Goal: Task Accomplishment & Management: Complete application form

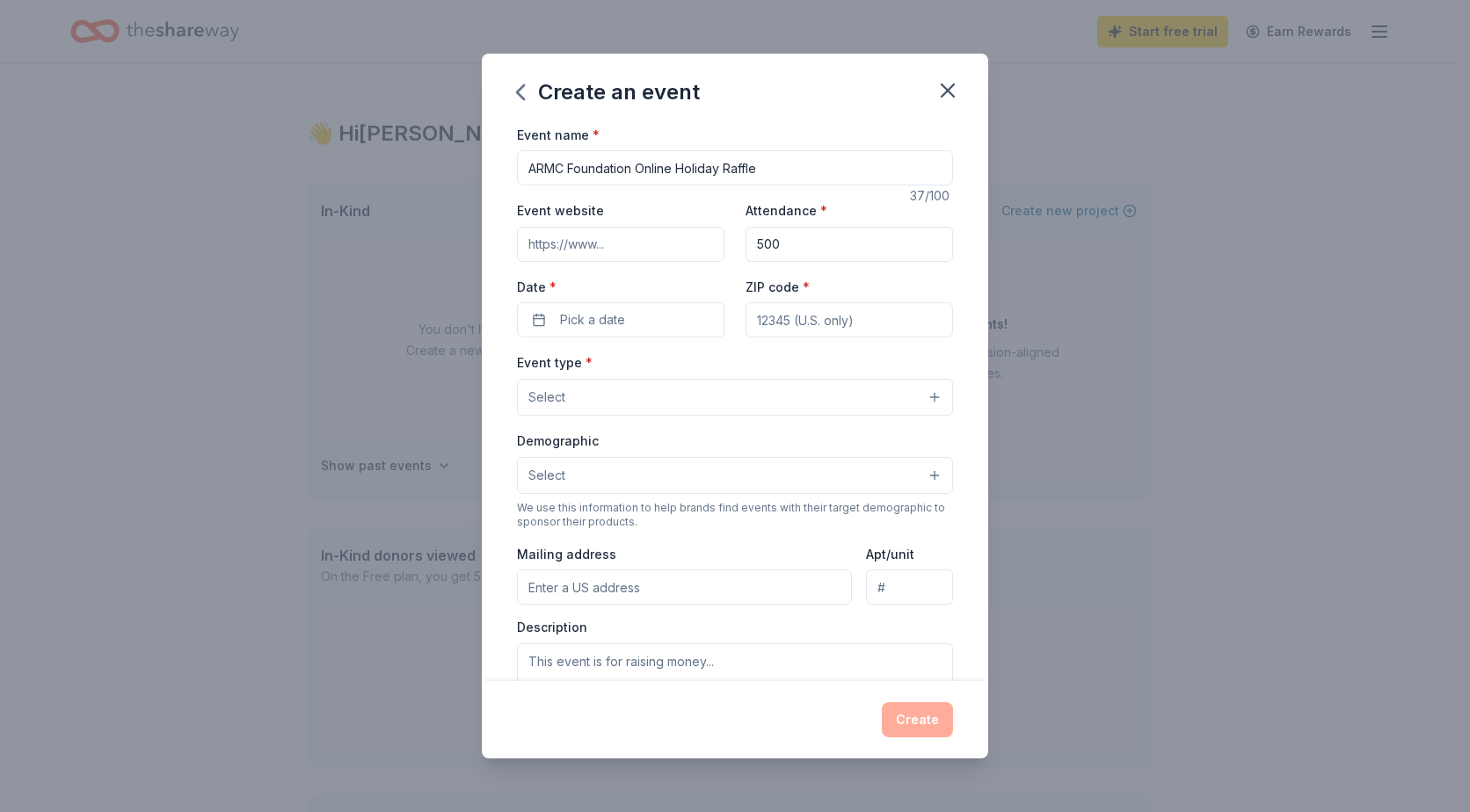
click at [654, 234] on input "Event website" at bounding box center [620, 244] width 208 height 35
paste input "https://go.eventgroovefundraising.com/armcfholiday"
type input "https://go.eventgroovefundraising.com/armcfholiday"
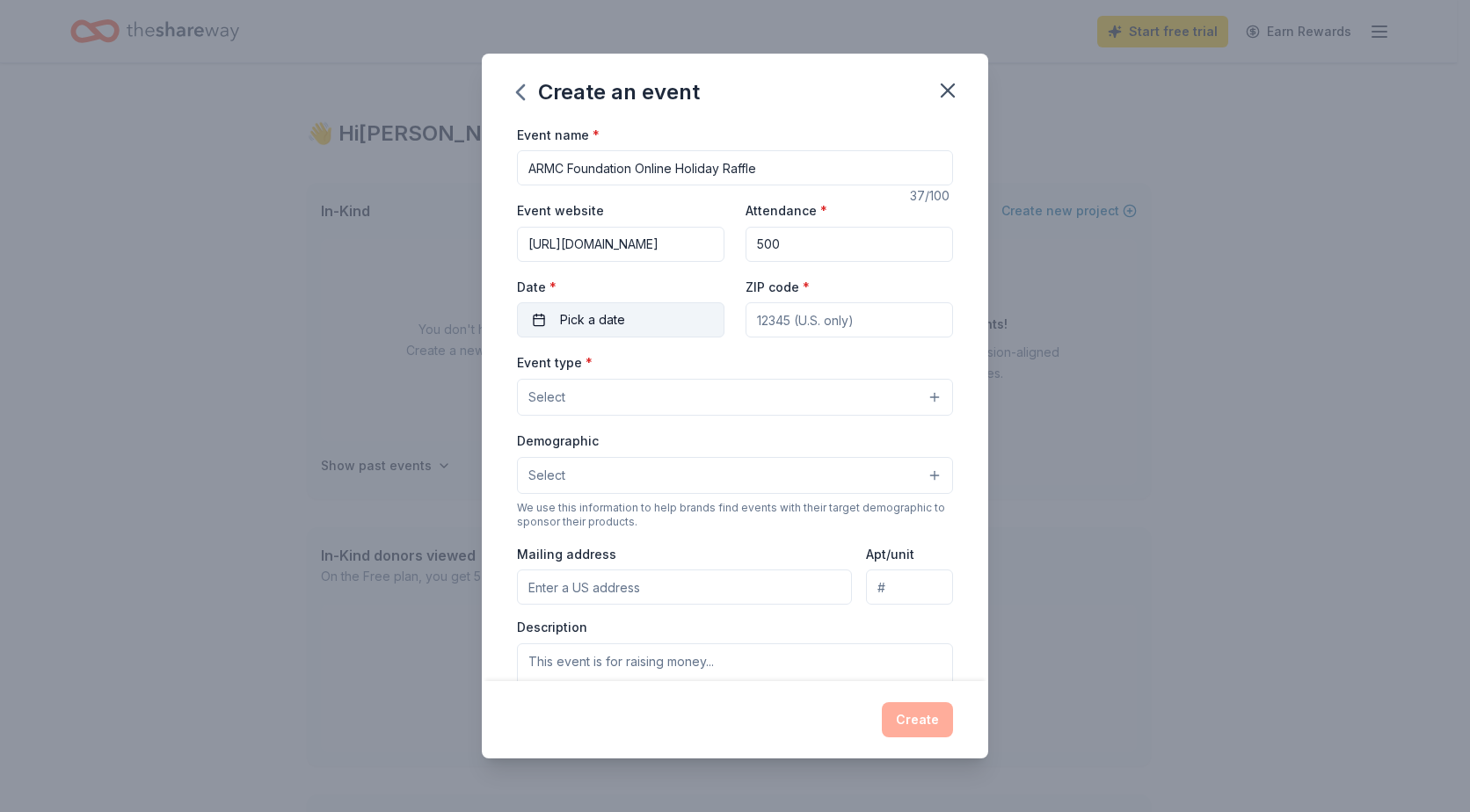
click at [602, 322] on span "Pick a date" at bounding box center [592, 320] width 65 height 21
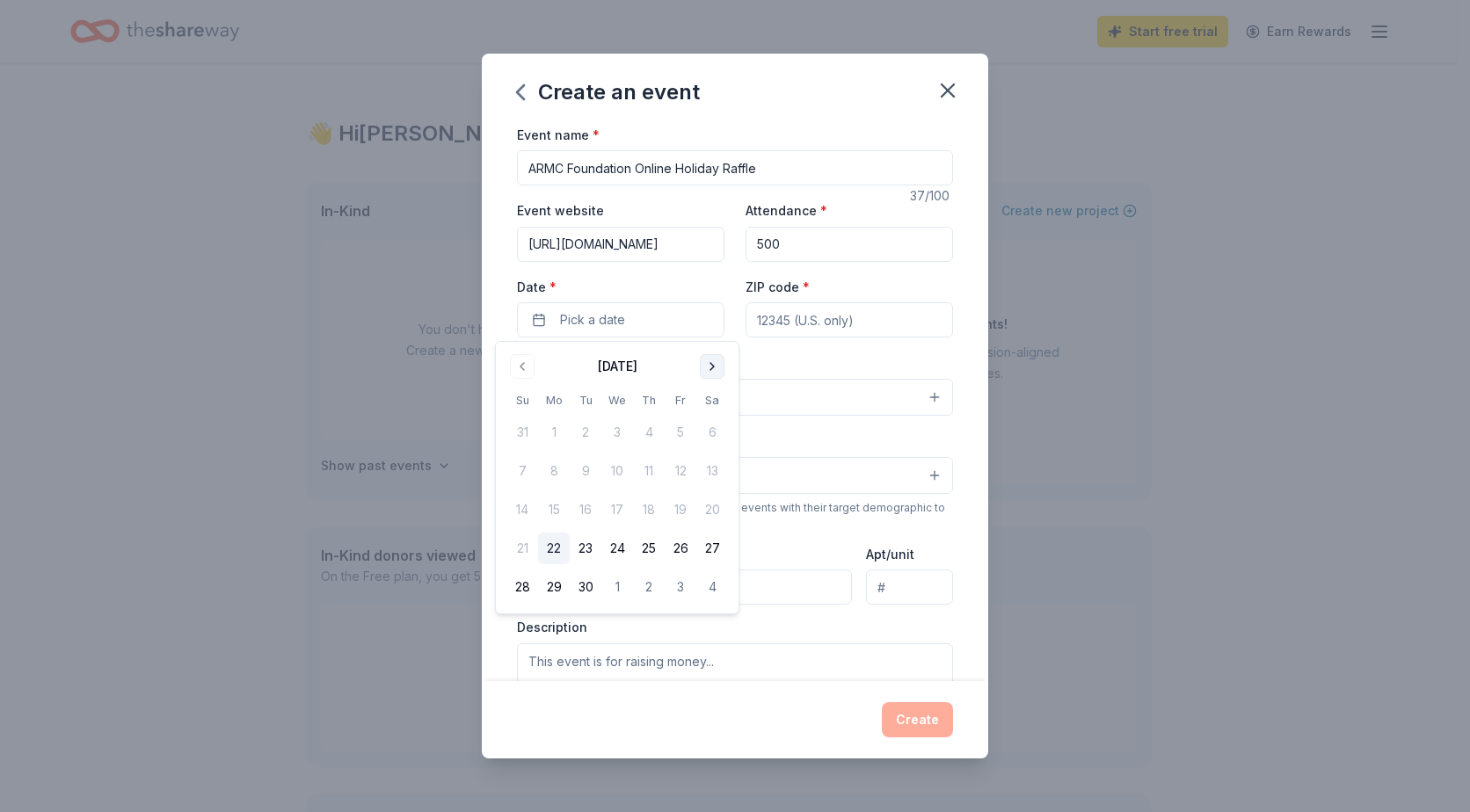
click at [709, 368] on button "Go to next month" at bounding box center [712, 367] width 25 height 25
click at [649, 586] on button "30" at bounding box center [648, 586] width 31 height 31
click at [831, 330] on input "ZIP code *" at bounding box center [849, 319] width 208 height 35
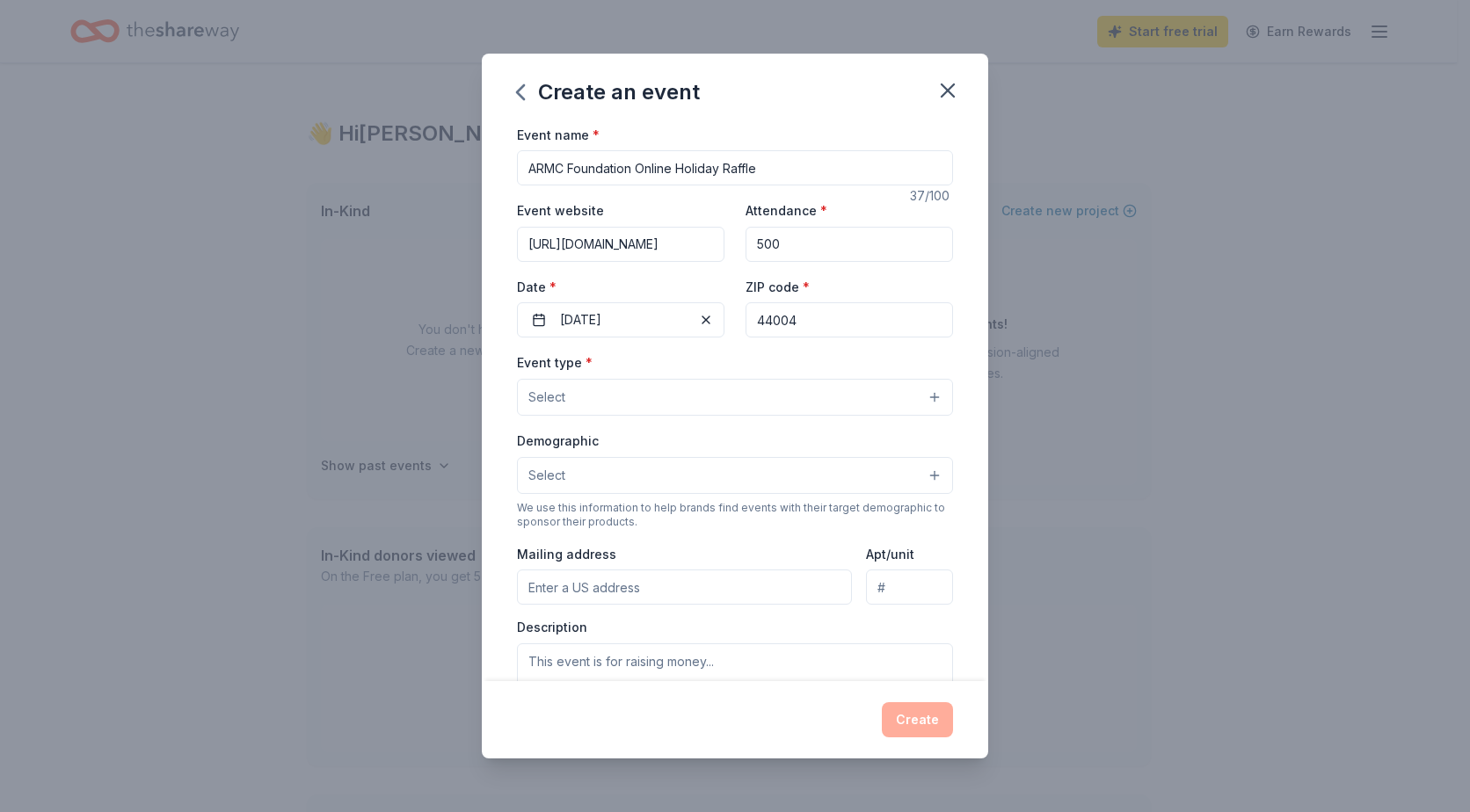
type input "44004"
click at [916, 388] on button "Select" at bounding box center [735, 397] width 436 height 37
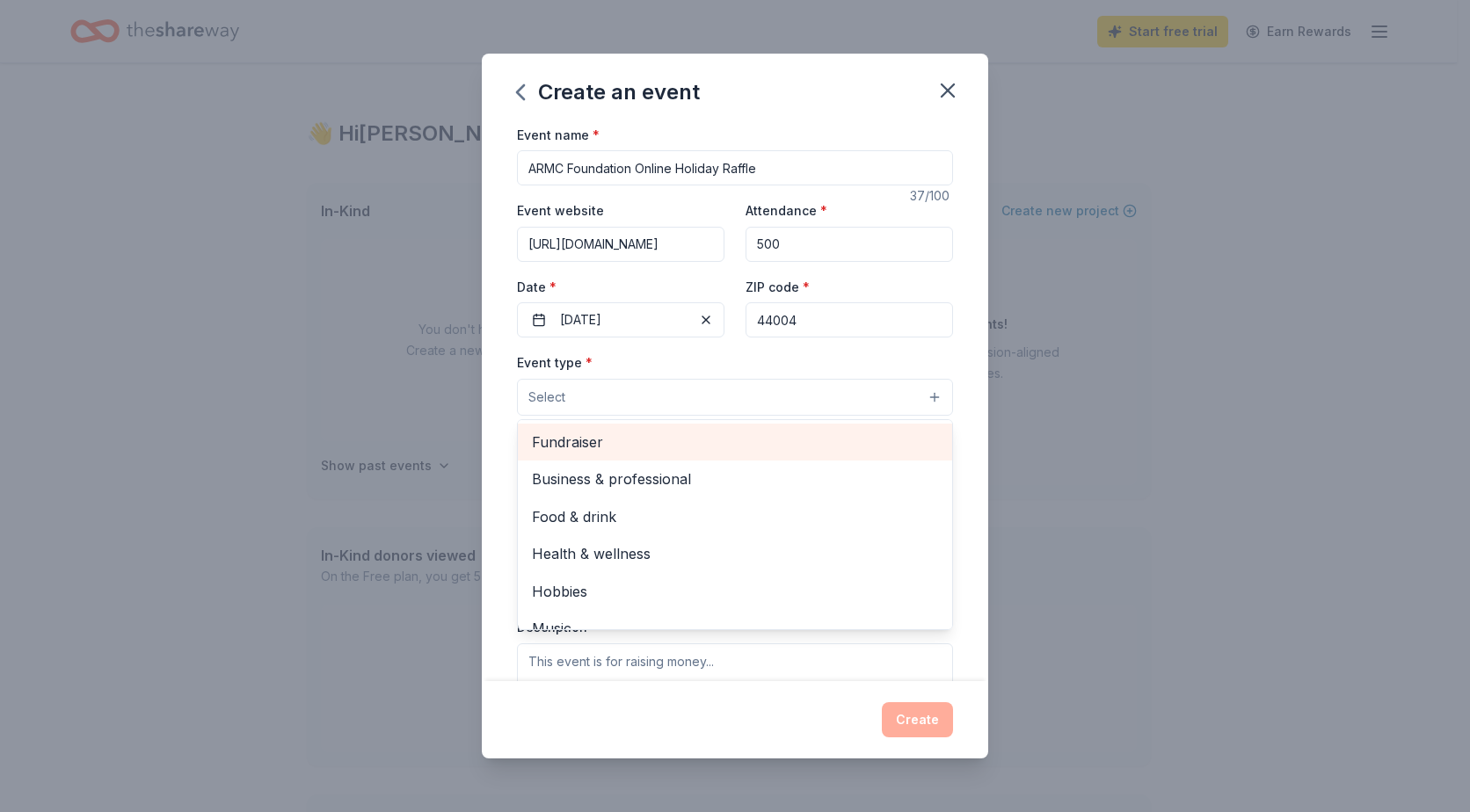
click at [796, 436] on span "Fundraiser" at bounding box center [735, 442] width 407 height 23
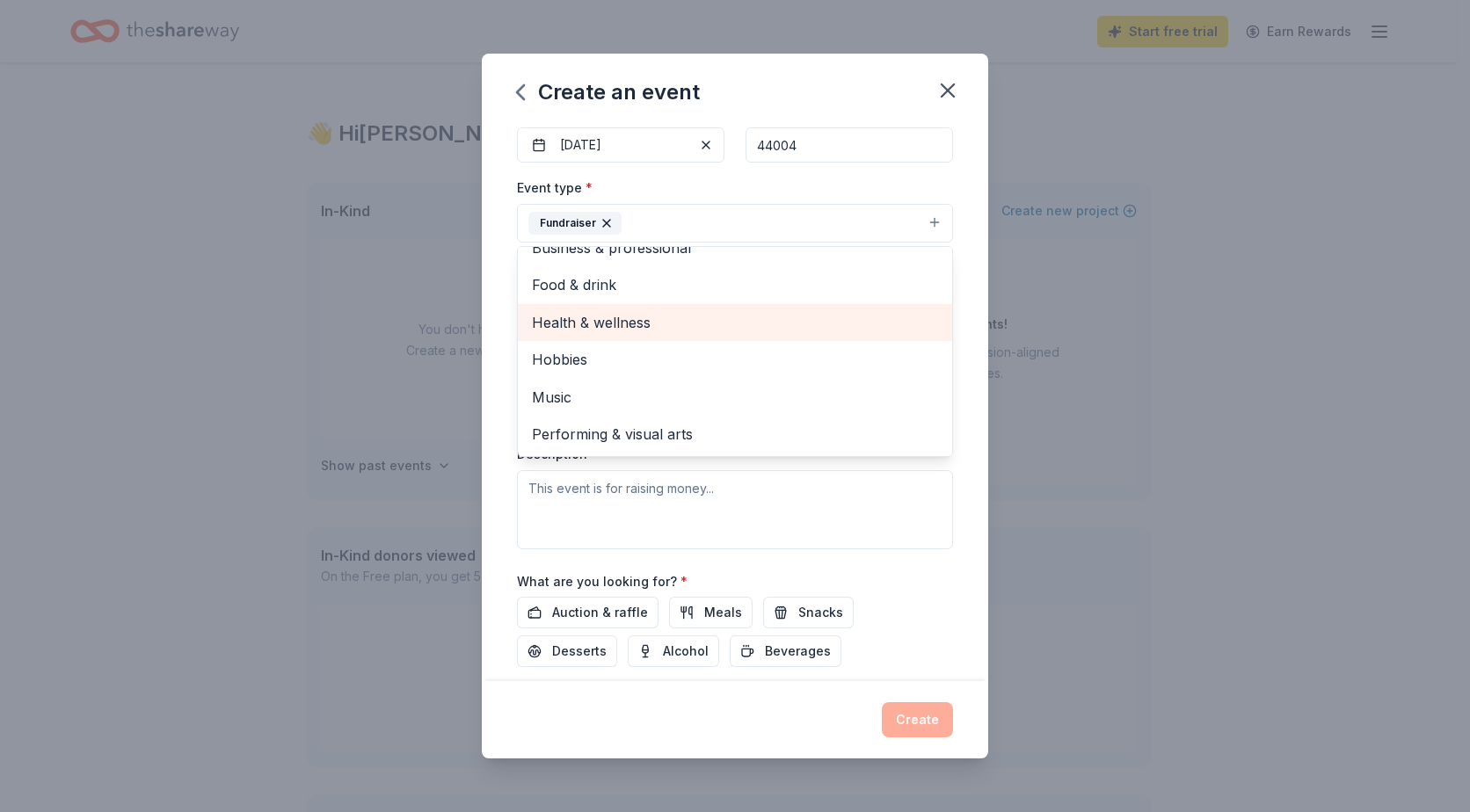
scroll to position [176, 0]
click at [819, 481] on div "Event type * Fundraiser Business & professional Food & drink Health & wellness …" at bounding box center [735, 362] width 436 height 371
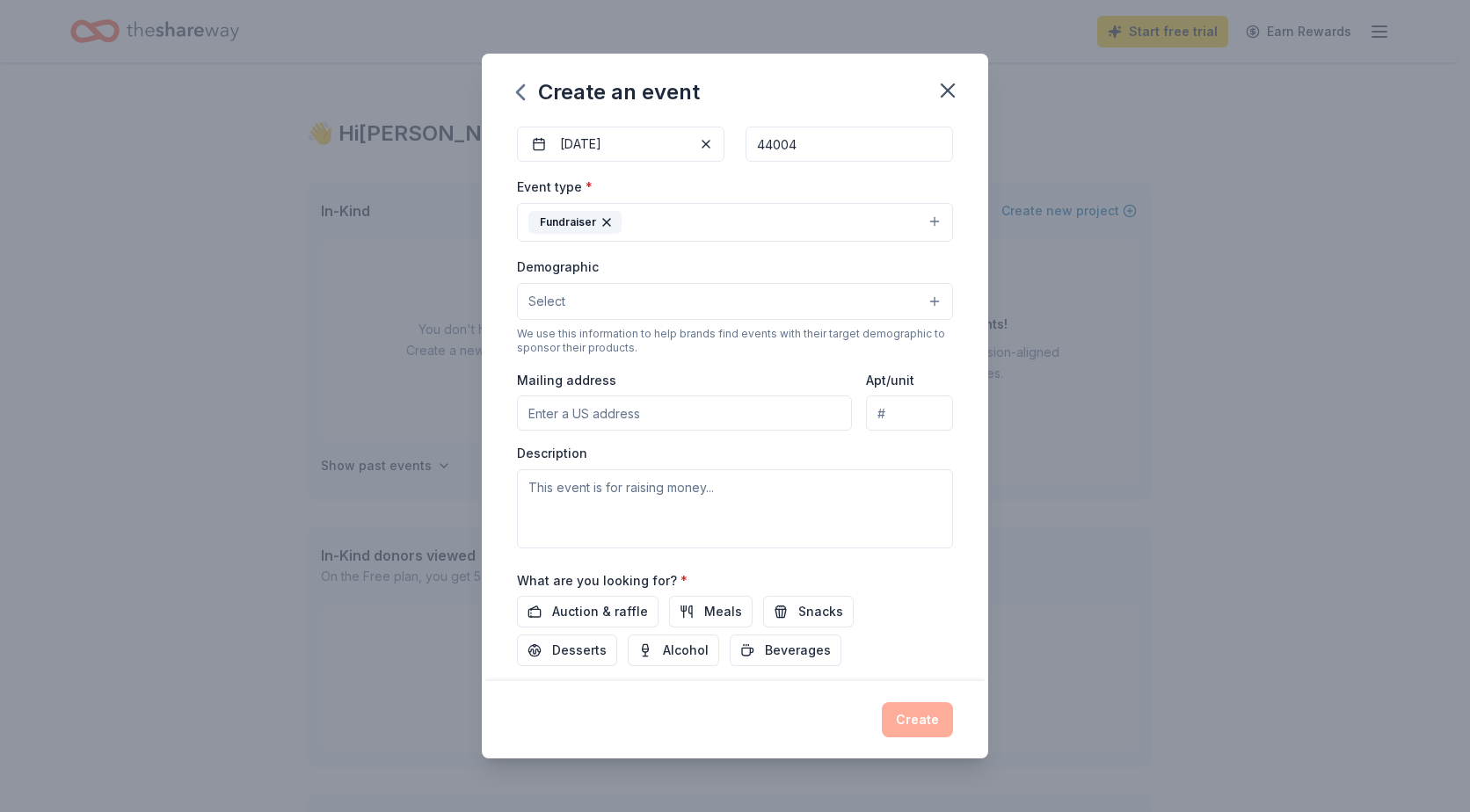
click at [723, 294] on button "Select" at bounding box center [735, 301] width 436 height 37
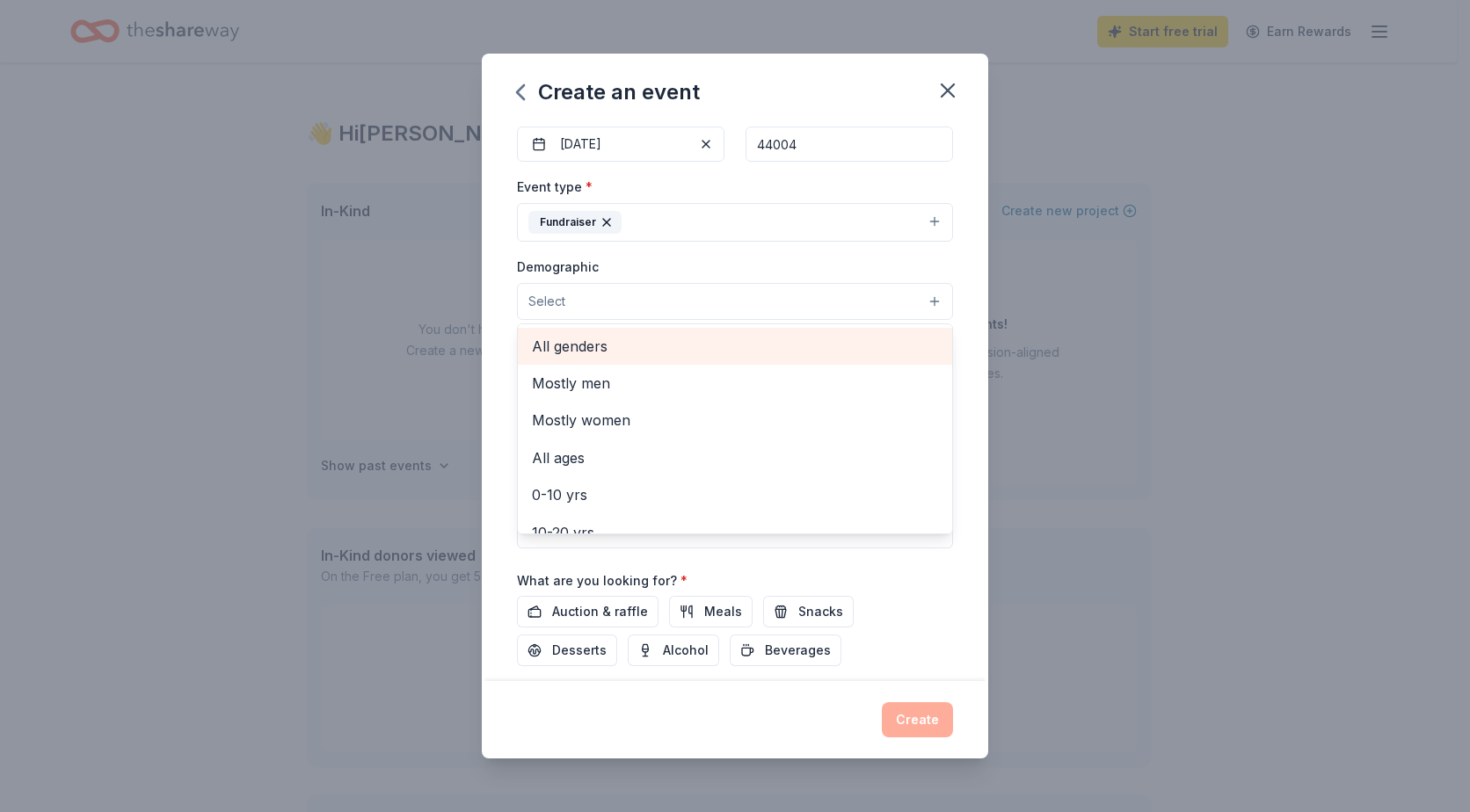
click at [690, 354] on span "All genders" at bounding box center [735, 346] width 407 height 23
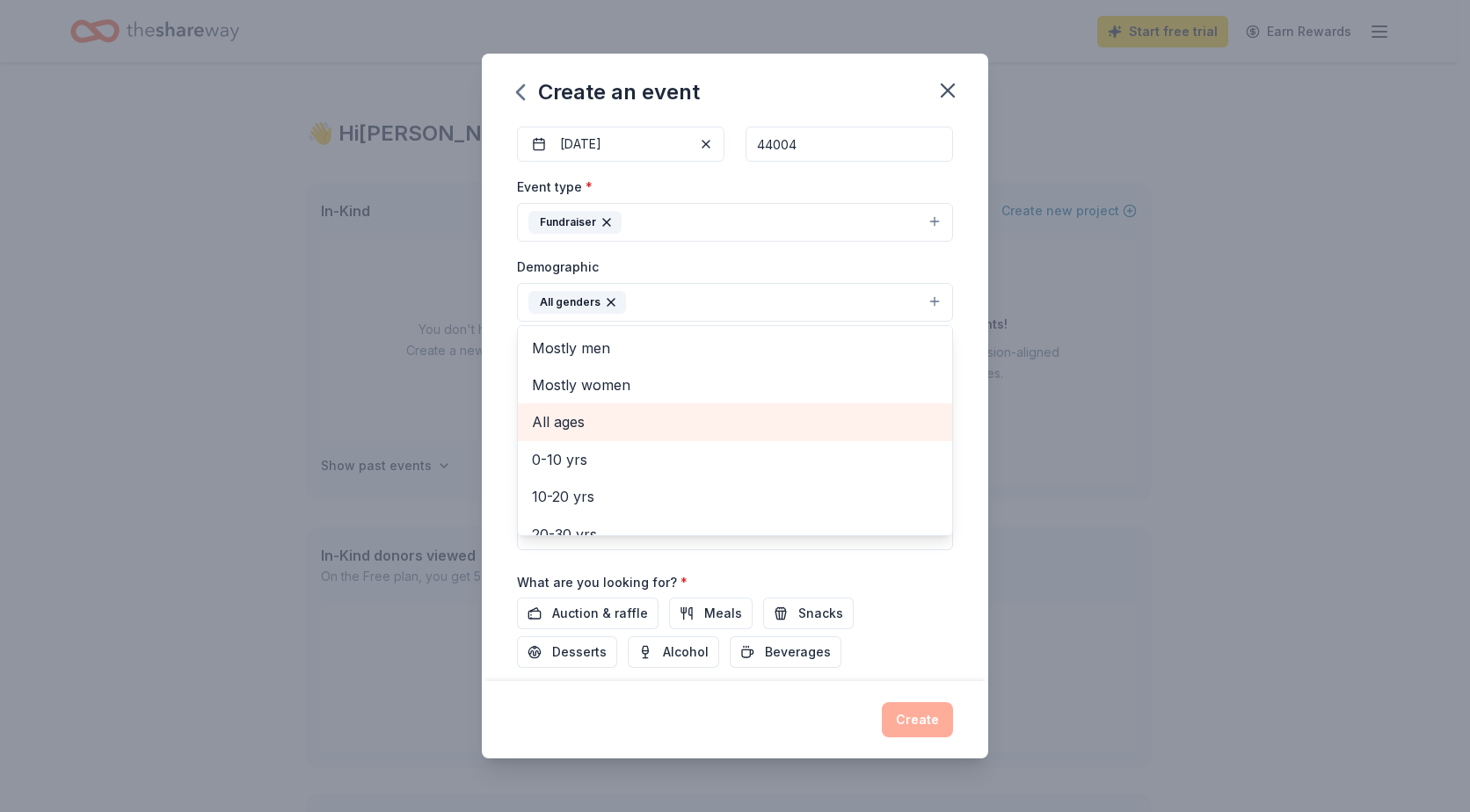
click at [681, 427] on span "All ages" at bounding box center [735, 422] width 407 height 23
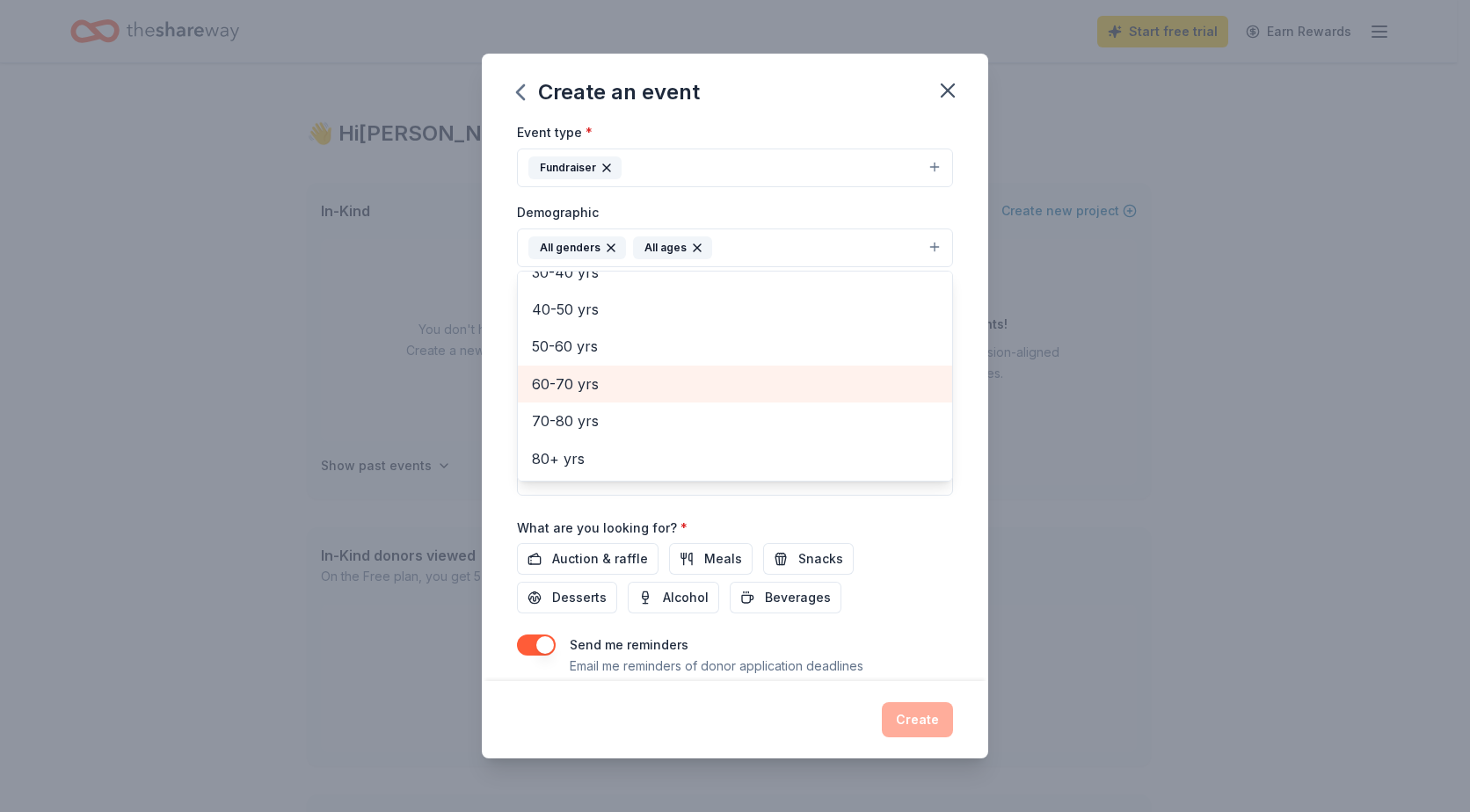
scroll to position [285, 0]
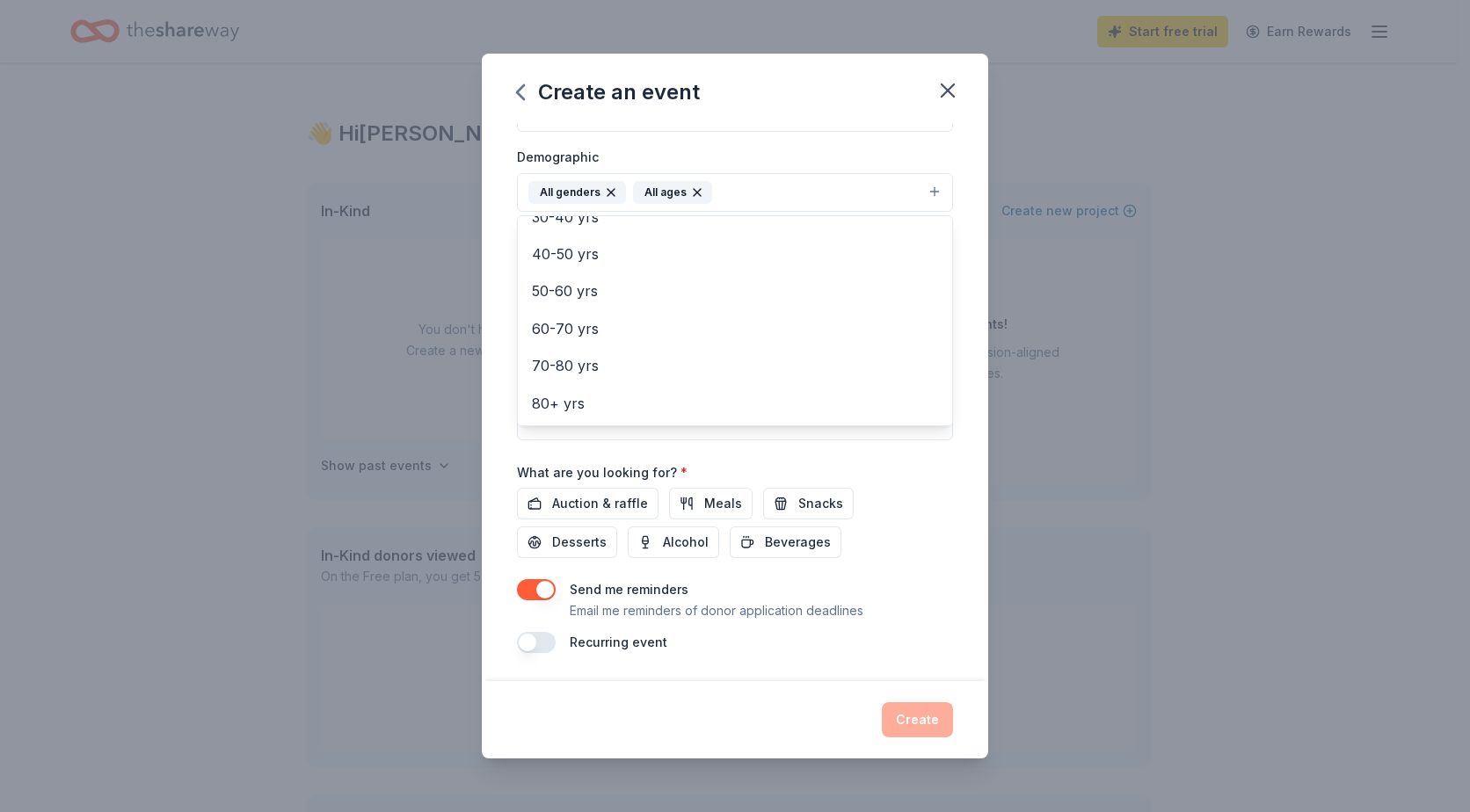
click at [943, 473] on div "Event name * ARMC Foundation Online Holiday Raffle 37 /100 Event website https:…" at bounding box center [735, 403] width 506 height 558
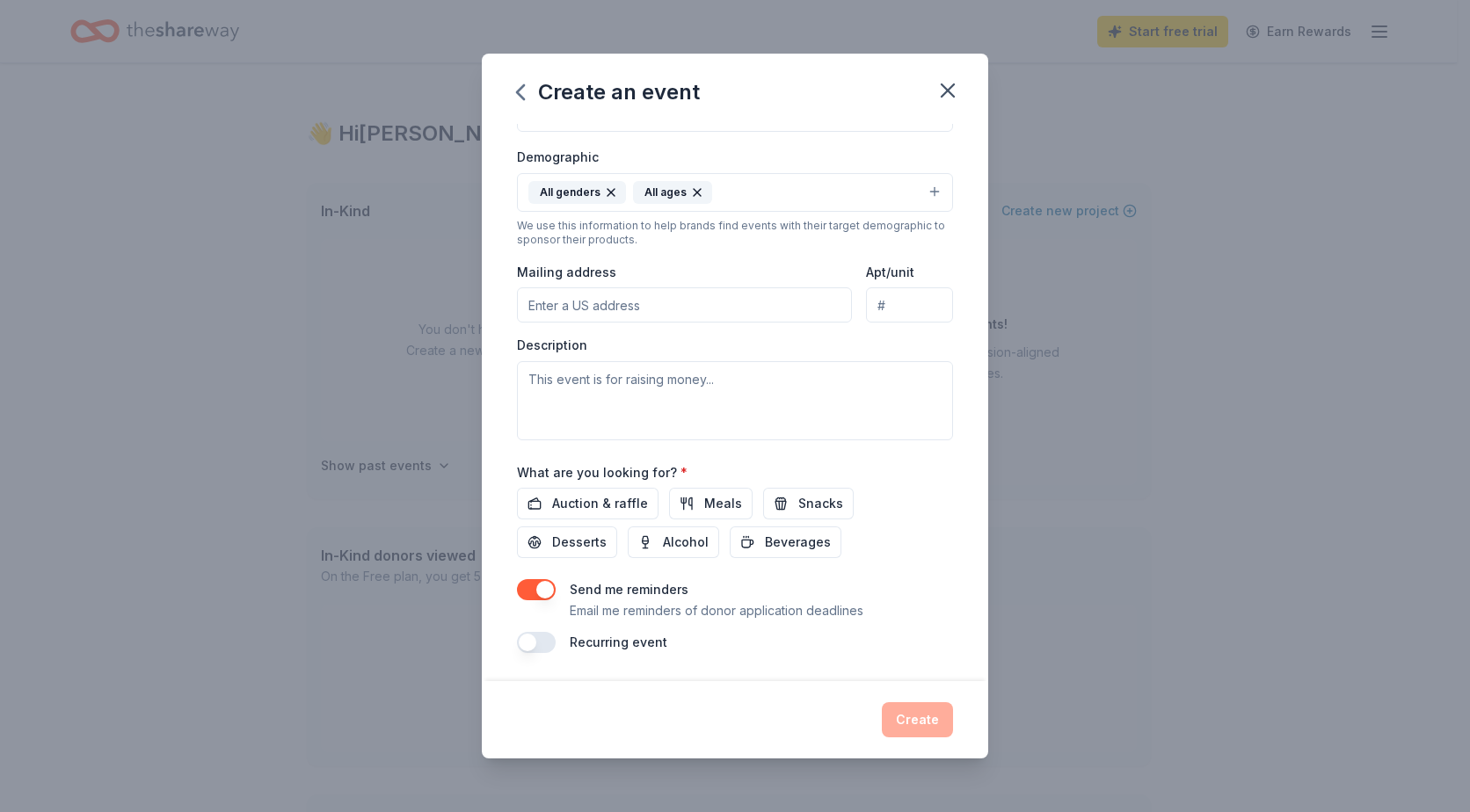
click at [708, 303] on input "Mailing address" at bounding box center [683, 304] width 335 height 35
type input "2420 Lake Avenue, Ashtabula, OH 44004"
drag, startPoint x: 865, startPoint y: 306, endPoint x: 1029, endPoint y: 309, distance: 164.0
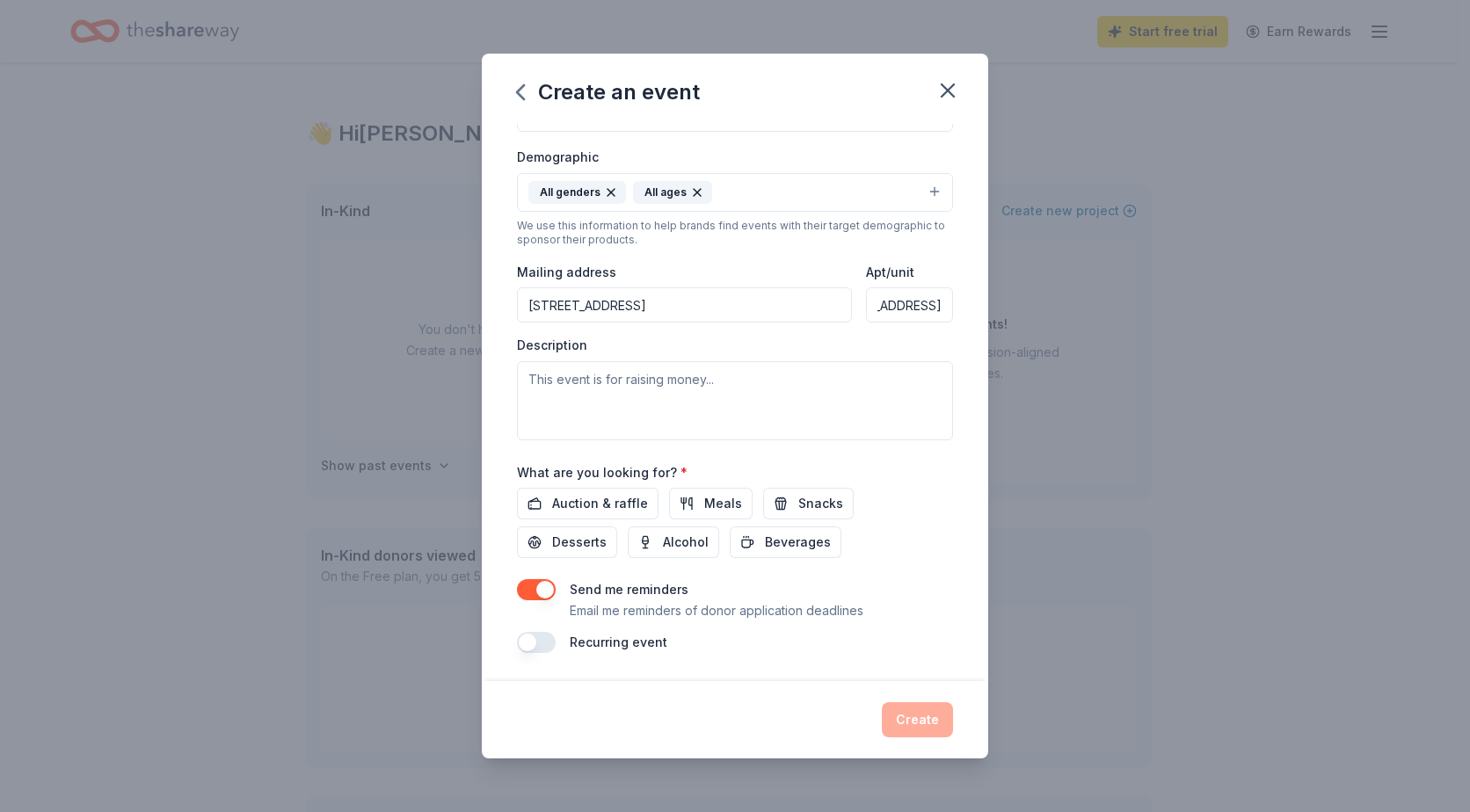
click at [1029, 309] on div "Create an event Event name * ARMC Foundation Online Holiday Raffle 37 /100 Even…" at bounding box center [735, 406] width 1470 height 812
click at [807, 346] on div "Description" at bounding box center [735, 388] width 436 height 103
click at [524, 308] on input "2420 Lake Avenue, Ashtabula, OH 44004" at bounding box center [683, 304] width 335 height 35
type input "ARMC Foundation, 2420 Lake Avenue, Ashtabula, OH 44004"
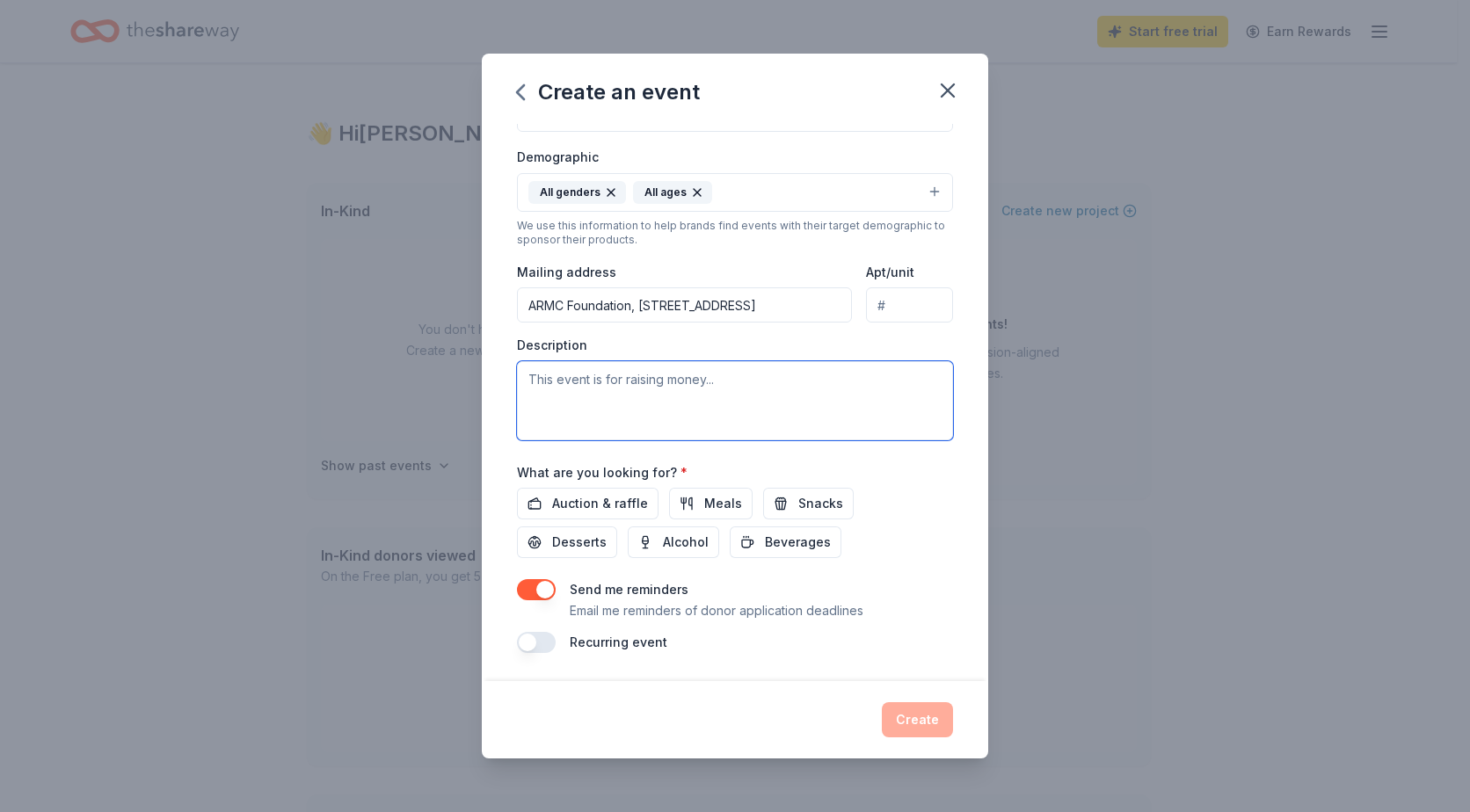
click at [603, 377] on textarea at bounding box center [735, 400] width 436 height 79
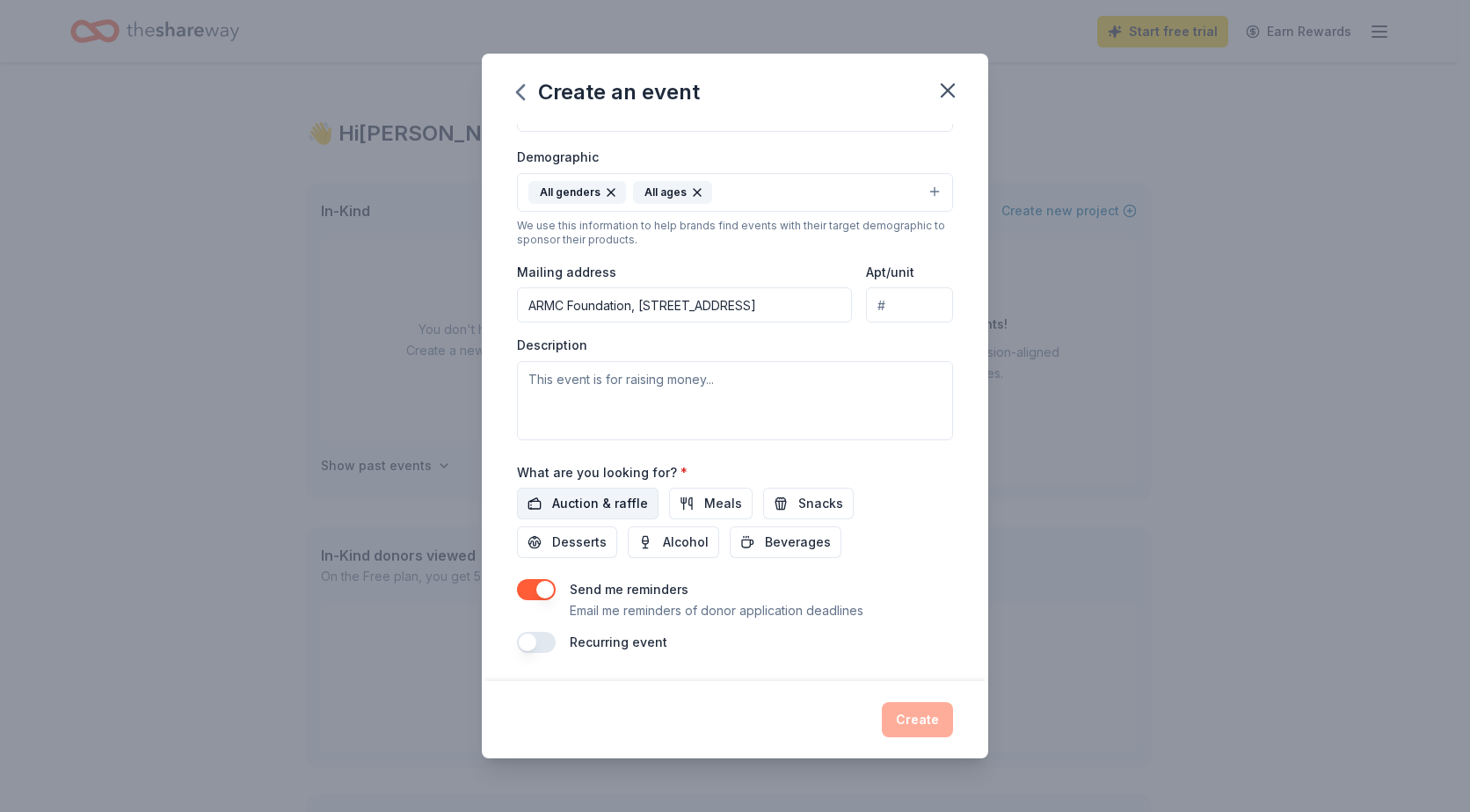
click at [590, 497] on span "Auction & raffle" at bounding box center [600, 503] width 96 height 21
drag, startPoint x: 685, startPoint y: 464, endPoint x: 475, endPoint y: 471, distance: 210.1
click at [475, 471] on div "Create an event Event name * ARMC Foundation Online Holiday Raffle 37 /100 Even…" at bounding box center [735, 406] width 1470 height 812
click at [744, 452] on div "Event name * ARMC Foundation Online Holiday Raffle 37 /100 Event website https:…" at bounding box center [735, 245] width 436 height 816
click at [552, 642] on button "button" at bounding box center [535, 642] width 39 height 21
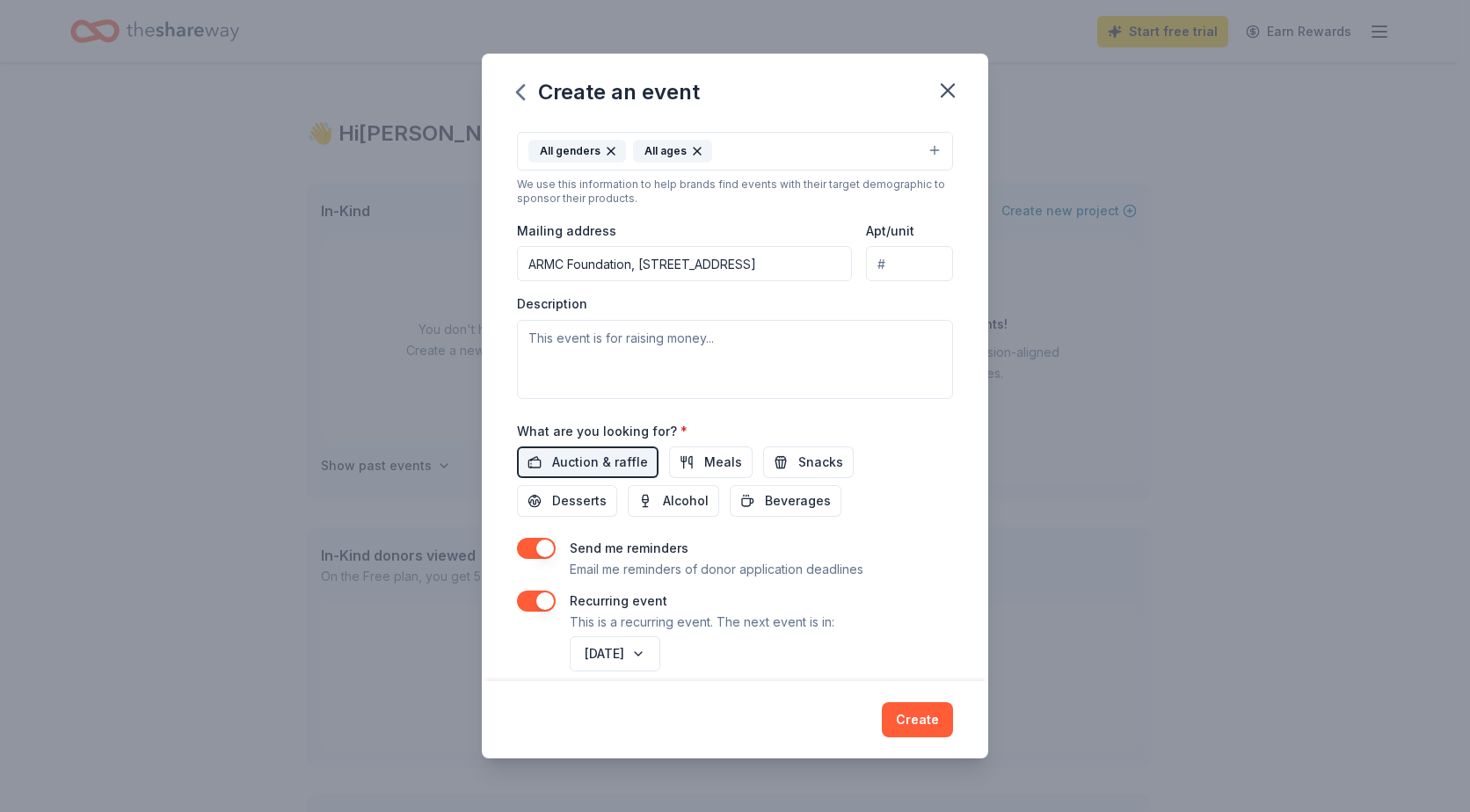
scroll to position [349, 0]
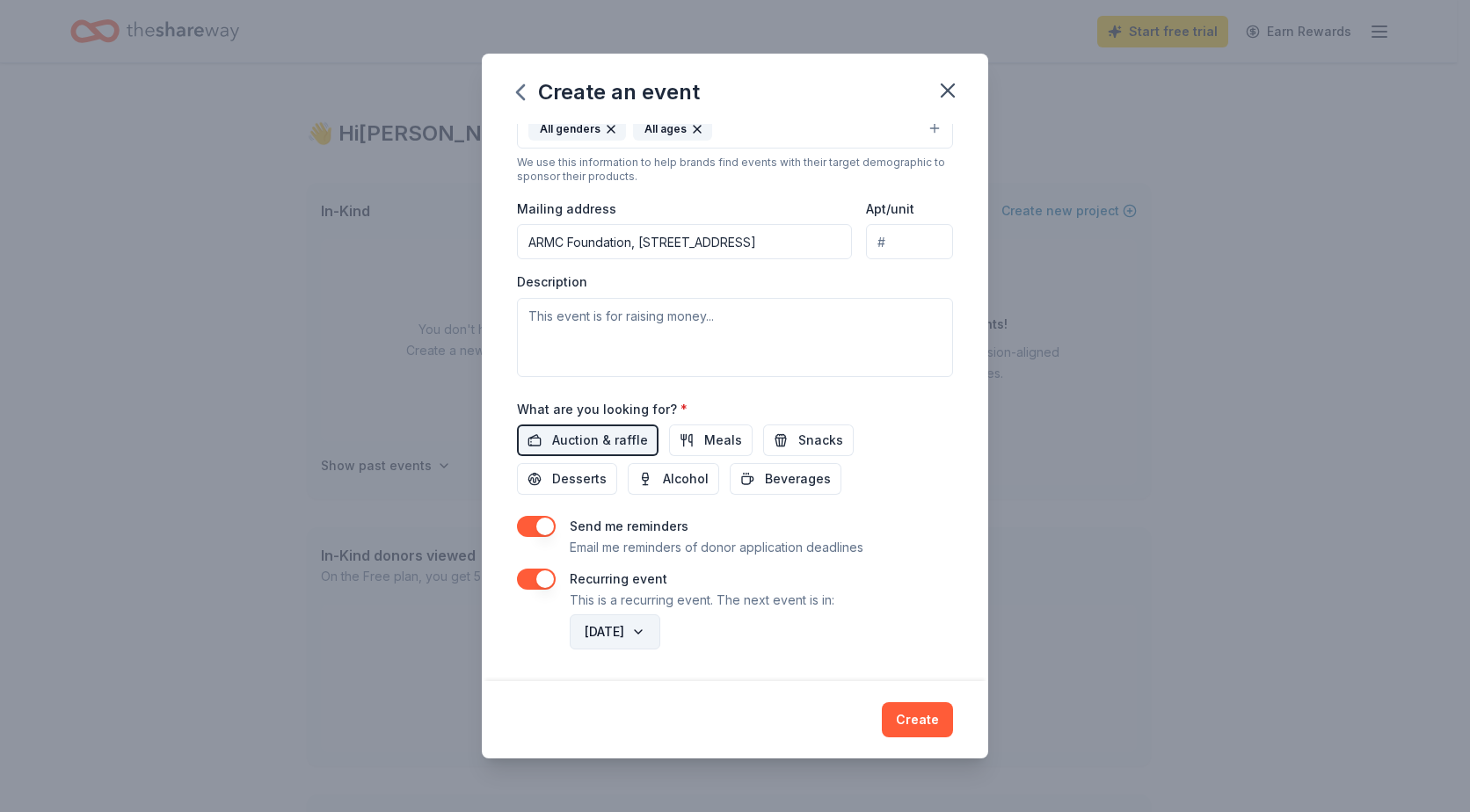
click at [661, 630] on button "October 2026" at bounding box center [615, 631] width 91 height 35
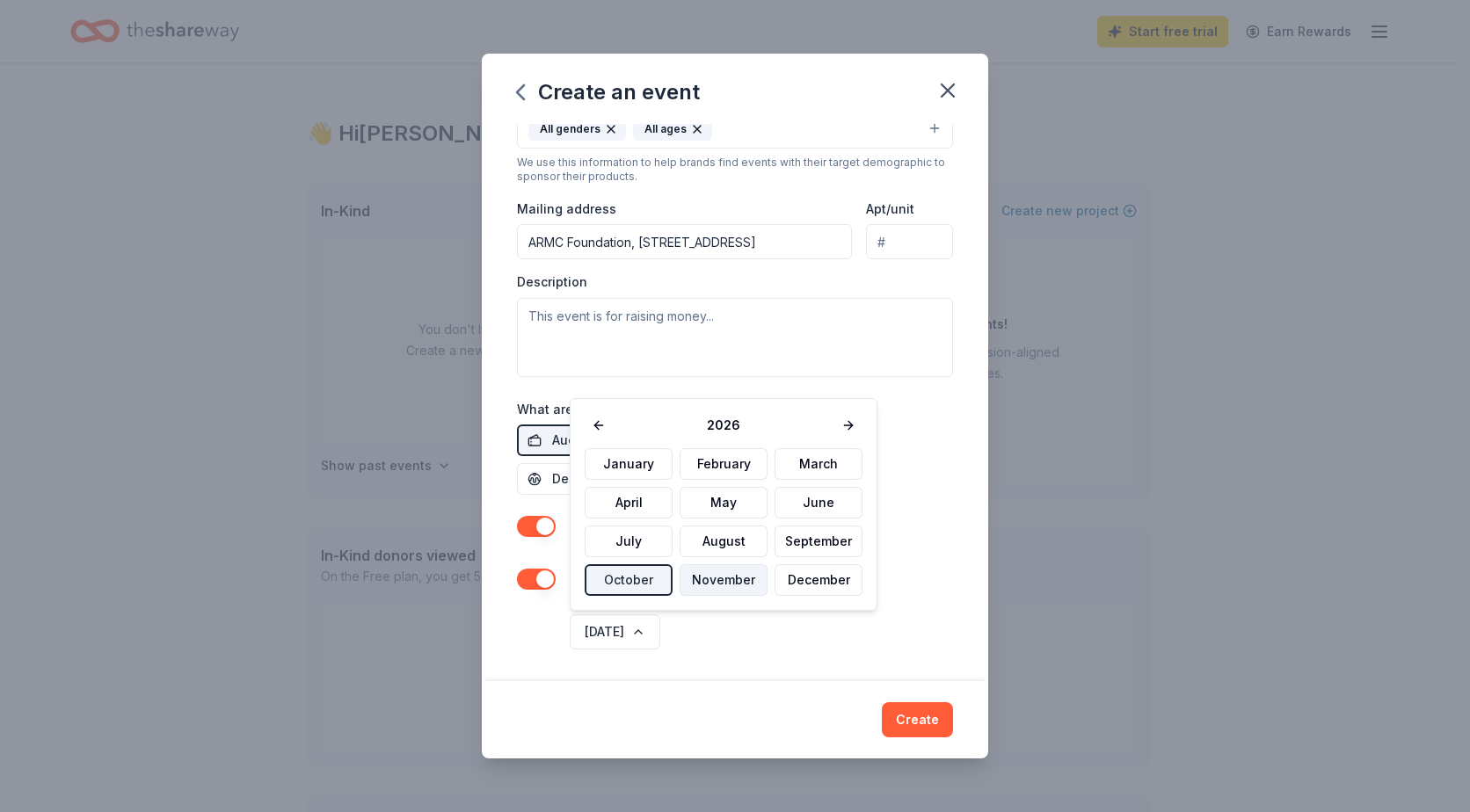
click at [694, 582] on button "November" at bounding box center [723, 580] width 88 height 31
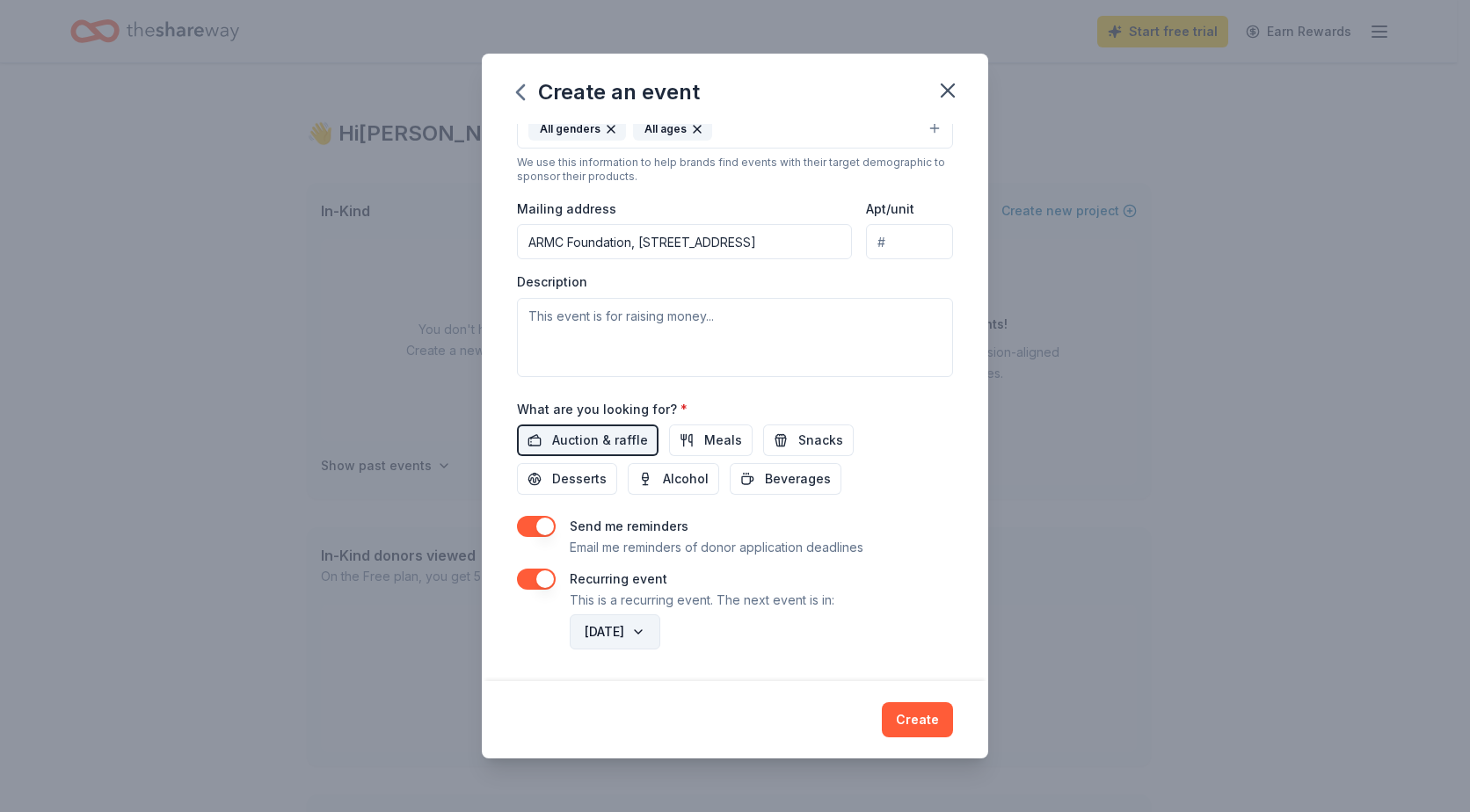
click at [661, 632] on button "November 2026" at bounding box center [615, 631] width 91 height 35
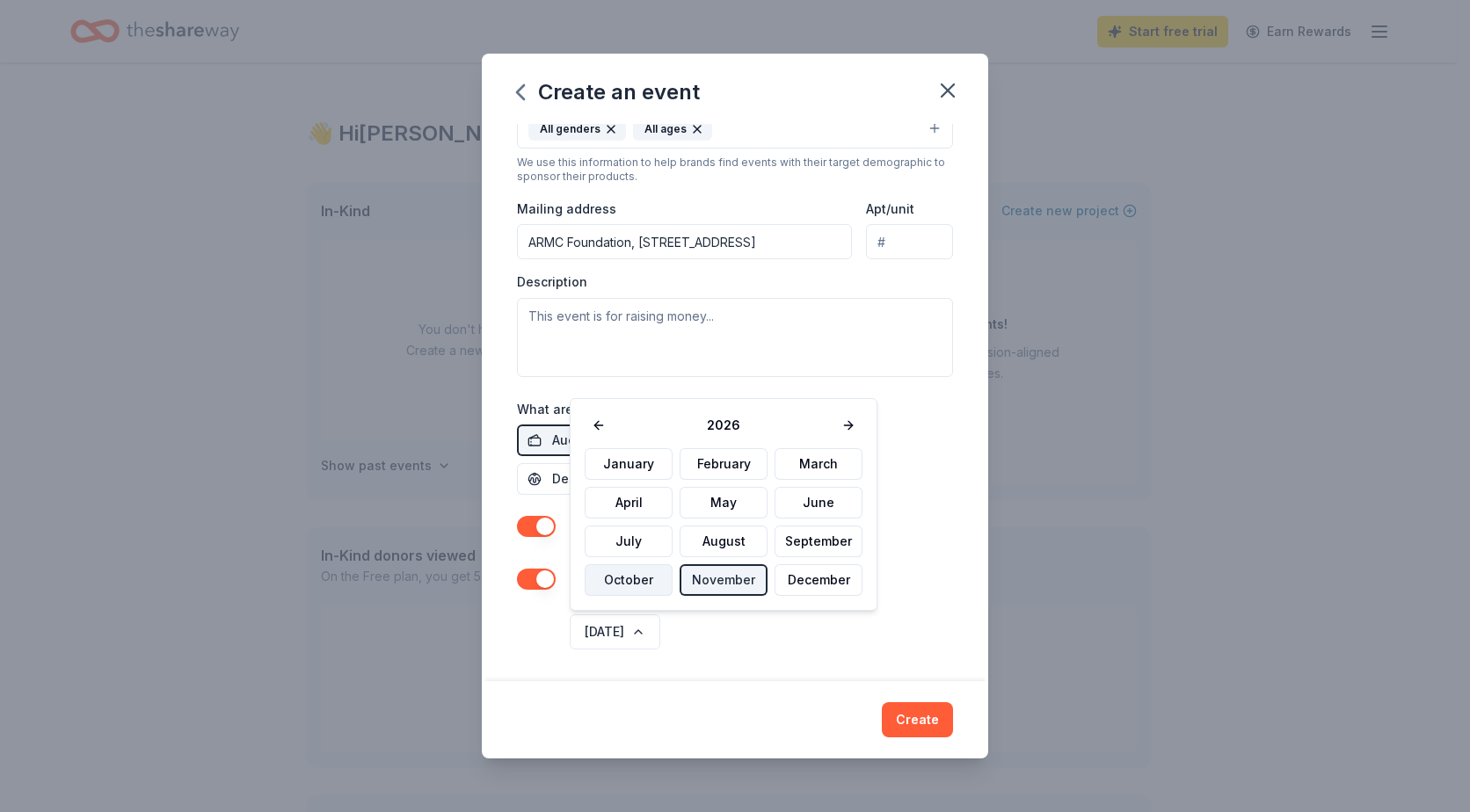
click at [645, 578] on button "October" at bounding box center [628, 580] width 88 height 31
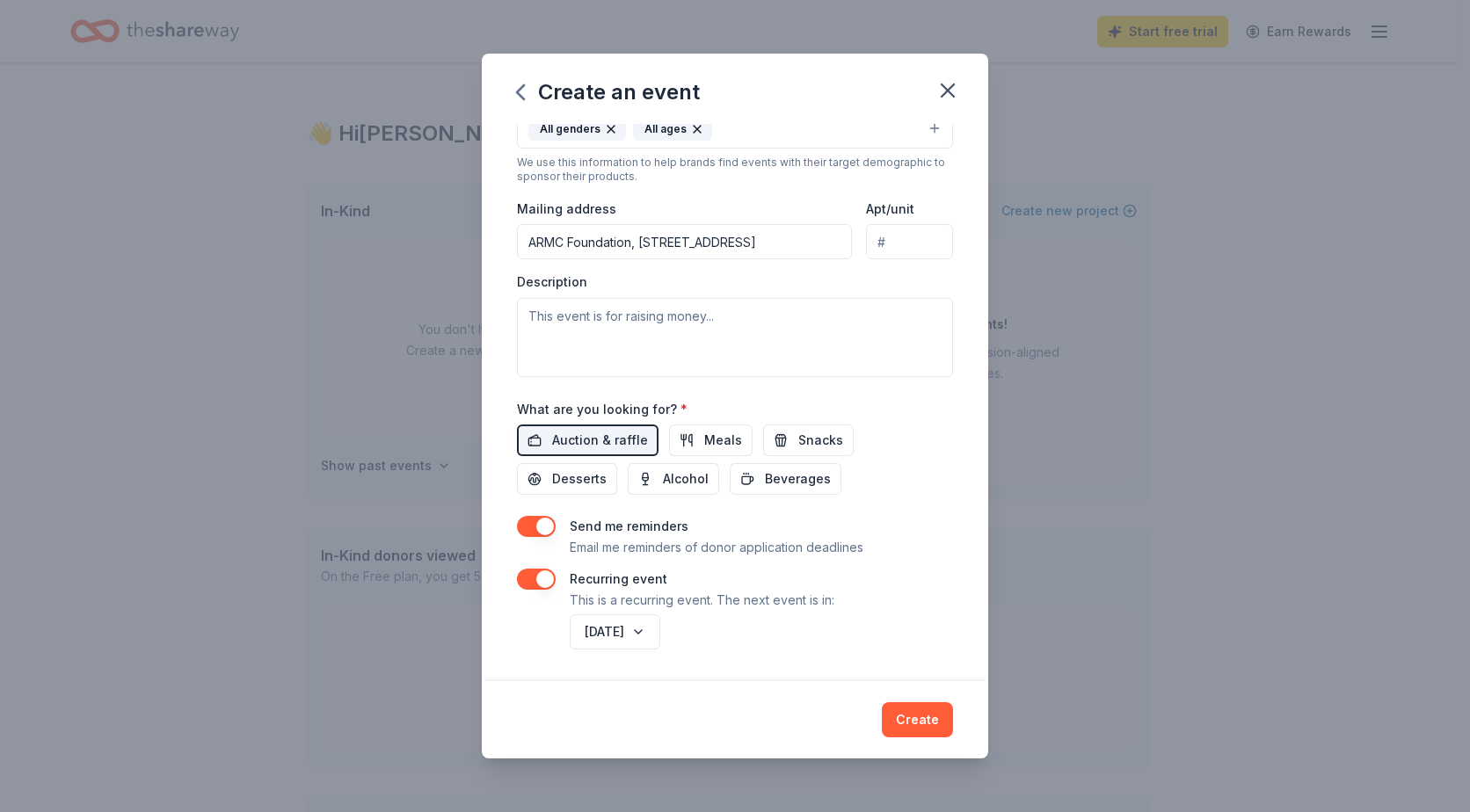
click at [781, 617] on div "October 2026" at bounding box center [759, 632] width 387 height 43
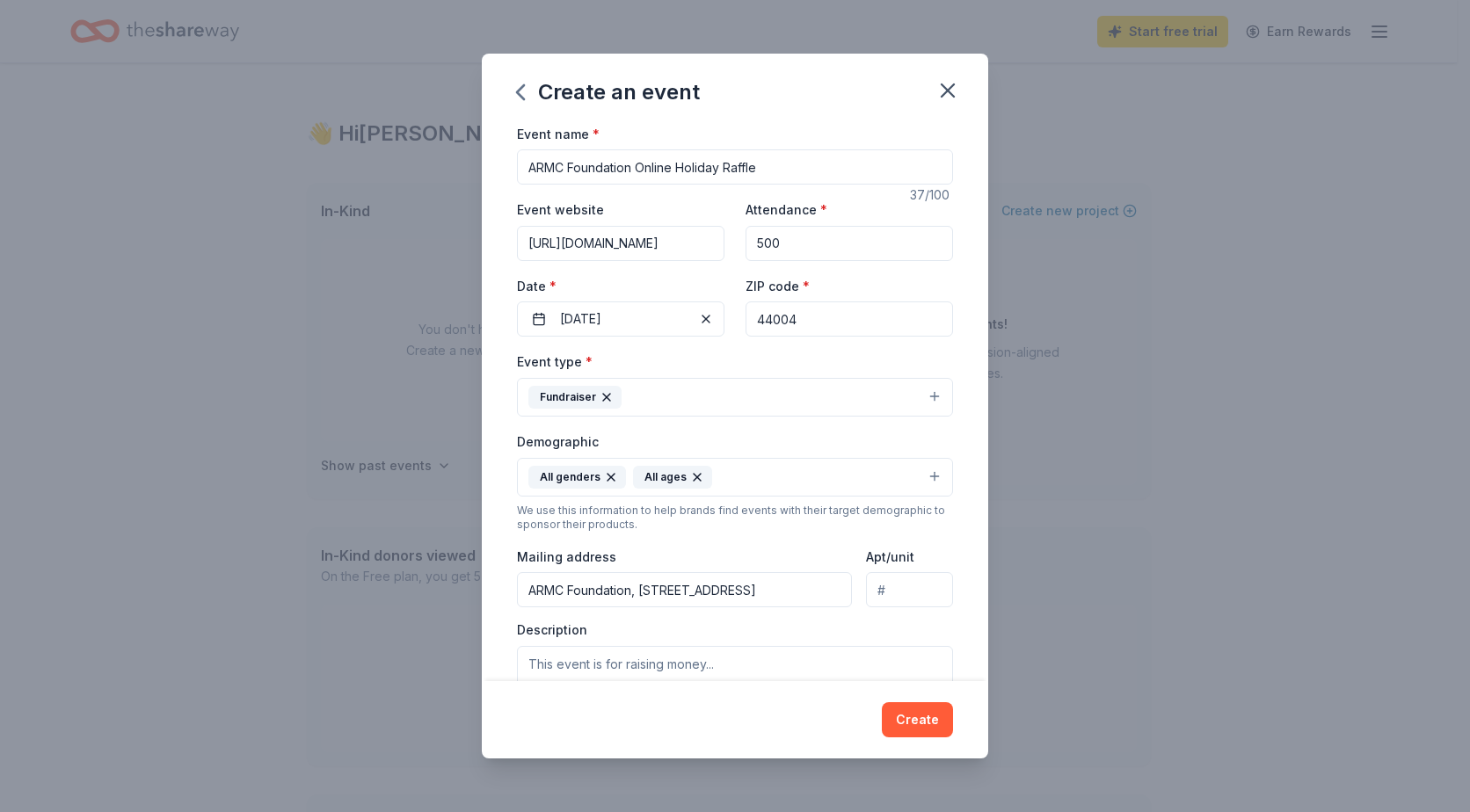
scroll to position [0, 0]
click at [687, 249] on input "https://go.eventgroovefundraising.com/armcfholiday" at bounding box center [620, 244] width 208 height 35
click at [857, 247] on input "500" at bounding box center [849, 244] width 208 height 35
drag, startPoint x: 857, startPoint y: 247, endPoint x: 670, endPoint y: 226, distance: 188.2
click at [670, 226] on div "Event website https://go.eventgroovefundraising.com/armcfholiday Attendance * 5…" at bounding box center [735, 269] width 436 height 138
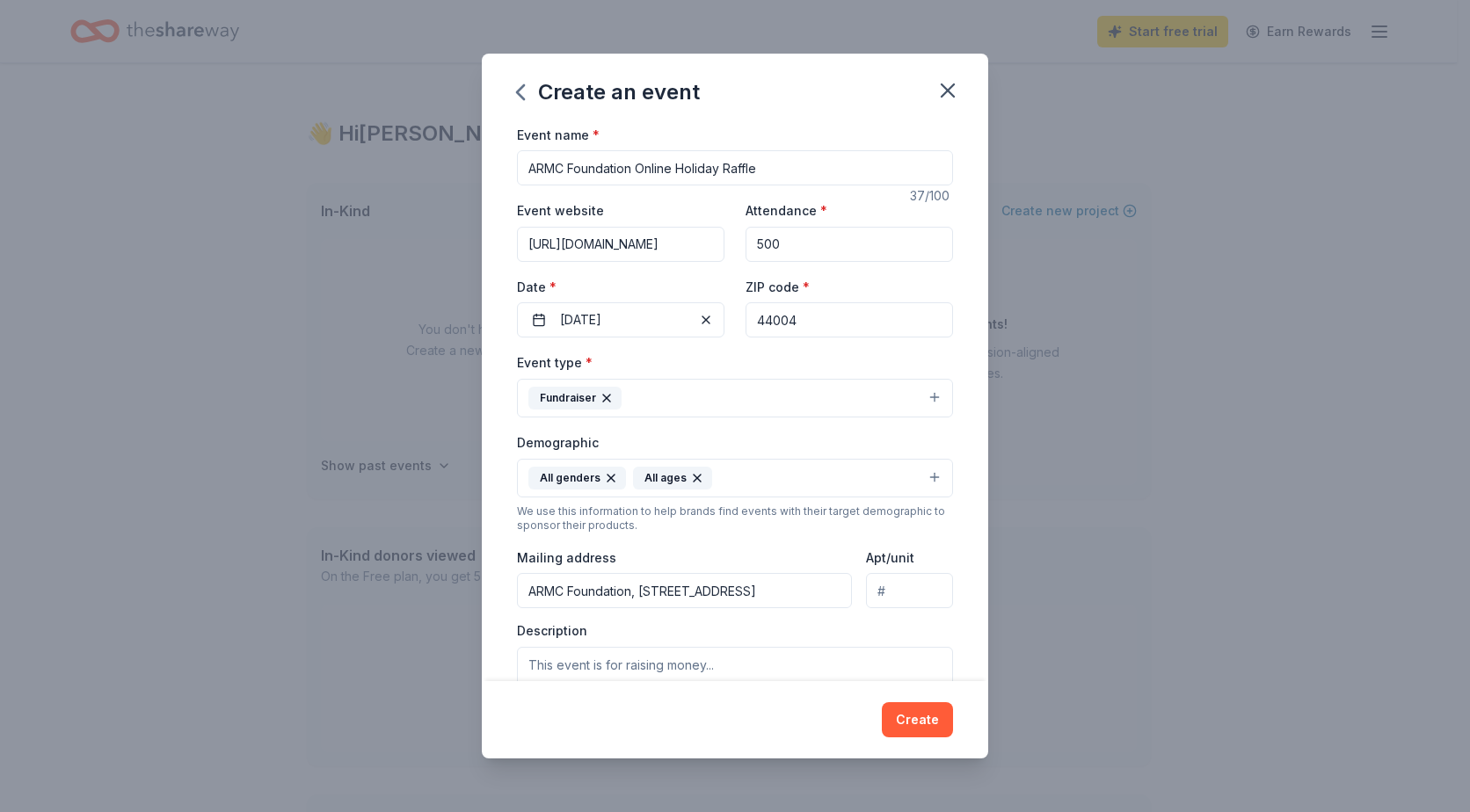
click at [796, 256] on input "500" at bounding box center [849, 244] width 208 height 35
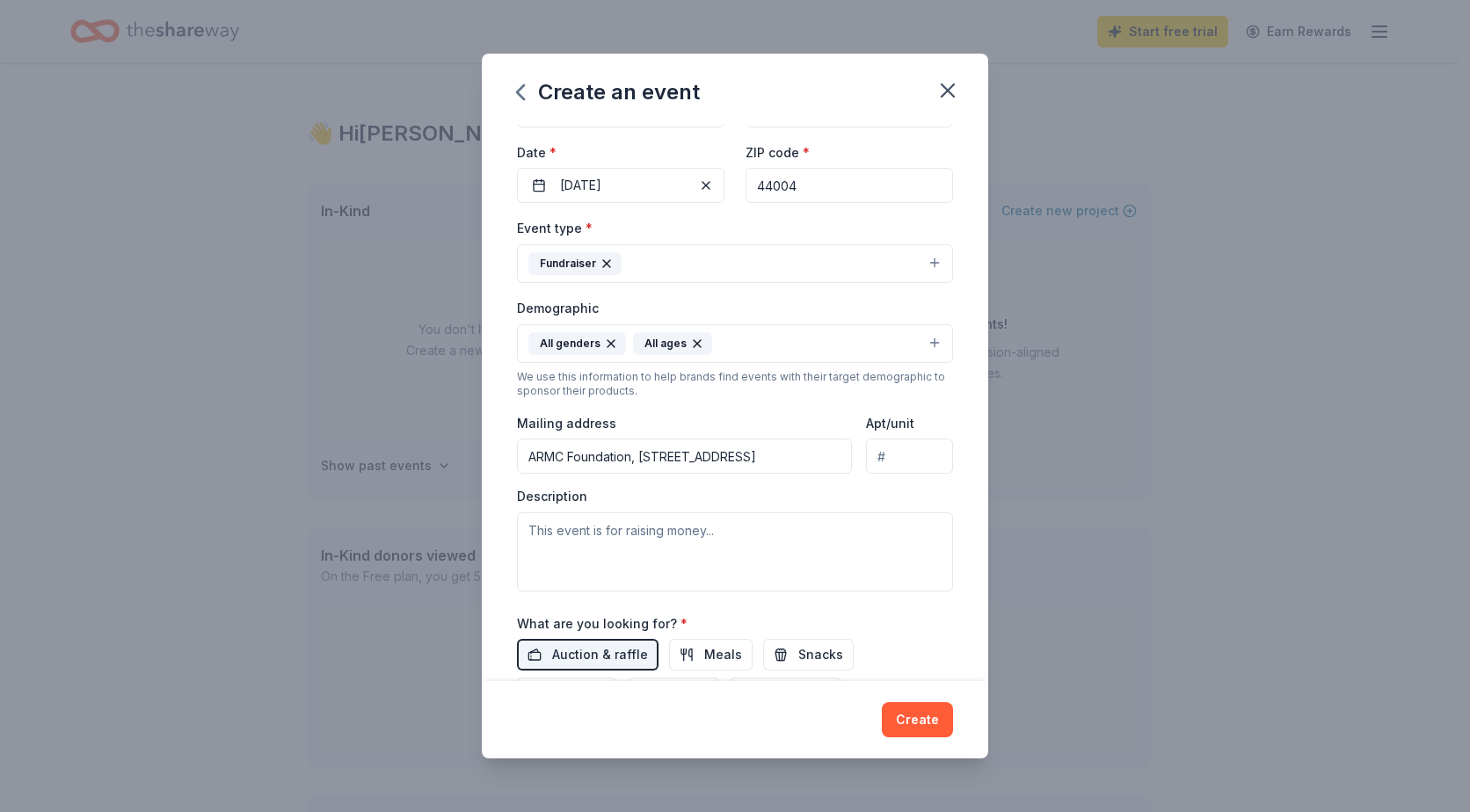
scroll to position [176, 0]
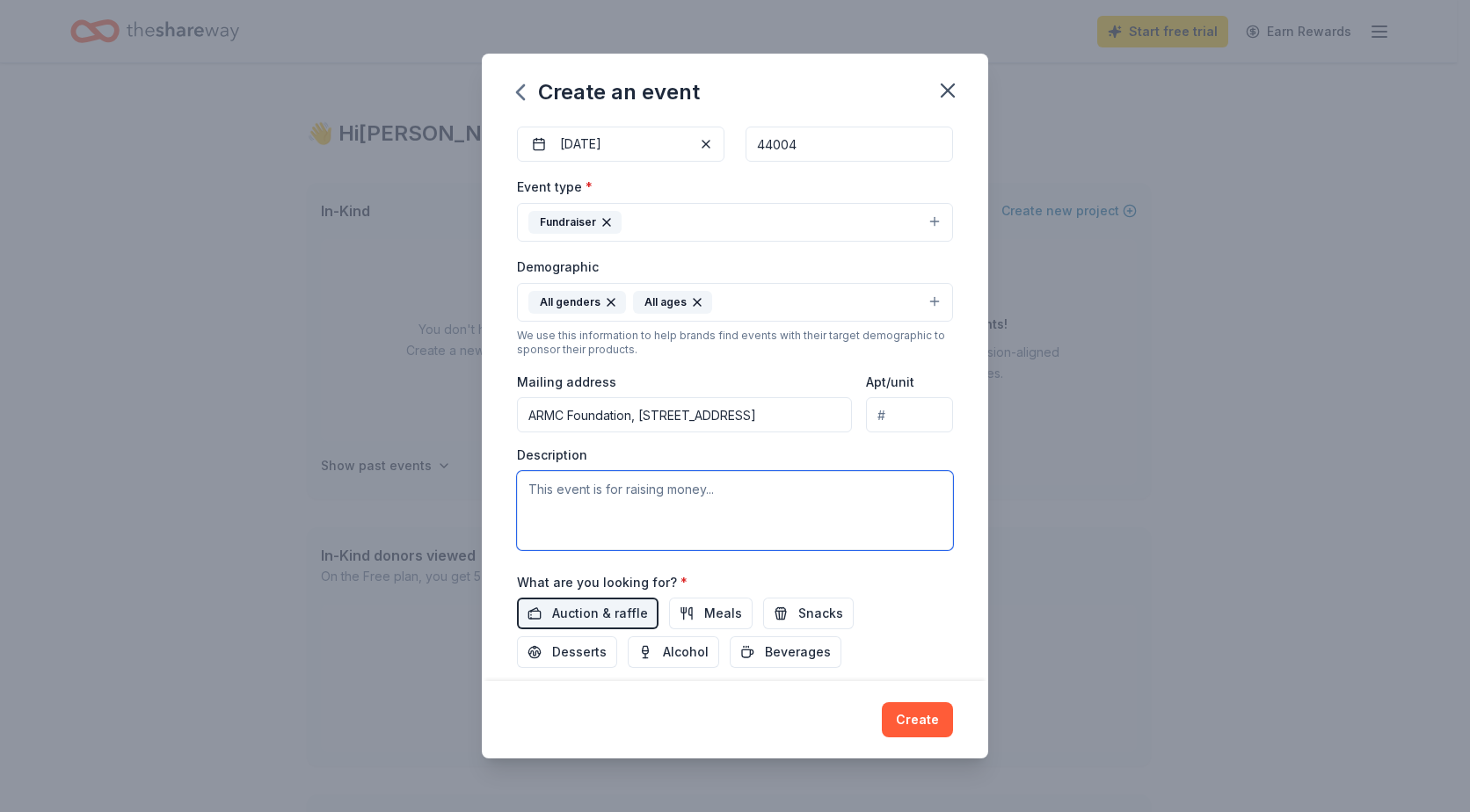
click at [643, 494] on textarea at bounding box center [735, 510] width 436 height 79
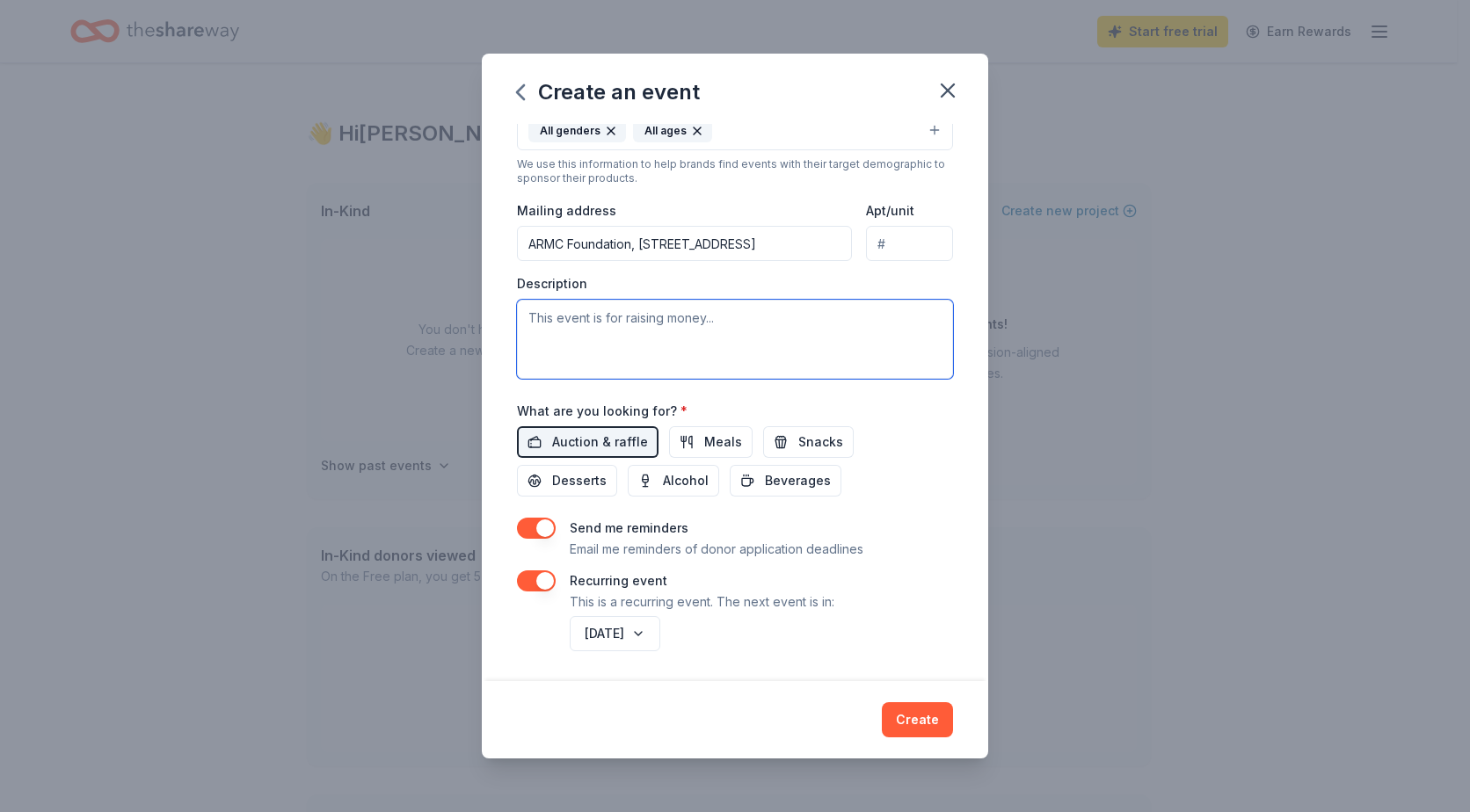
scroll to position [349, 0]
click at [727, 279] on div "Description" at bounding box center [735, 325] width 436 height 103
click at [689, 334] on textarea at bounding box center [735, 336] width 436 height 79
click at [717, 436] on span "Meals" at bounding box center [723, 441] width 38 height 21
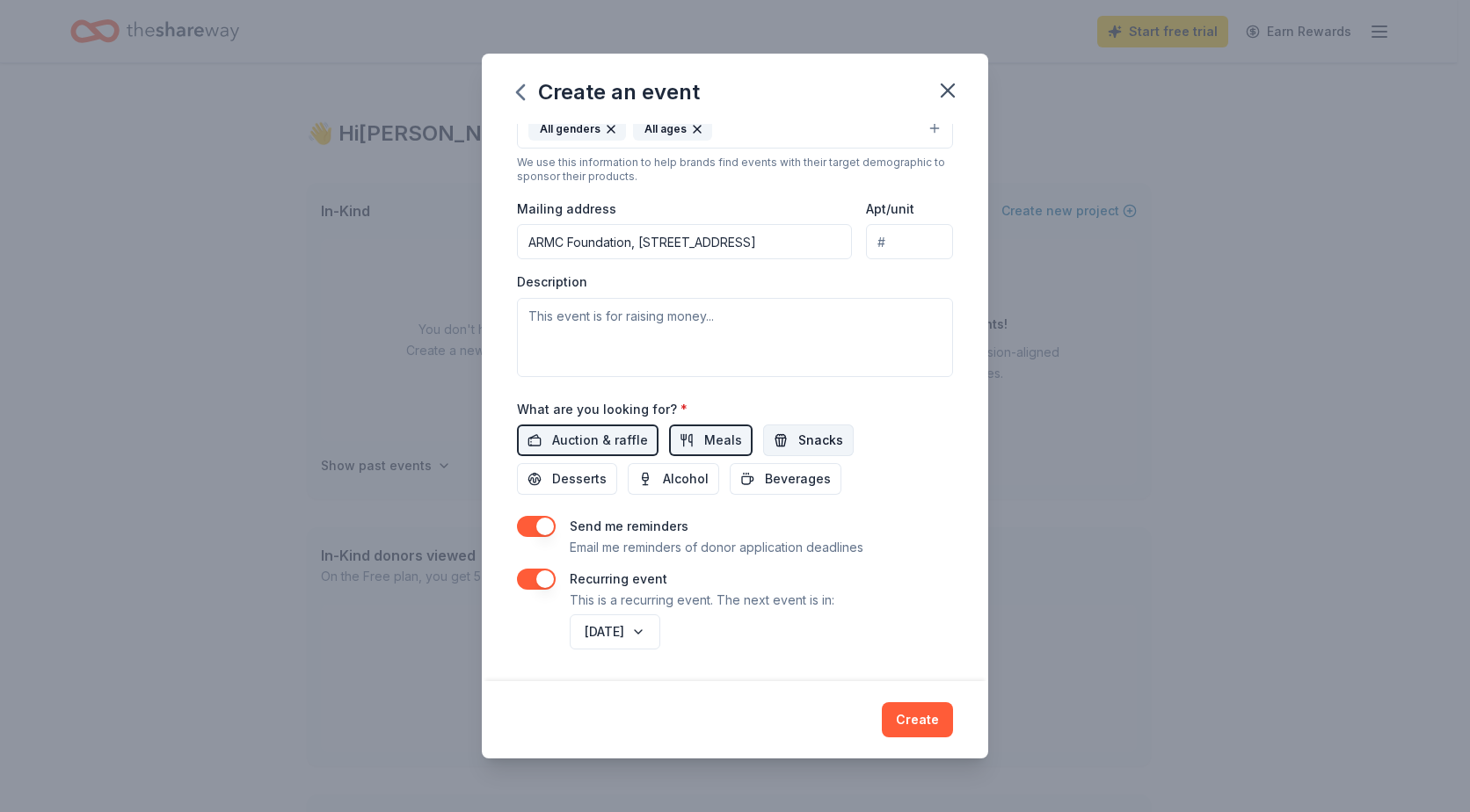
click at [776, 439] on button "Snacks" at bounding box center [808, 440] width 91 height 31
click at [585, 483] on span "Desserts" at bounding box center [580, 478] width 55 height 21
click at [684, 487] on span "Alcohol" at bounding box center [685, 478] width 45 height 21
click at [778, 490] on span "Beverages" at bounding box center [798, 478] width 66 height 21
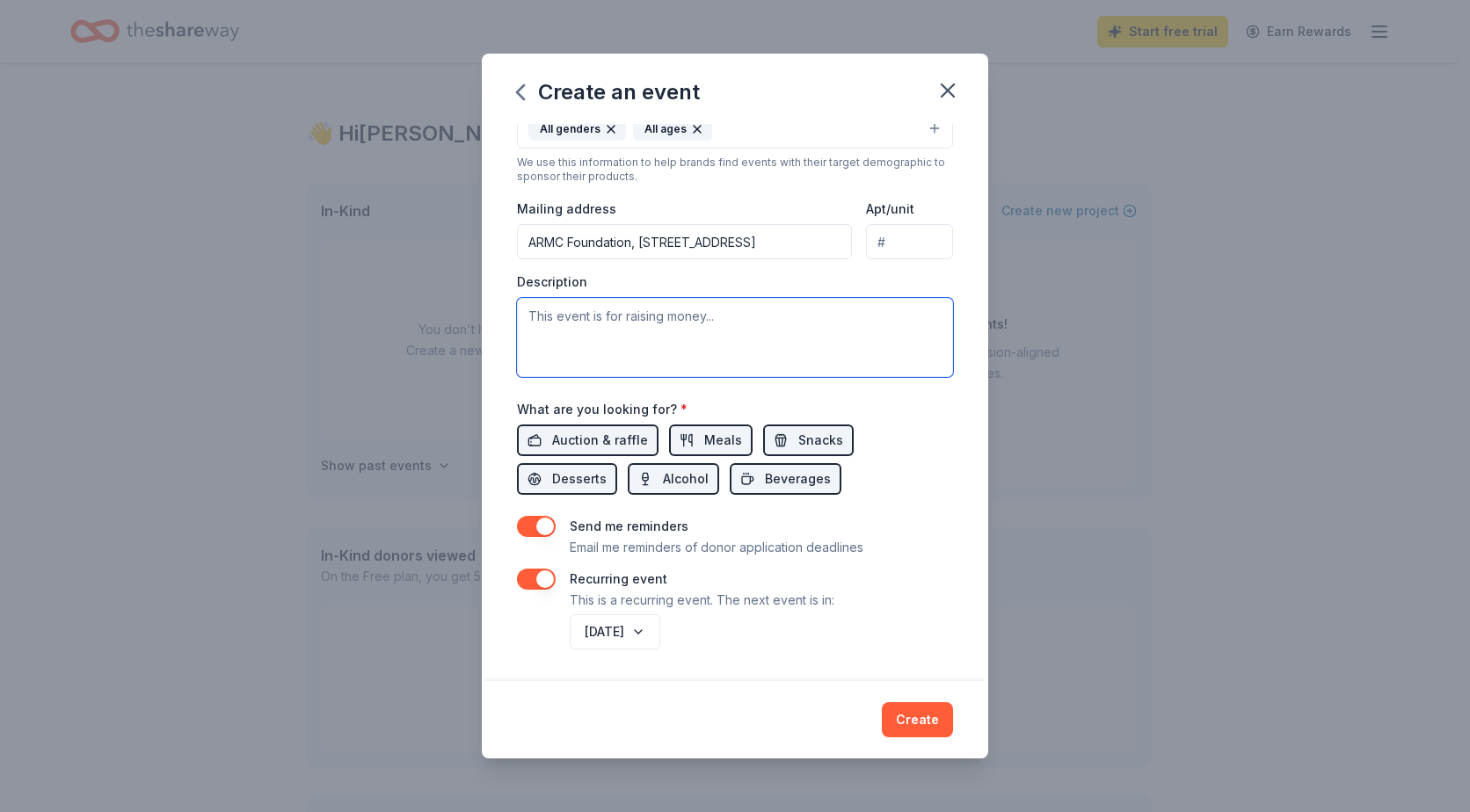
click at [734, 318] on textarea at bounding box center [735, 336] width 436 height 79
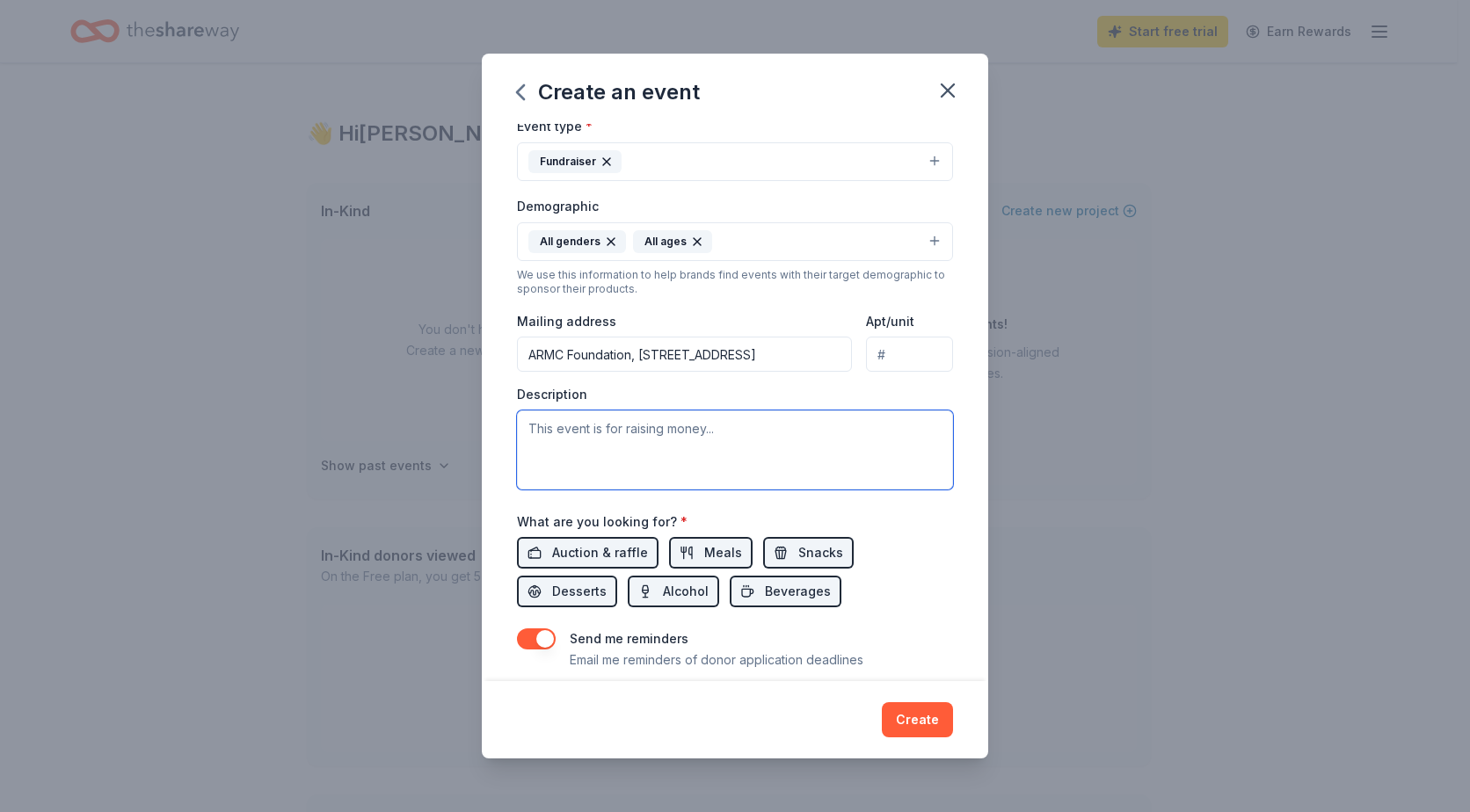
scroll to position [0, 0]
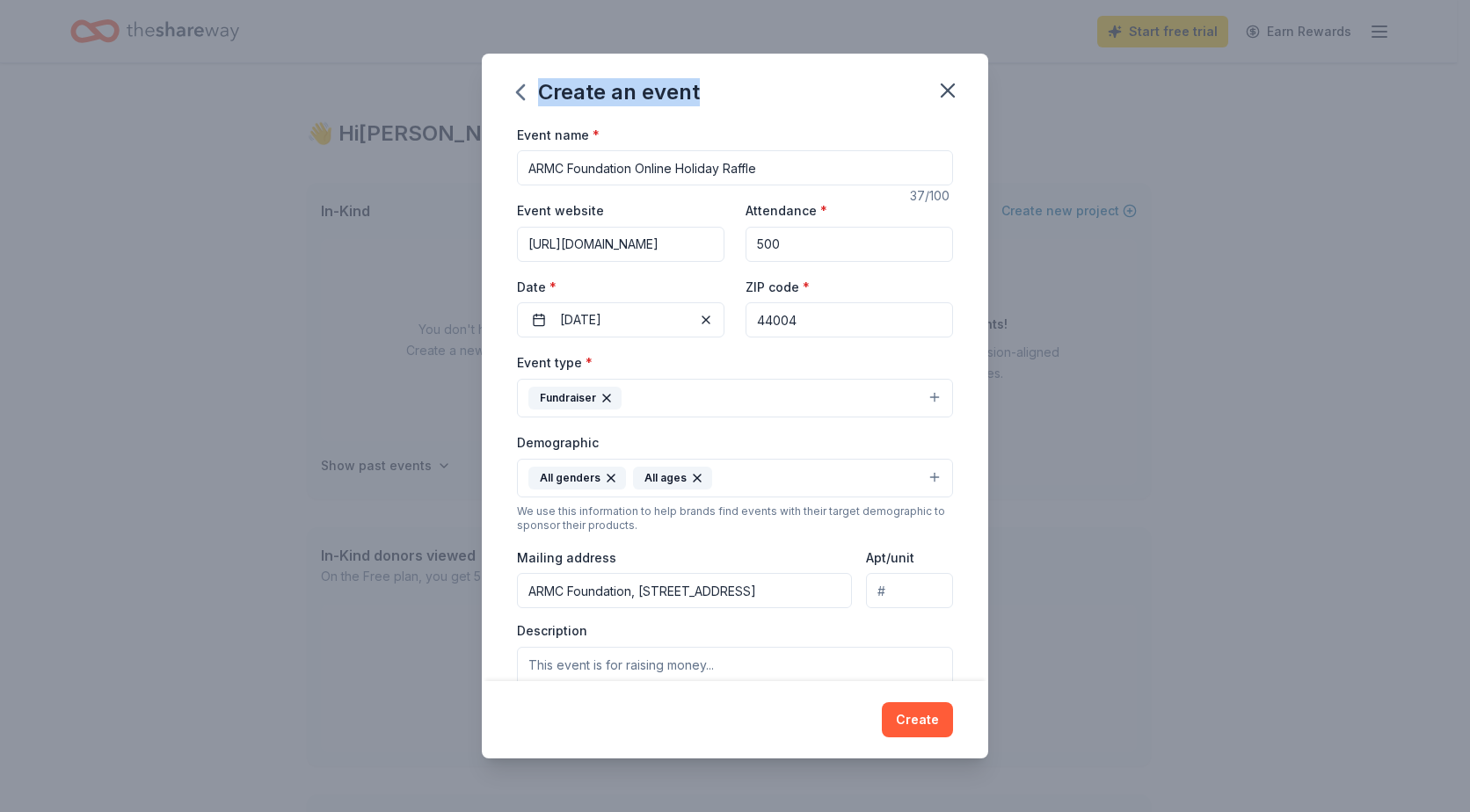
click at [769, 110] on div "Create an event" at bounding box center [735, 89] width 506 height 70
drag, startPoint x: 769, startPoint y: 110, endPoint x: 742, endPoint y: 82, distance: 38.9
click at [742, 82] on div "Create an event" at bounding box center [735, 89] width 506 height 70
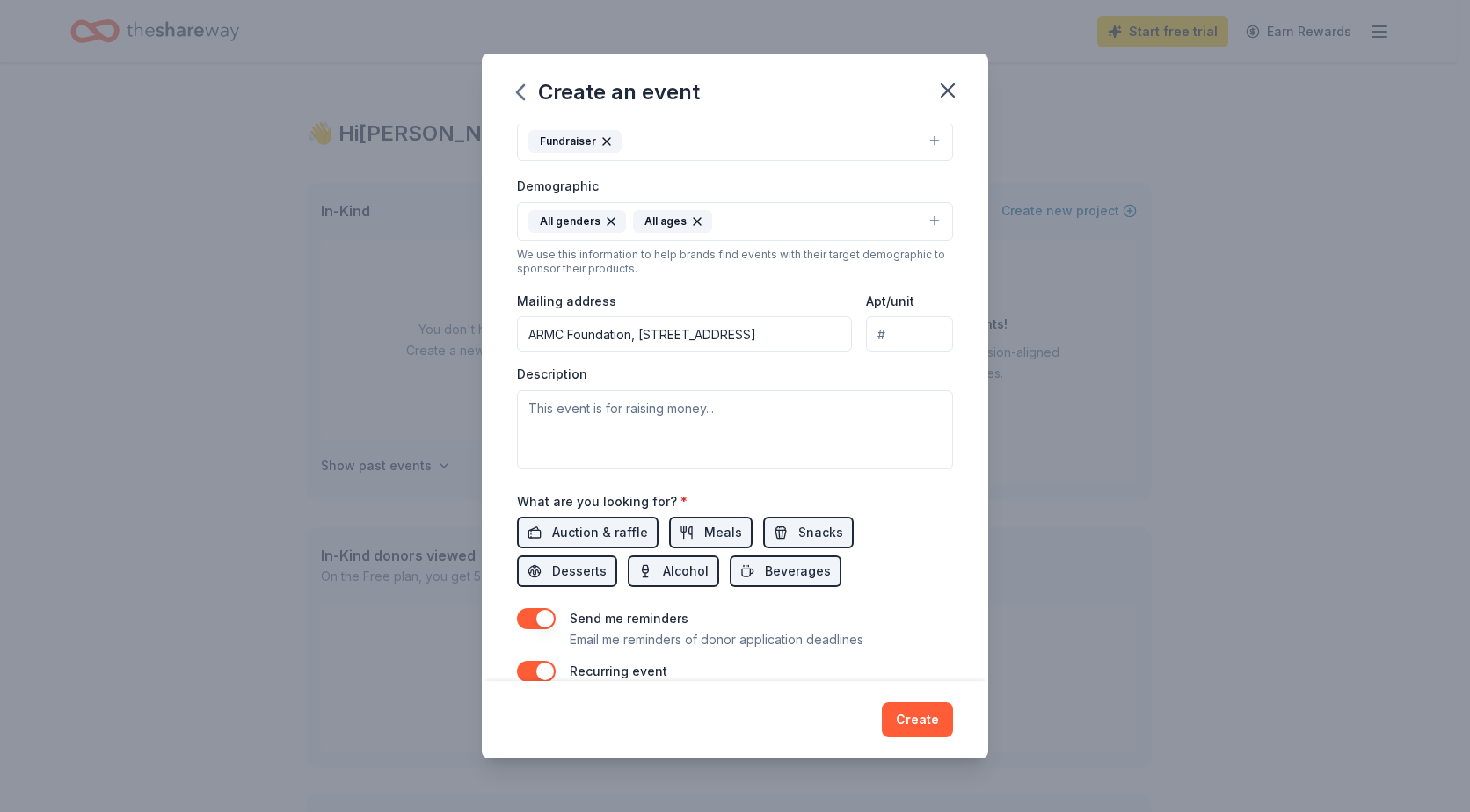
scroll to position [262, 0]
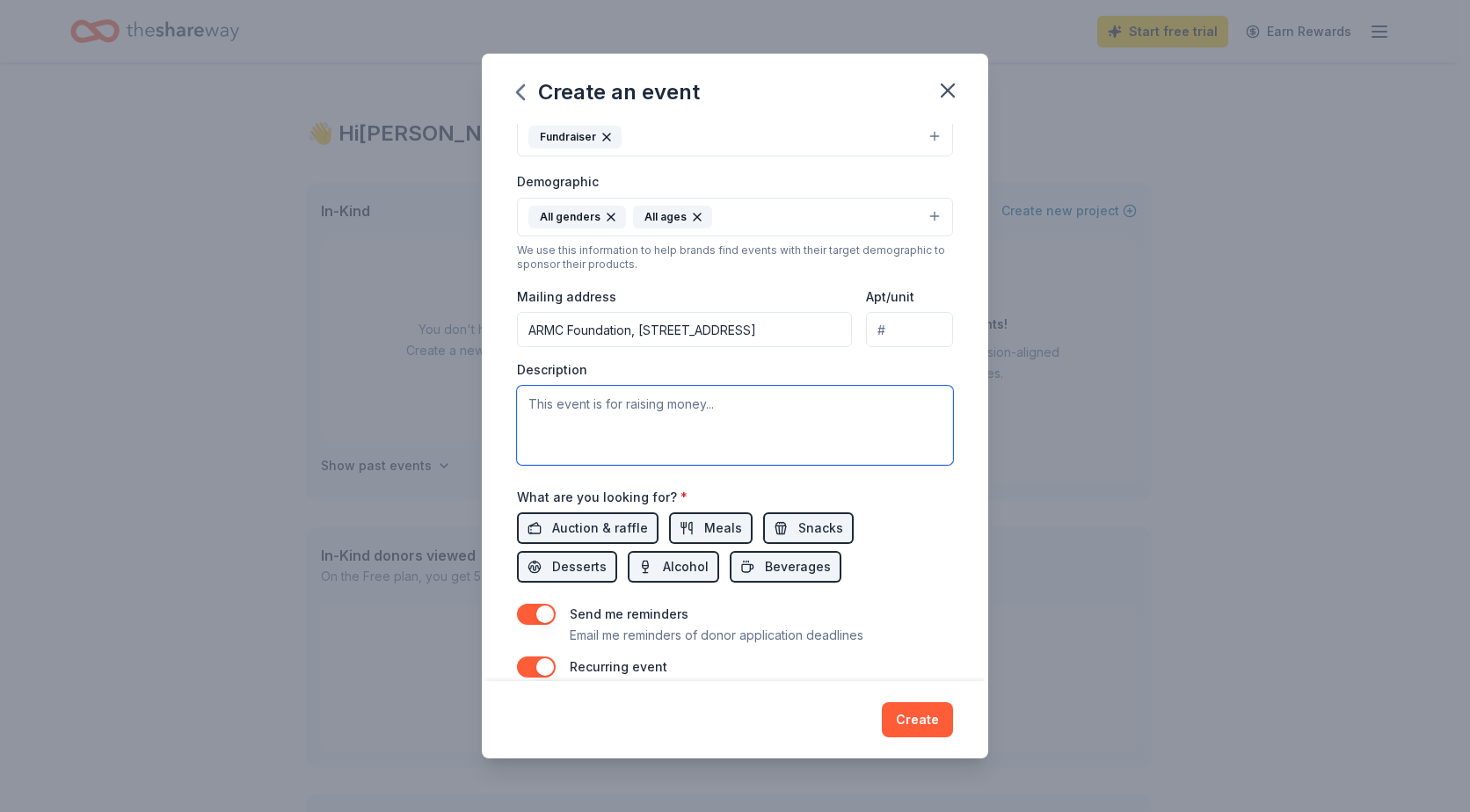
click at [680, 413] on textarea at bounding box center [735, 424] width 436 height 79
click at [705, 405] on textarea at bounding box center [735, 424] width 436 height 79
paste textarea "This event is an annual online raffle geared towards our Caregivers and communi…"
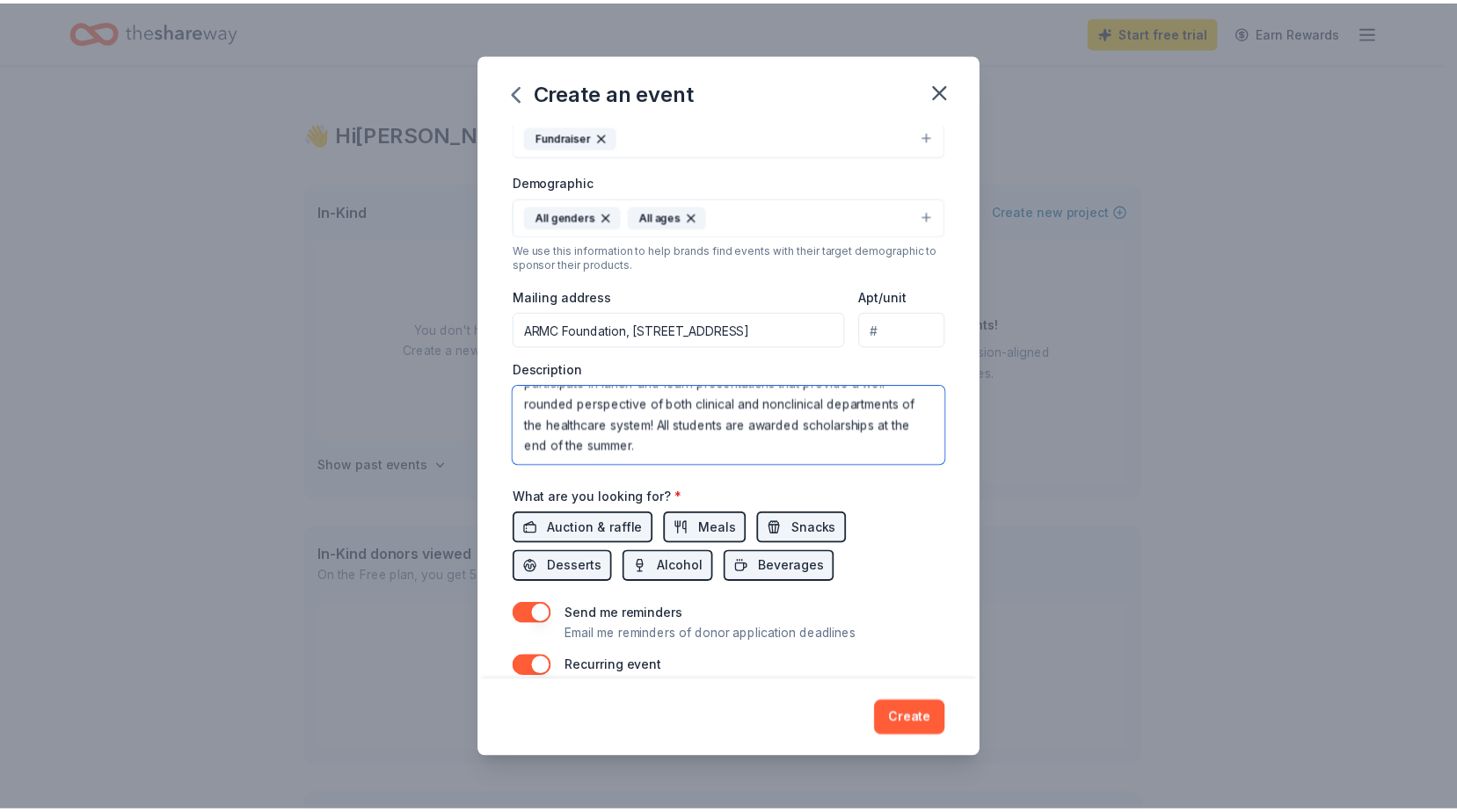
scroll to position [211, 0]
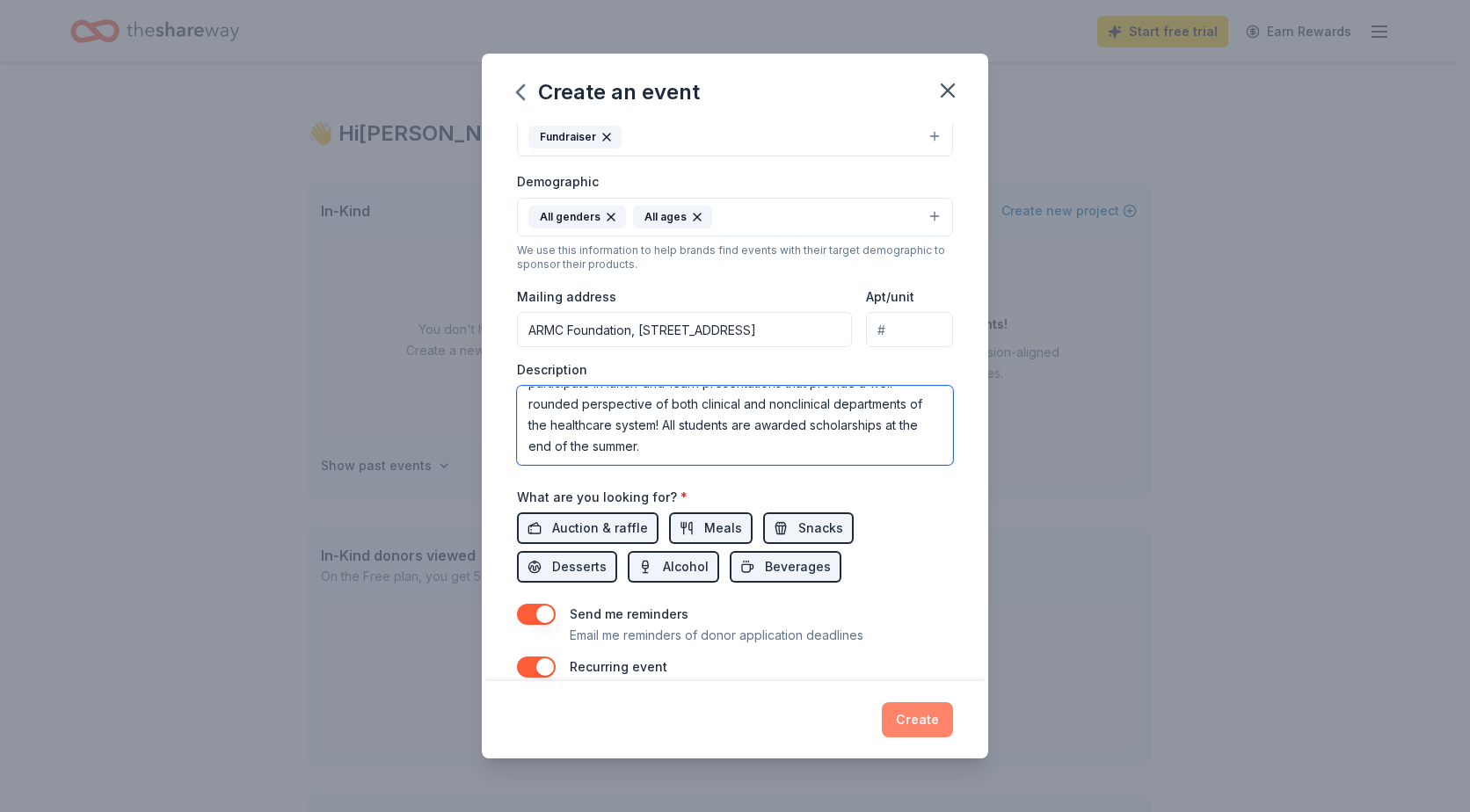
type textarea "This event is an annual online raffle geared towards our Caregivers and communi…"
click at [938, 726] on button "Create" at bounding box center [916, 719] width 71 height 35
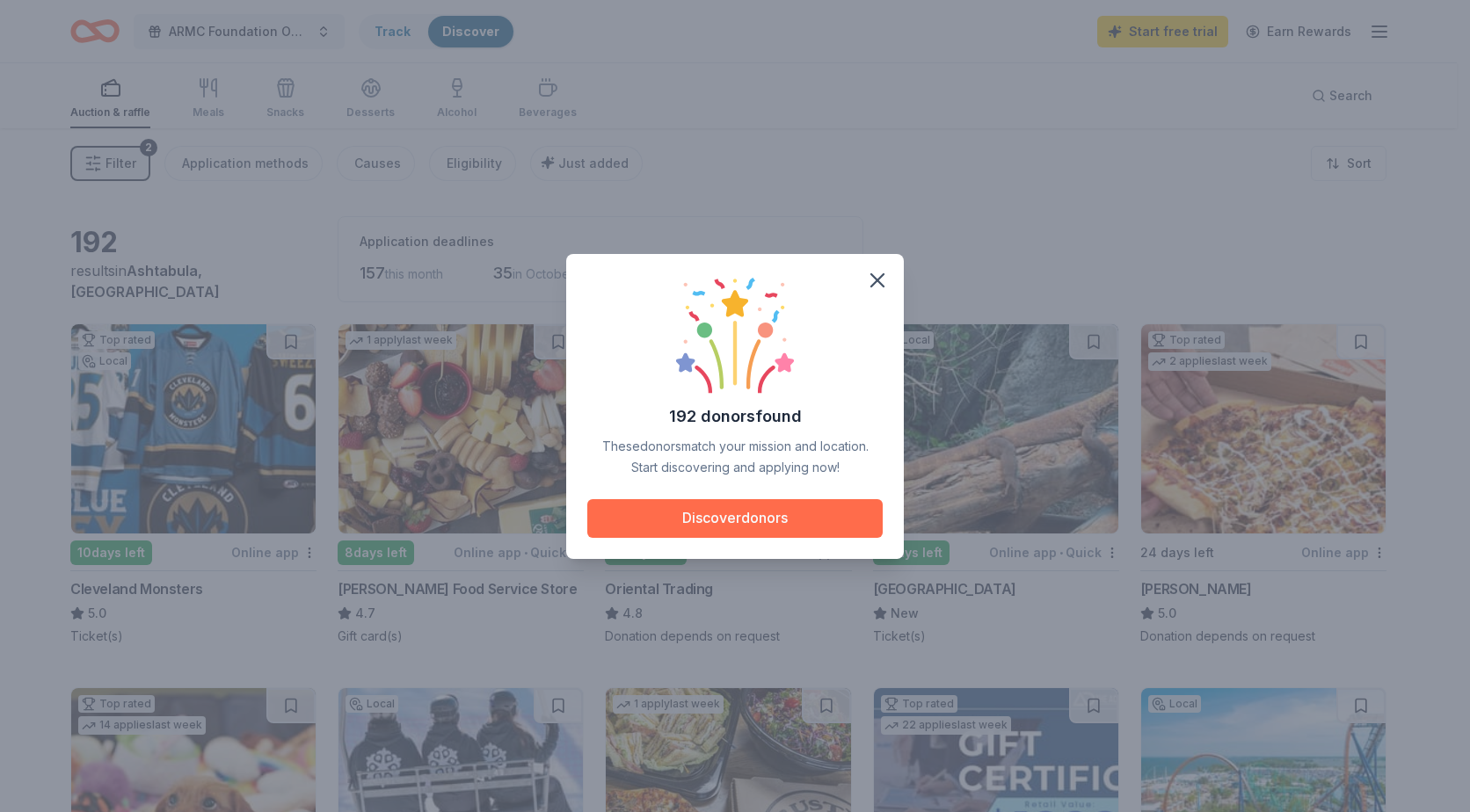
click at [775, 527] on button "Discover donors" at bounding box center [735, 518] width 296 height 39
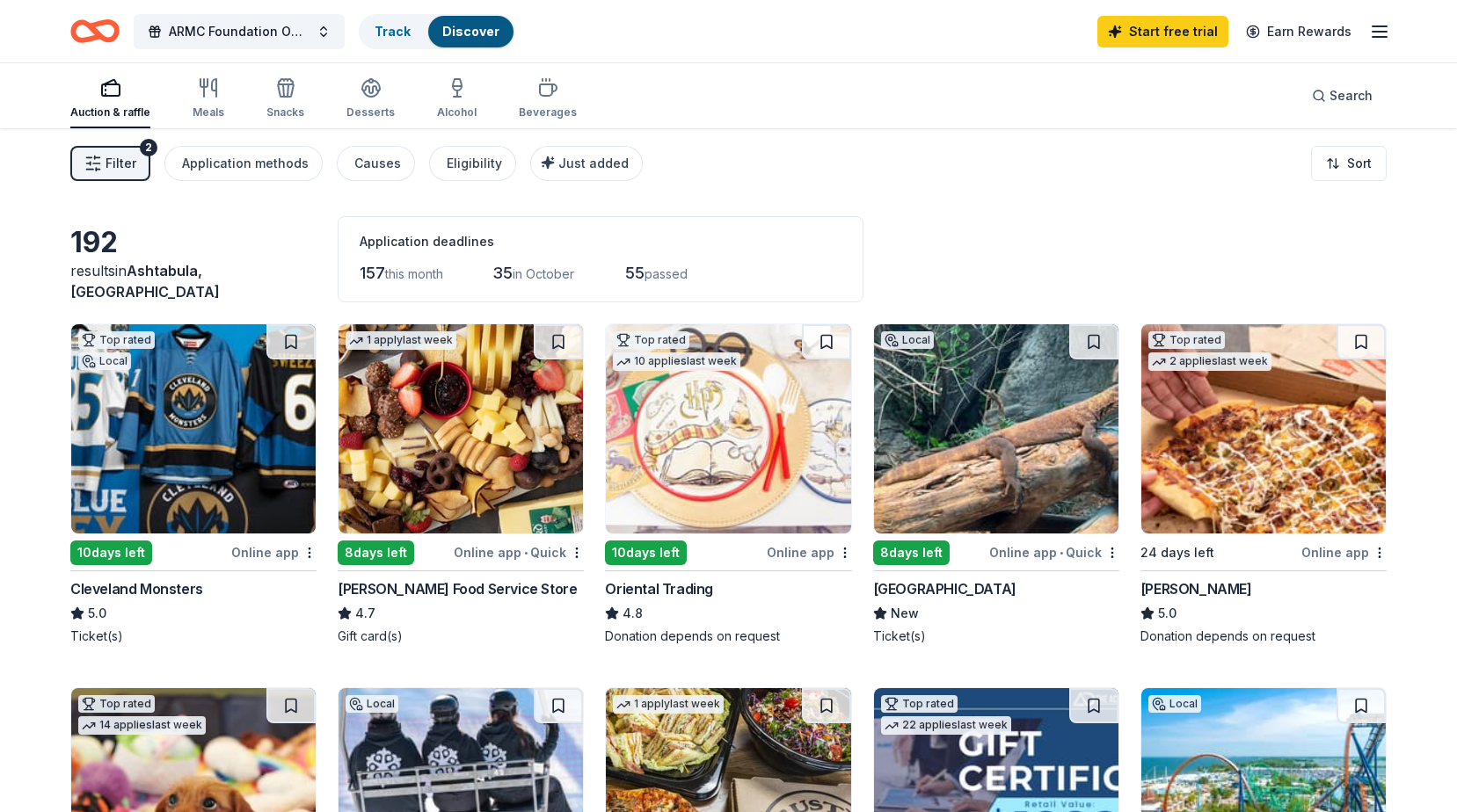
click at [433, 448] on img at bounding box center [461, 428] width 245 height 209
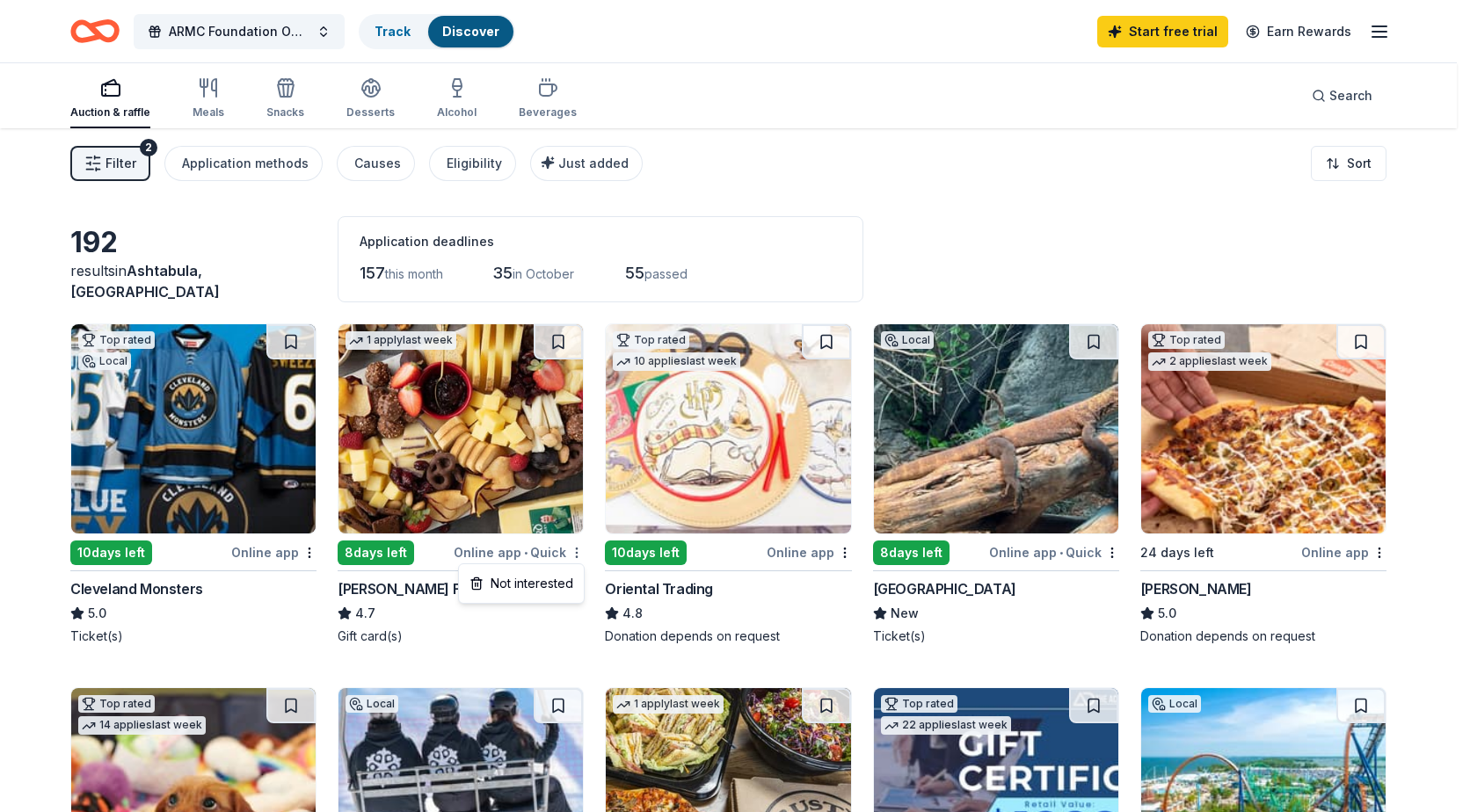
click at [580, 553] on html "ARMC Foundation Online Holiday Raffle Track Discover Start free trial Earn Rewa…" at bounding box center [735, 406] width 1470 height 812
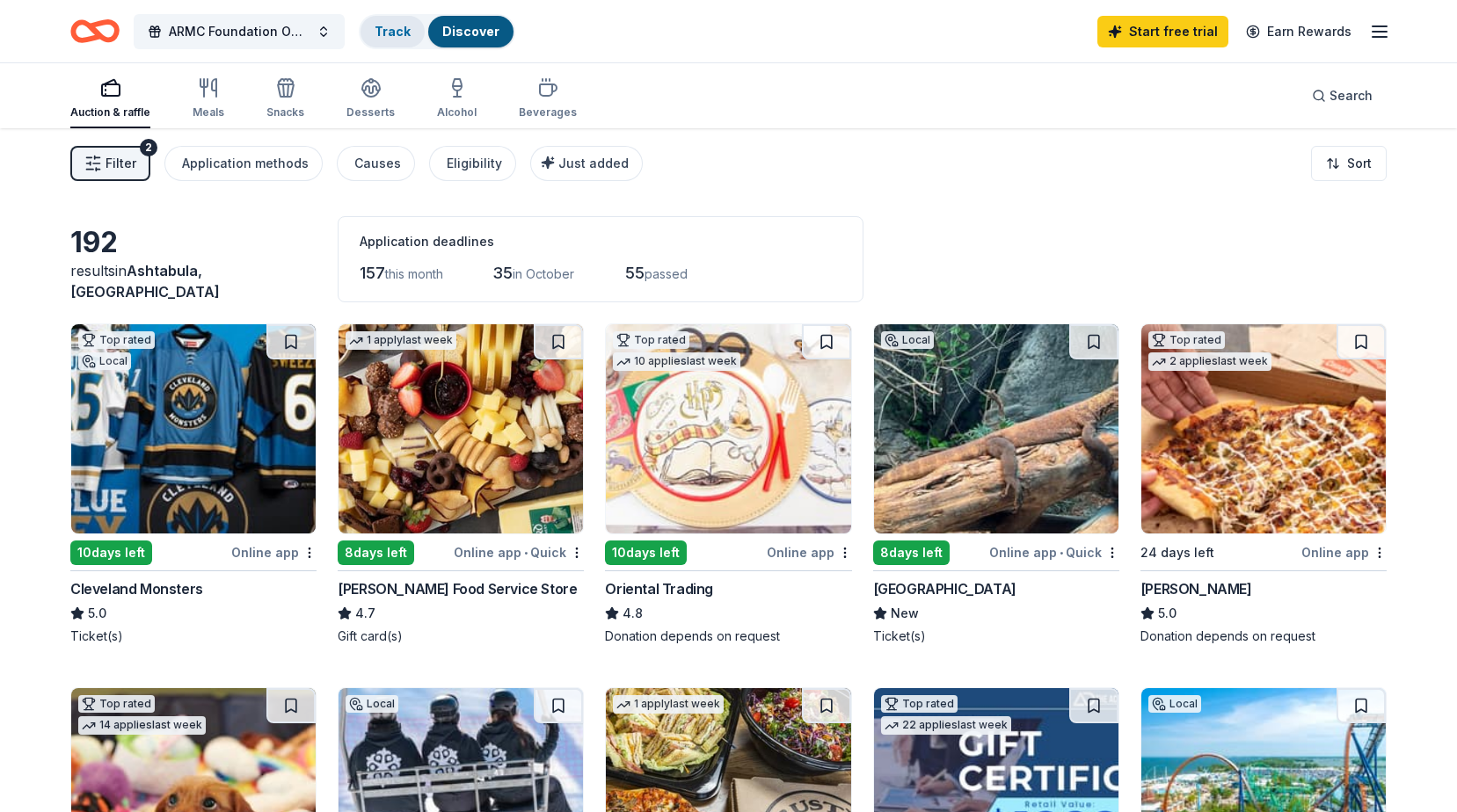
click at [389, 30] on link "Track" at bounding box center [392, 31] width 36 height 15
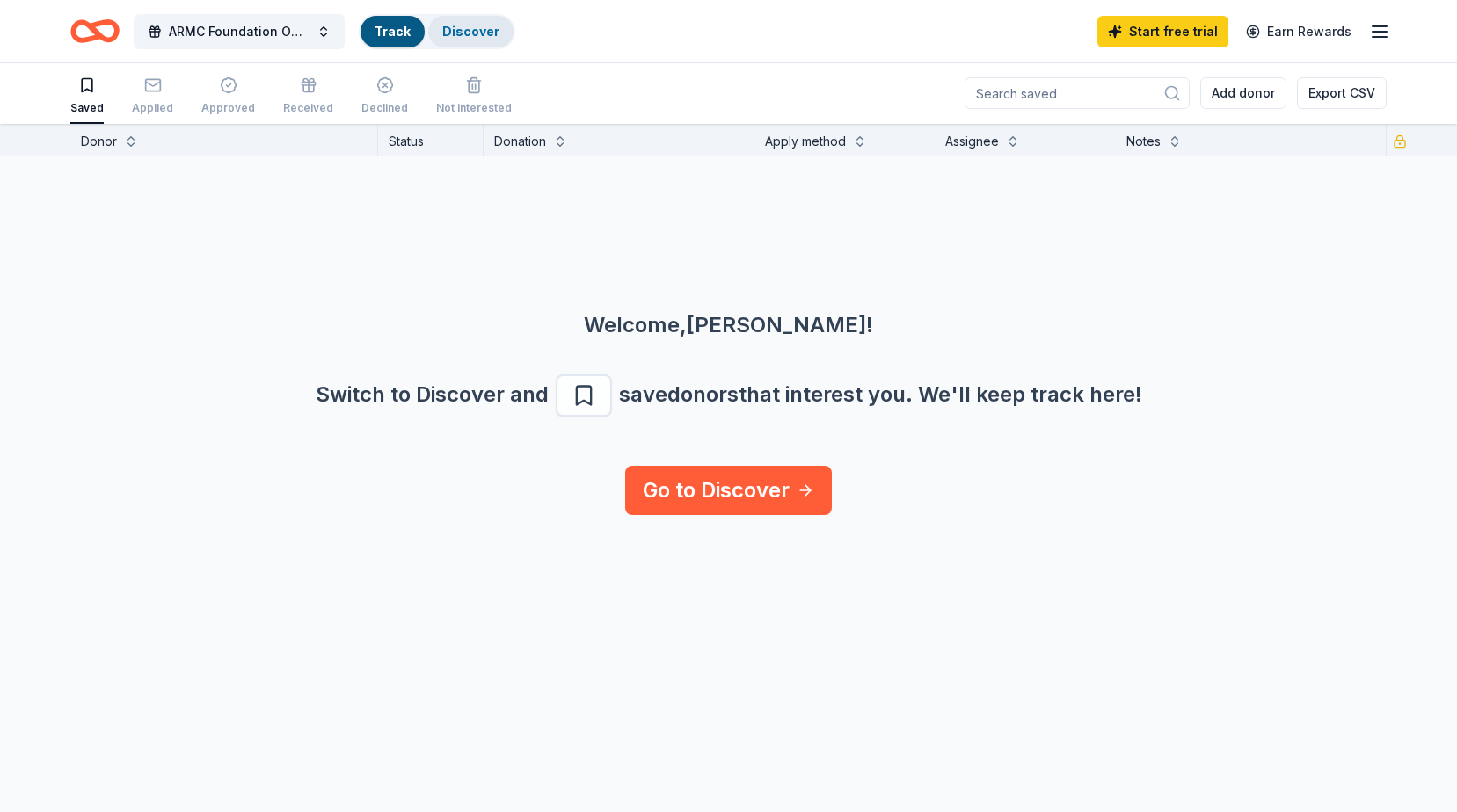
click at [458, 18] on div "Discover" at bounding box center [471, 31] width 85 height 31
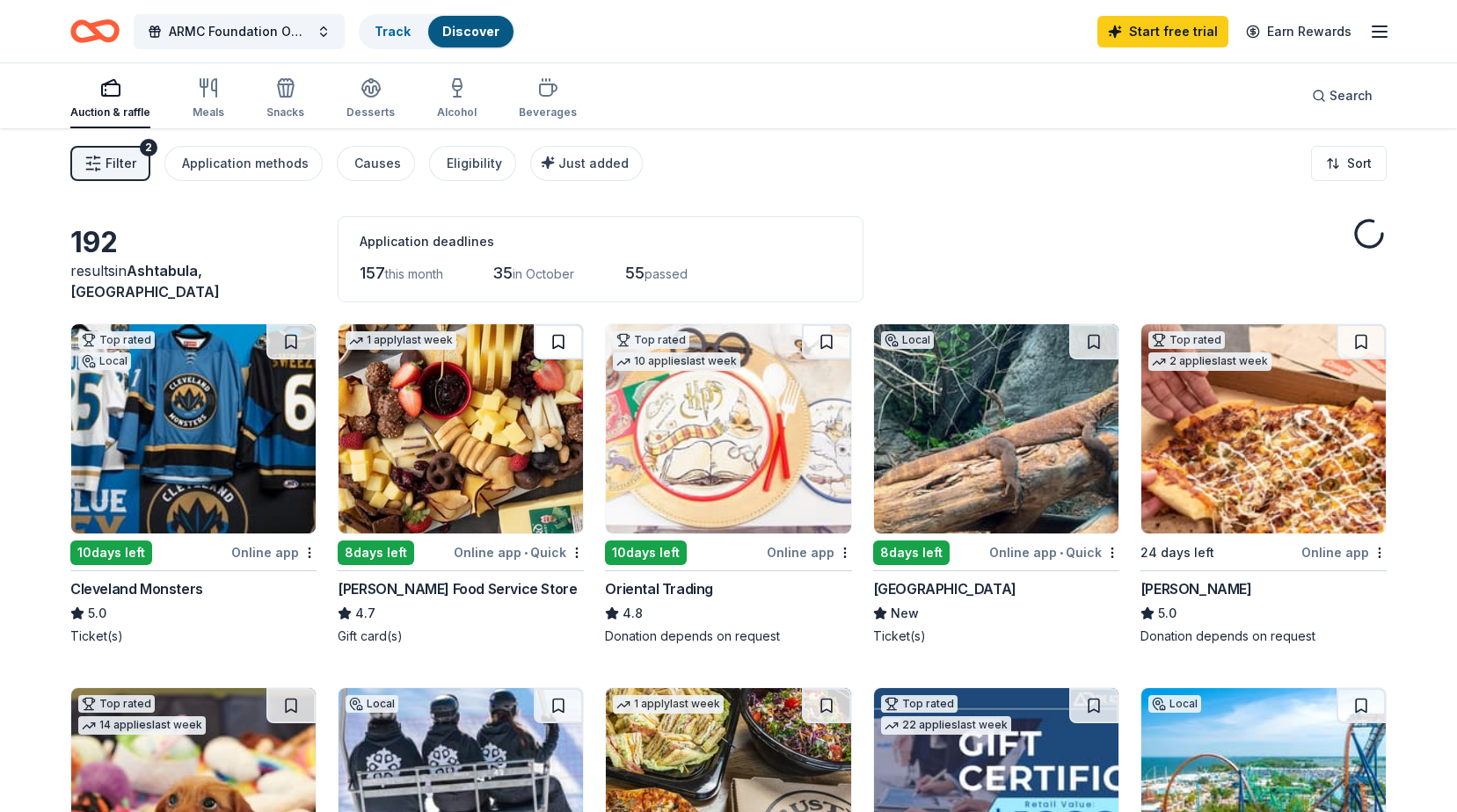
click at [555, 342] on button at bounding box center [558, 341] width 49 height 35
click at [392, 26] on link "Track · 1" at bounding box center [397, 31] width 46 height 15
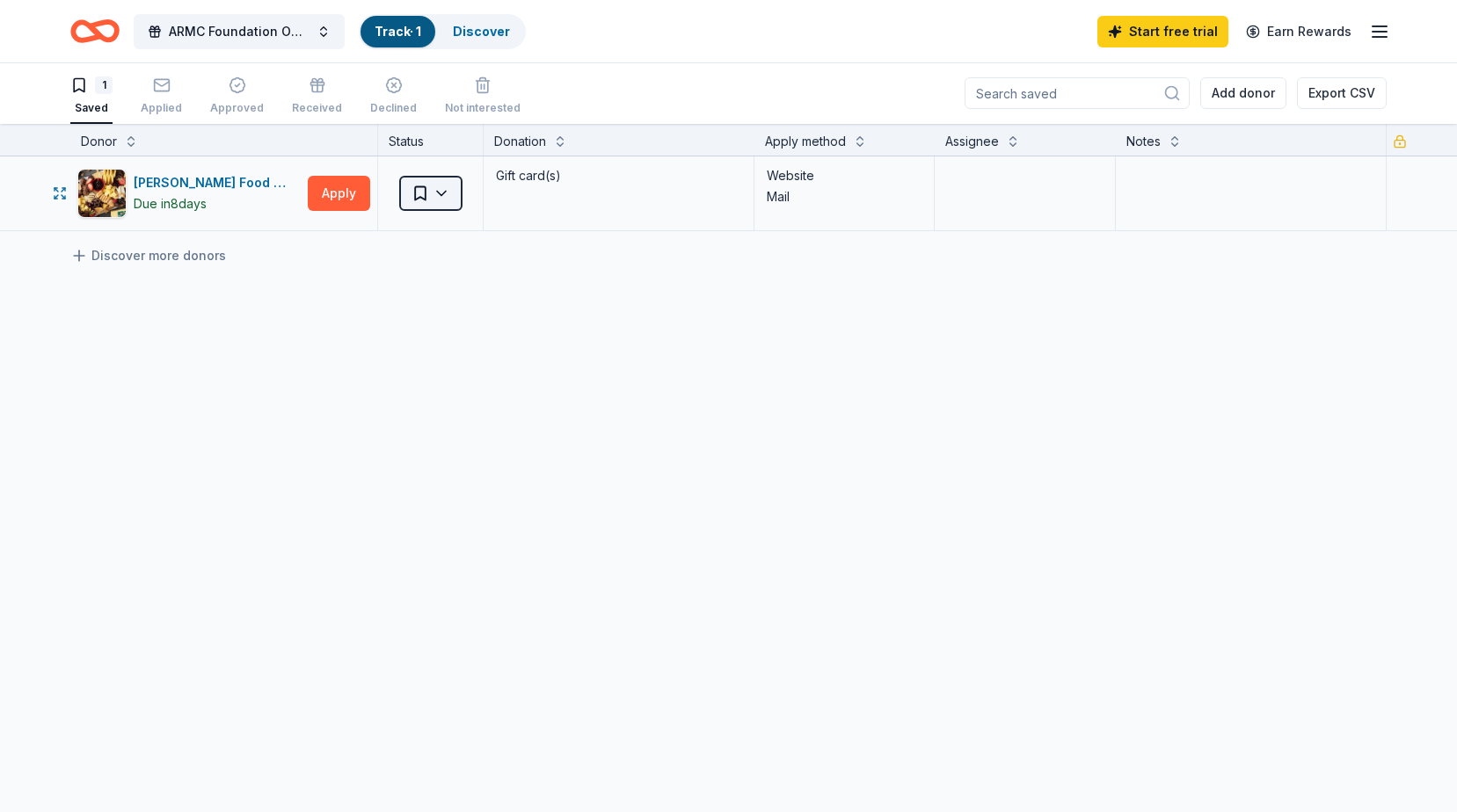
click at [448, 202] on html "ARMC Foundation Online Holiday Raffle Track · 1 Discover Start free trial Earn …" at bounding box center [728, 405] width 1457 height 812
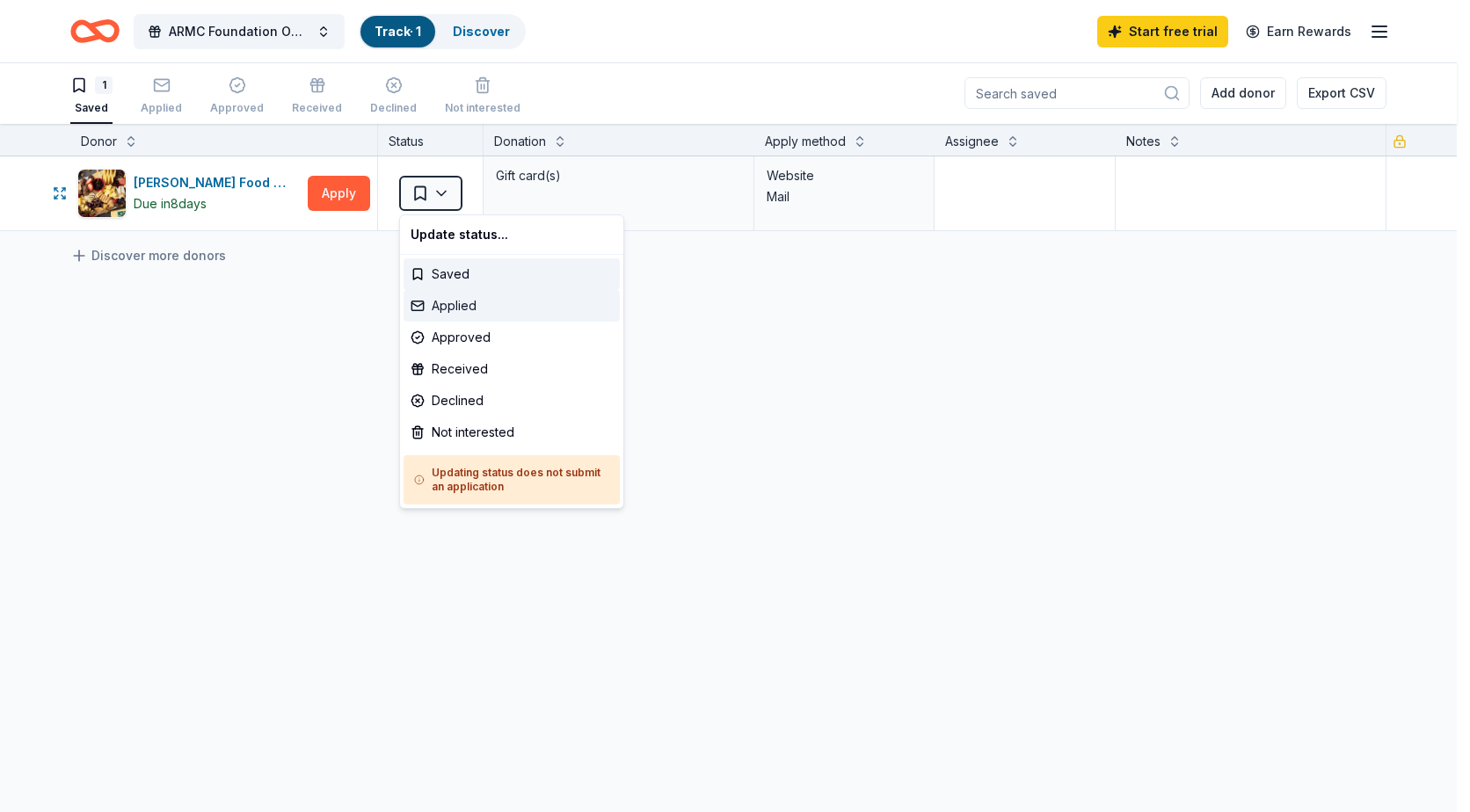
click at [451, 306] on div "Applied" at bounding box center [512, 305] width 216 height 31
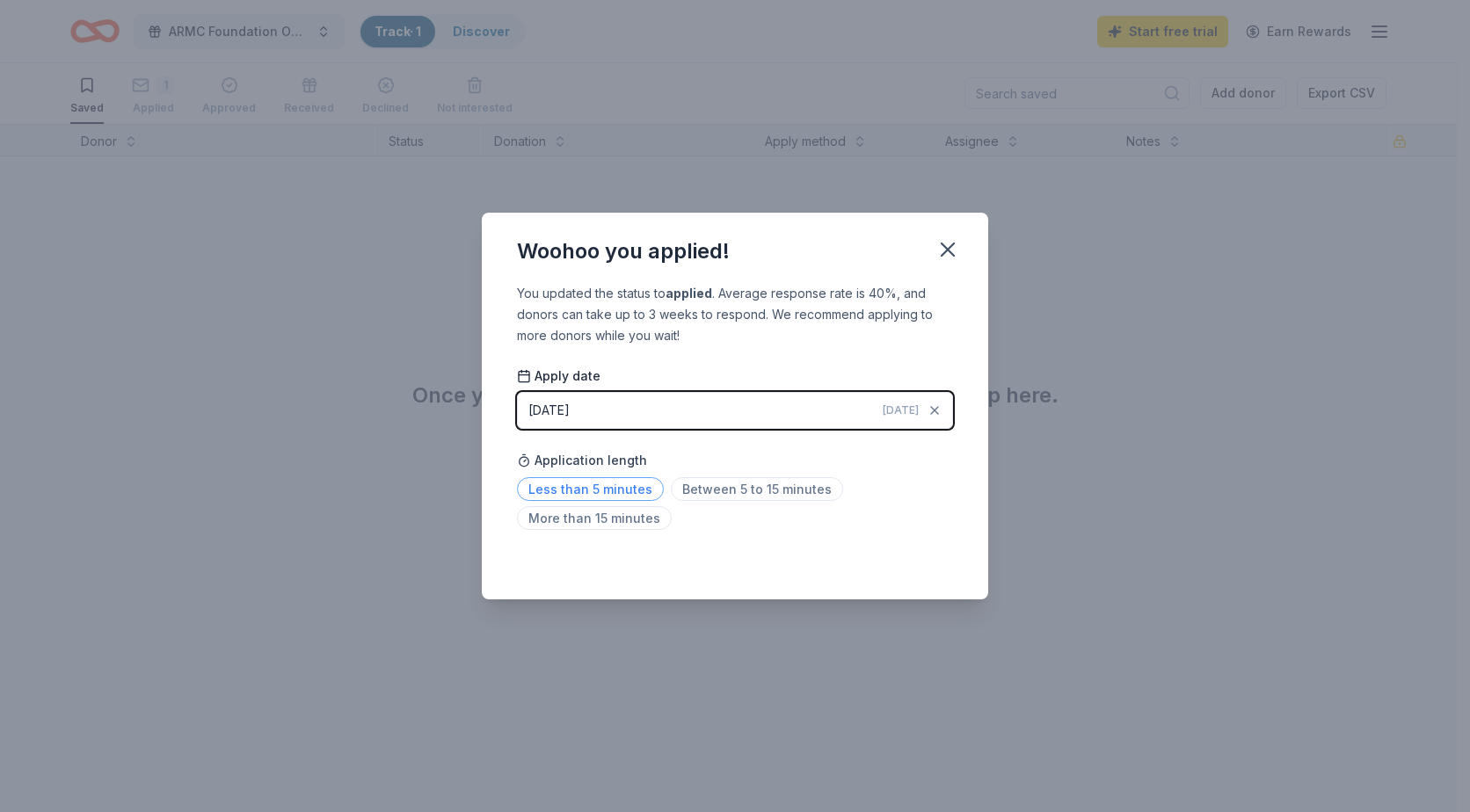
click at [567, 491] on span "Less than 5 minutes" at bounding box center [590, 489] width 147 height 24
click at [953, 253] on icon "button" at bounding box center [948, 249] width 25 height 25
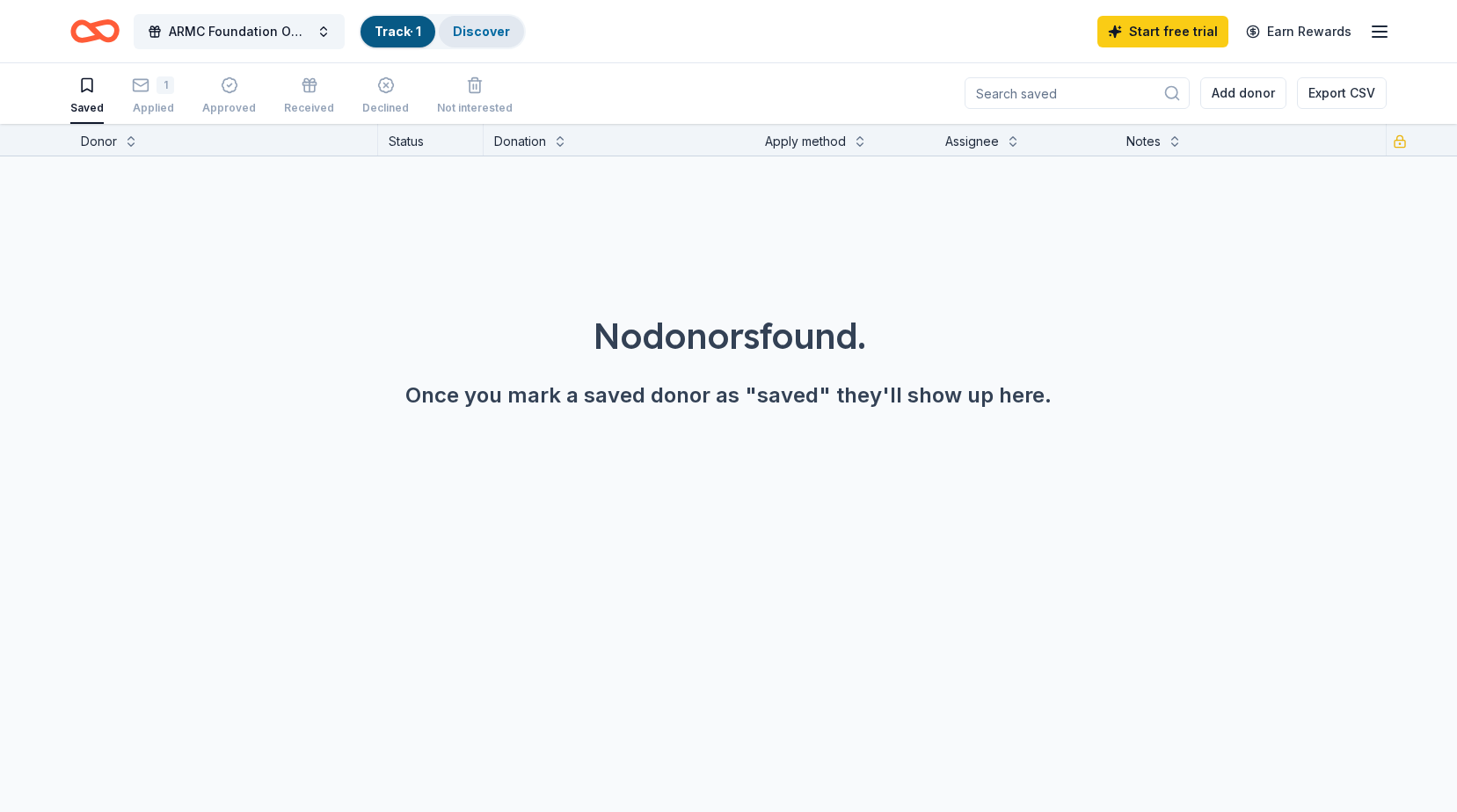
click at [492, 31] on link "Discover" at bounding box center [482, 31] width 57 height 15
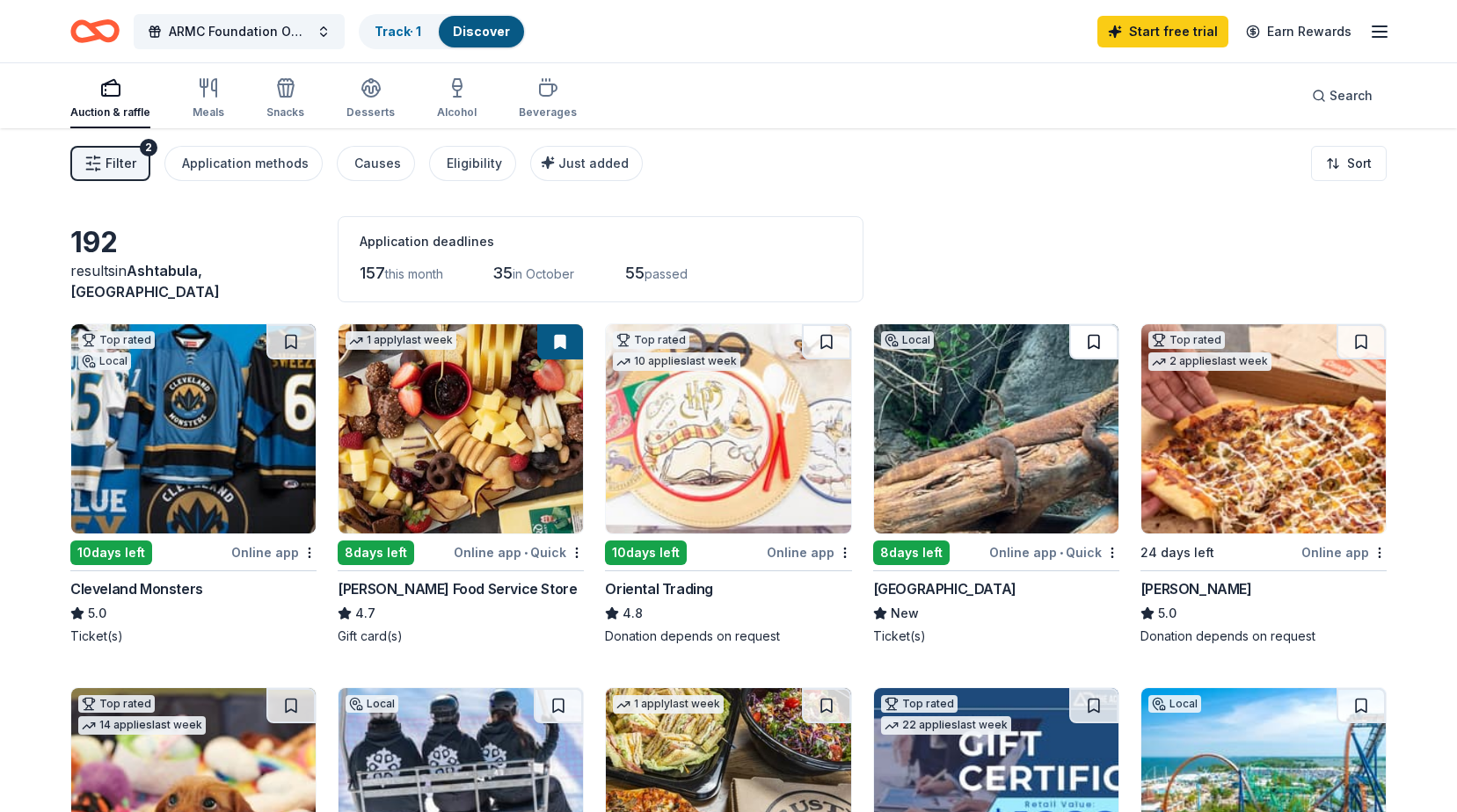
click at [1087, 342] on button at bounding box center [1094, 341] width 49 height 35
click at [293, 337] on button at bounding box center [291, 341] width 49 height 35
click at [832, 347] on button at bounding box center [827, 341] width 49 height 35
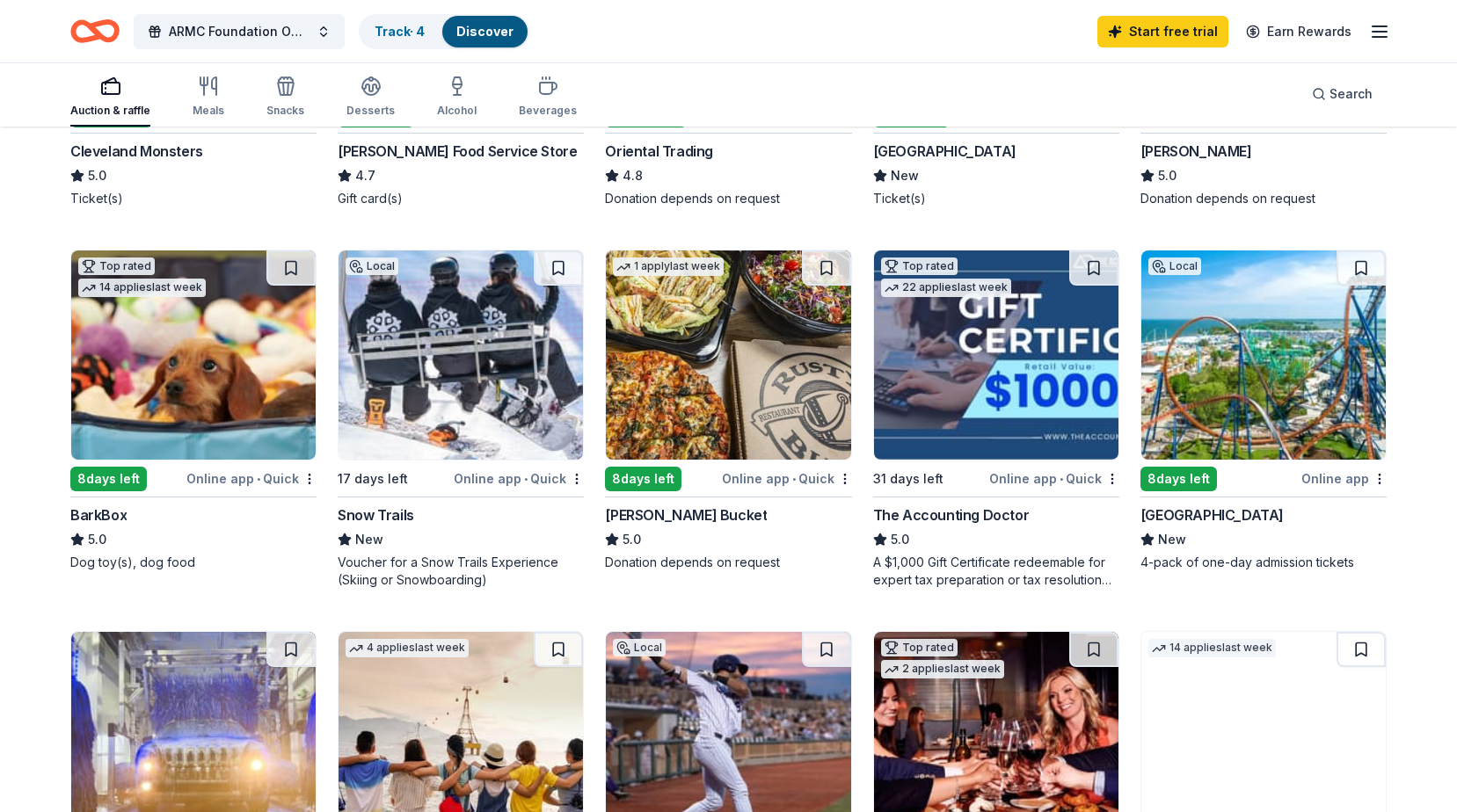
scroll to position [440, 0]
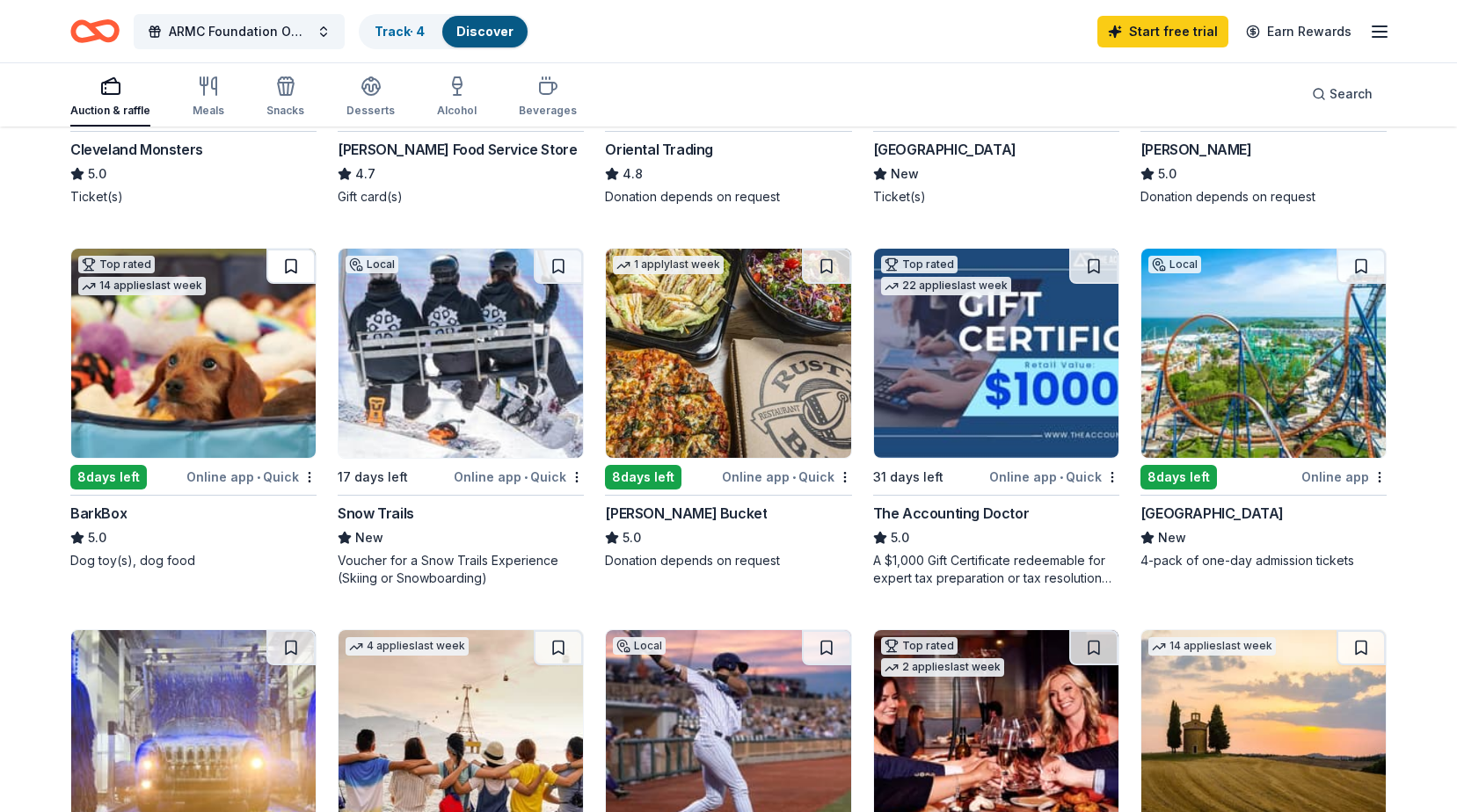
click at [294, 269] on button at bounding box center [291, 266] width 49 height 35
click at [1367, 258] on button at bounding box center [1361, 266] width 49 height 35
click at [756, 367] on img at bounding box center [728, 353] width 245 height 209
click at [505, 394] on img at bounding box center [461, 353] width 245 height 209
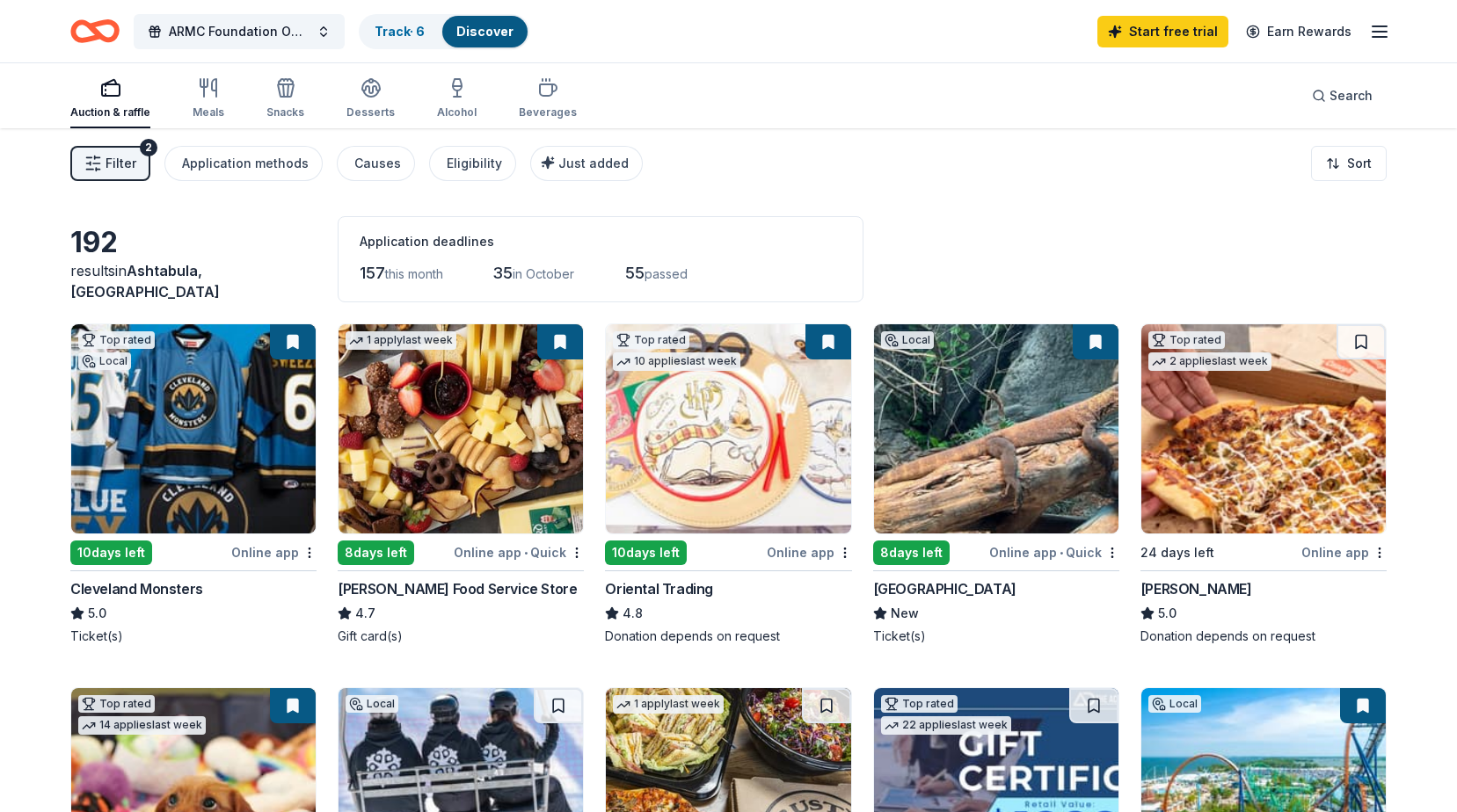
scroll to position [88, 0]
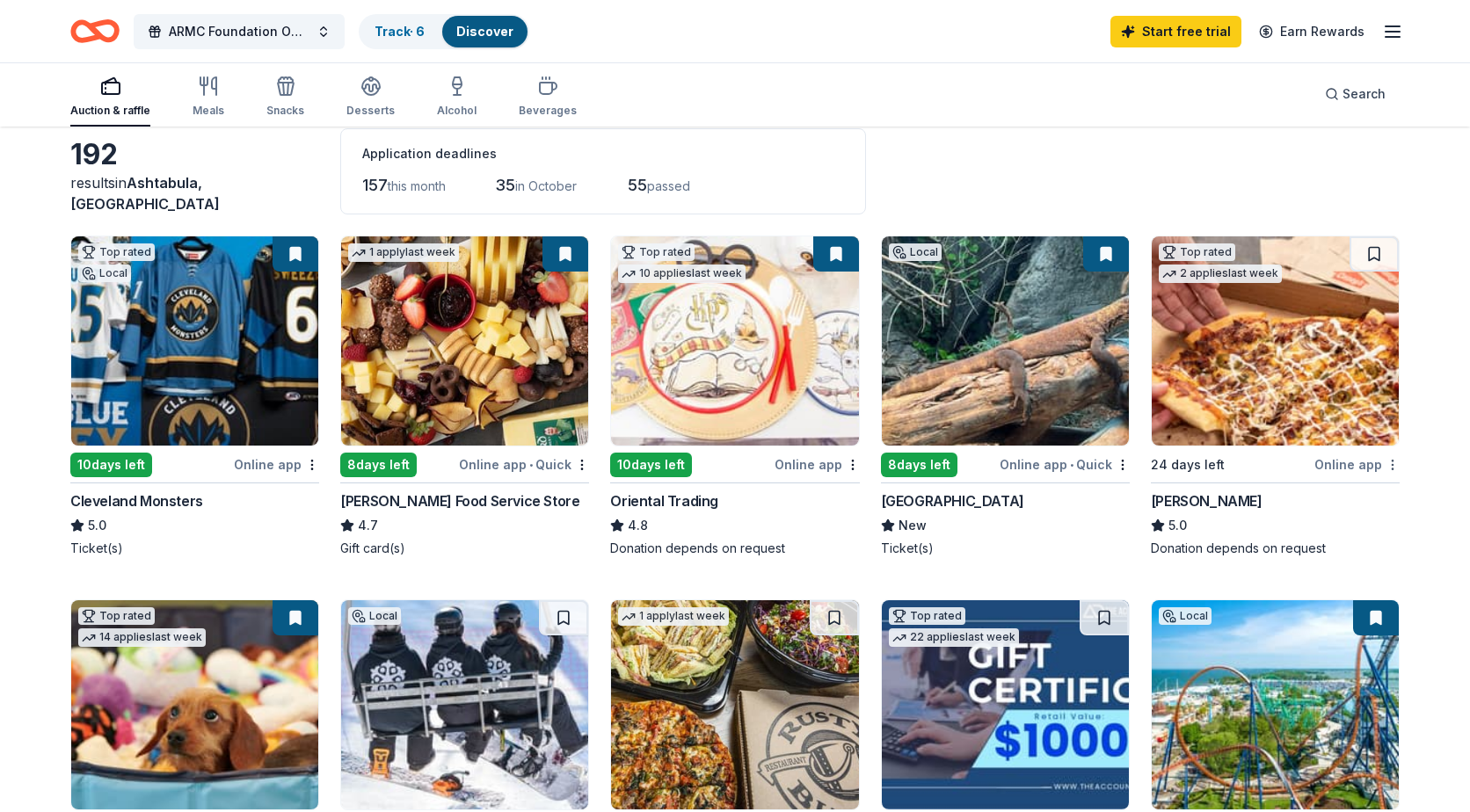
click at [1386, 464] on html "ARMC Foundation Online Holiday Raffle Track · 6 Discover Start free trial Earn …" at bounding box center [735, 317] width 1470 height 812
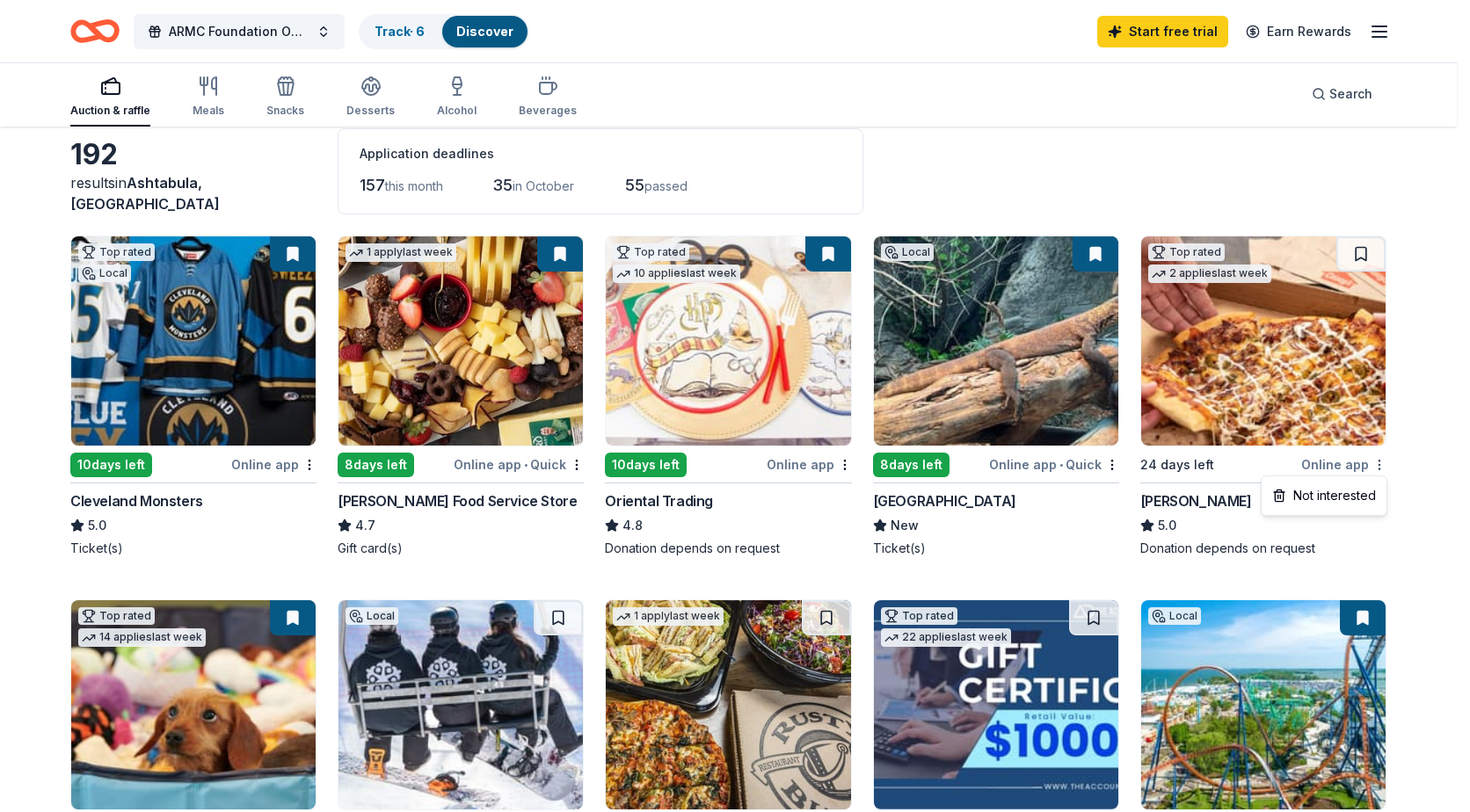
click at [1386, 464] on html "ARMC Foundation Online Holiday Raffle Track · 6 Discover Start free trial Earn …" at bounding box center [735, 317] width 1470 height 812
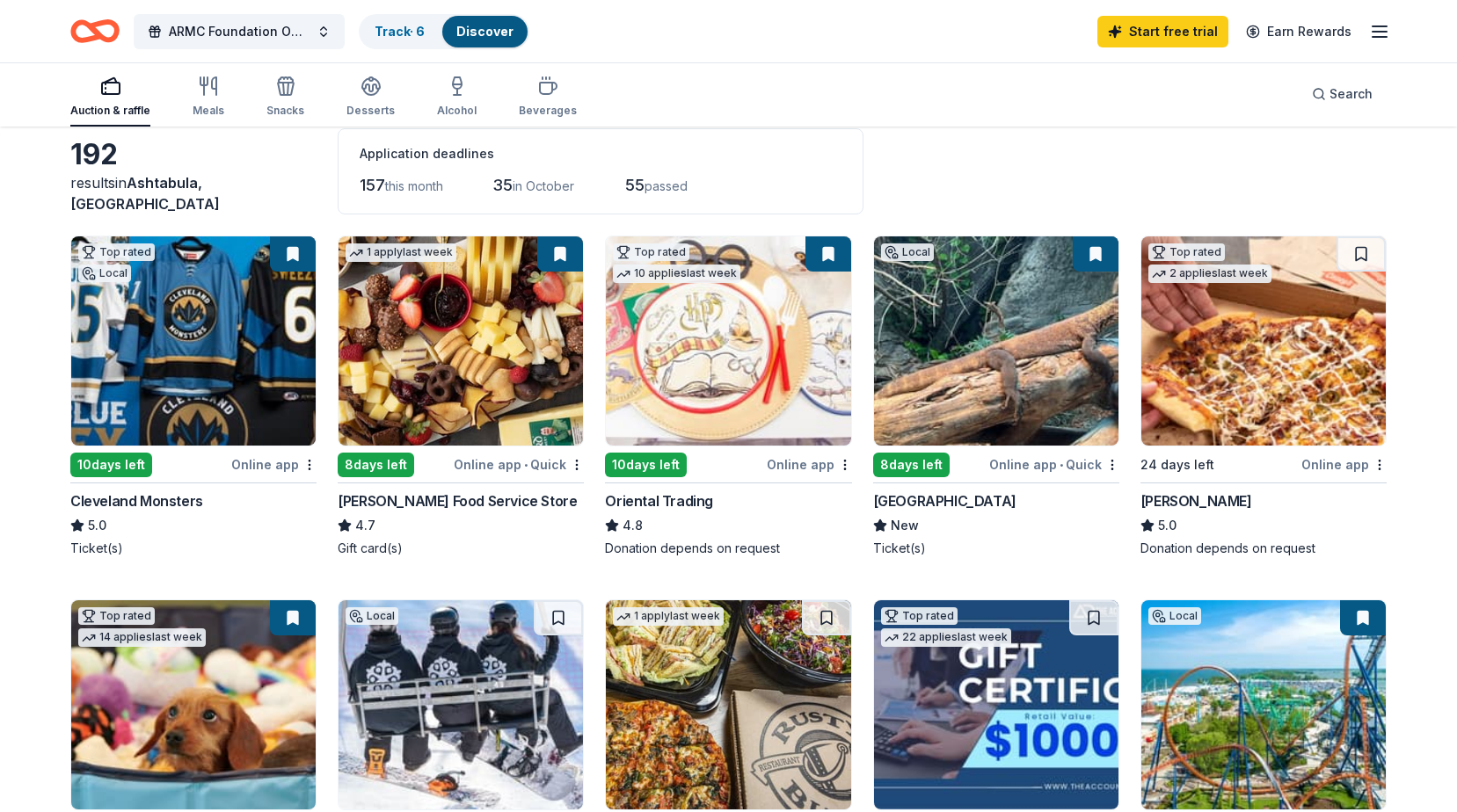
click at [1229, 468] on div "24 days left" at bounding box center [1219, 464] width 157 height 22
click at [1383, 461] on html "ARMC Foundation Online Holiday Raffle Track · 6 Discover Start free trial Earn …" at bounding box center [728, 317] width 1457 height 812
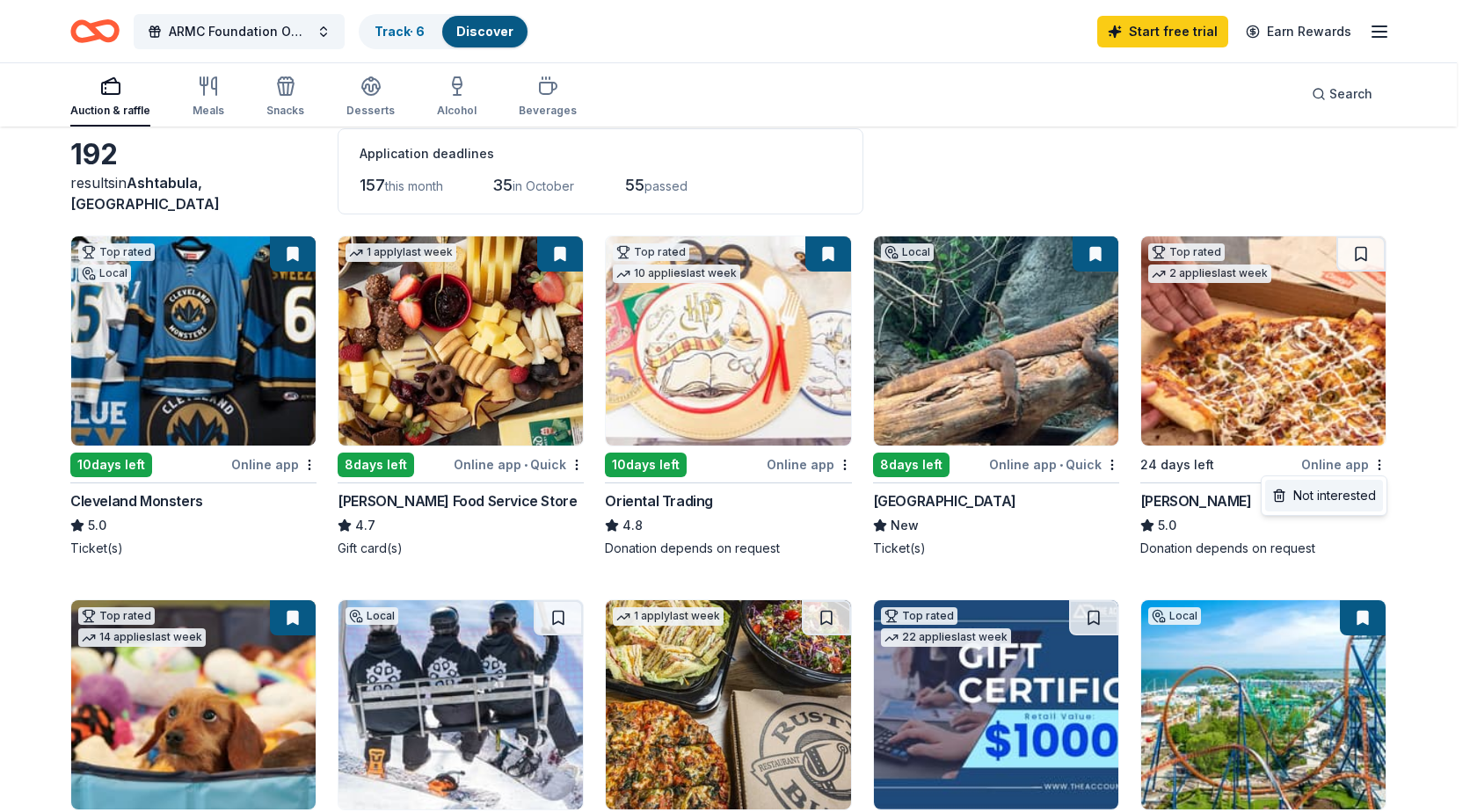
click at [1346, 490] on div "Not interested" at bounding box center [1324, 496] width 118 height 31
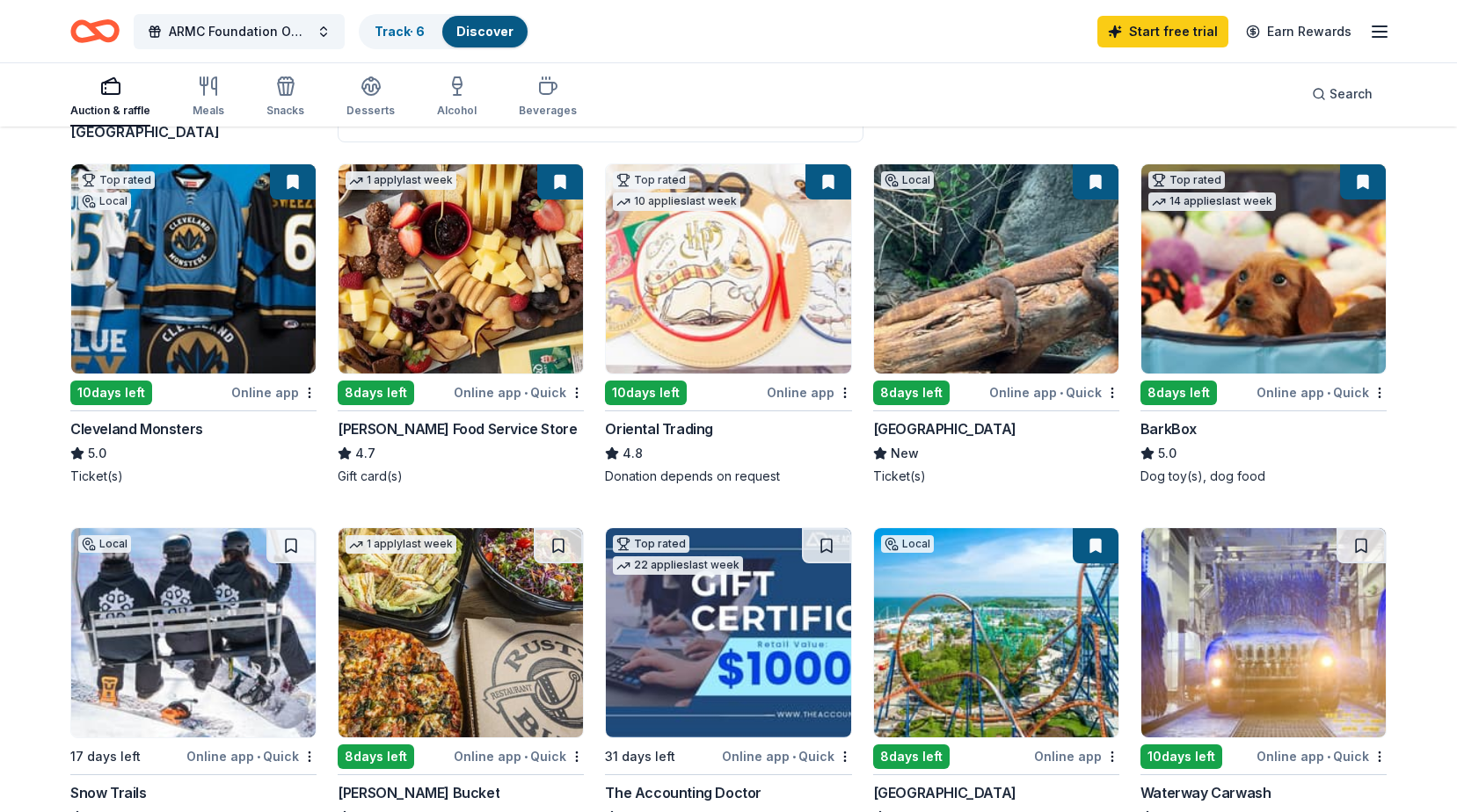
scroll to position [352, 0]
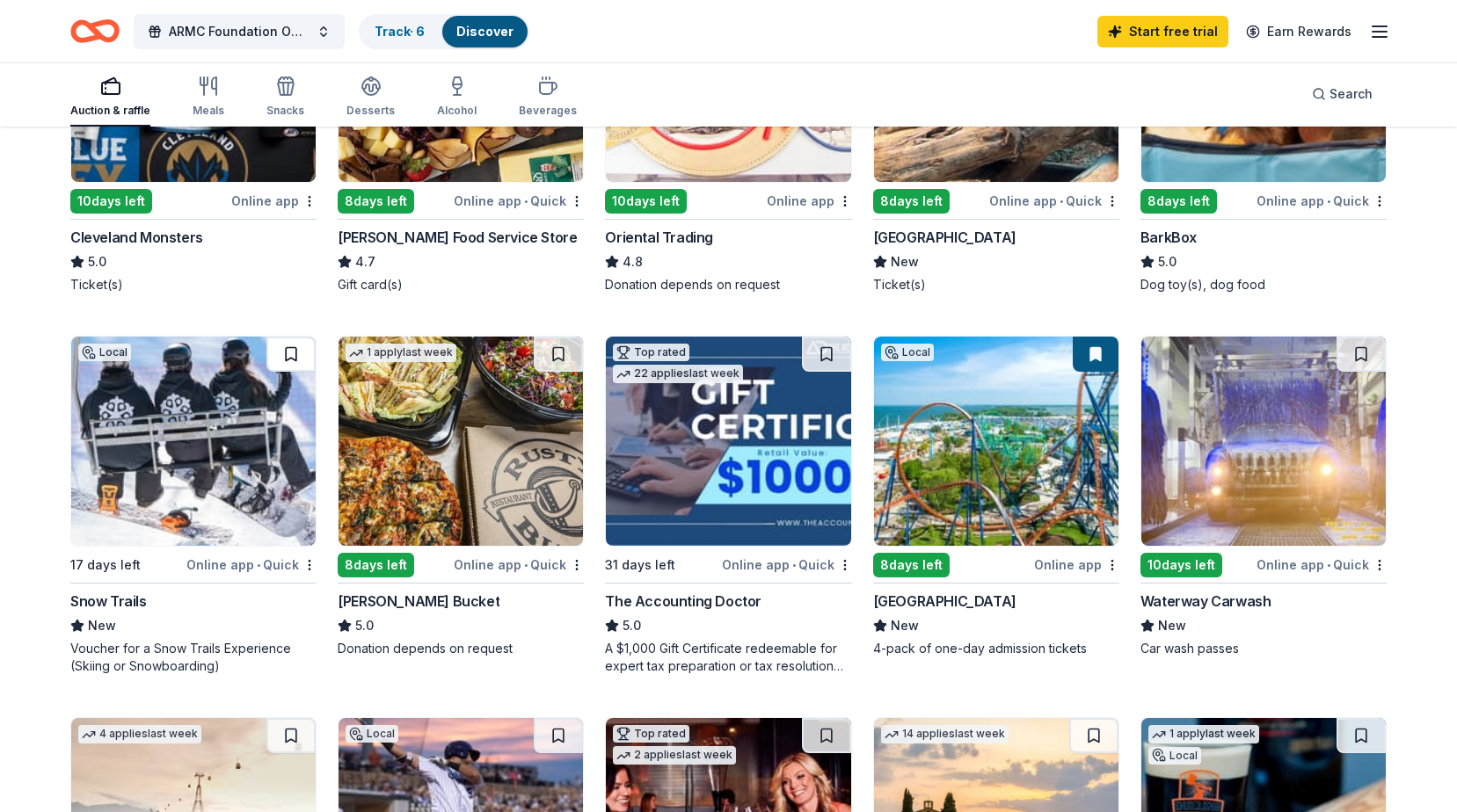
click at [289, 352] on button at bounding box center [291, 353] width 49 height 35
click at [571, 349] on button at bounding box center [558, 353] width 49 height 35
click at [711, 445] on img at bounding box center [728, 441] width 245 height 209
click at [837, 360] on button at bounding box center [827, 353] width 49 height 35
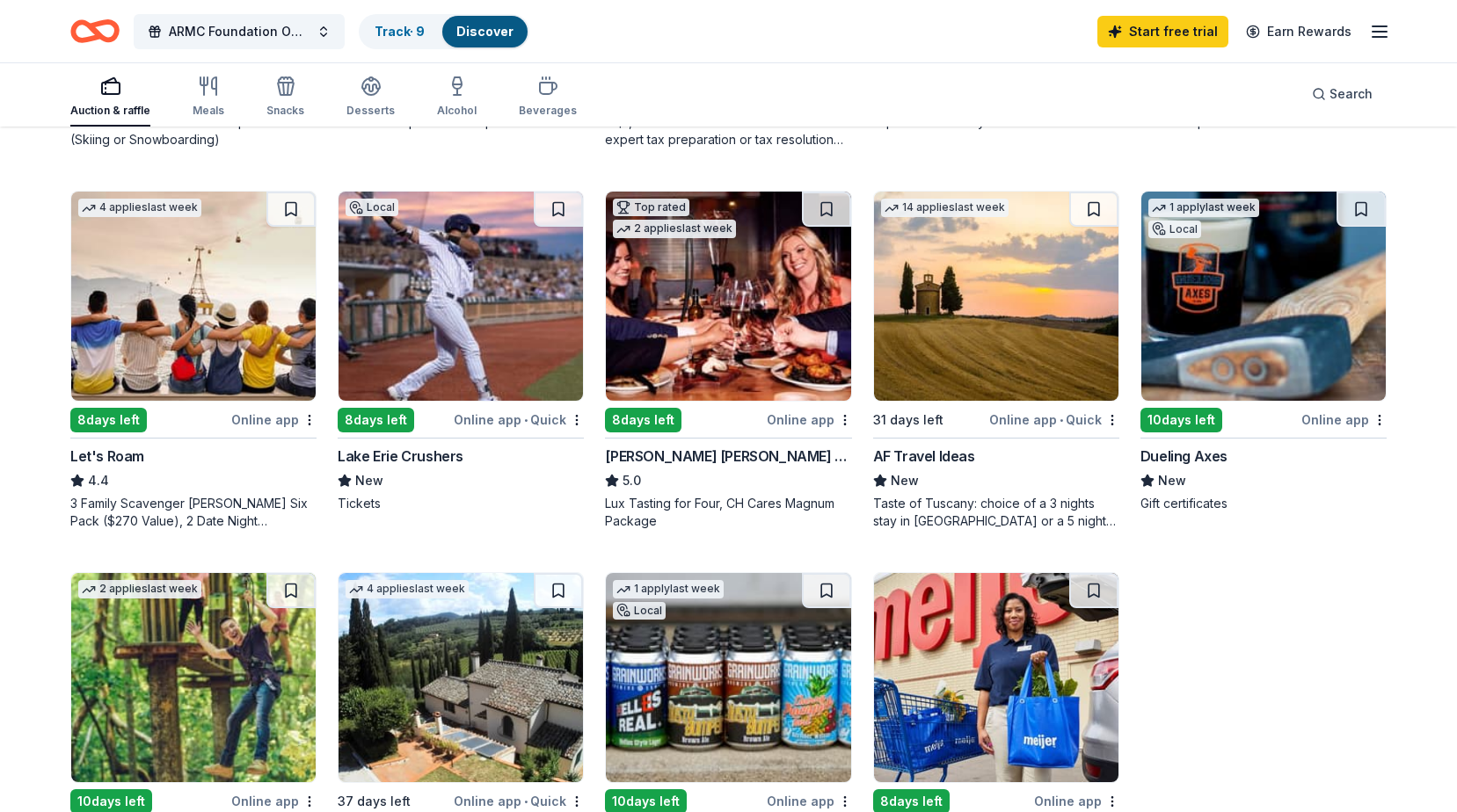
scroll to position [879, 0]
click at [293, 208] on button at bounding box center [291, 208] width 49 height 35
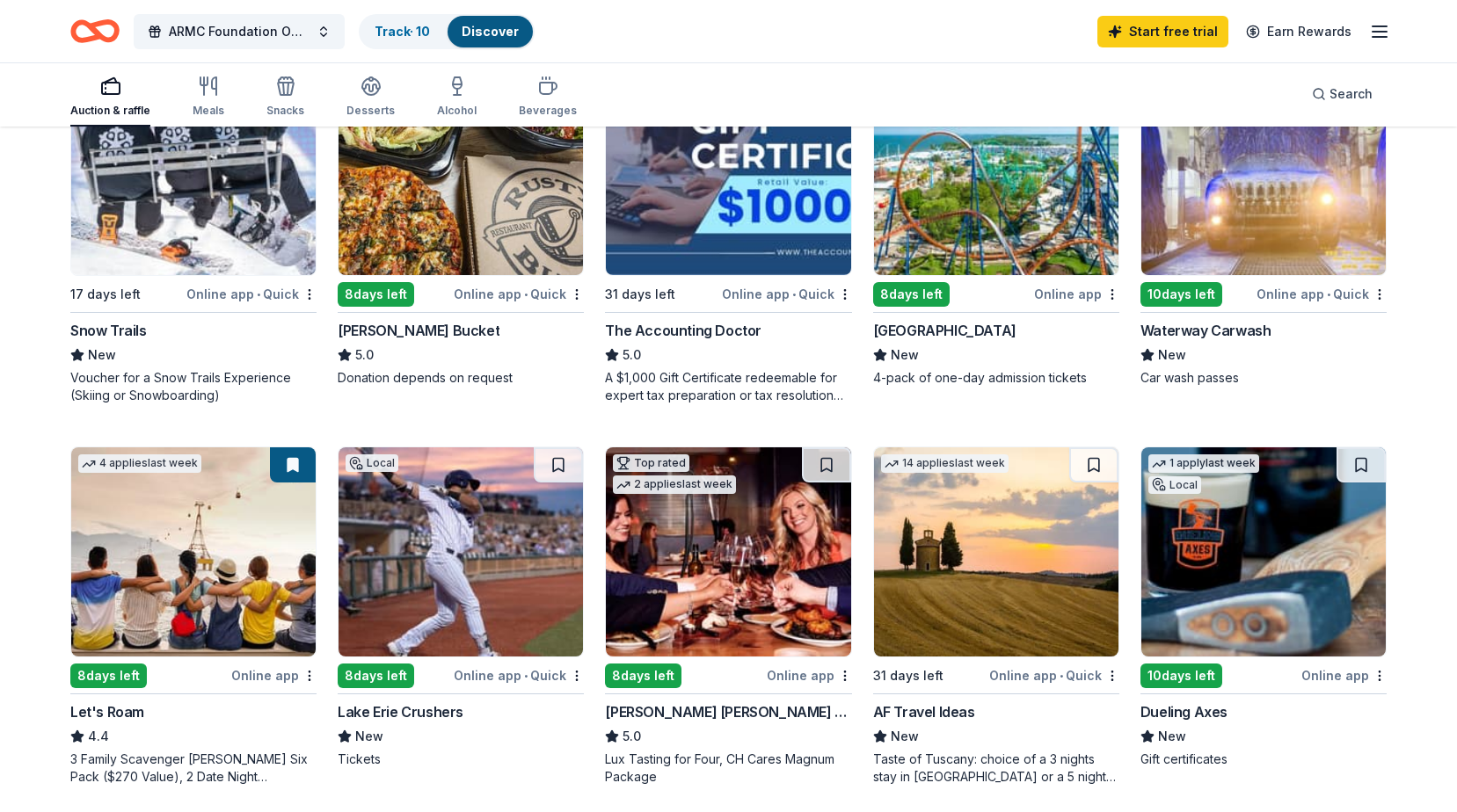
scroll to position [615, 0]
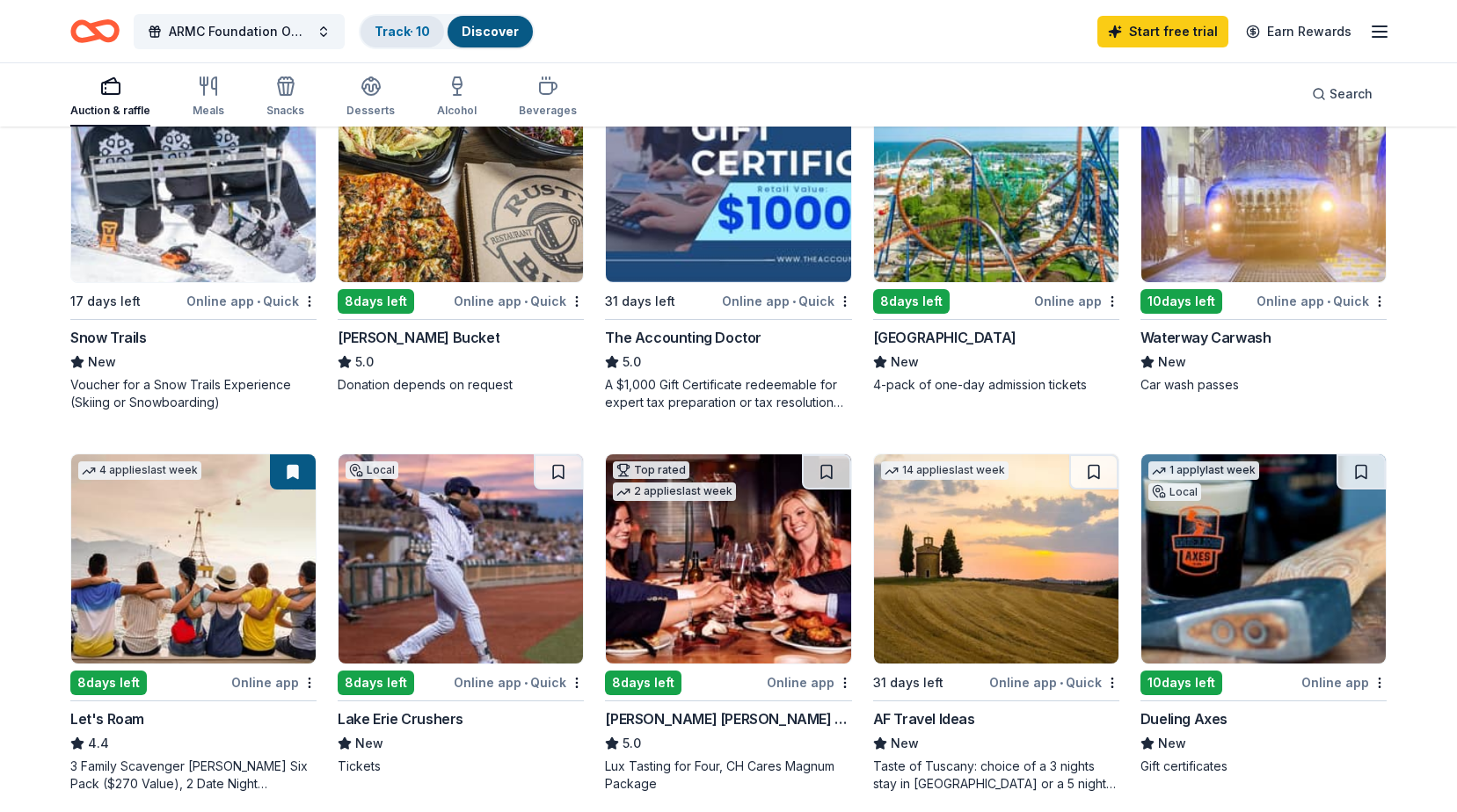
click at [394, 30] on link "Track · 10" at bounding box center [402, 31] width 55 height 15
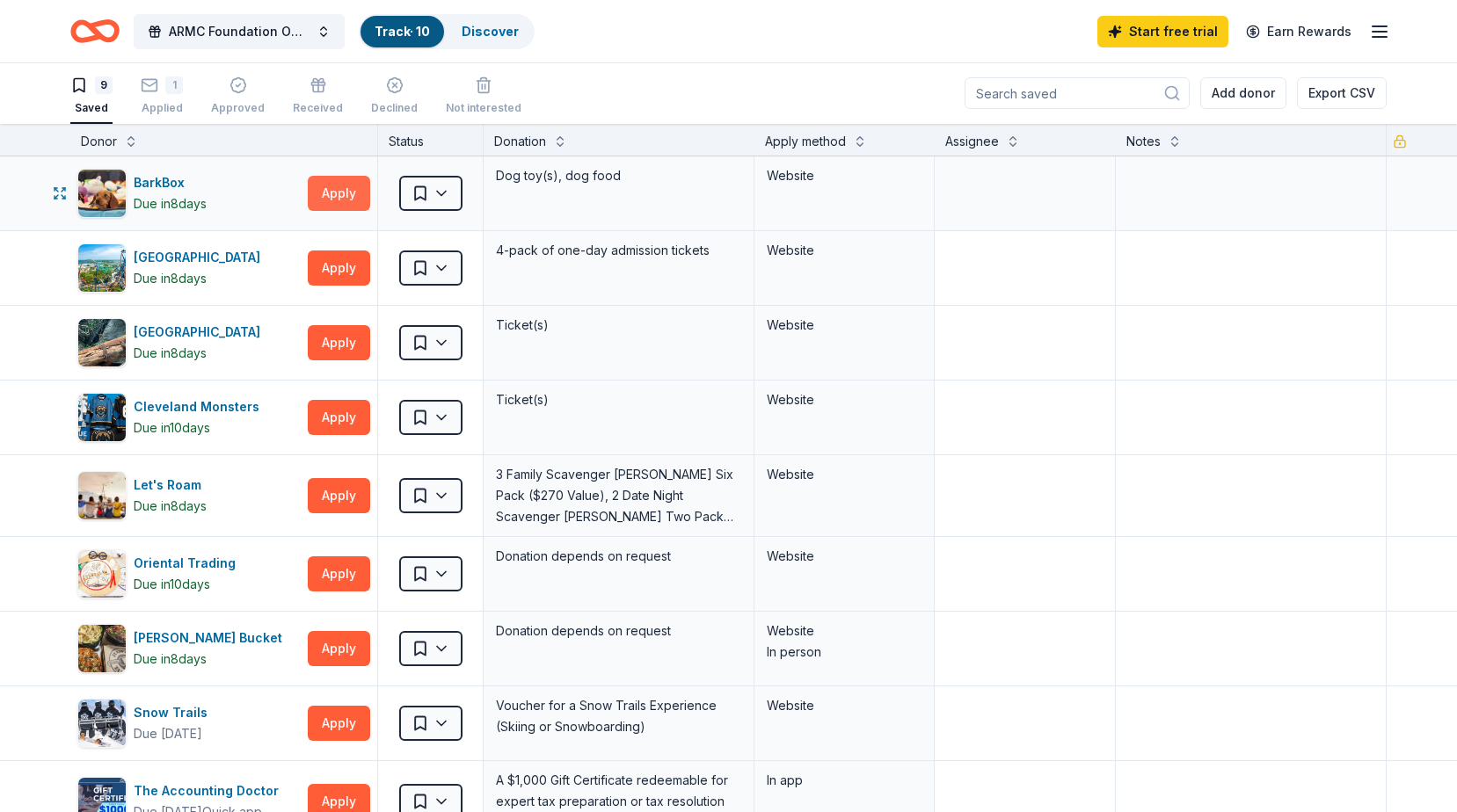
click at [331, 190] on button "Apply" at bounding box center [339, 193] width 63 height 35
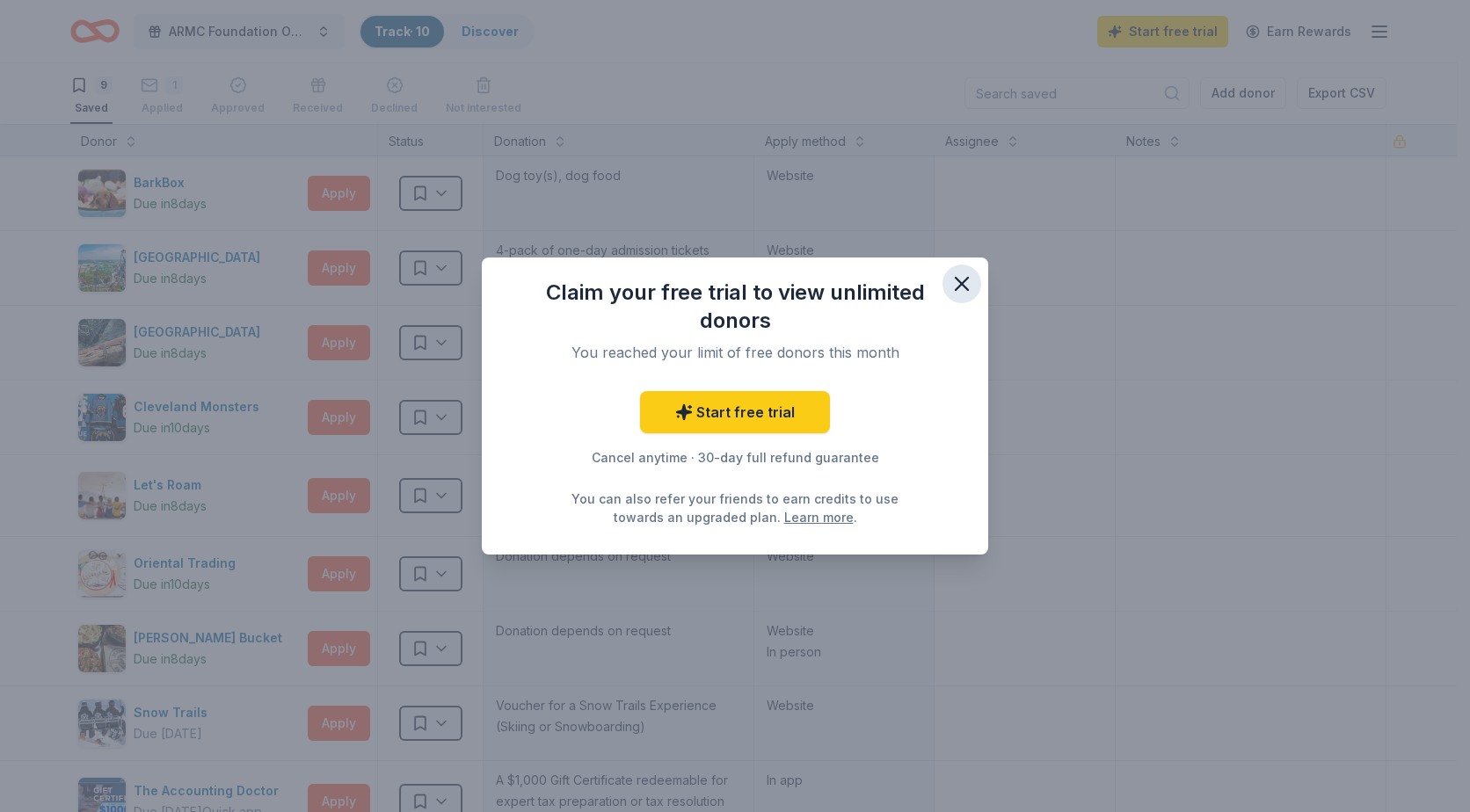
click at [965, 286] on icon "button" at bounding box center [961, 283] width 12 height 12
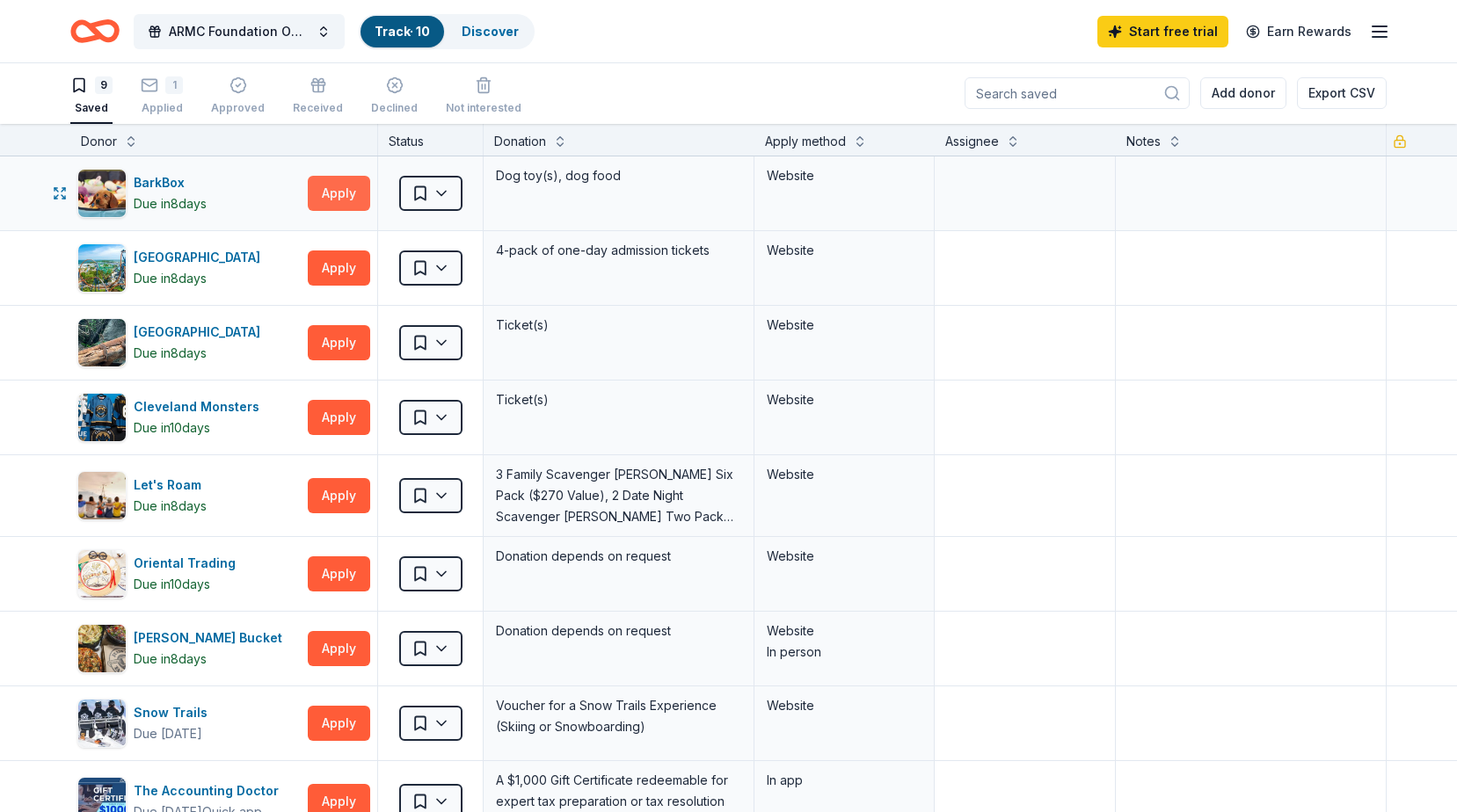
click at [346, 192] on button "Apply" at bounding box center [339, 193] width 63 height 35
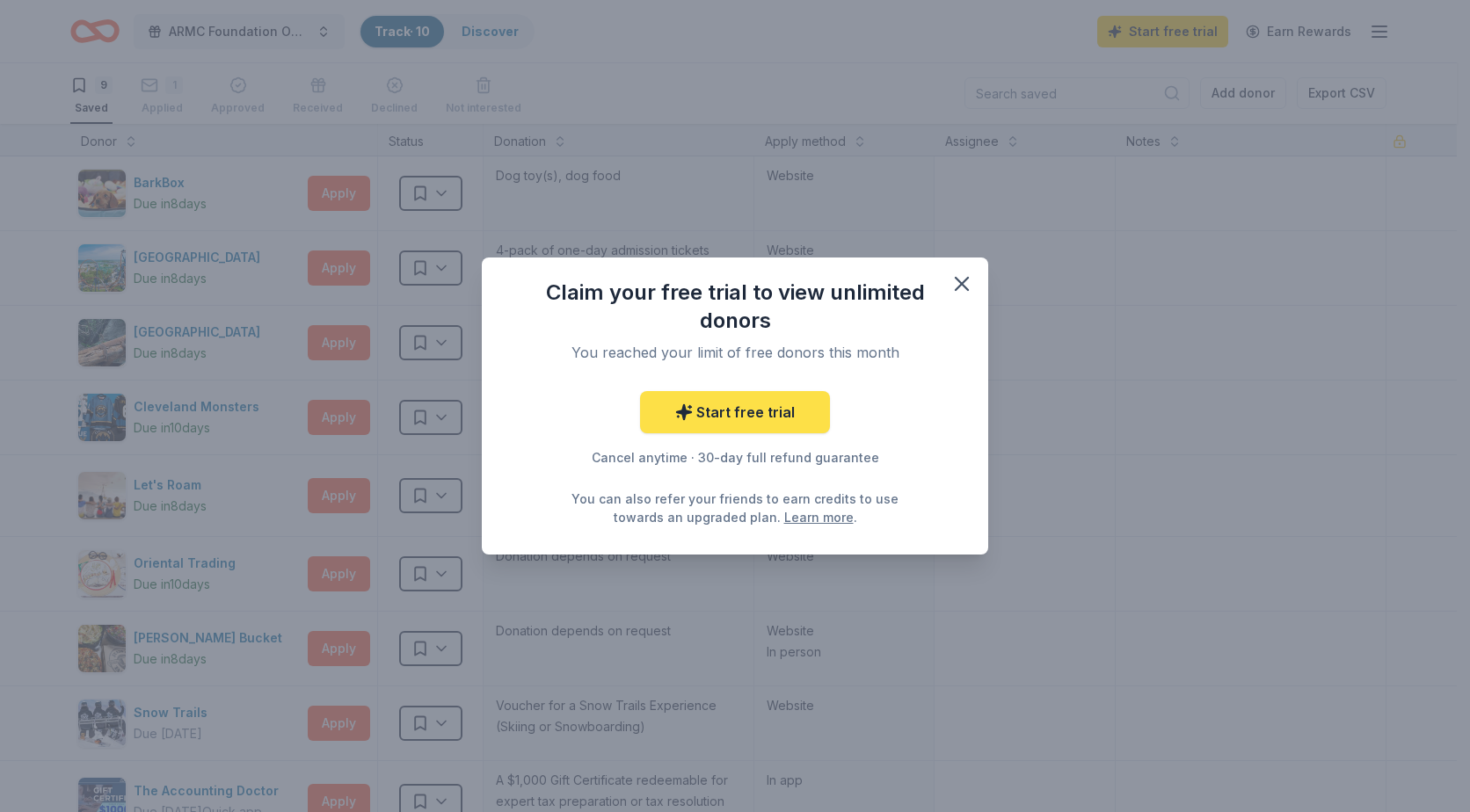
click at [678, 419] on icon at bounding box center [683, 412] width 18 height 18
click at [750, 414] on link "Start free trial" at bounding box center [735, 412] width 190 height 43
click at [964, 291] on icon "button" at bounding box center [962, 284] width 25 height 25
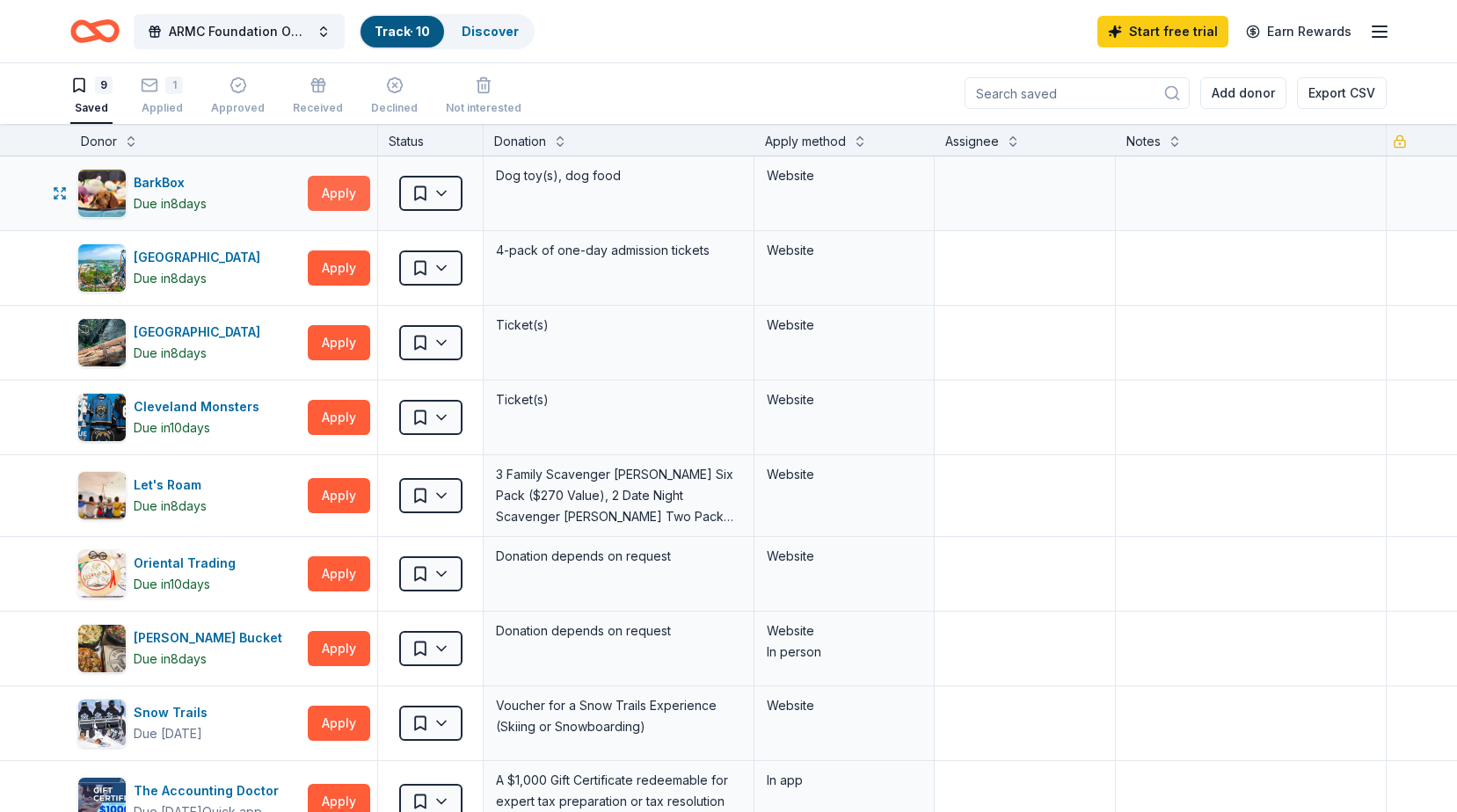
click at [344, 202] on button "Apply" at bounding box center [339, 193] width 63 height 35
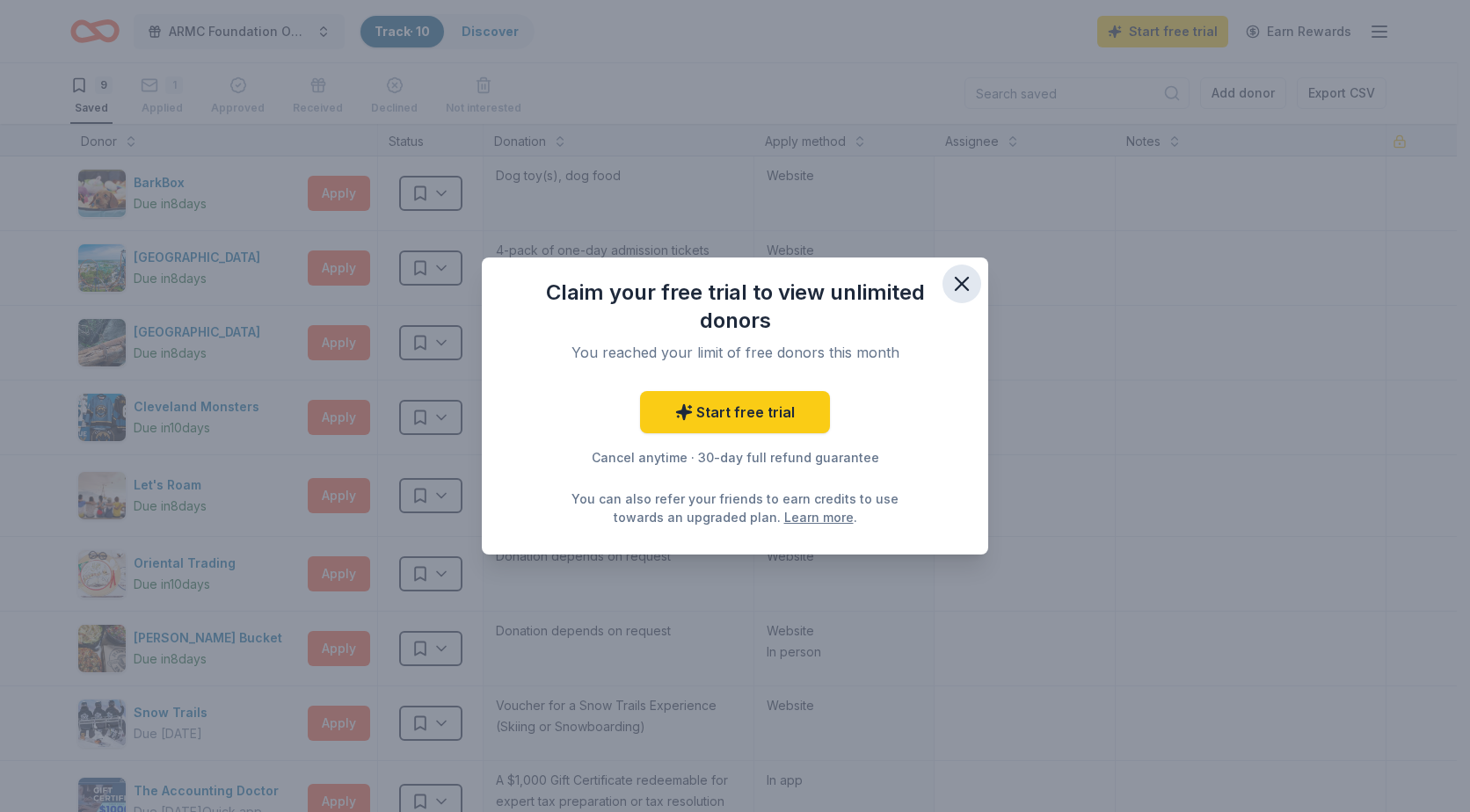
click at [967, 277] on icon "button" at bounding box center [962, 284] width 25 height 25
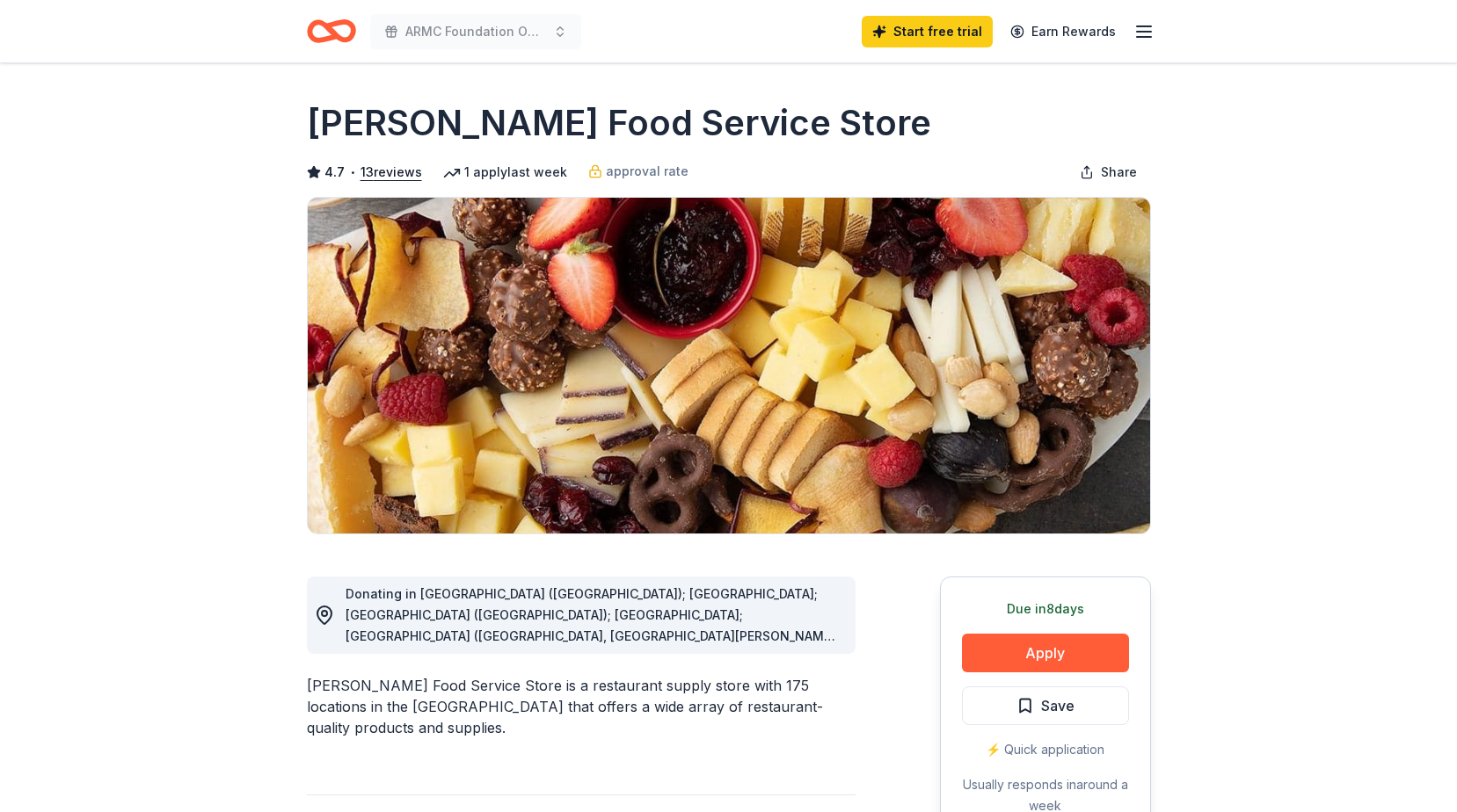
click at [830, 637] on span "Donating in AL (Huntsville); FL; GA (Lithia Springs); IL; IN (Elkhart, Fort Way…" at bounding box center [592, 826] width 494 height 479
click at [326, 614] on circle at bounding box center [325, 614] width 6 height 6
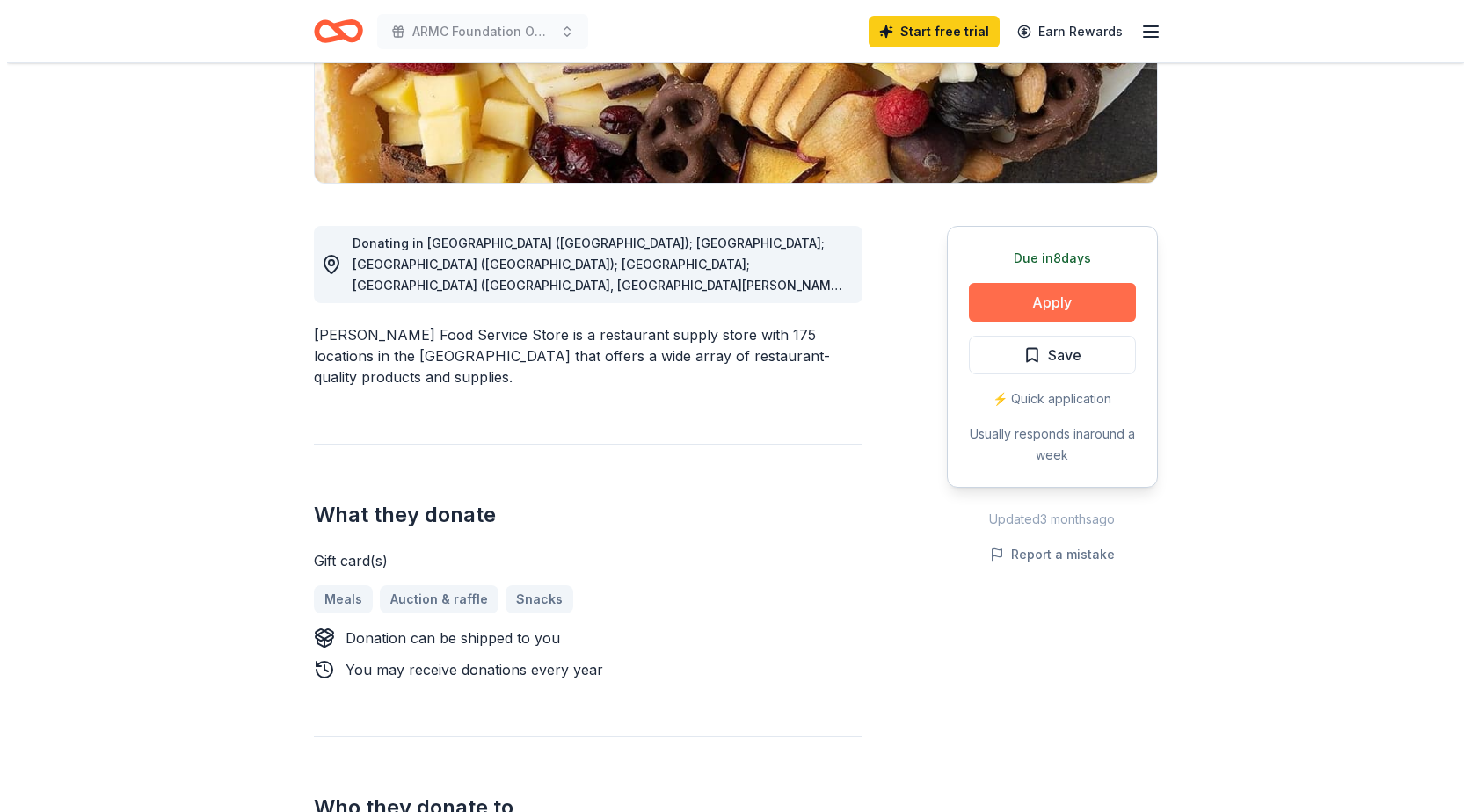
scroll to position [352, 0]
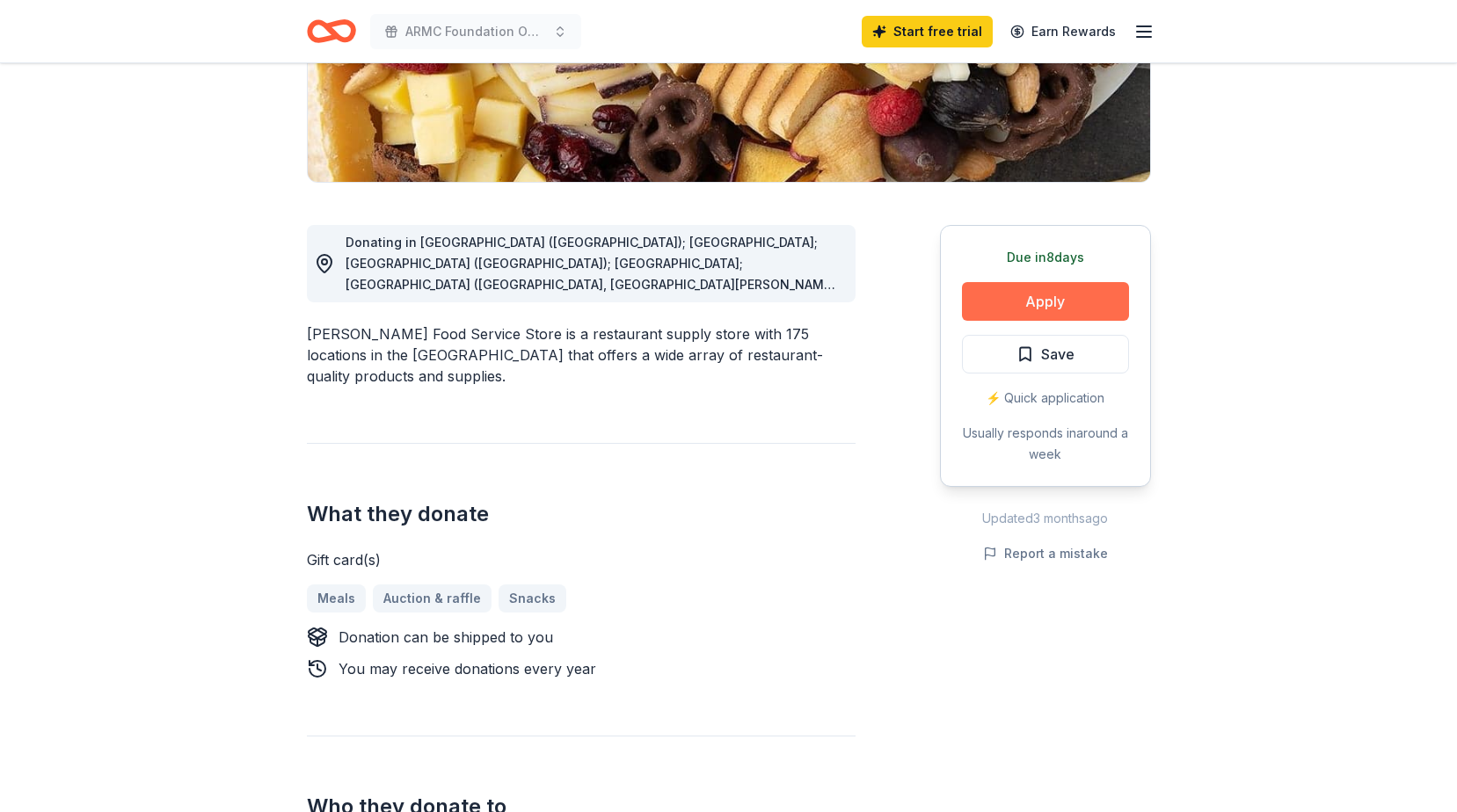
click at [1071, 293] on button "Apply" at bounding box center [1046, 301] width 167 height 39
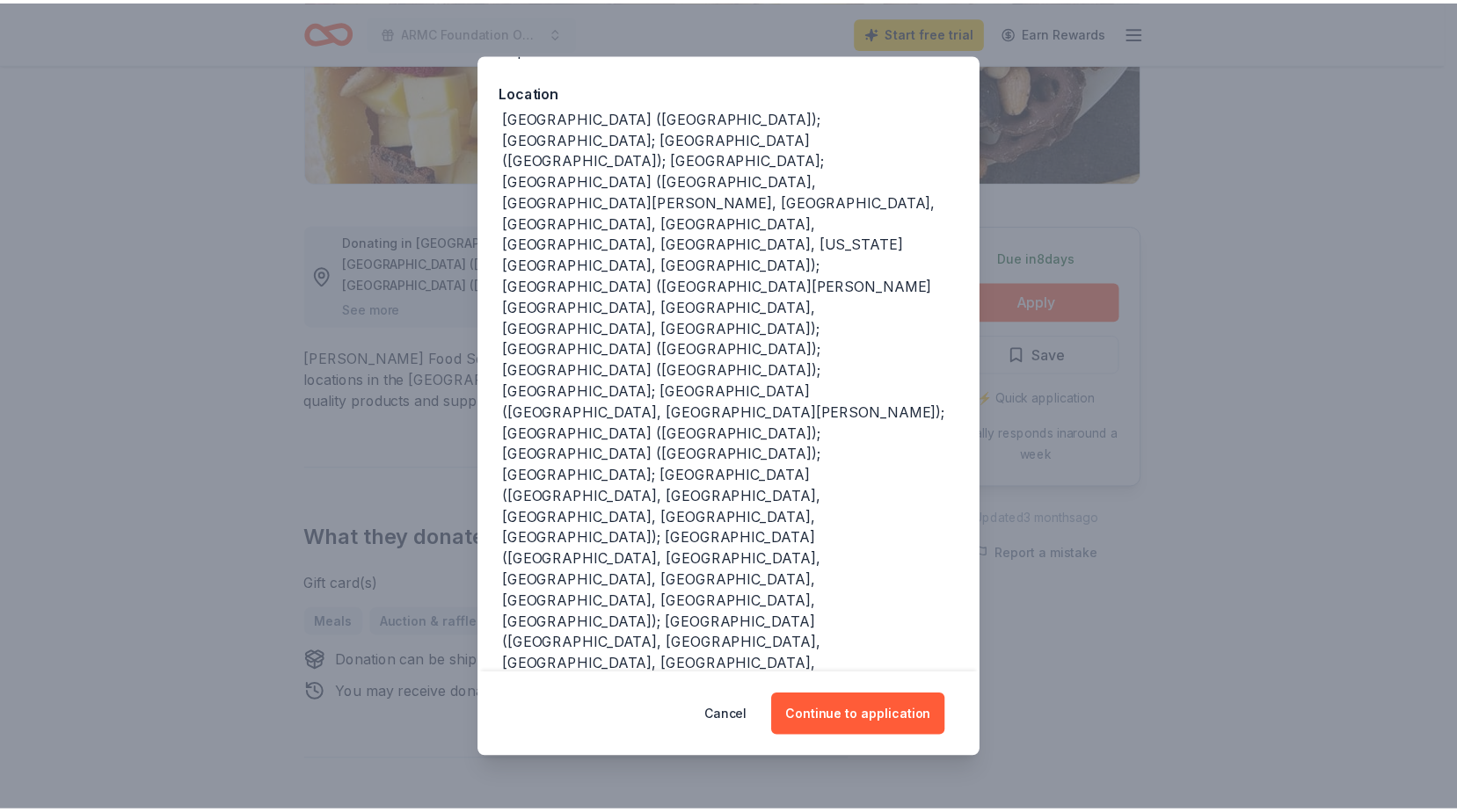
scroll to position [195, 0]
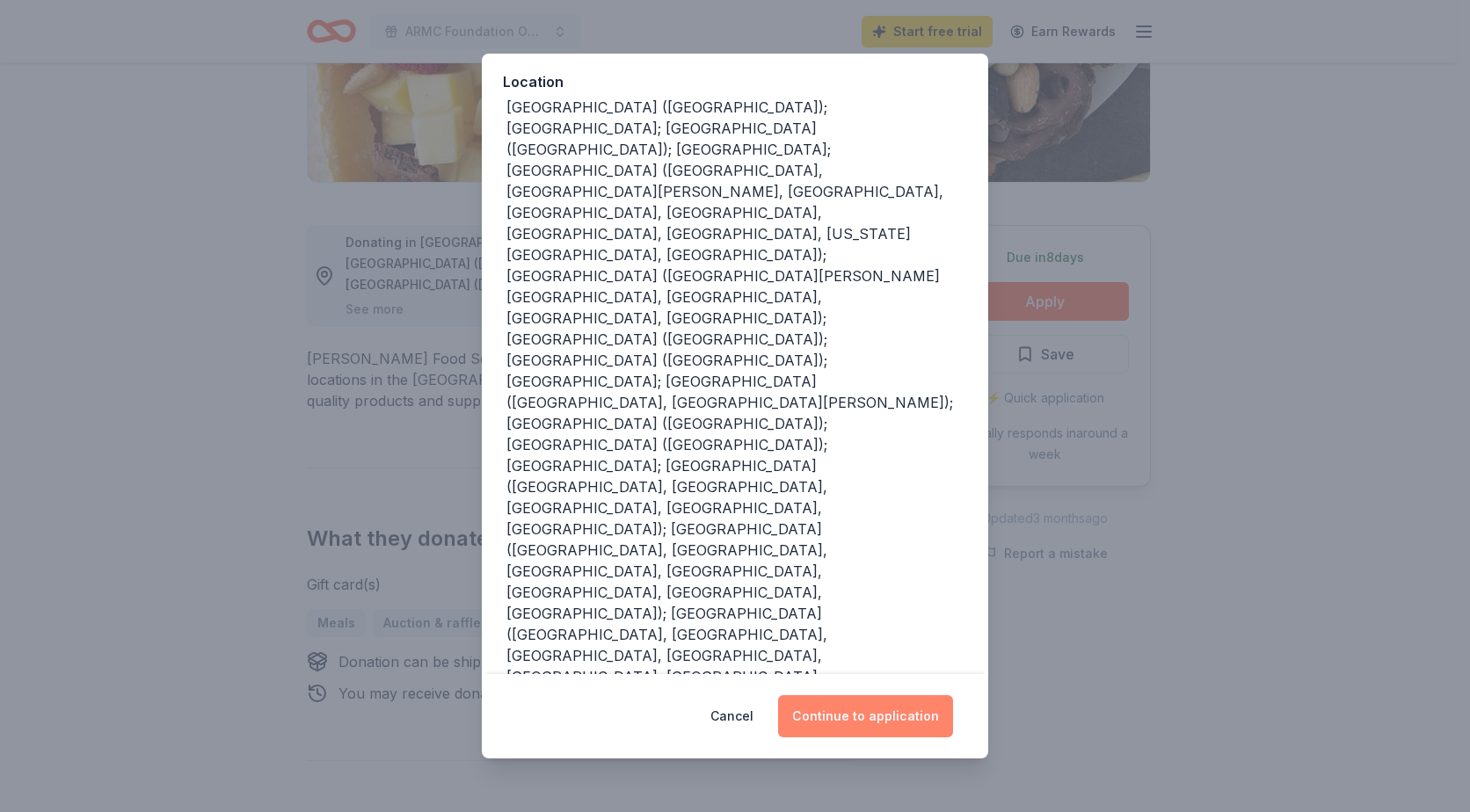
click at [868, 711] on button "Continue to application" at bounding box center [865, 716] width 175 height 43
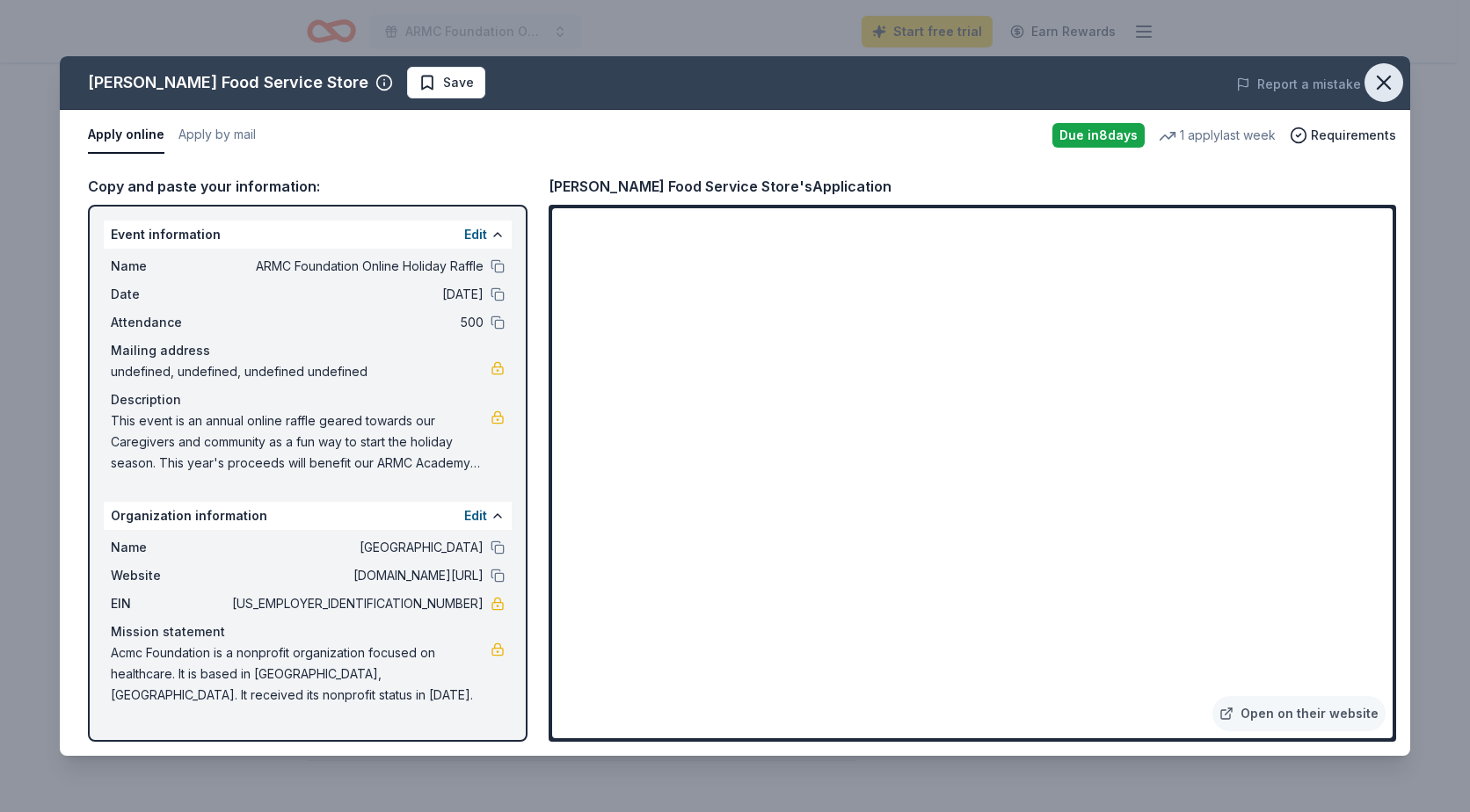
click at [1387, 71] on icon "button" at bounding box center [1384, 82] width 25 height 25
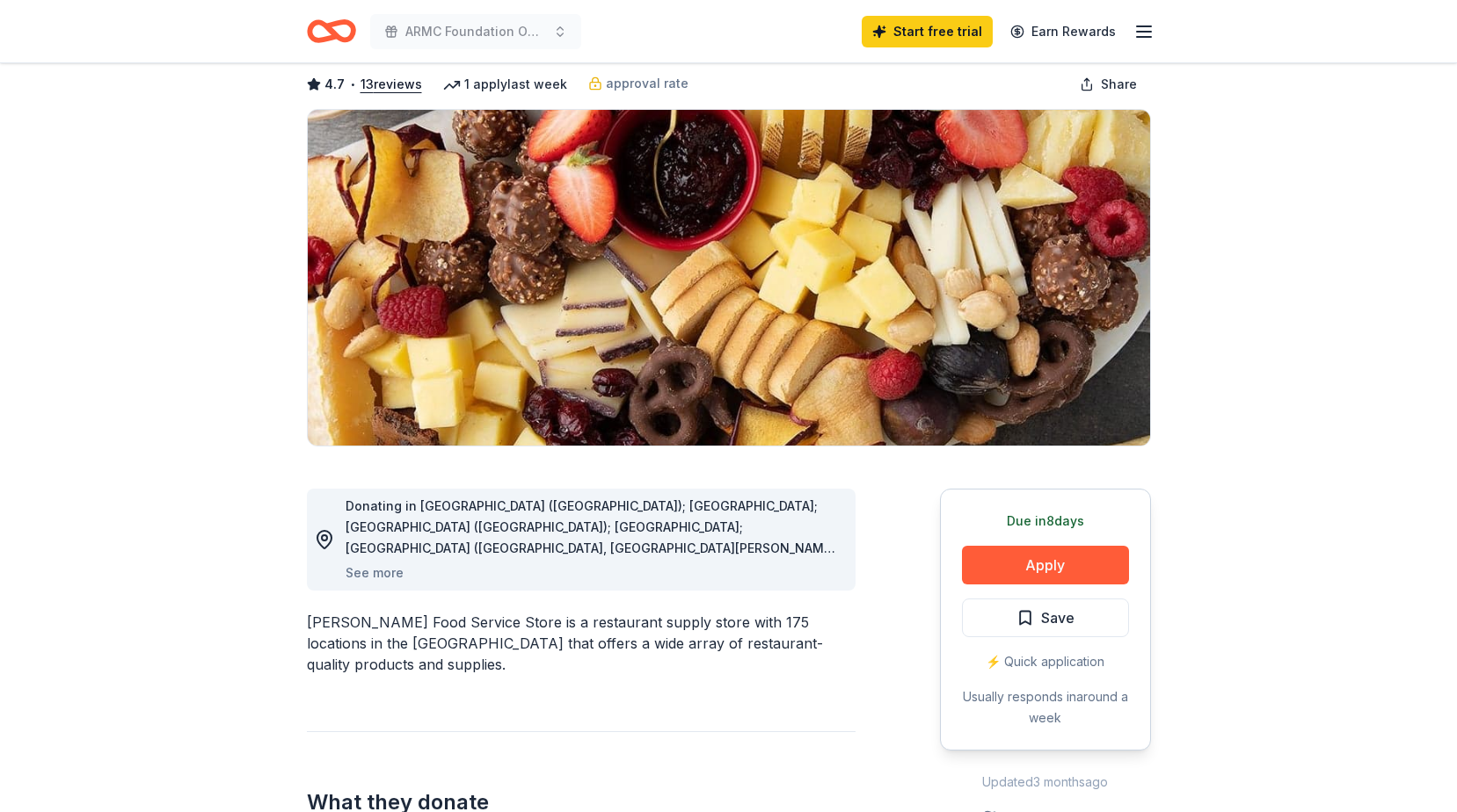
scroll to position [0, 0]
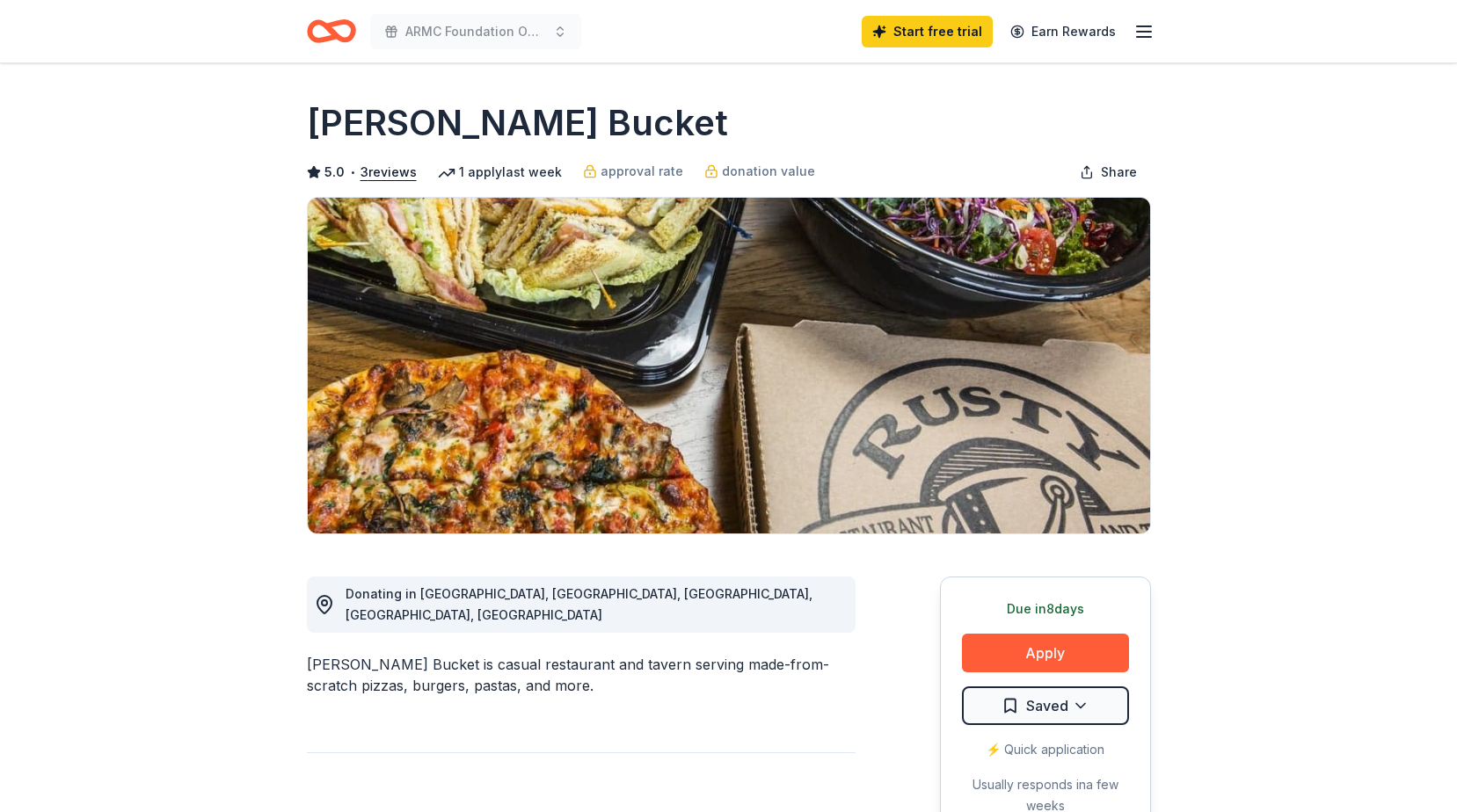
click at [1139, 27] on icon "button" at bounding box center [1144, 31] width 21 height 21
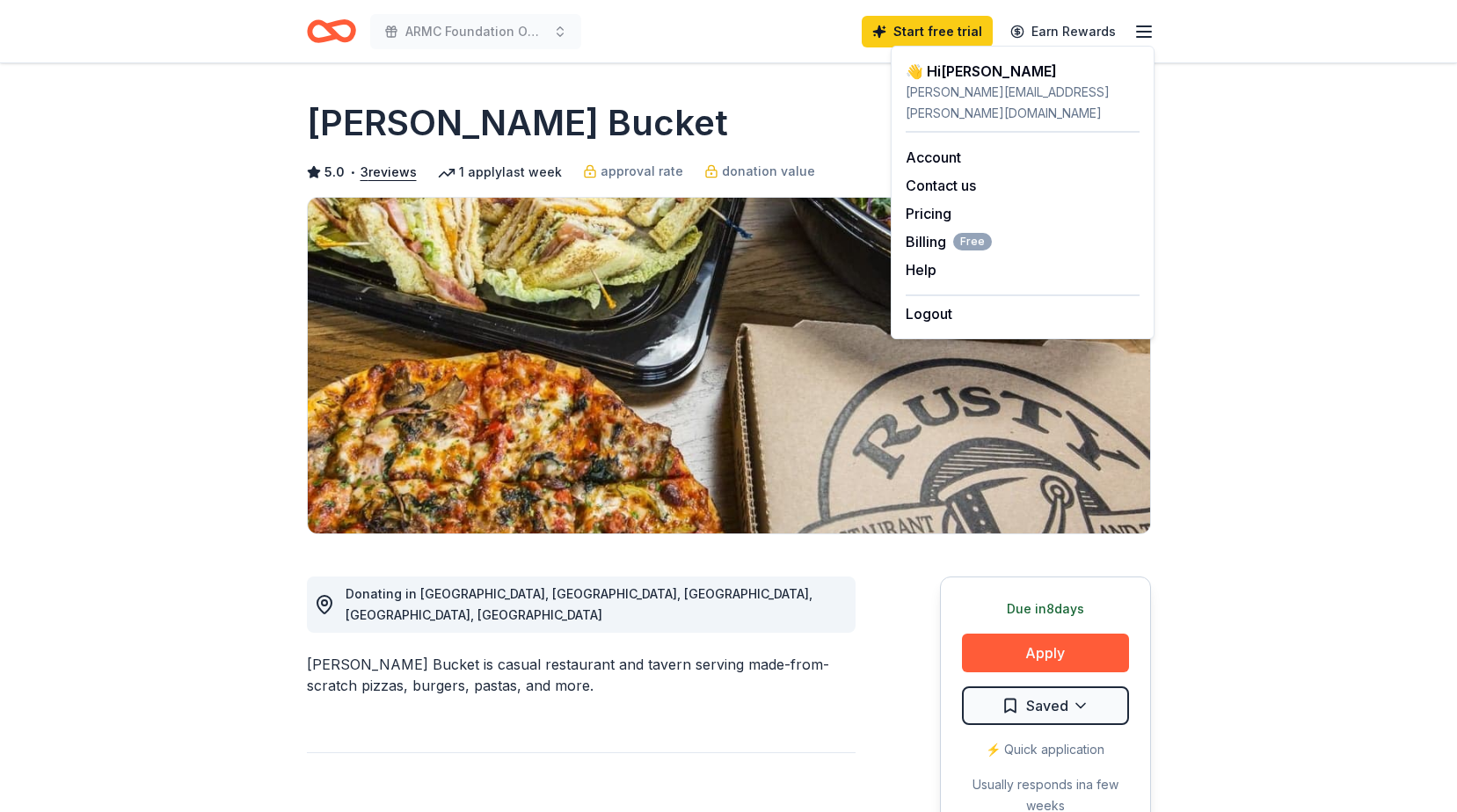
click at [337, 33] on icon "Home" at bounding box center [332, 31] width 49 height 42
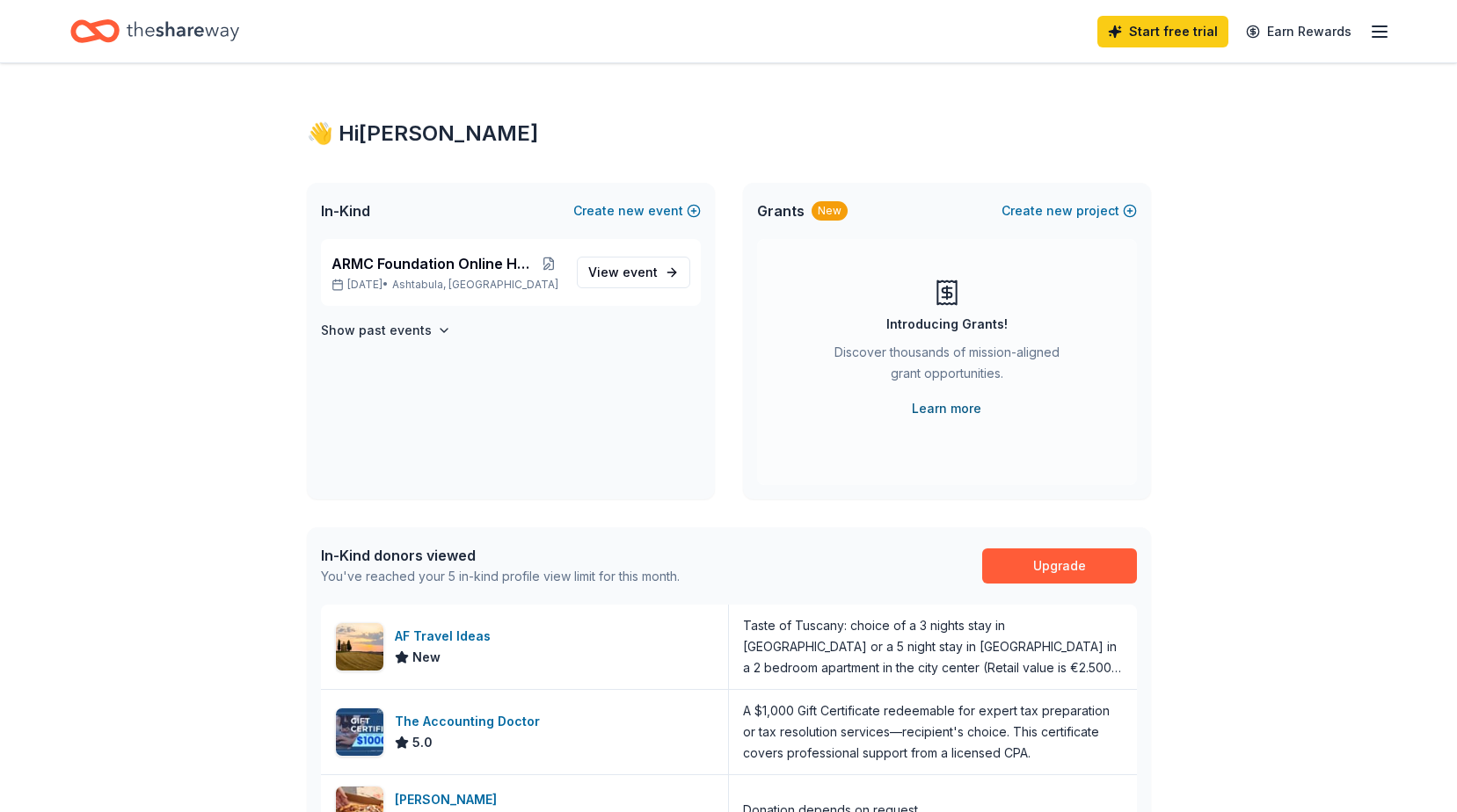
click at [941, 414] on link "Learn more" at bounding box center [946, 408] width 69 height 21
click at [651, 272] on span "event" at bounding box center [640, 272] width 35 height 15
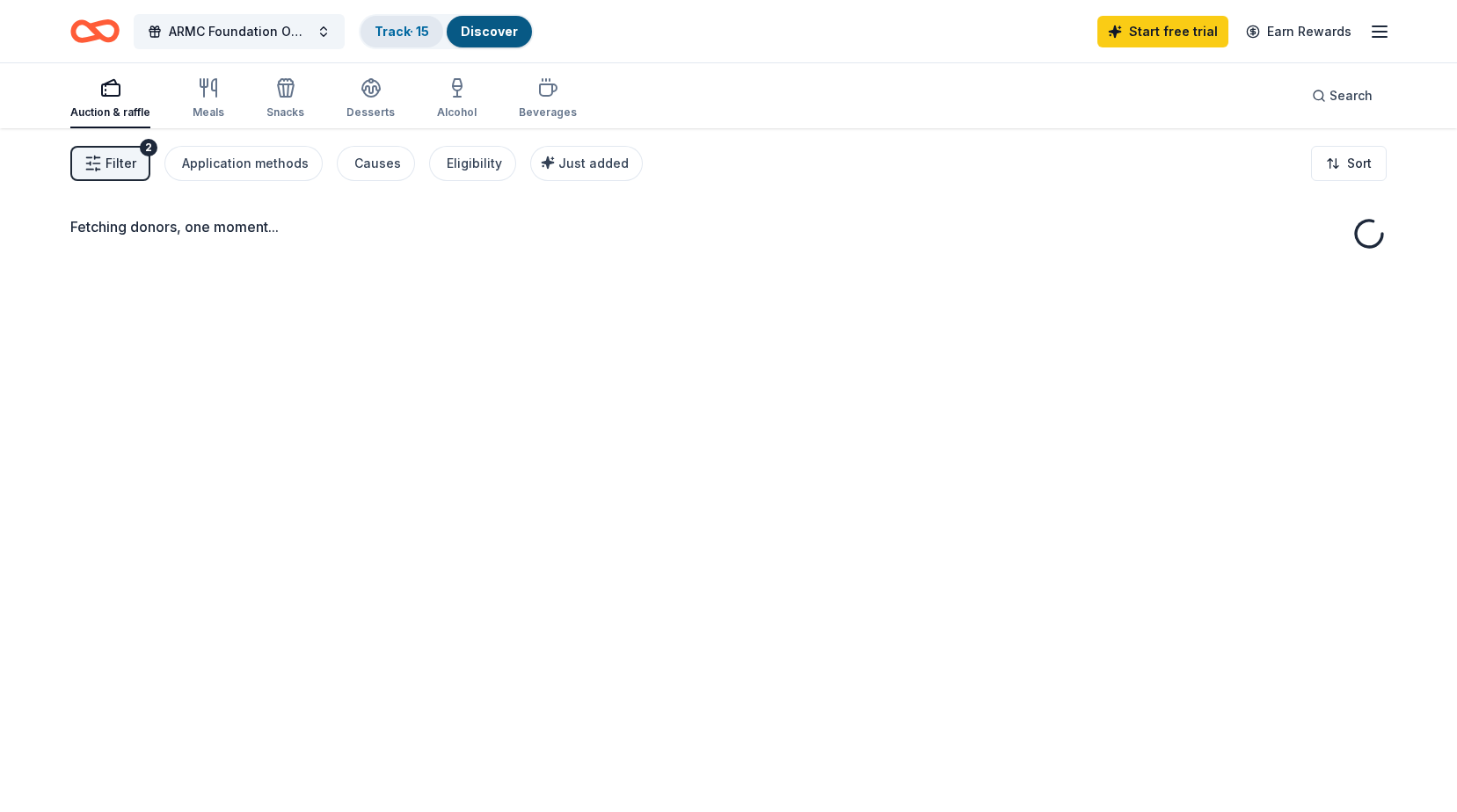
click at [402, 18] on div "Track · 15" at bounding box center [401, 31] width 82 height 31
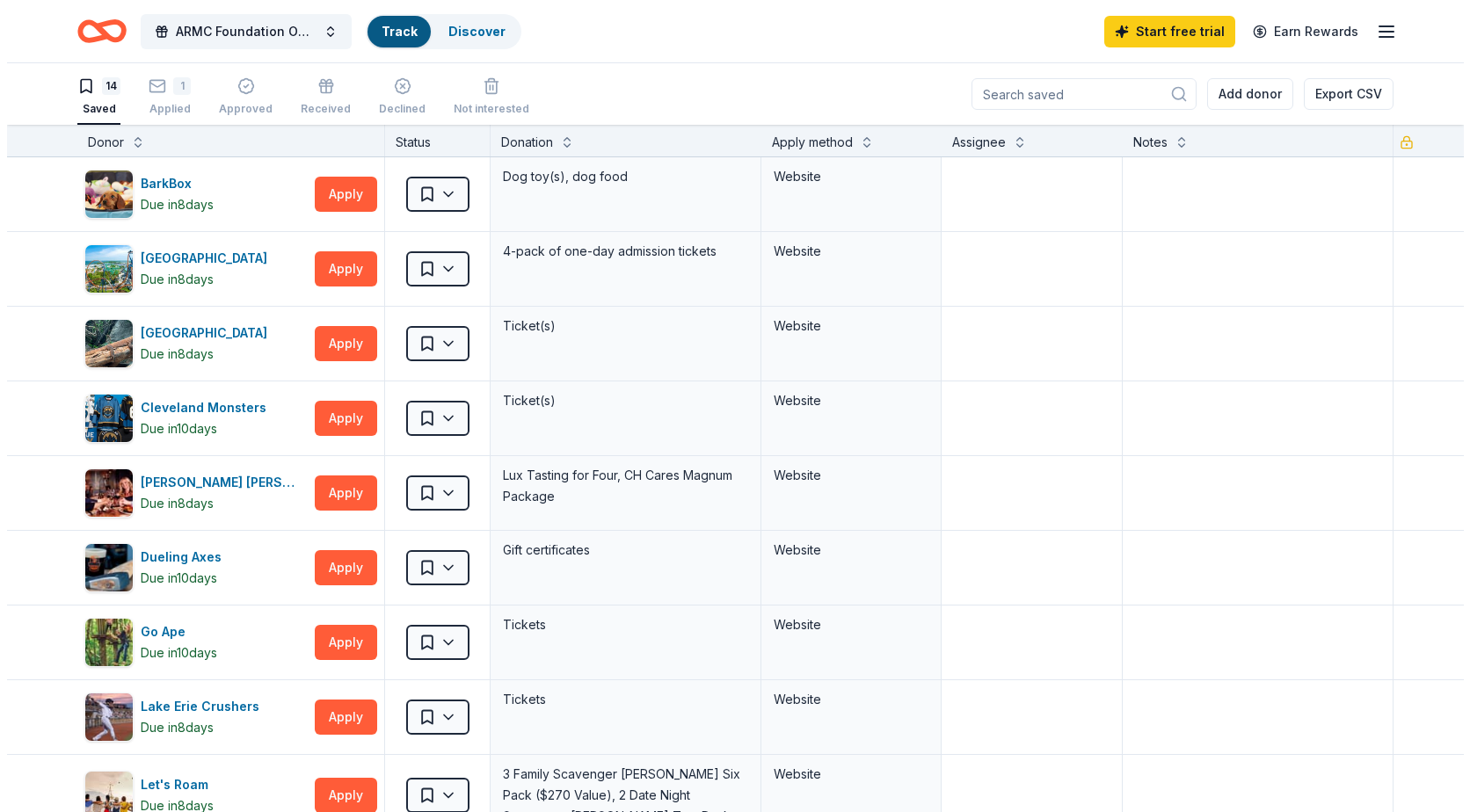
scroll to position [1, 0]
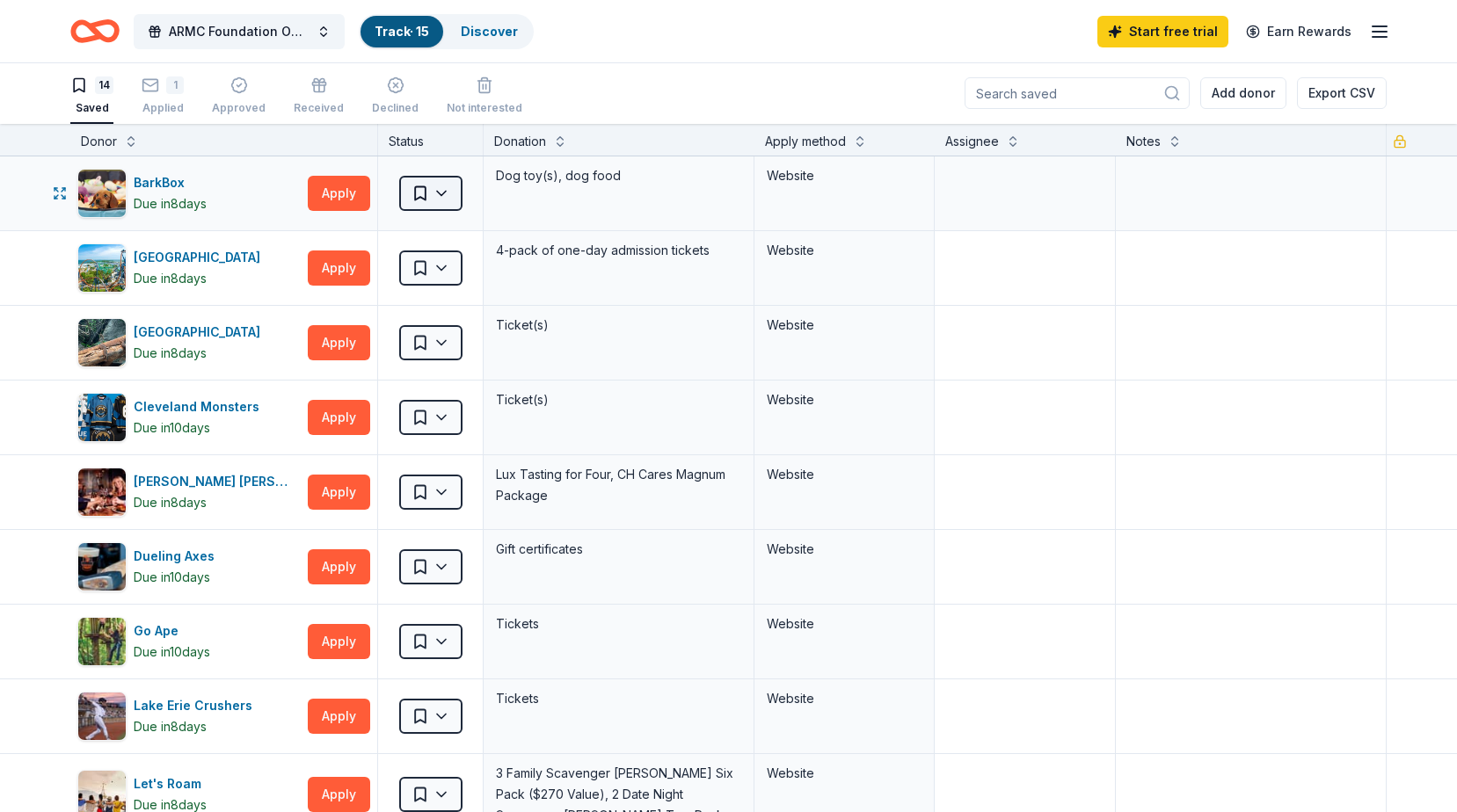
click at [452, 189] on html "10% ARMC Foundation Online Holiday Raffle Track · 15 Discover Start free trial …" at bounding box center [728, 405] width 1457 height 812
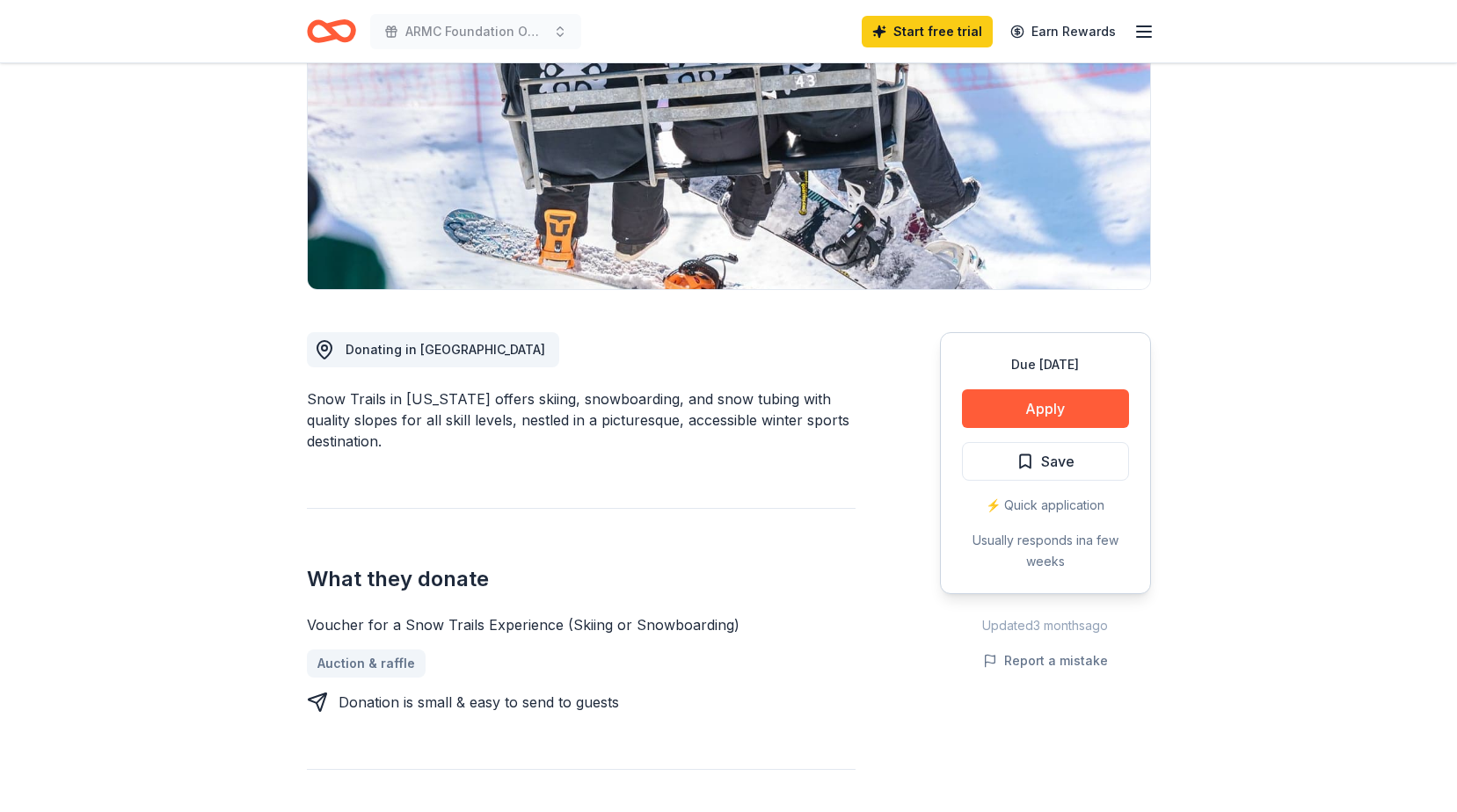
scroll to position [263, 0]
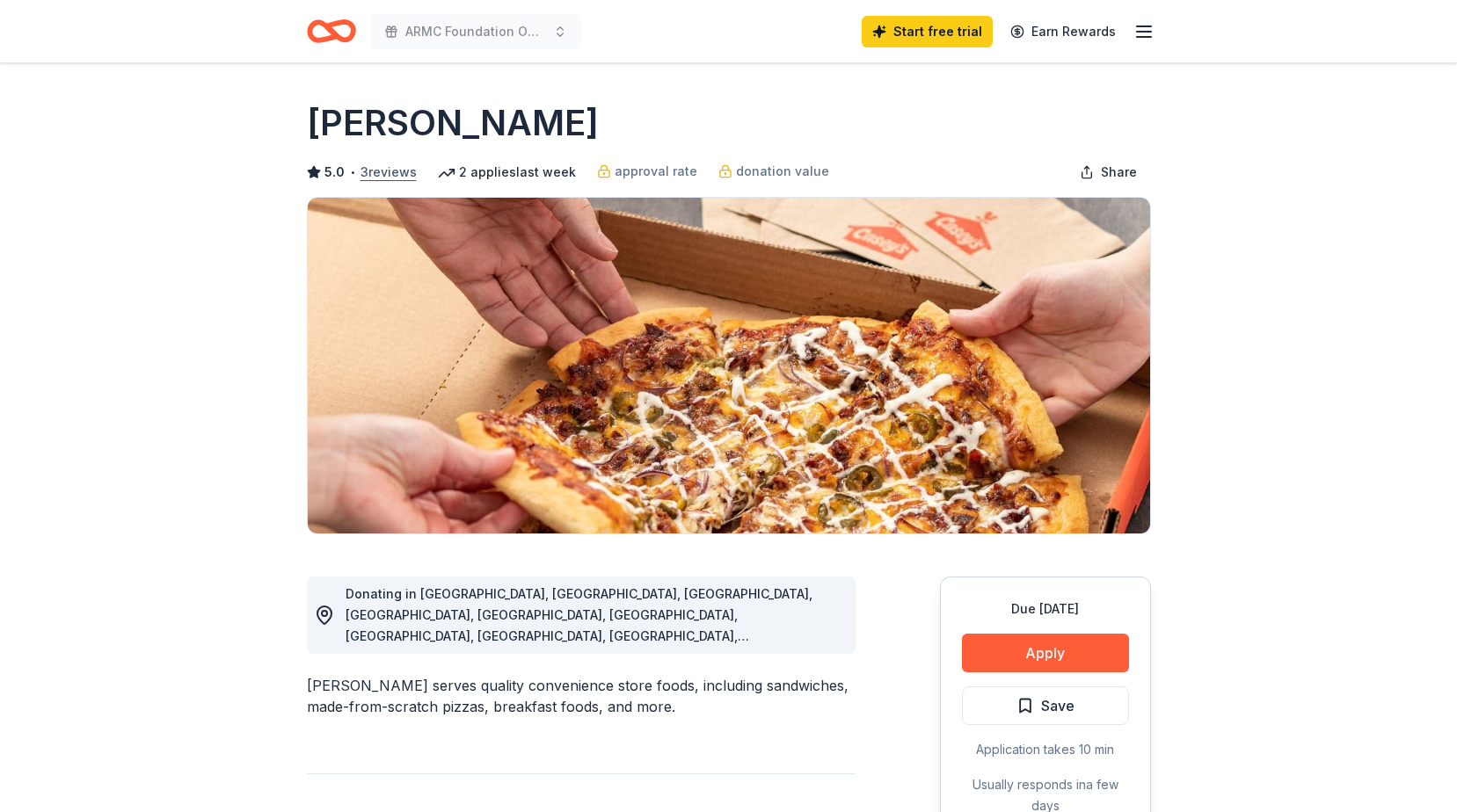
click at [389, 171] on button "3 reviews" at bounding box center [388, 172] width 56 height 21
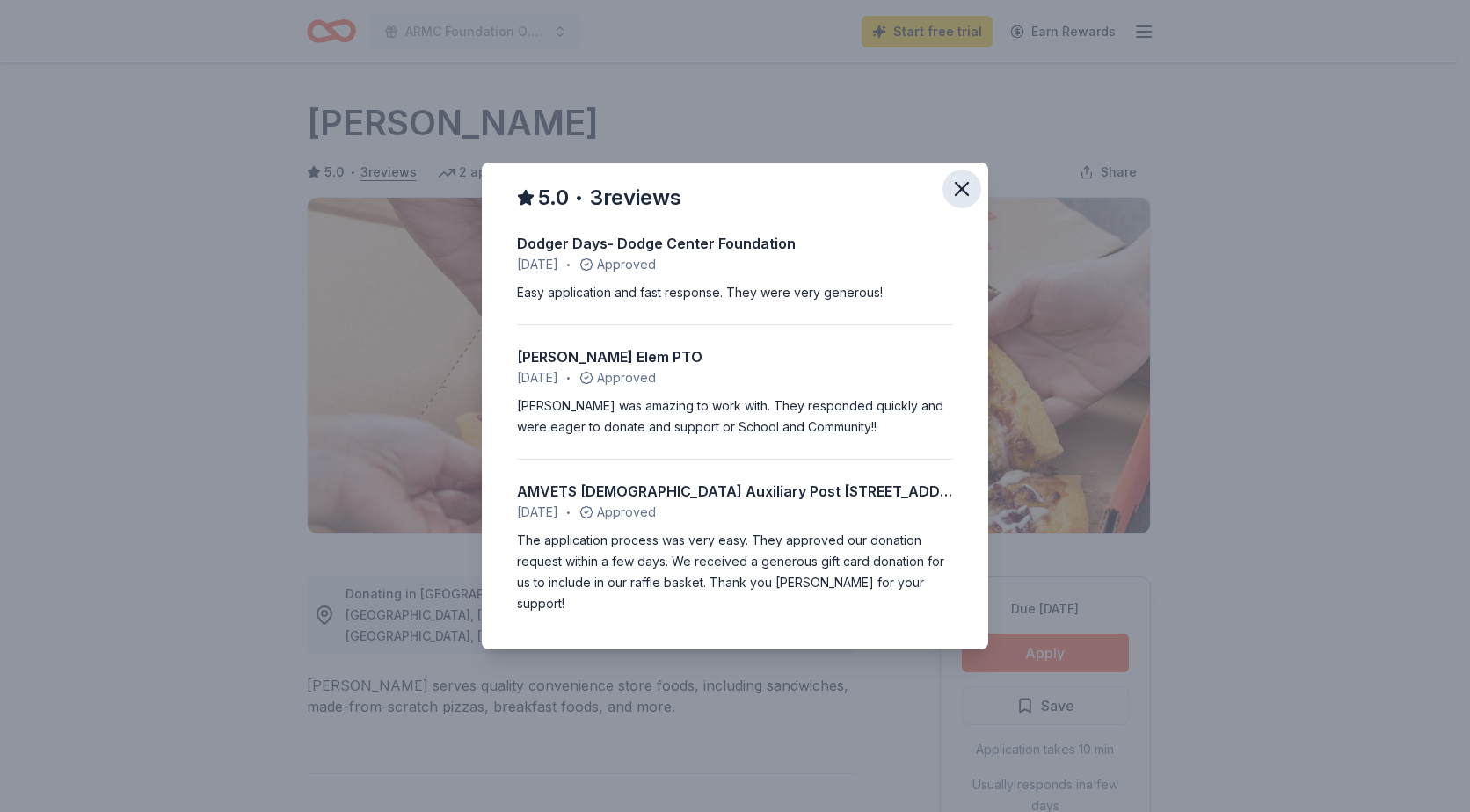
click at [958, 200] on icon "button" at bounding box center [962, 189] width 25 height 25
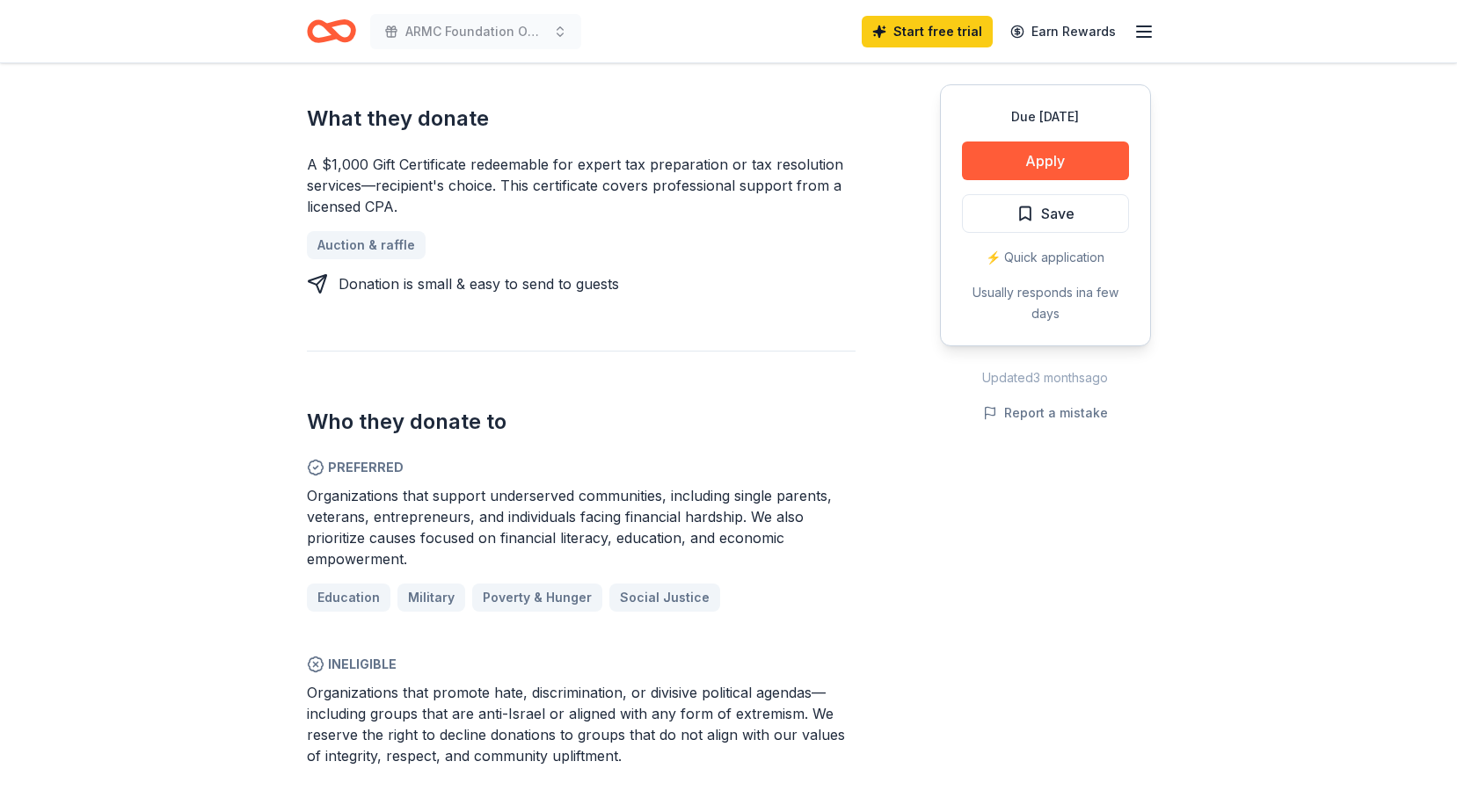
scroll to position [528, 0]
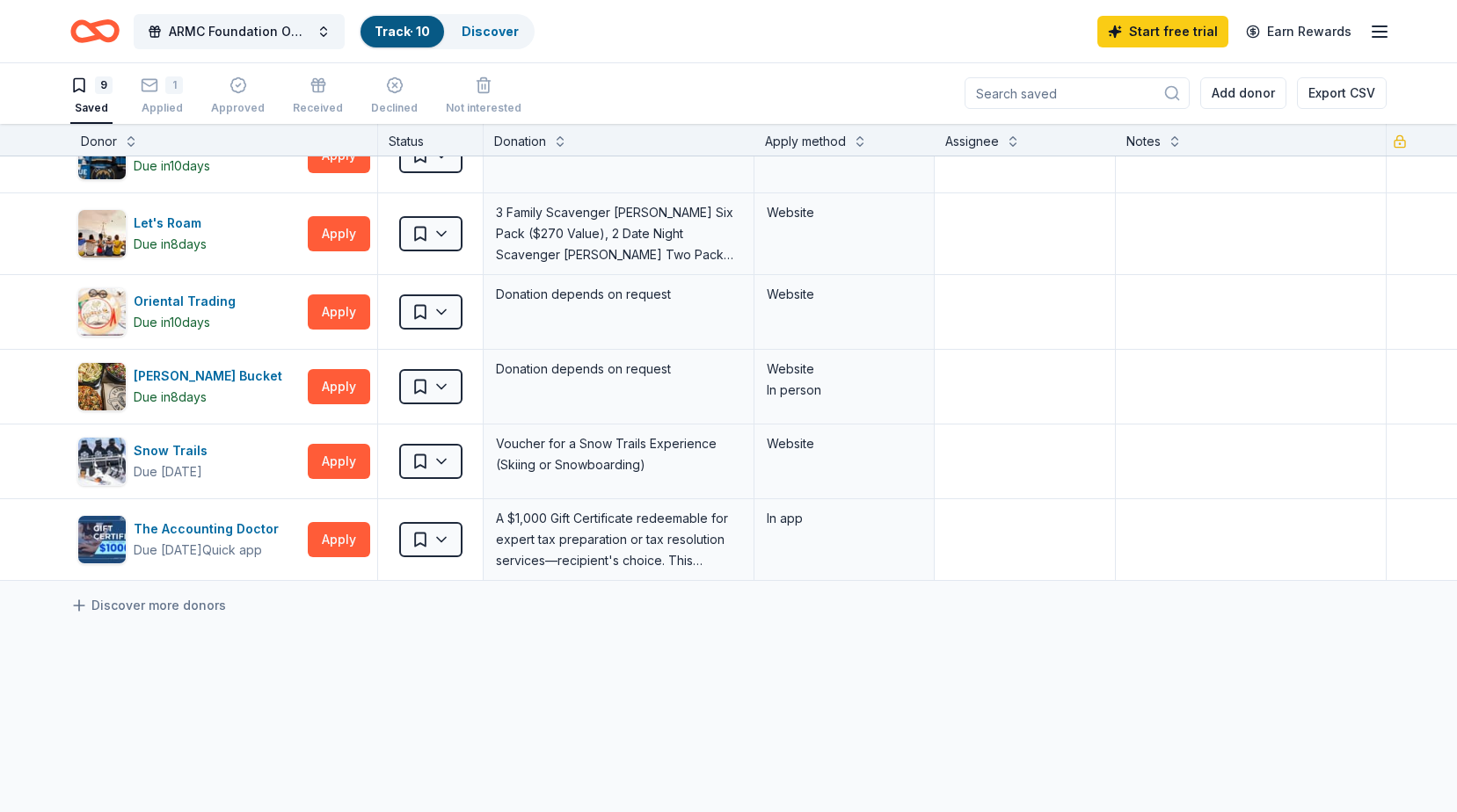
scroll to position [263, 0]
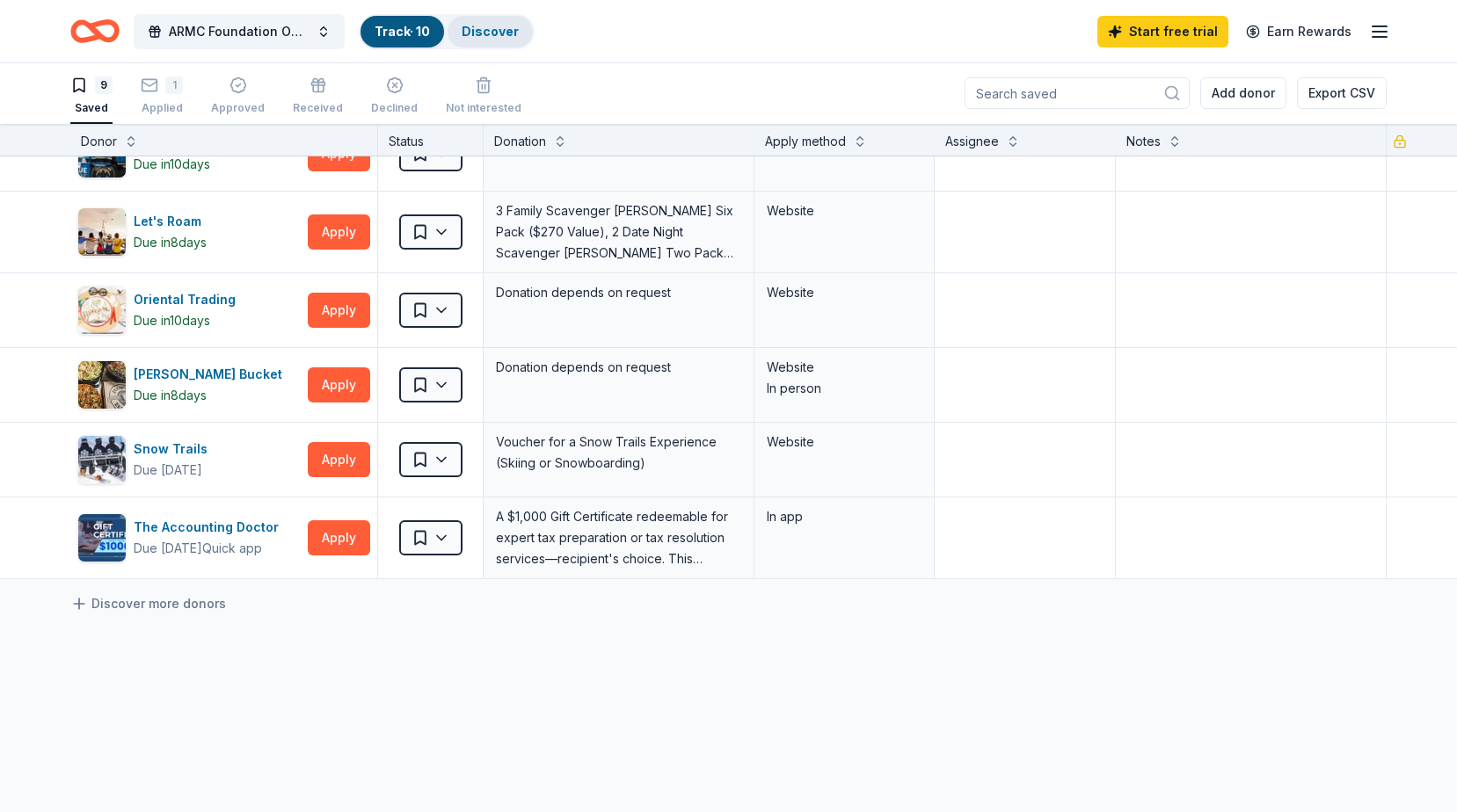
click at [483, 28] on link "Discover" at bounding box center [490, 31] width 57 height 15
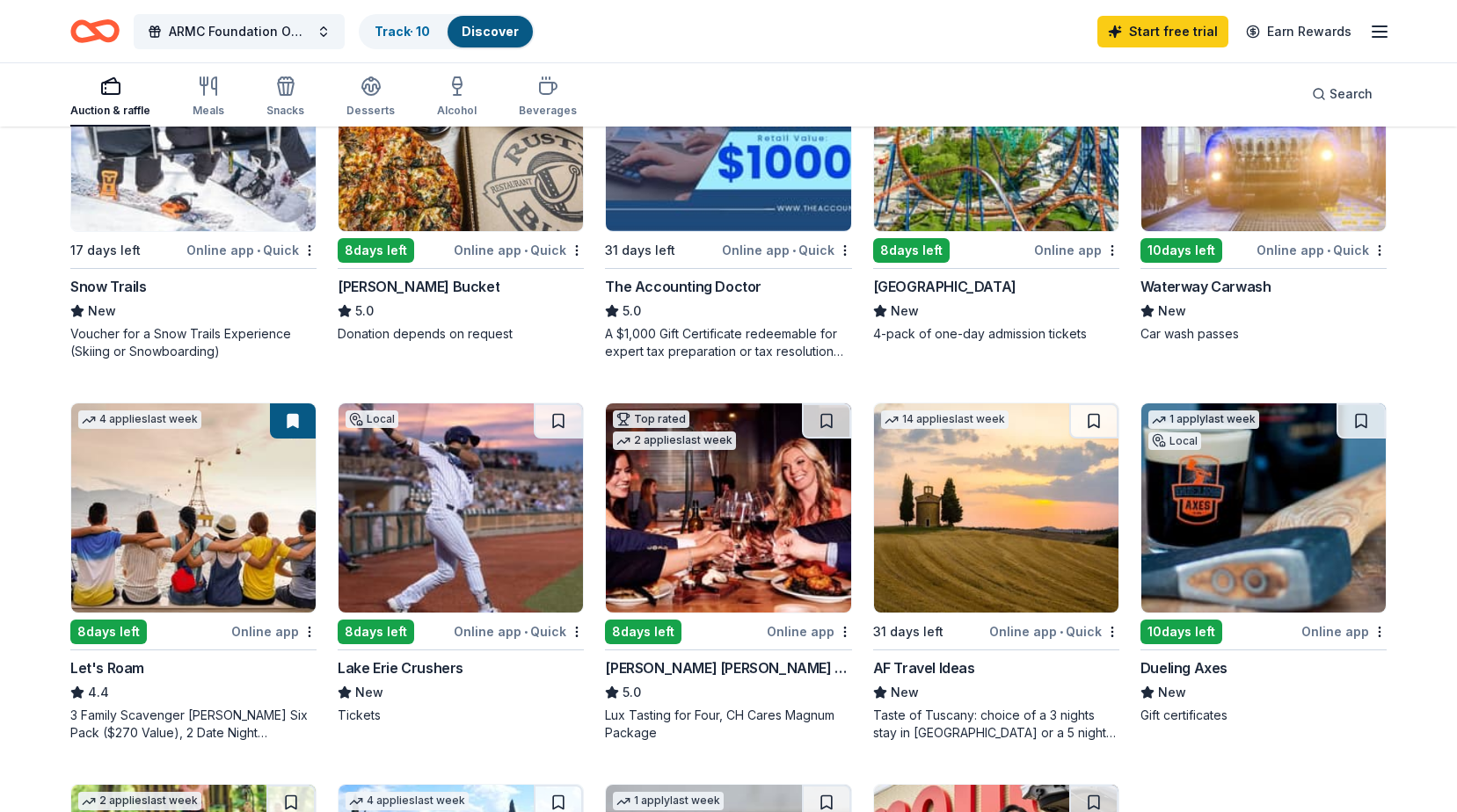
scroll to position [703, 0]
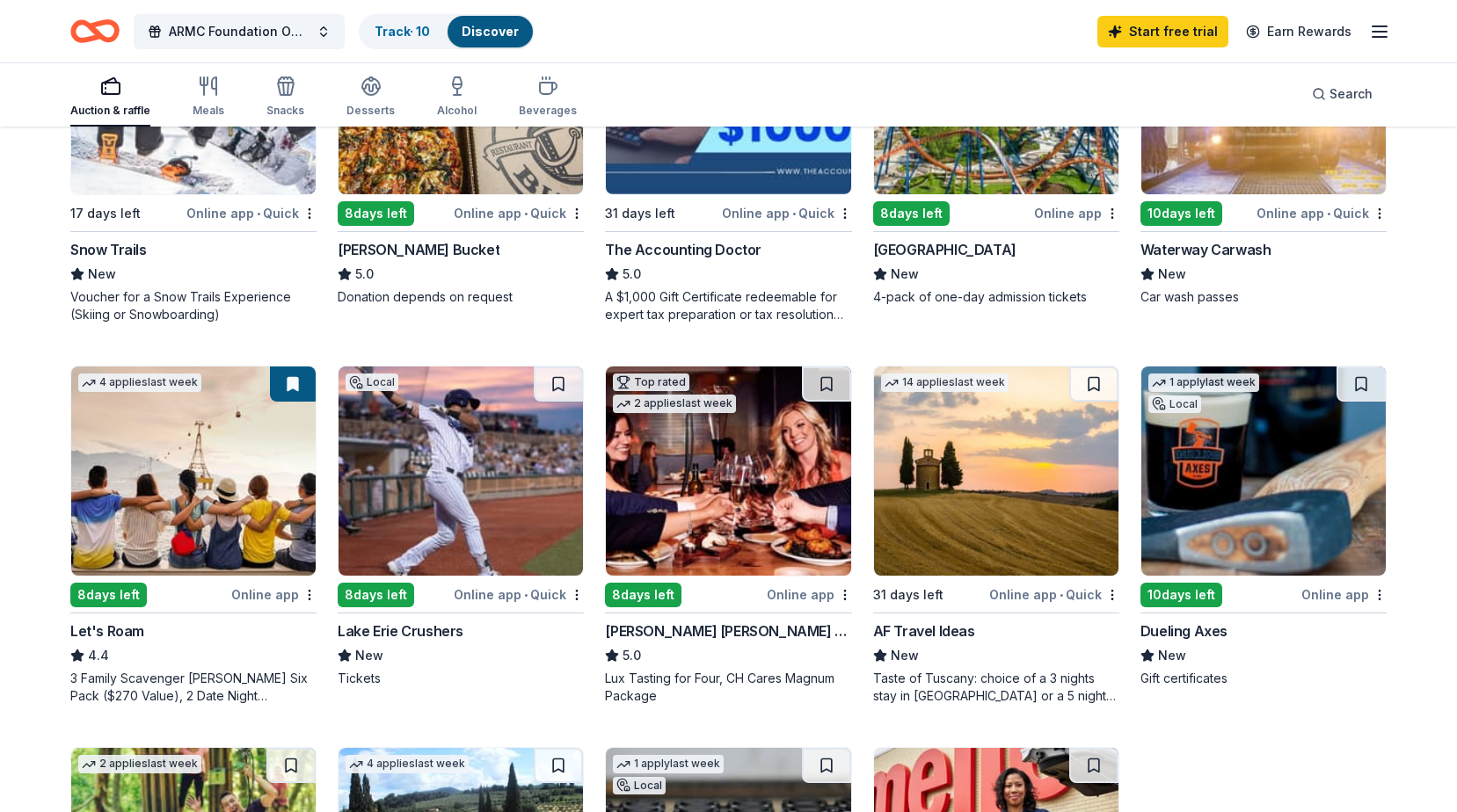
click at [453, 462] on img at bounding box center [461, 471] width 245 height 209
click at [1015, 509] on img at bounding box center [996, 471] width 245 height 209
click at [486, 478] on img at bounding box center [461, 471] width 245 height 209
click at [555, 387] on button at bounding box center [558, 384] width 49 height 35
click at [821, 374] on button at bounding box center [827, 384] width 49 height 35
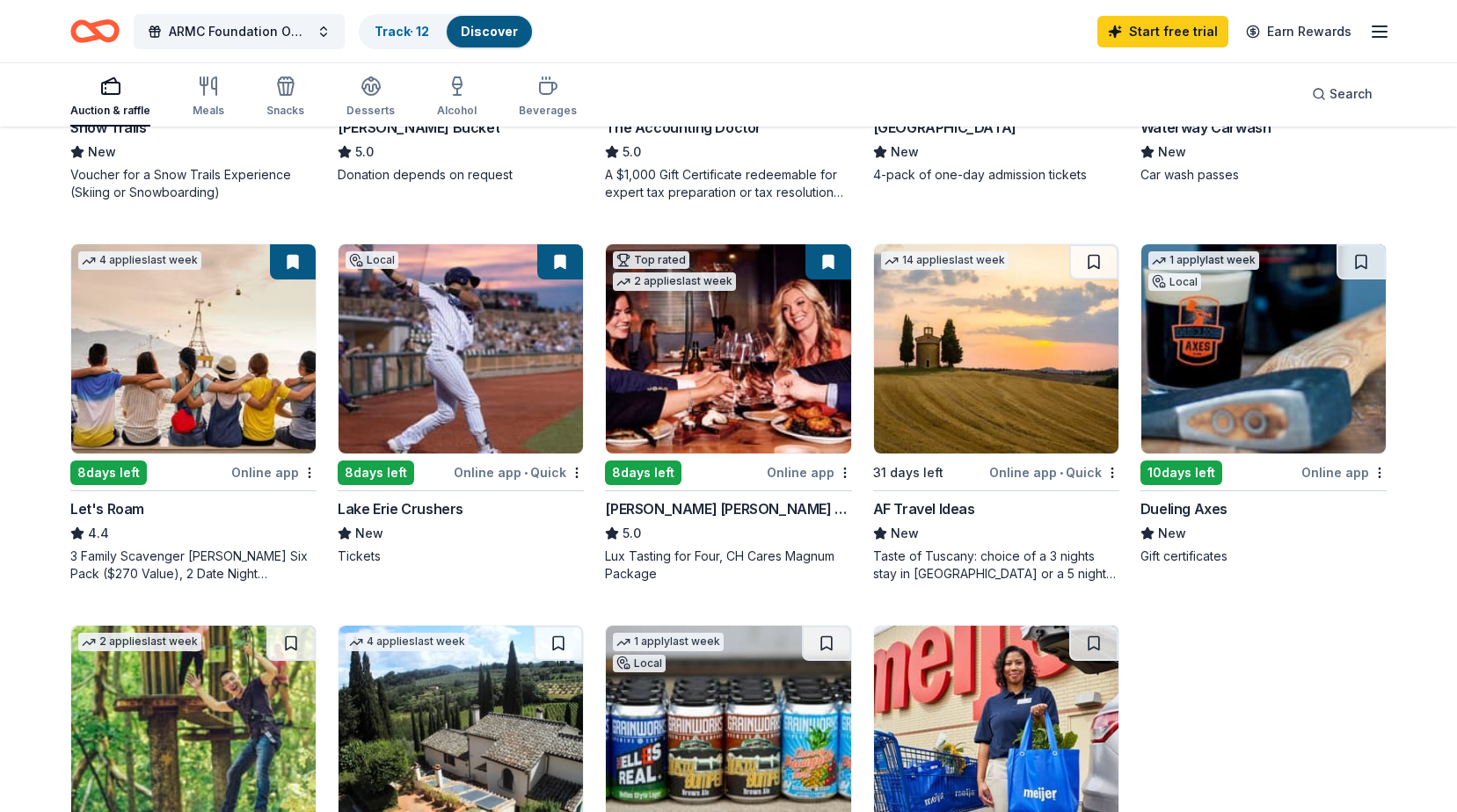
scroll to position [791, 0]
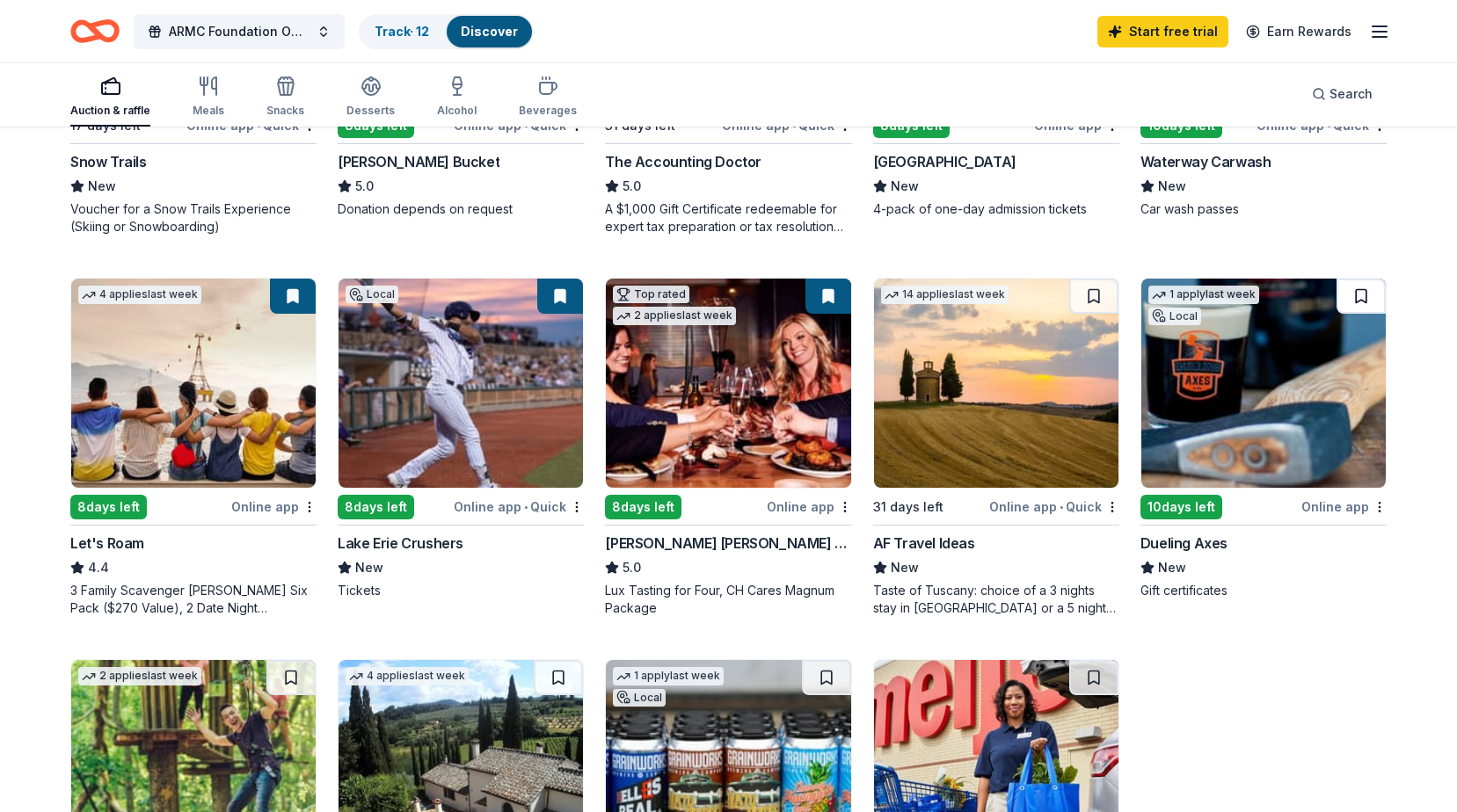
click at [1364, 296] on button at bounding box center [1361, 296] width 49 height 35
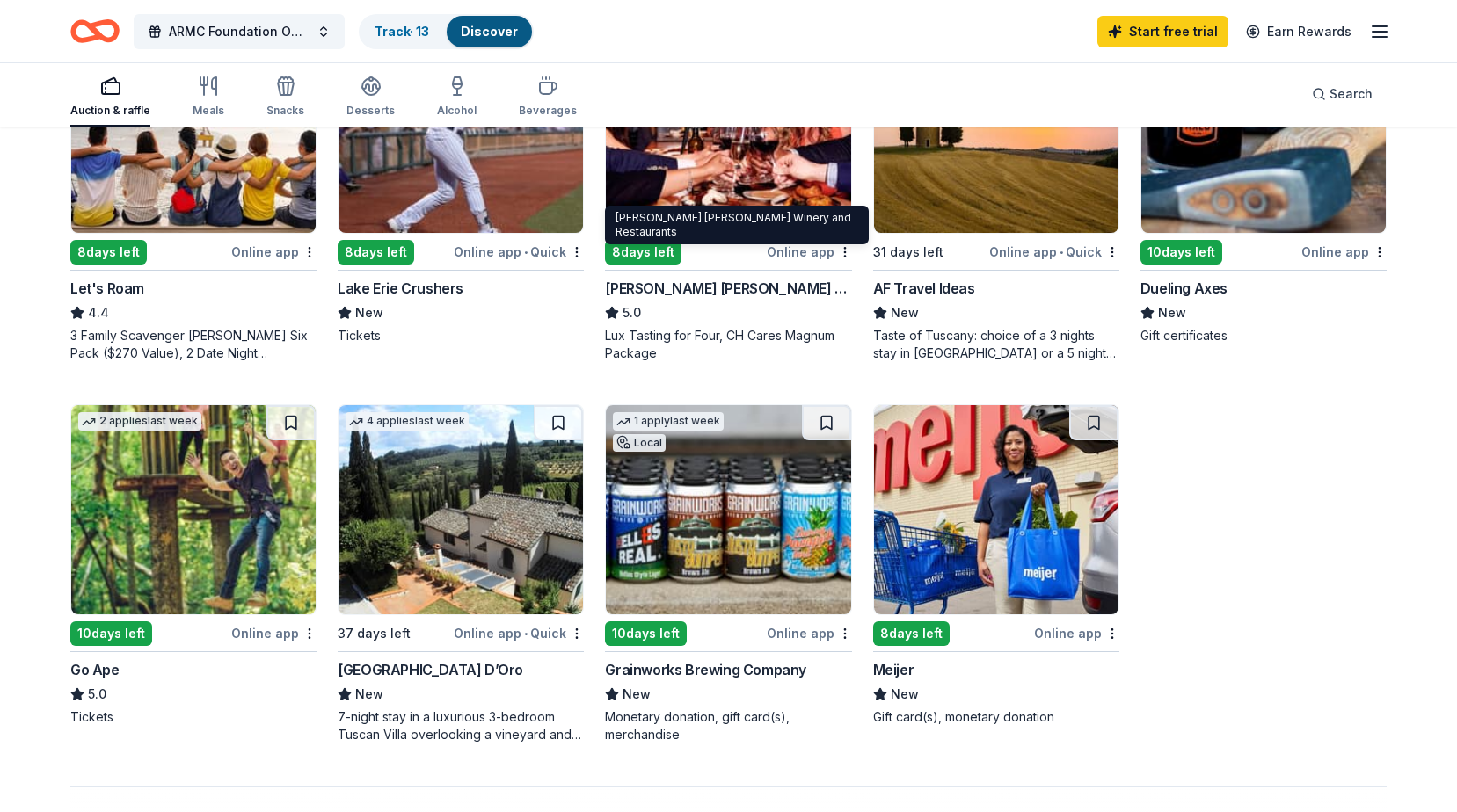
scroll to position [1143, 0]
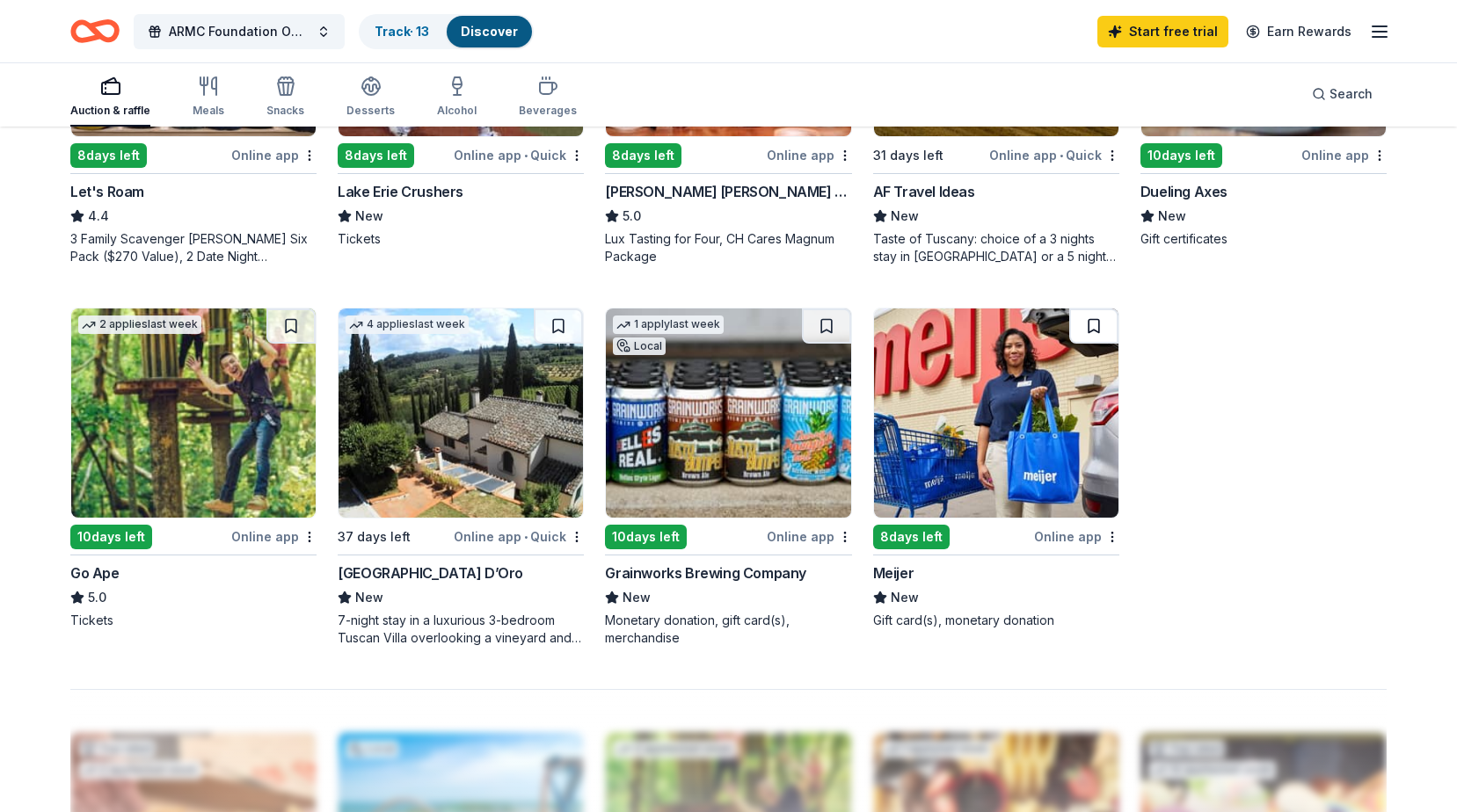
click at [1086, 318] on button at bounding box center [1094, 326] width 49 height 35
click at [301, 326] on button at bounding box center [291, 326] width 49 height 35
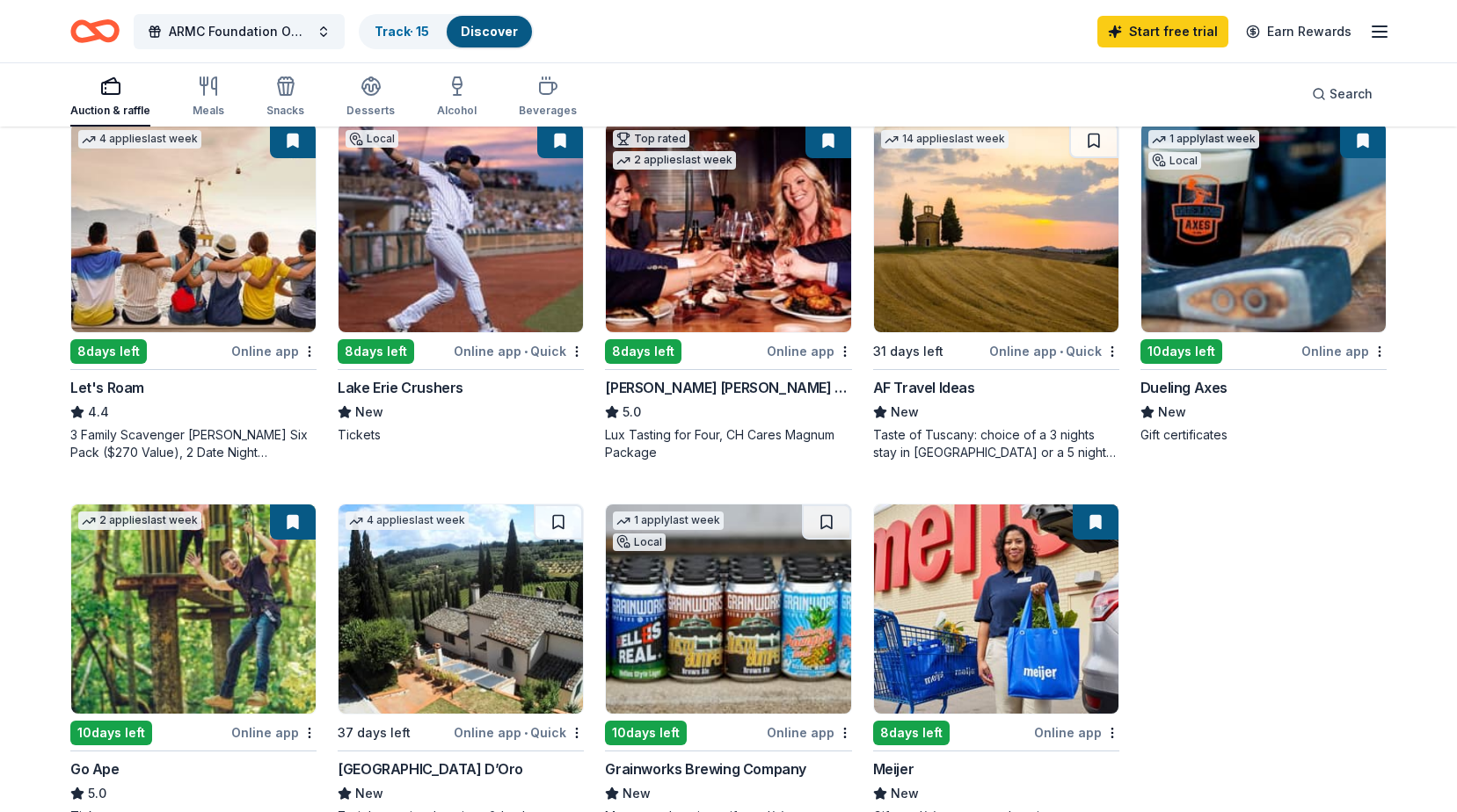
scroll to position [845, 0]
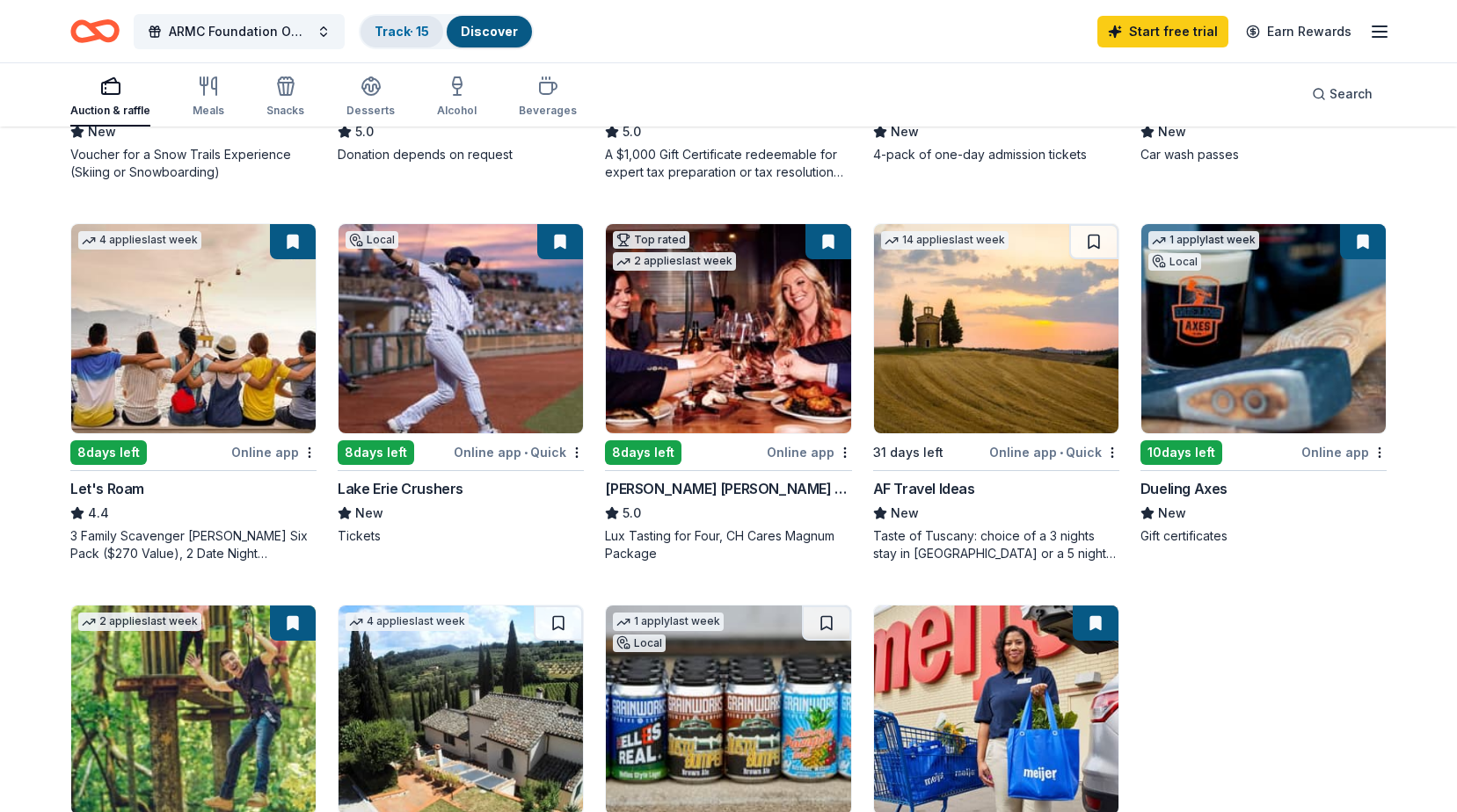
click at [400, 37] on link "Track · 15" at bounding box center [402, 31] width 55 height 15
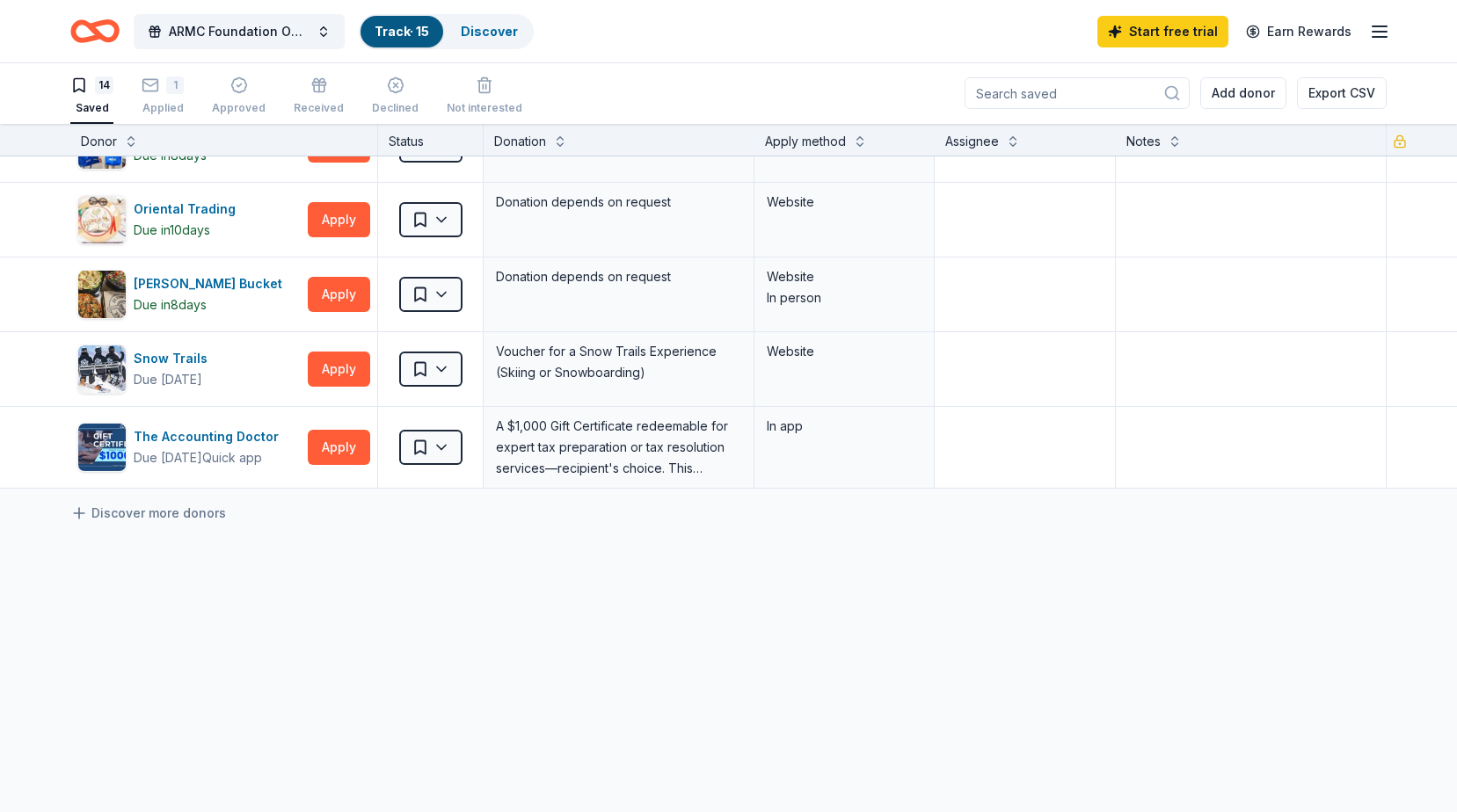
scroll to position [735, 0]
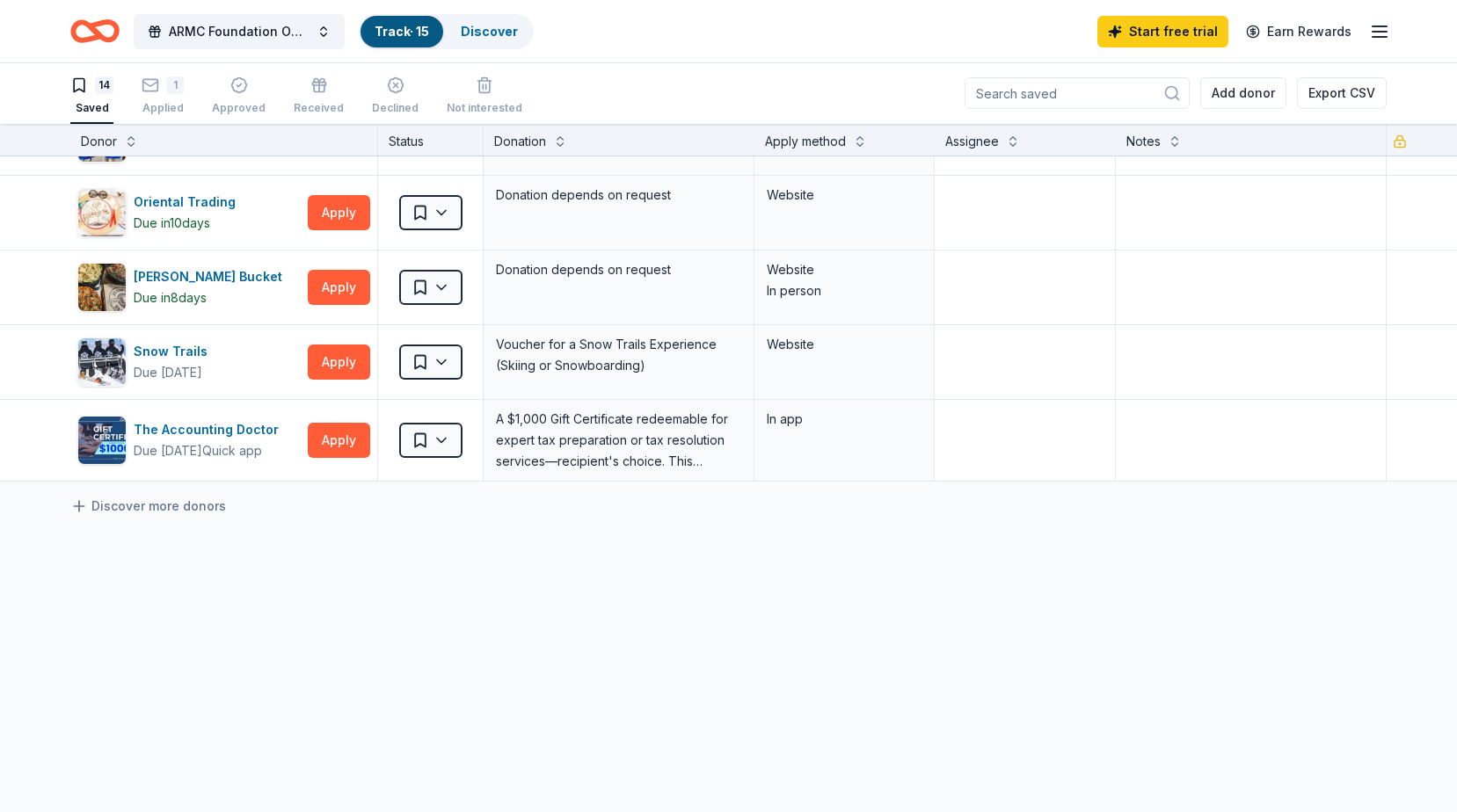
click at [284, 559] on div "BarkBox Due in 8 days Apply Saved Dog toy(s), dog food Website Cedar Point Due …" at bounding box center [728, 117] width 1457 height 1391
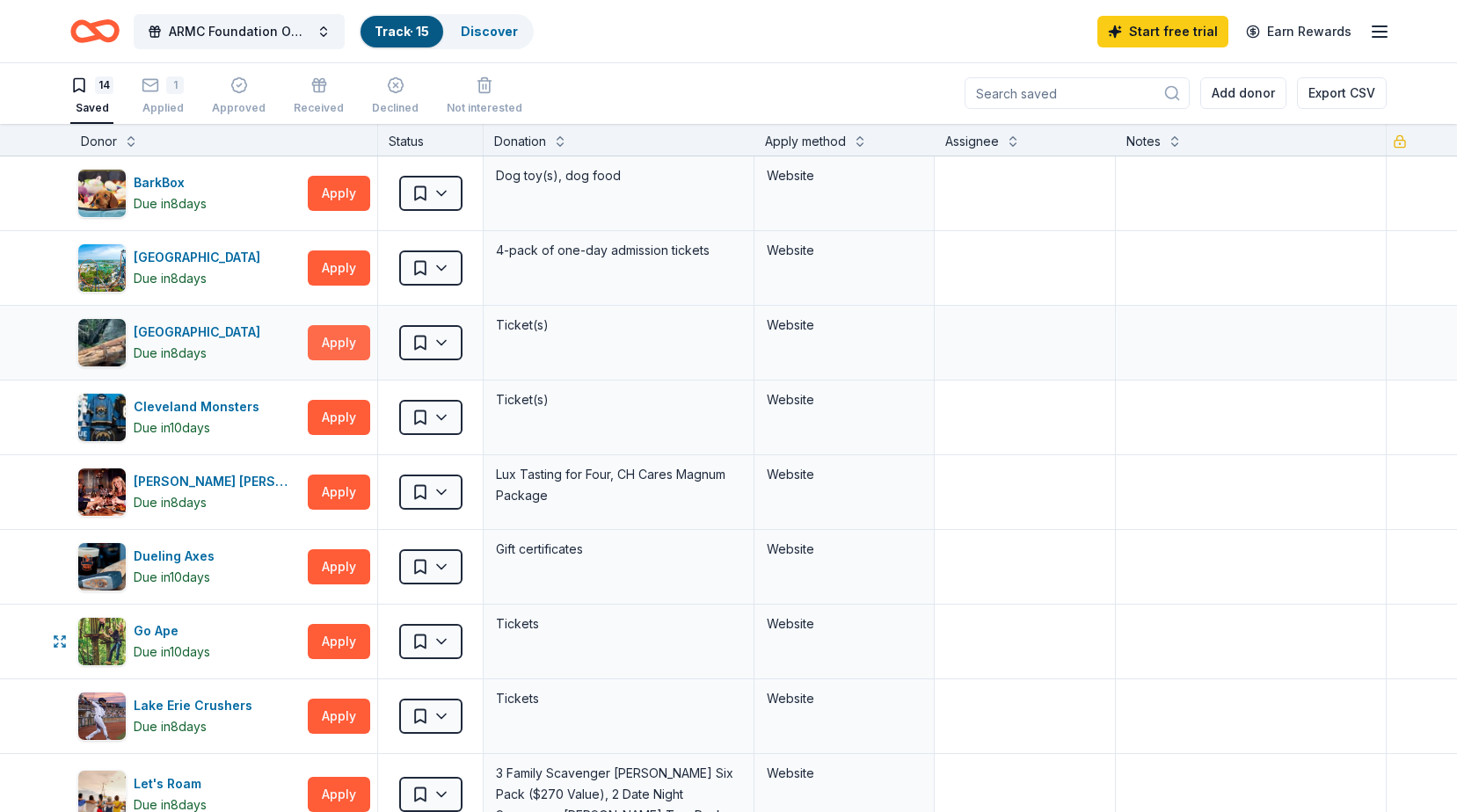
scroll to position [0, 0]
click at [1389, 33] on icon "button" at bounding box center [1379, 31] width 21 height 21
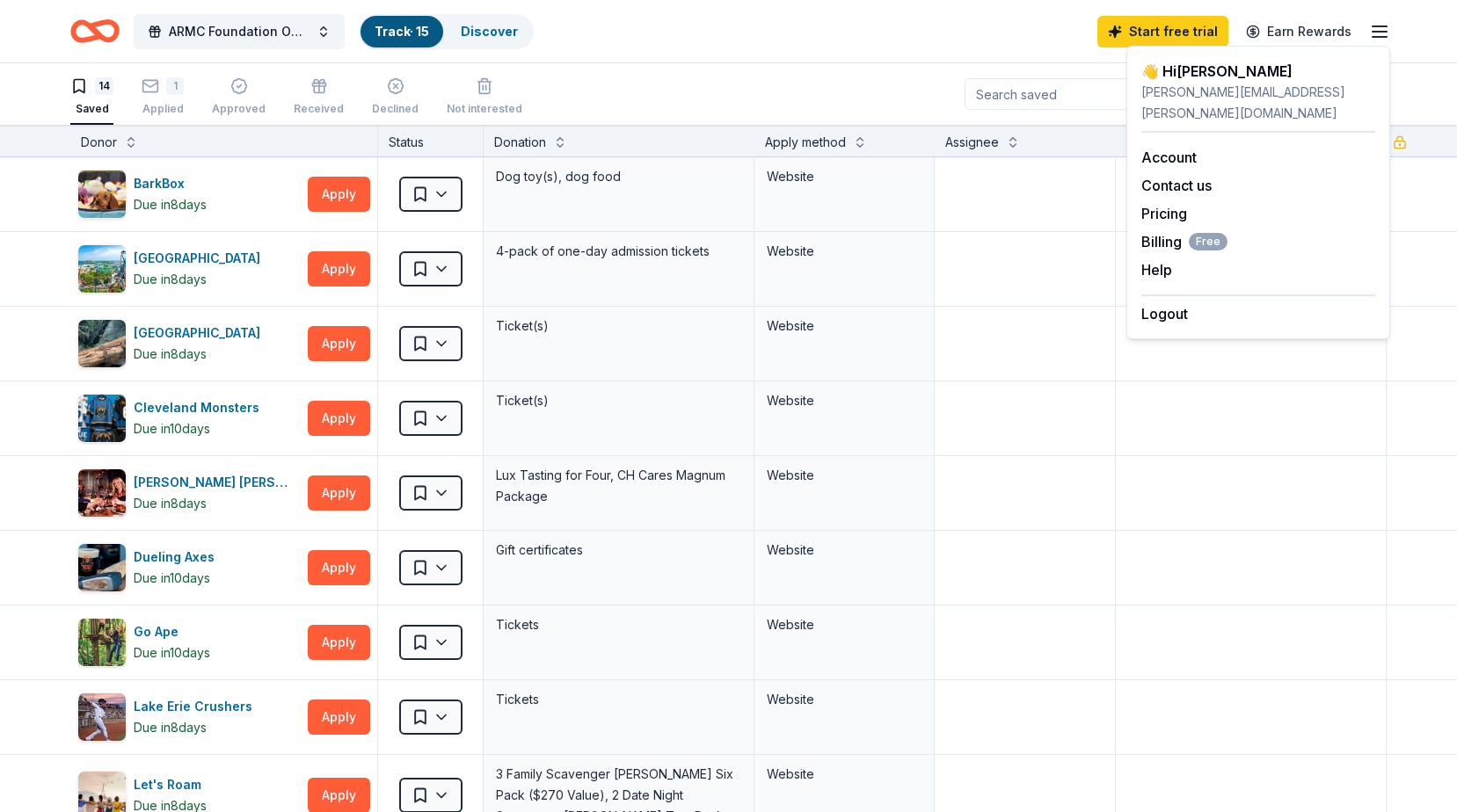
click at [1389, 33] on icon "button" at bounding box center [1379, 31] width 21 height 21
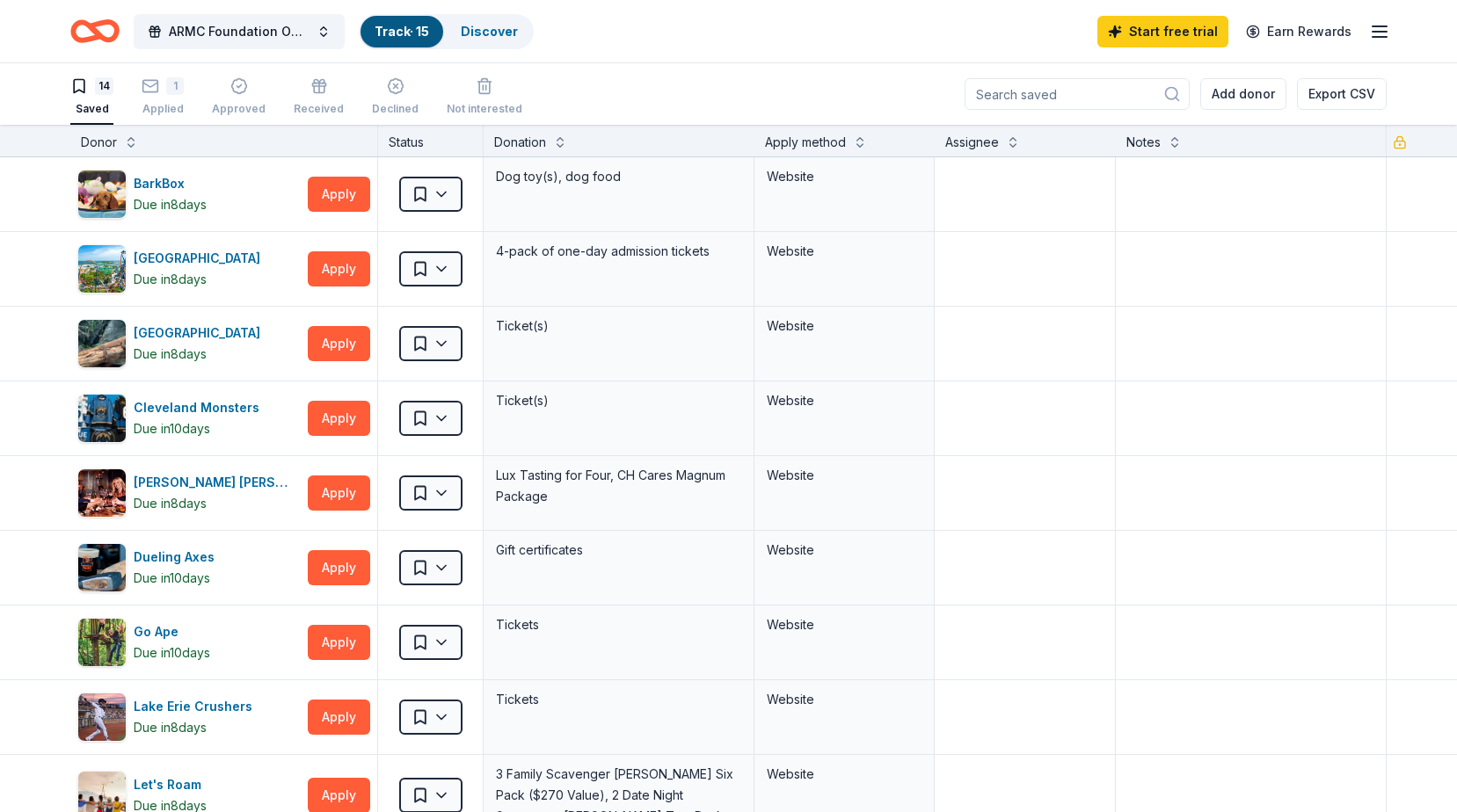
click at [1389, 33] on icon "button" at bounding box center [1379, 31] width 21 height 21
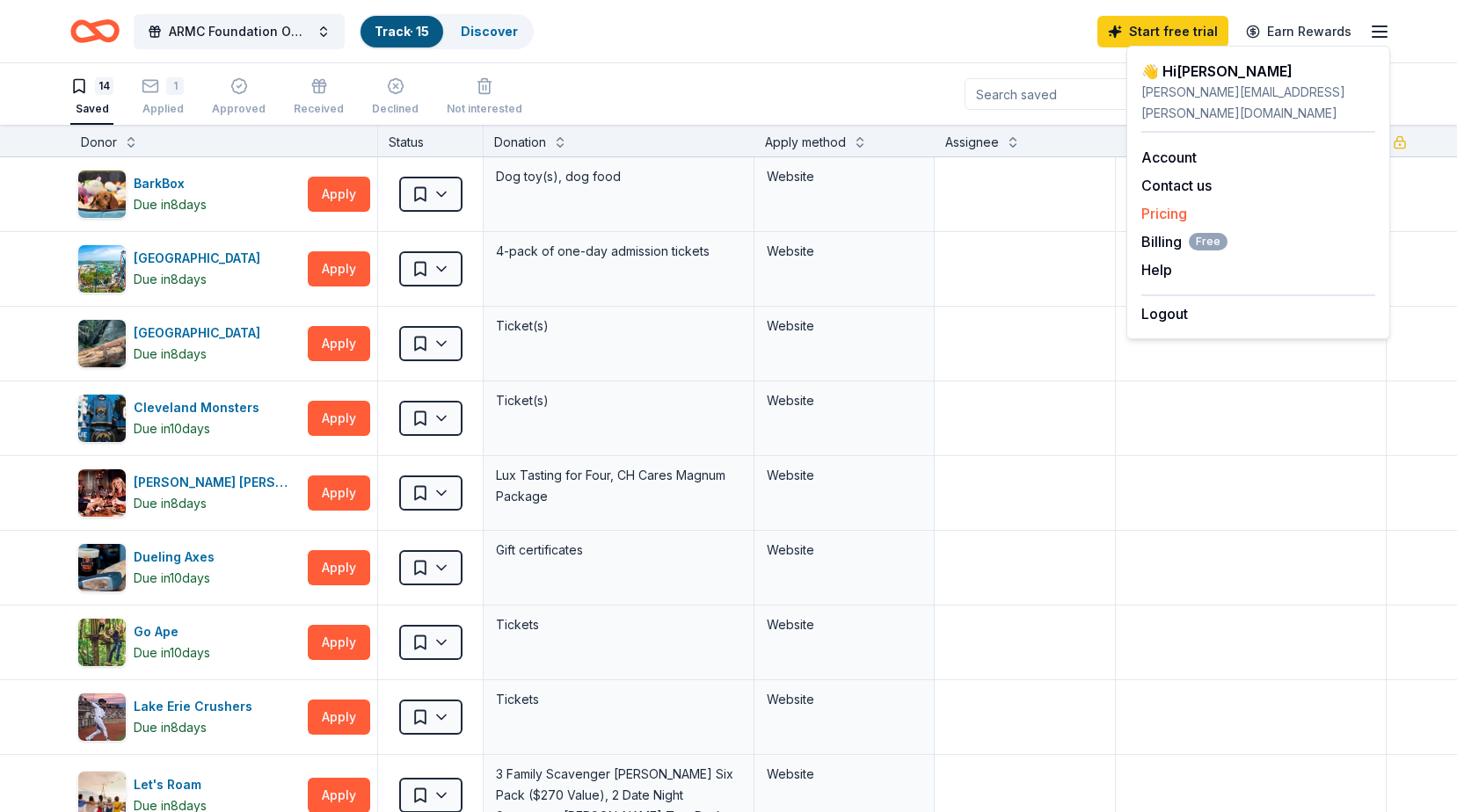
click at [1182, 205] on link "Pricing" at bounding box center [1164, 213] width 46 height 18
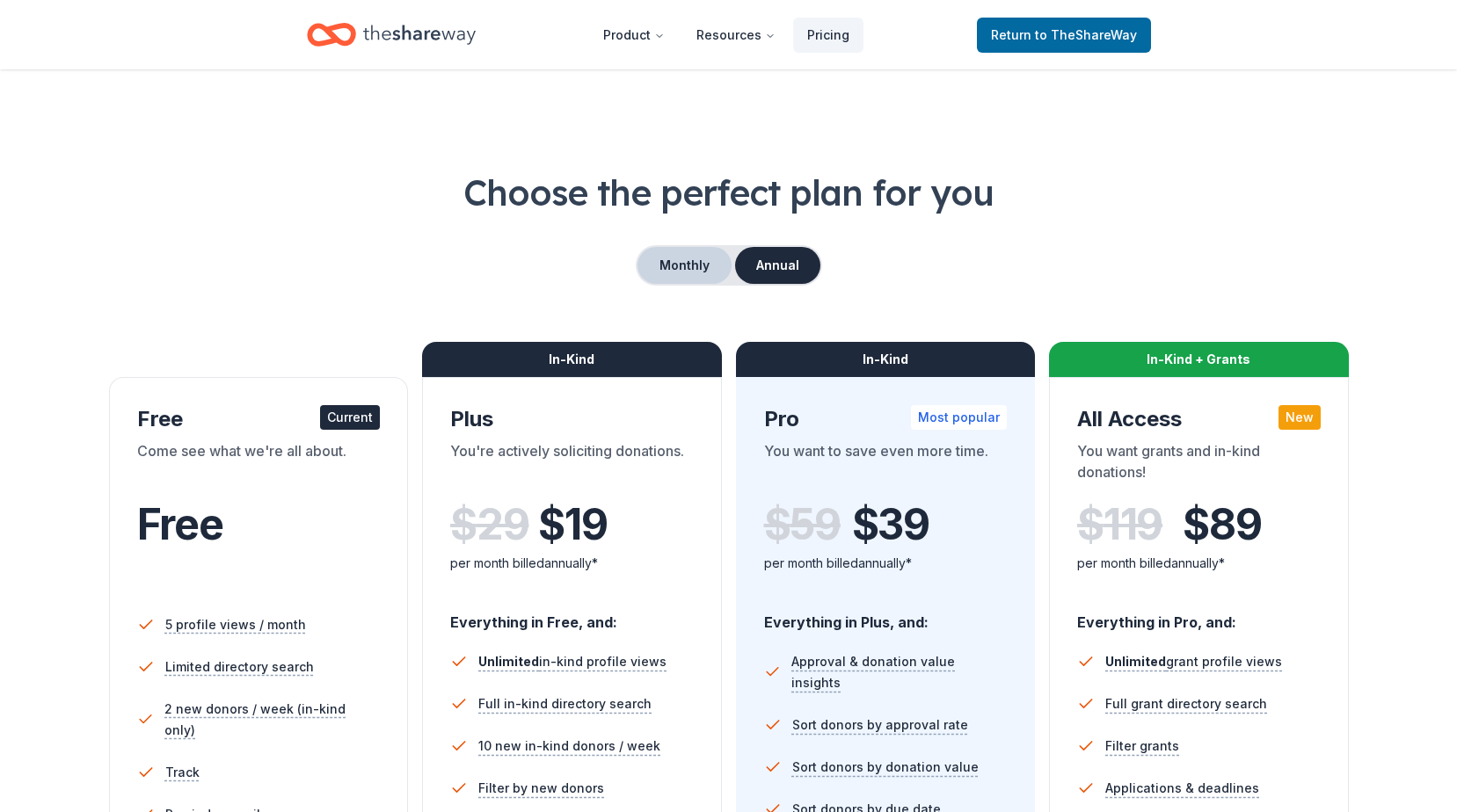
click at [697, 263] on button "Monthly" at bounding box center [684, 265] width 94 height 37
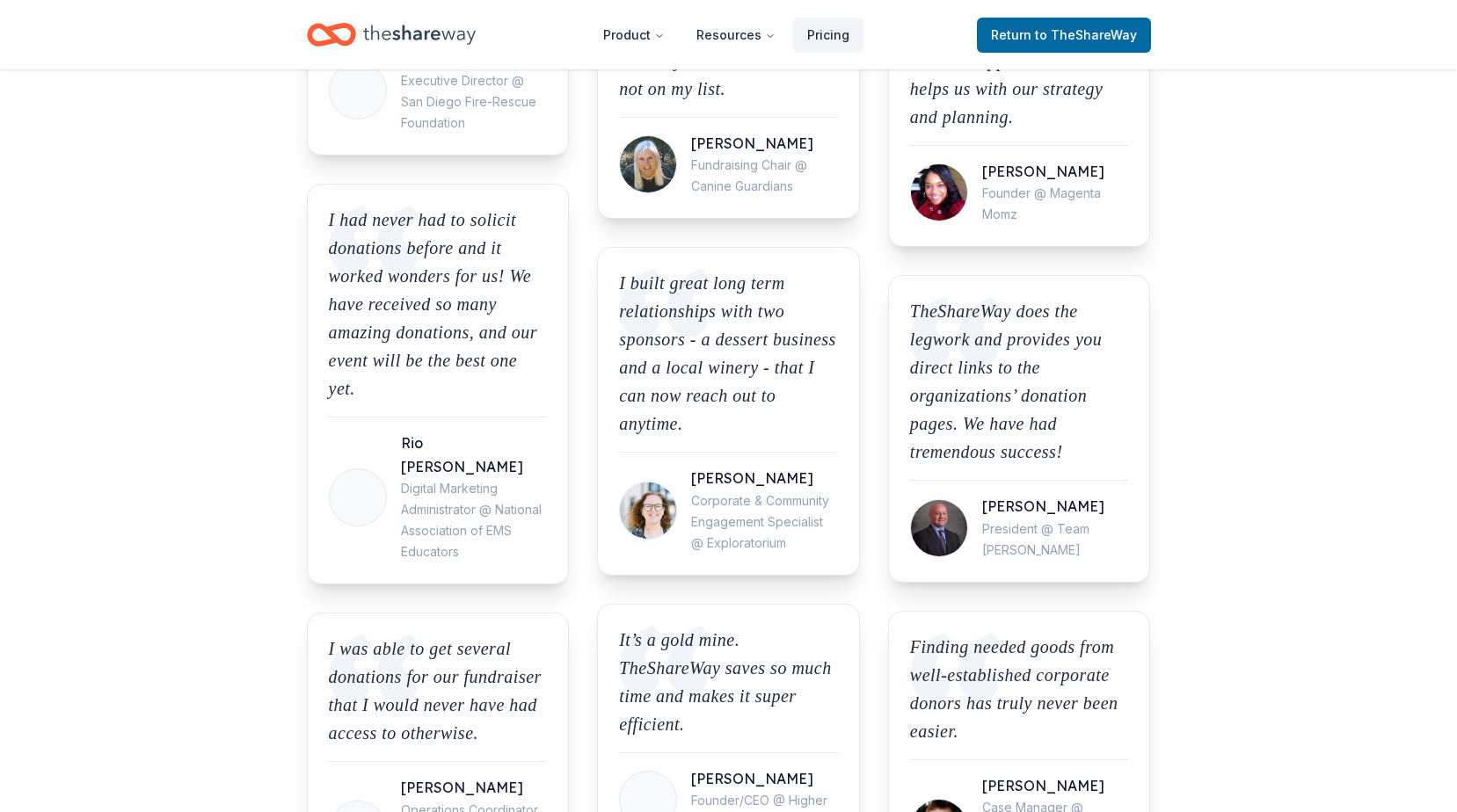
scroll to position [1670, 0]
click at [1326, 282] on section "❤️ Loved nationwide. It is only one day after signing up, and I have already re…" at bounding box center [728, 334] width 1457 height 1367
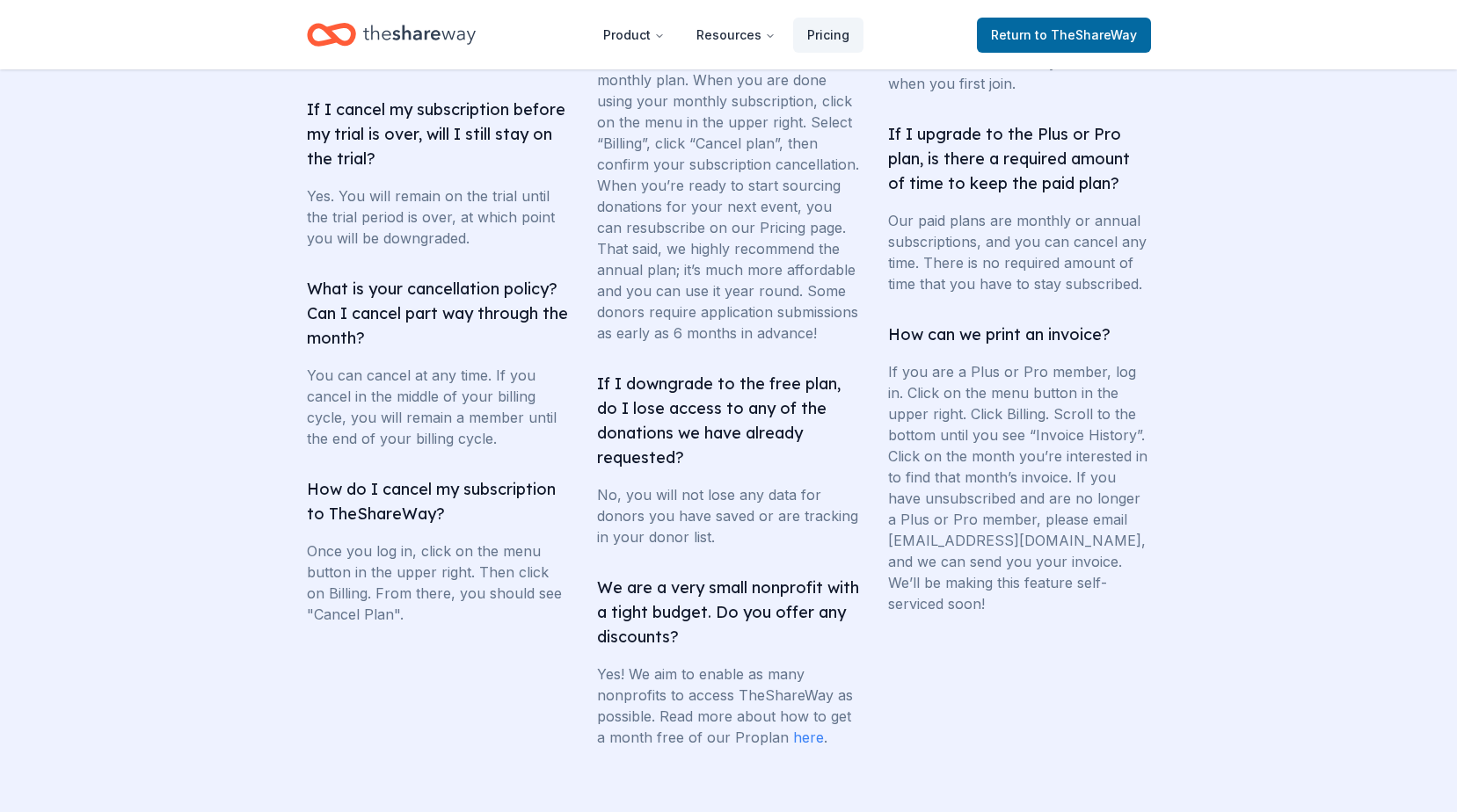
scroll to position [3165, 0]
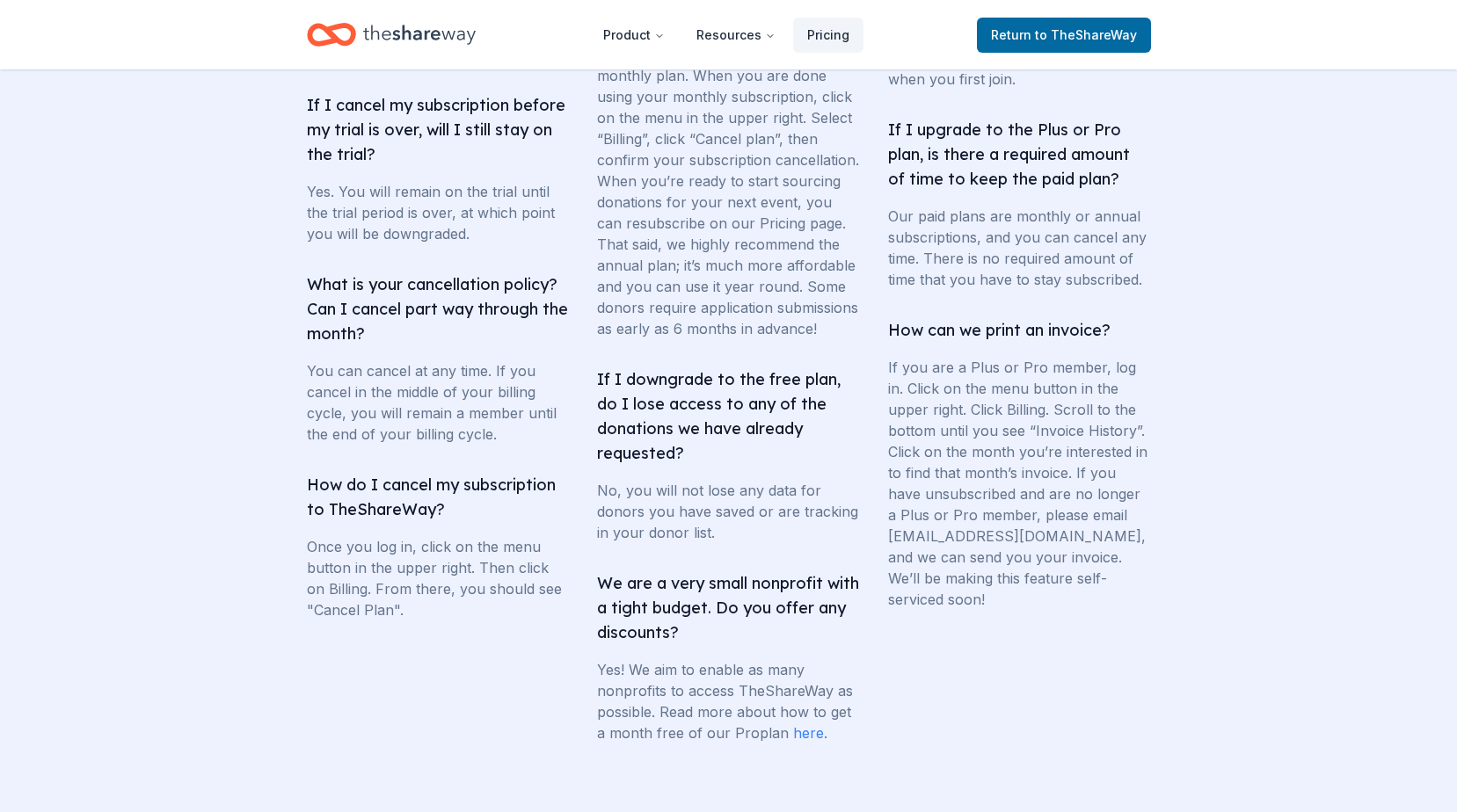
click at [801, 742] on link "here" at bounding box center [809, 732] width 30 height 18
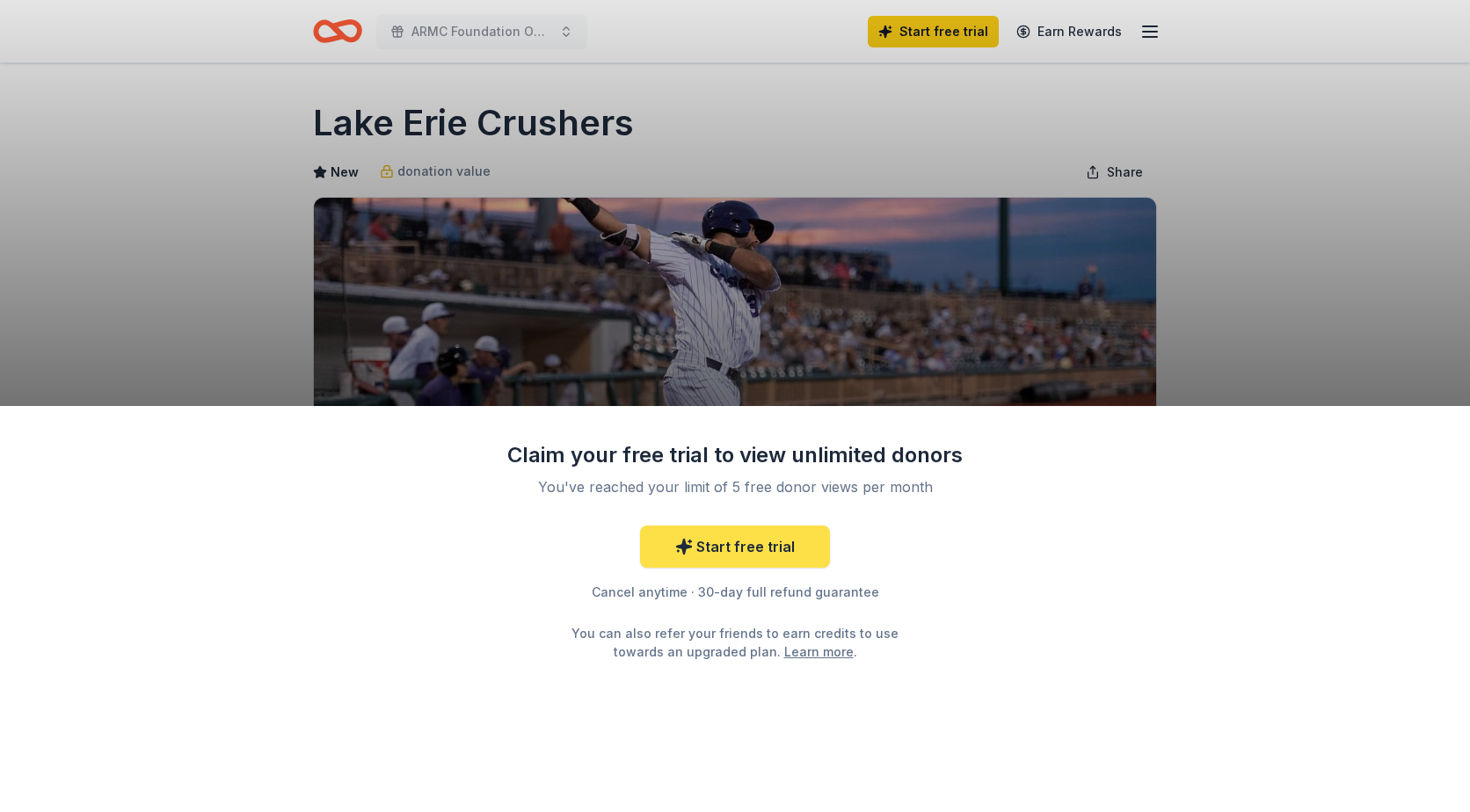
click at [733, 559] on link "Start free trial" at bounding box center [735, 547] width 190 height 43
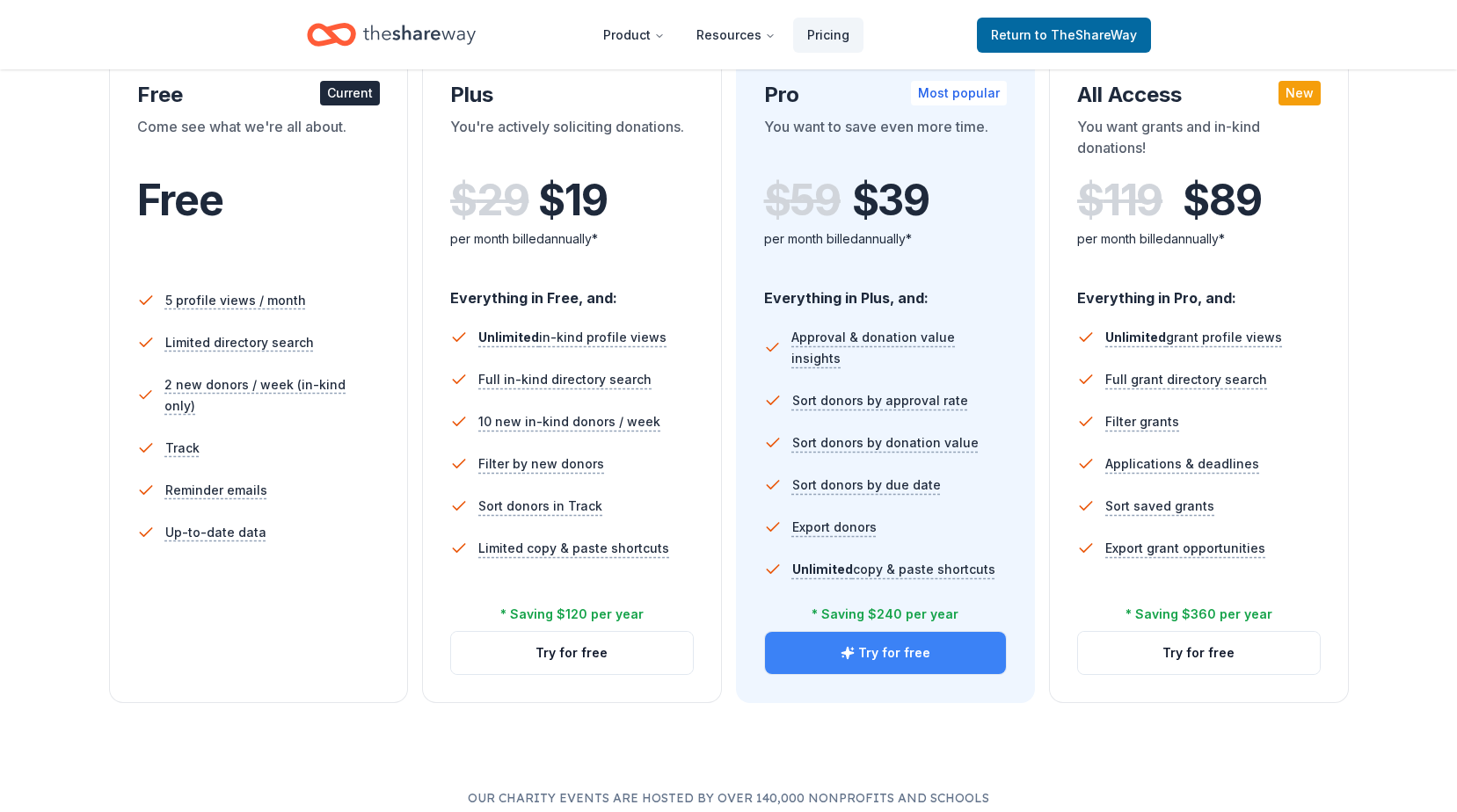
scroll to position [440, 0]
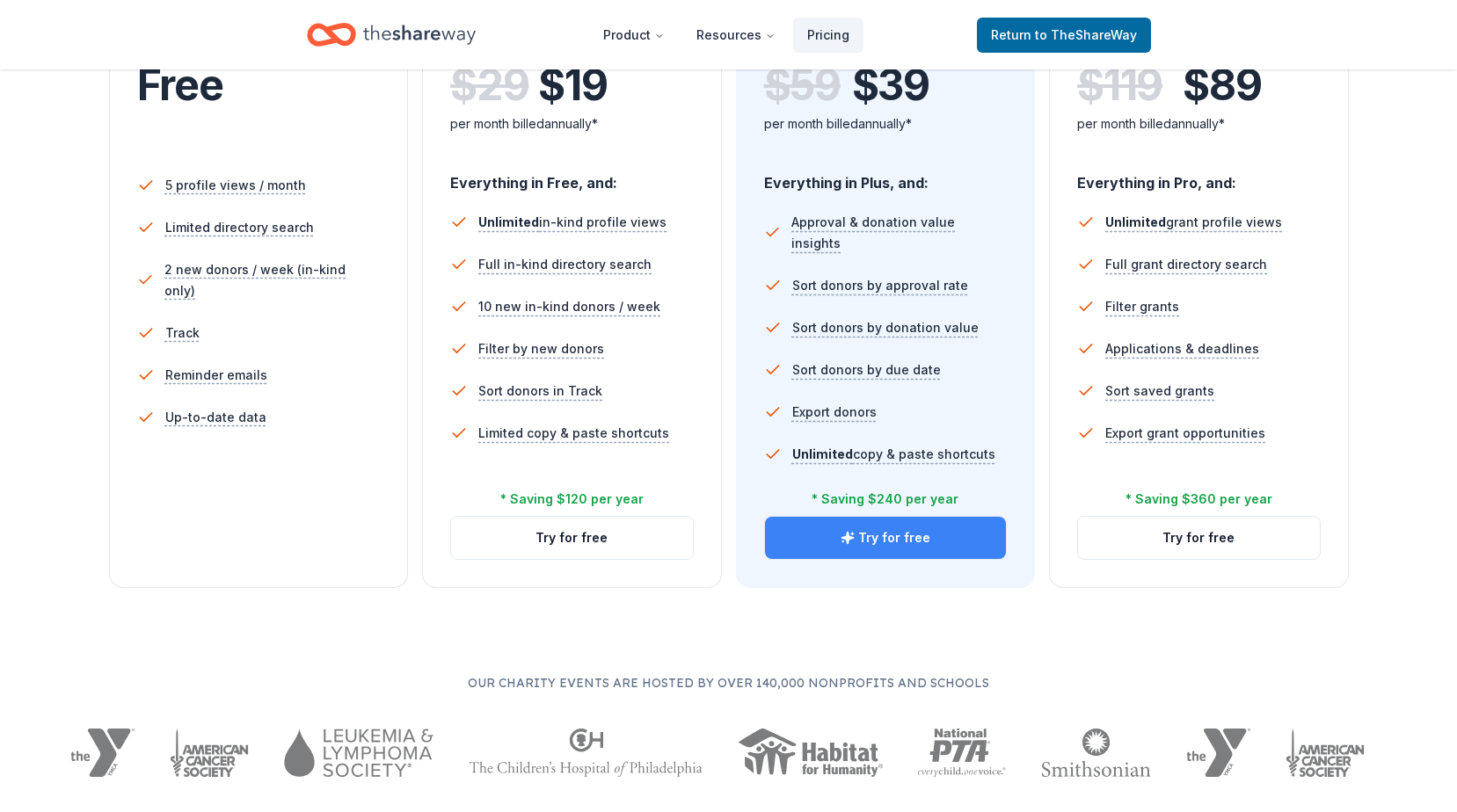
click at [899, 532] on button "Try for free" at bounding box center [885, 537] width 242 height 43
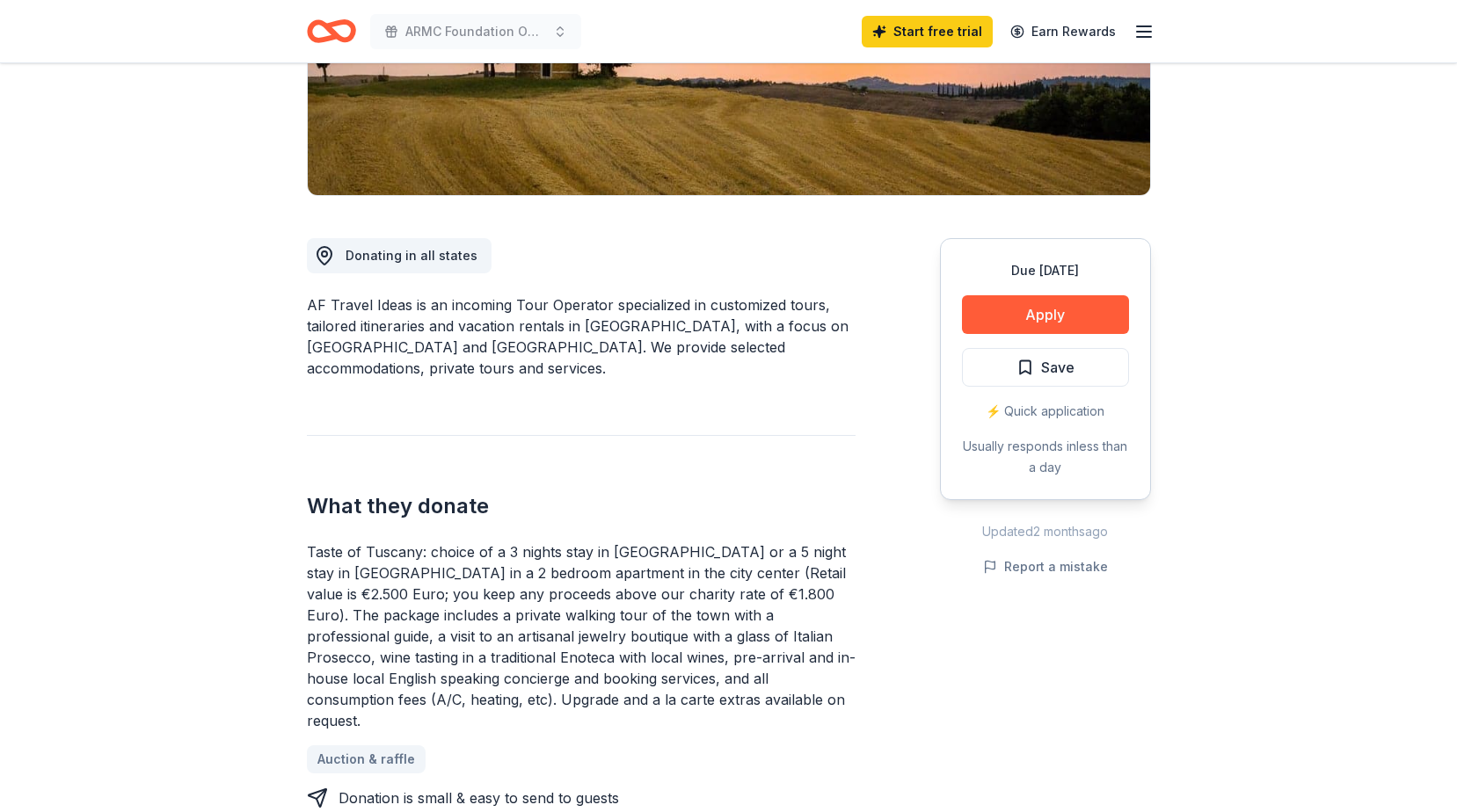
scroll to position [440, 0]
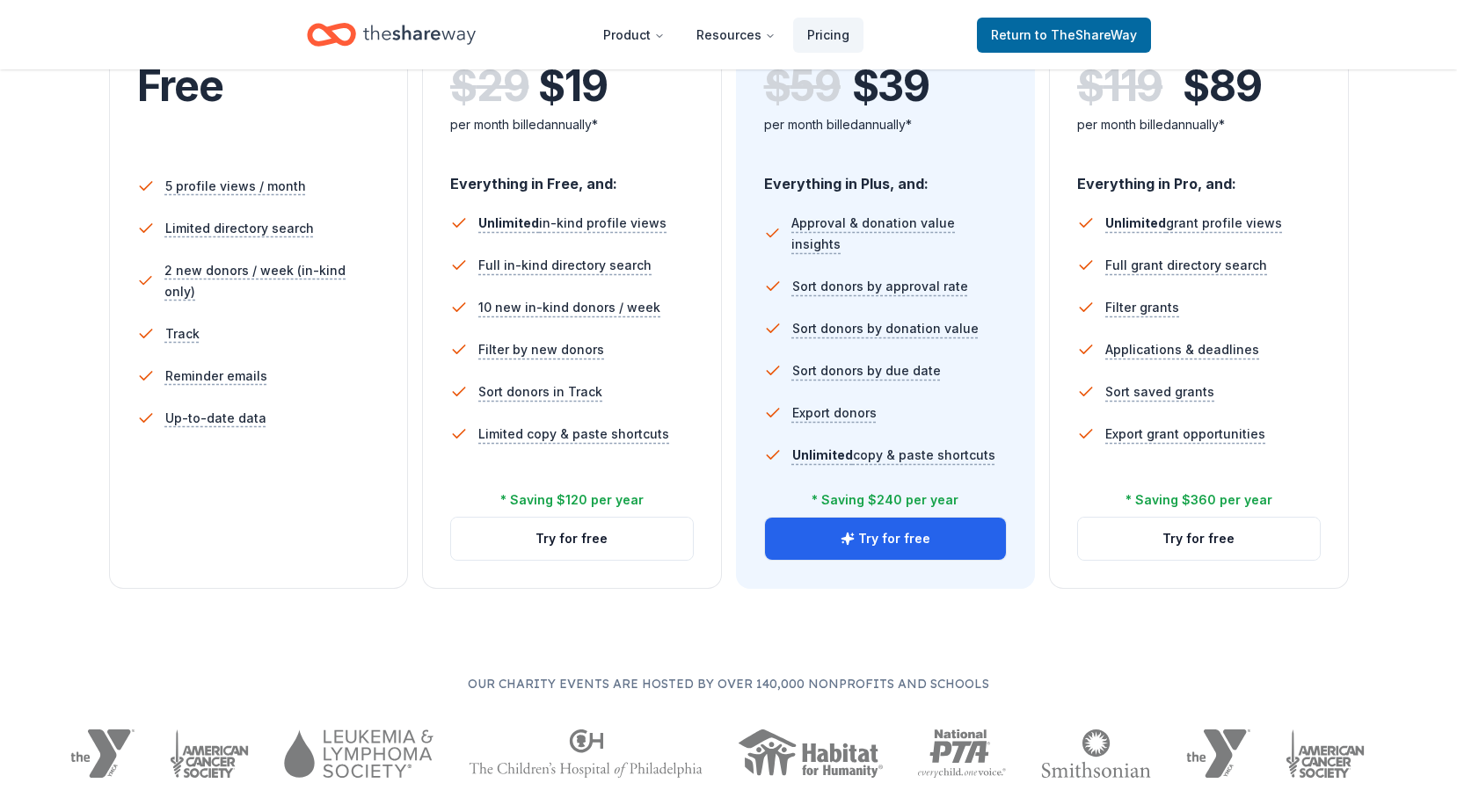
scroll to position [440, 0]
click at [914, 538] on button "Try for free" at bounding box center [885, 537] width 242 height 43
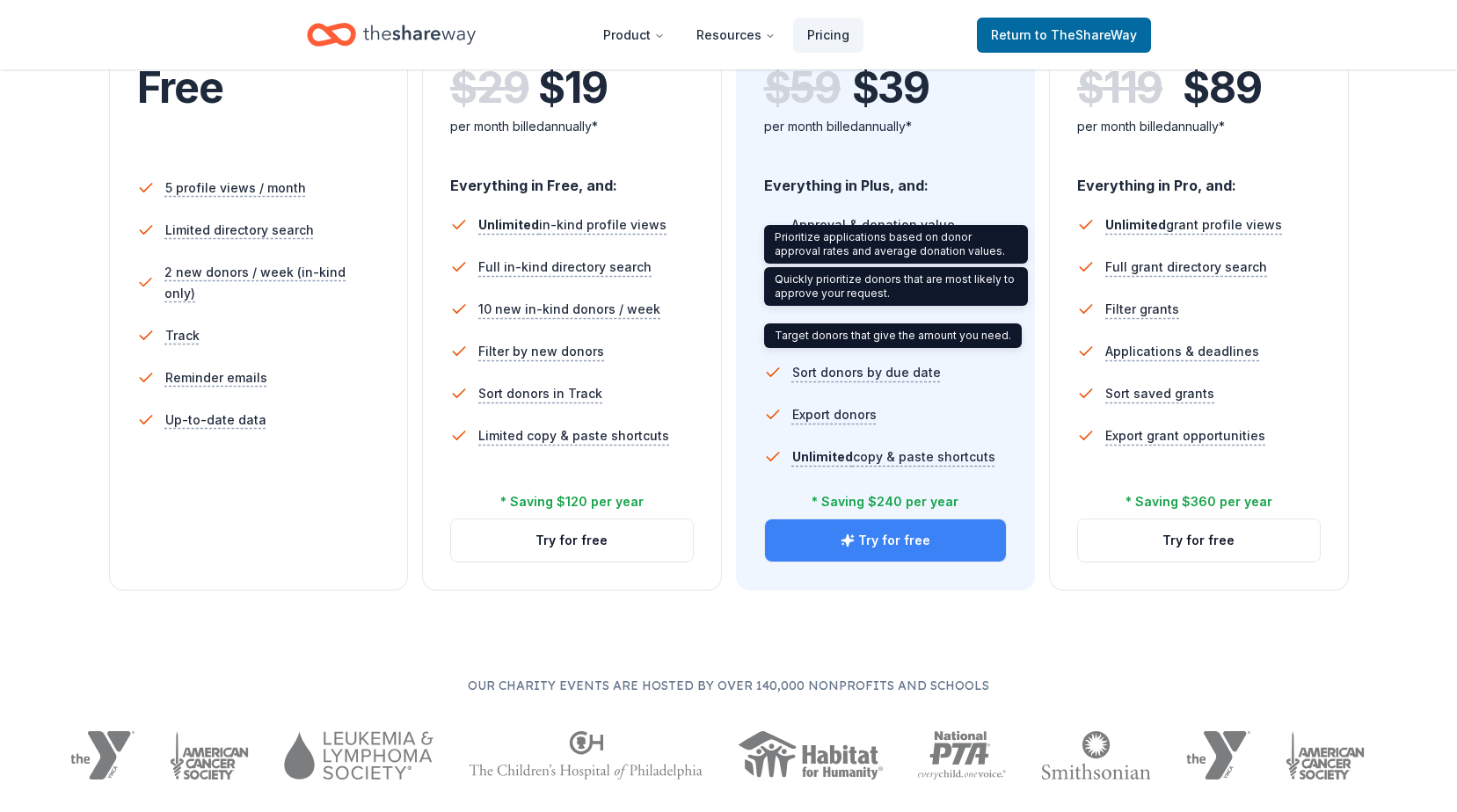
scroll to position [528, 0]
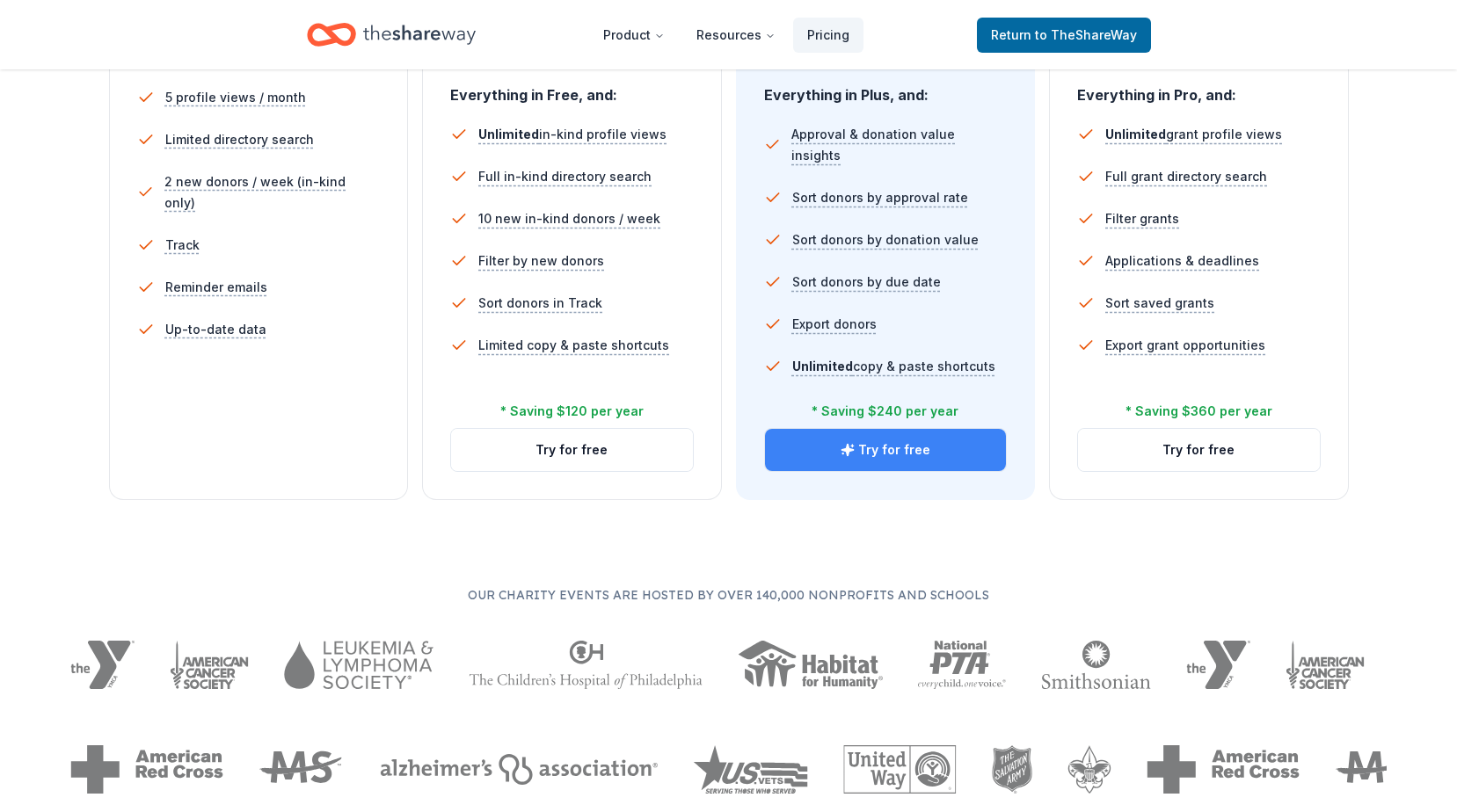
click at [899, 466] on button "Try for free" at bounding box center [885, 450] width 242 height 43
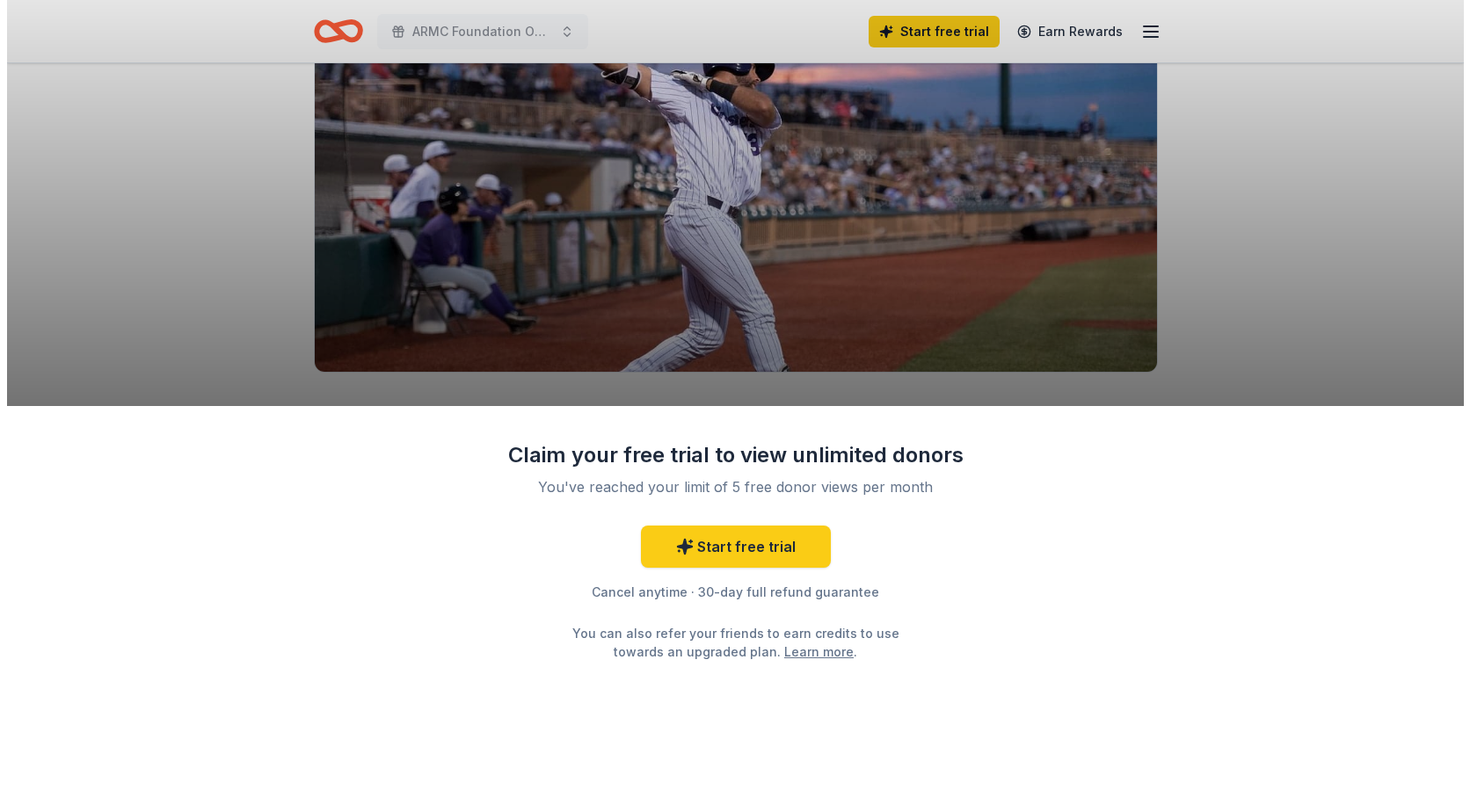
scroll to position [176, 0]
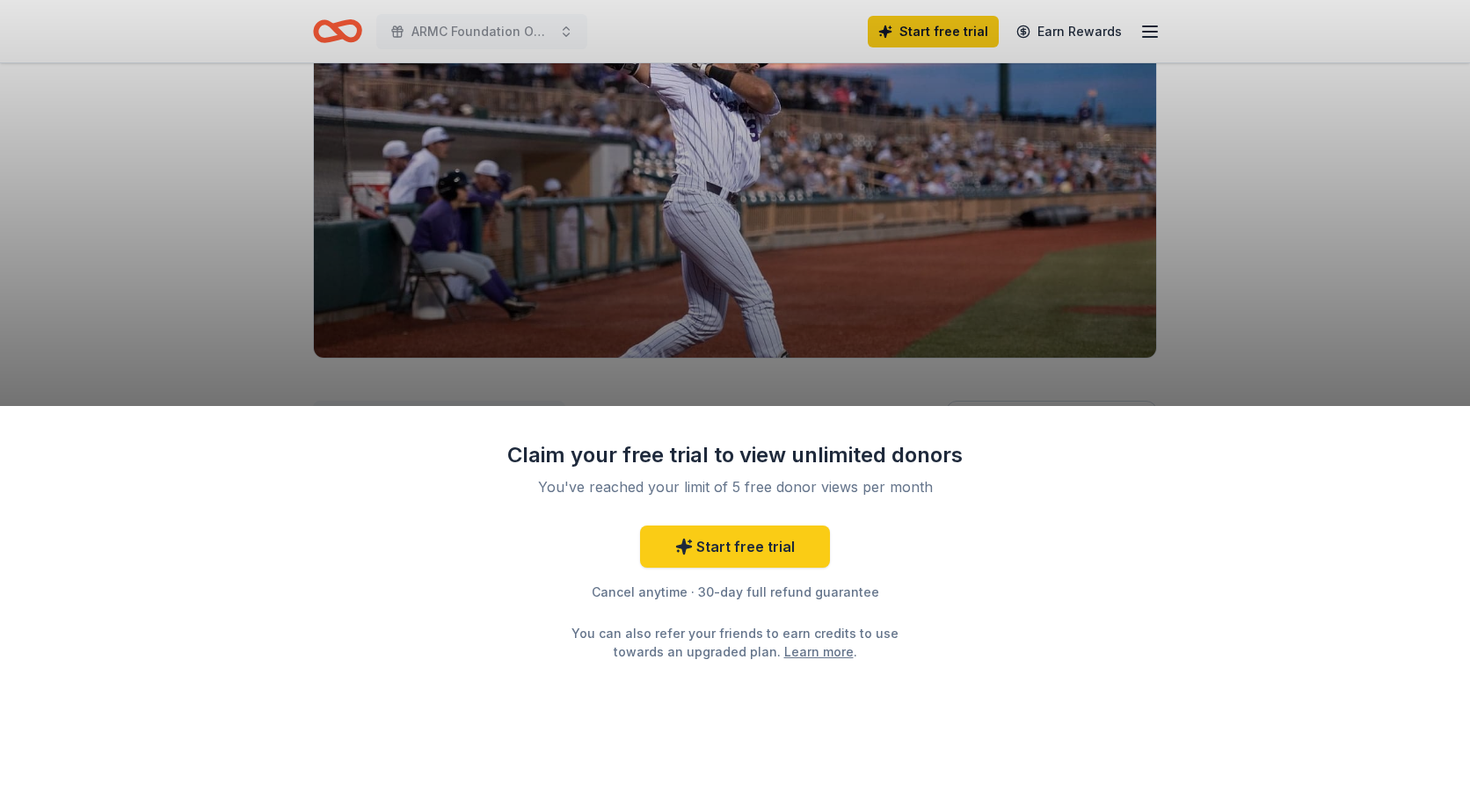
click at [672, 600] on div "Cancel anytime · 30-day full refund guarantee" at bounding box center [735, 592] width 457 height 21
click at [1331, 247] on div "Claim your free trial to view unlimited donors You've reached your limit of 5 f…" at bounding box center [735, 406] width 1470 height 812
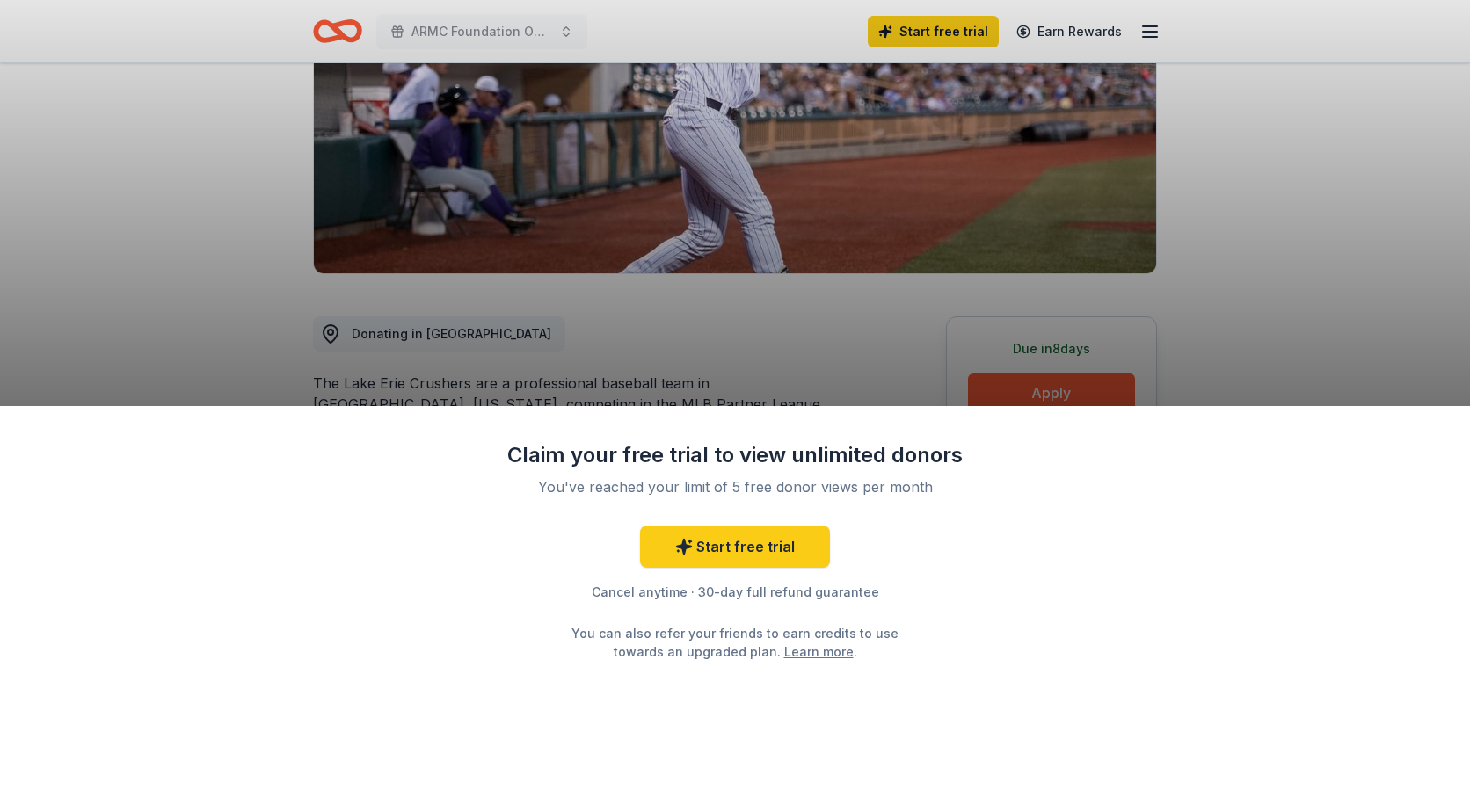
scroll to position [263, 0]
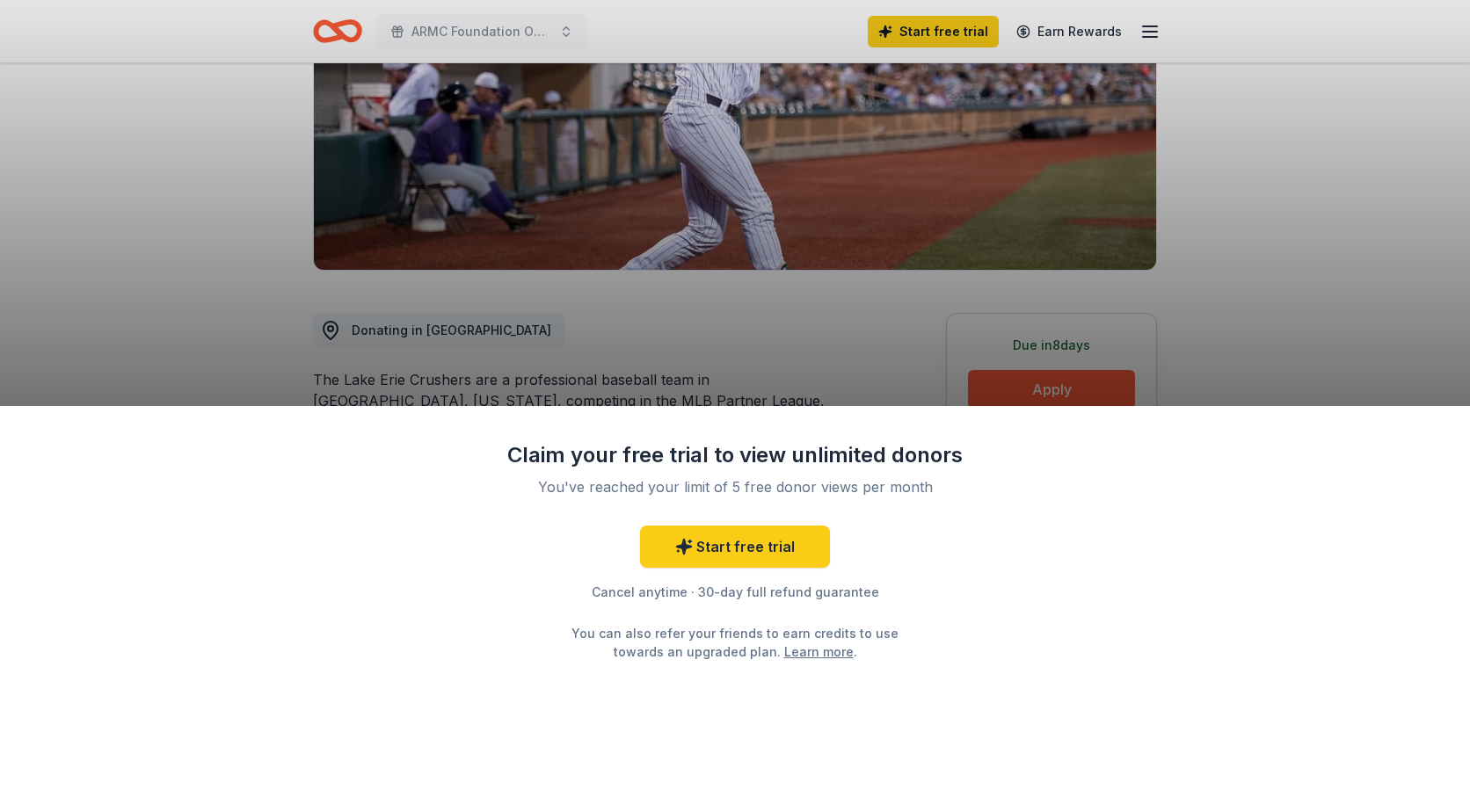
click at [348, 31] on div "Claim your free trial to view unlimited donors You've reached your limit of 5 f…" at bounding box center [735, 406] width 1470 height 812
click at [1157, 38] on div "Claim your free trial to view unlimited donors You've reached your limit of 5 f…" at bounding box center [735, 406] width 1470 height 812
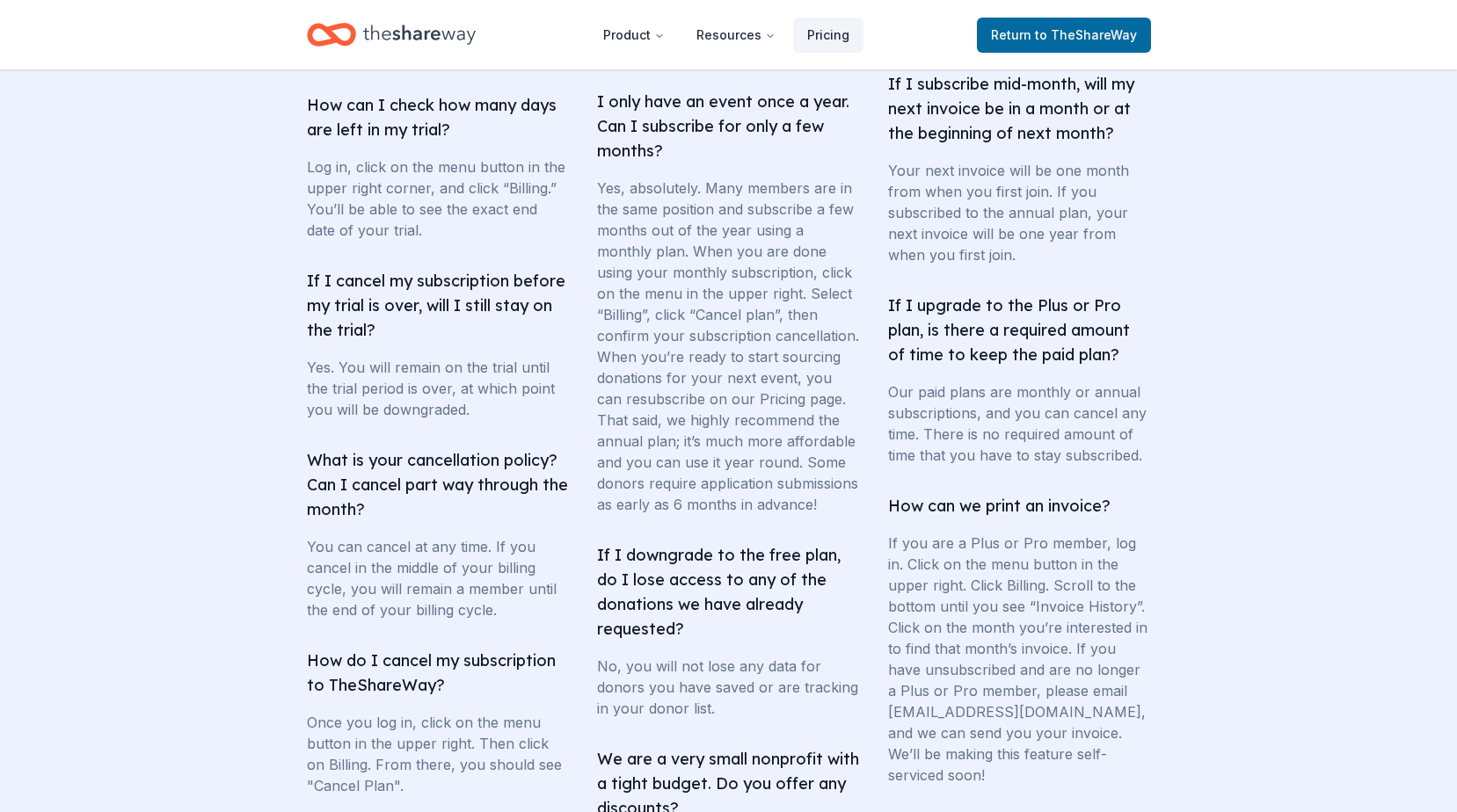
scroll to position [3077, 0]
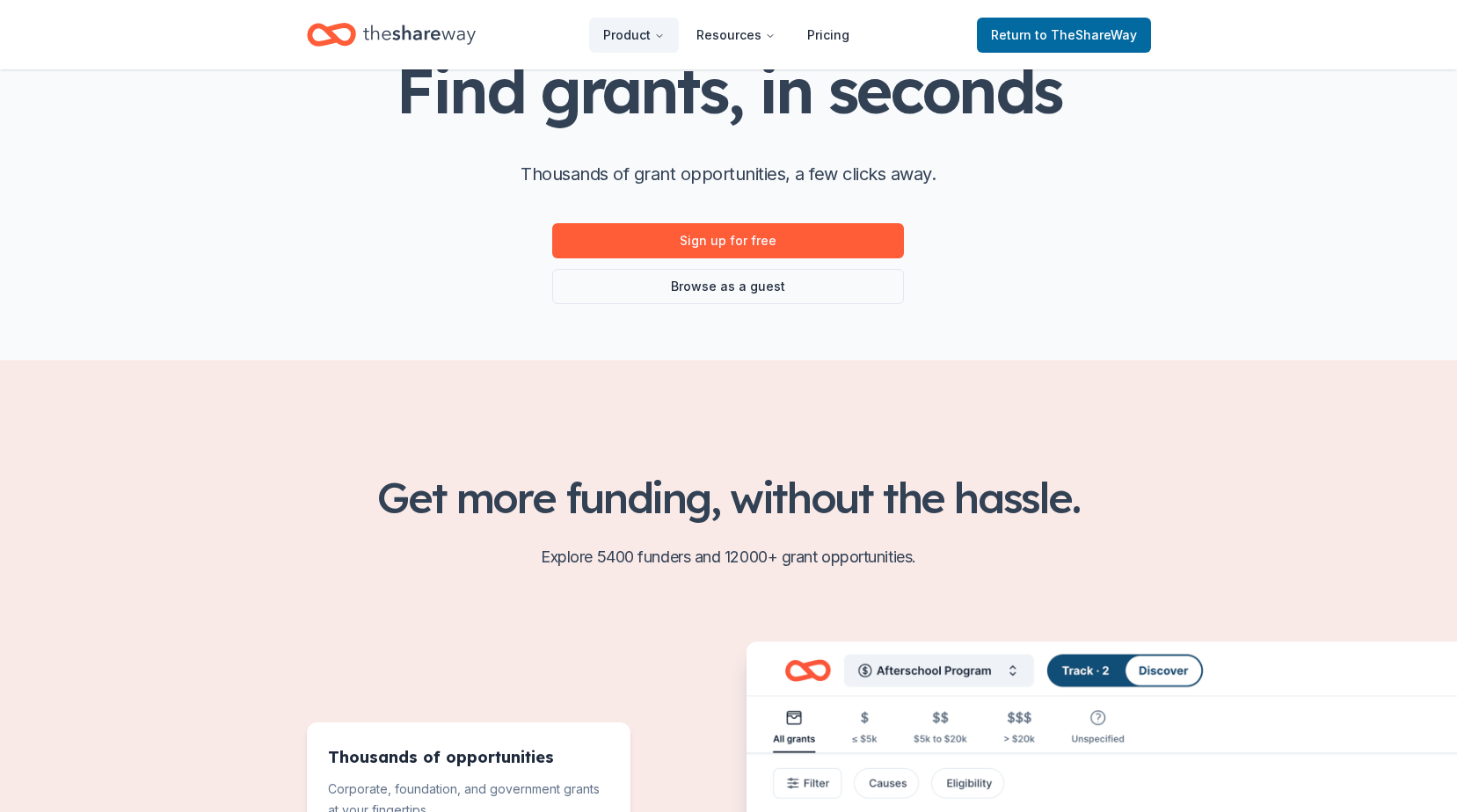
scroll to position [176, 0]
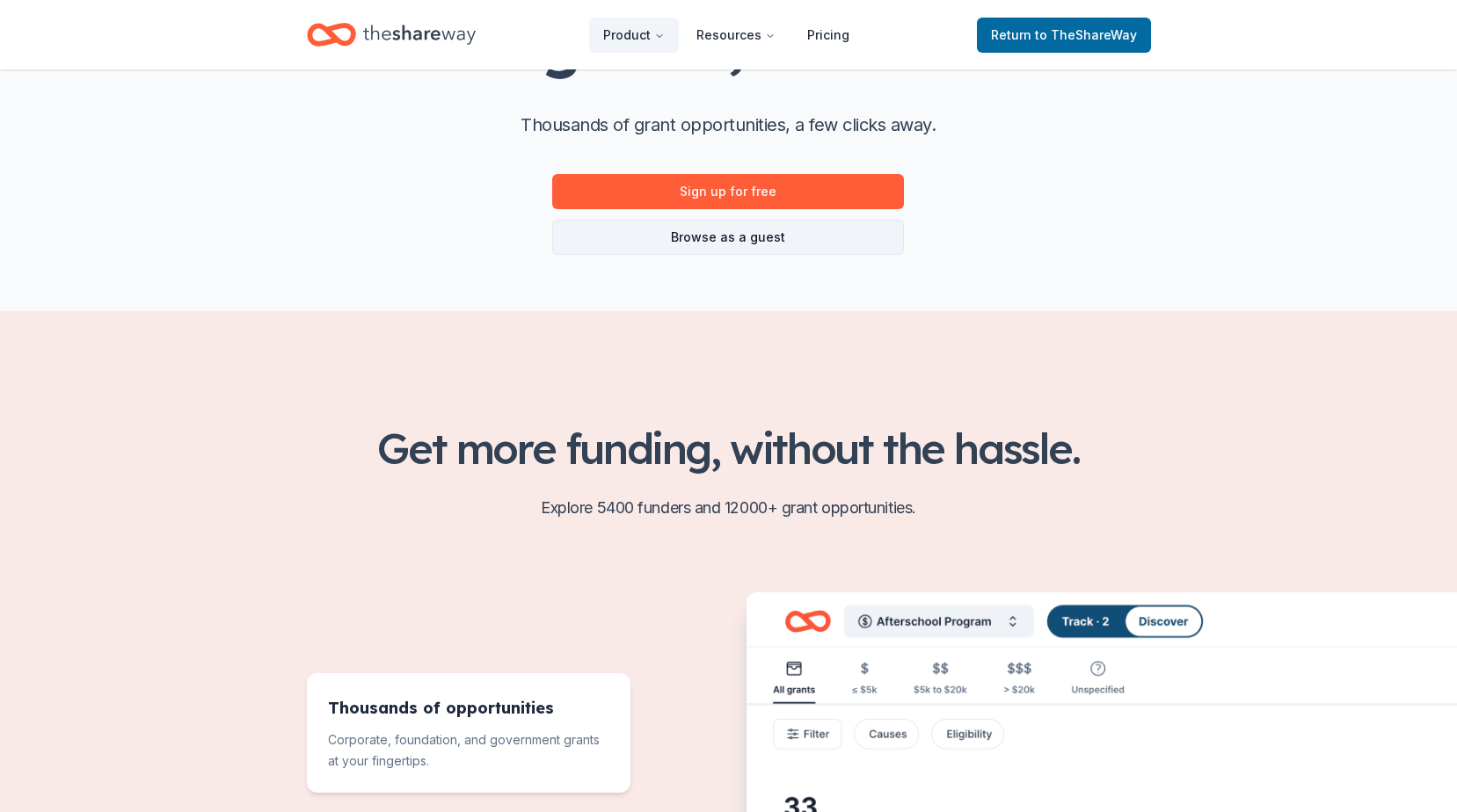
click at [712, 239] on link "Browse as a guest" at bounding box center [728, 237] width 352 height 35
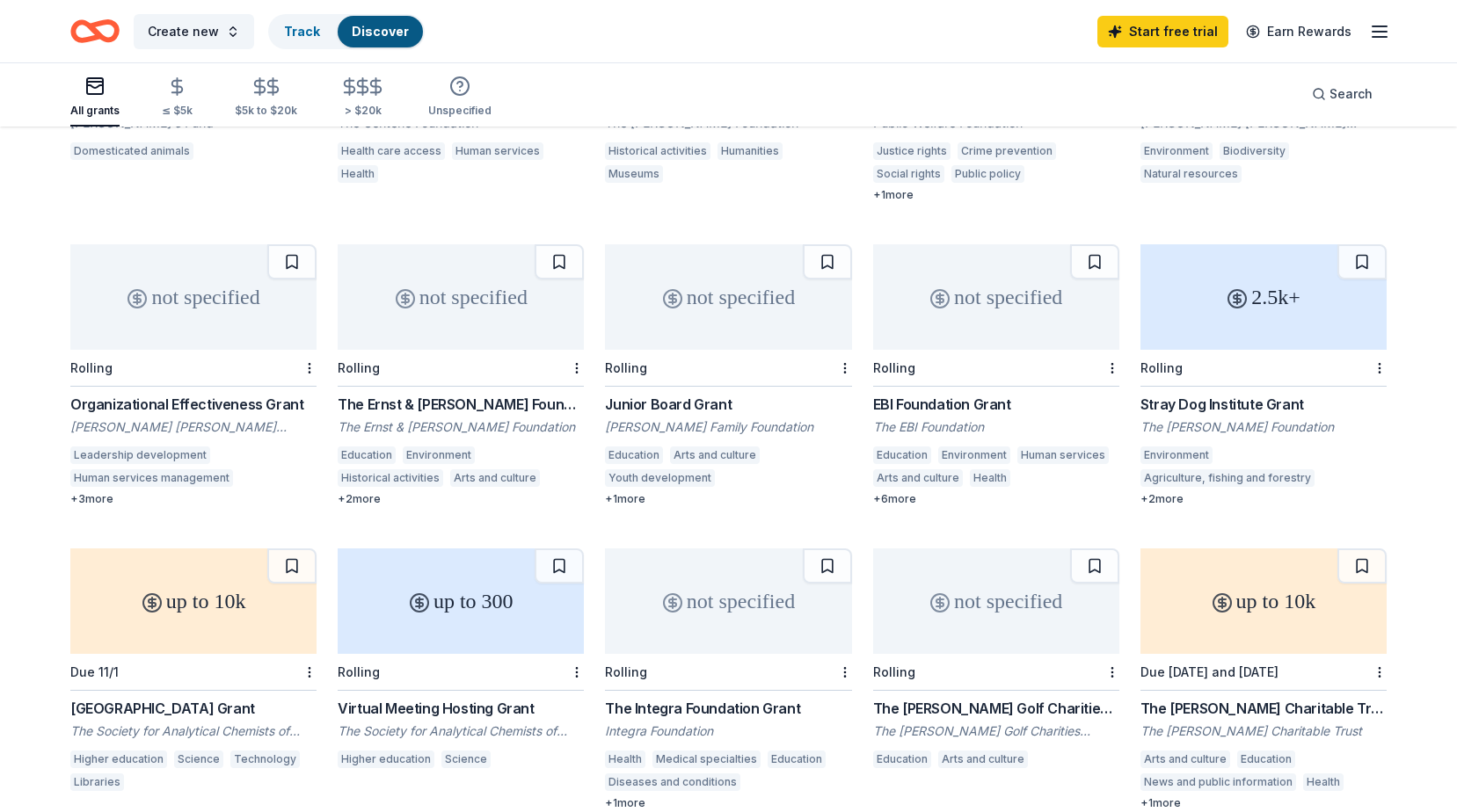
scroll to position [352, 0]
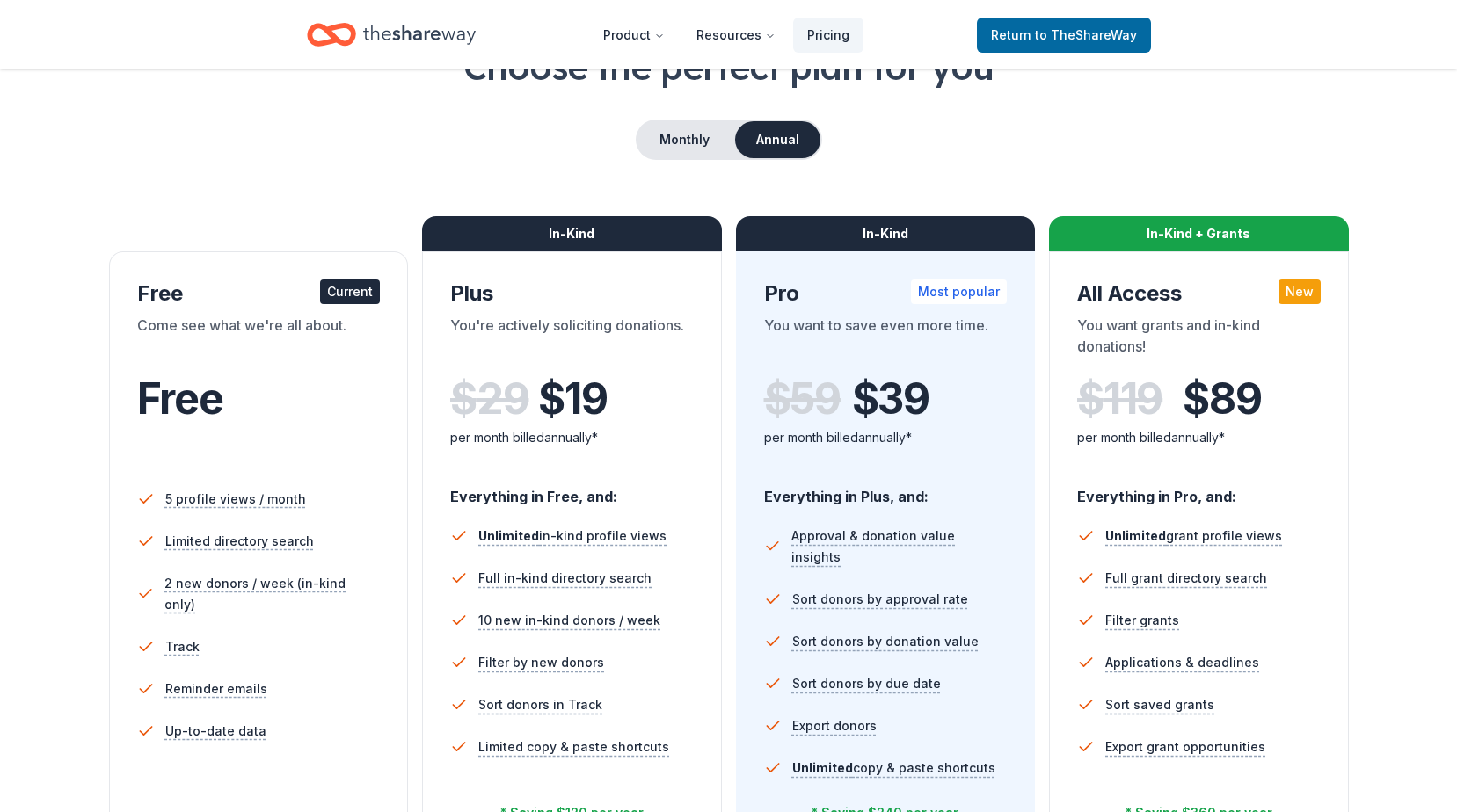
scroll to position [88, 0]
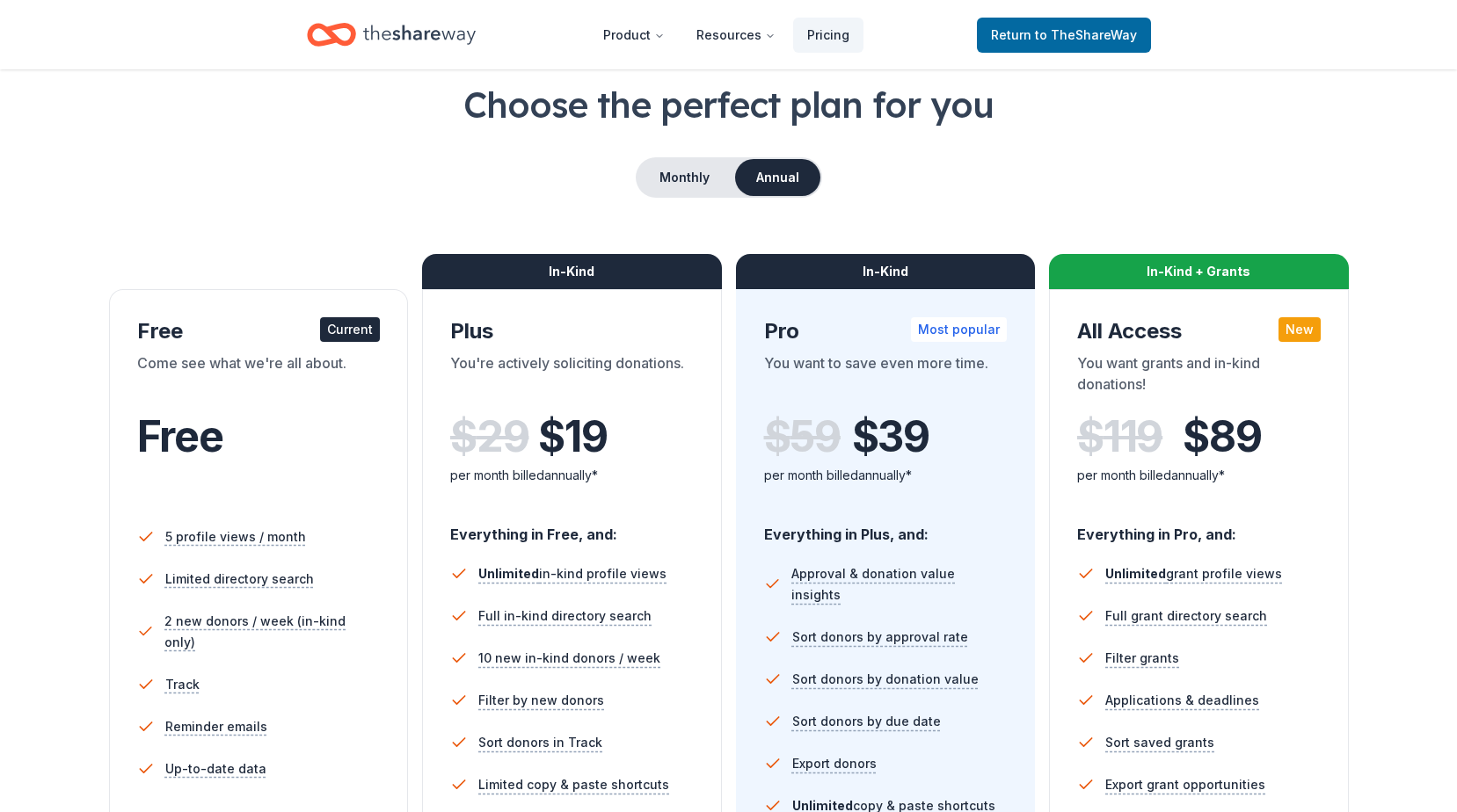
click at [923, 203] on div "Choose the perfect plan for you Monthly Annual Free Current Come see what we're…" at bounding box center [728, 509] width 1317 height 859
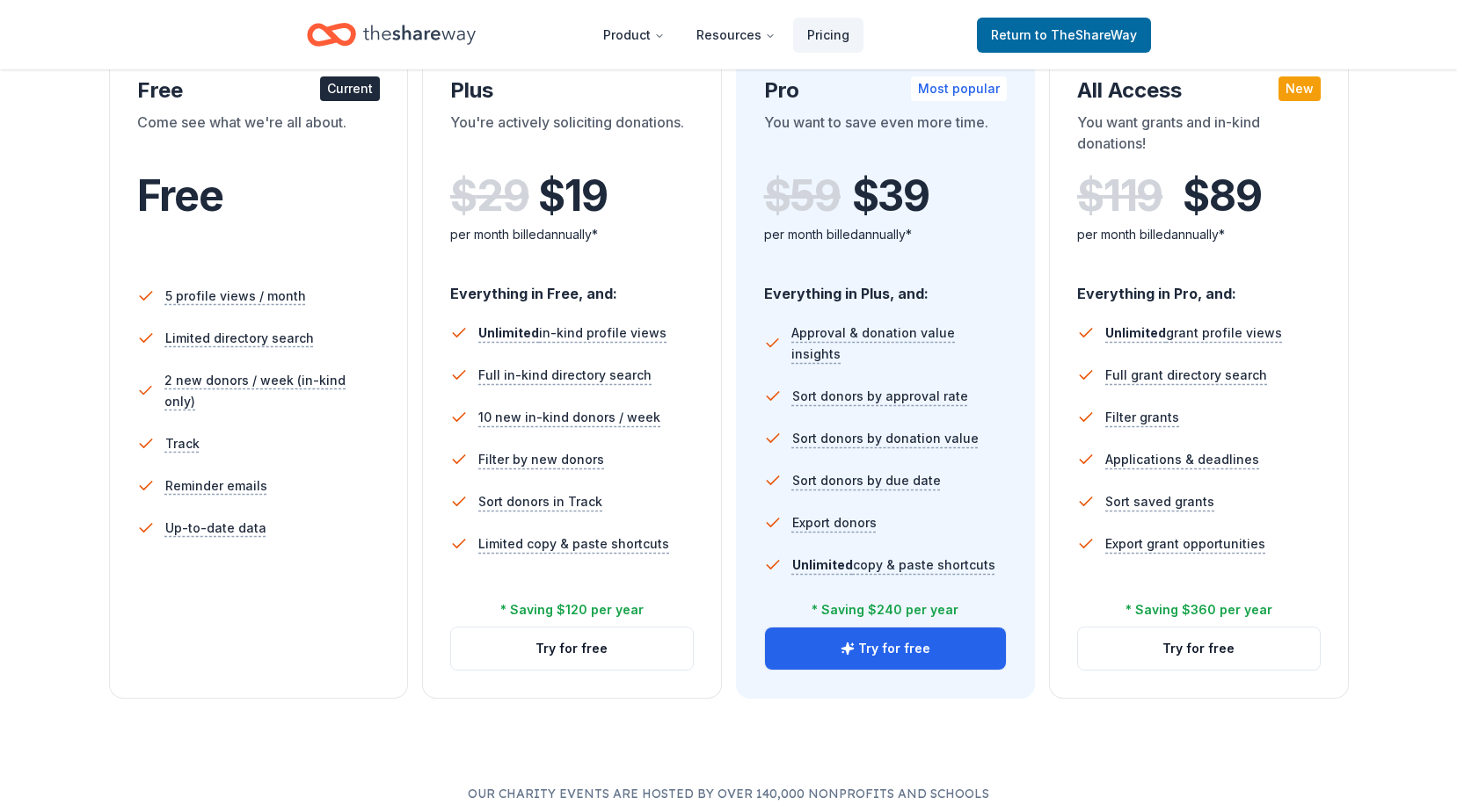
scroll to position [352, 0]
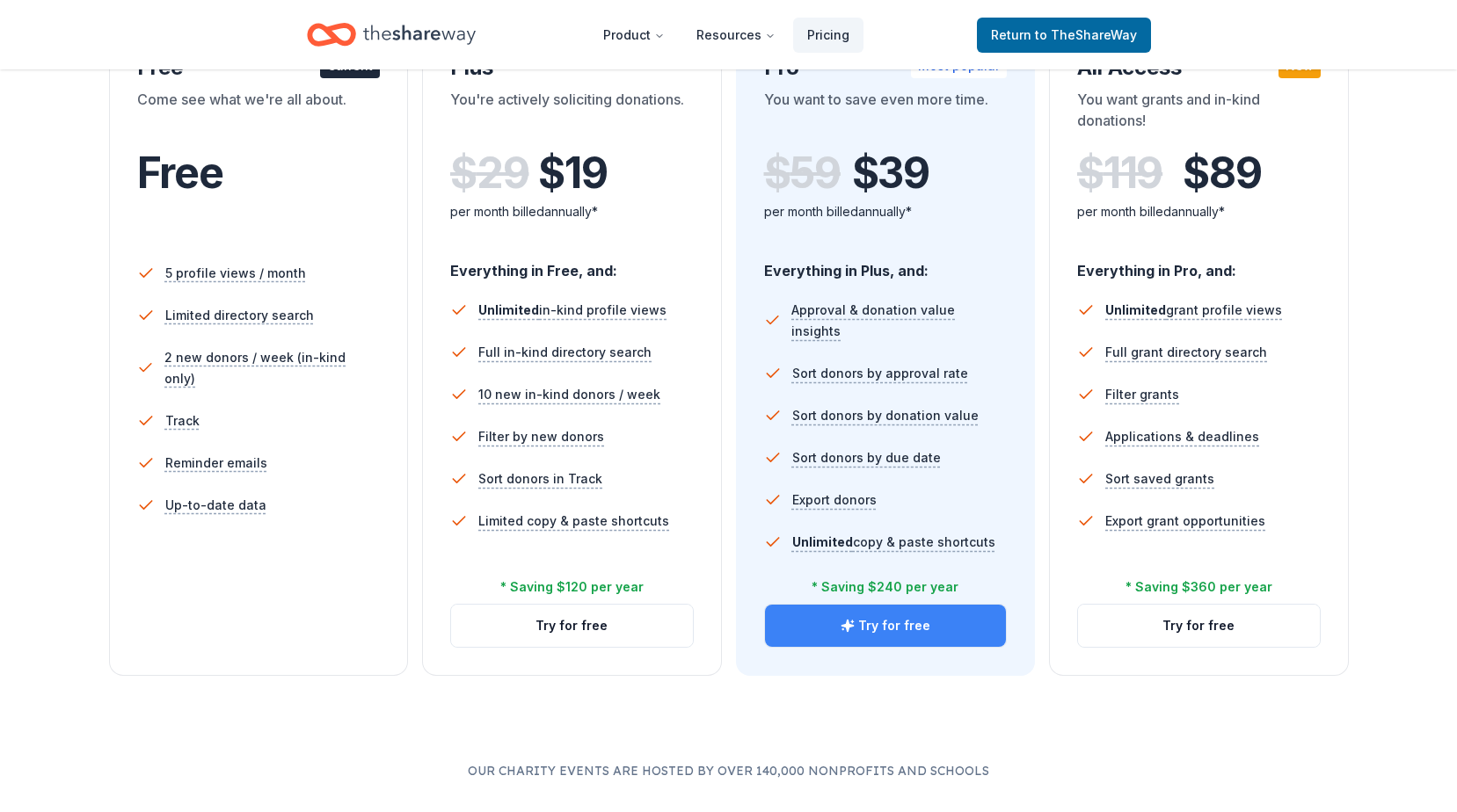
click at [946, 623] on button "Try for free" at bounding box center [885, 625] width 242 height 43
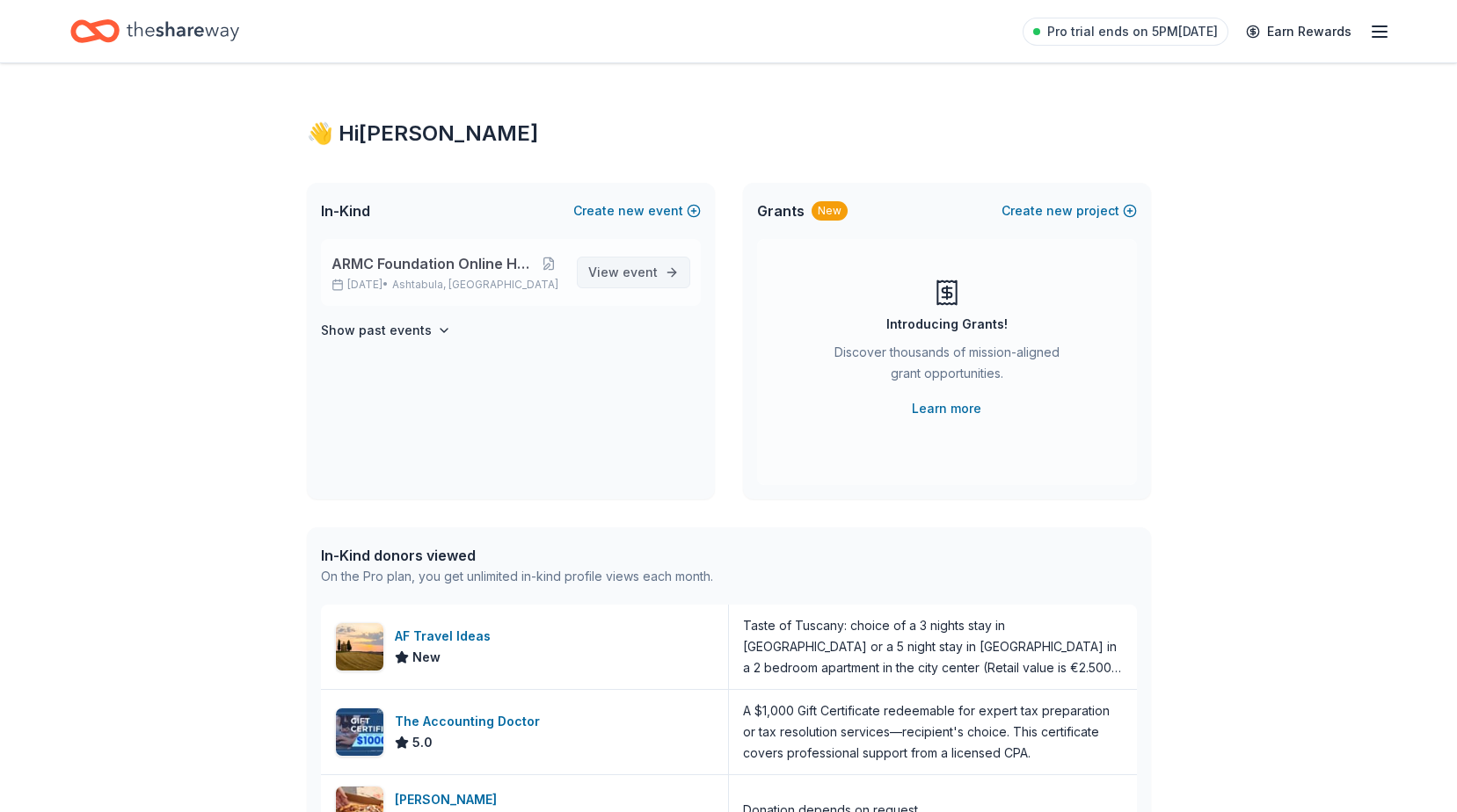
click at [636, 279] on span "event" at bounding box center [640, 272] width 35 height 15
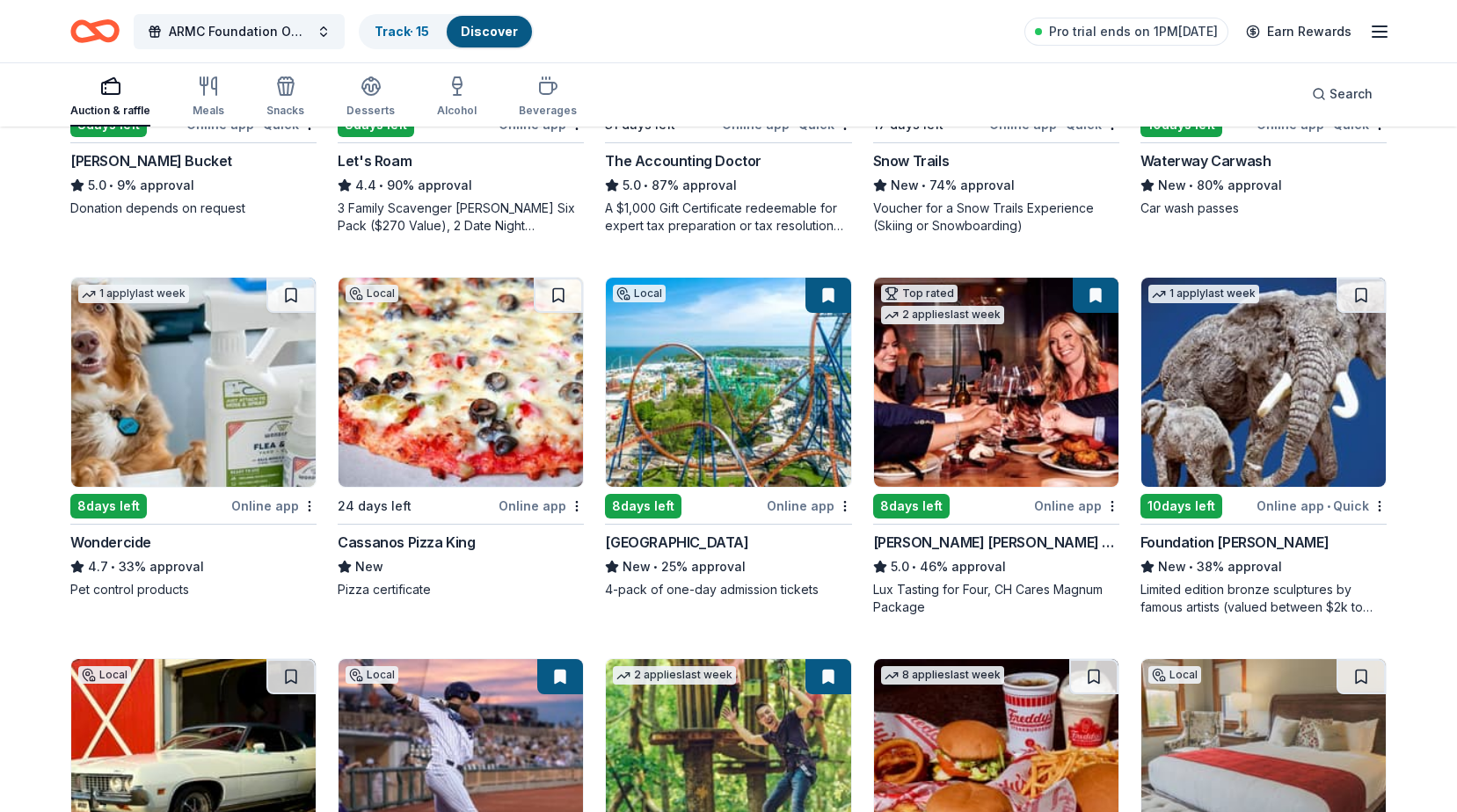
scroll to position [791, 0]
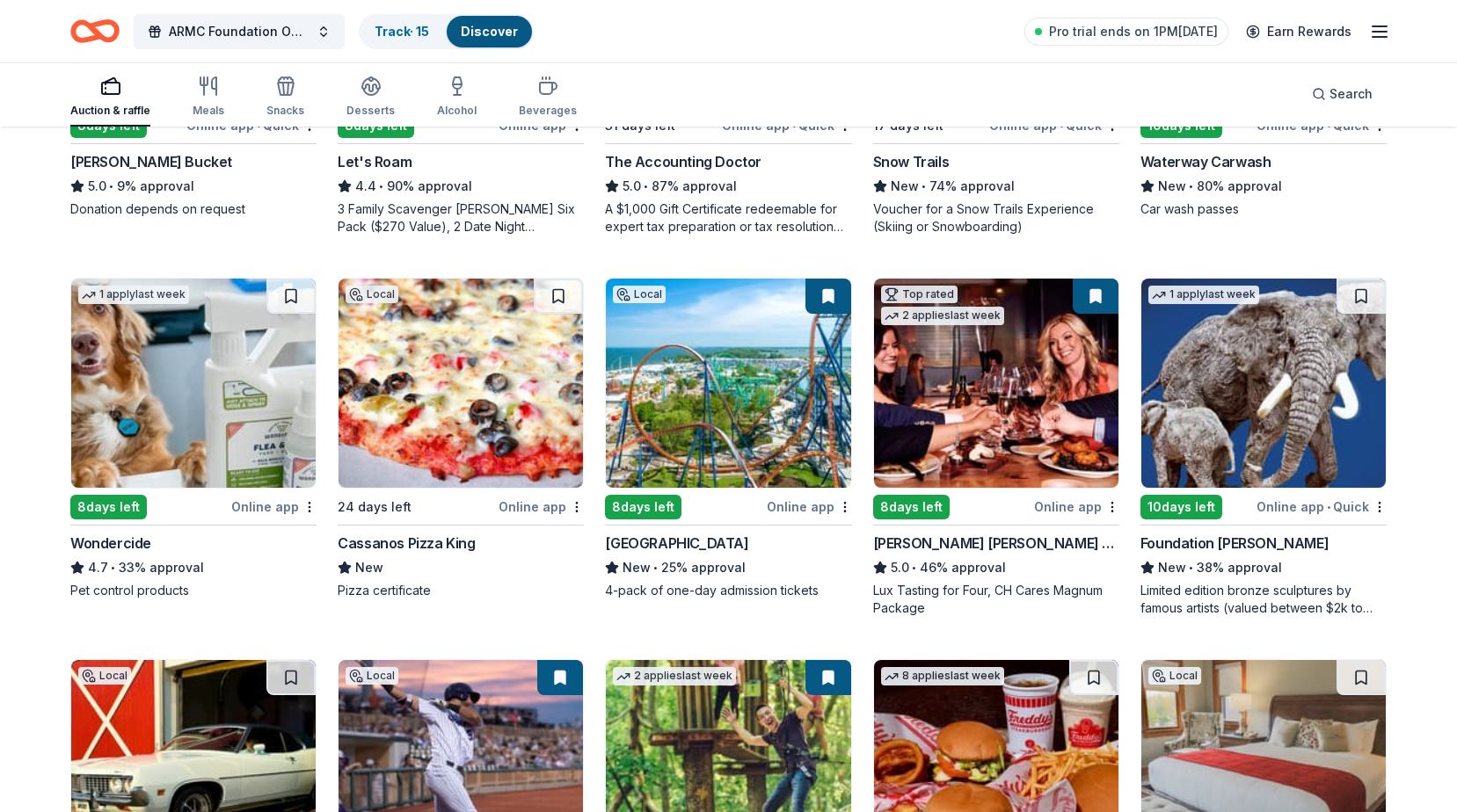
click at [1258, 545] on div "Foundation [PERSON_NAME]" at bounding box center [1234, 543] width 189 height 21
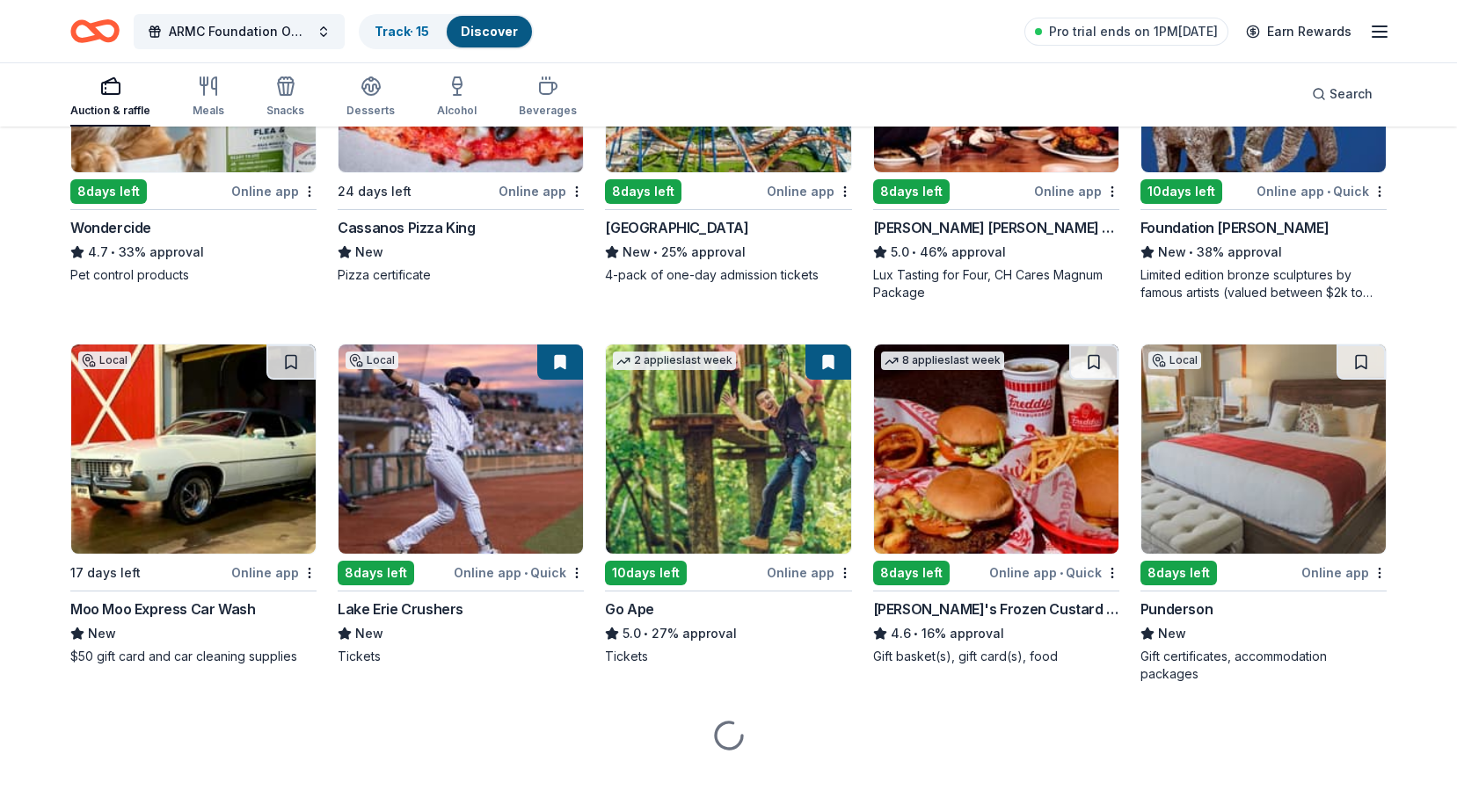
scroll to position [1118, 0]
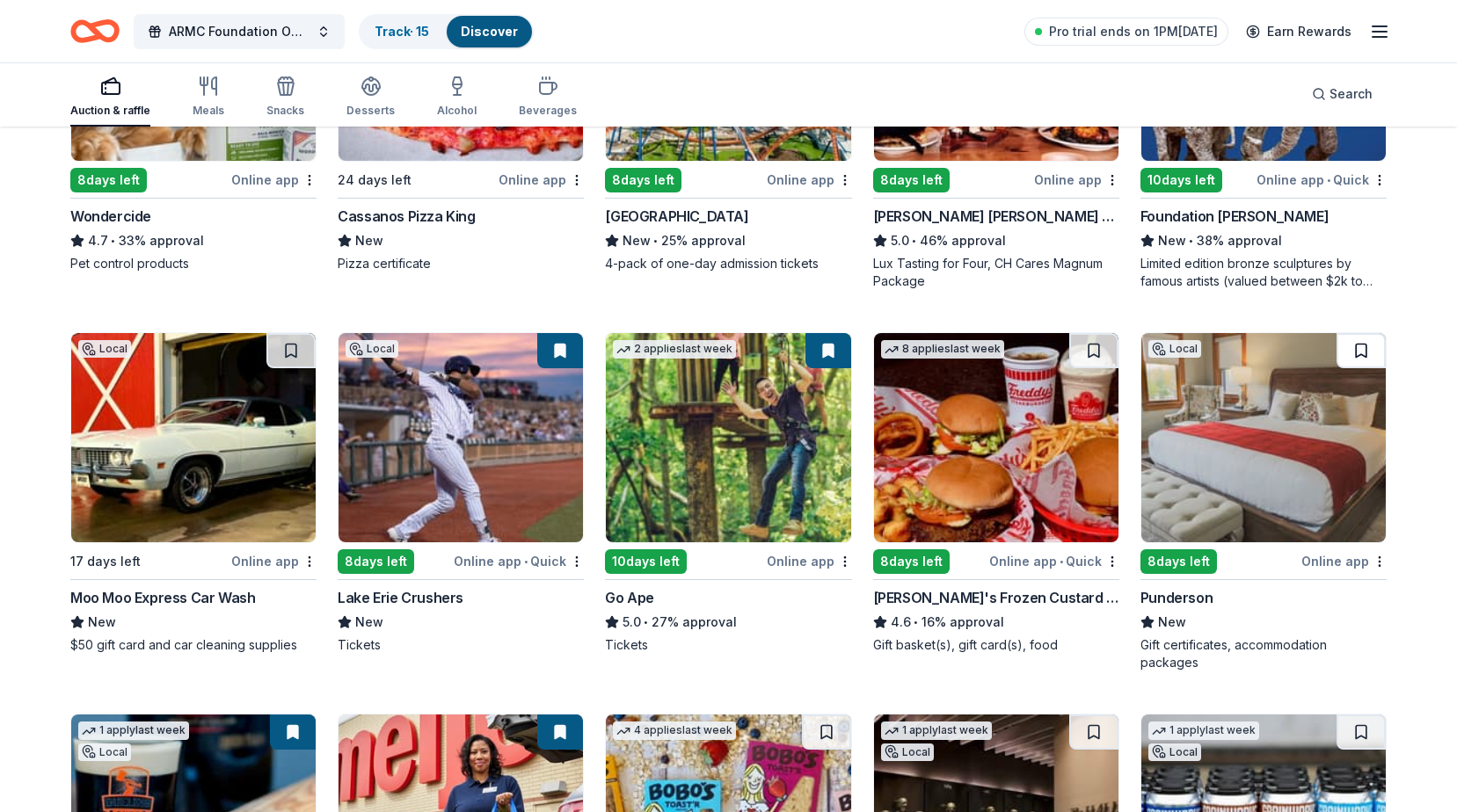
click at [1352, 345] on button at bounding box center [1361, 351] width 49 height 35
click at [1101, 339] on button at bounding box center [1094, 351] width 49 height 35
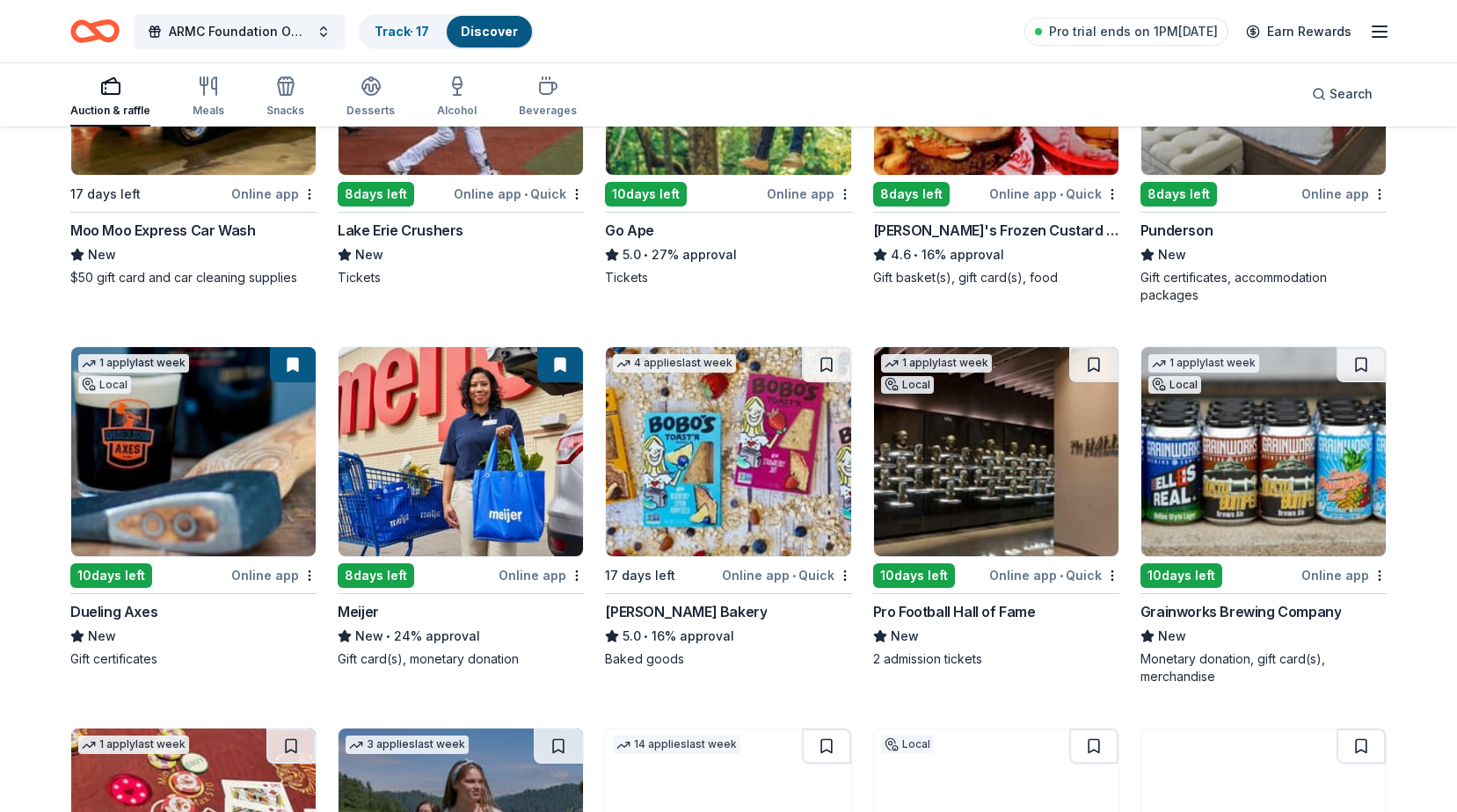
scroll to position [1646, 0]
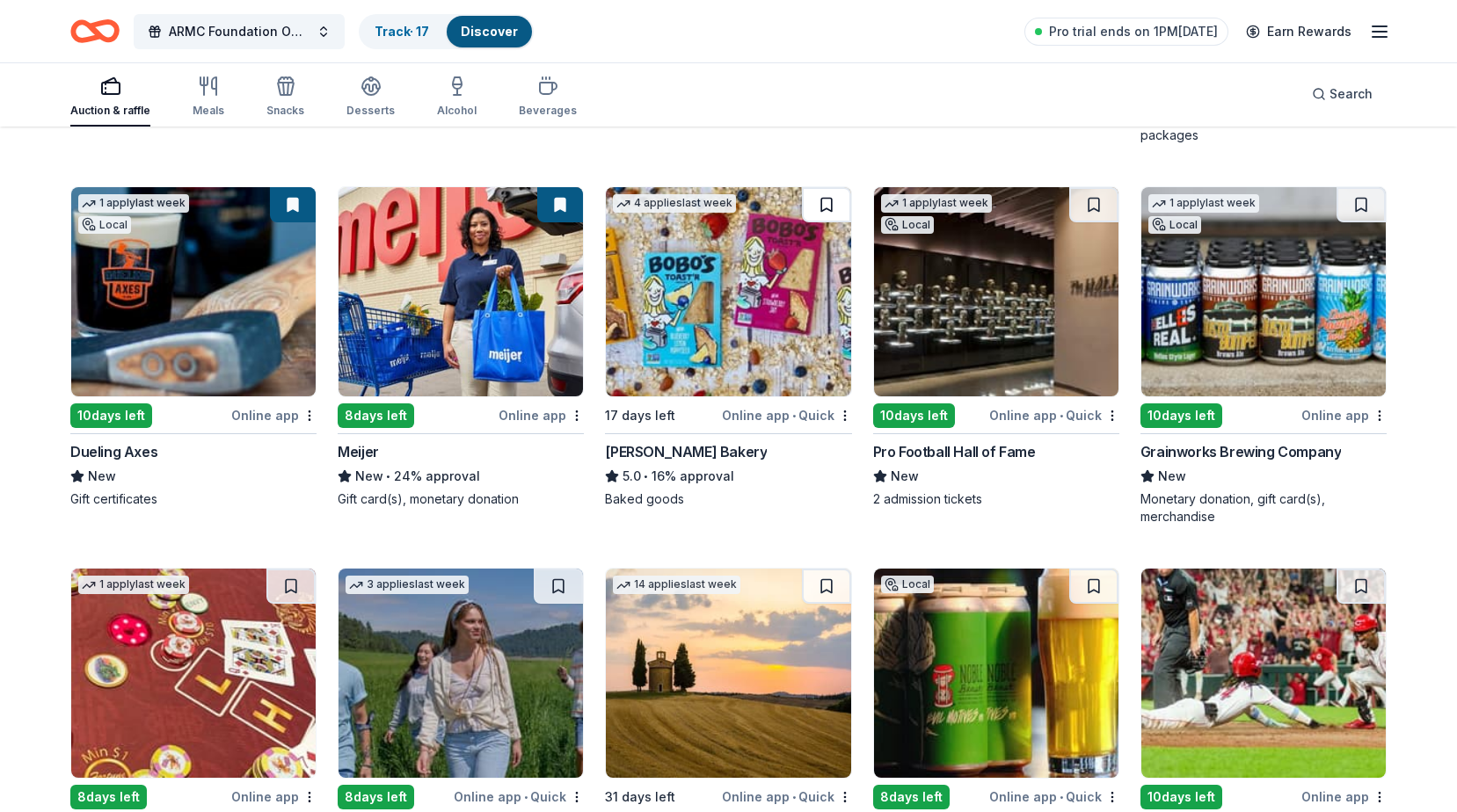
click at [835, 201] on button at bounding box center [827, 205] width 49 height 35
click at [1102, 199] on button at bounding box center [1094, 205] width 49 height 35
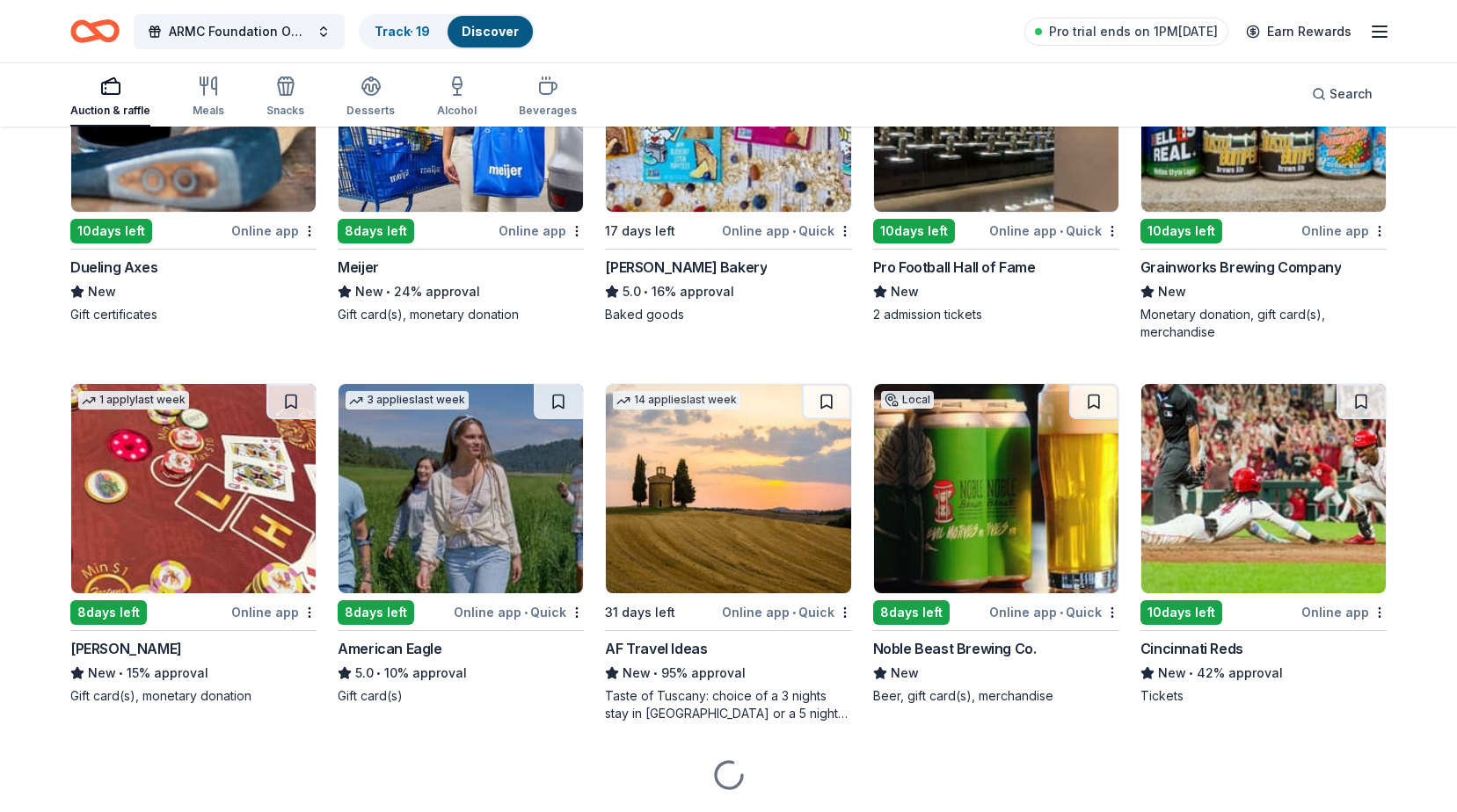
scroll to position [1881, 0]
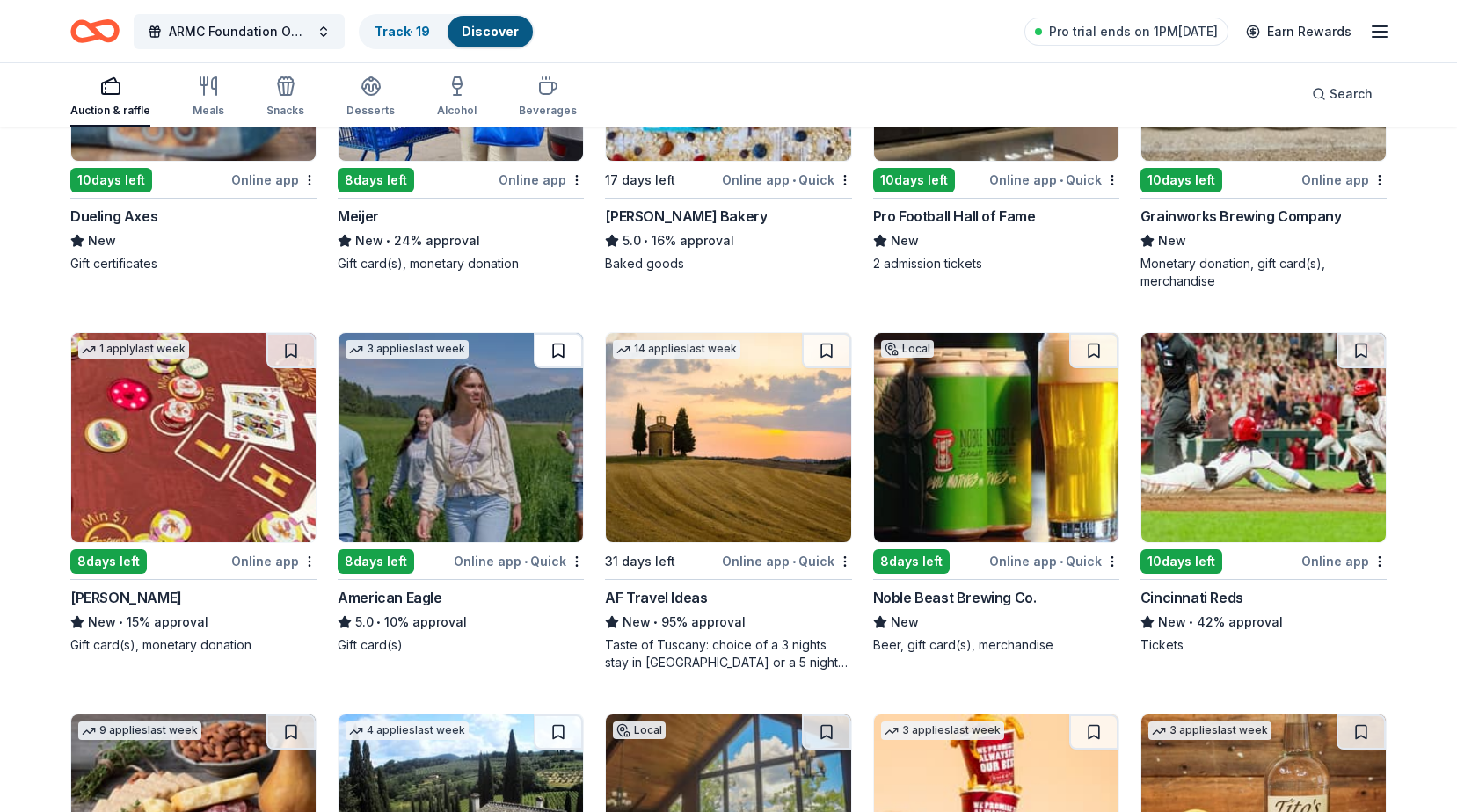
click at [559, 347] on button at bounding box center [558, 351] width 49 height 35
click at [287, 341] on button at bounding box center [291, 351] width 49 height 35
click at [1362, 343] on button at bounding box center [1361, 351] width 49 height 35
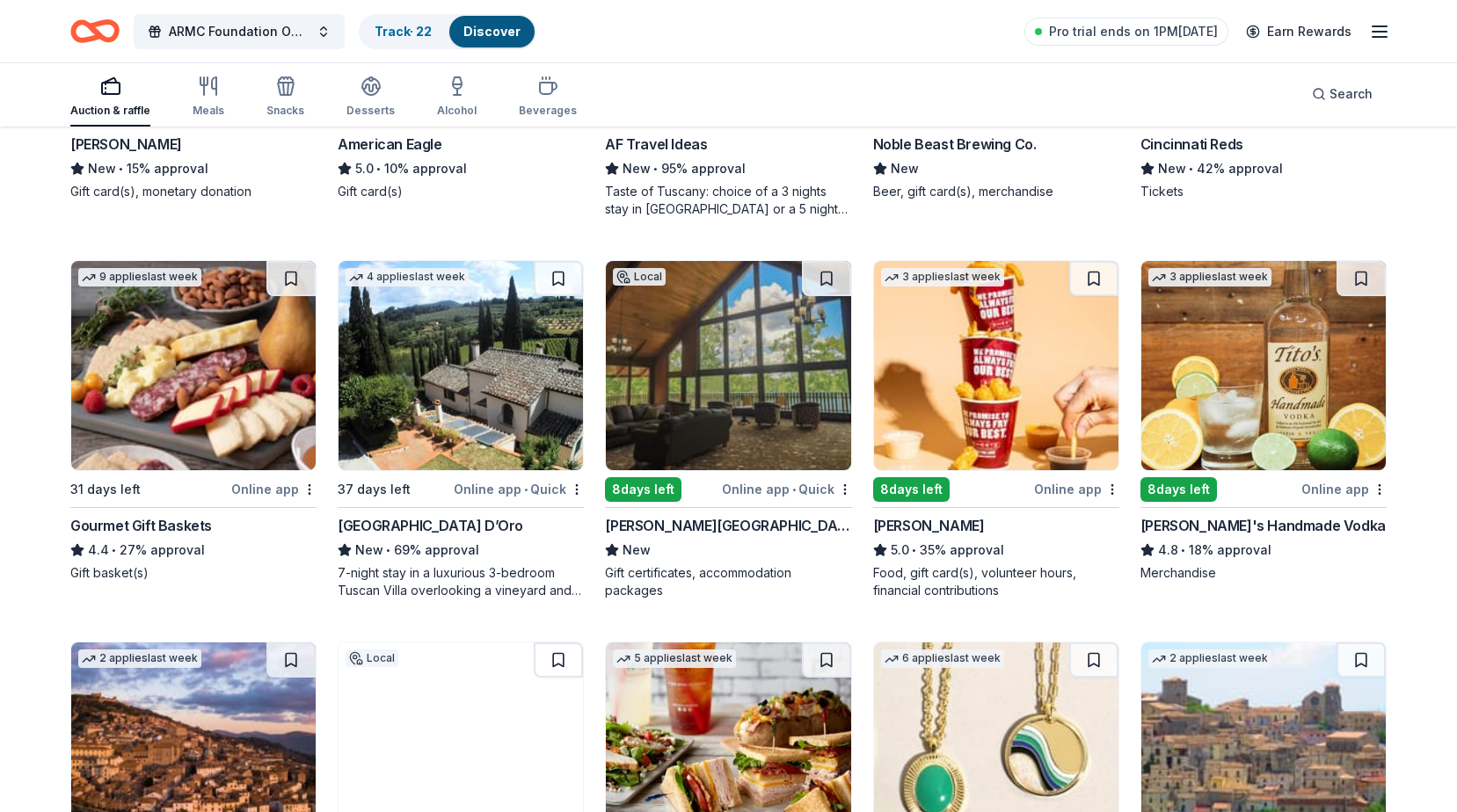
scroll to position [2320, 0]
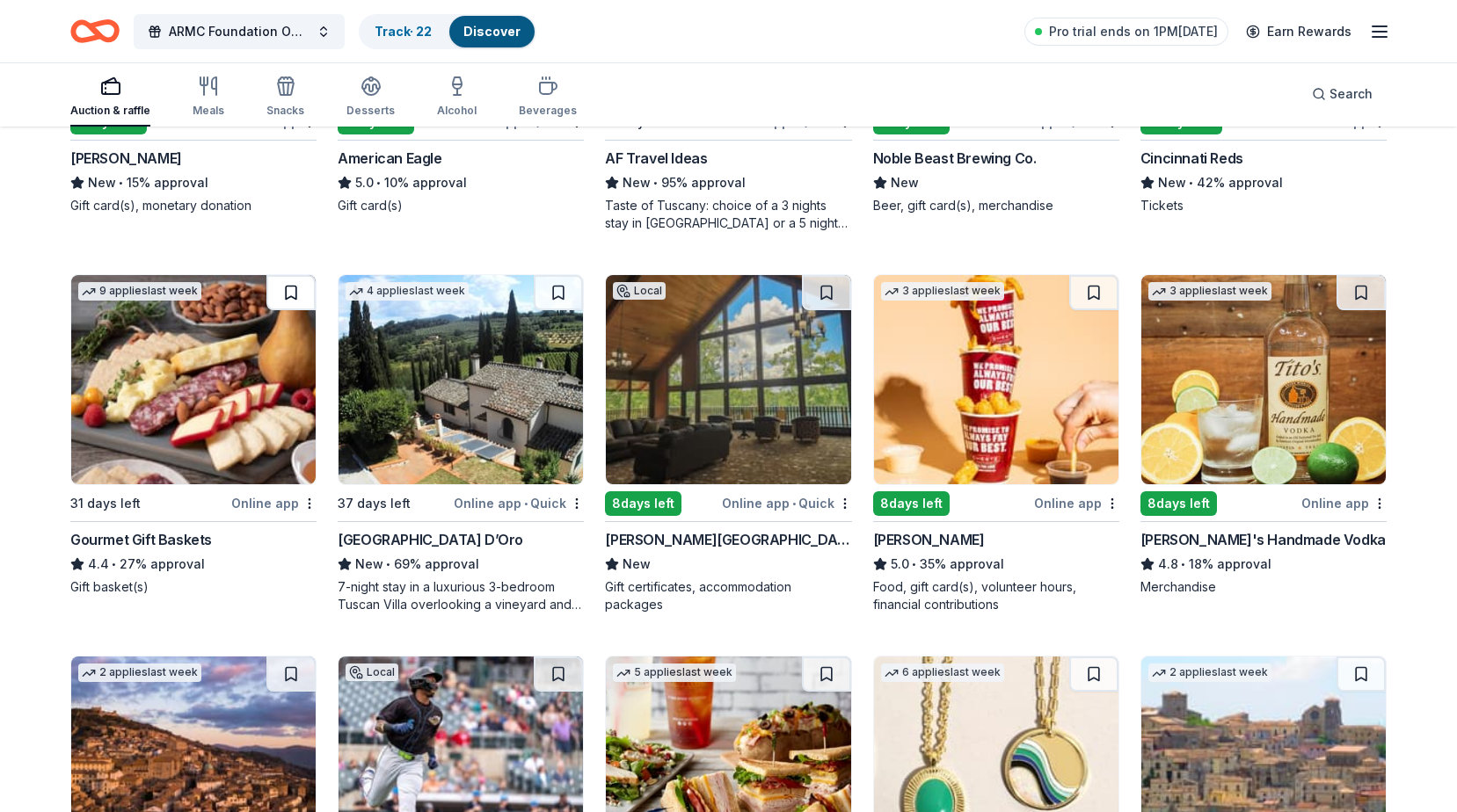
click at [293, 296] on button at bounding box center [291, 292] width 49 height 35
click at [1089, 283] on button at bounding box center [1094, 292] width 49 height 35
click at [1360, 300] on button at bounding box center [1361, 292] width 49 height 35
click at [845, 285] on button at bounding box center [827, 292] width 49 height 35
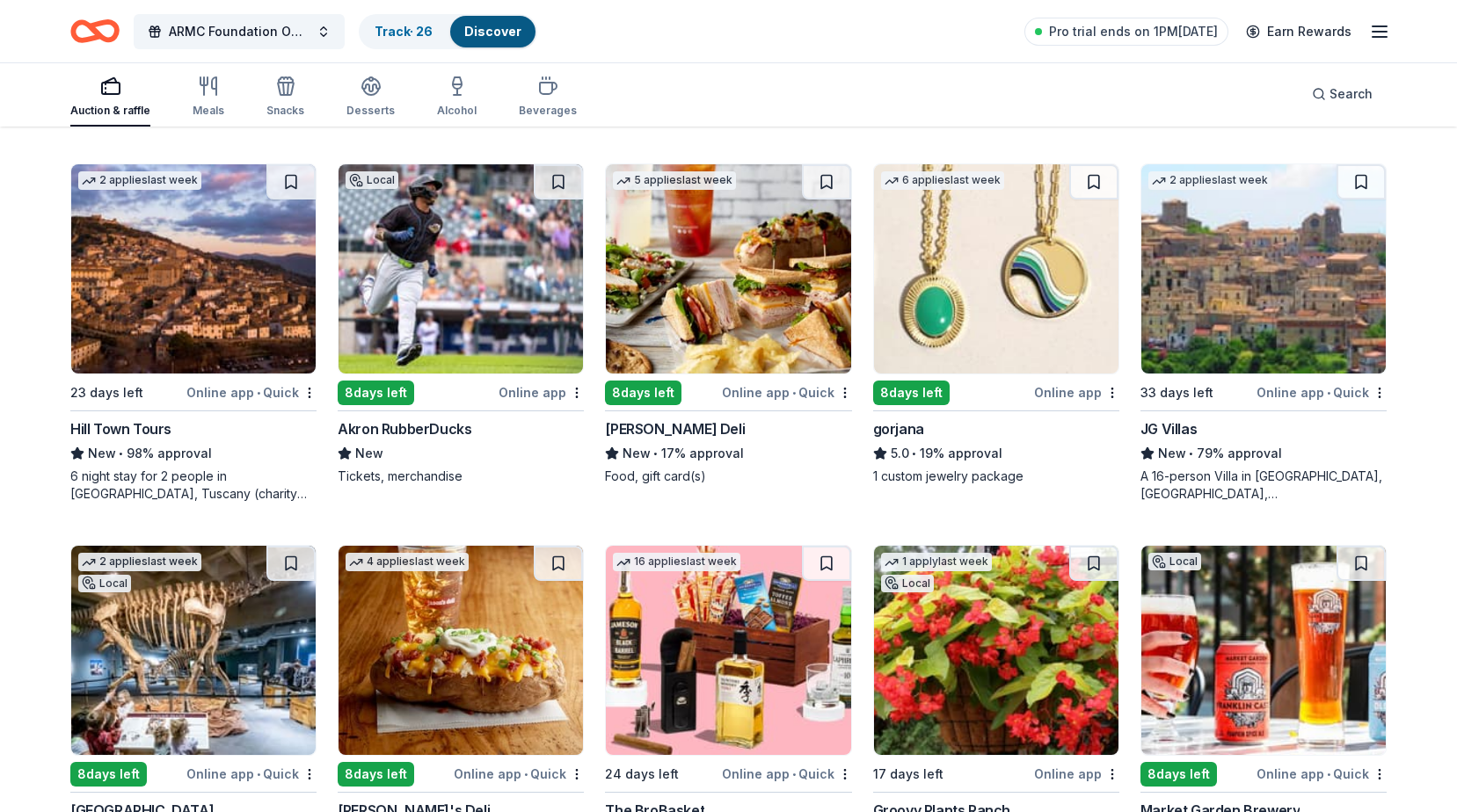
scroll to position [2820, 0]
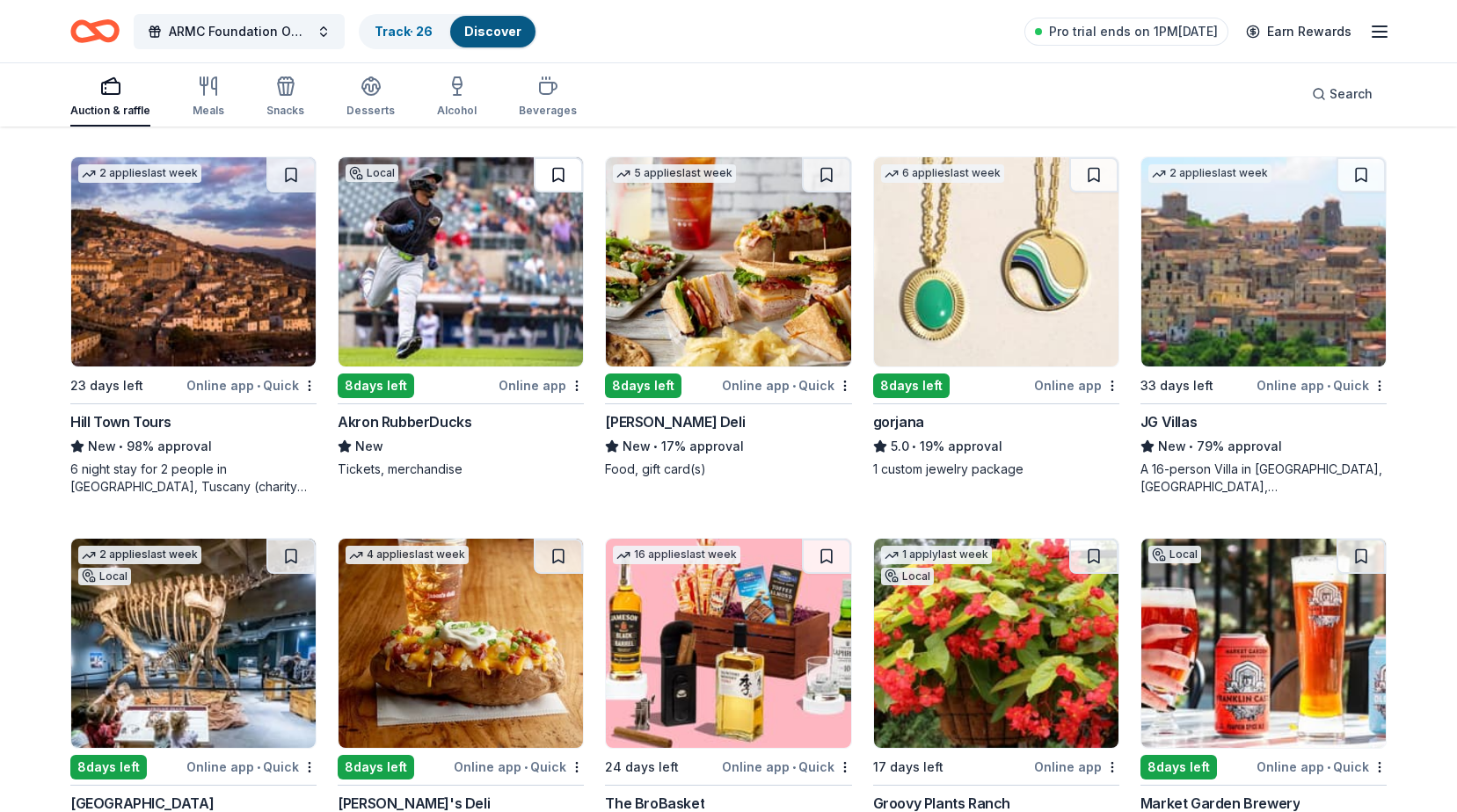
click at [555, 170] on button at bounding box center [558, 174] width 49 height 35
click at [836, 173] on button at bounding box center [827, 174] width 49 height 35
click at [1093, 174] on button at bounding box center [1094, 174] width 49 height 35
click at [1240, 298] on img at bounding box center [1264, 262] width 245 height 209
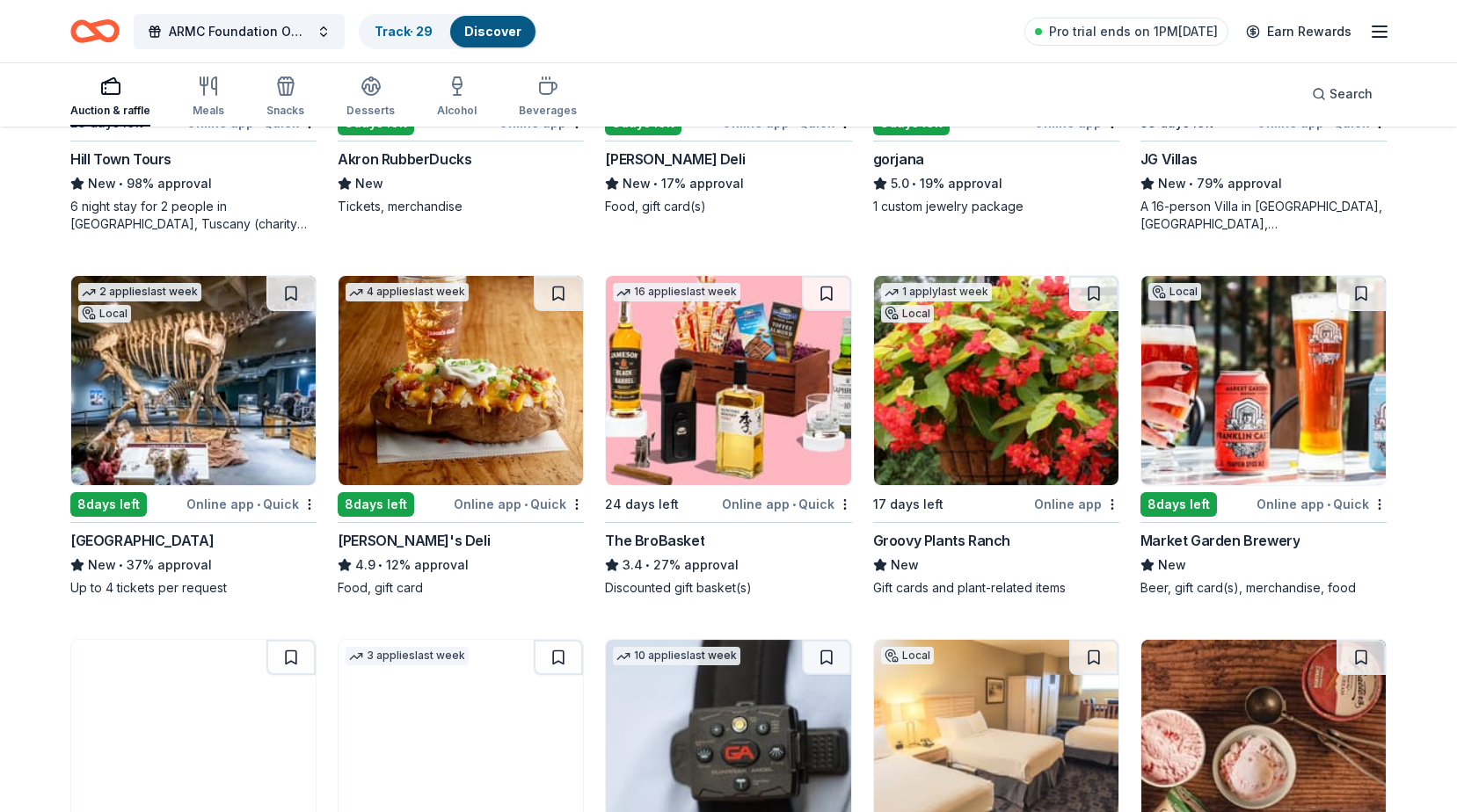
scroll to position [3083, 0]
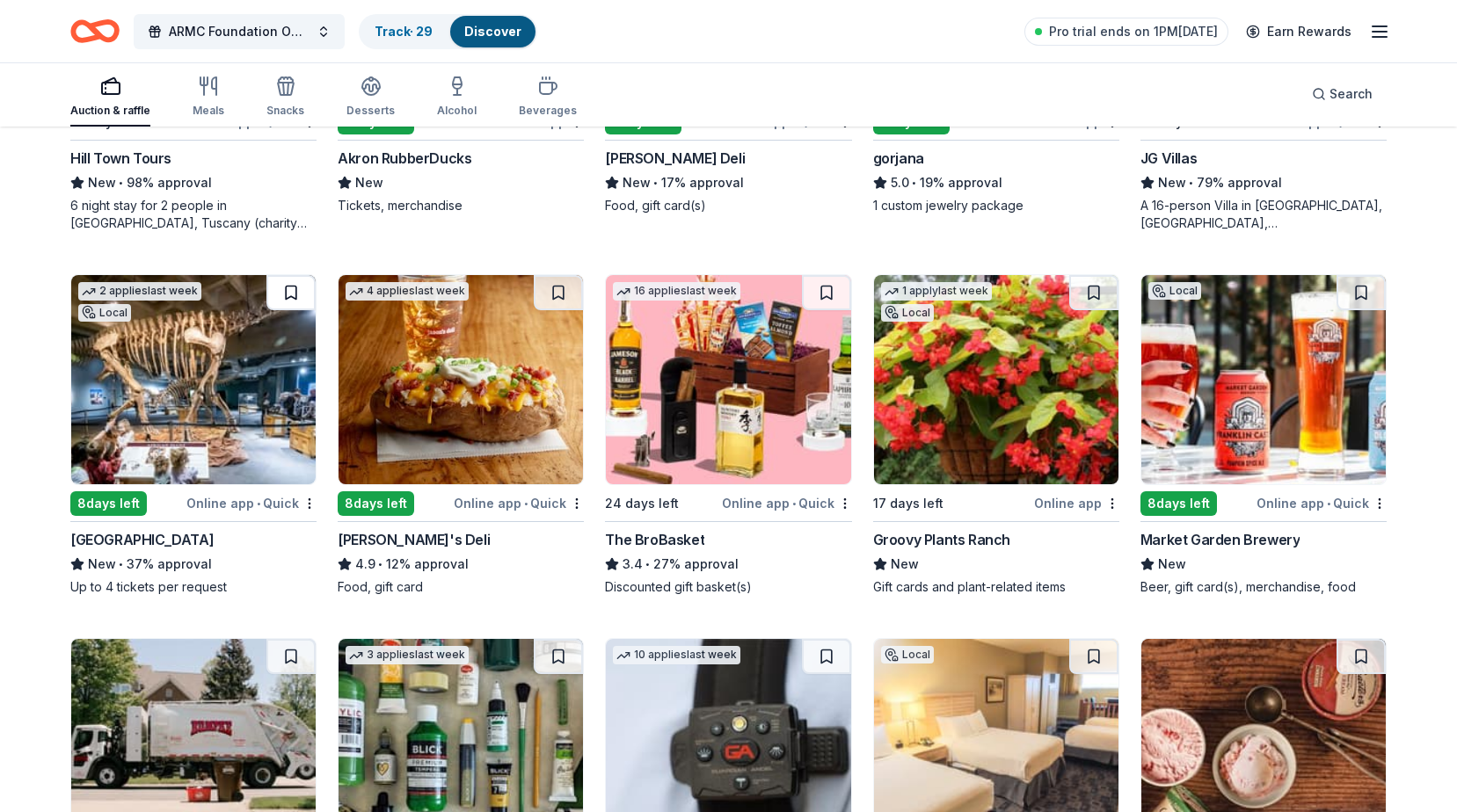
click at [294, 295] on button at bounding box center [291, 292] width 49 height 35
click at [831, 290] on button at bounding box center [827, 292] width 49 height 35
click at [1368, 290] on button at bounding box center [1361, 292] width 49 height 35
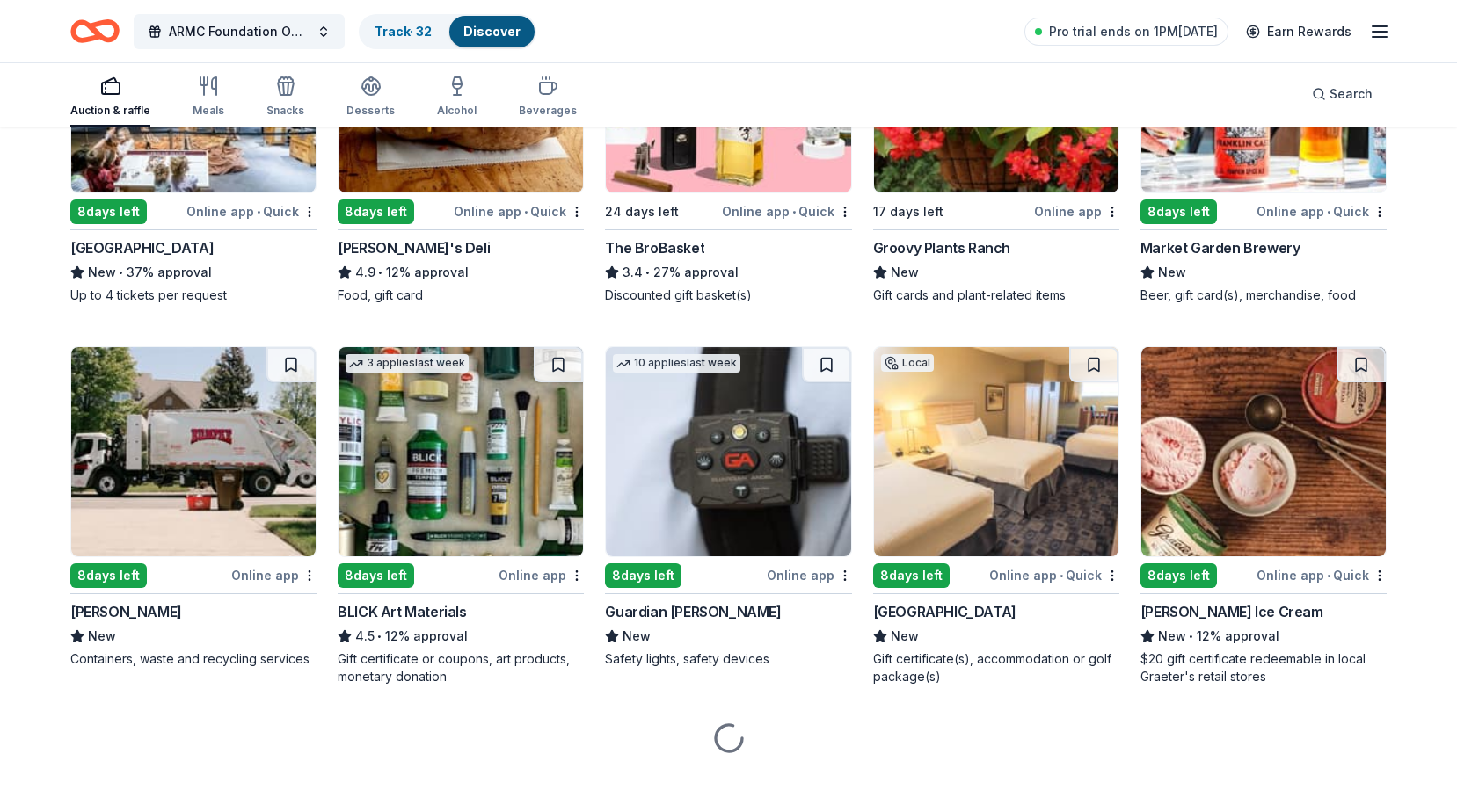
scroll to position [3389, 0]
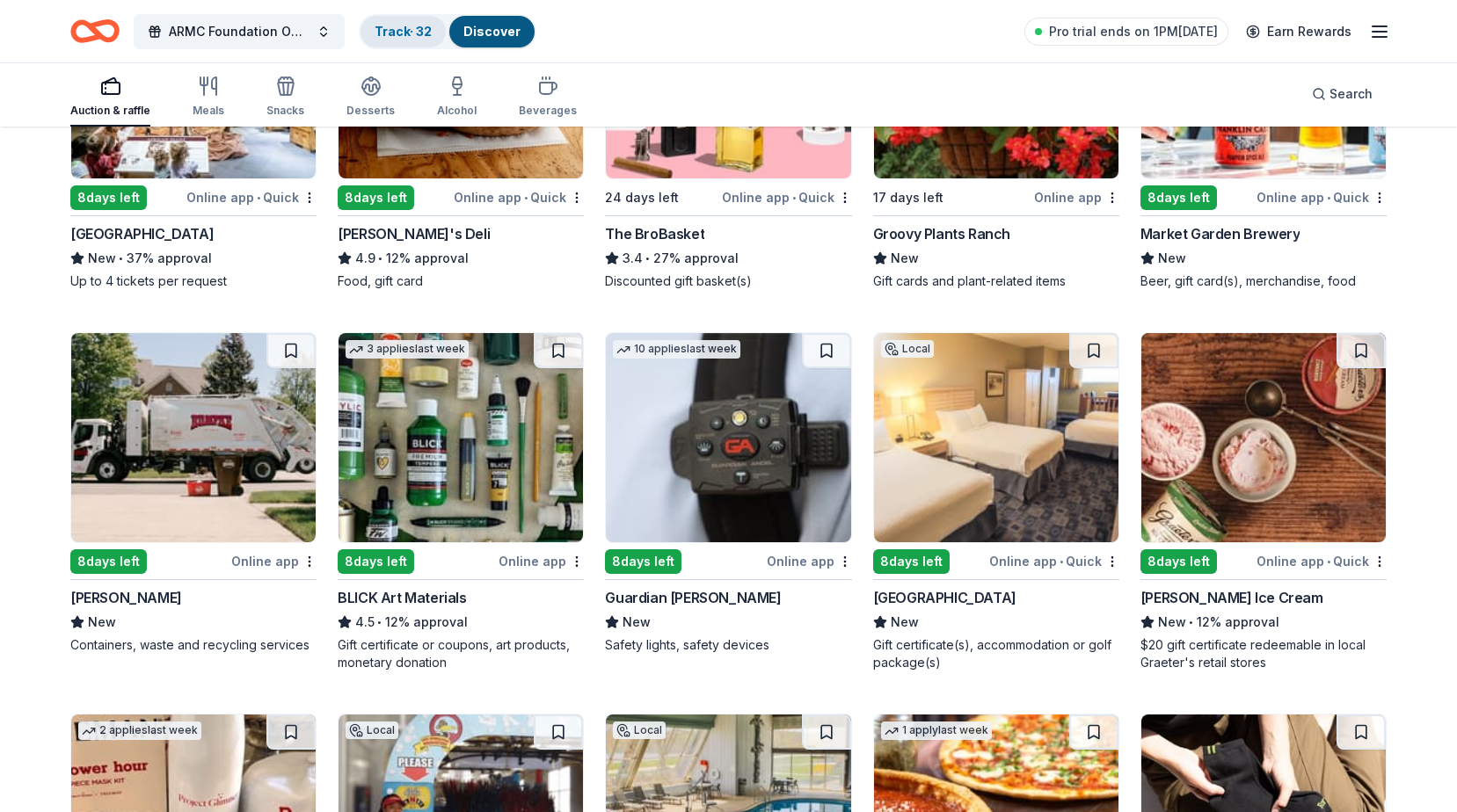
click at [413, 30] on link "Track · 32" at bounding box center [403, 31] width 57 height 15
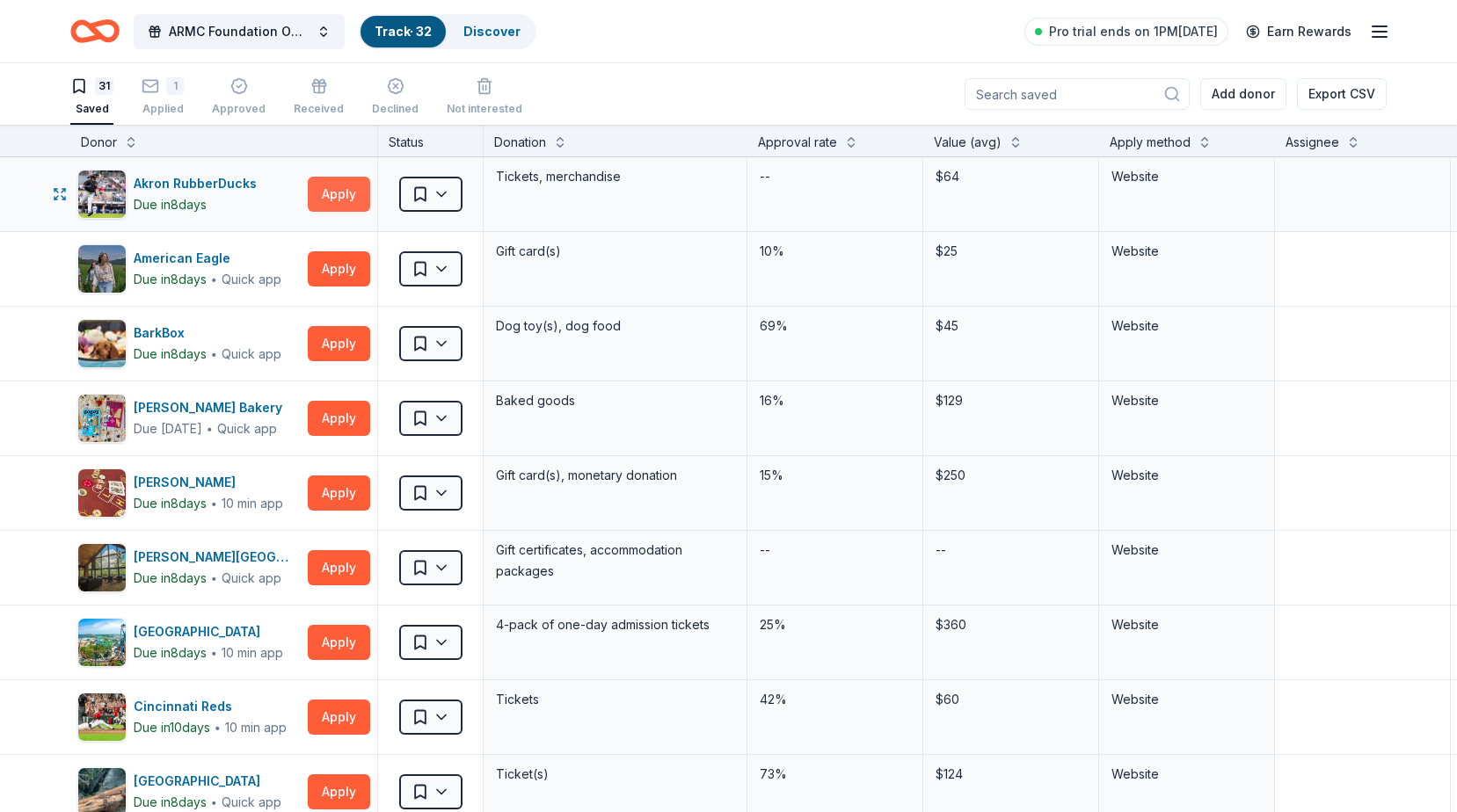
click at [328, 198] on button "Apply" at bounding box center [339, 193] width 63 height 35
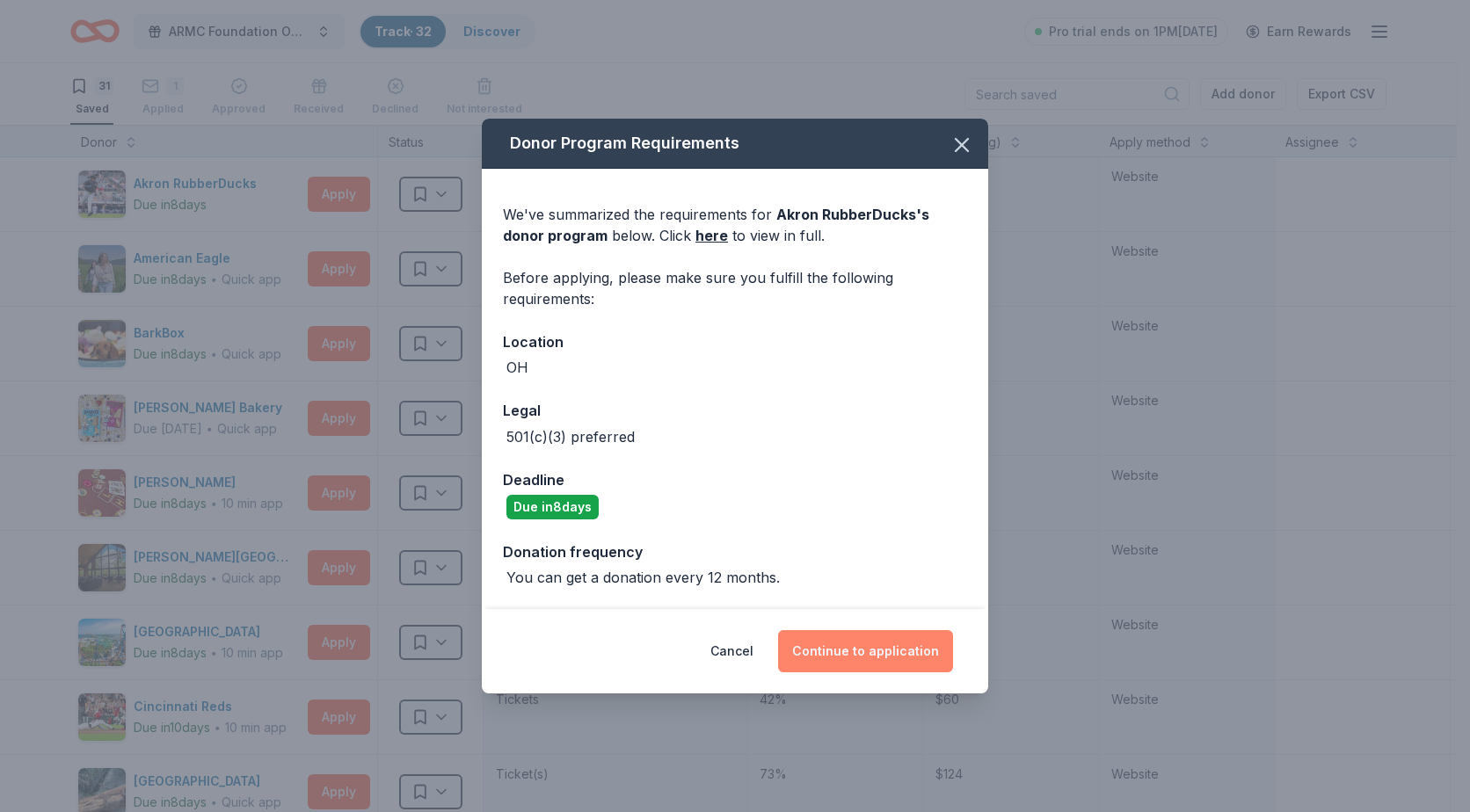
click at [837, 641] on button "Continue to application" at bounding box center [865, 651] width 175 height 43
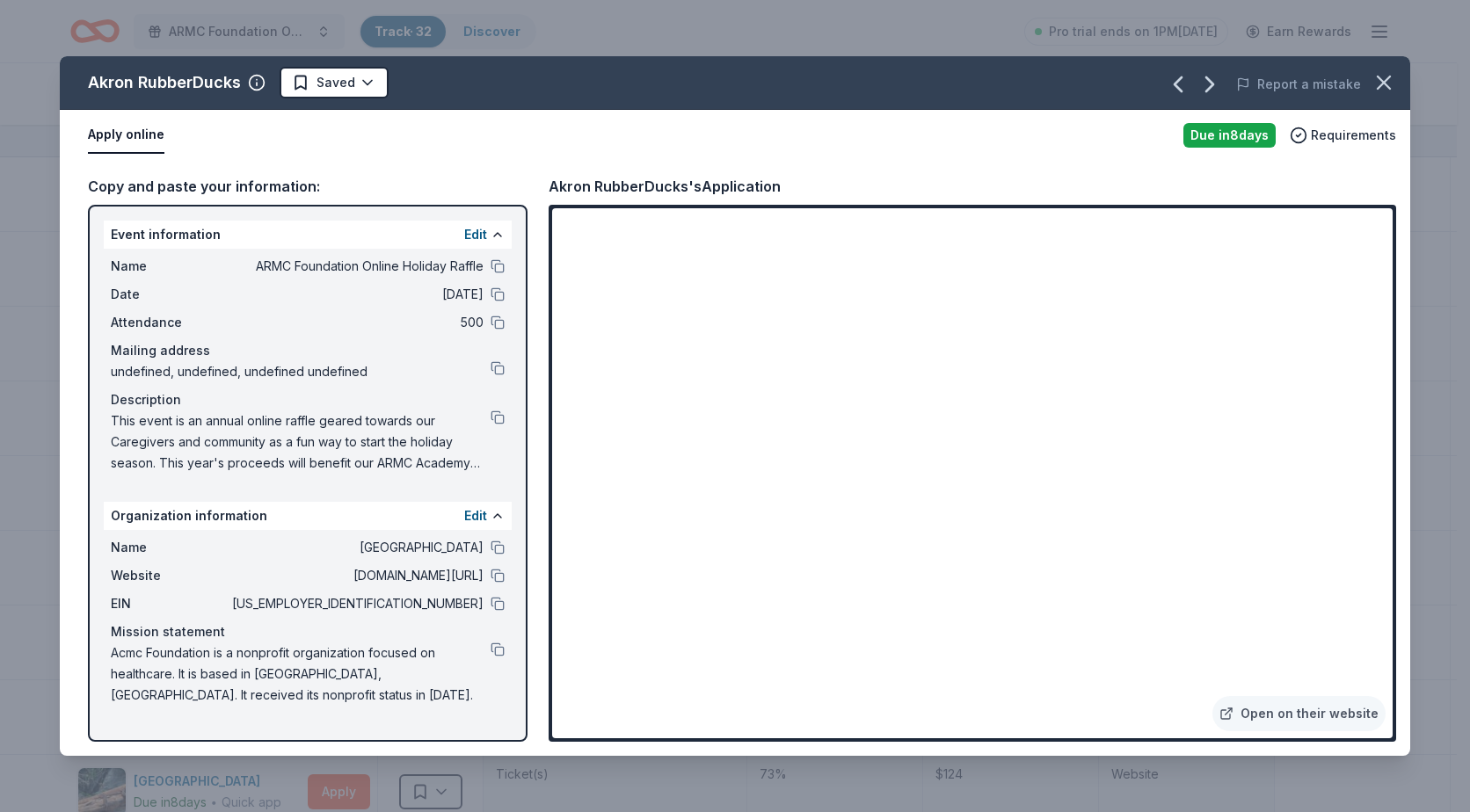
click at [240, 654] on span "Acmc Foundation is a nonprofit organization focused on healthcare. It is based …" at bounding box center [300, 674] width 380 height 63
click at [1384, 81] on icon "button" at bounding box center [1384, 82] width 12 height 12
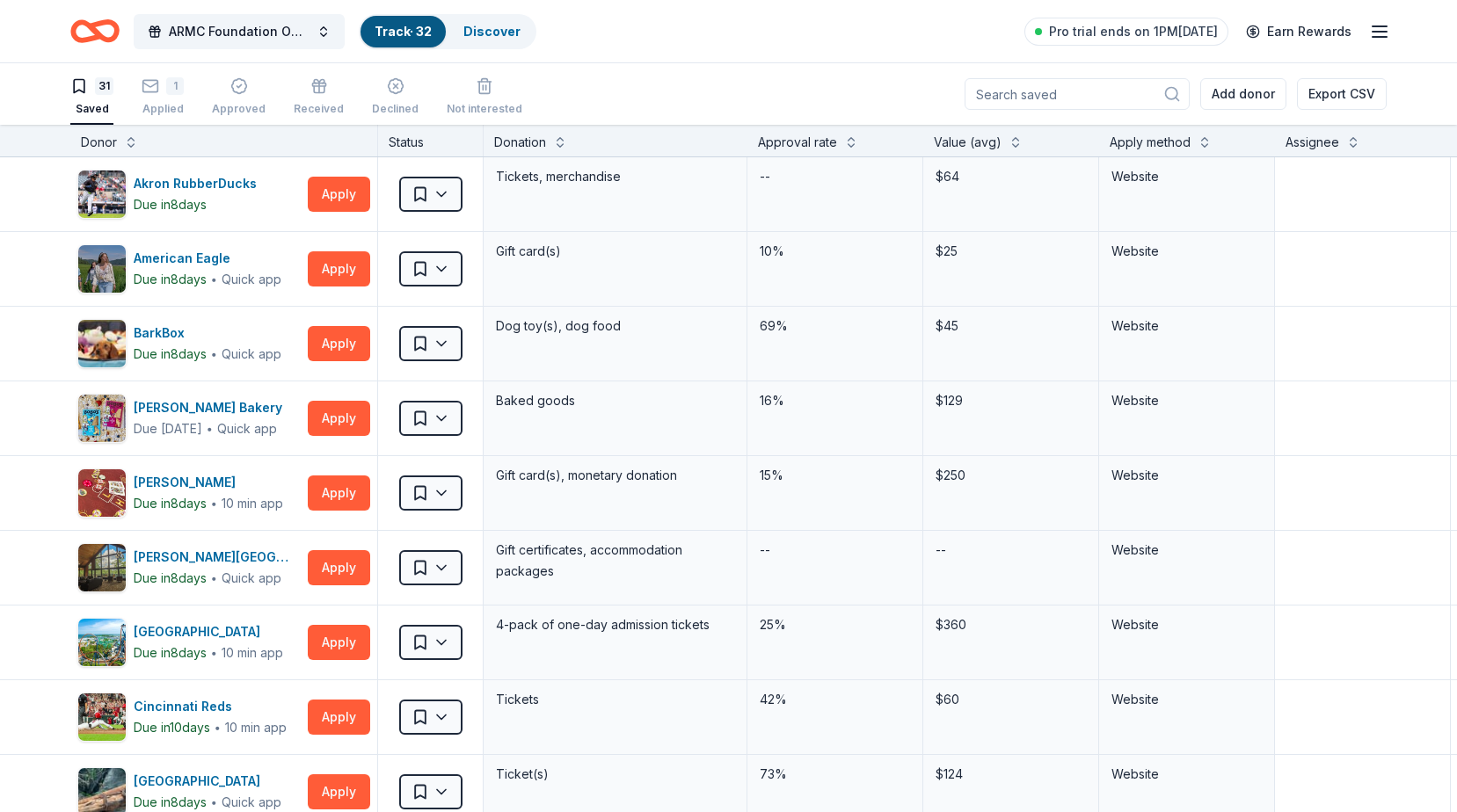
click at [1368, 20] on div "Pro trial ends on 1PM, 9/29 Earn Rewards" at bounding box center [1208, 31] width 366 height 42
click at [1372, 23] on icon "button" at bounding box center [1379, 31] width 21 height 21
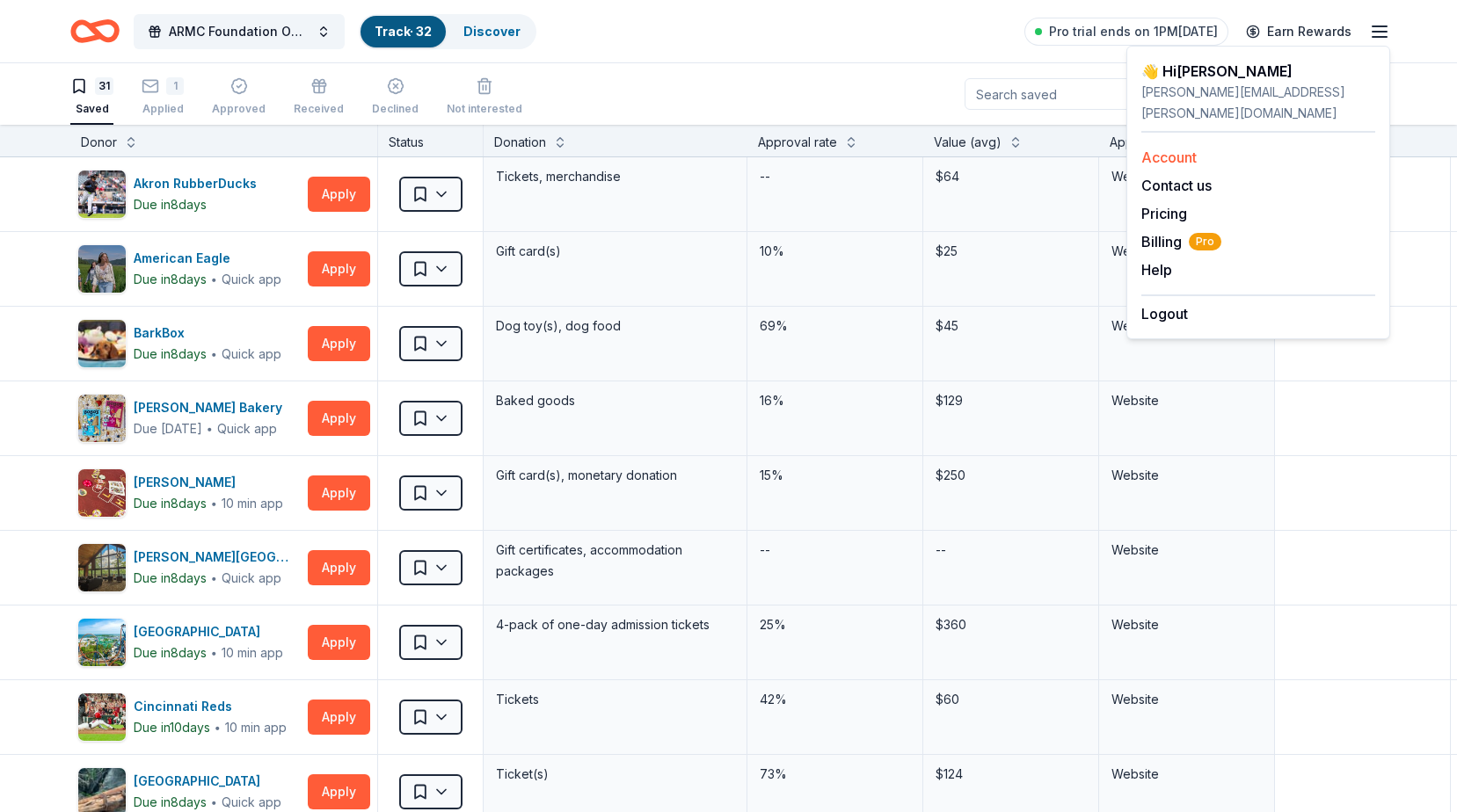
click at [1176, 149] on link "Account" at bounding box center [1169, 157] width 55 height 18
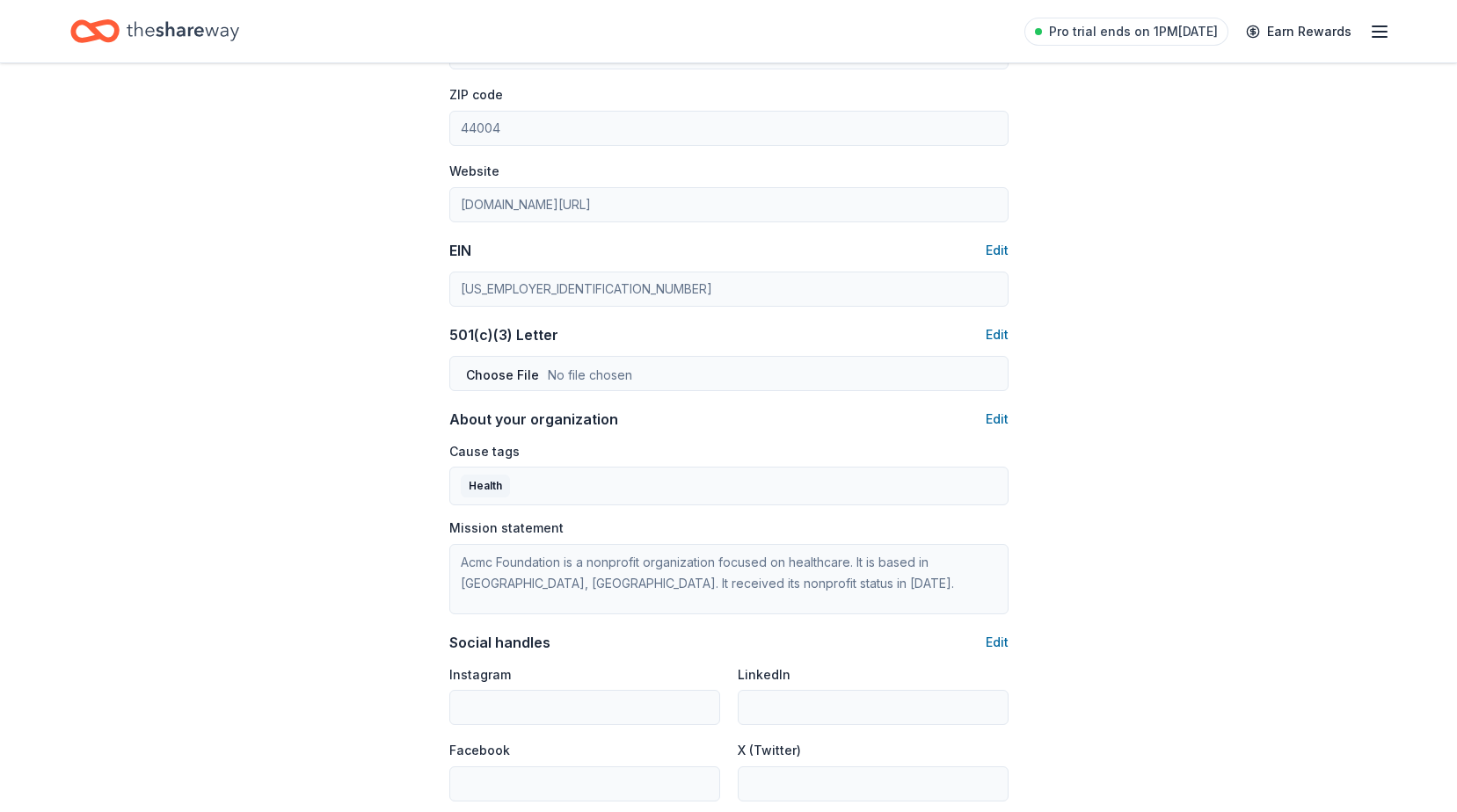
scroll to position [703, 0]
click at [999, 414] on button "Edit" at bounding box center [997, 418] width 23 height 21
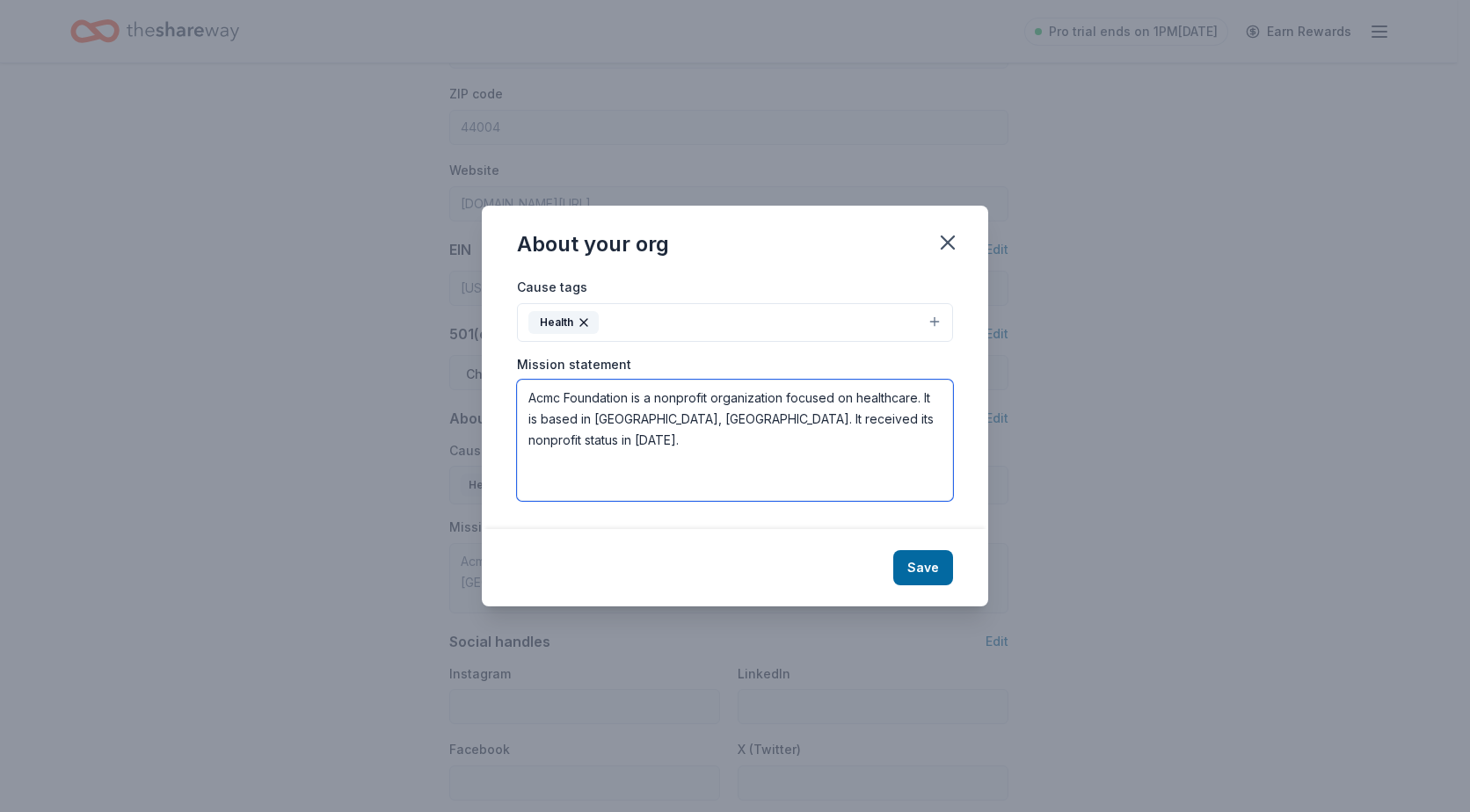
click at [543, 400] on textarea "Acmc Foundation is a nonprofit organization focused on healthcare. It is based …" at bounding box center [735, 441] width 436 height 121
type textarea "ARMC Foundation is a nonprofit organization focused on healthcare. It is based …"
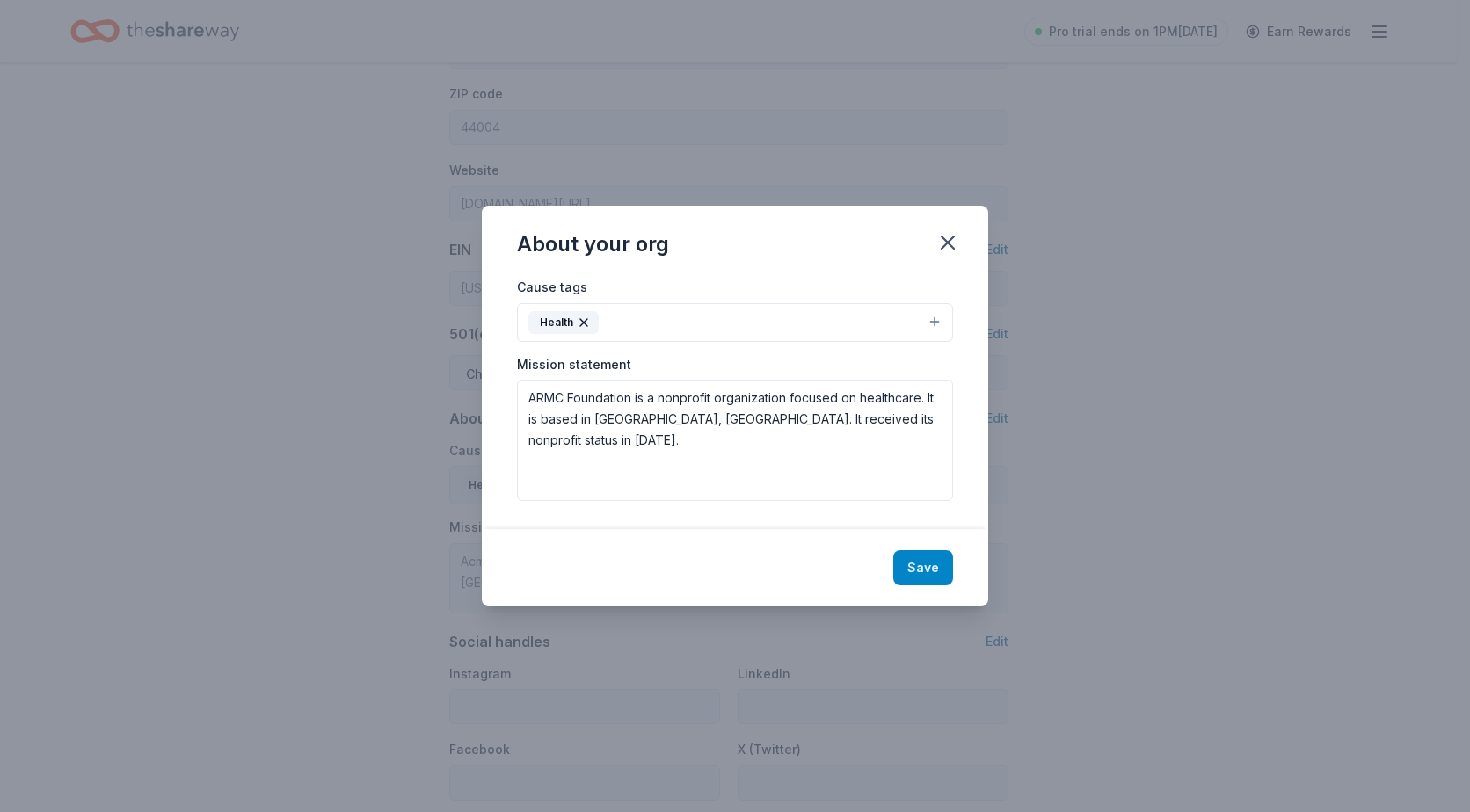
click at [921, 565] on button "Save" at bounding box center [923, 568] width 60 height 35
type textarea "ARMC Foundation is a nonprofit organization focused on healthcare. It is based …"
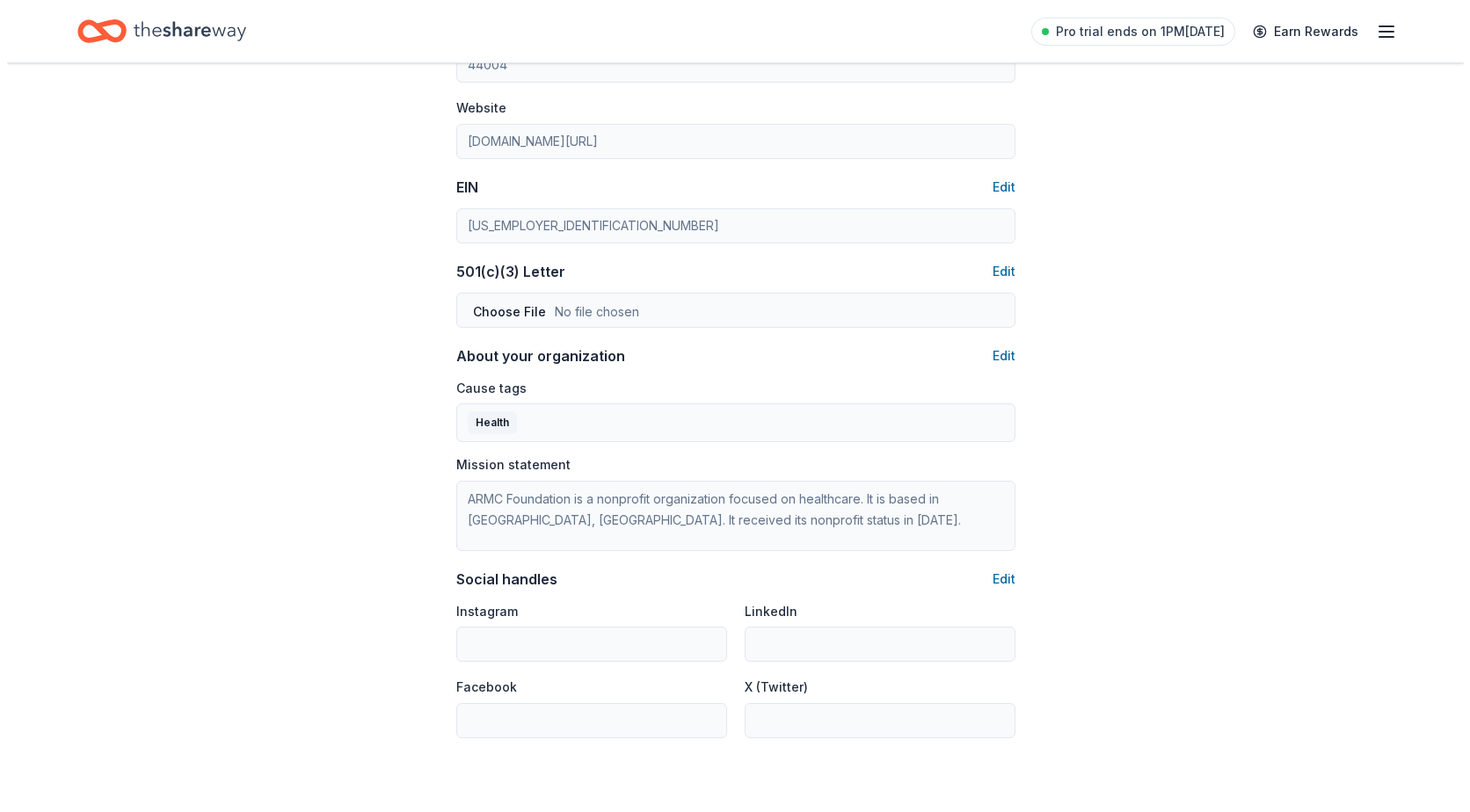
scroll to position [791, 0]
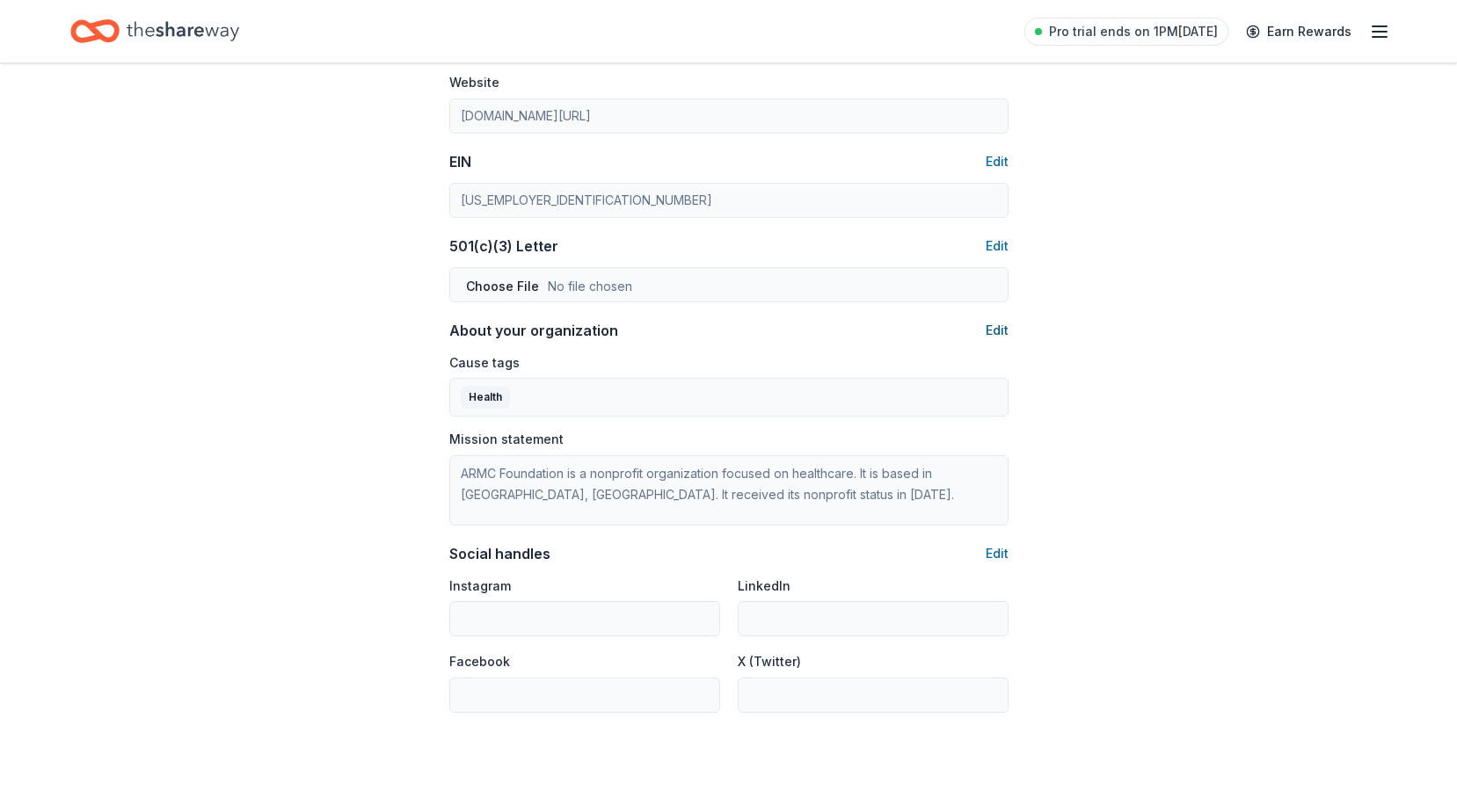
click at [997, 327] on button "Edit" at bounding box center [997, 331] width 23 height 21
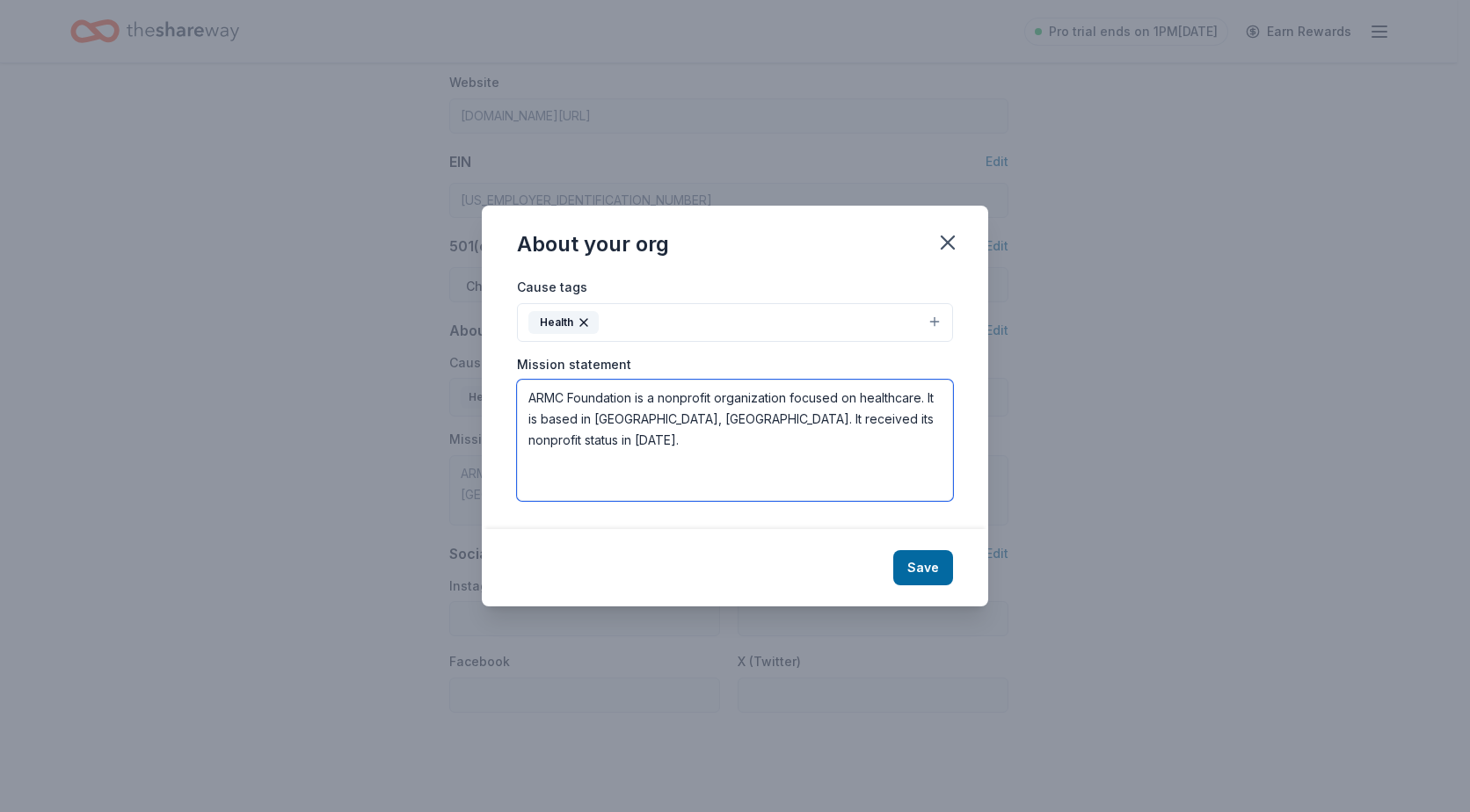
drag, startPoint x: 915, startPoint y: 422, endPoint x: 460, endPoint y: 387, distance: 456.3
click at [460, 387] on div "About your org Cause tags Health Mission statement ARMC Foundation is a nonprof…" at bounding box center [735, 406] width 1470 height 812
paste textarea "The ARMC Foundation, the philanthropic arm of the hospital, was established as …"
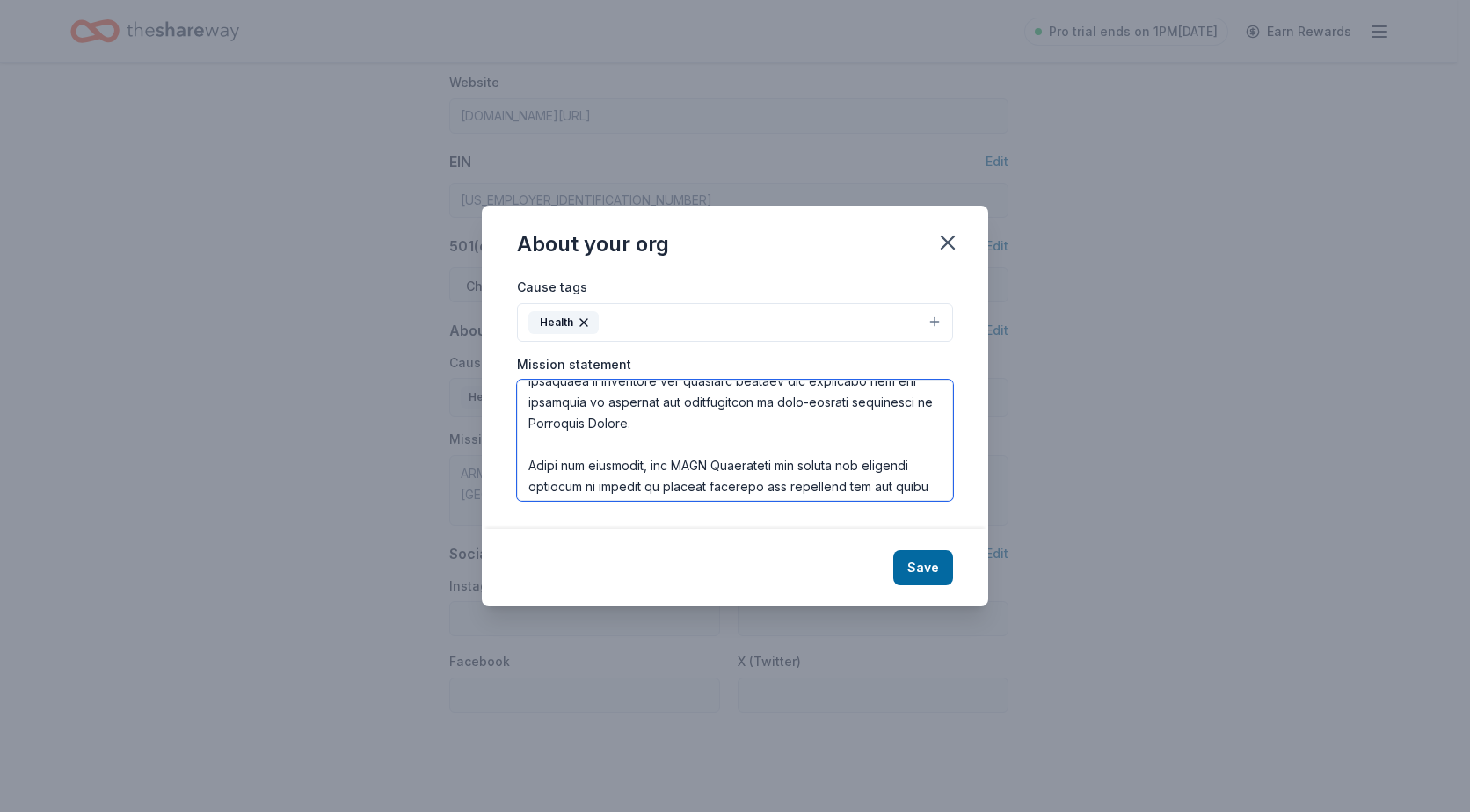
scroll to position [117, 0]
drag, startPoint x: 645, startPoint y: 430, endPoint x: 545, endPoint y: 421, distance: 100.4
click at [545, 421] on textarea at bounding box center [735, 441] width 436 height 121
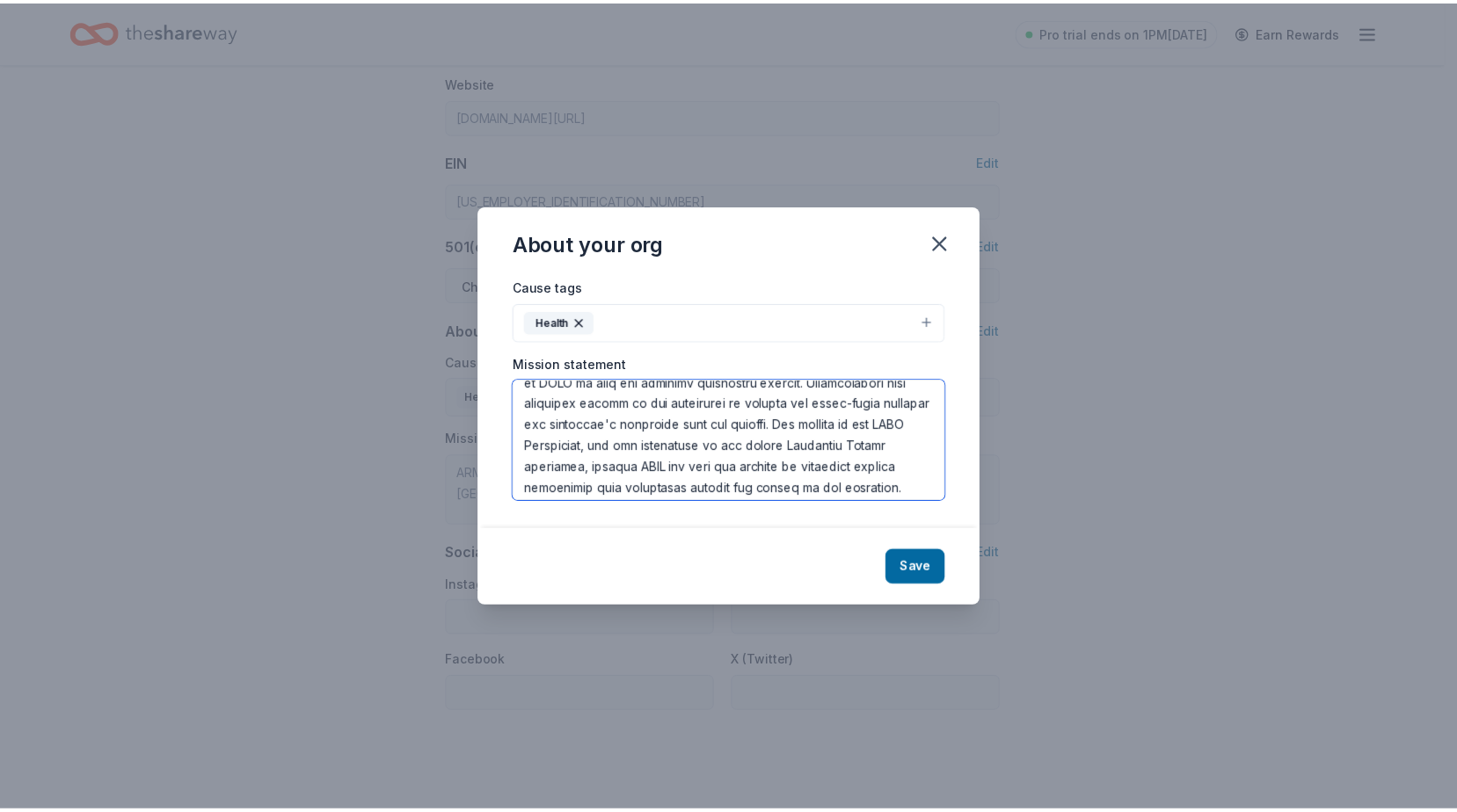
scroll to position [443, 0]
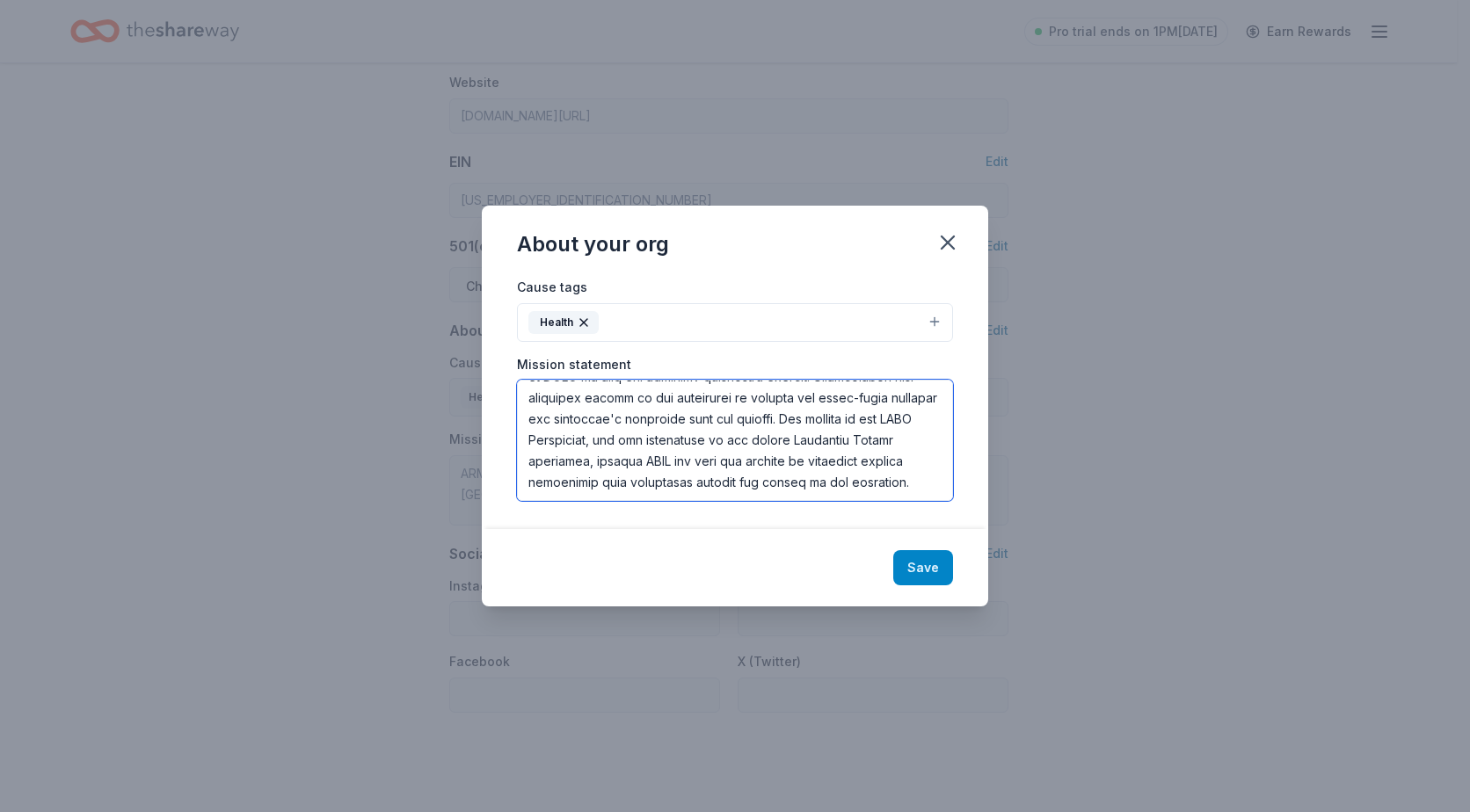
type textarea "The ARMC Foundation, the philanthropic arm of the hospital, was established as …"
click at [913, 571] on button "Save" at bounding box center [923, 568] width 60 height 35
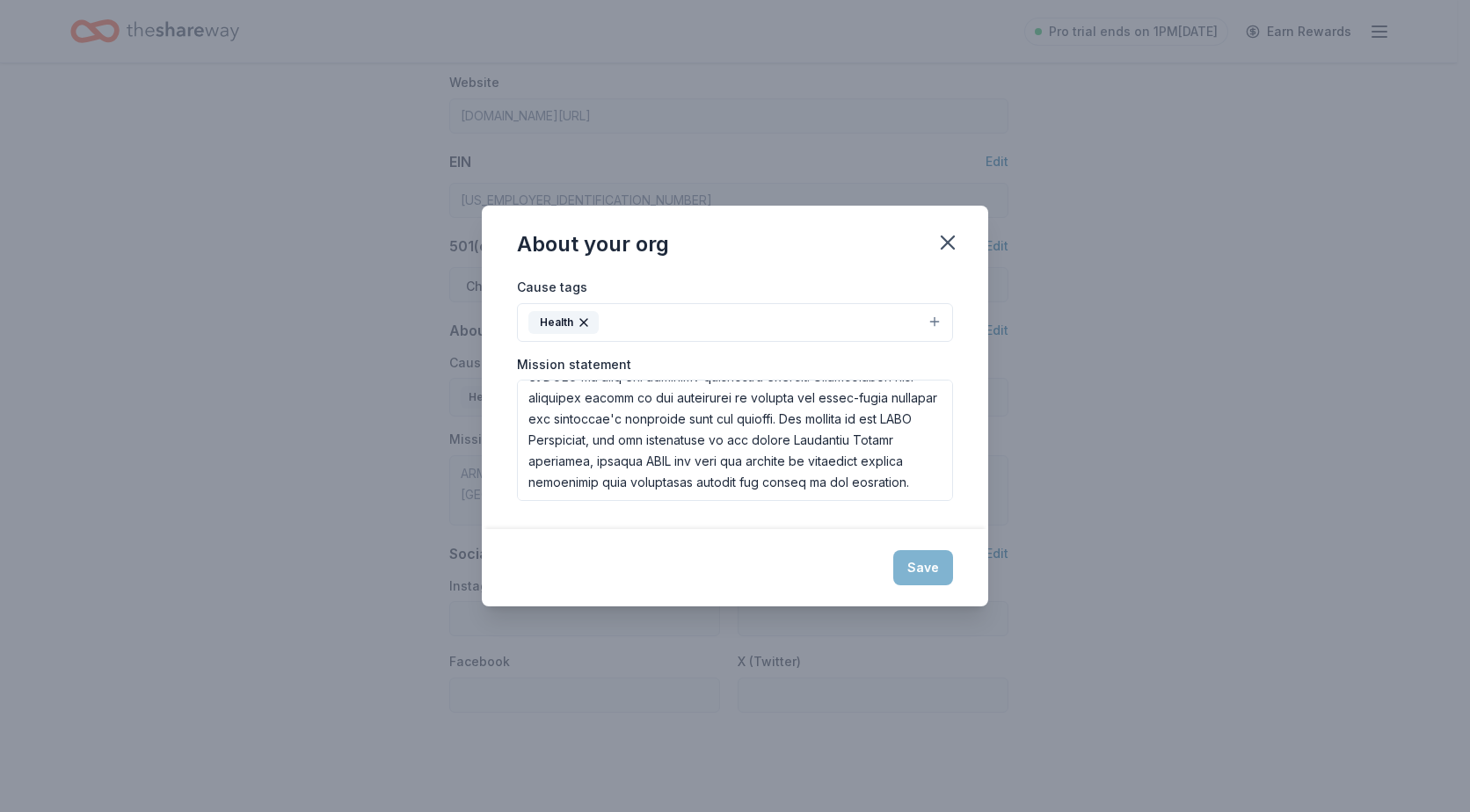
type textarea "The ARMC Foundation, the philanthropic arm of the hospital, was established as …"
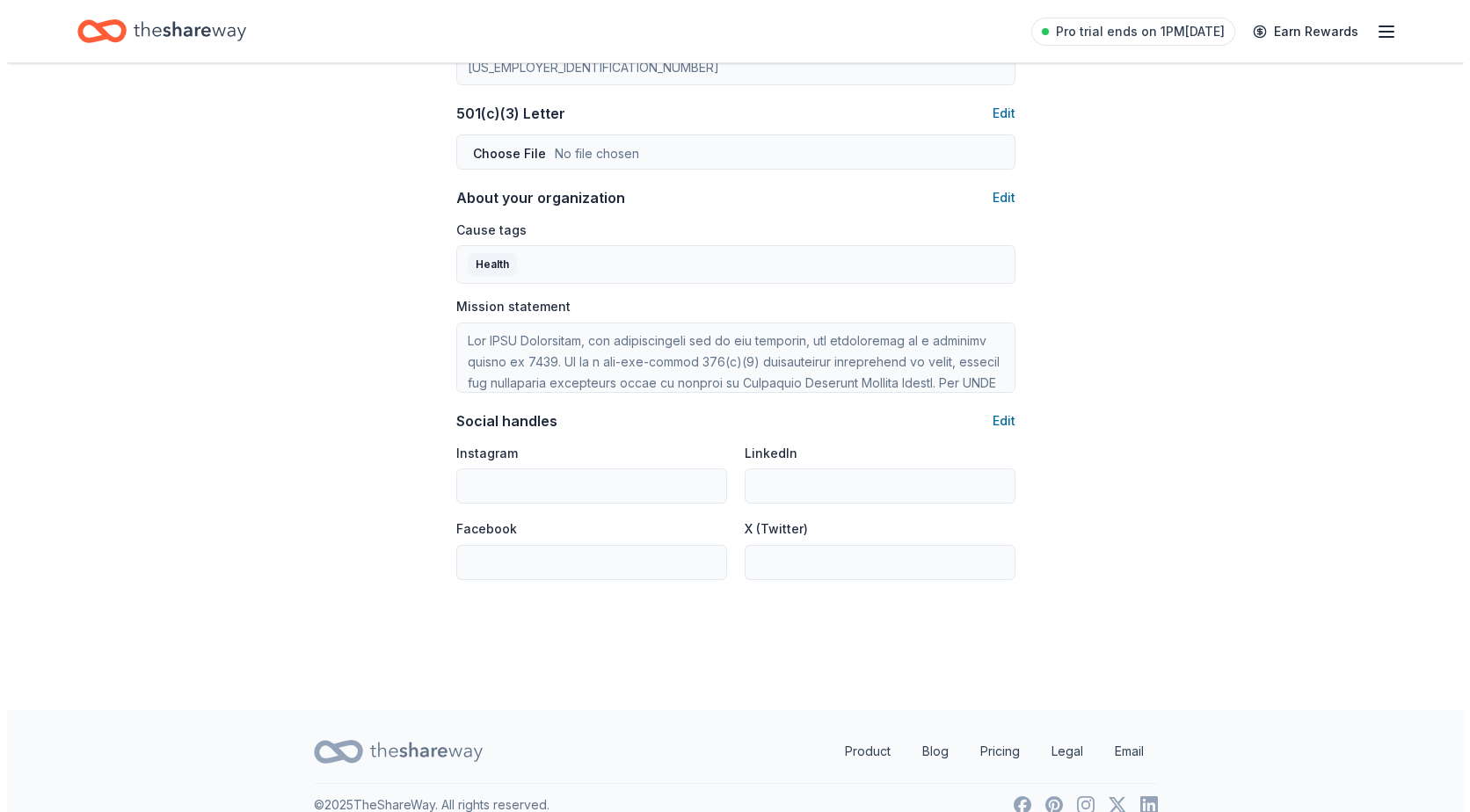
scroll to position [948, 0]
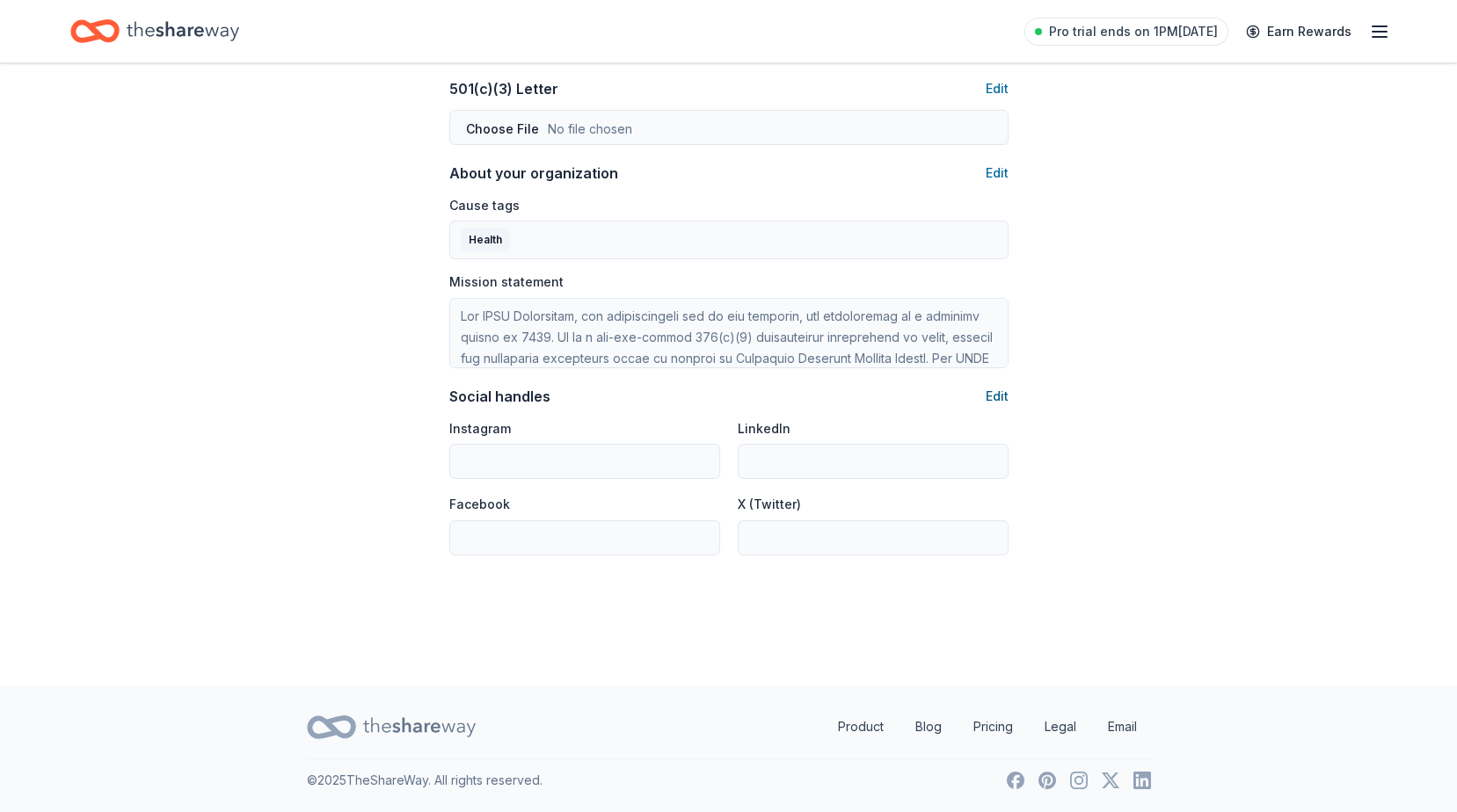
click at [997, 399] on button "Edit" at bounding box center [997, 396] width 23 height 21
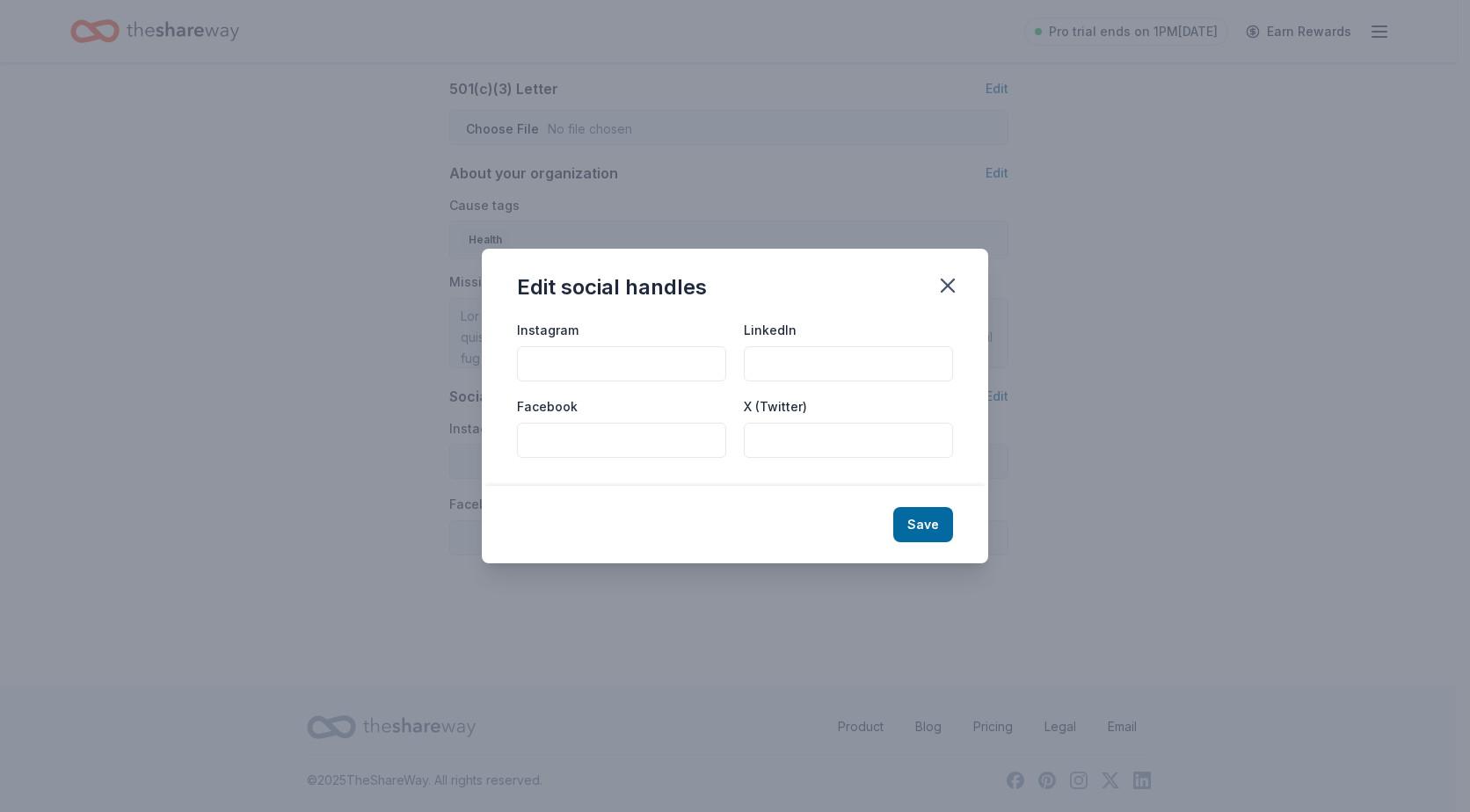
click at [562, 443] on input "Facebook" at bounding box center [621, 440] width 209 height 35
paste input "https://www.facebook.com/profile.php?id=100077904277706"
type input "https://www.facebook.com/profile.php?id=100077904277706"
click at [929, 527] on button "Save" at bounding box center [923, 524] width 60 height 35
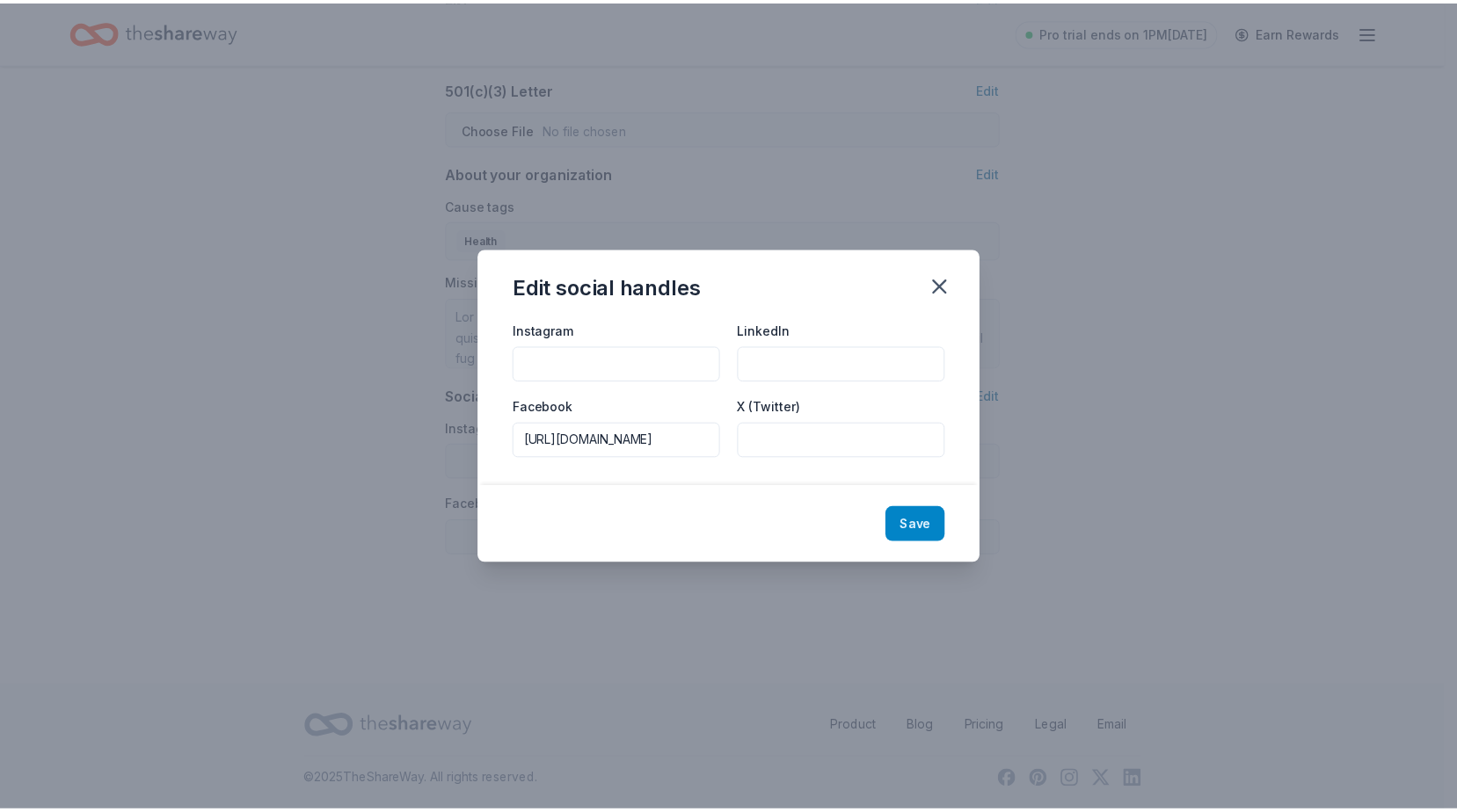
scroll to position [0, 0]
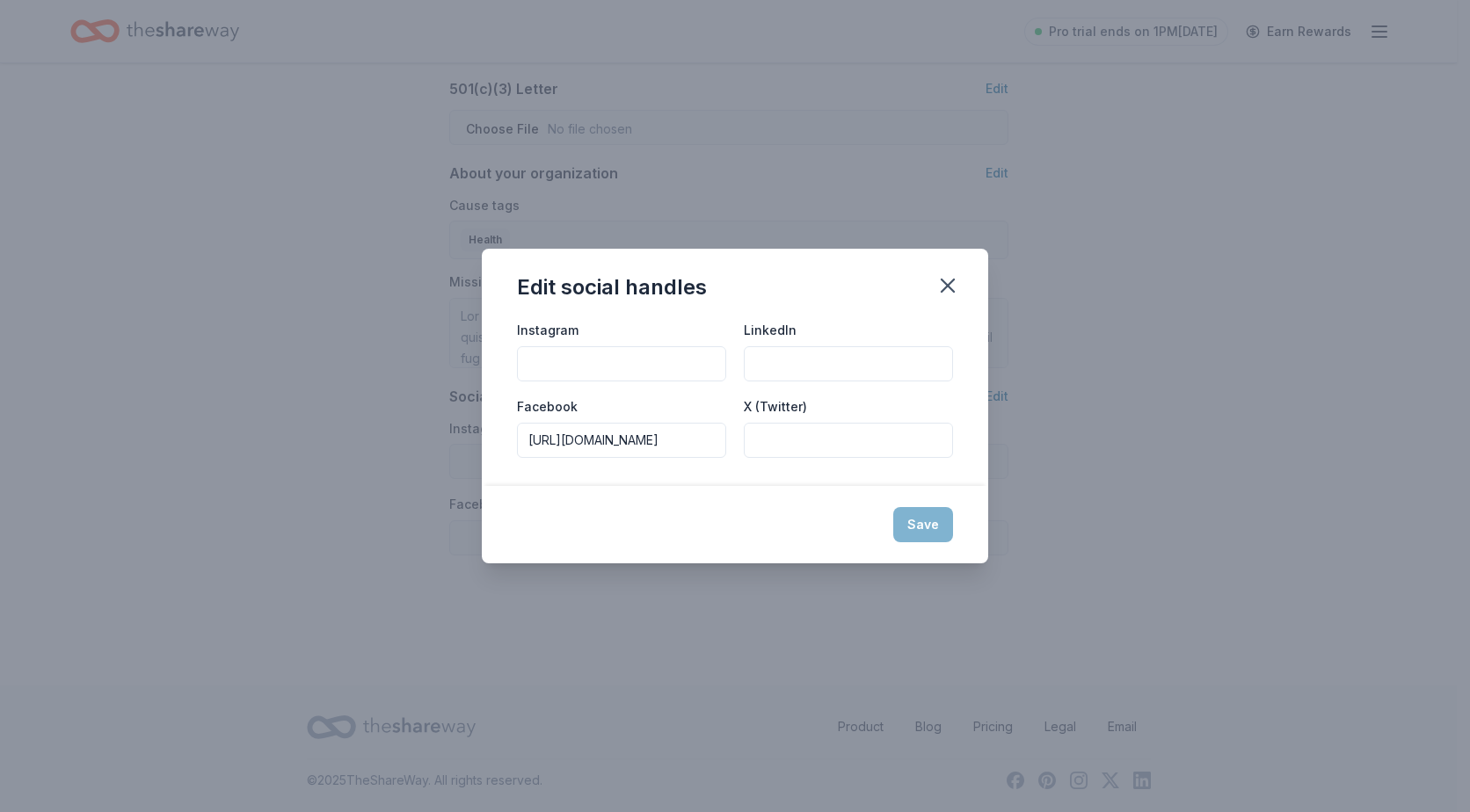
type input "https://www.facebook.com/profile.php?id=100077904277706"
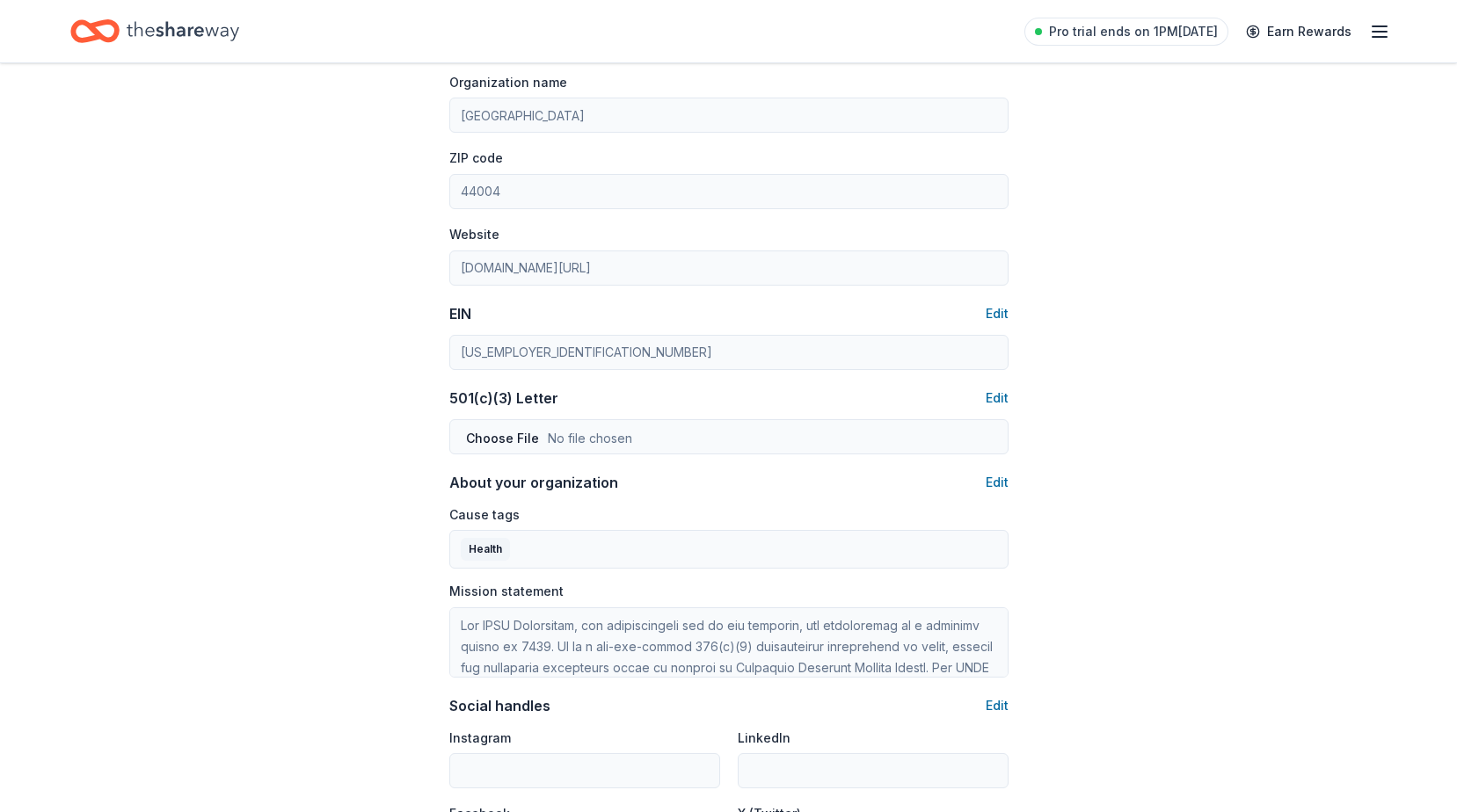
scroll to position [597, 0]
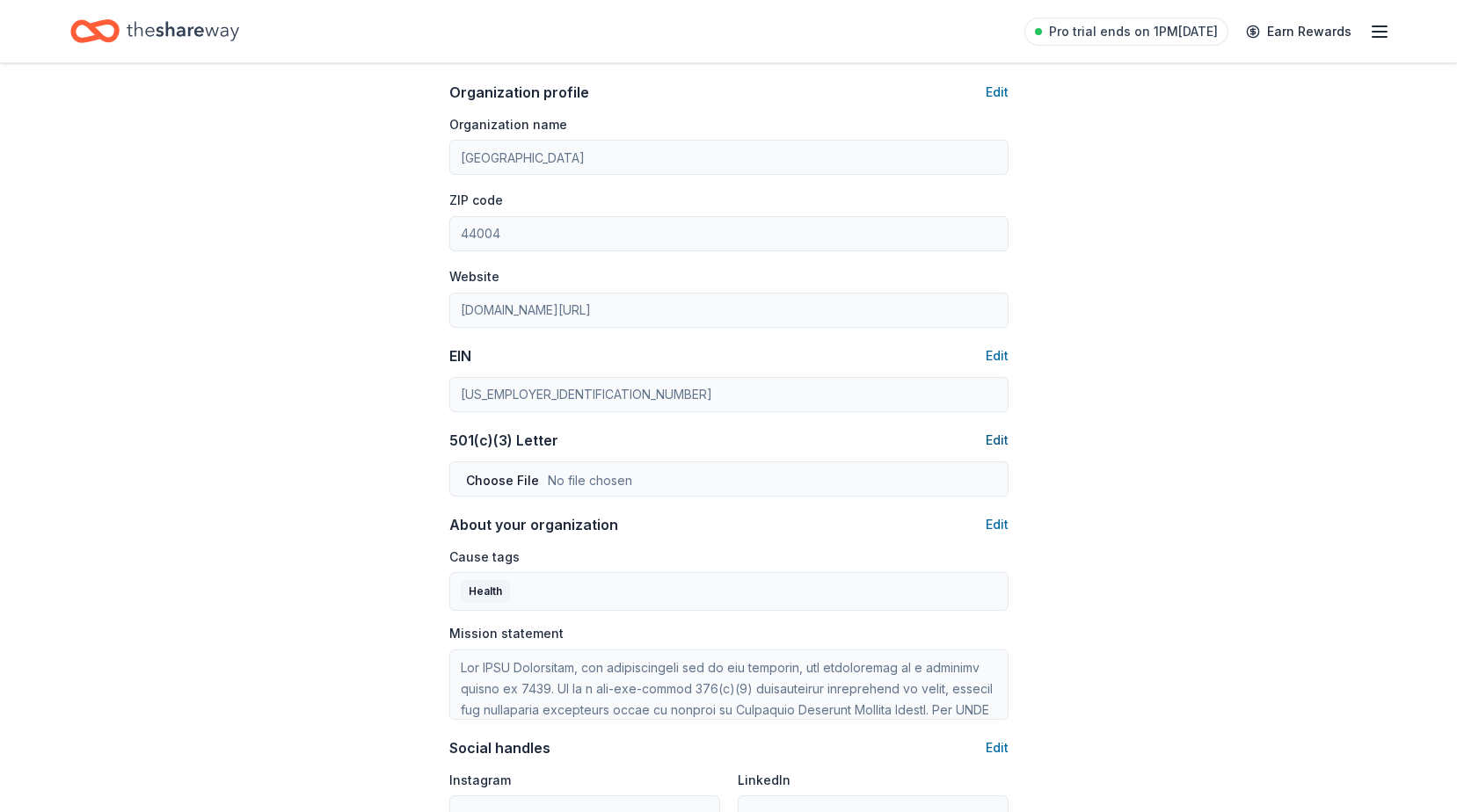
click at [987, 438] on button "Edit" at bounding box center [997, 441] width 23 height 21
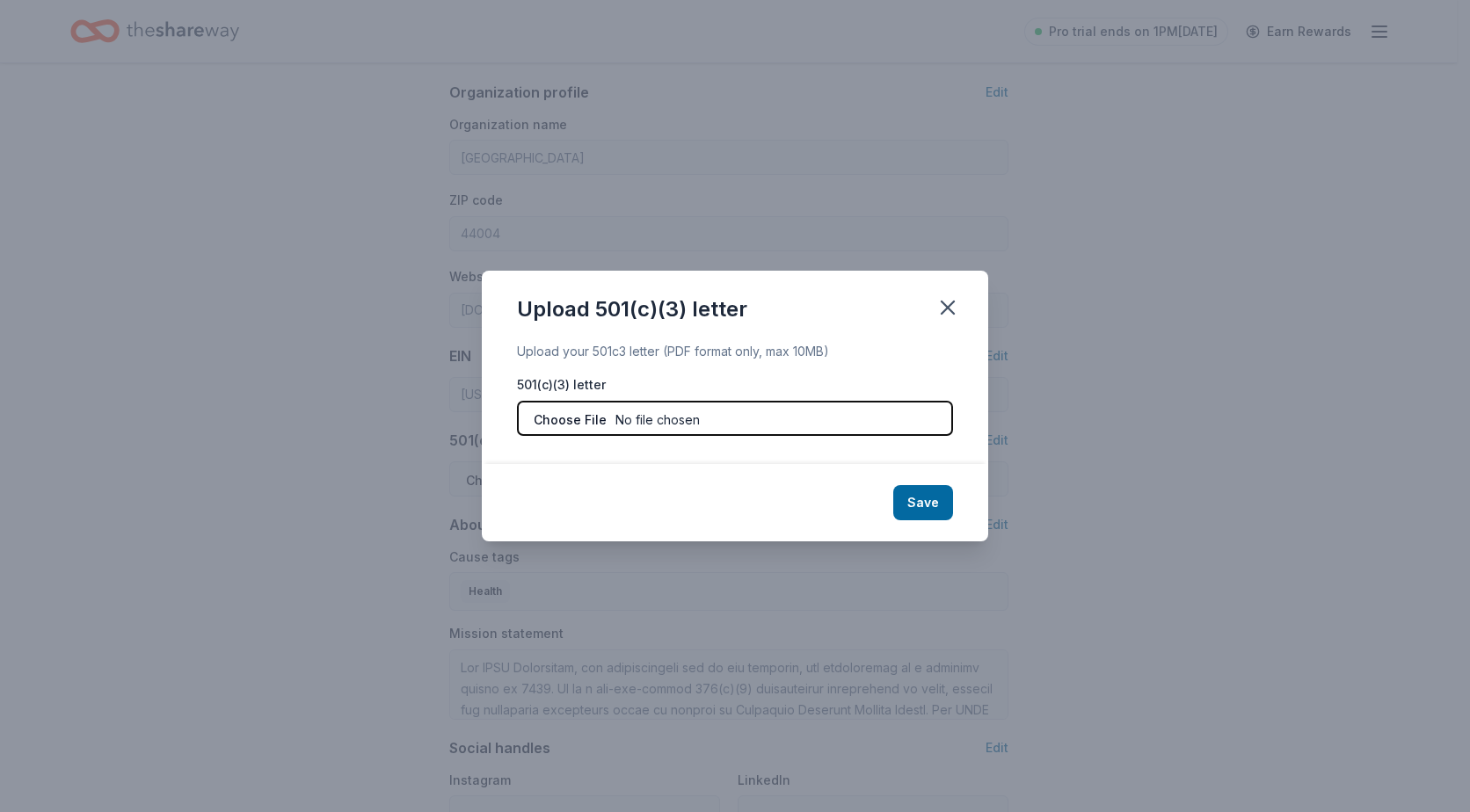
click at [641, 424] on input "file" at bounding box center [735, 418] width 436 height 35
type input "C:\fakepath\2021 classification determination letter.pdf"
click at [695, 422] on input "file" at bounding box center [735, 418] width 436 height 35
click at [803, 420] on input "file" at bounding box center [735, 418] width 436 height 35
type input "C:\fakepath\2021 classification determination letter.pdf"
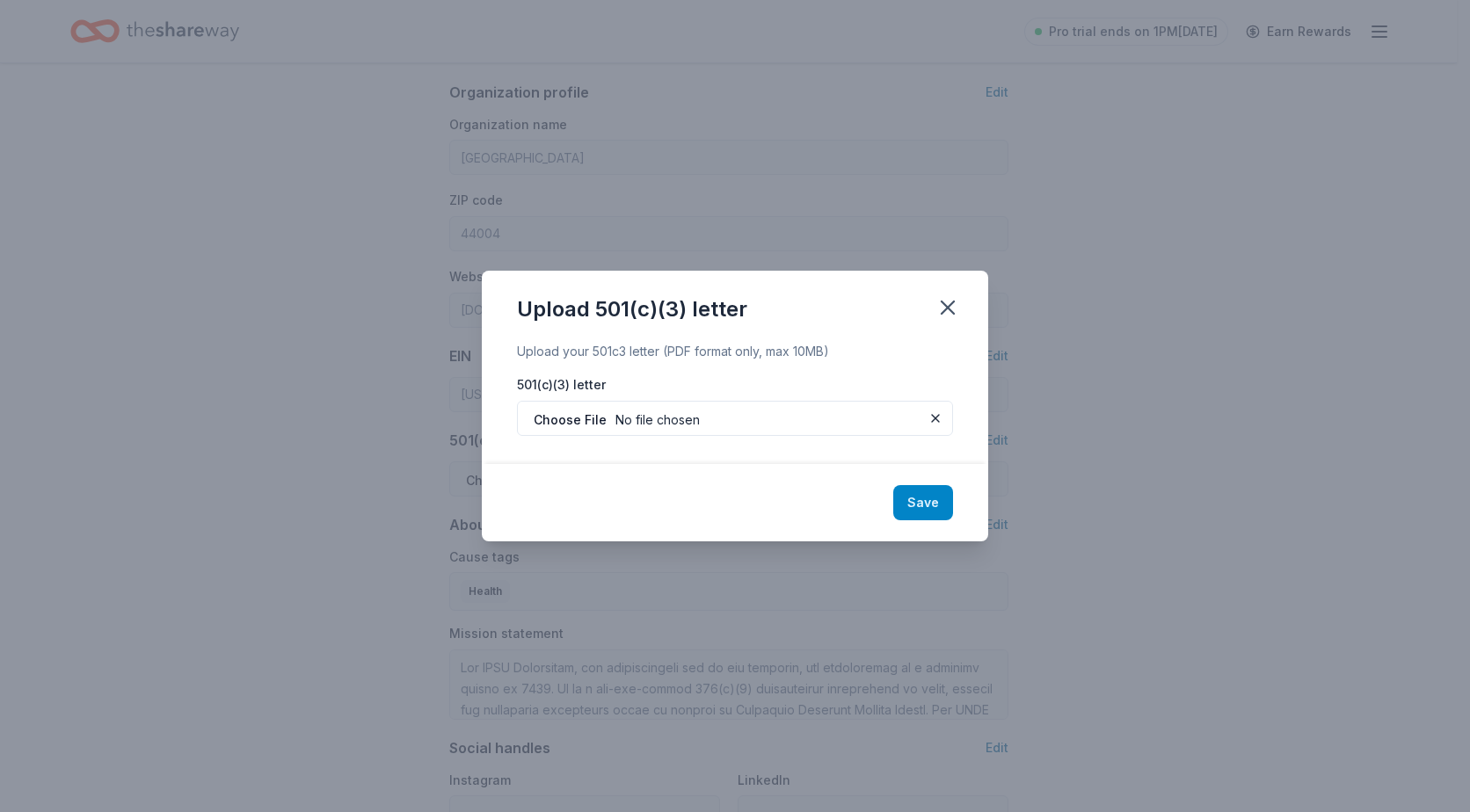
click at [925, 490] on button "Save" at bounding box center [923, 502] width 60 height 35
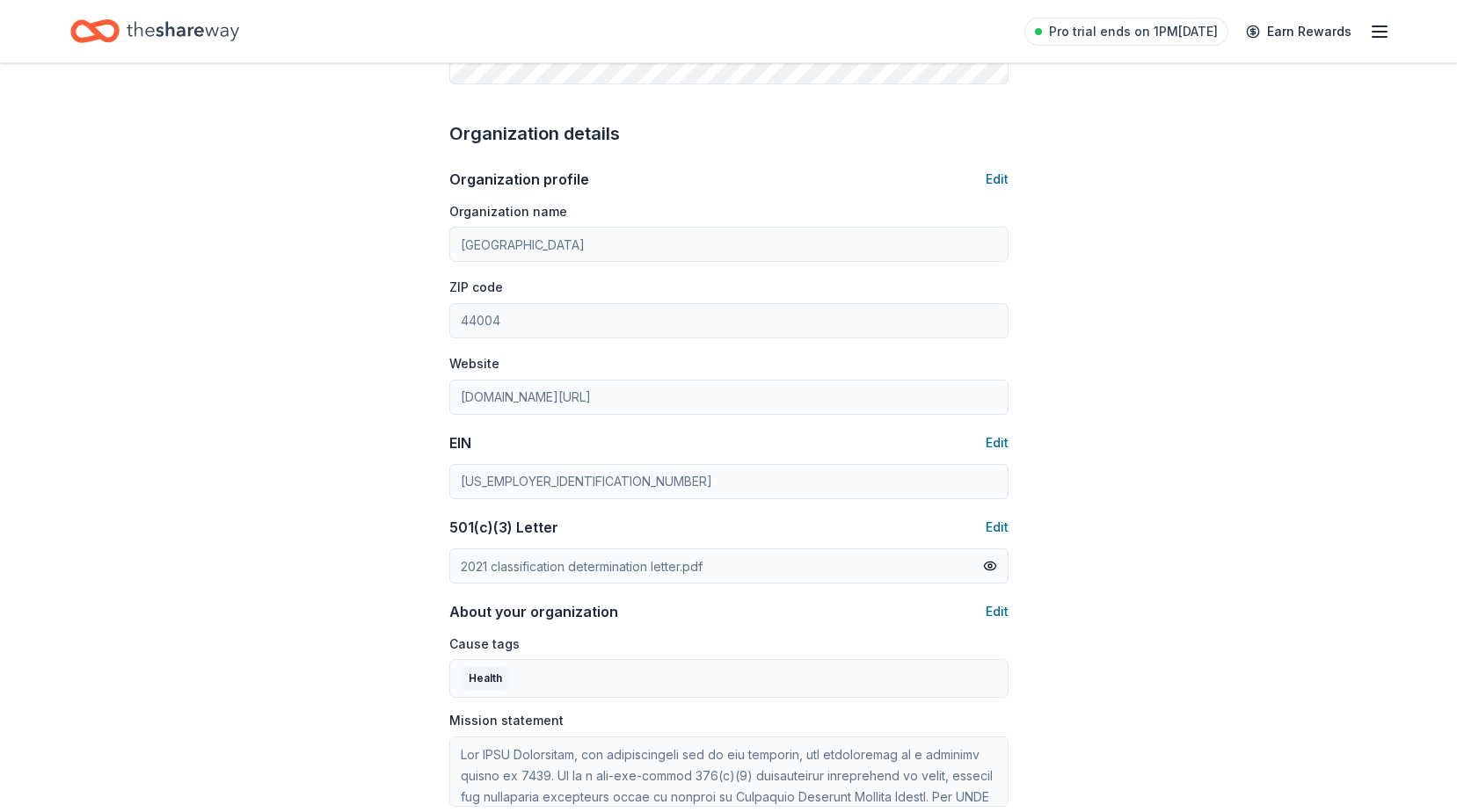
scroll to position [509, 0]
click at [987, 565] on button at bounding box center [990, 567] width 14 height 19
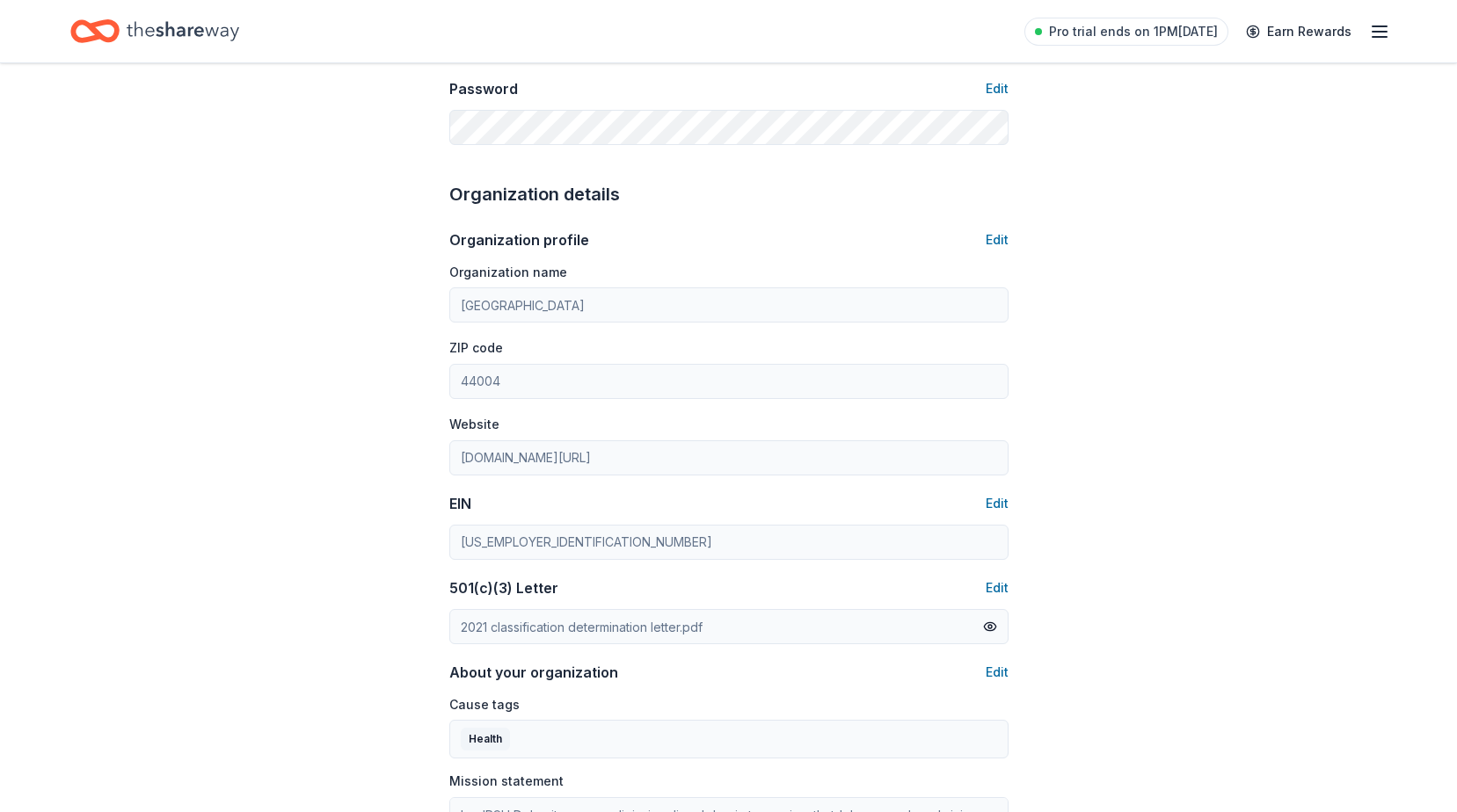
scroll to position [421, 0]
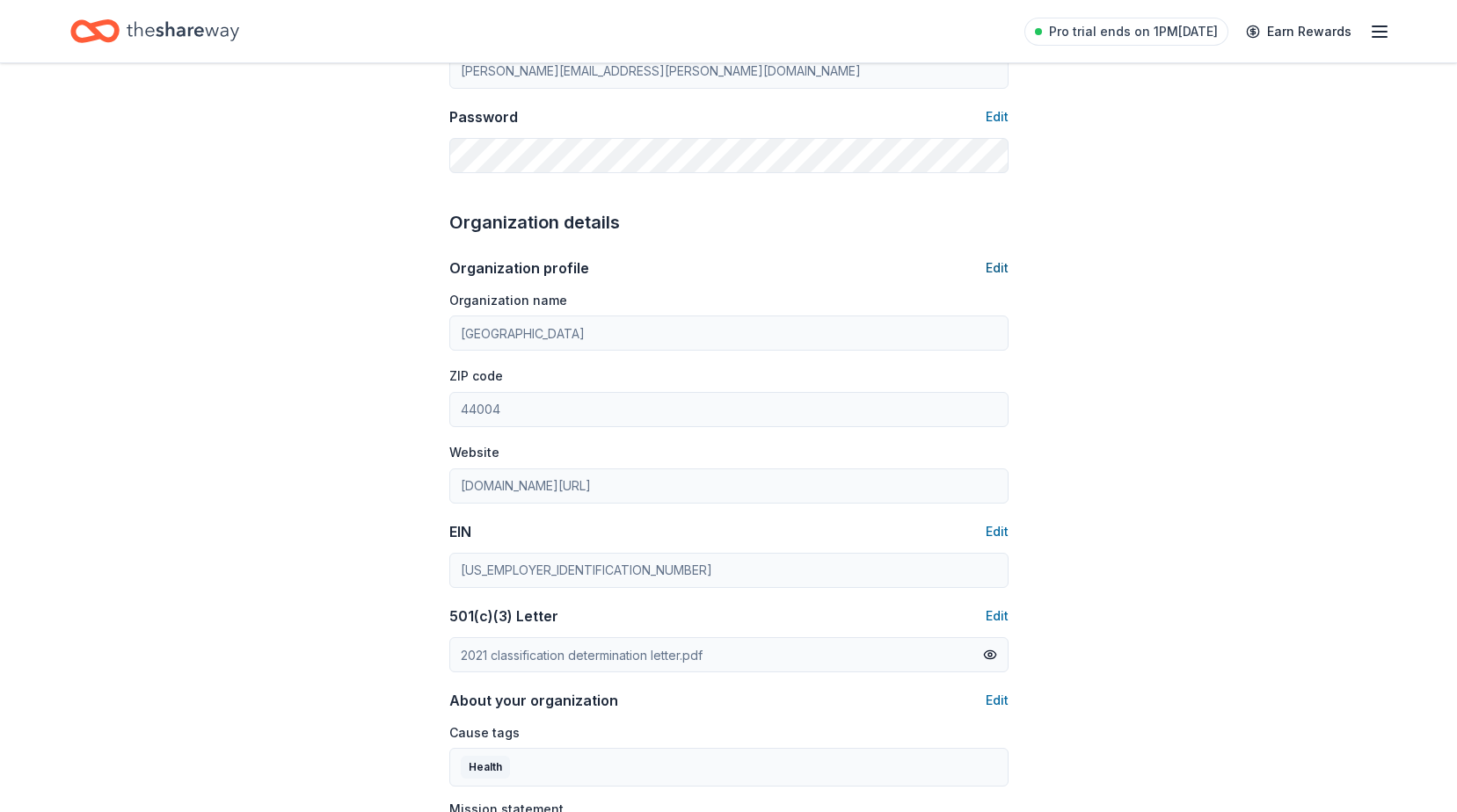
click at [1000, 267] on button "Edit" at bounding box center [997, 268] width 23 height 21
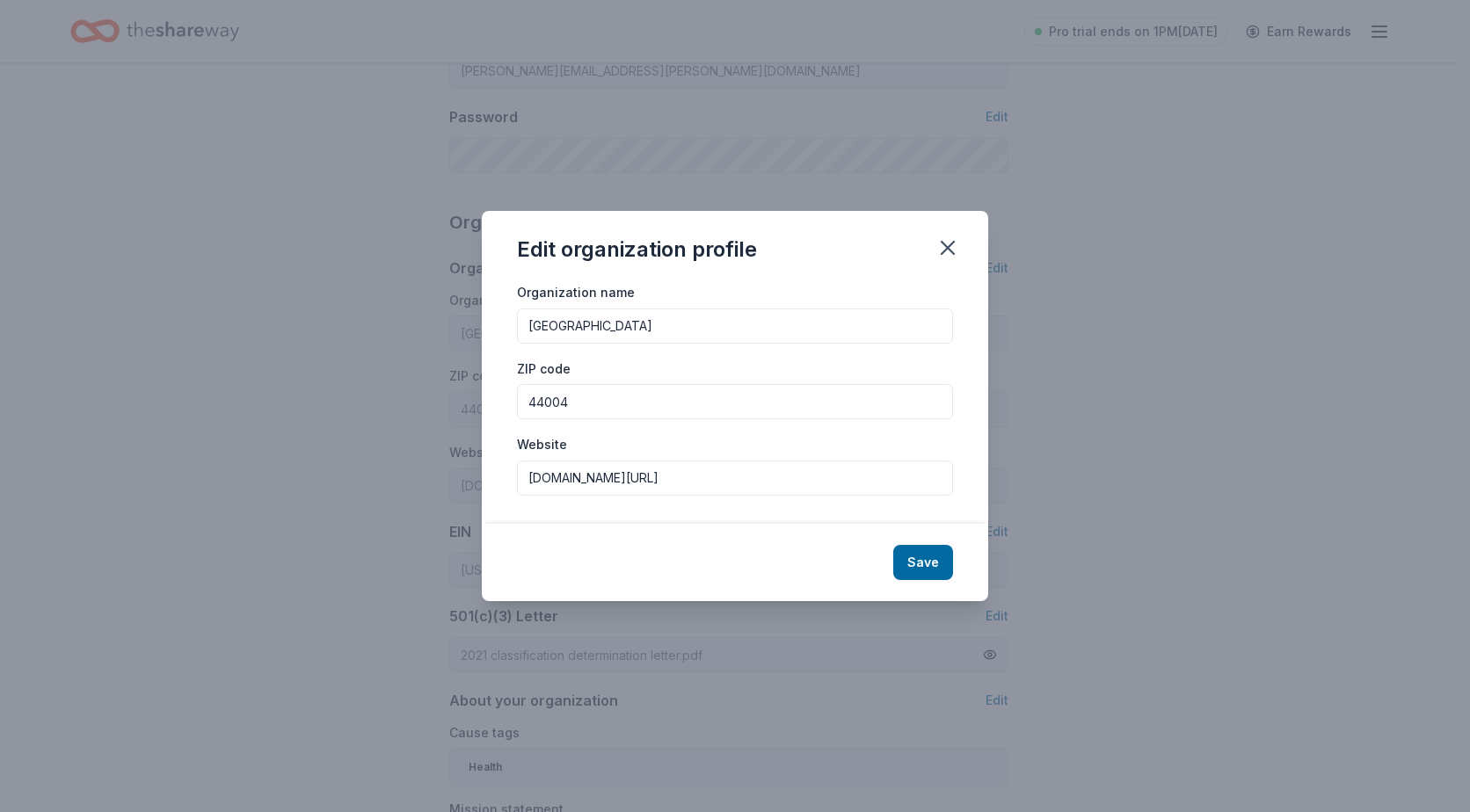
click at [541, 478] on input "acmchealth.org/foundation" at bounding box center [735, 478] width 436 height 35
drag, startPoint x: 723, startPoint y: 477, endPoint x: 453, endPoint y: 470, distance: 270.1
click at [453, 470] on div "Edit organization profile Organization name Ashtabula Regional Medical Center Z…" at bounding box center [735, 406] width 1470 height 812
type input "armchealth.org/foundation"
click at [917, 559] on button "Save" at bounding box center [923, 562] width 60 height 35
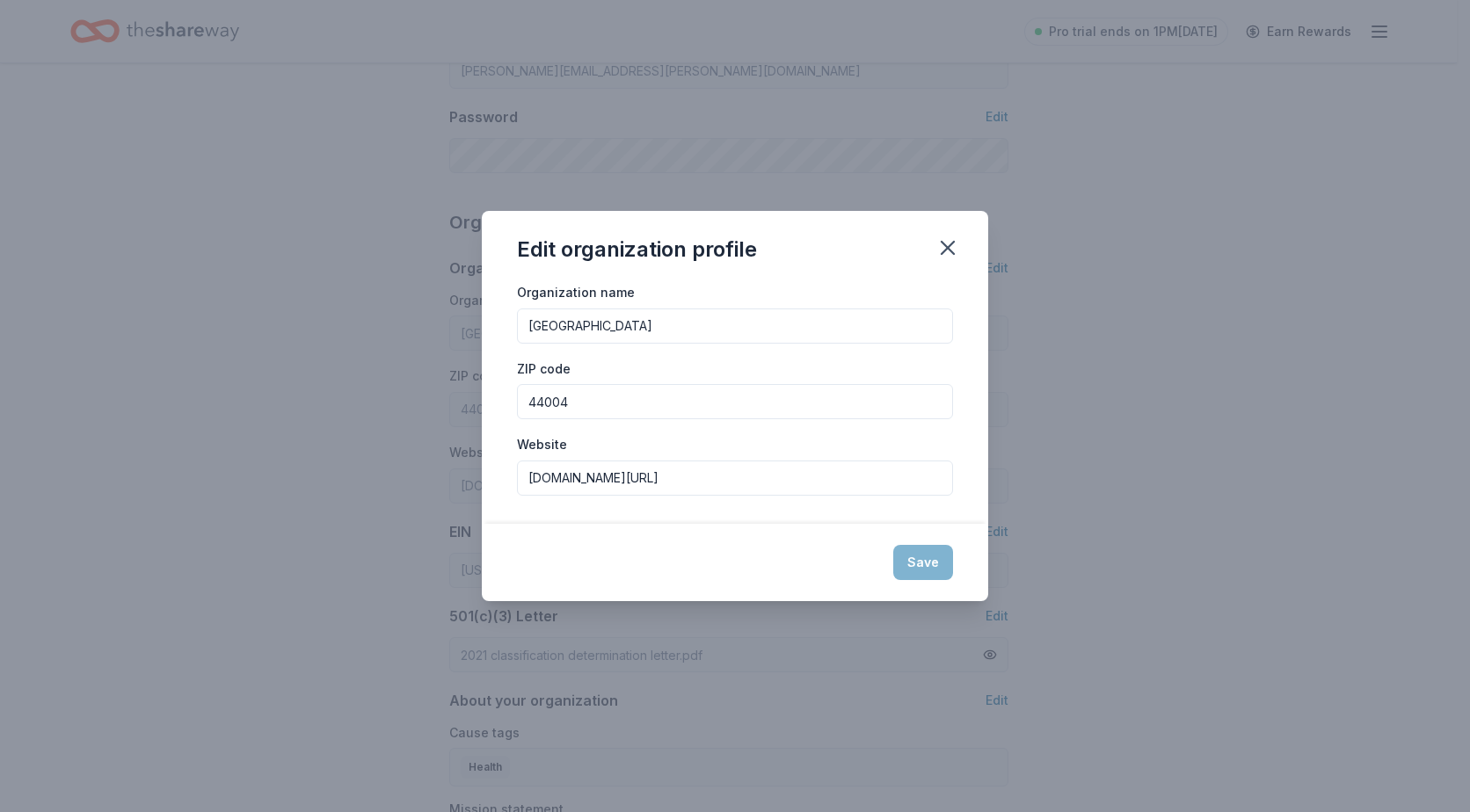
type input "armchealth.org/foundation"
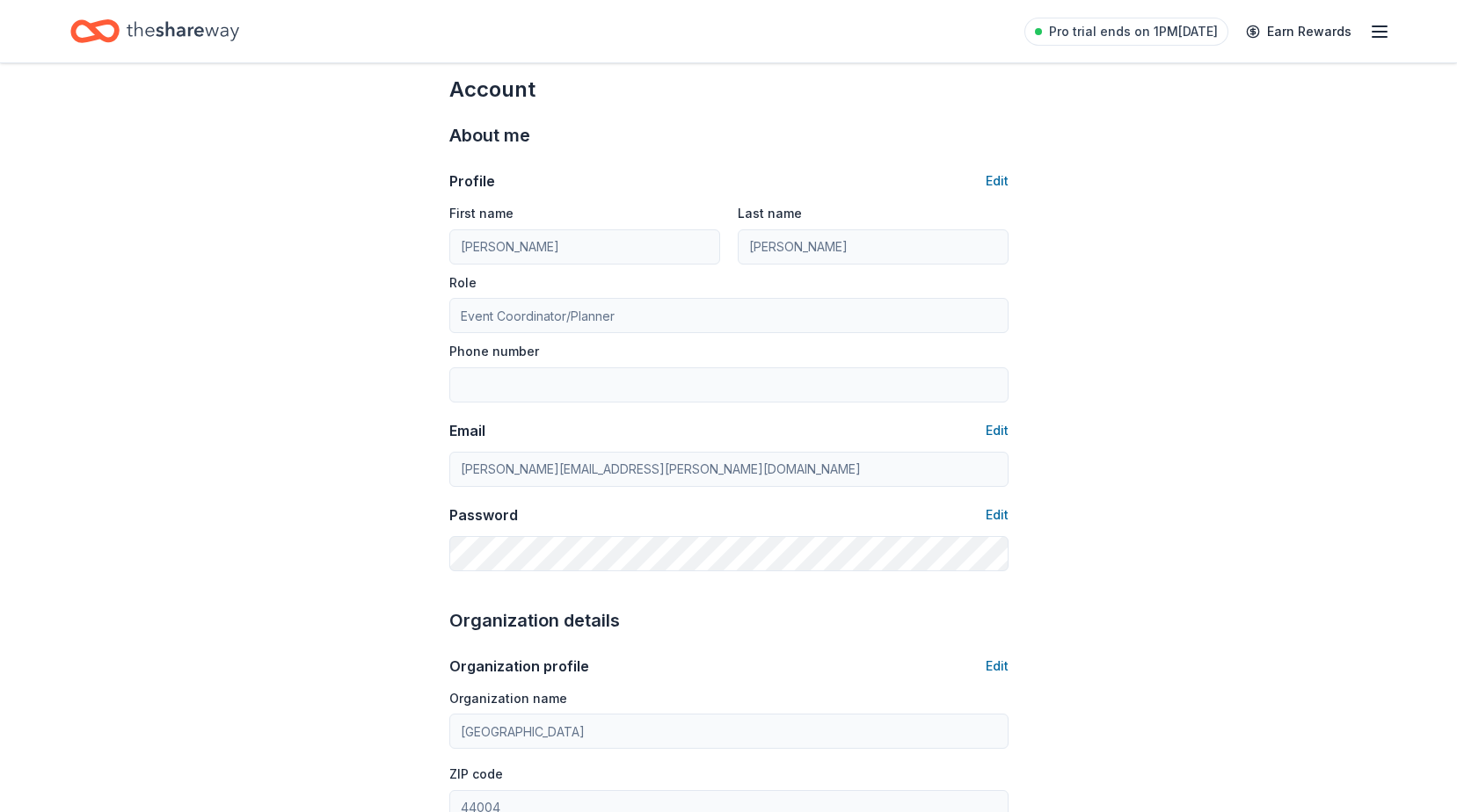
scroll to position [0, 0]
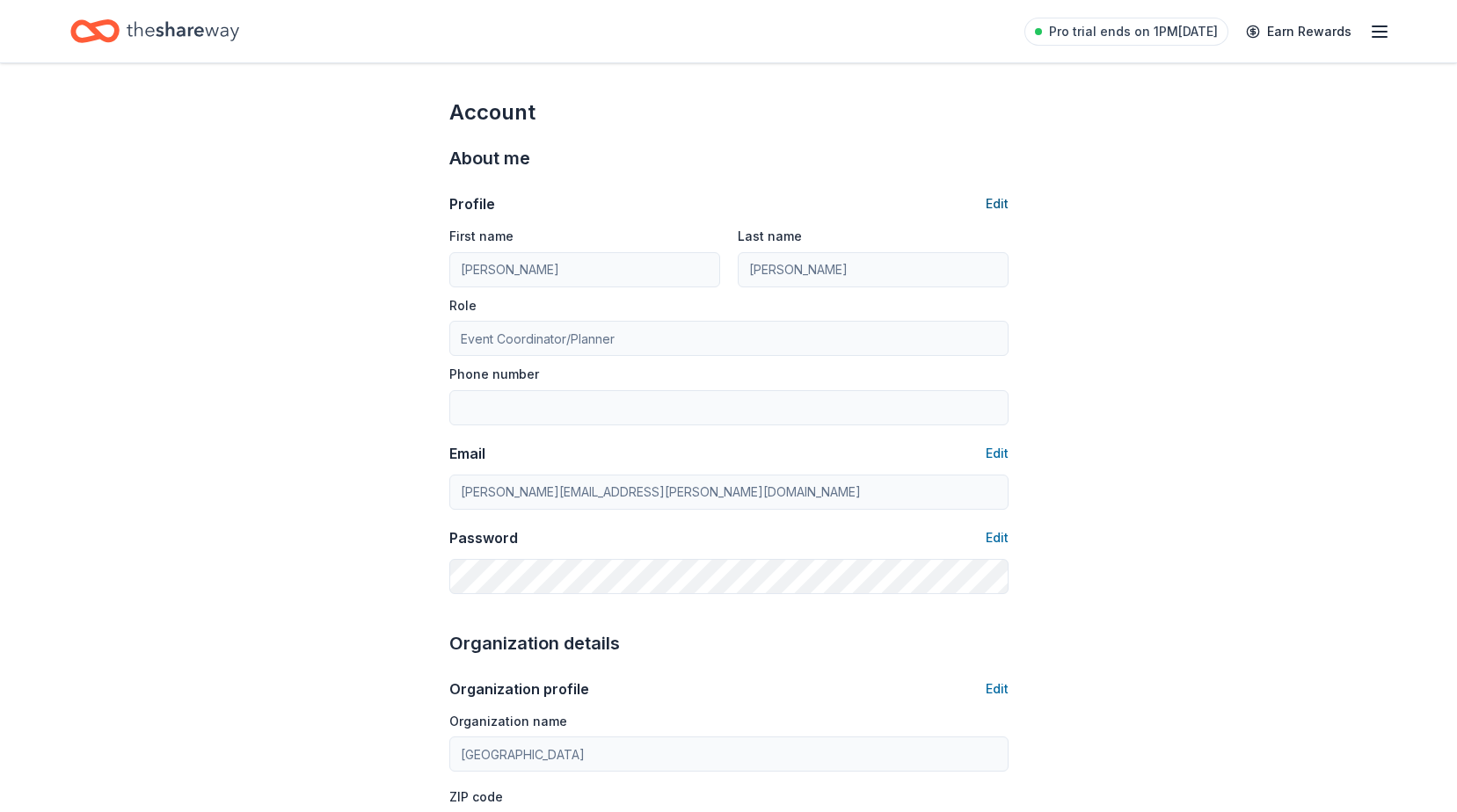
click at [993, 204] on button "Edit" at bounding box center [997, 204] width 23 height 21
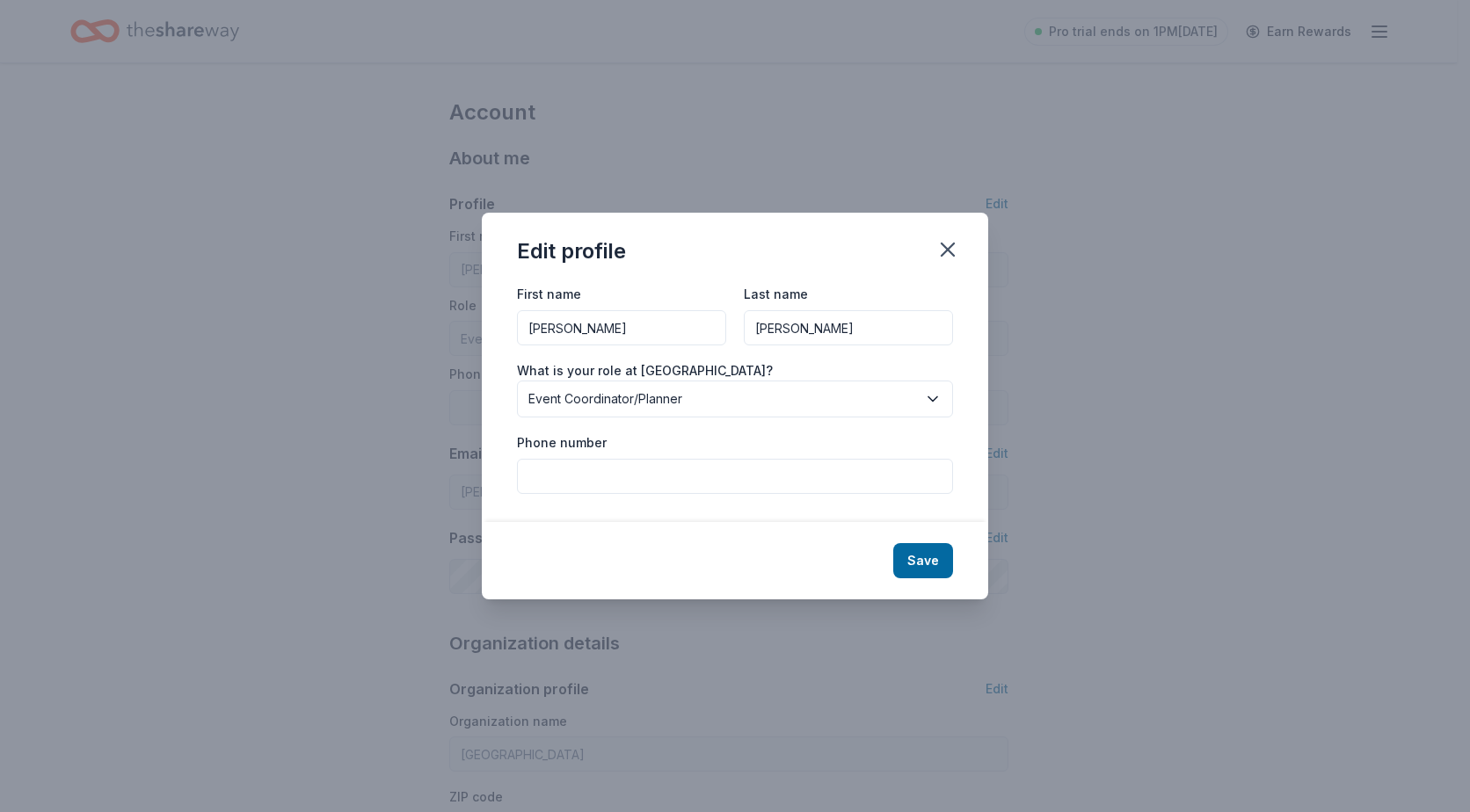
click at [658, 465] on input "Phone number" at bounding box center [735, 476] width 436 height 35
type input "4409976942"
click at [918, 565] on button "Save" at bounding box center [923, 560] width 60 height 35
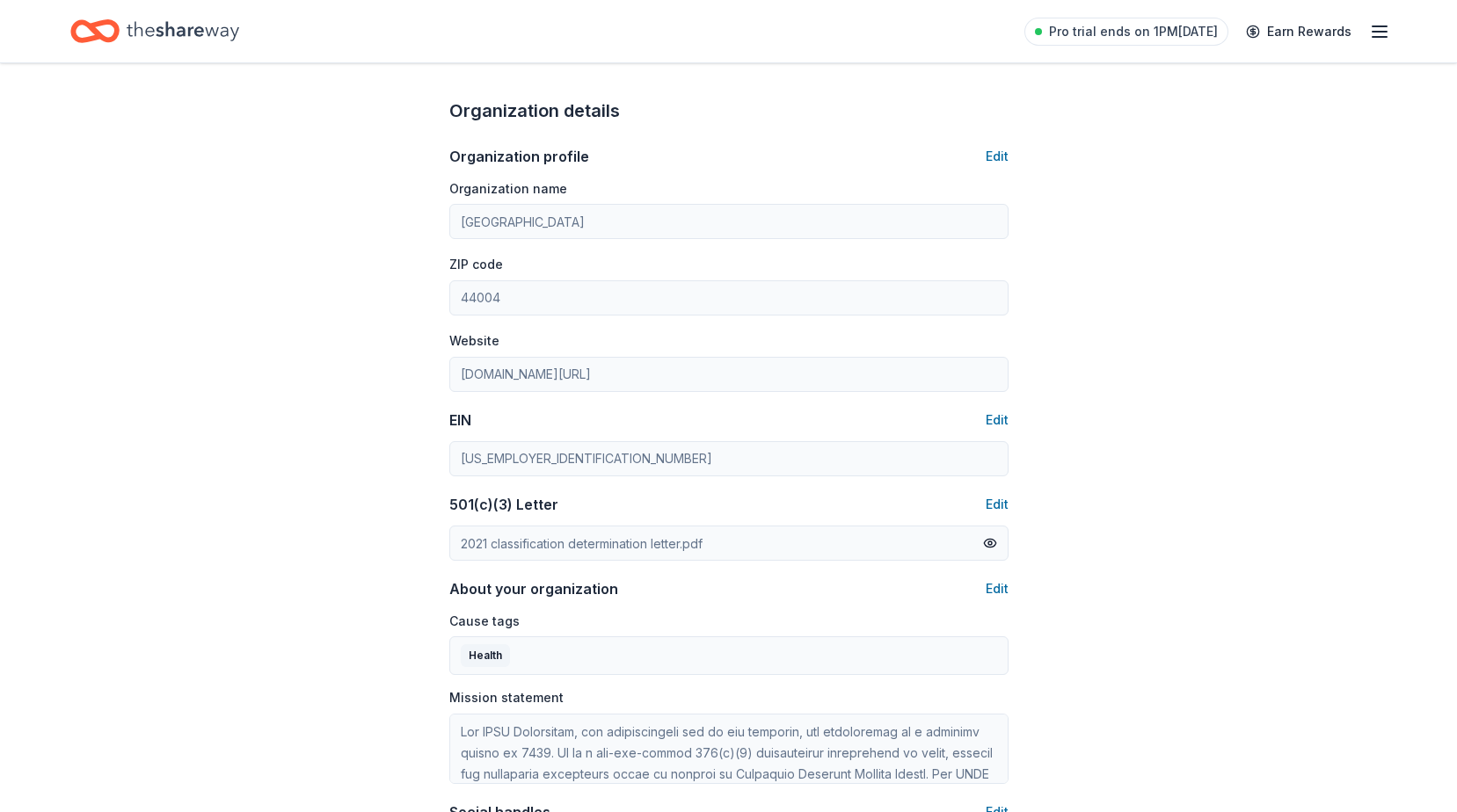
type input "4409976942"
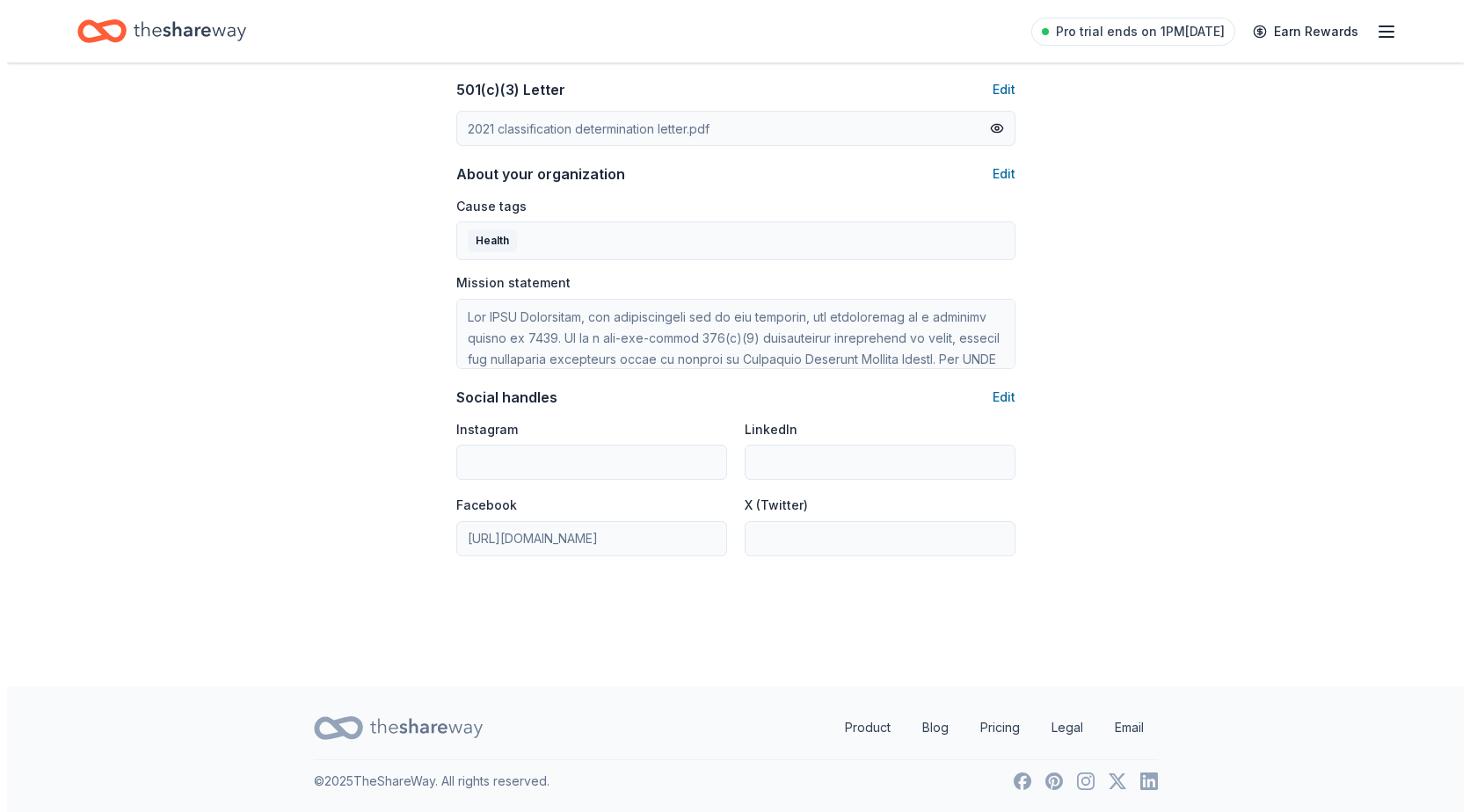
scroll to position [948, 0]
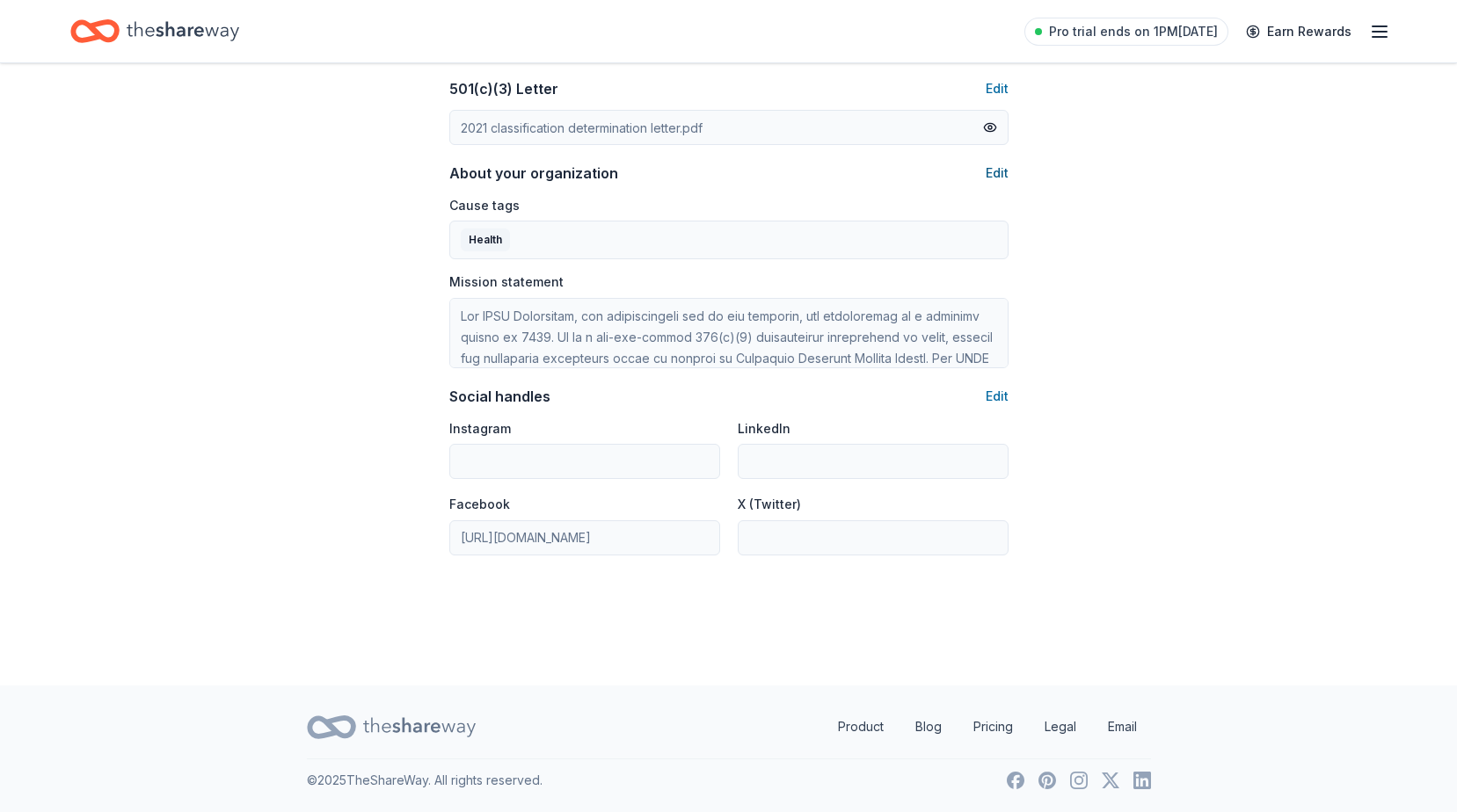
click at [1001, 168] on button "Edit" at bounding box center [997, 173] width 23 height 21
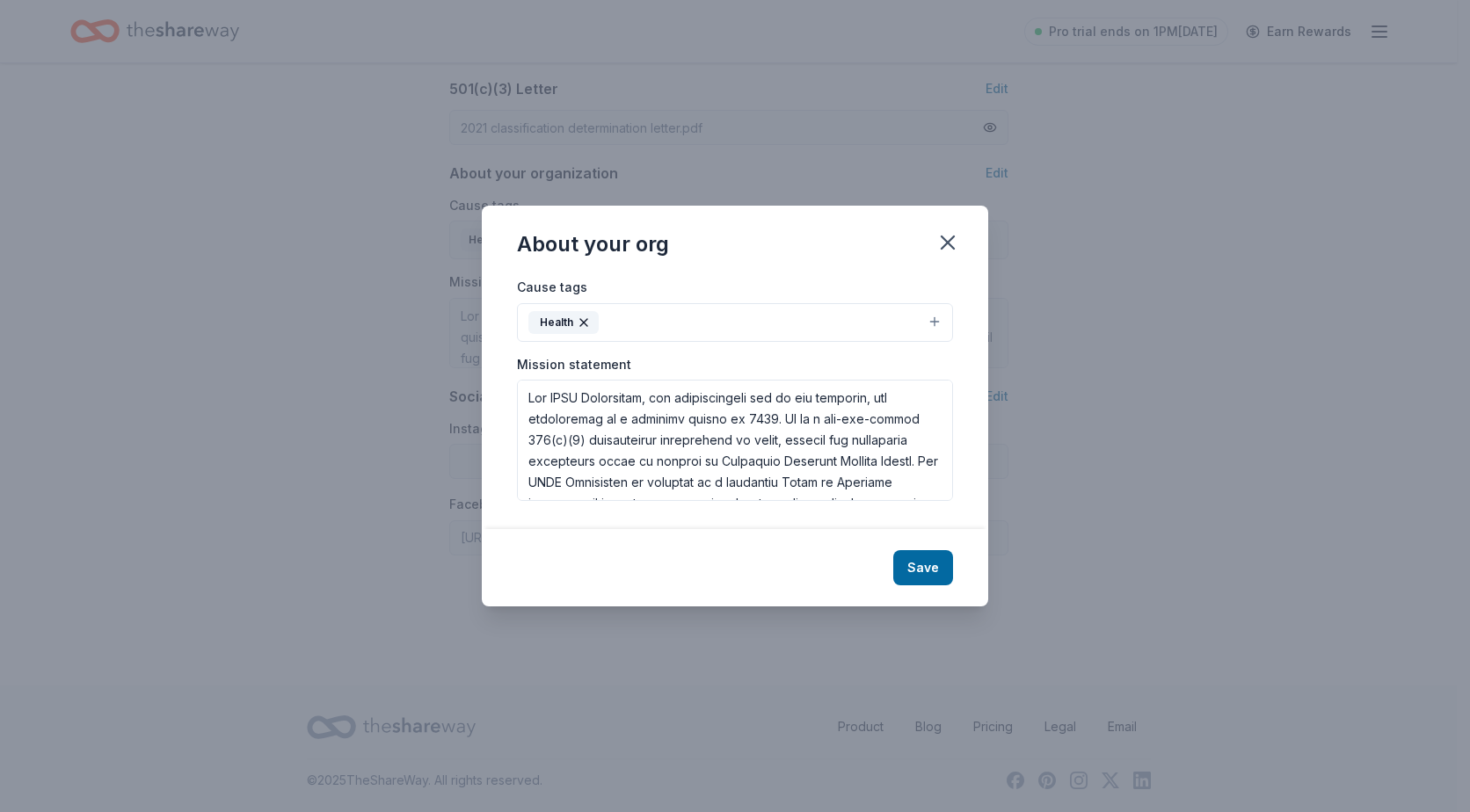
click at [805, 308] on button "Health" at bounding box center [735, 322] width 436 height 39
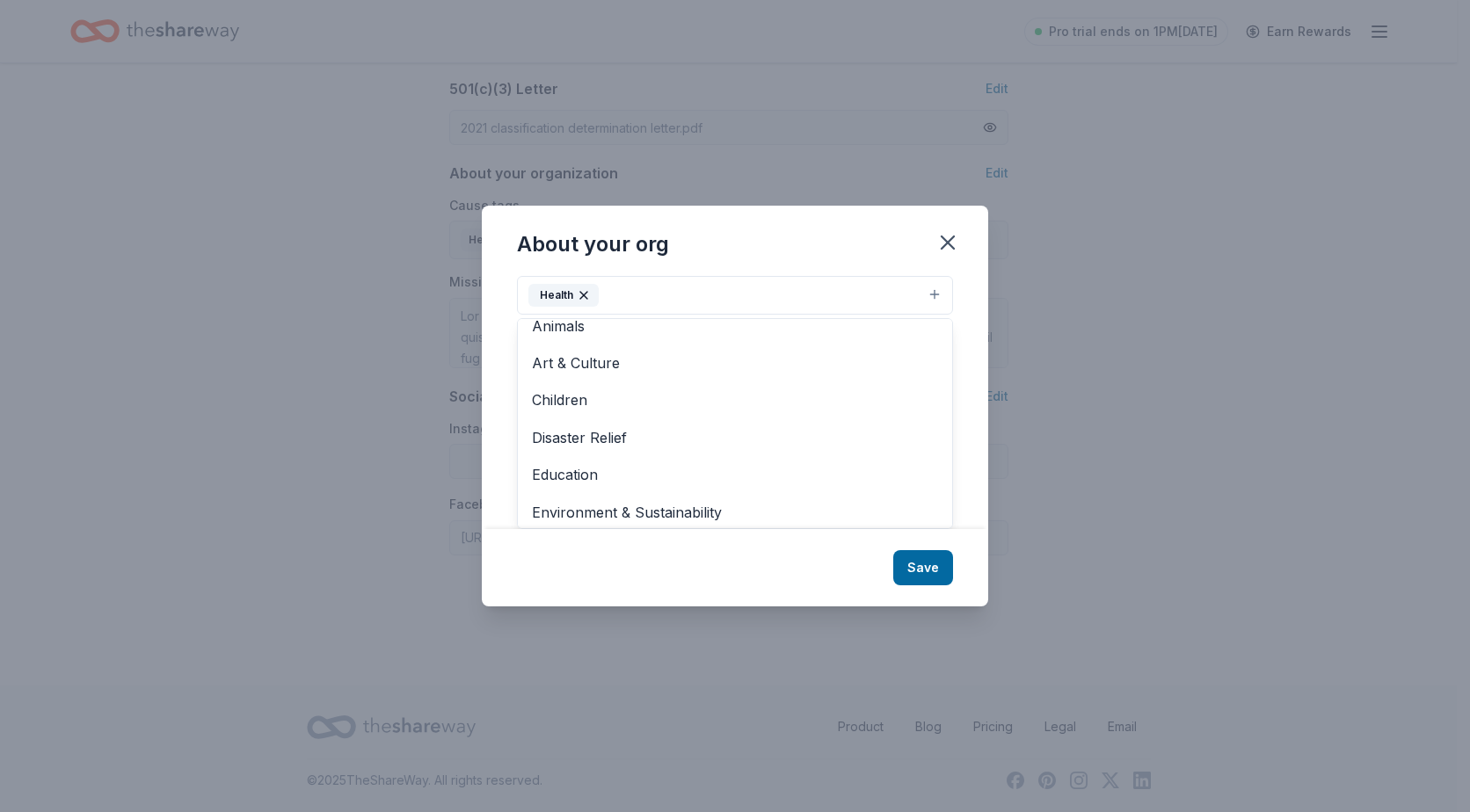
scroll to position [0, 0]
click at [945, 244] on div "About your org Cause tags Health Animals Art & Culture Children Disaster Relief…" at bounding box center [735, 406] width 506 height 401
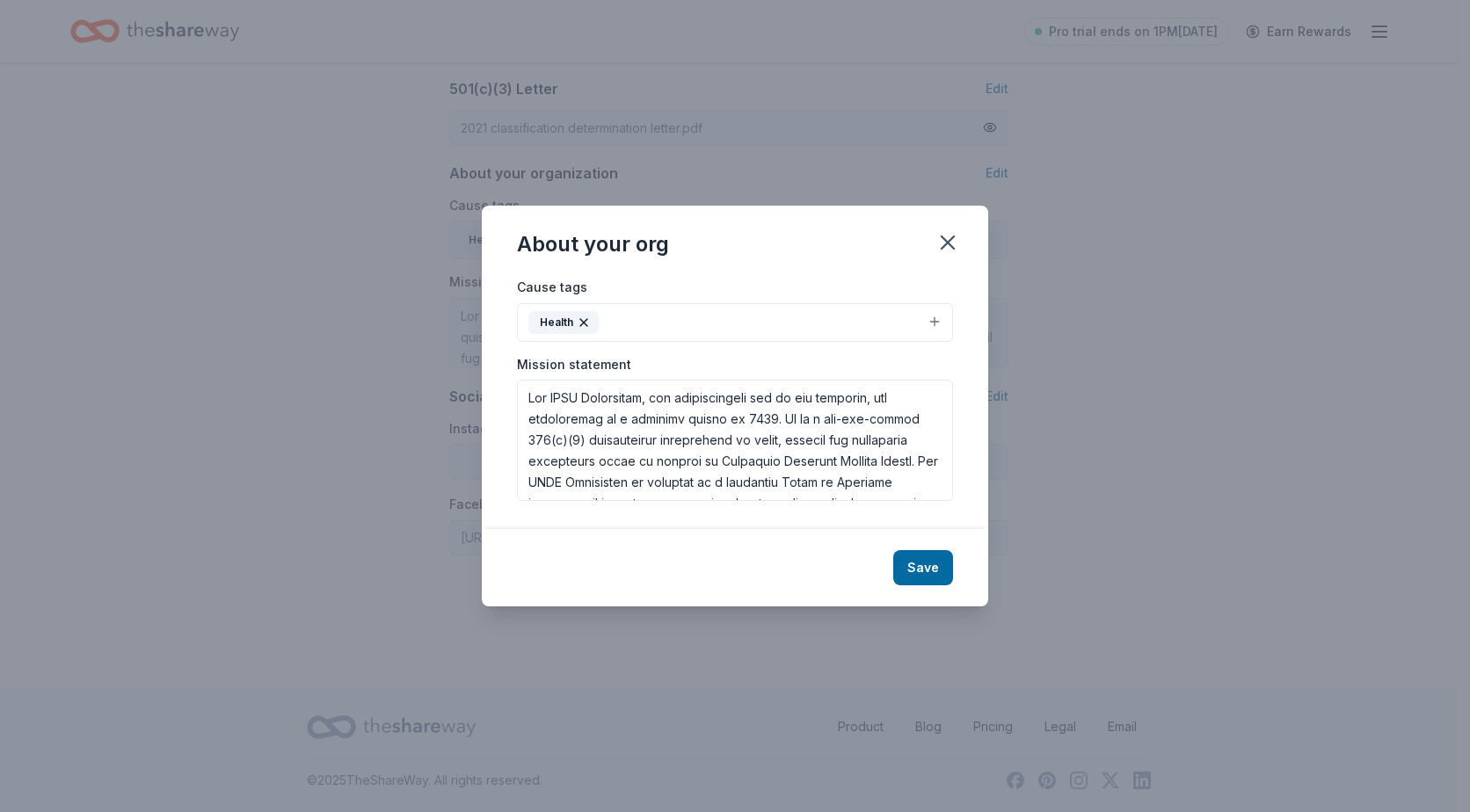
click at [945, 244] on icon "button" at bounding box center [948, 243] width 12 height 12
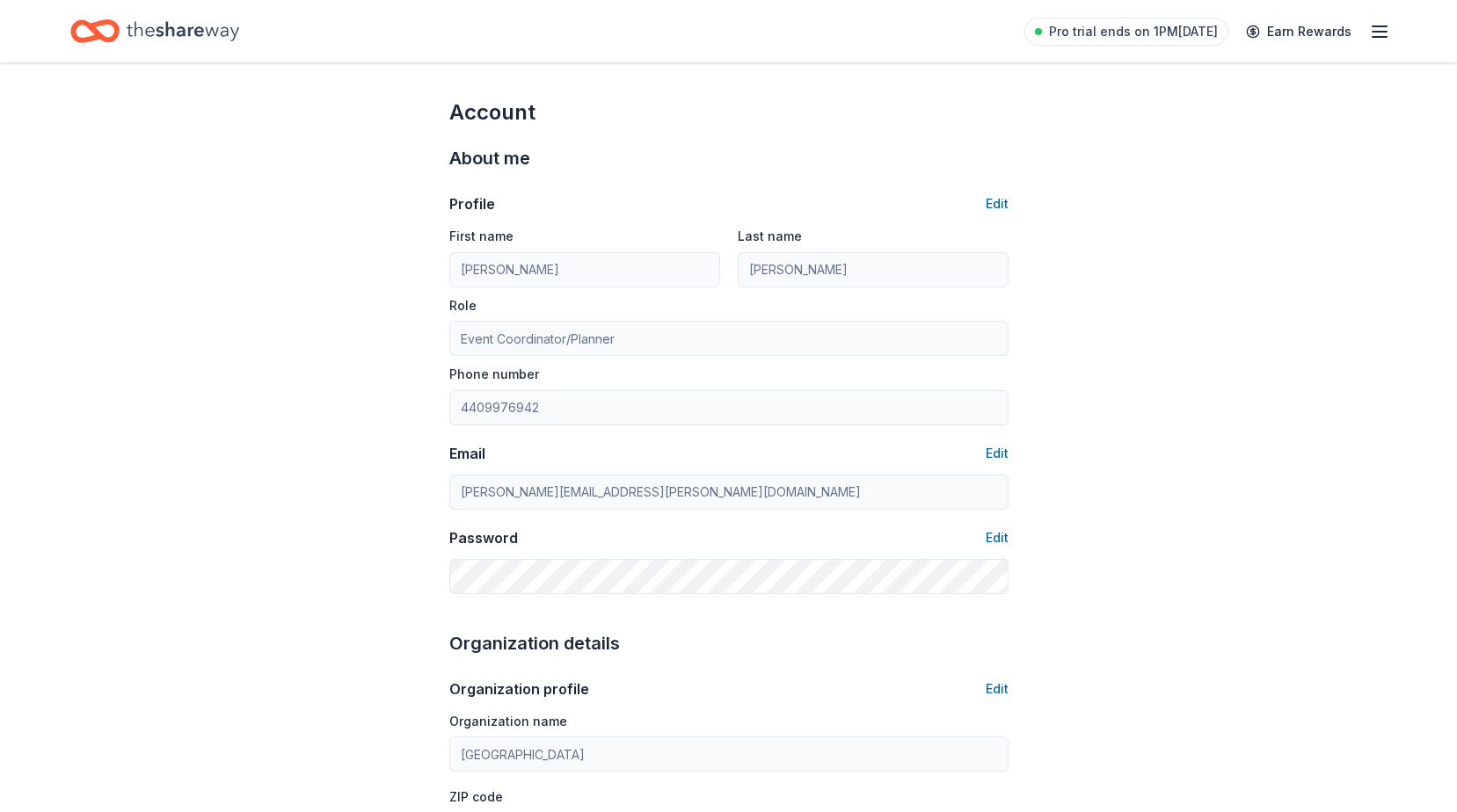
click at [171, 40] on icon "Home" at bounding box center [183, 31] width 113 height 36
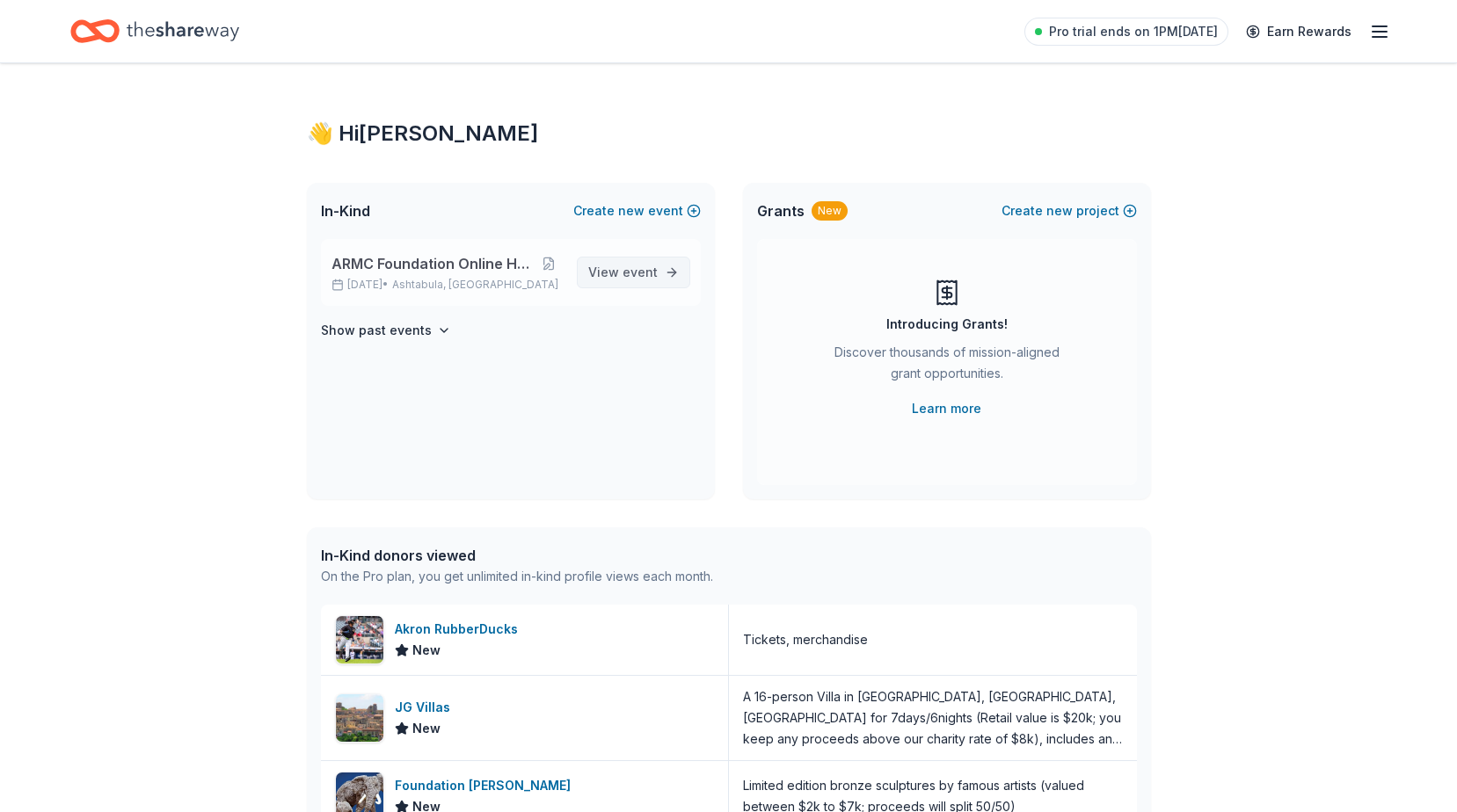
click at [630, 265] on span "event" at bounding box center [640, 272] width 35 height 15
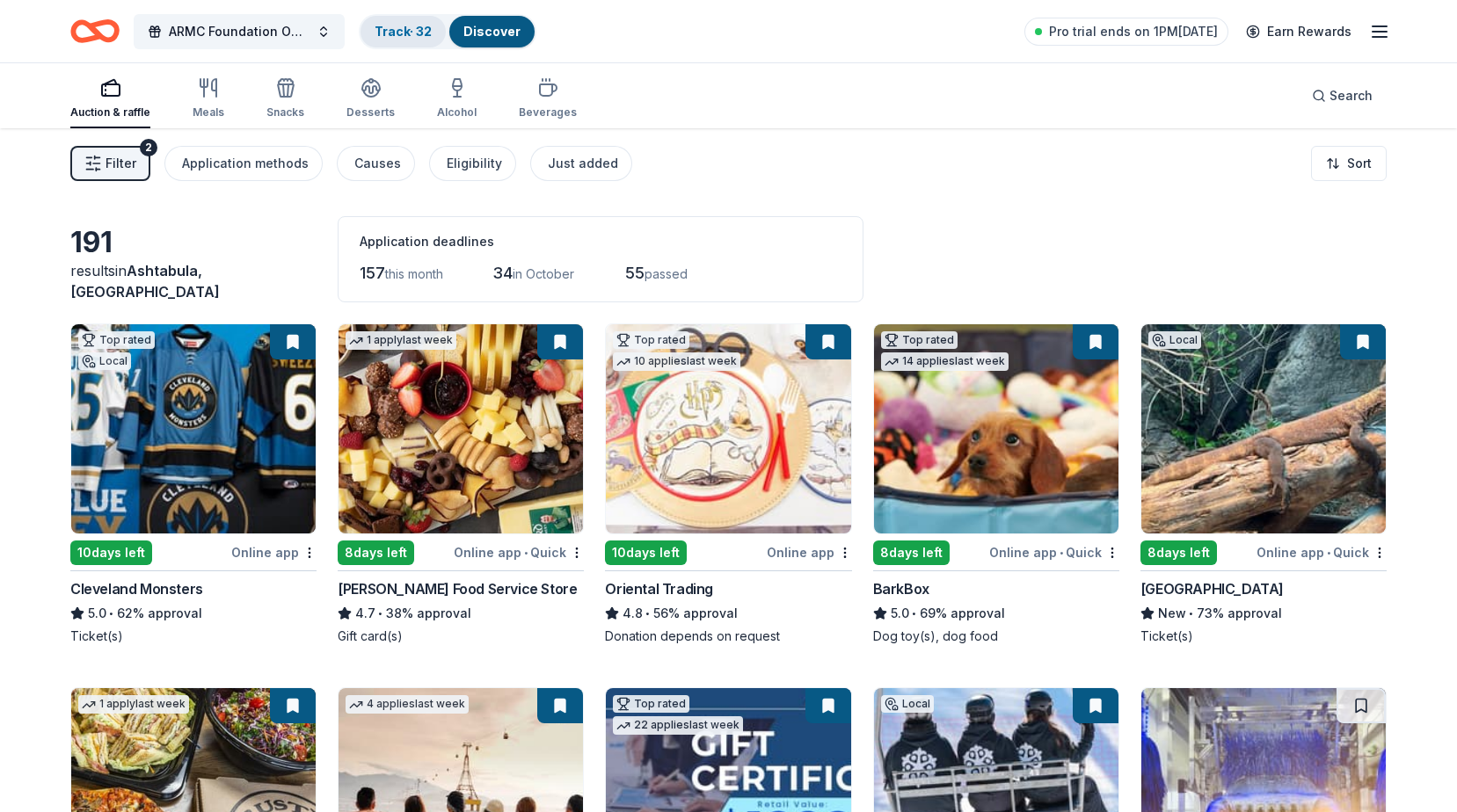
click at [391, 34] on link "Track · 32" at bounding box center [403, 31] width 57 height 15
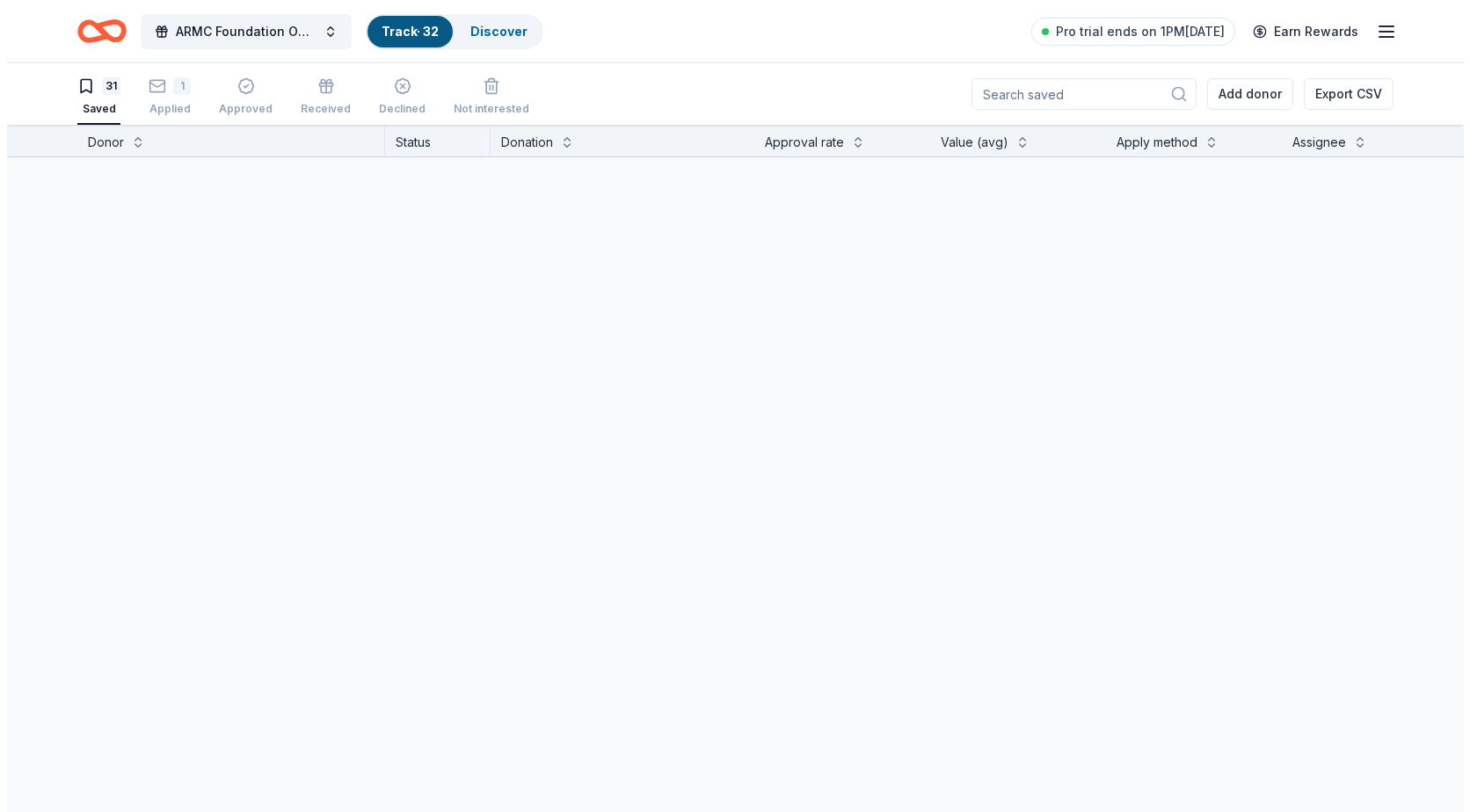
scroll to position [1, 0]
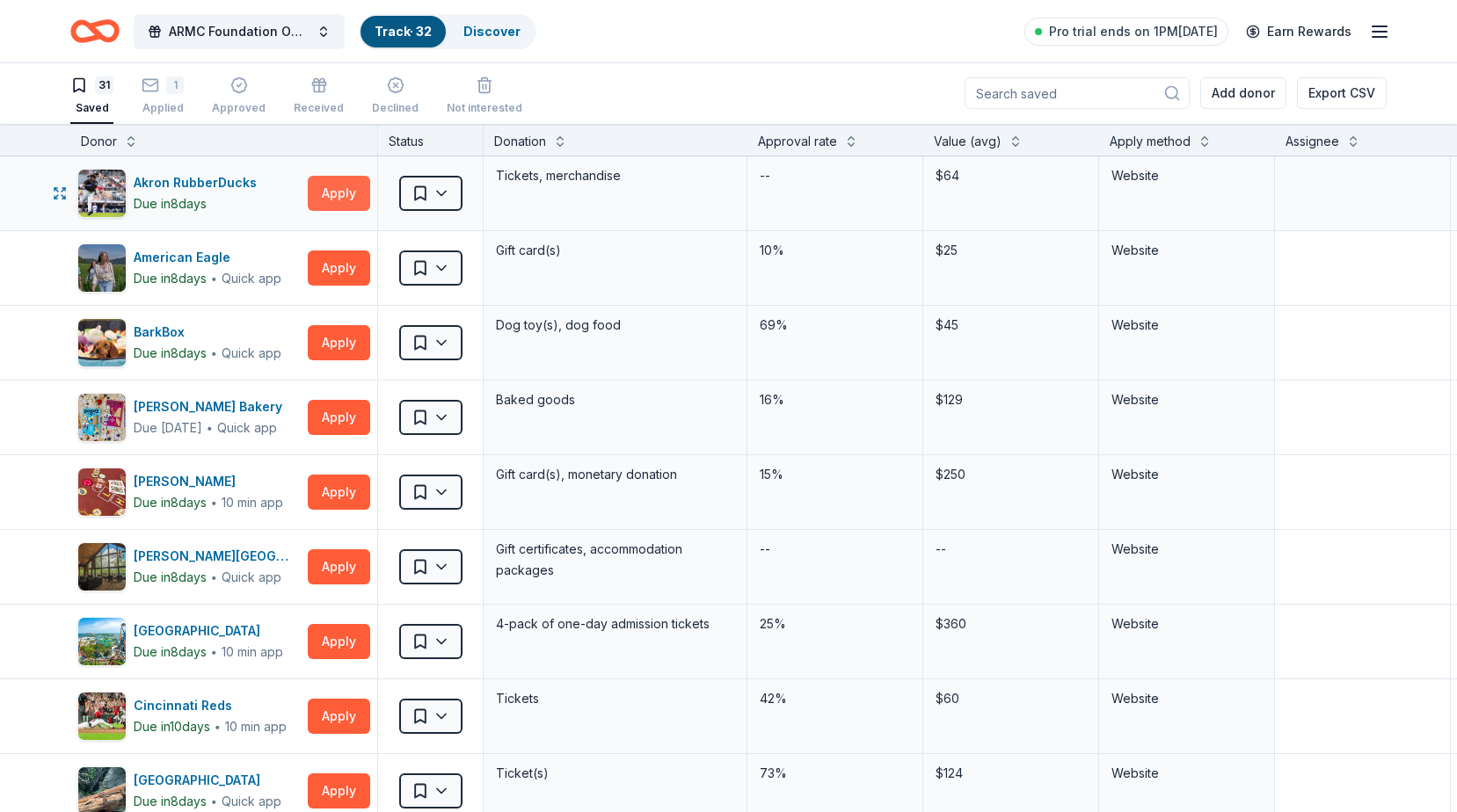
click at [326, 193] on button "Apply" at bounding box center [339, 193] width 63 height 35
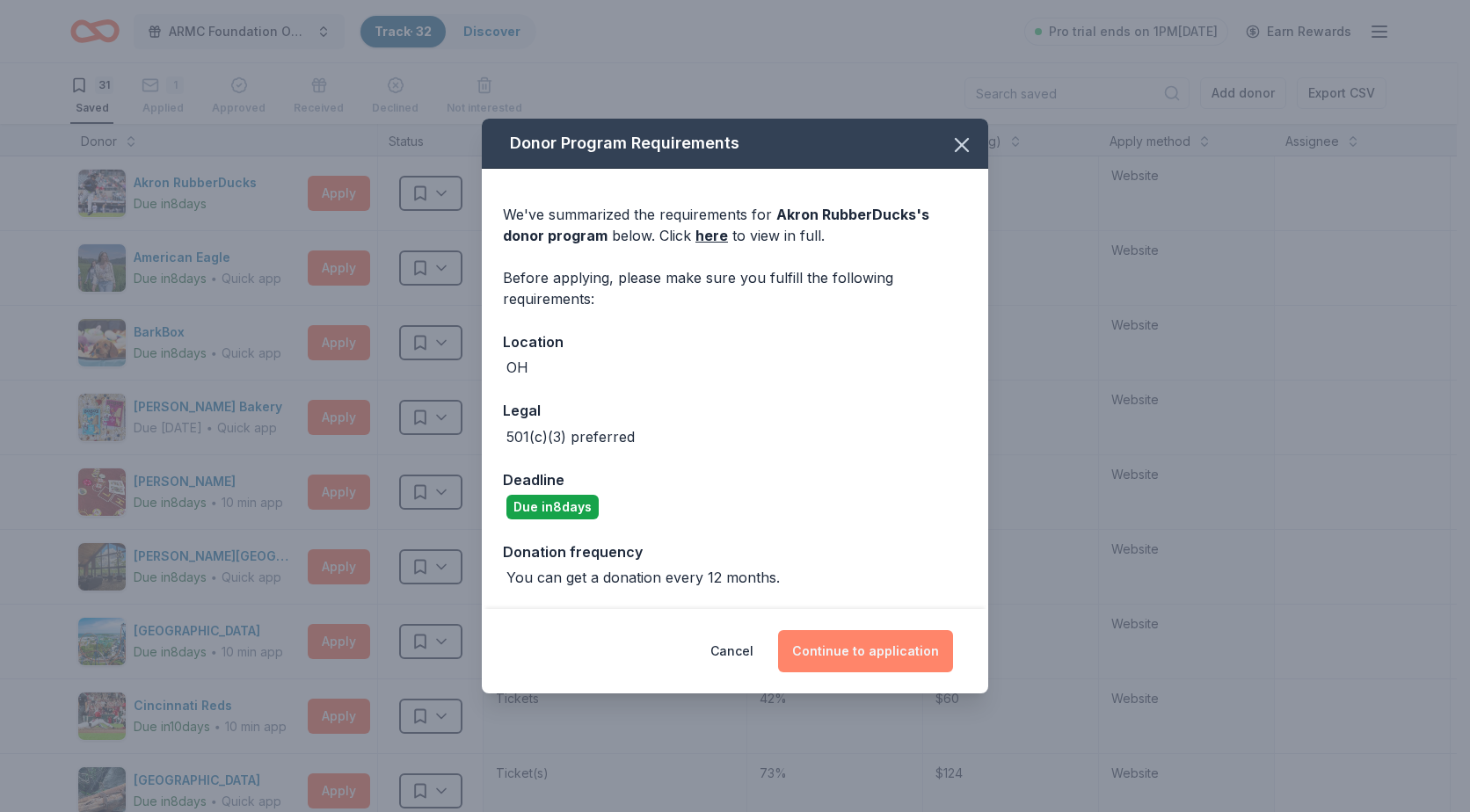
click at [906, 662] on button "Continue to application" at bounding box center [865, 651] width 175 height 43
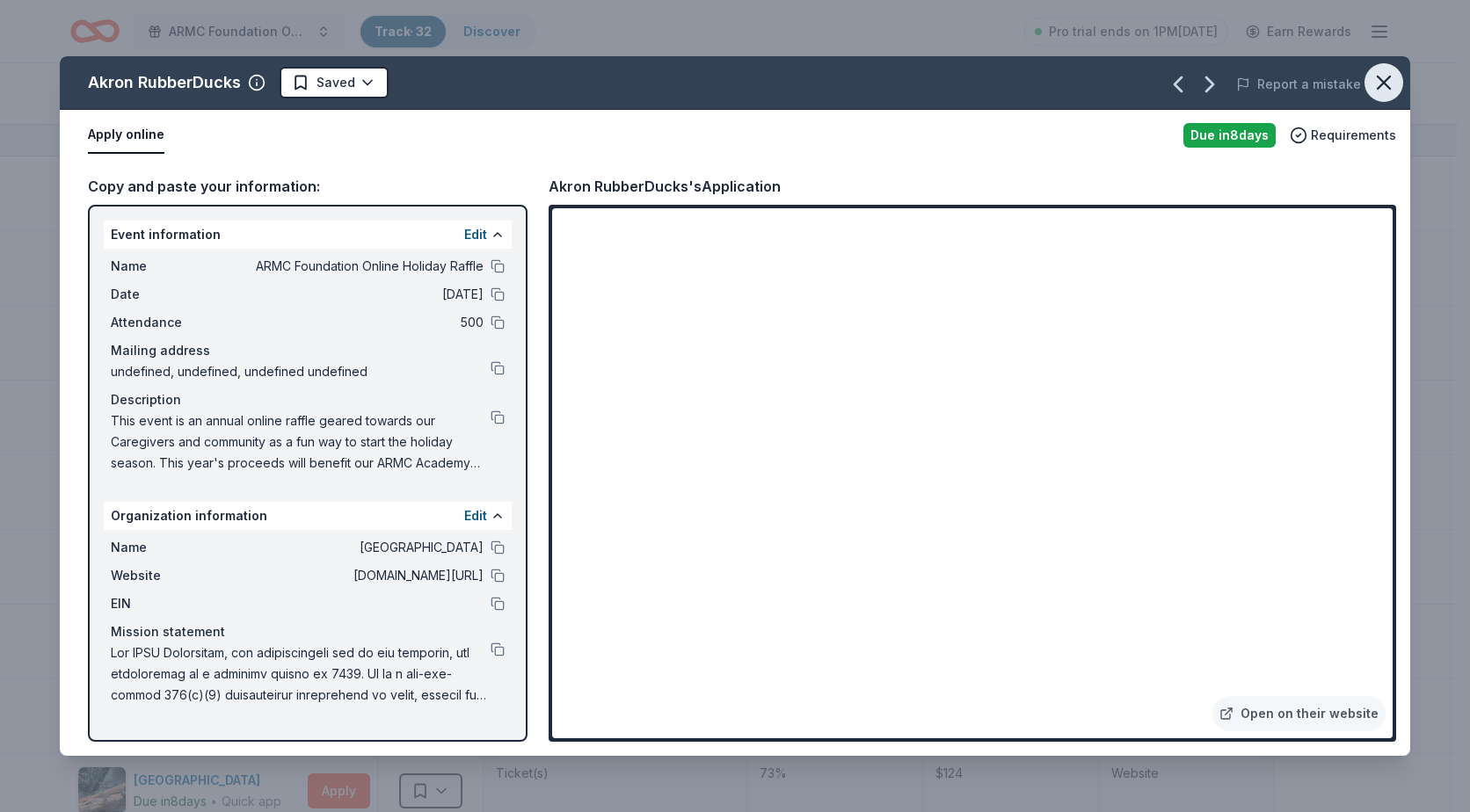
click at [1372, 78] on icon "button" at bounding box center [1384, 82] width 25 height 25
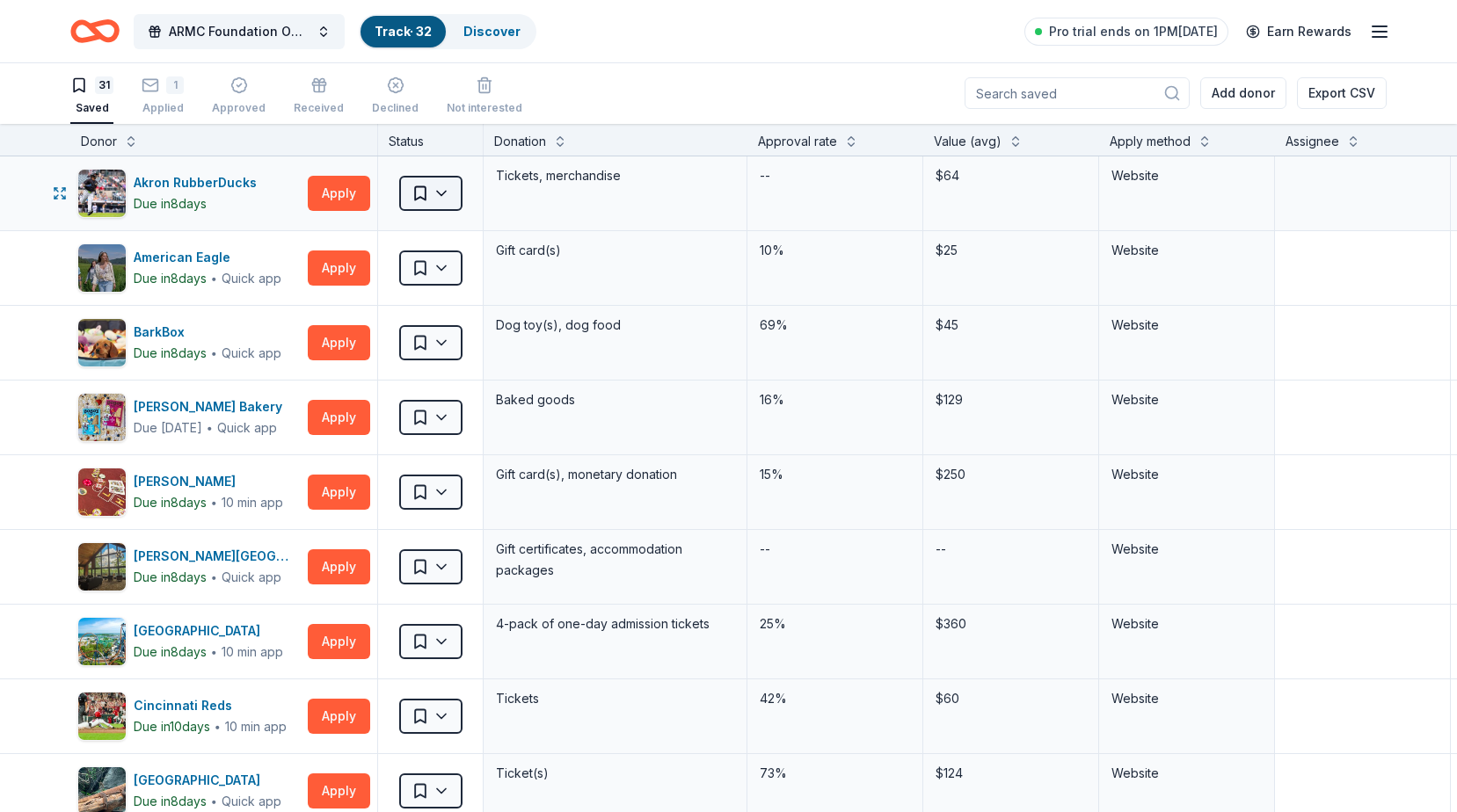
click at [446, 192] on html "ARMC Foundation Online Holiday Raffle Track · 32 Discover Pro trial ends on 1PM…" at bounding box center [728, 405] width 1457 height 812
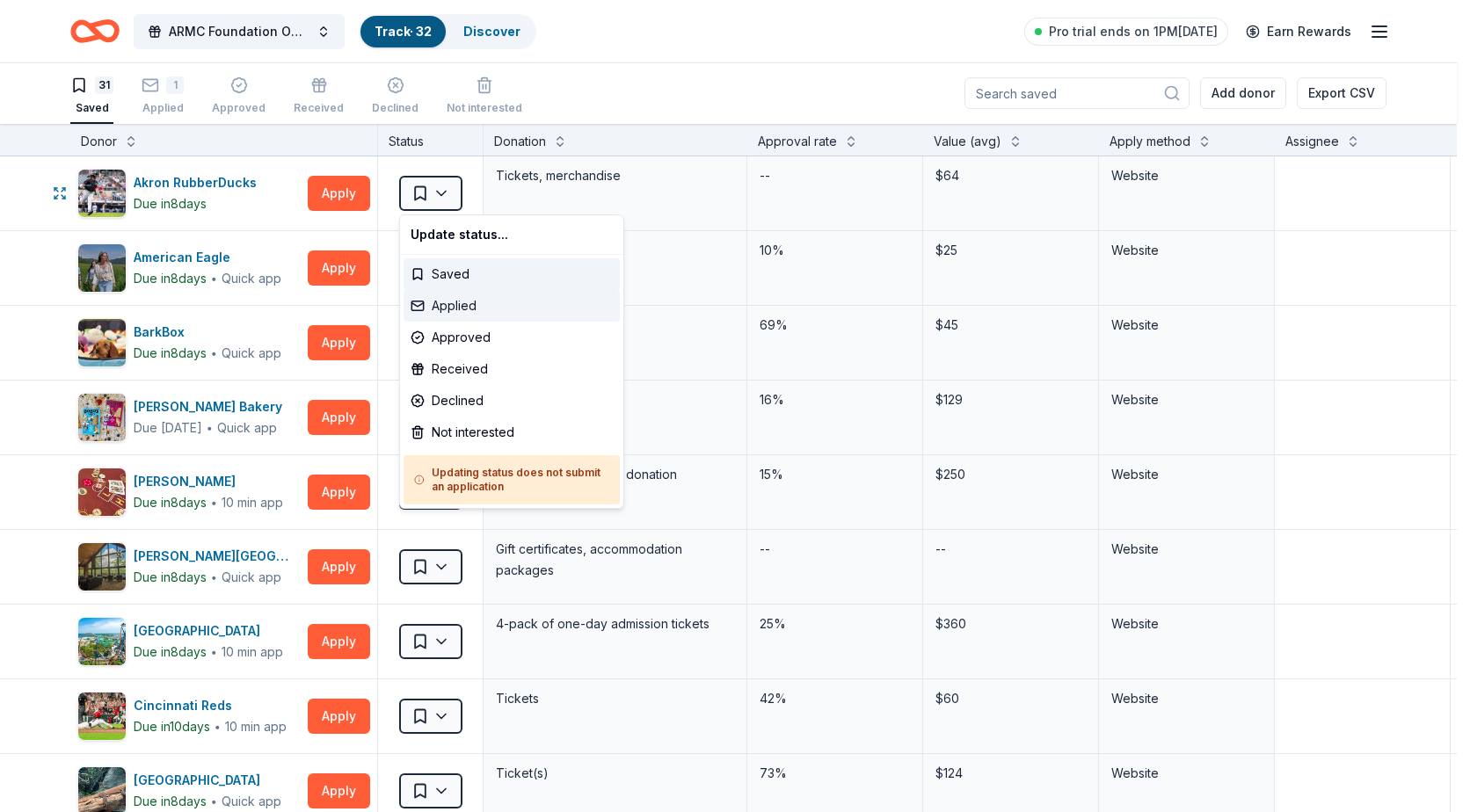
click at [446, 305] on div "Applied" at bounding box center [512, 305] width 216 height 31
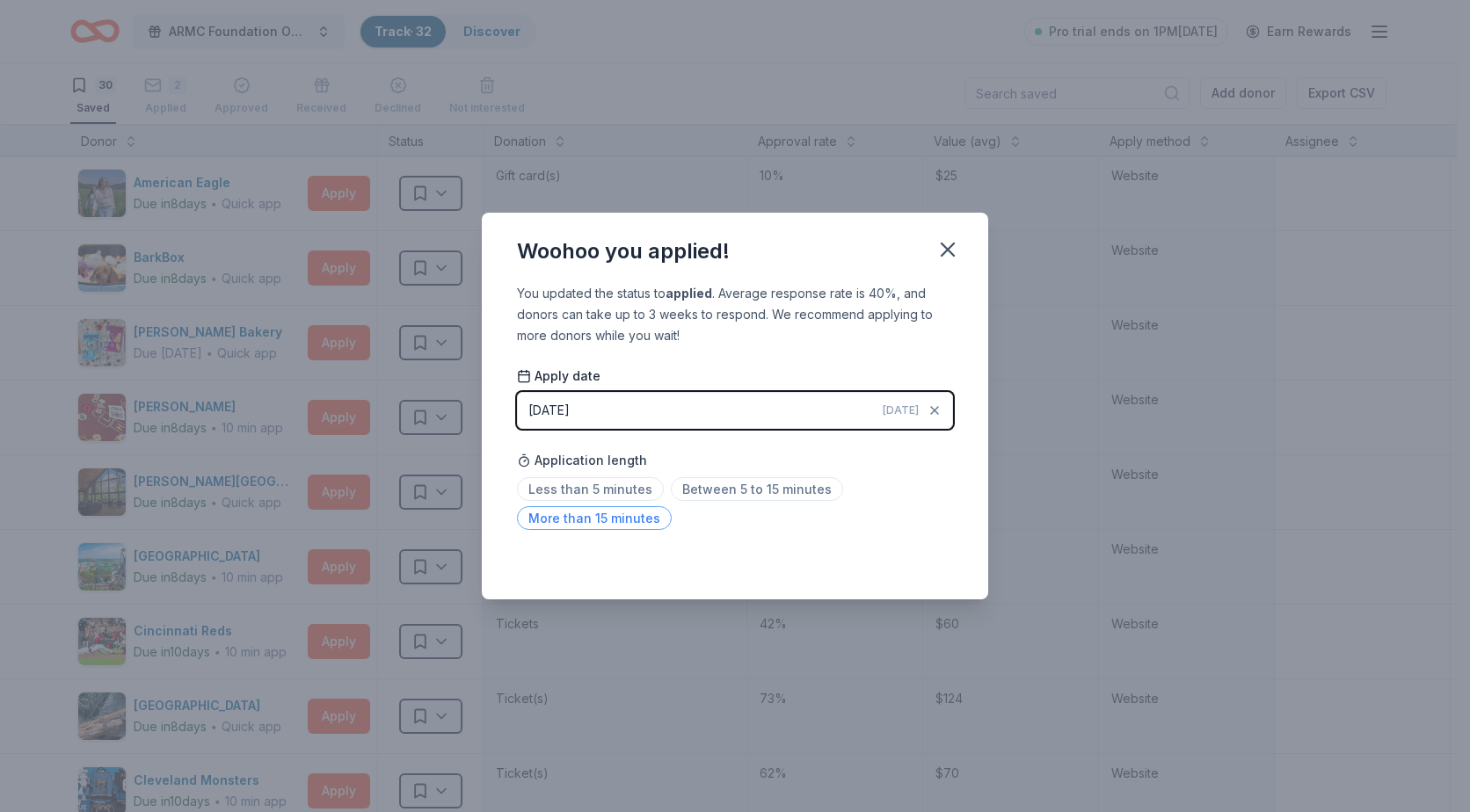
click at [614, 520] on span "More than 15 minutes" at bounding box center [593, 517] width 154 height 24
click at [950, 246] on icon "button" at bounding box center [948, 249] width 25 height 25
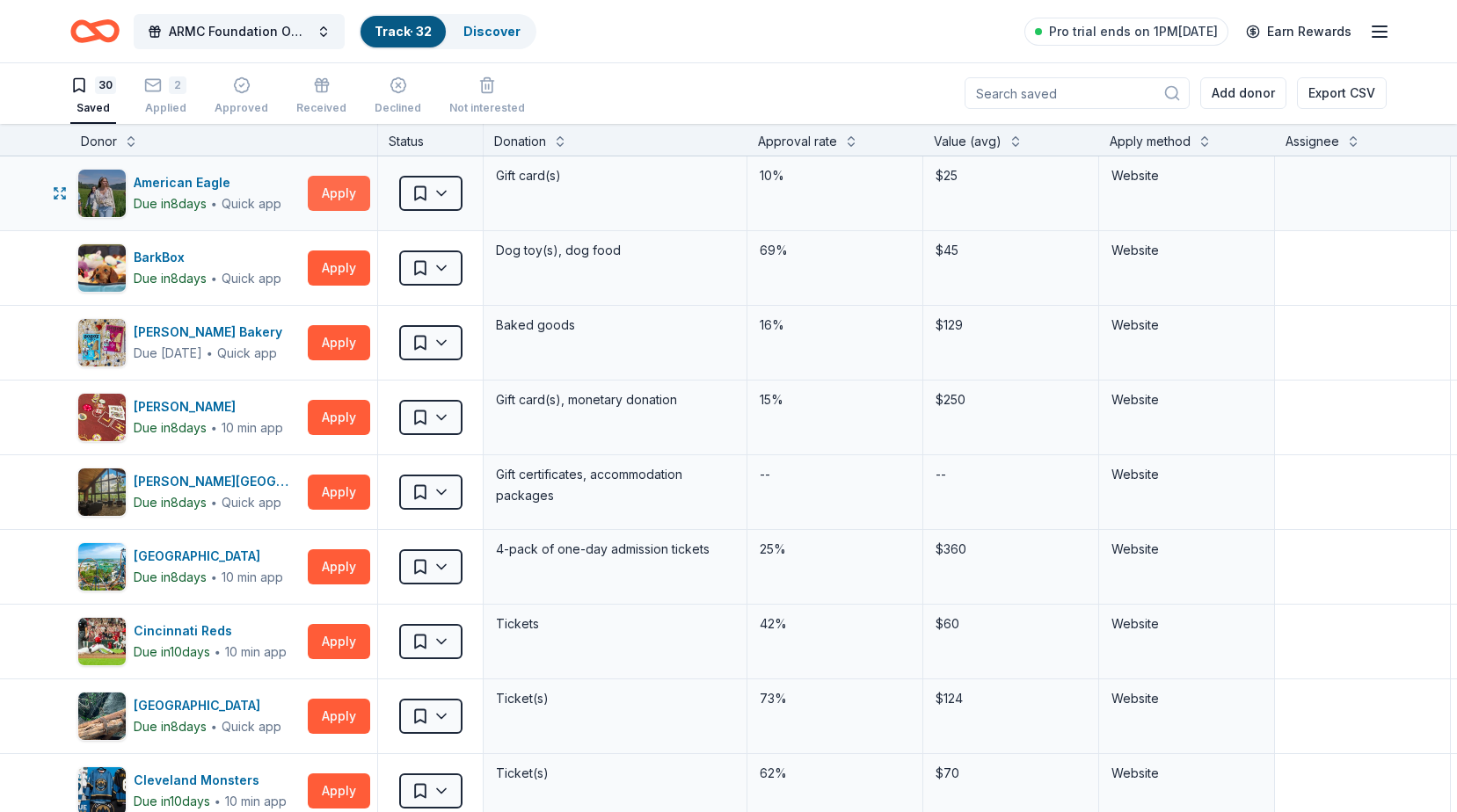
click at [352, 192] on button "Apply" at bounding box center [339, 193] width 63 height 35
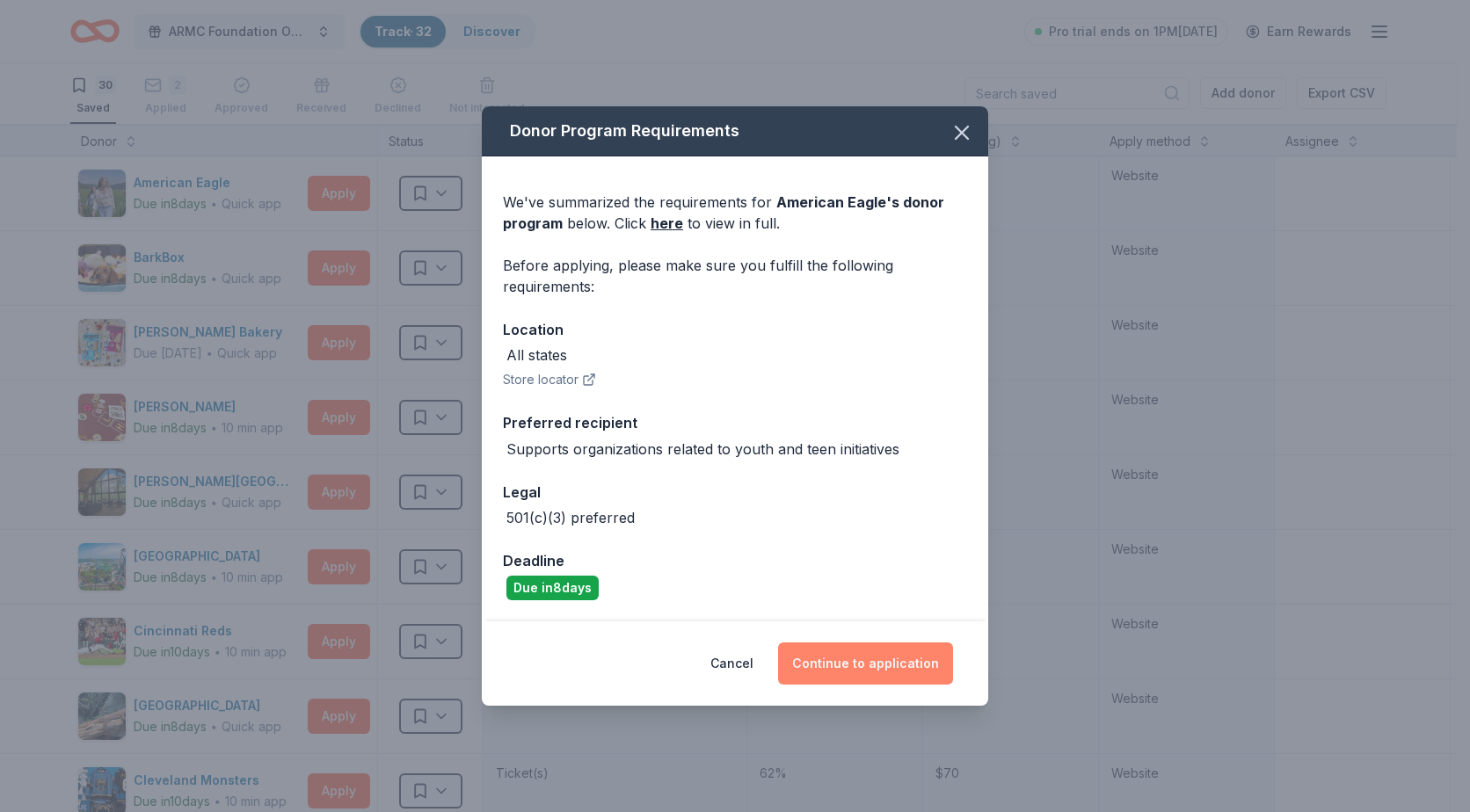
click at [925, 673] on button "Continue to application" at bounding box center [865, 663] width 175 height 43
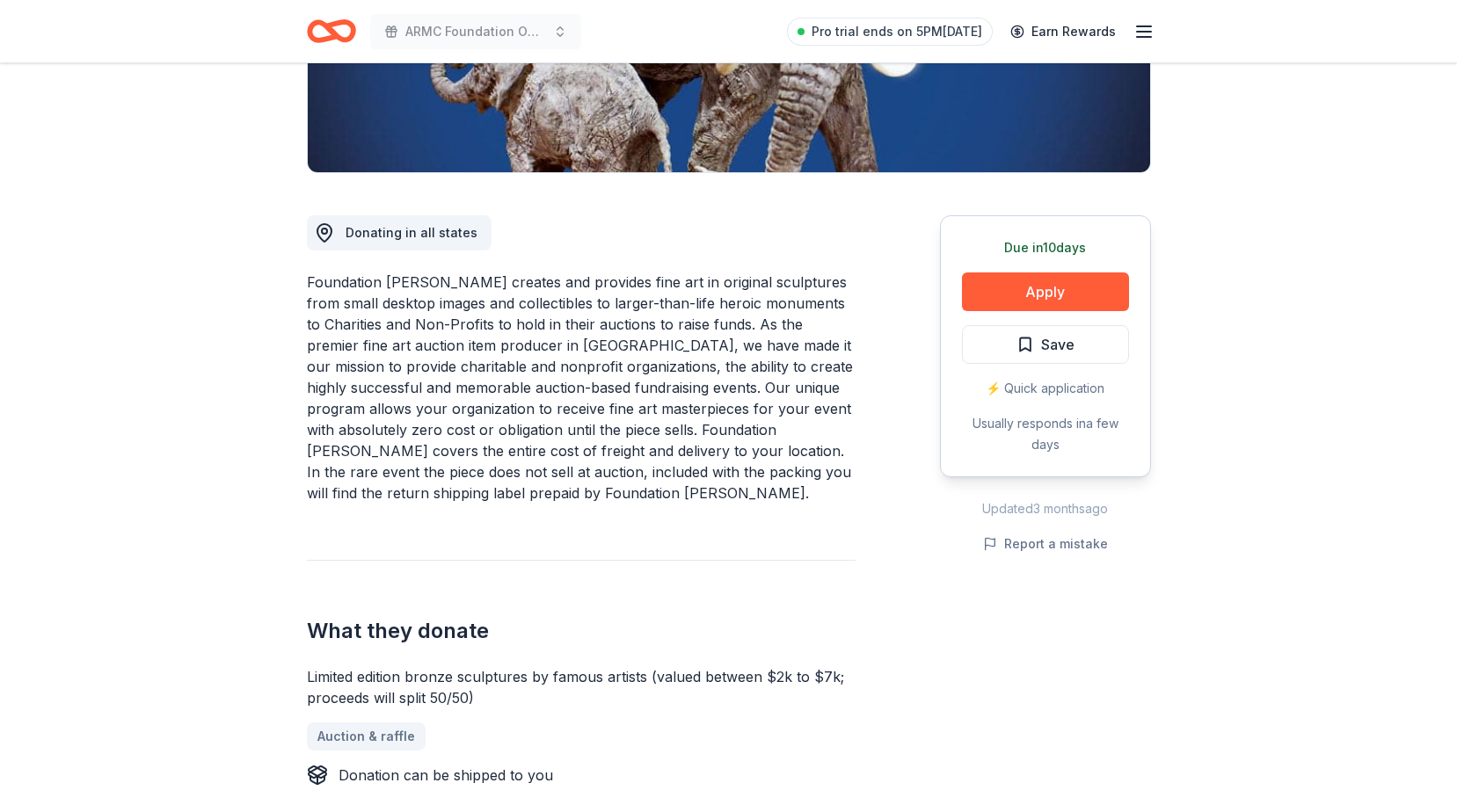
scroll to position [352, 0]
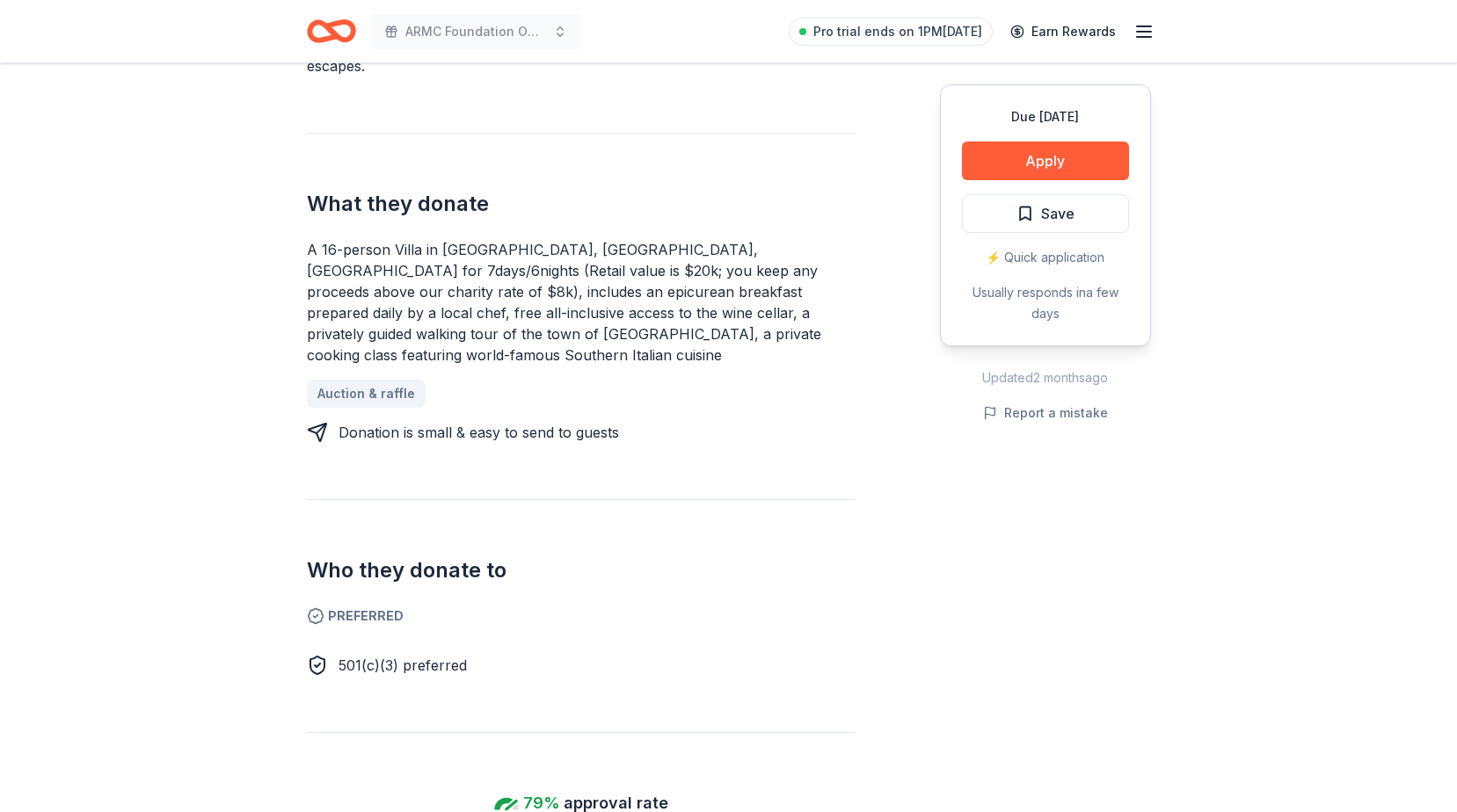
scroll to position [595, 0]
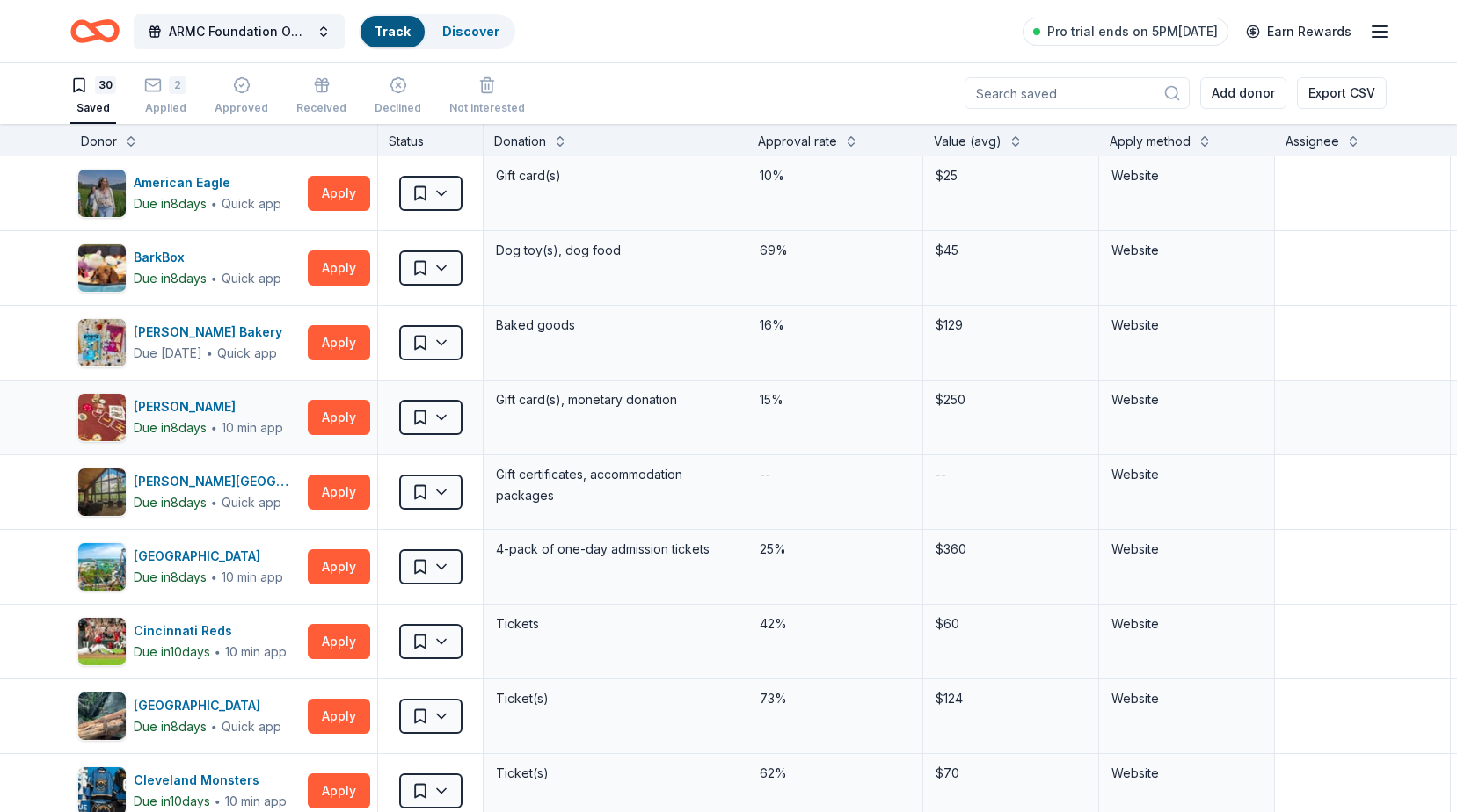
scroll to position [1, 0]
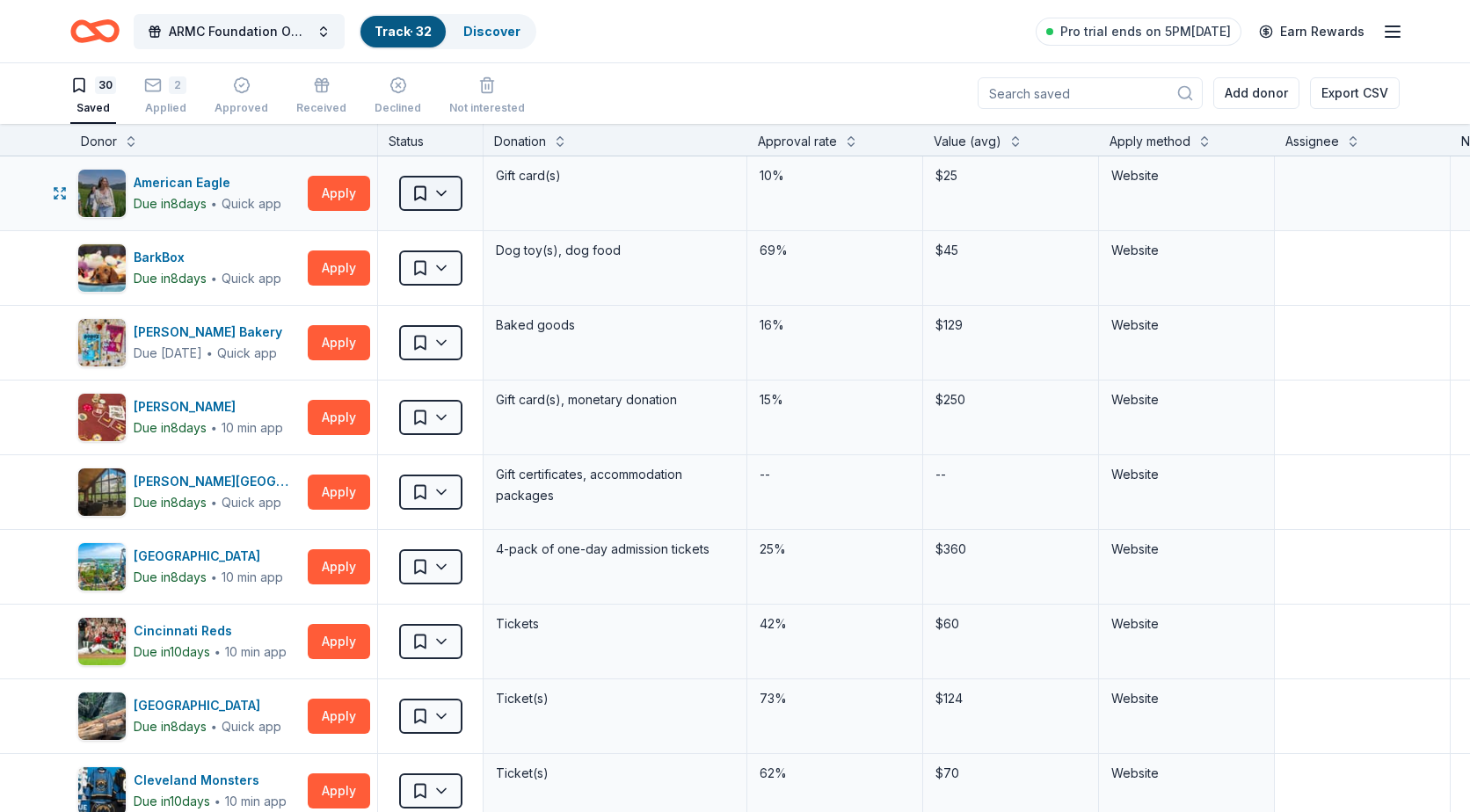
click at [439, 189] on html "ARMC Foundation Online Holiday Raffle Track · 32 Discover Pro trial ends on 5PM…" at bounding box center [735, 405] width 1470 height 812
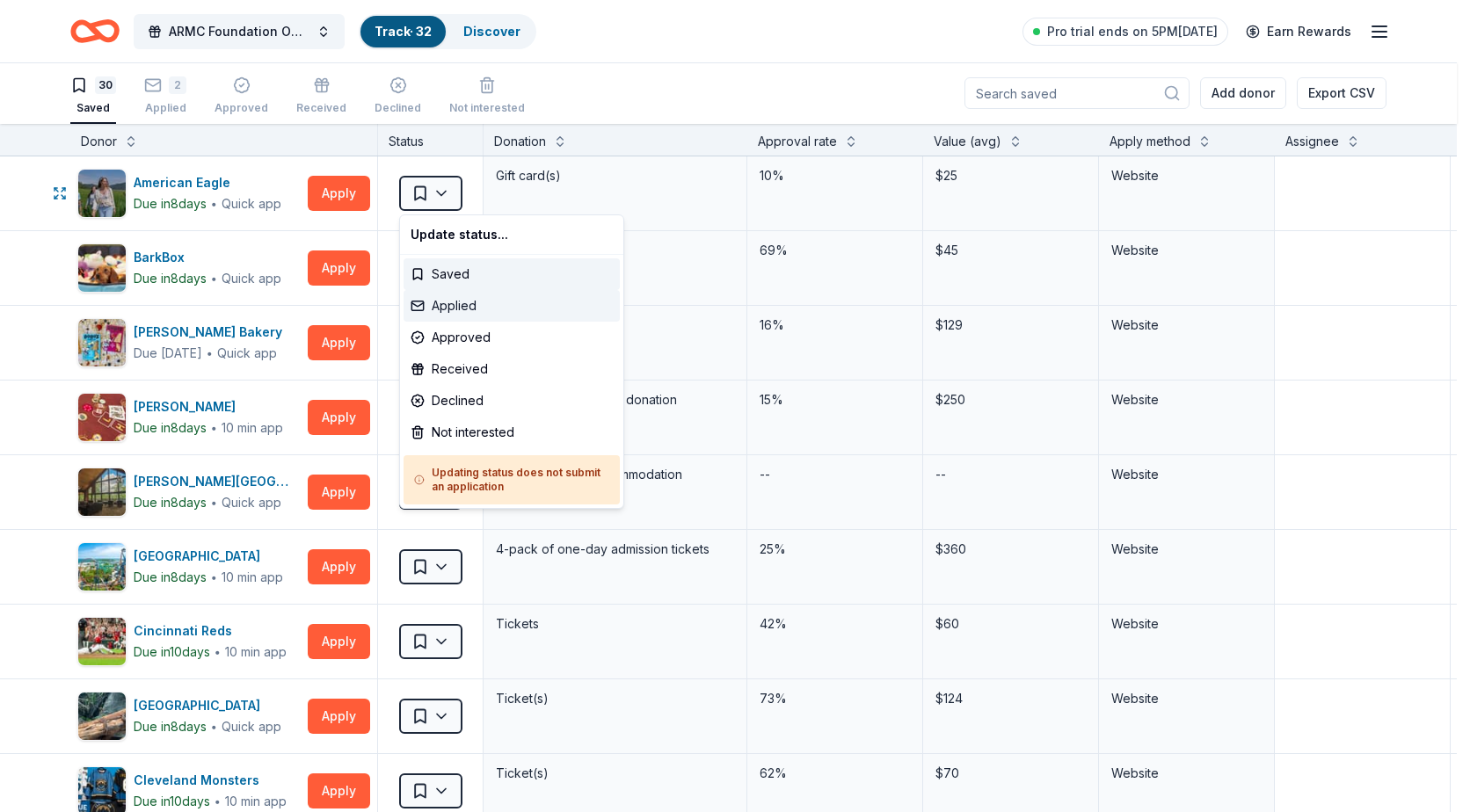
click at [459, 302] on div "Applied" at bounding box center [512, 305] width 216 height 31
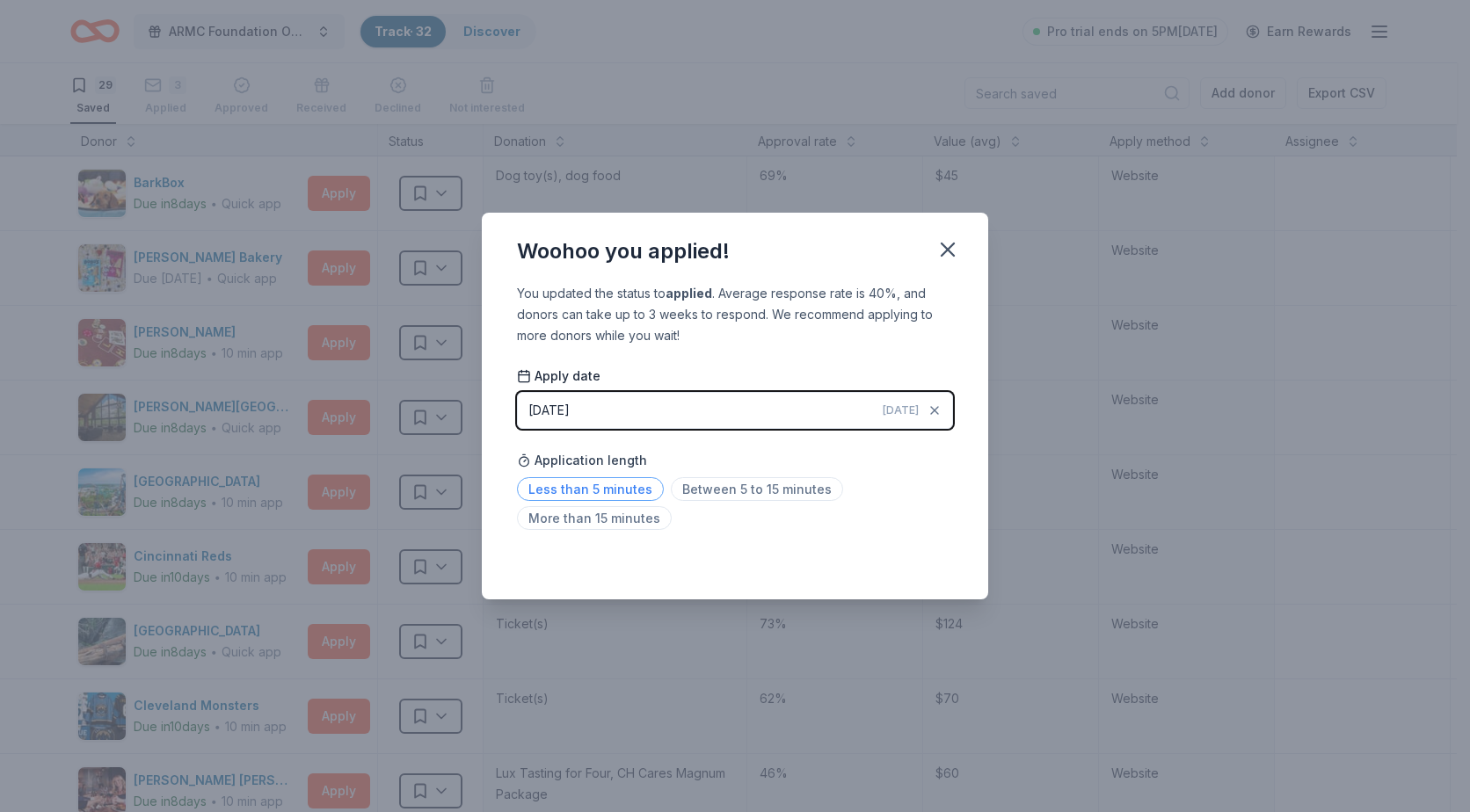
click at [625, 492] on span "Less than 5 minutes" at bounding box center [590, 489] width 147 height 24
click at [955, 253] on icon "button" at bounding box center [948, 249] width 25 height 25
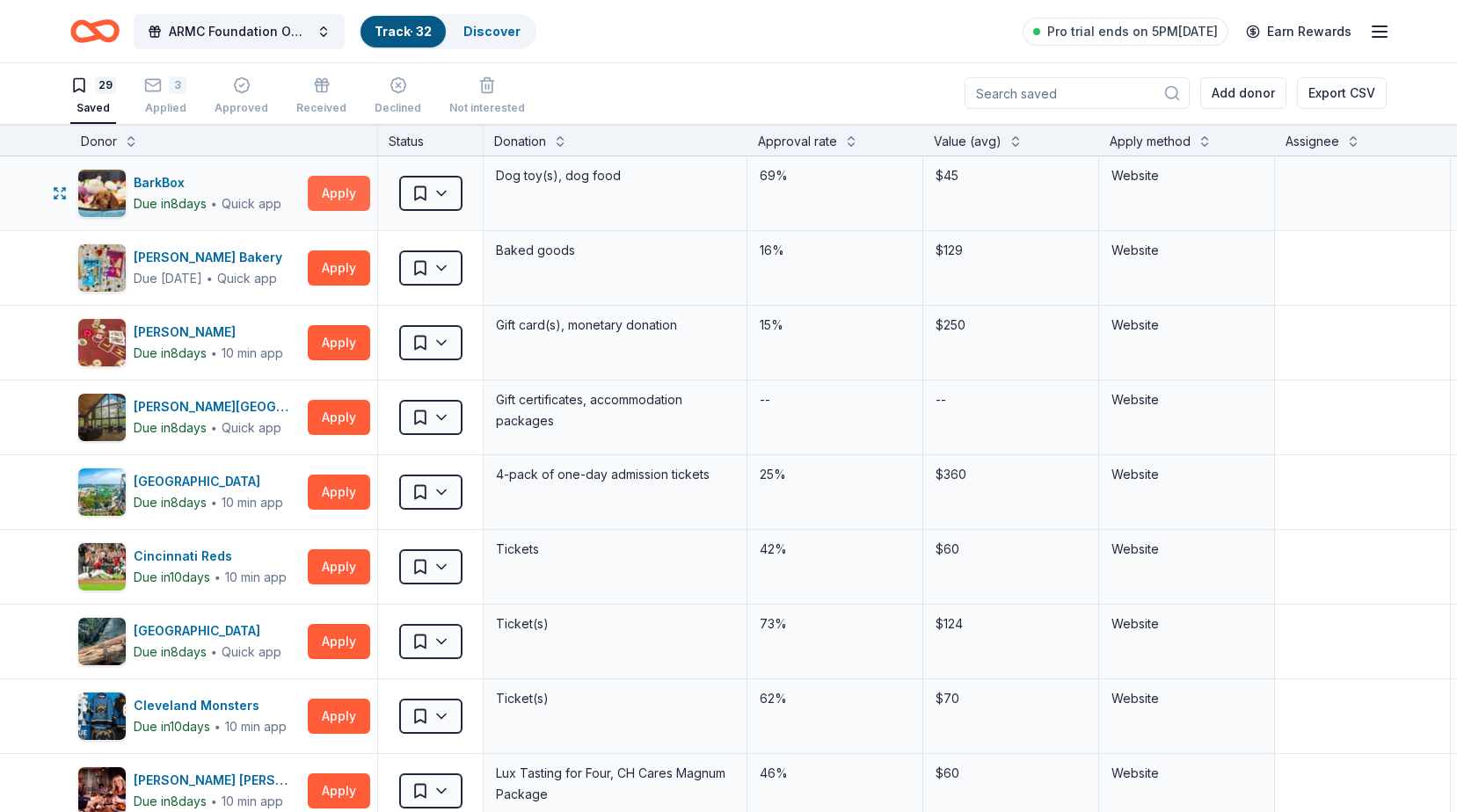
click at [350, 189] on button "Apply" at bounding box center [339, 193] width 63 height 35
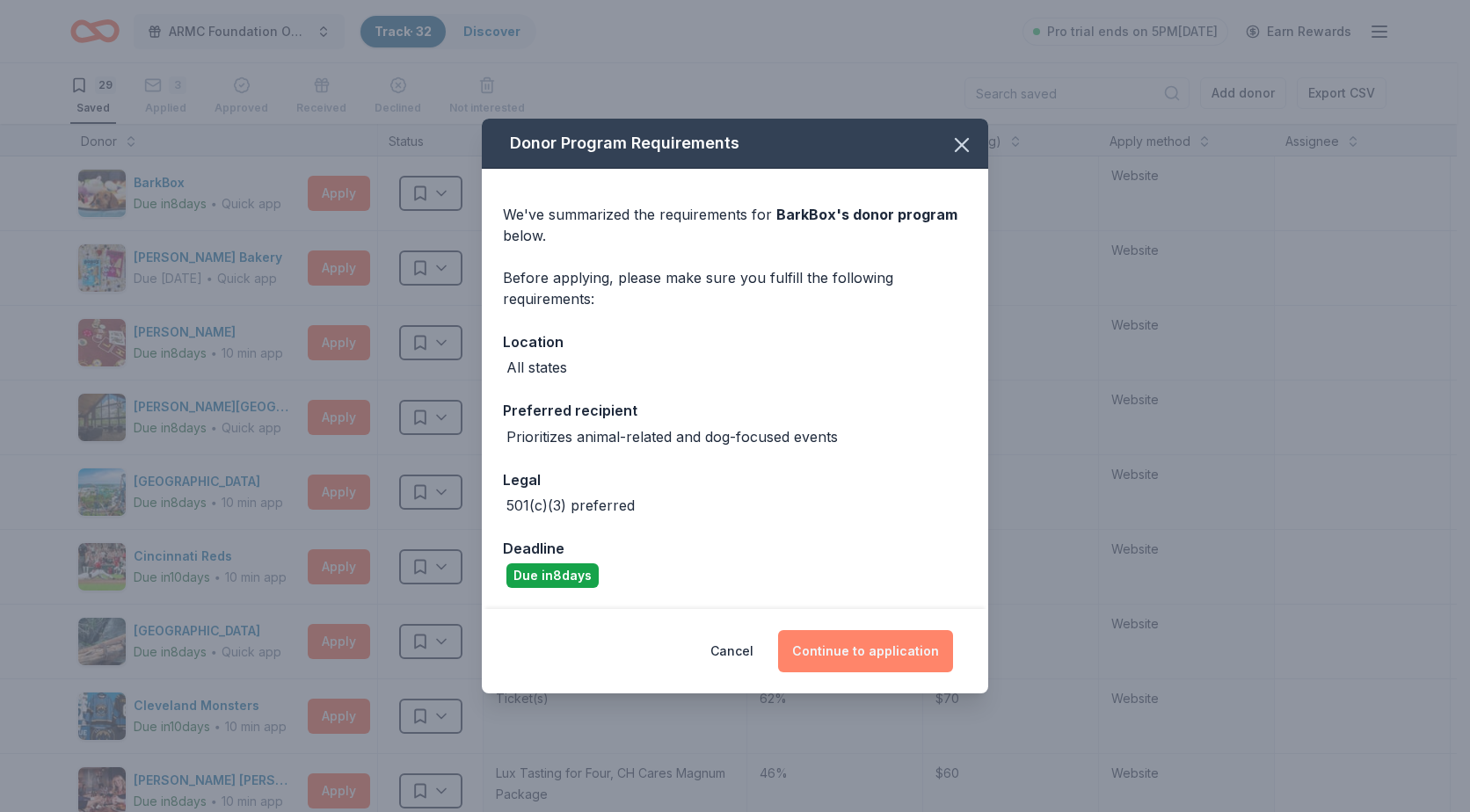
click at [892, 649] on button "Continue to application" at bounding box center [865, 651] width 175 height 43
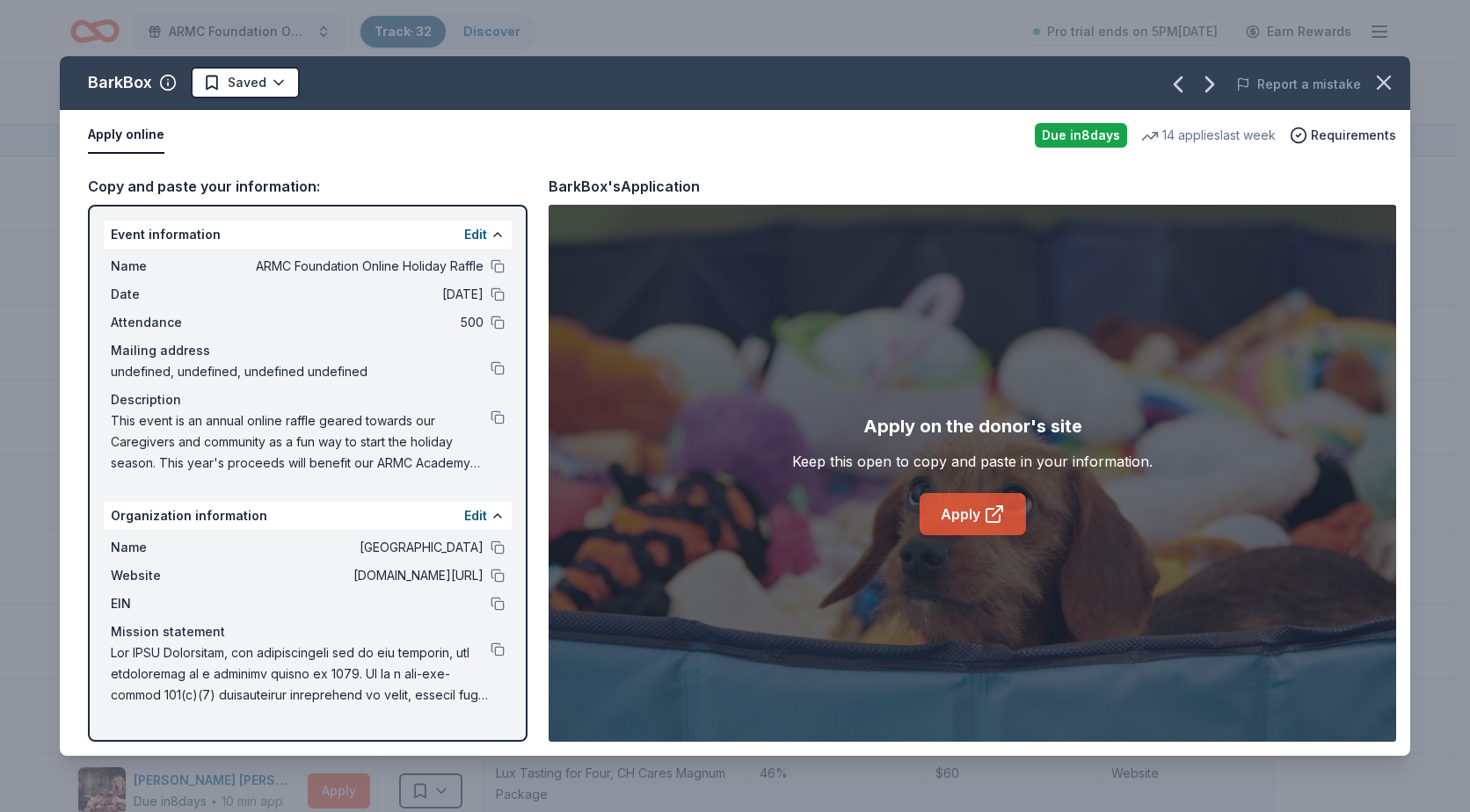
click at [999, 518] on icon at bounding box center [993, 515] width 13 height 13
click at [967, 508] on link "Apply" at bounding box center [972, 514] width 106 height 43
click at [1387, 73] on icon "button" at bounding box center [1384, 82] width 25 height 25
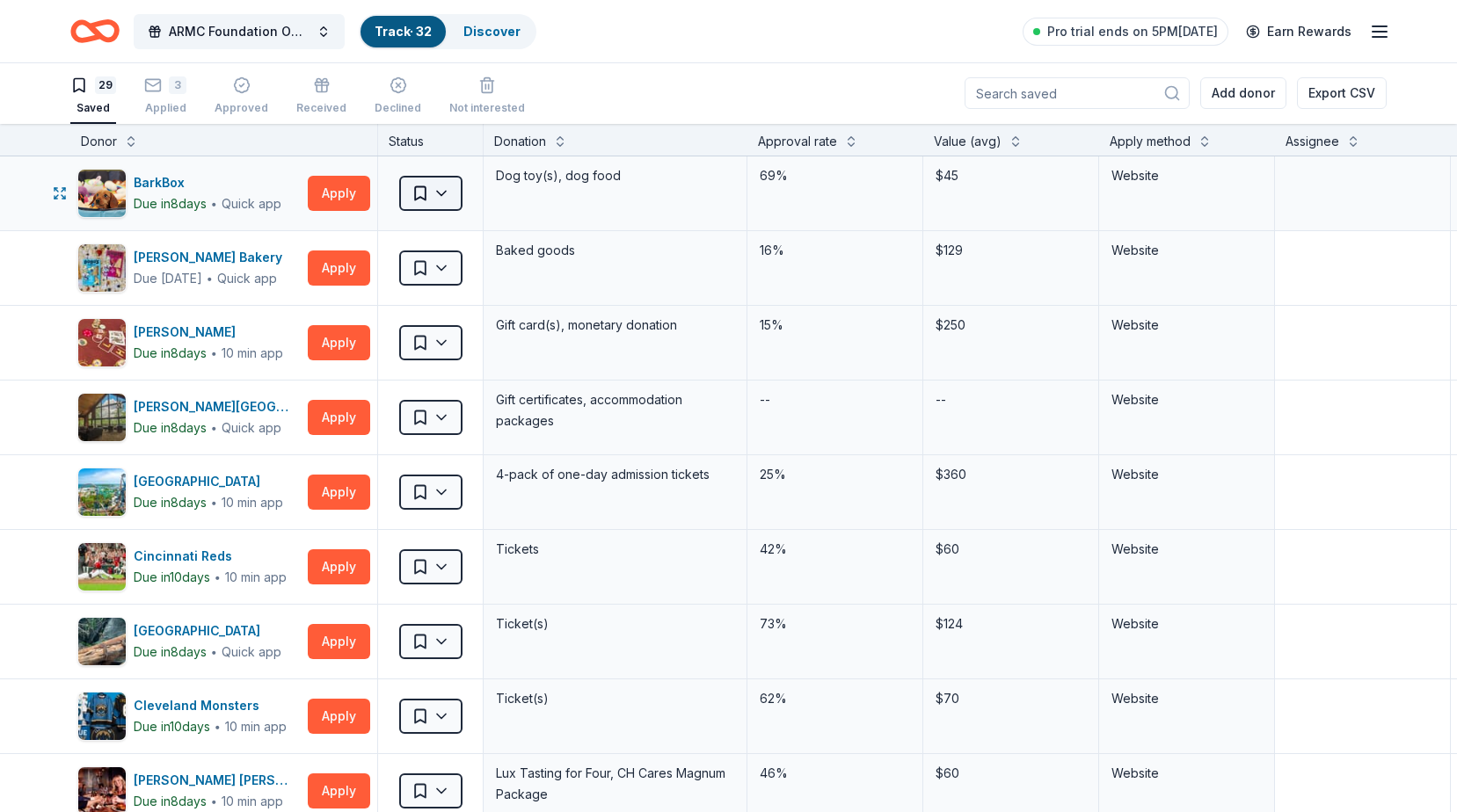
click at [418, 188] on html "ARMC Foundation Online Holiday Raffle Track · 32 Discover Pro trial ends on 5PM…" at bounding box center [728, 405] width 1457 height 812
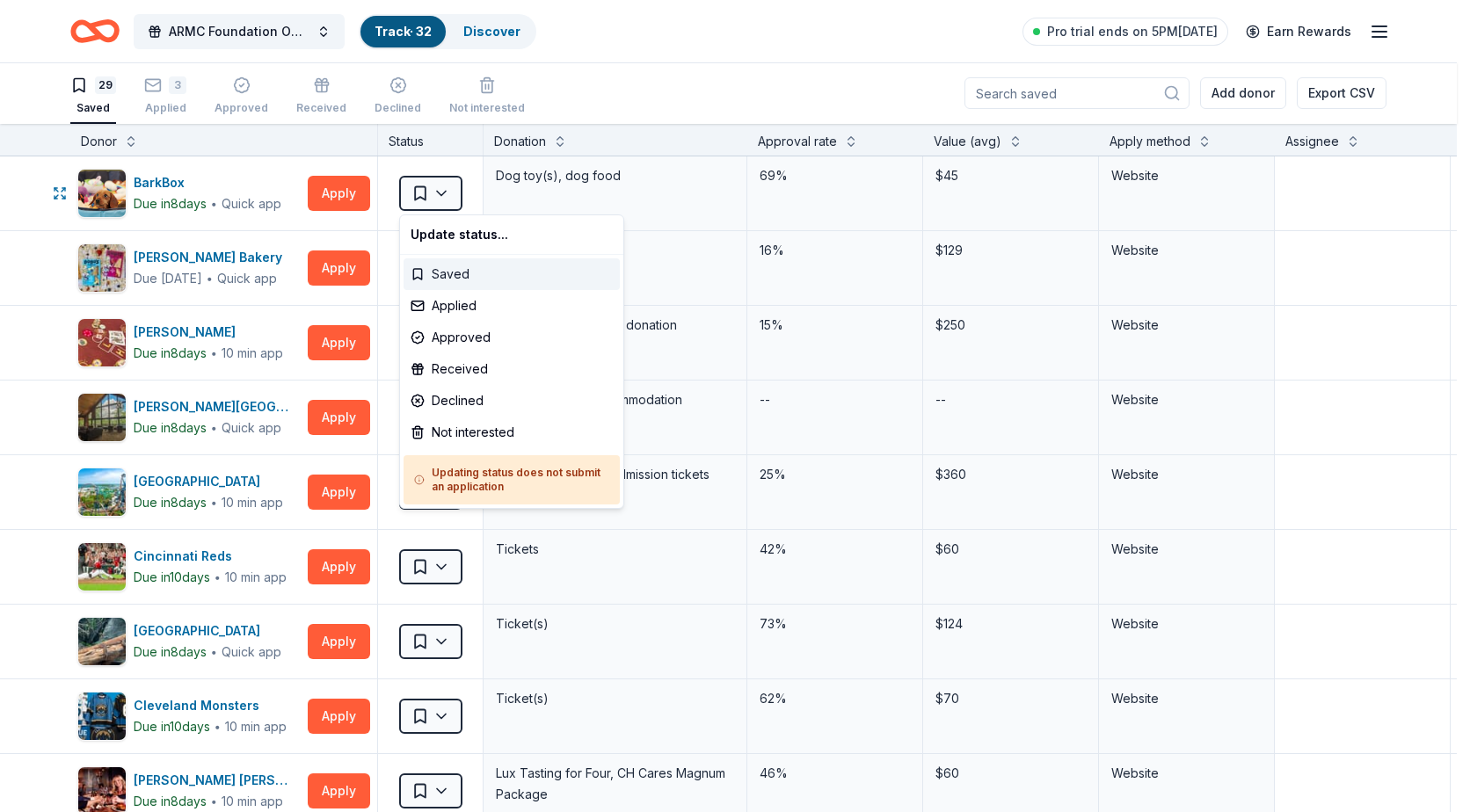
click at [461, 266] on div "Saved" at bounding box center [512, 274] width 216 height 31
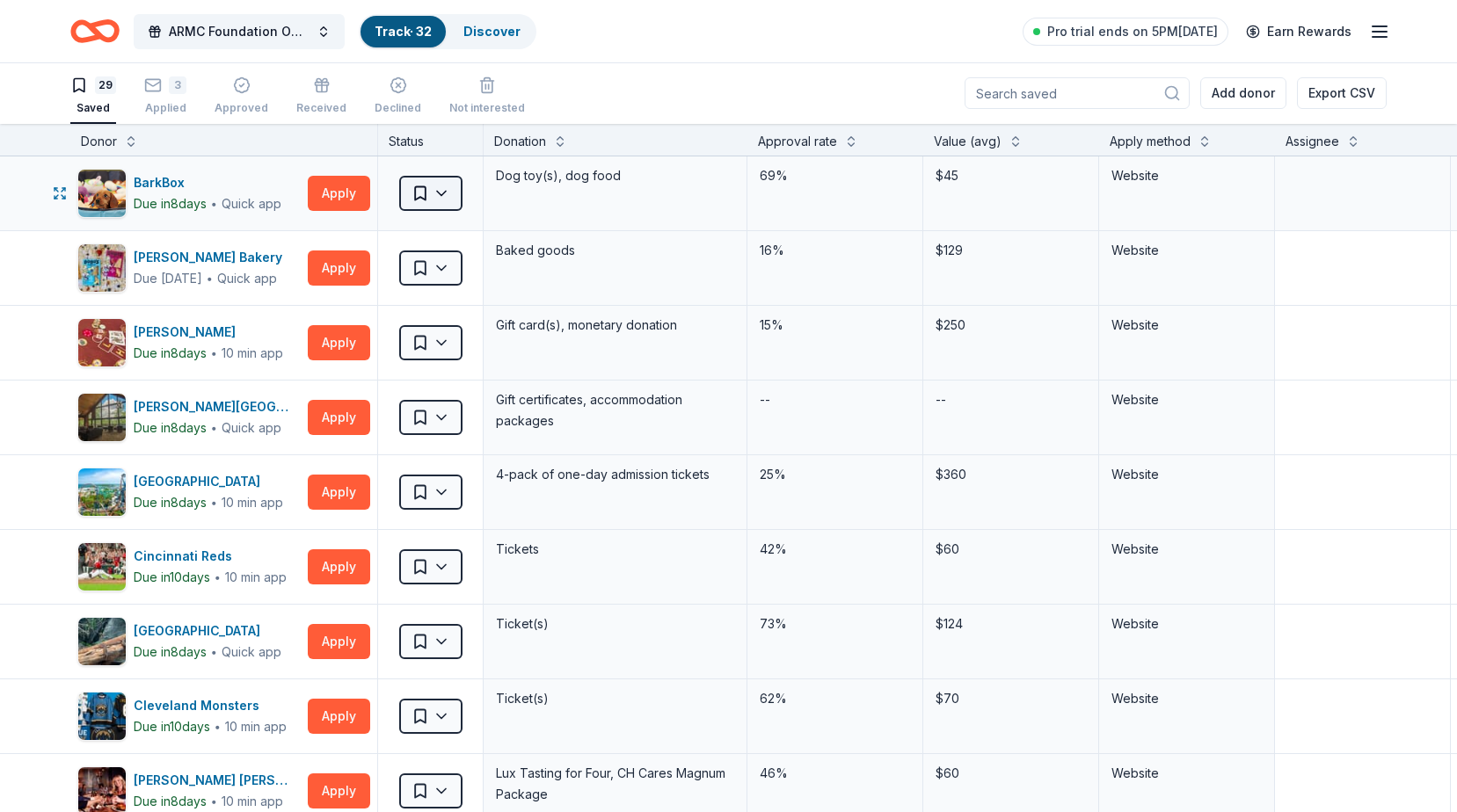
click at [440, 191] on html "ARMC Foundation Online Holiday Raffle Track · 32 Discover Pro trial ends on 5PM…" at bounding box center [728, 405] width 1457 height 812
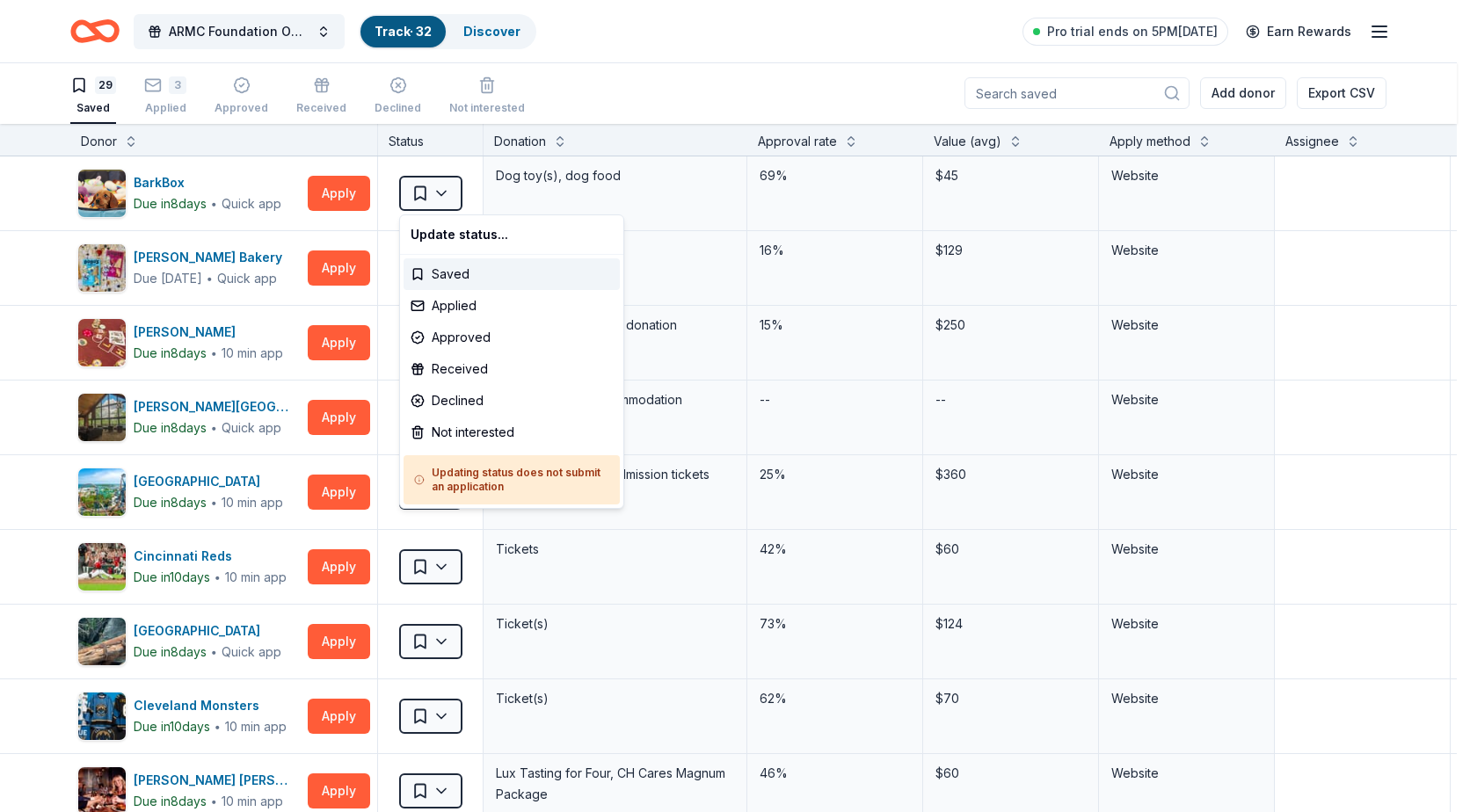
click at [513, 45] on html "ARMC Foundation Online Holiday Raffle Track · 32 Discover Pro trial ends on 5PM…" at bounding box center [735, 405] width 1470 height 812
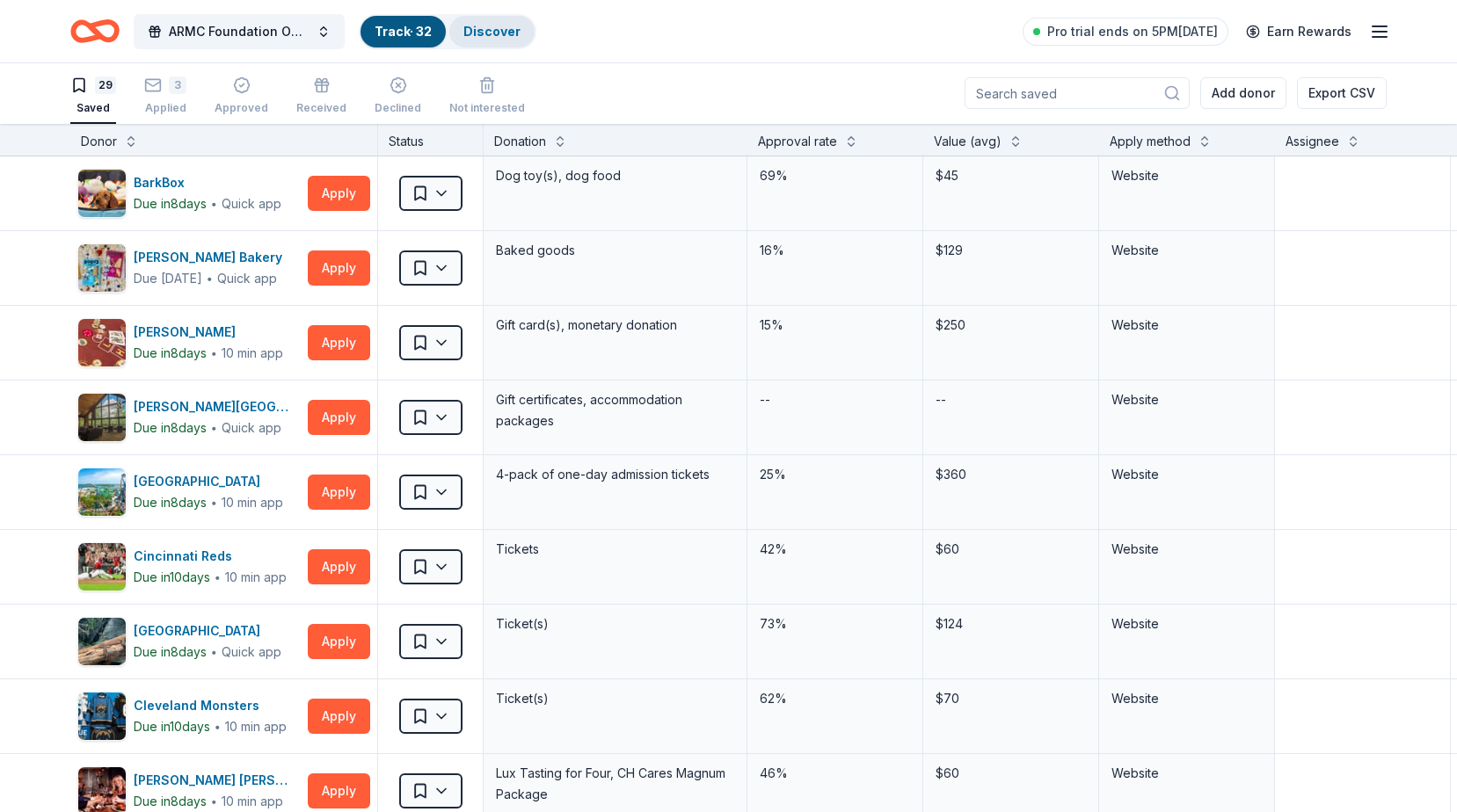
click at [503, 30] on link "Discover" at bounding box center [492, 31] width 57 height 15
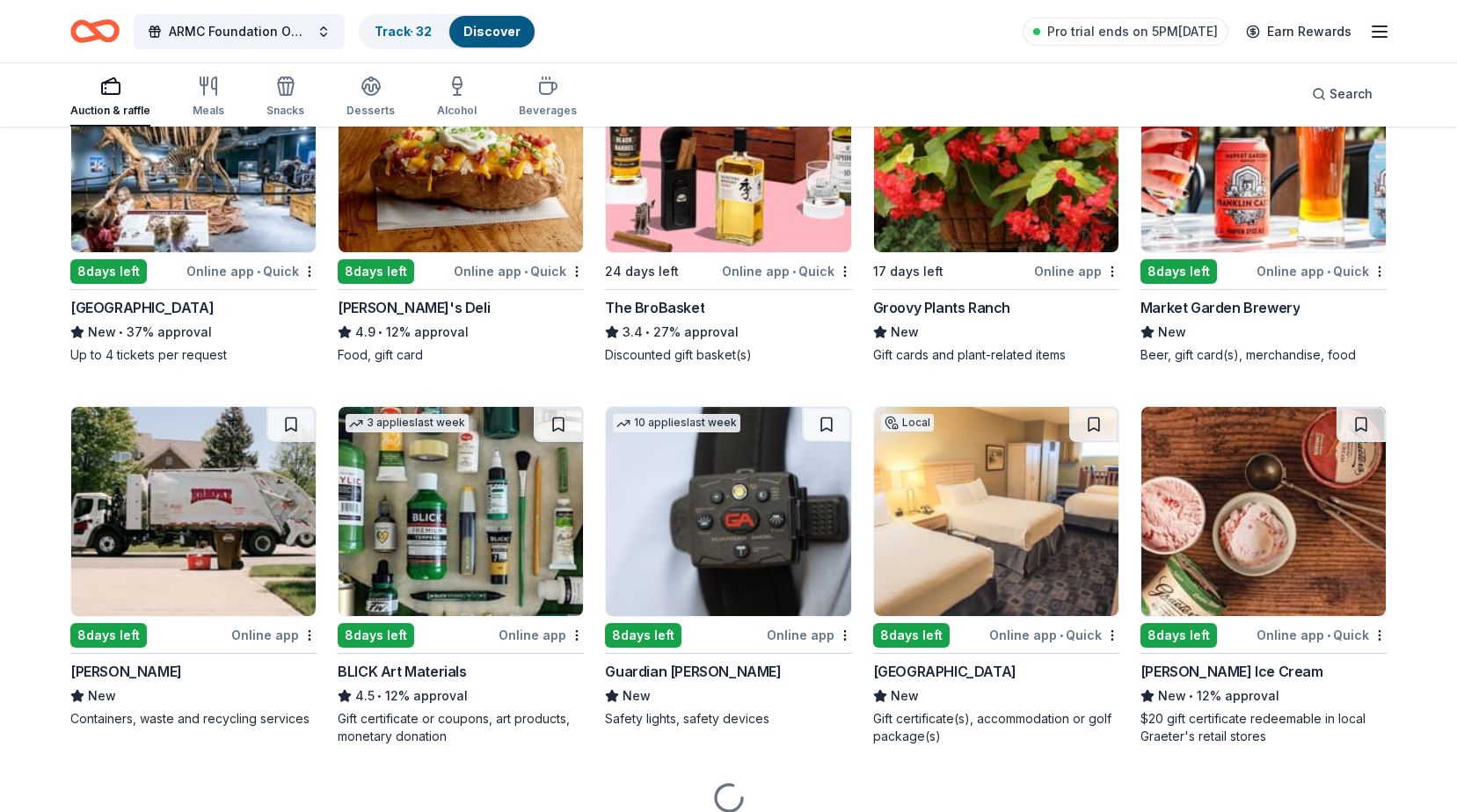
scroll to position [3389, 0]
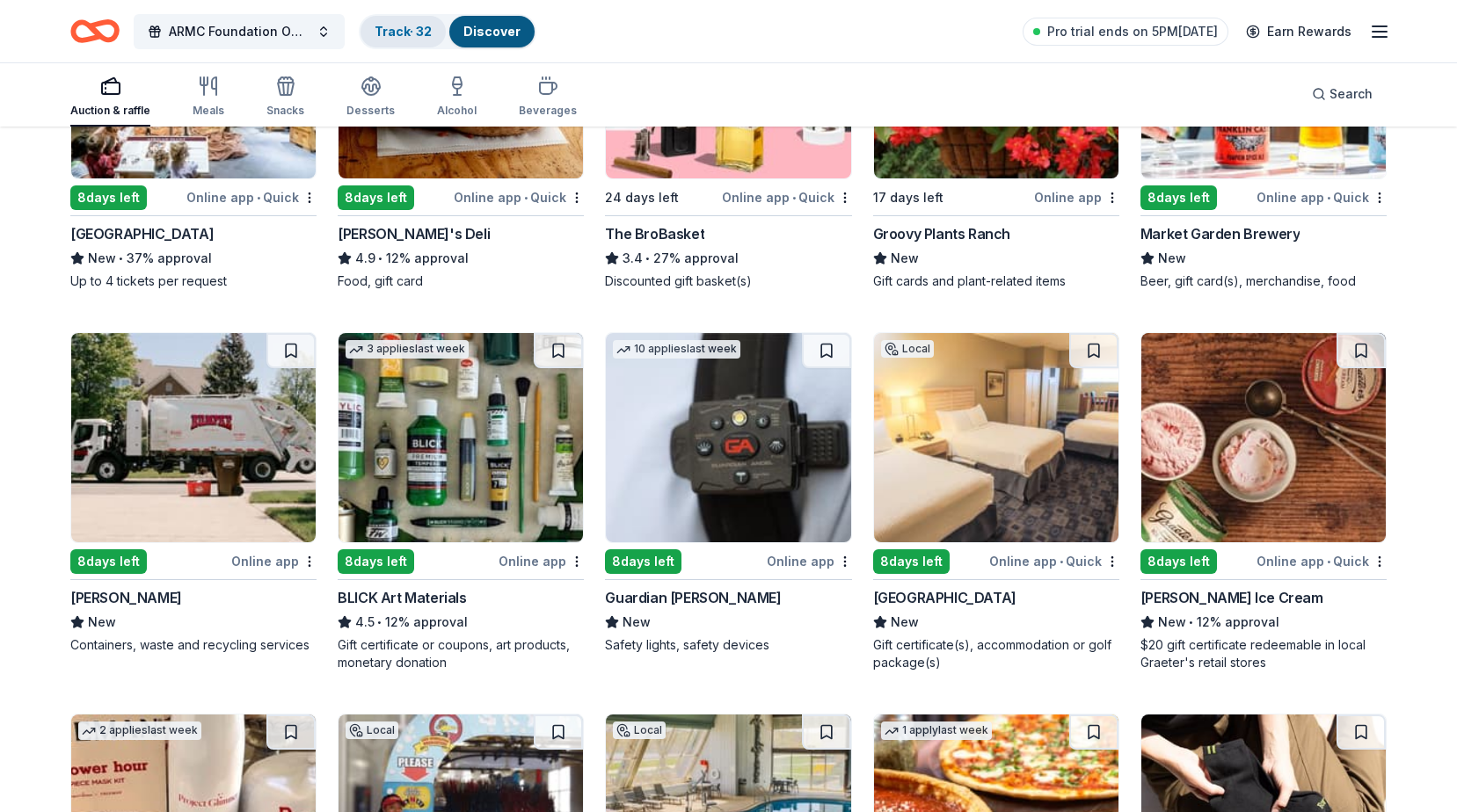
click at [411, 27] on link "Track · 32" at bounding box center [403, 31] width 57 height 15
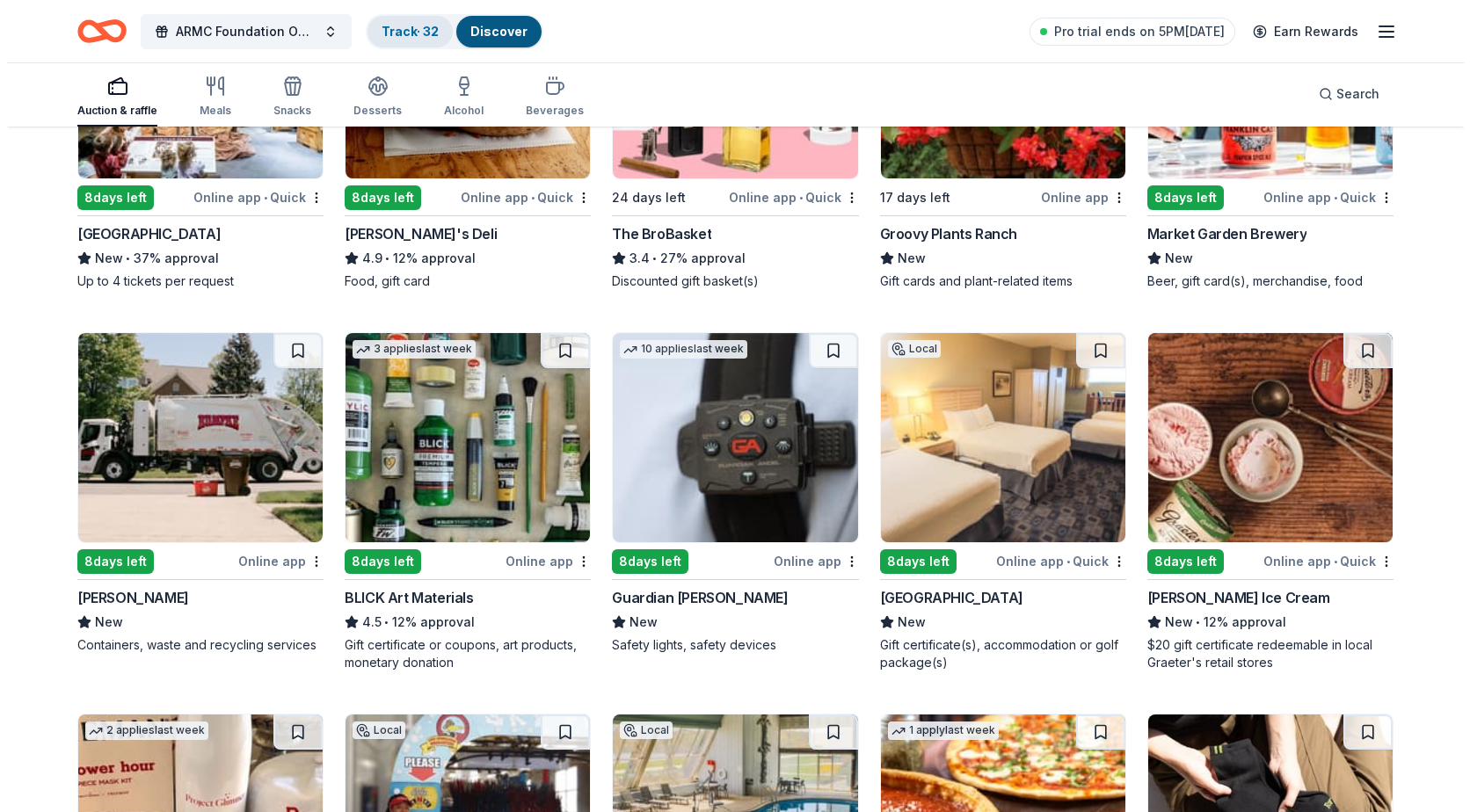
scroll to position [1, 0]
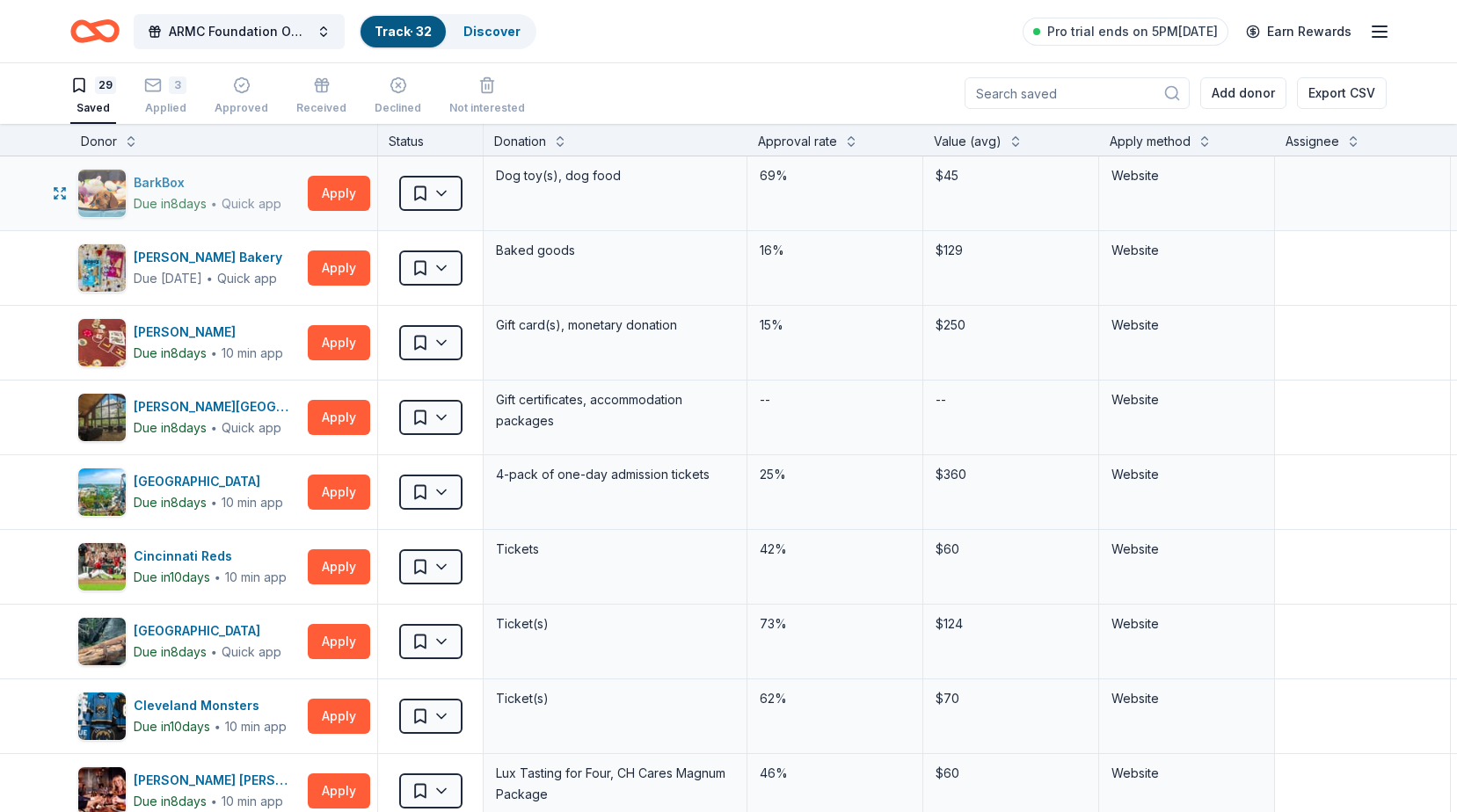
drag, startPoint x: 216, startPoint y: 199, endPoint x: 210, endPoint y: 189, distance: 11.7
click at [210, 189] on div "BarkBox" at bounding box center [208, 183] width 148 height 21
click at [328, 274] on button "Apply" at bounding box center [339, 267] width 63 height 35
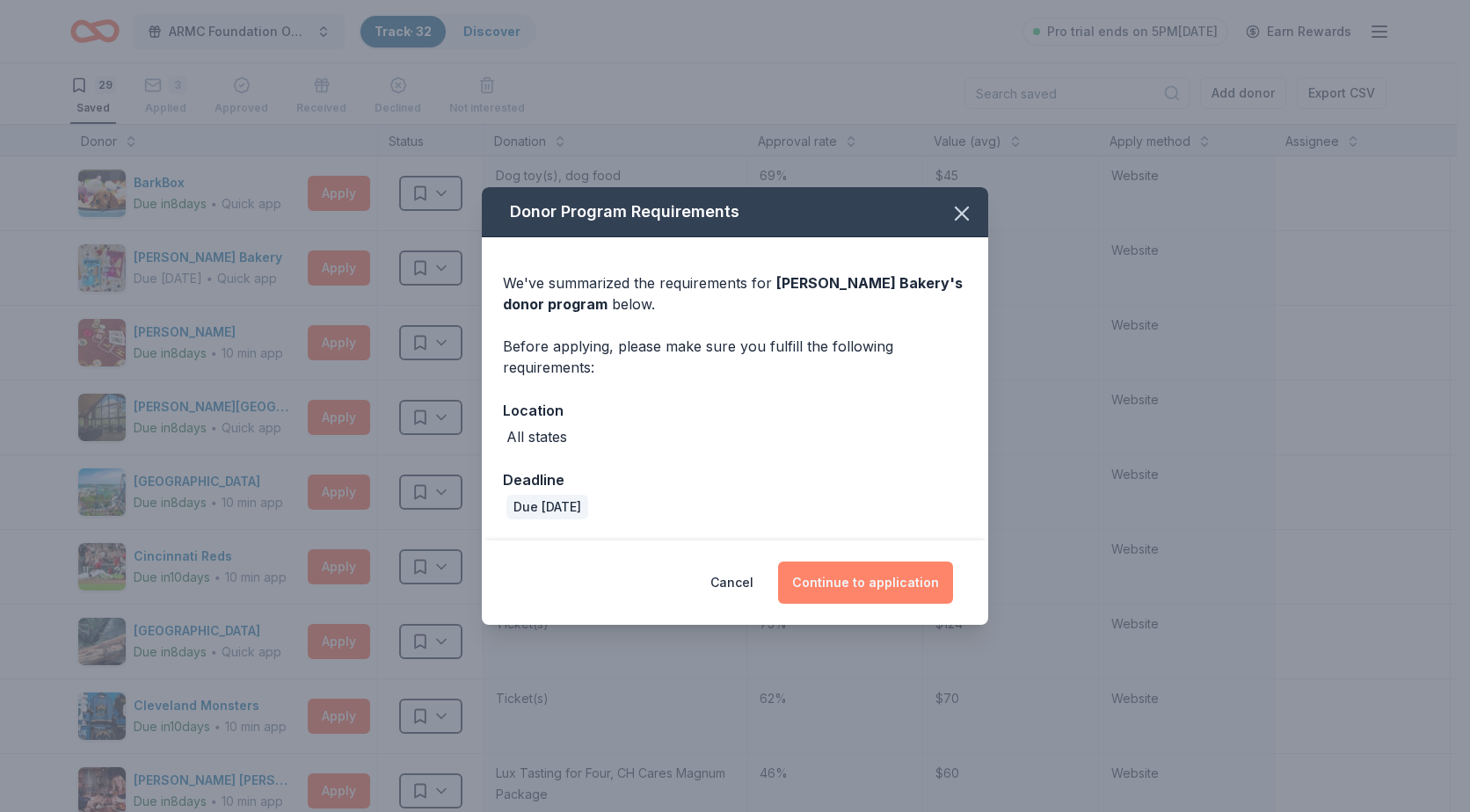
click at [893, 590] on button "Continue to application" at bounding box center [865, 583] width 175 height 43
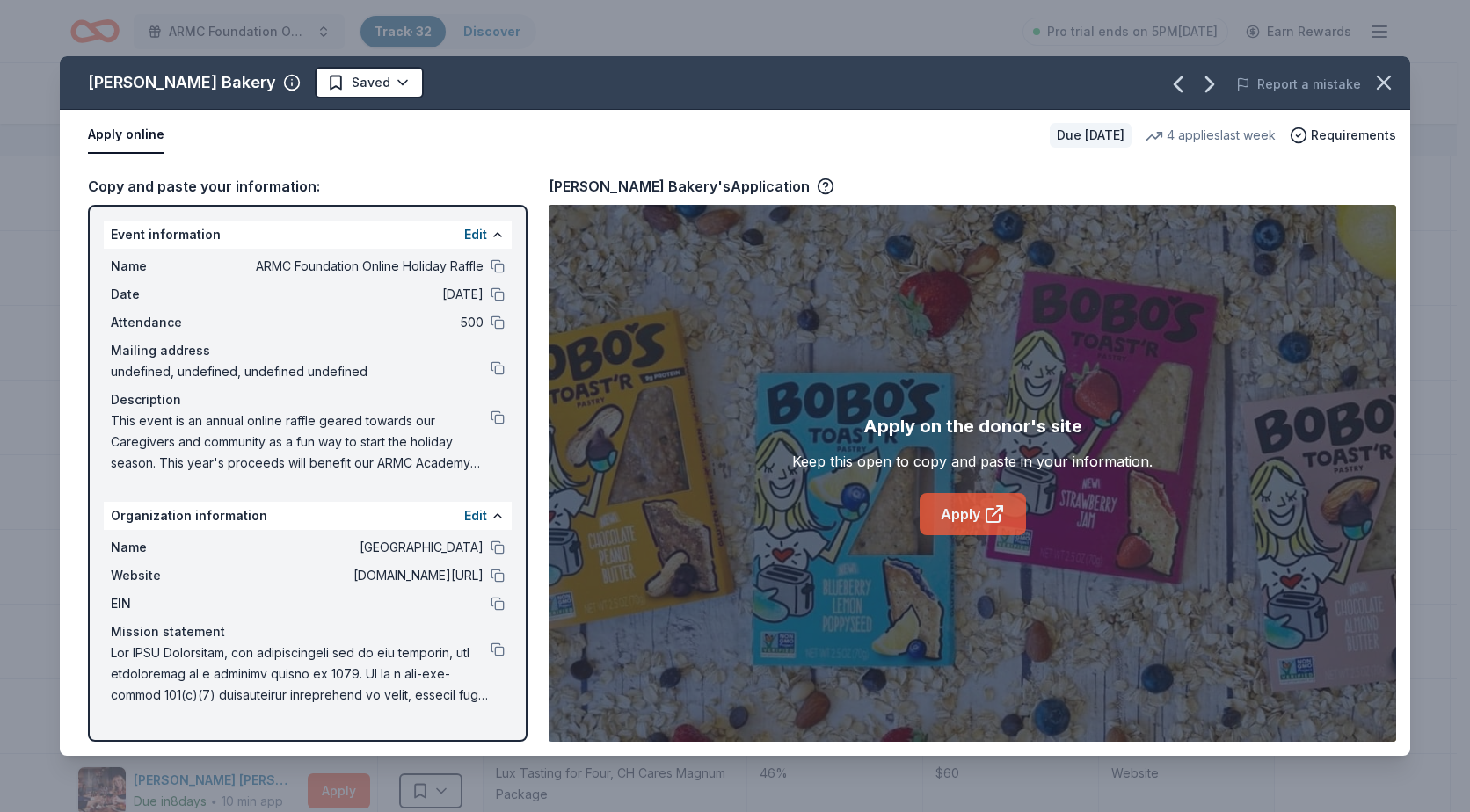
click at [999, 508] on icon at bounding box center [997, 511] width 9 height 9
click at [1383, 84] on icon "button" at bounding box center [1384, 82] width 12 height 12
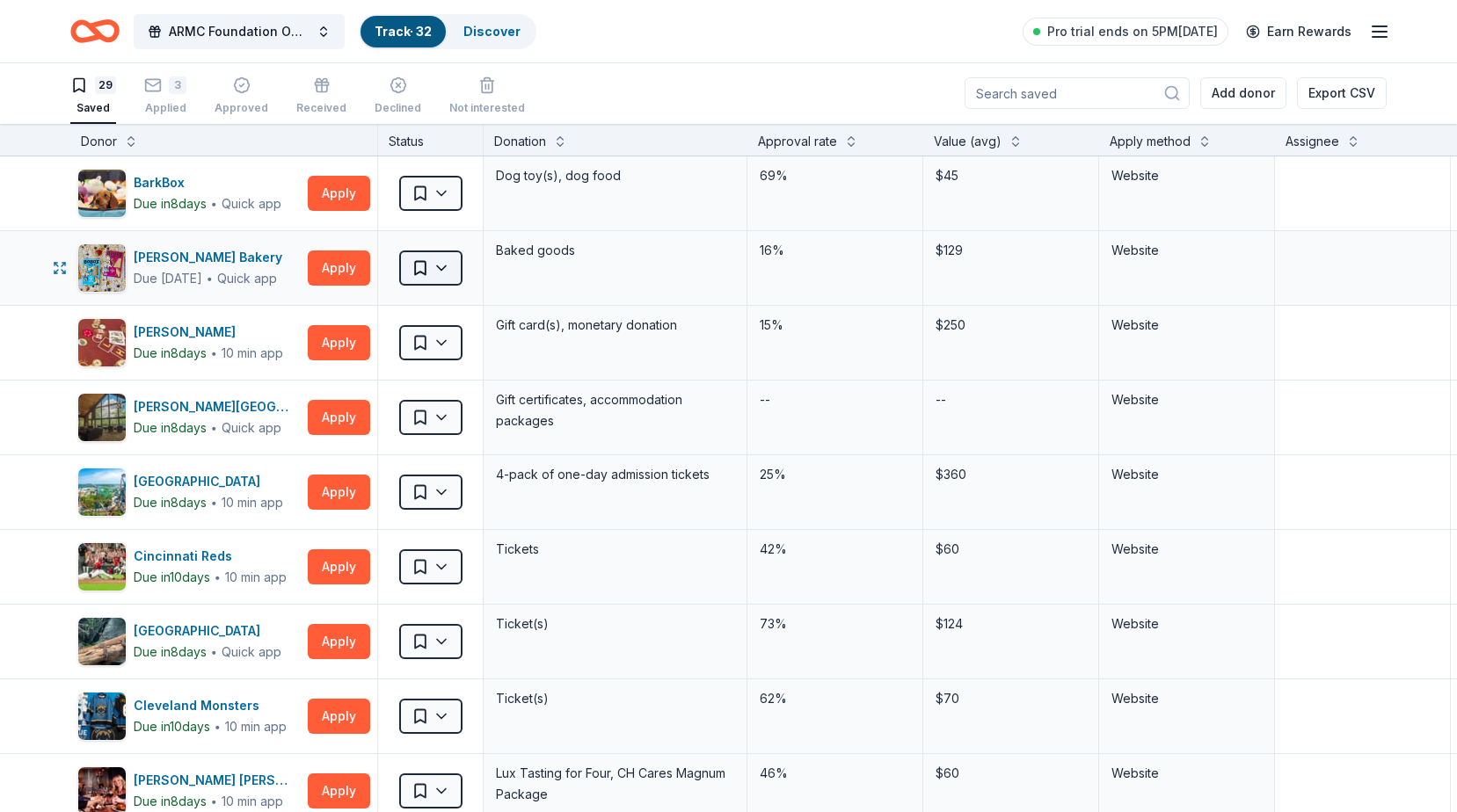
click at [435, 278] on html "ARMC Foundation Online Holiday Raffle Track · 32 Discover Pro trial ends on 5PM…" at bounding box center [728, 405] width 1457 height 812
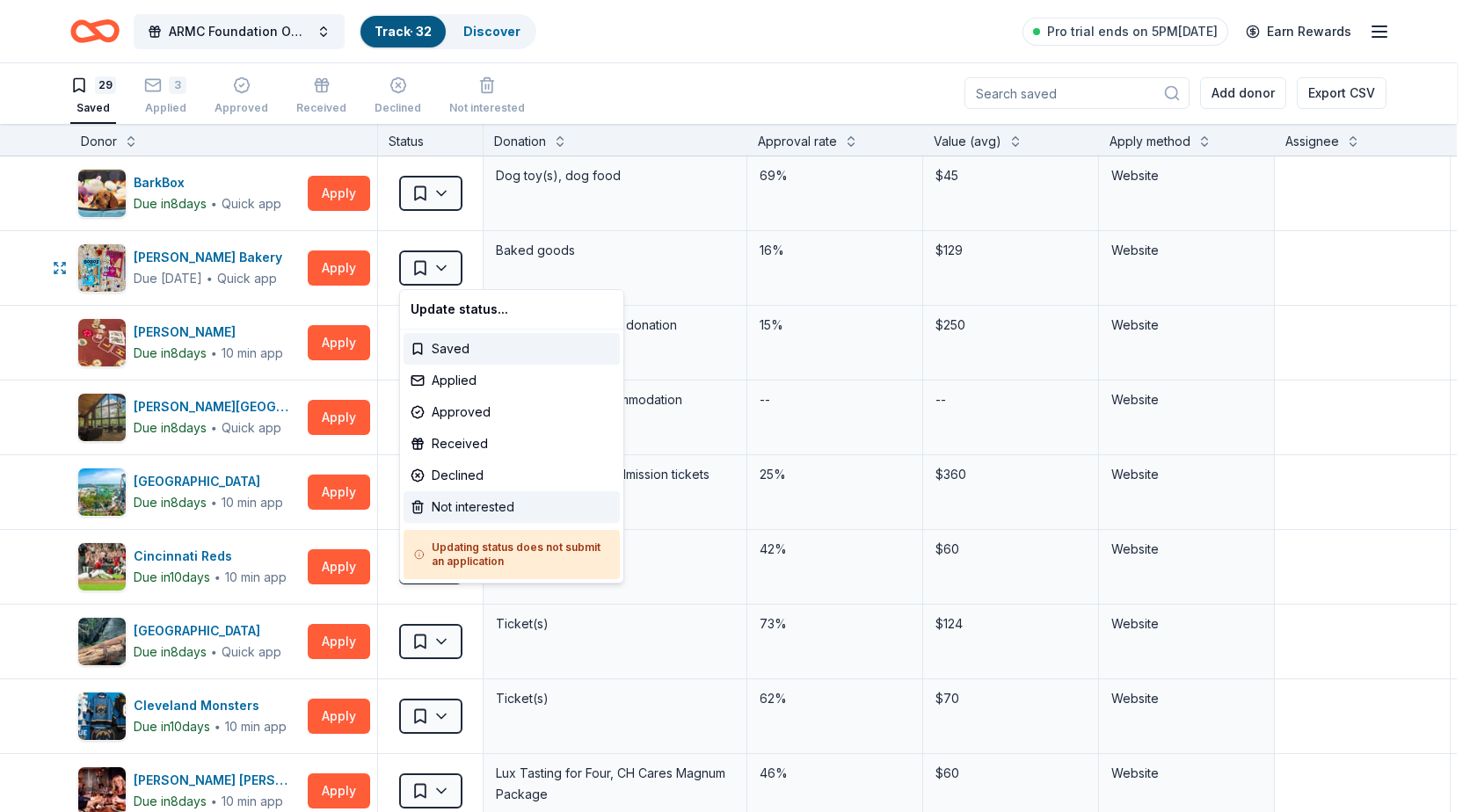
click at [497, 501] on div "Not interested" at bounding box center [512, 507] width 216 height 31
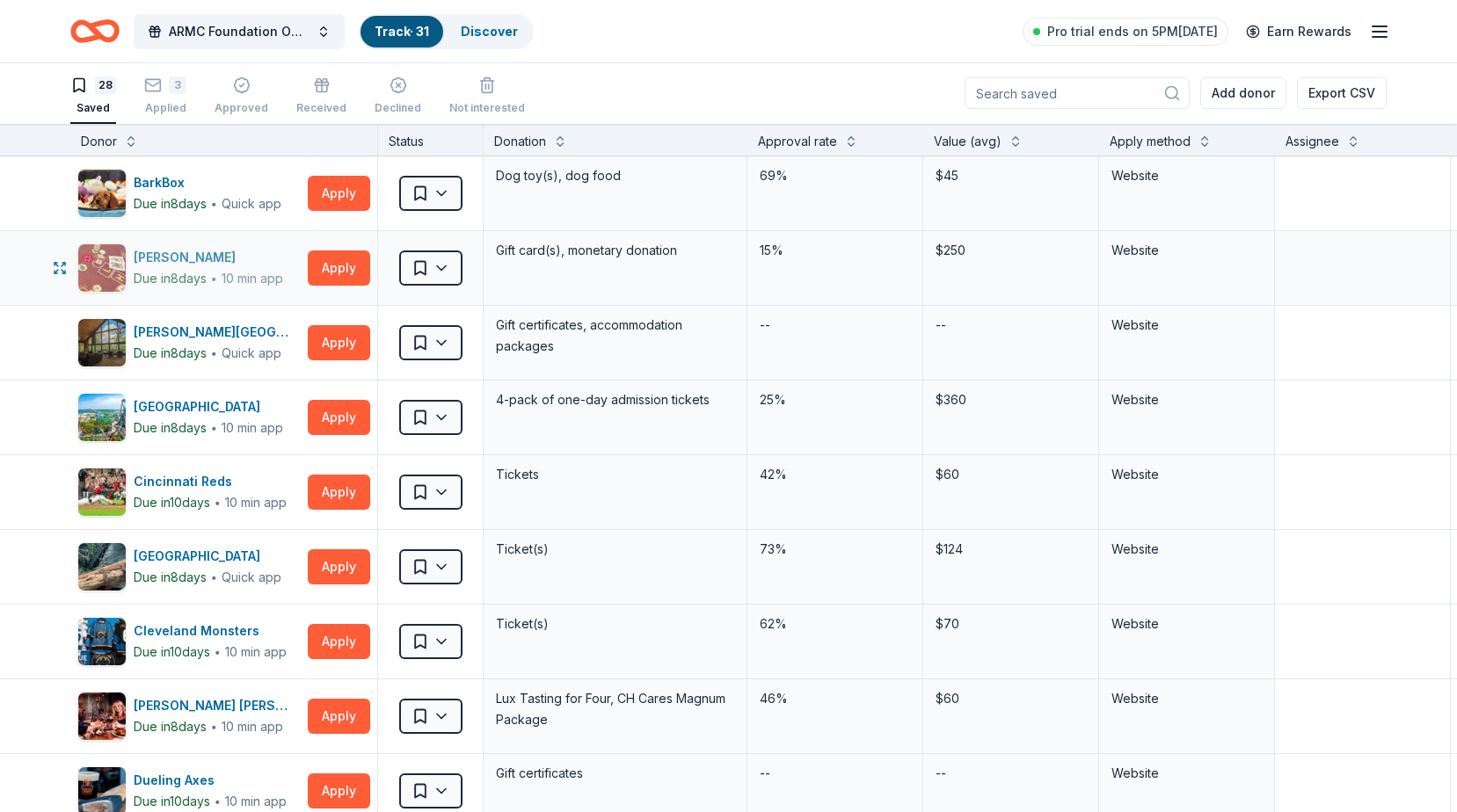
click at [189, 262] on div "[PERSON_NAME]" at bounding box center [209, 258] width 150 height 21
click at [349, 262] on button "Apply" at bounding box center [339, 267] width 63 height 35
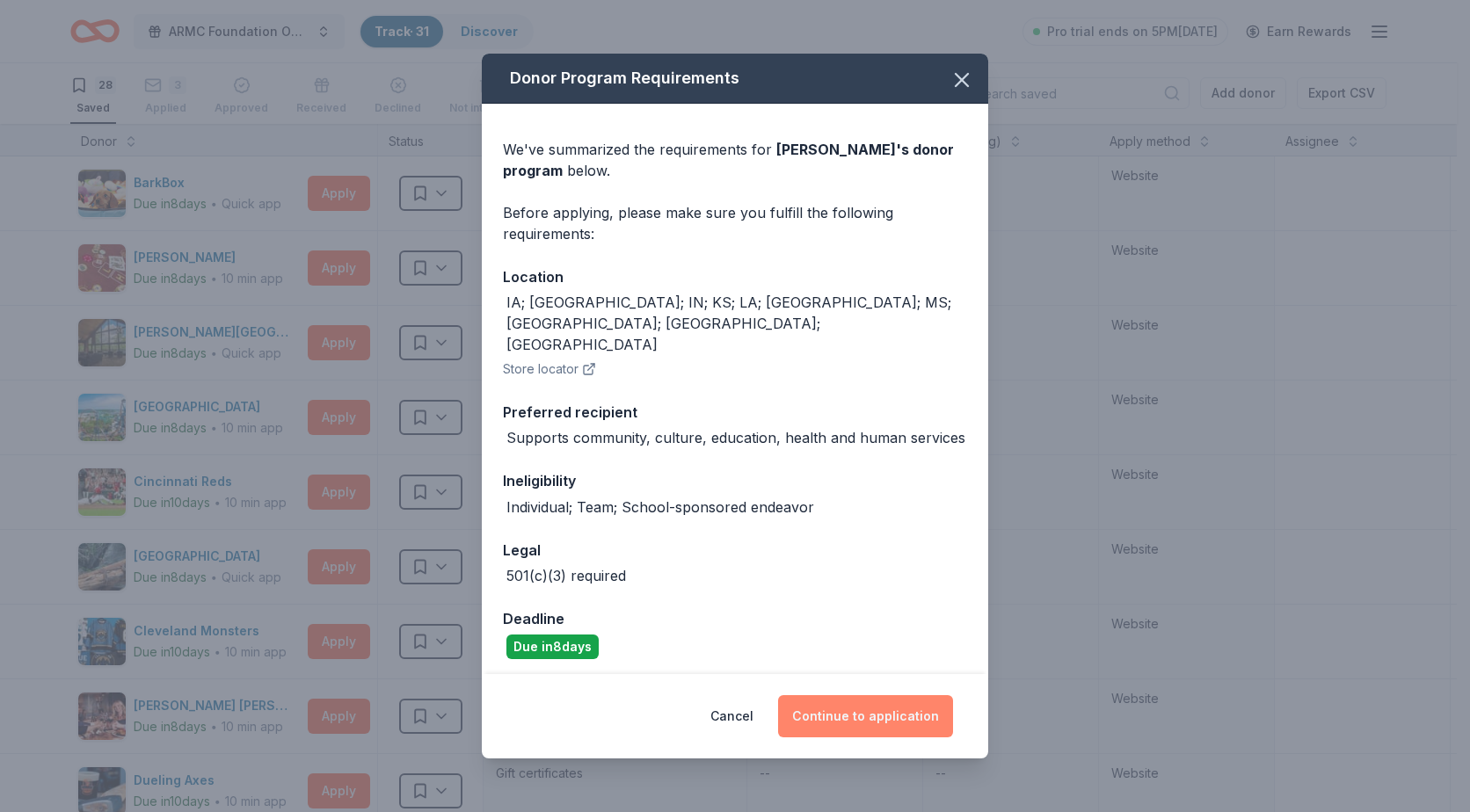
click at [893, 698] on button "Continue to application" at bounding box center [865, 716] width 175 height 43
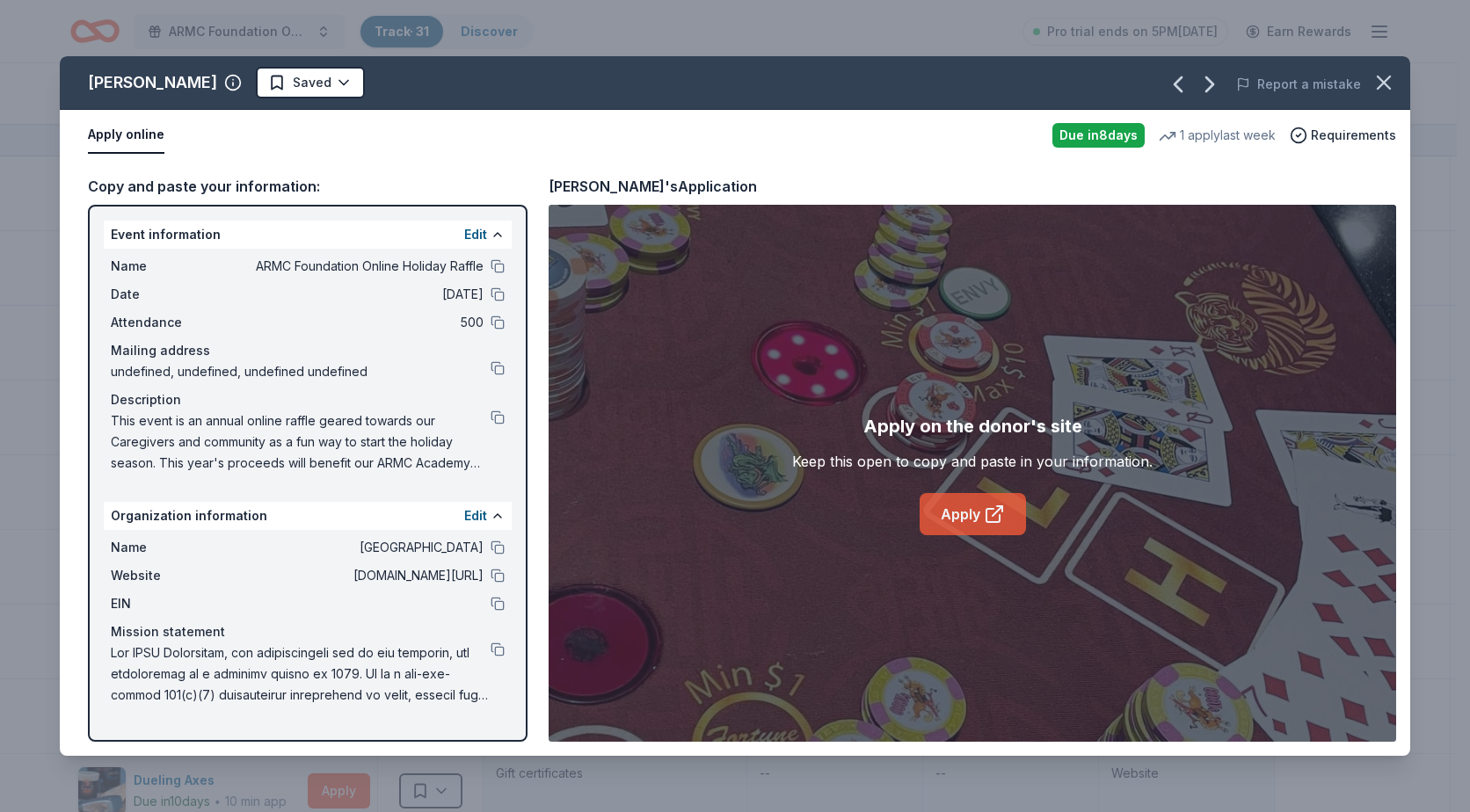
click at [980, 524] on link "Apply" at bounding box center [972, 514] width 106 height 43
click at [267, 80] on html "ARMC Foundation Online Holiday Raffle Track · 31 Discover Pro trial ends on 5PM…" at bounding box center [735, 405] width 1470 height 812
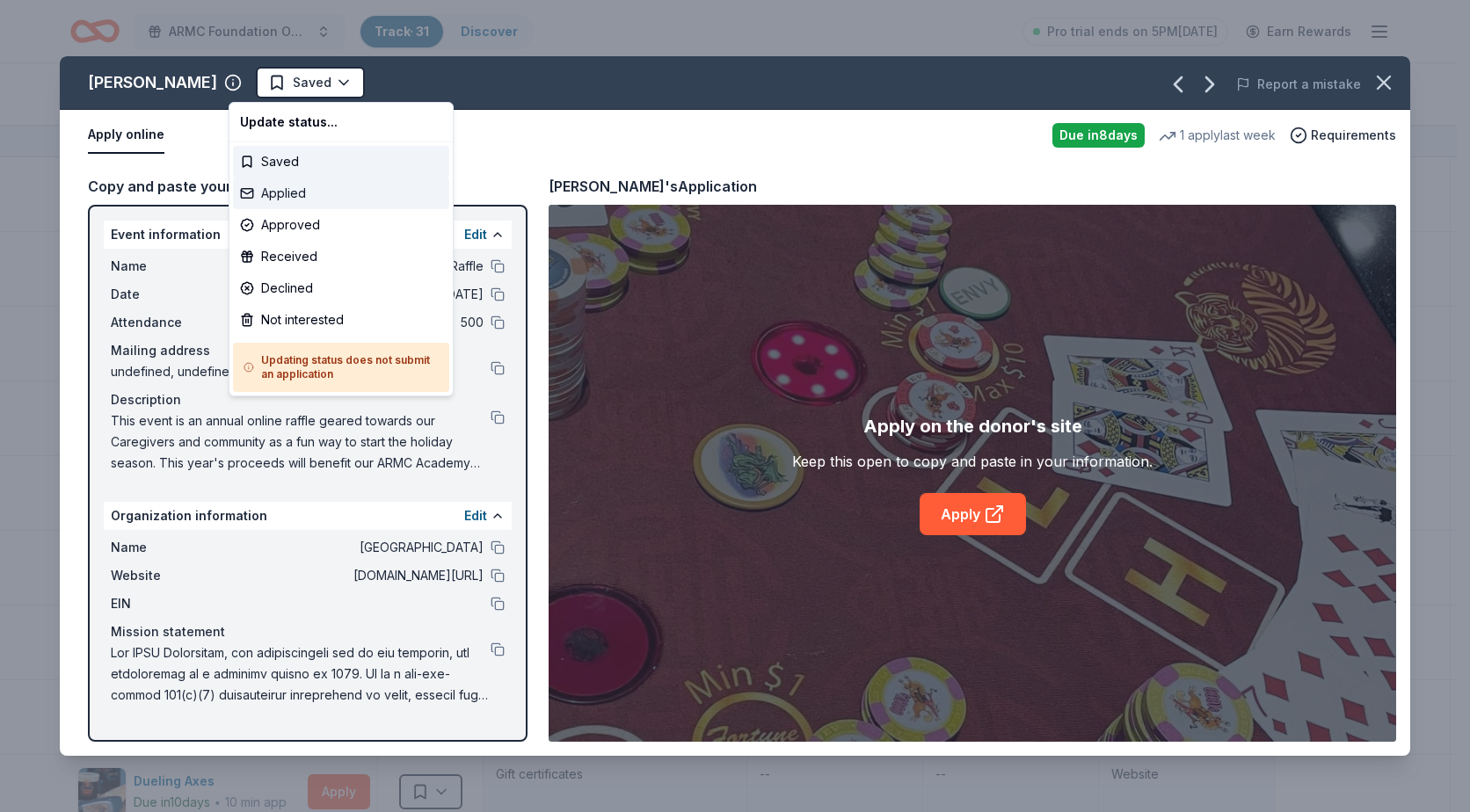
click at [277, 193] on div "Applied" at bounding box center [341, 192] width 216 height 31
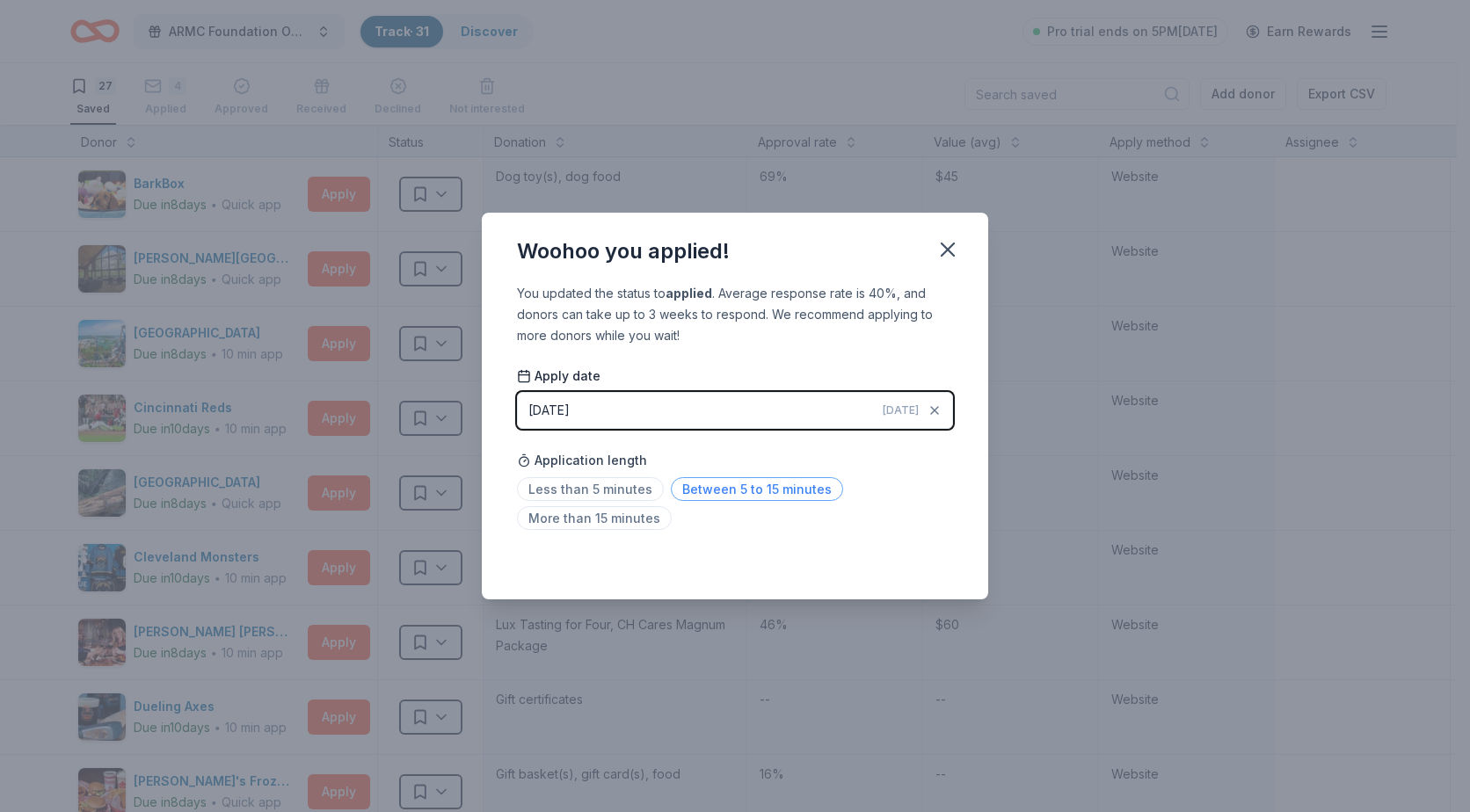
click at [722, 492] on span "Between 5 to 15 minutes" at bounding box center [757, 489] width 172 height 24
click at [961, 245] on button "button" at bounding box center [948, 249] width 39 height 39
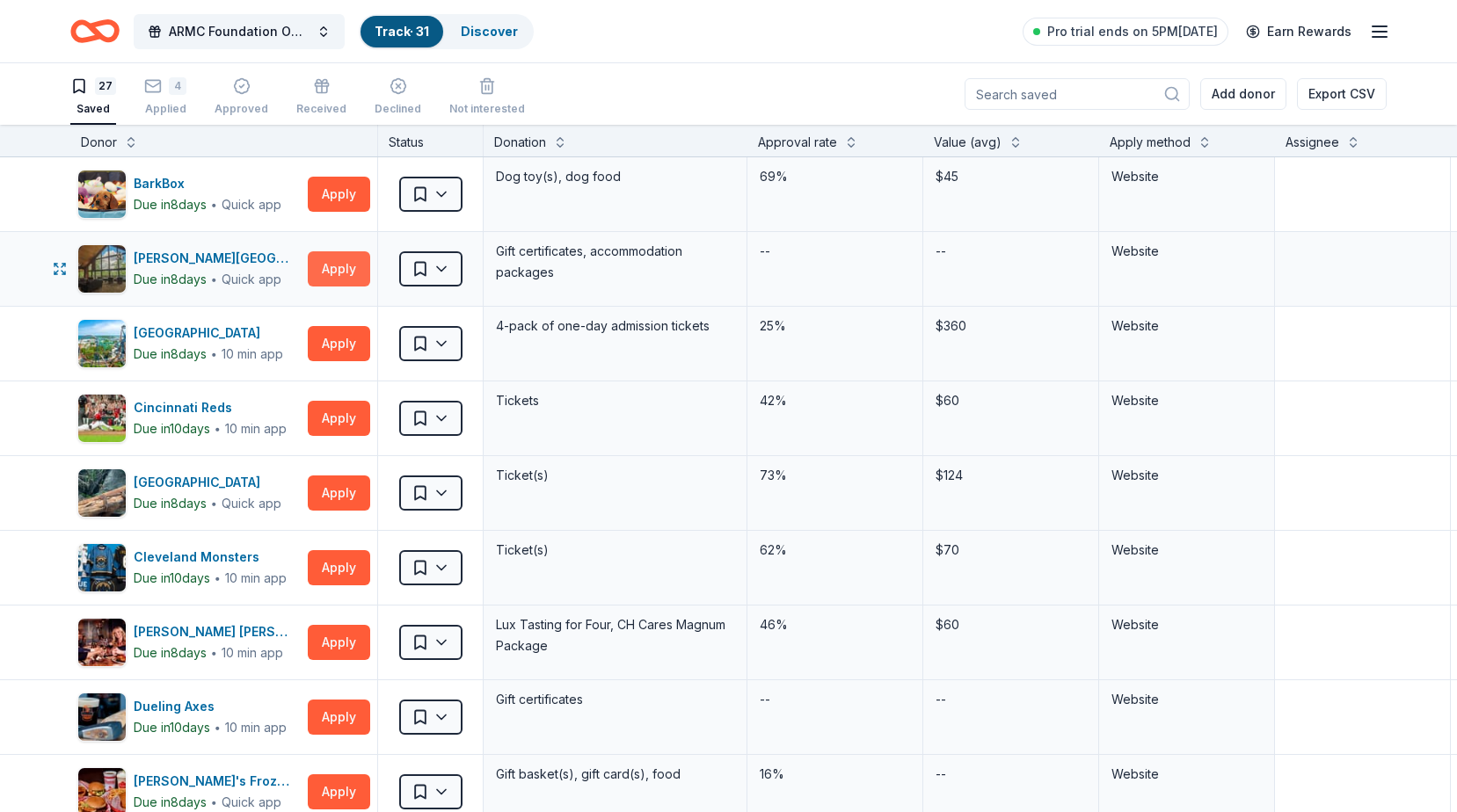
click at [329, 273] on button "Apply" at bounding box center [339, 268] width 63 height 35
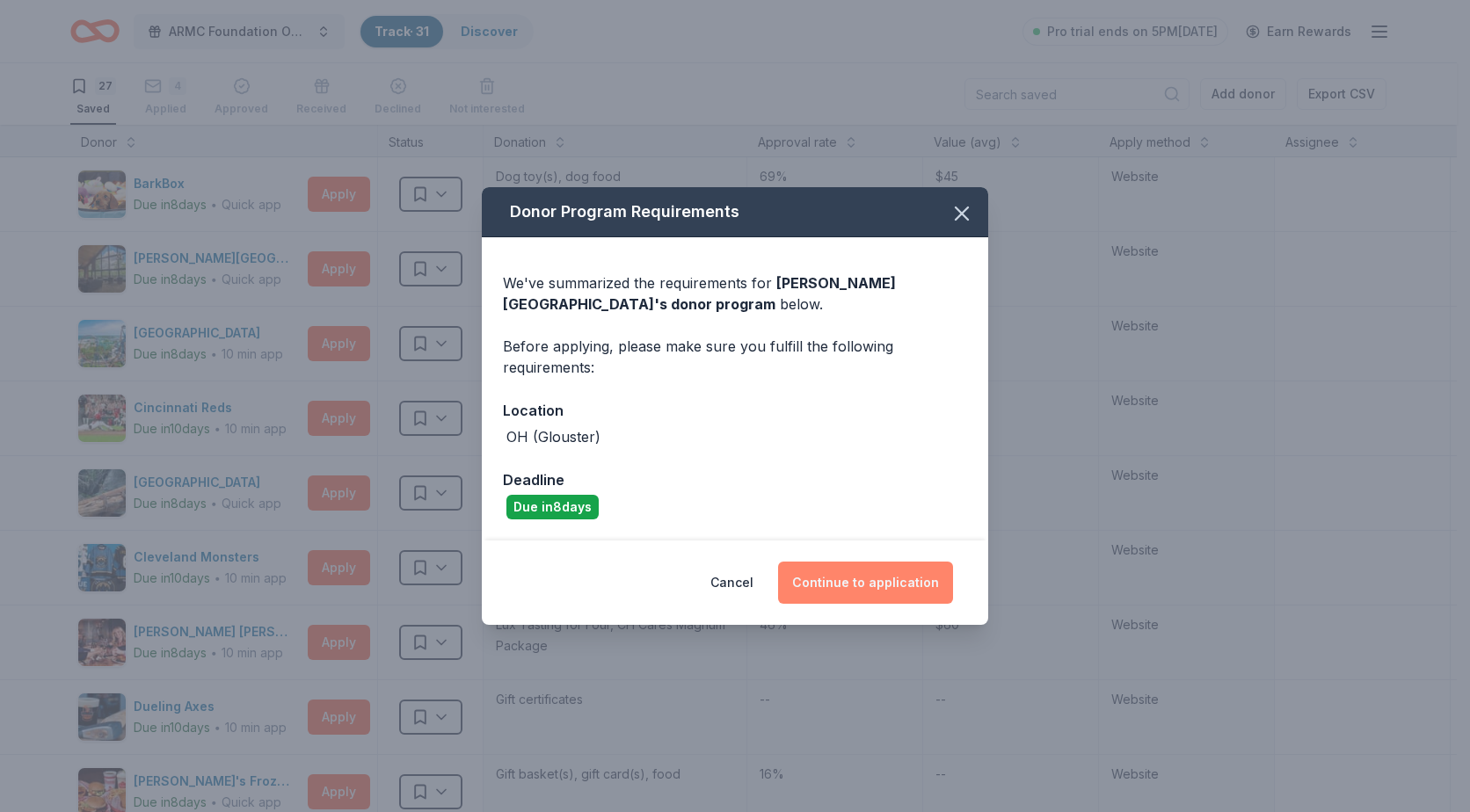
click at [865, 573] on button "Continue to application" at bounding box center [865, 583] width 175 height 43
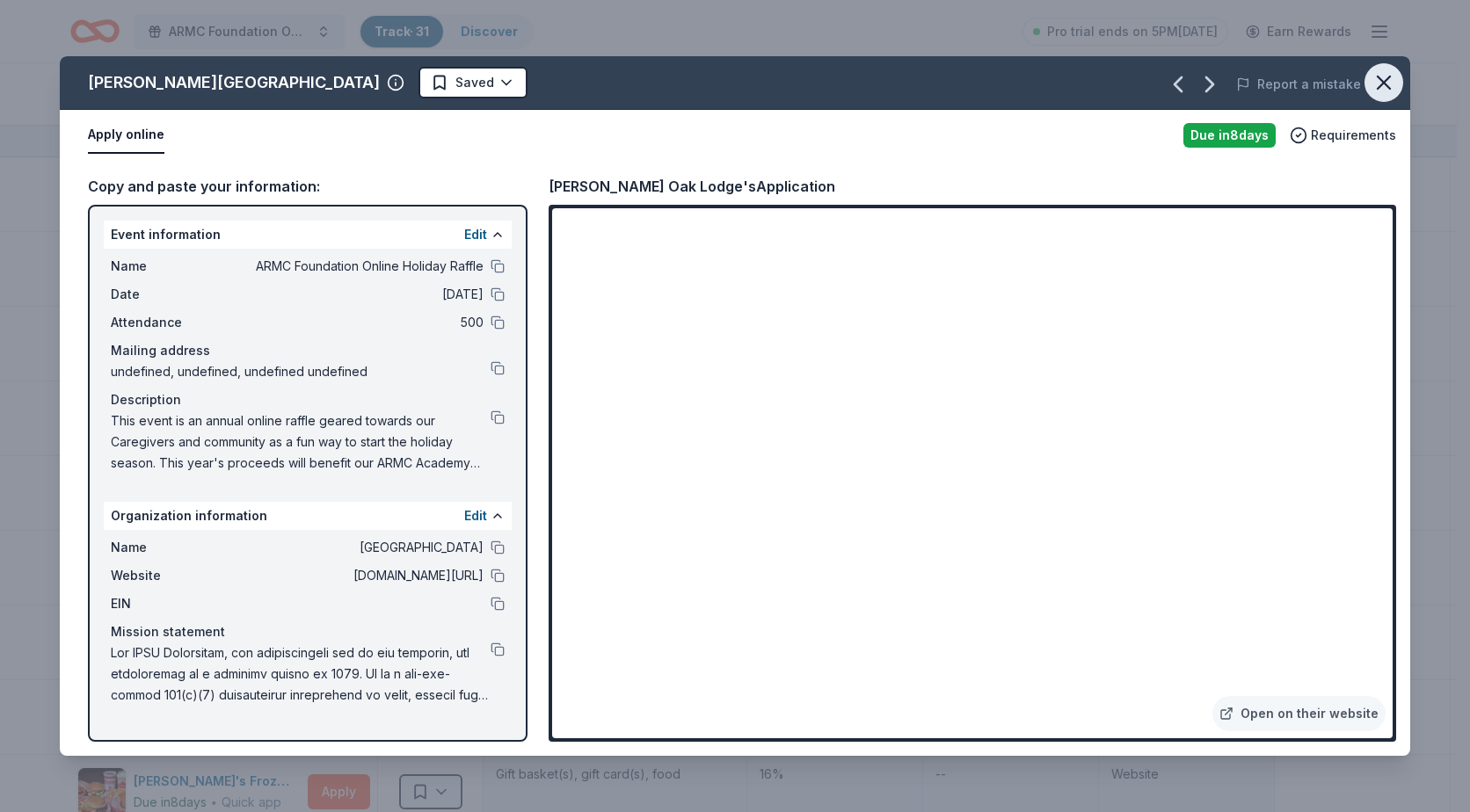
click at [1374, 88] on icon "button" at bounding box center [1384, 82] width 25 height 25
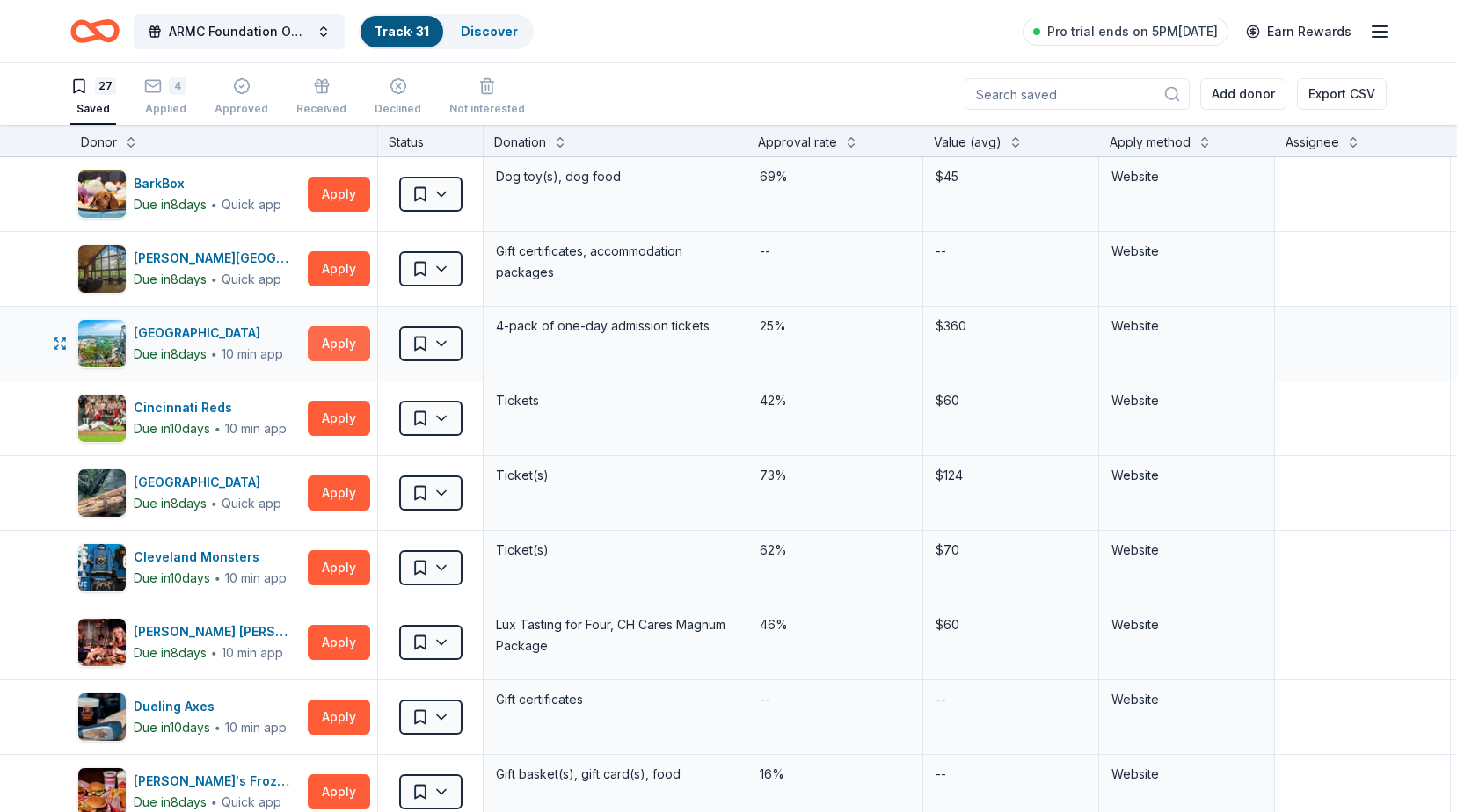
click at [335, 341] on button "Apply" at bounding box center [339, 343] width 63 height 35
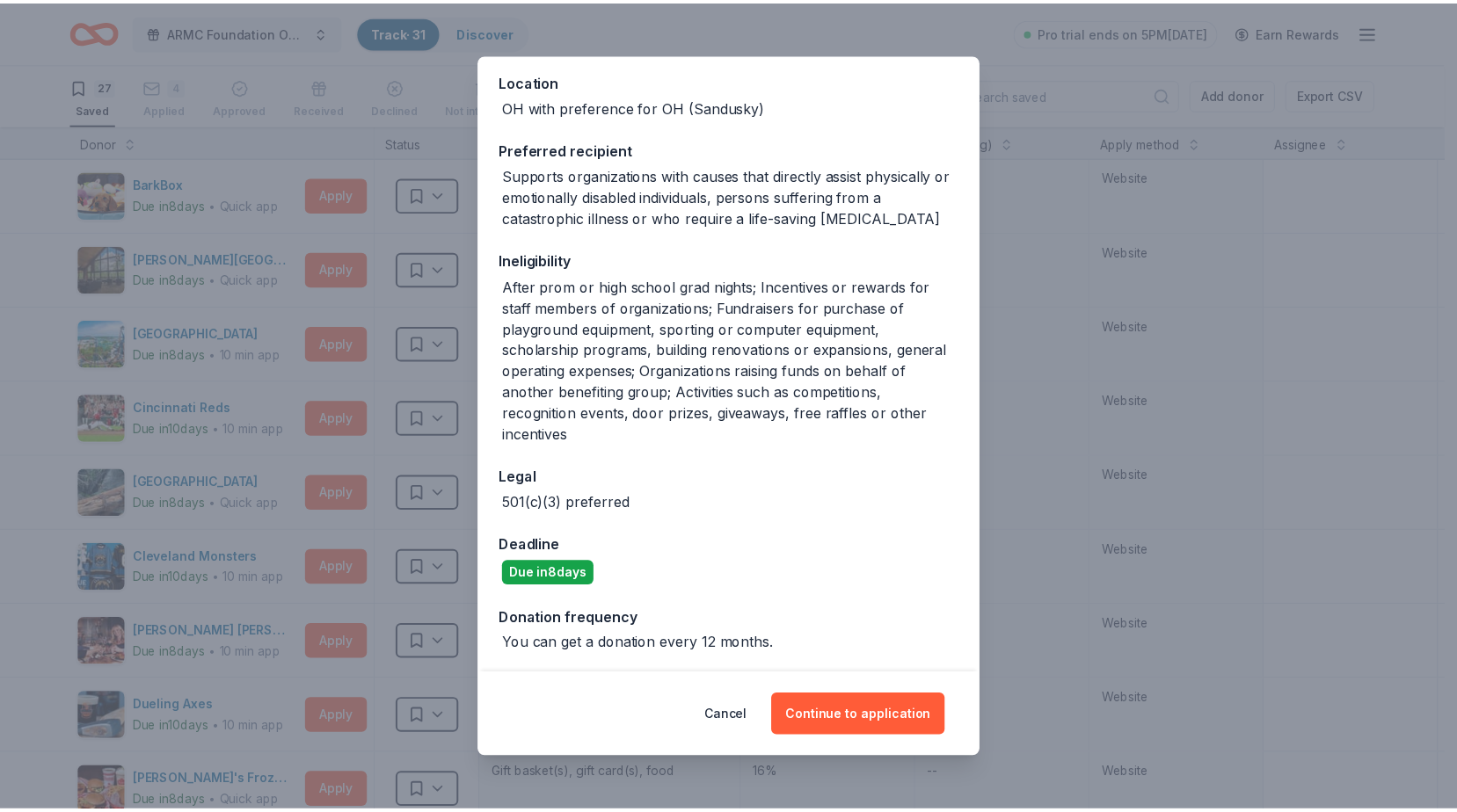
scroll to position [197, 0]
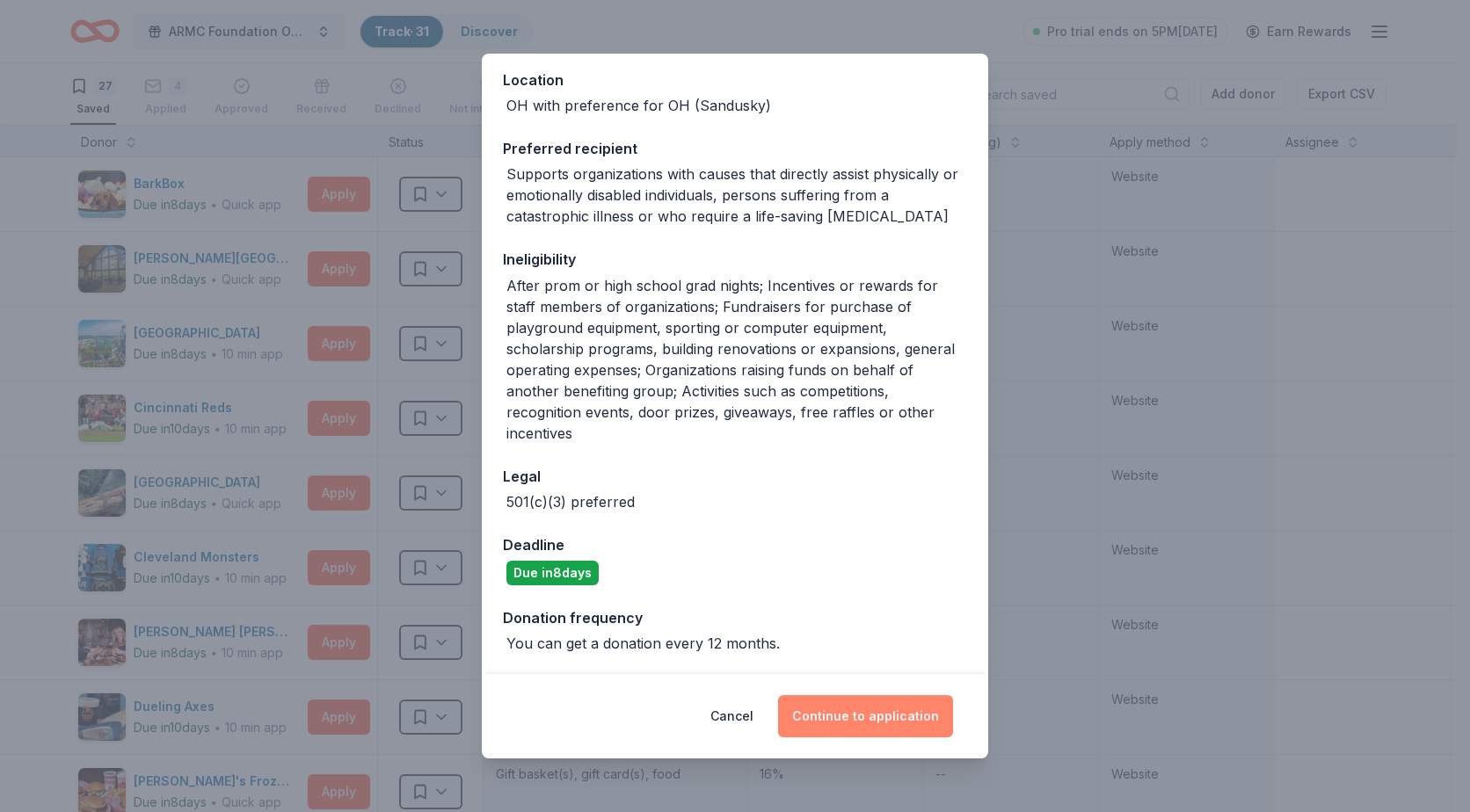
click at [887, 723] on button "Continue to application" at bounding box center [865, 716] width 175 height 43
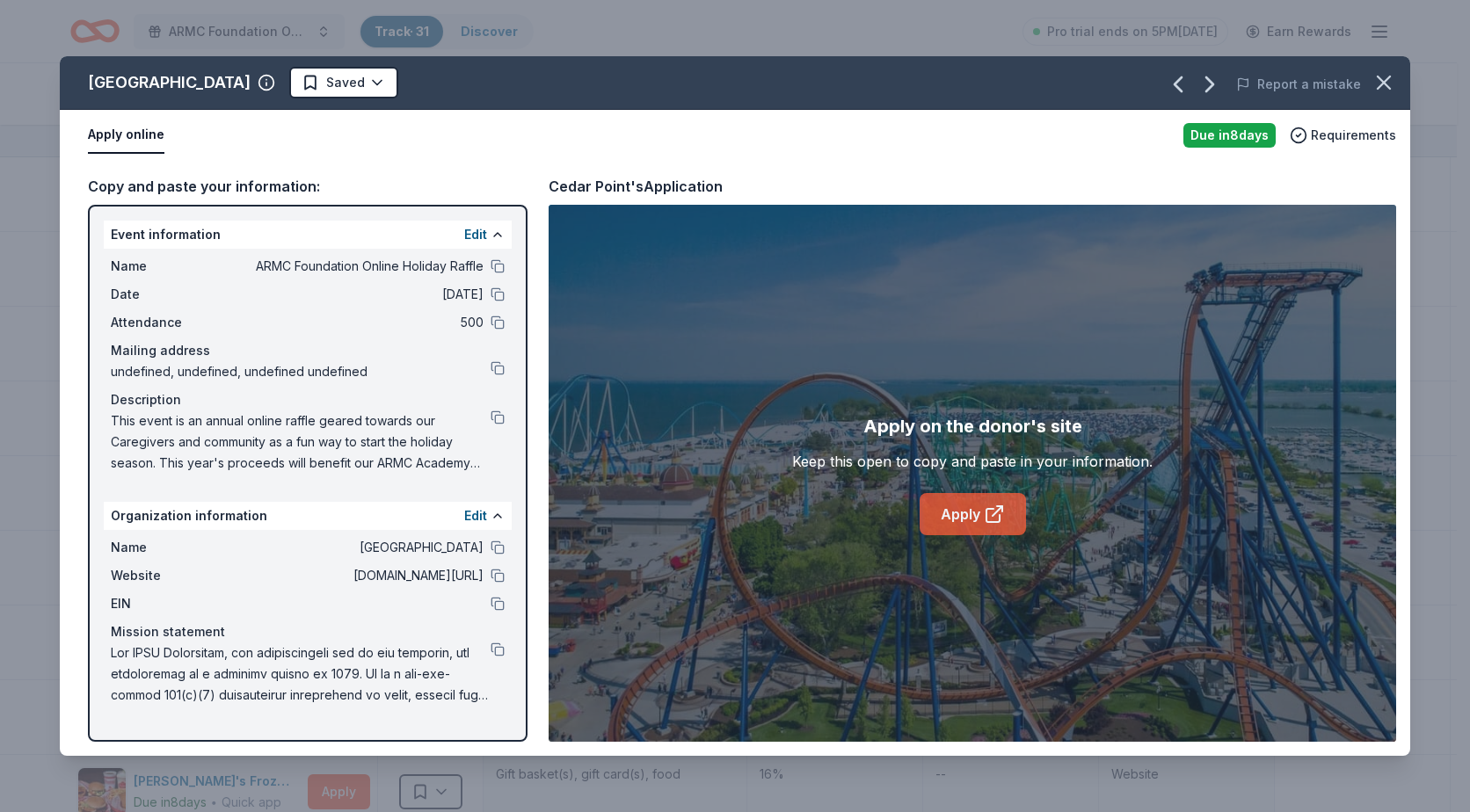
click at [954, 505] on link "Apply" at bounding box center [972, 514] width 106 height 43
click at [1385, 82] on icon "button" at bounding box center [1384, 82] width 12 height 12
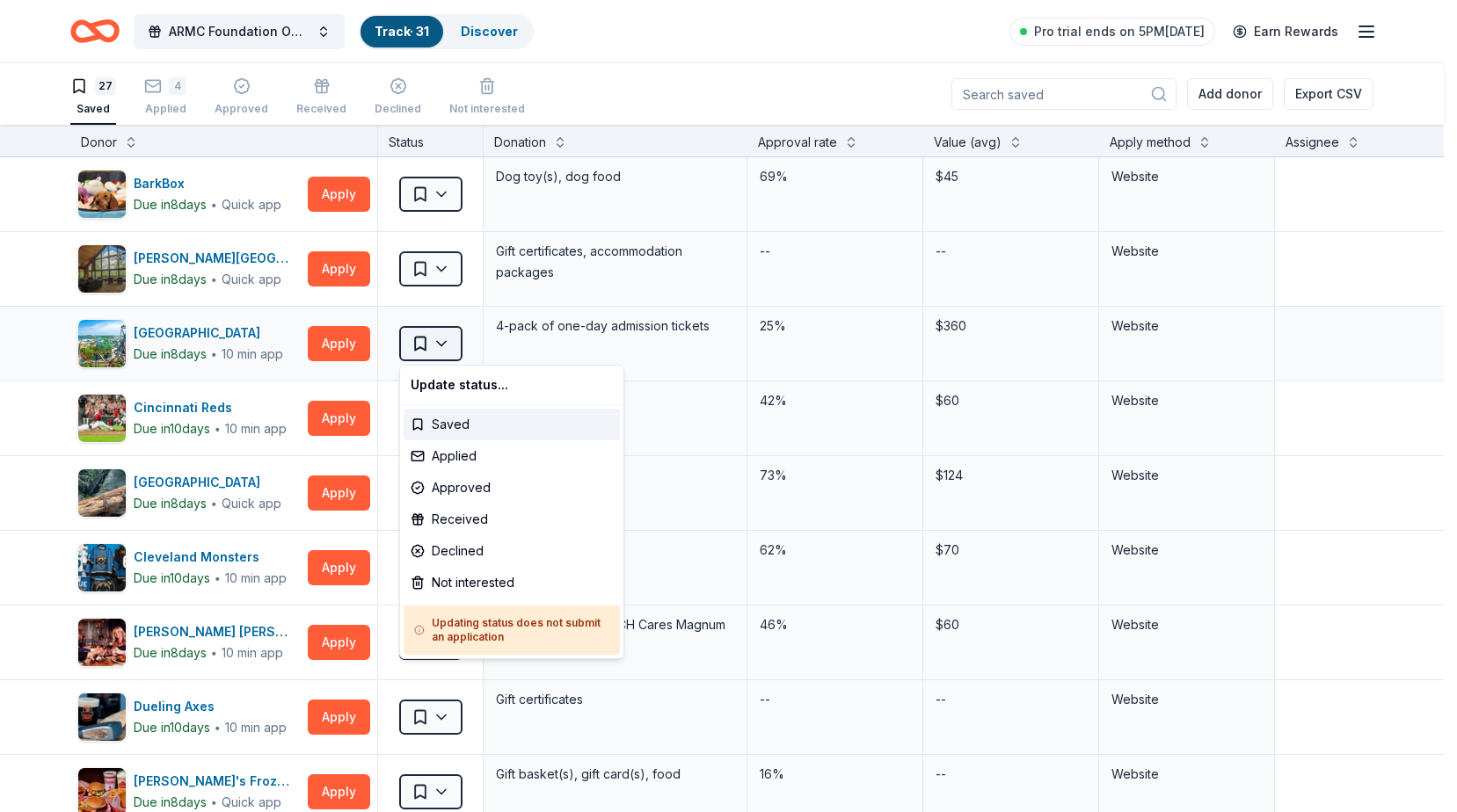
click at [452, 339] on html "ARMC Foundation Online Holiday Raffle Track · 31 Discover Pro trial ends on 5PM…" at bounding box center [728, 406] width 1457 height 812
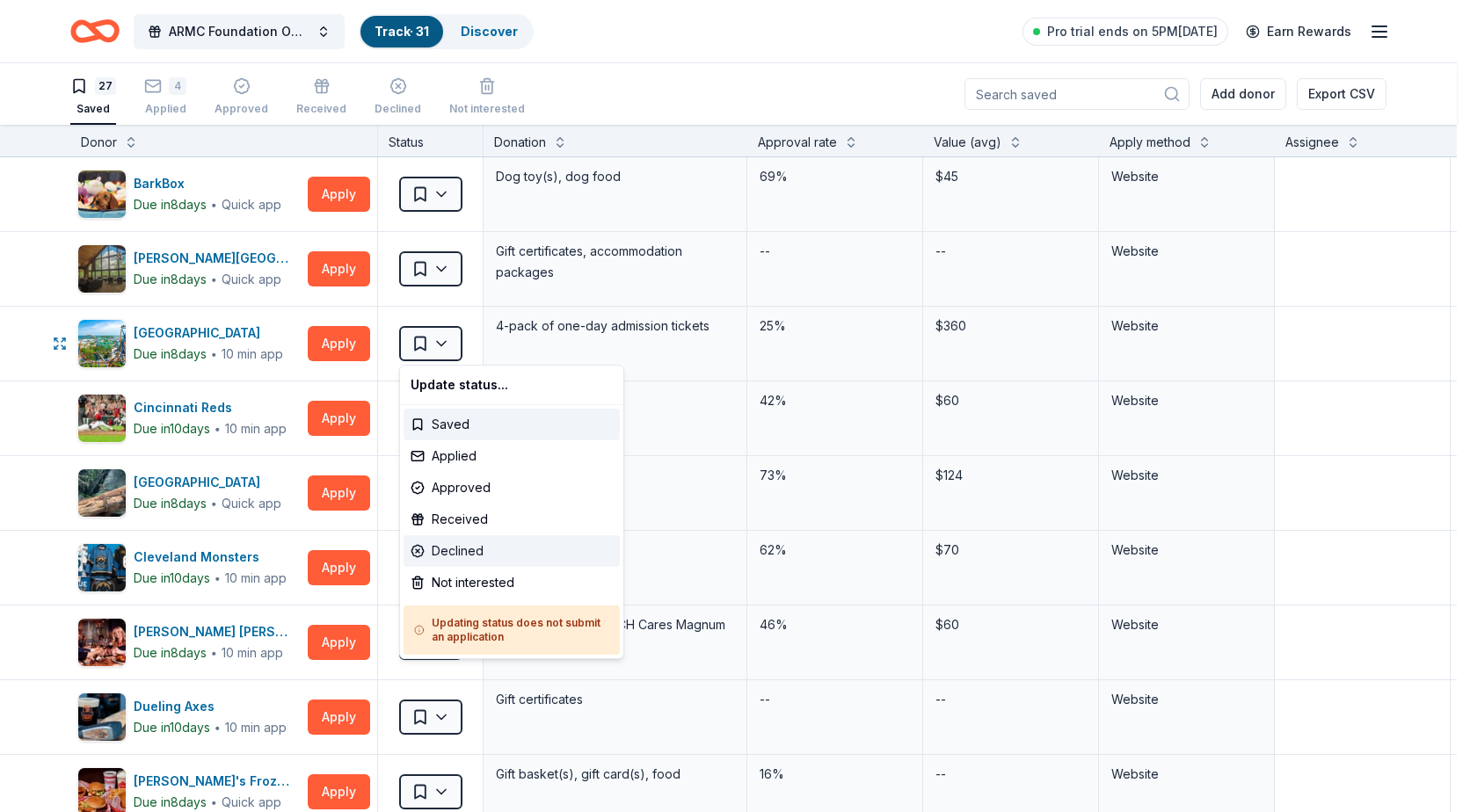
click at [458, 547] on div "Declined" at bounding box center [512, 550] width 216 height 31
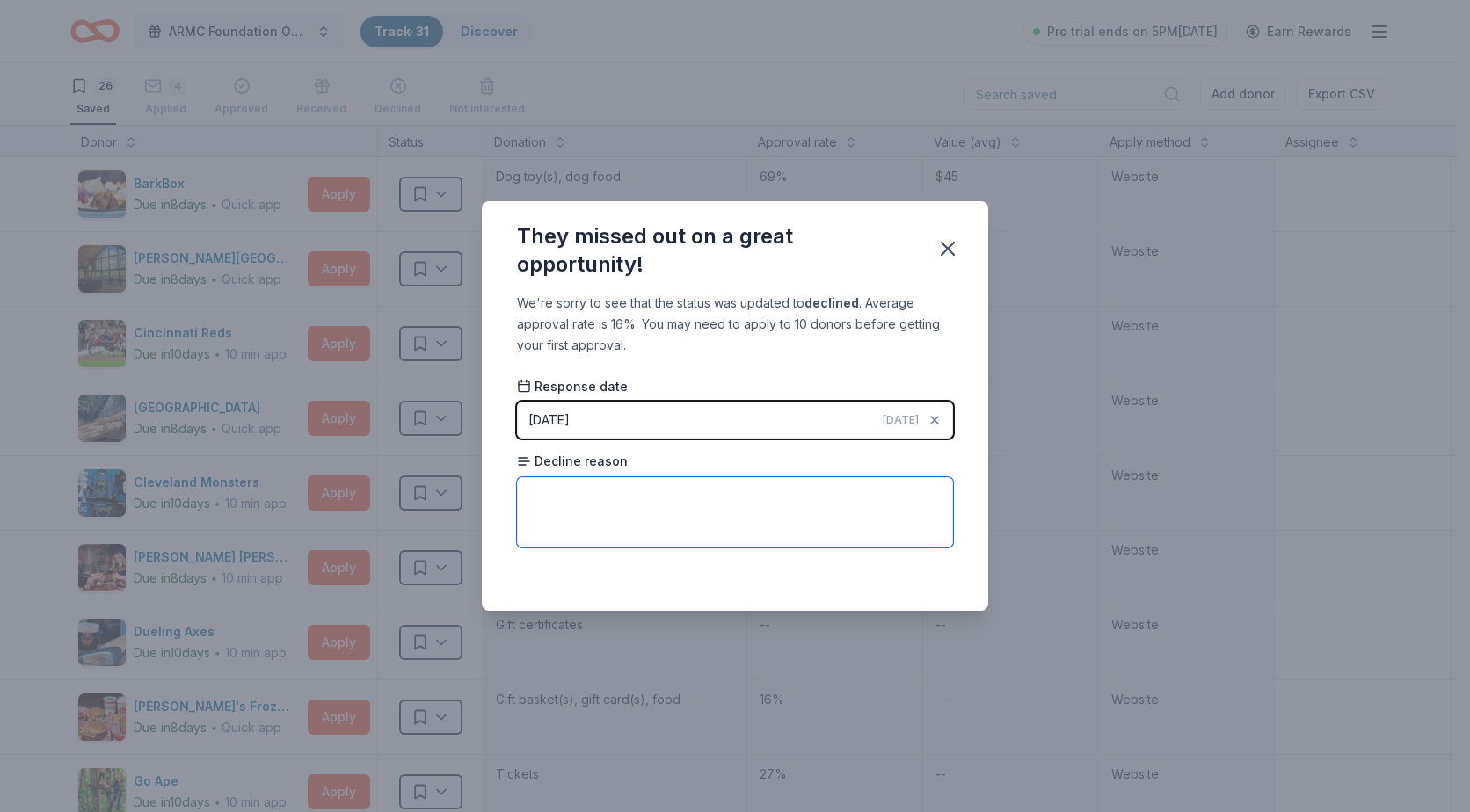
click at [693, 498] on textarea at bounding box center [735, 513] width 436 height 70
type textarea "All passes given out already. Check back in early 2026."
click at [909, 263] on div "They missed out on a great opportunity!" at bounding box center [715, 250] width 397 height 56
click at [947, 241] on icon "button" at bounding box center [948, 249] width 25 height 25
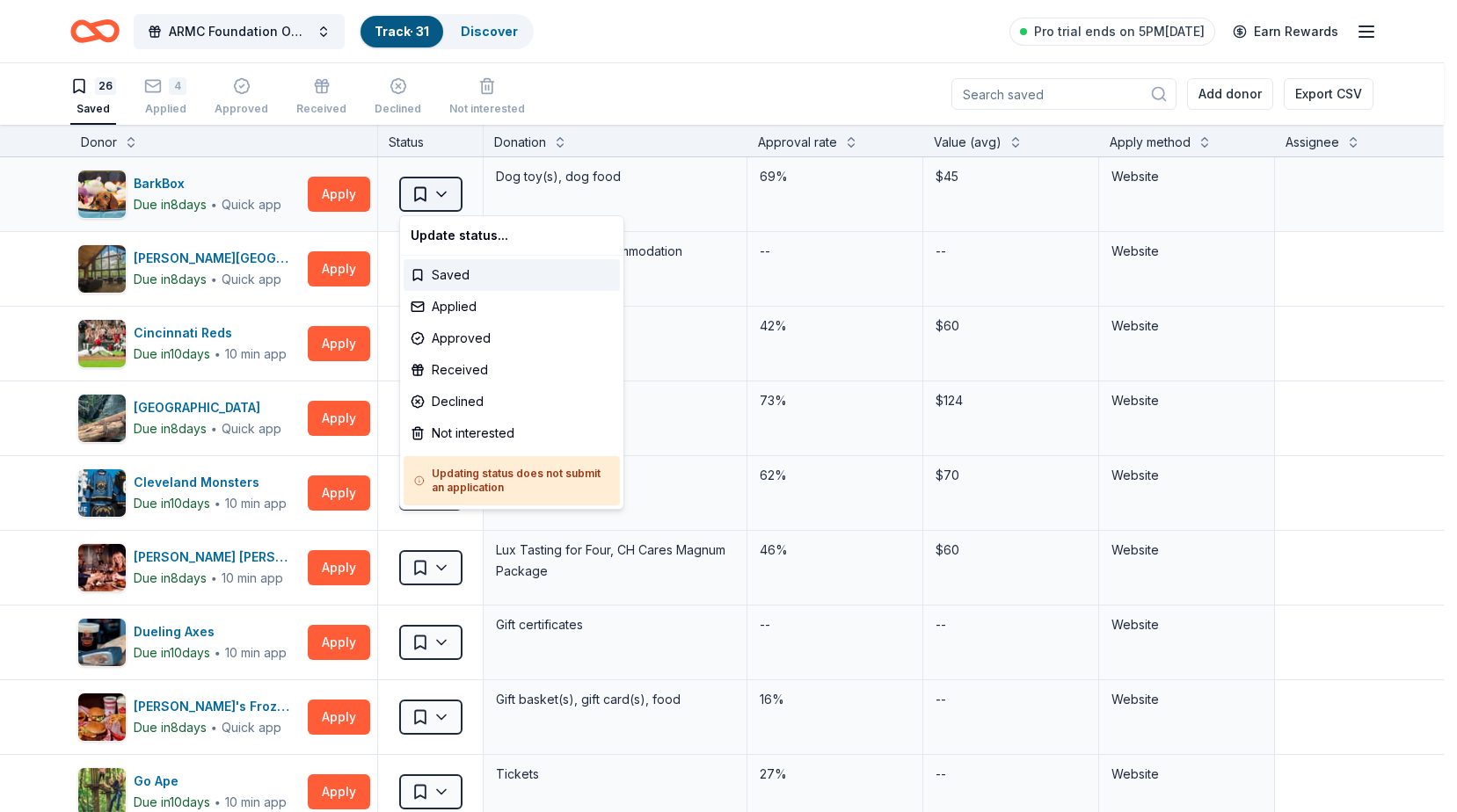
click at [451, 203] on html "ARMC Foundation Online Holiday Raffle Track · 31 Discover Pro trial ends on 5PM…" at bounding box center [728, 406] width 1457 height 812
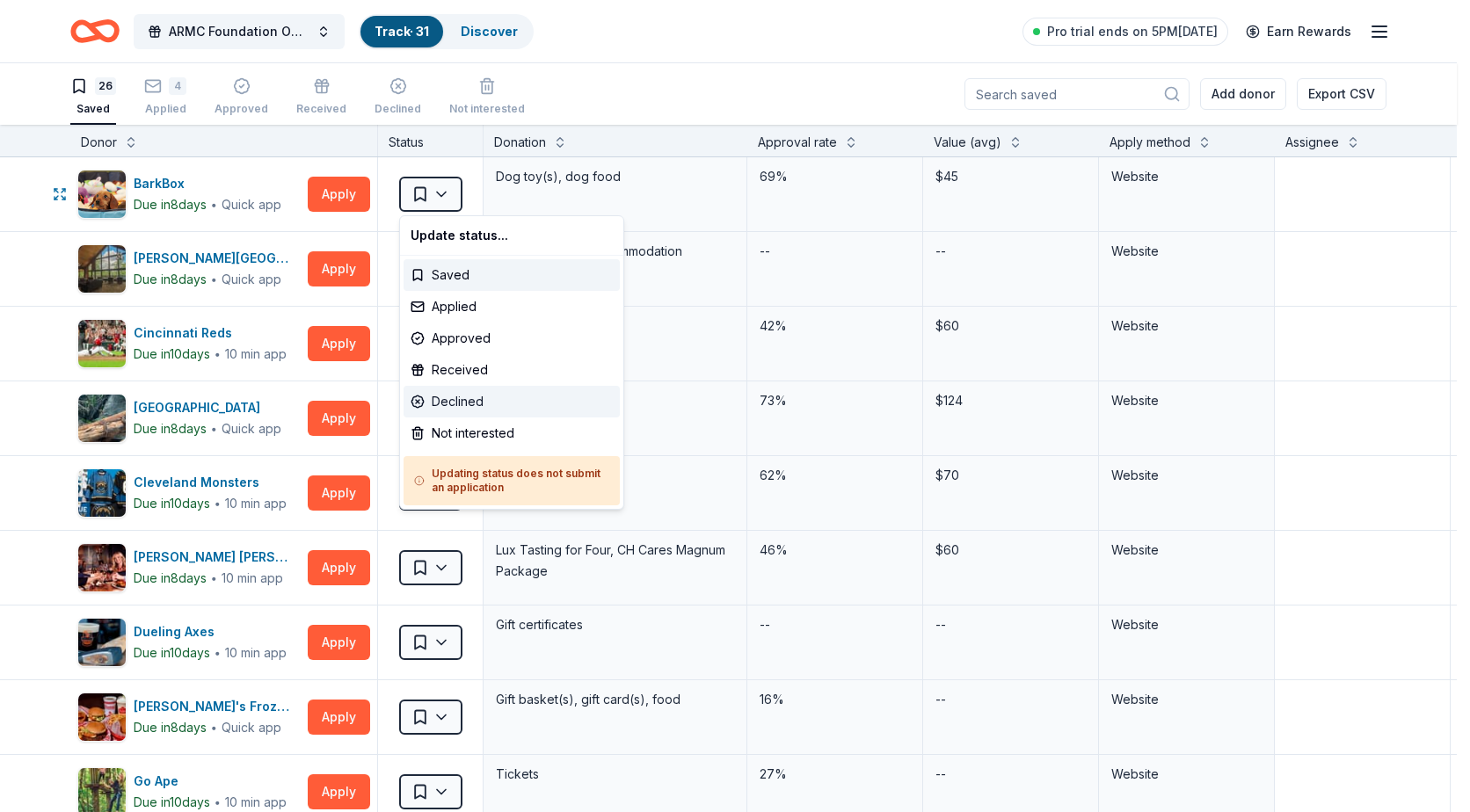
click at [468, 400] on div "Declined" at bounding box center [512, 401] width 216 height 31
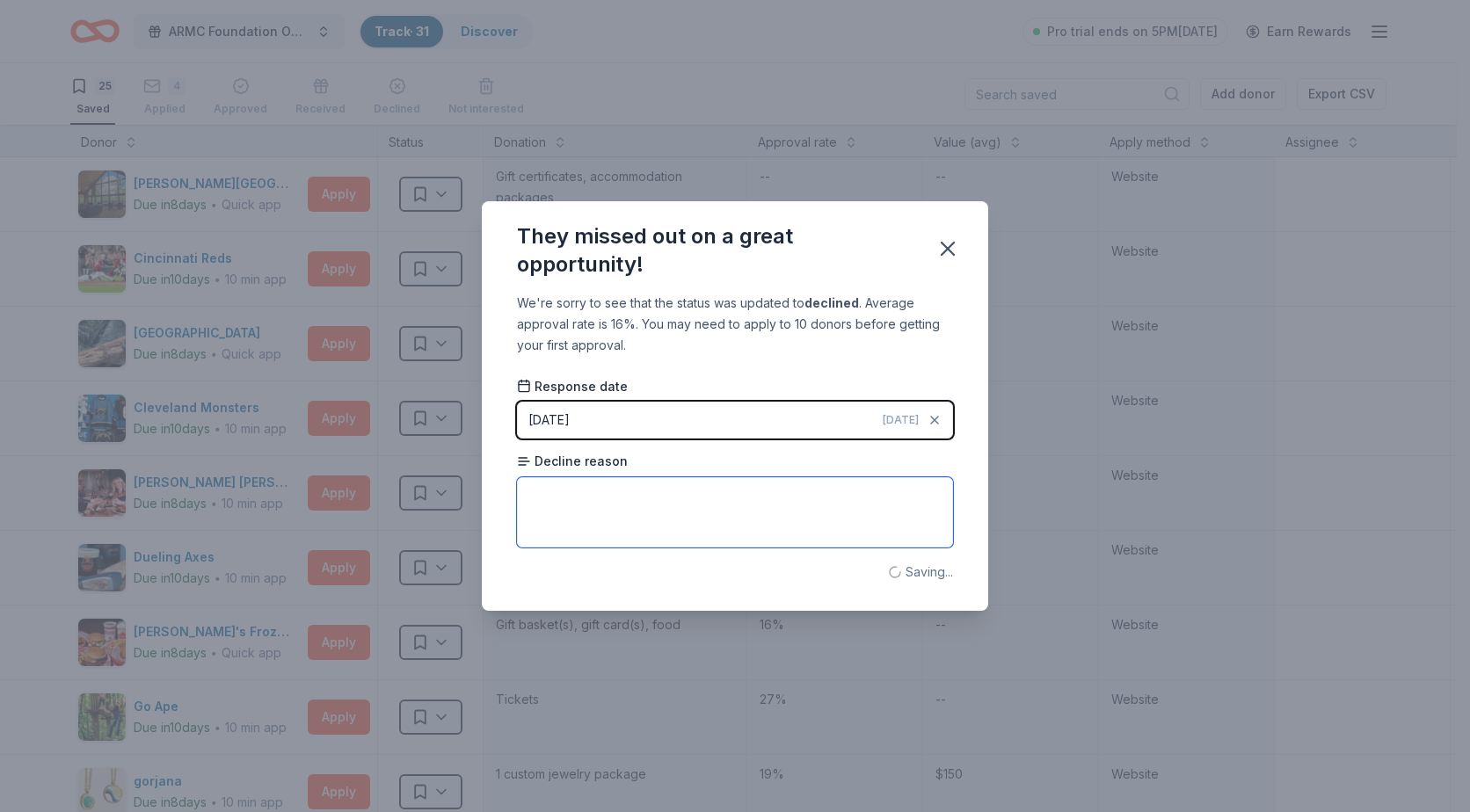
click at [590, 496] on textarea at bounding box center [735, 513] width 436 height 70
type textarea "Not accepting applications at this time."
click at [789, 590] on div "We're sorry to see that the status was updated to declined . Average approval r…" at bounding box center [735, 451] width 506 height 317
click at [941, 254] on icon "button" at bounding box center [948, 249] width 25 height 25
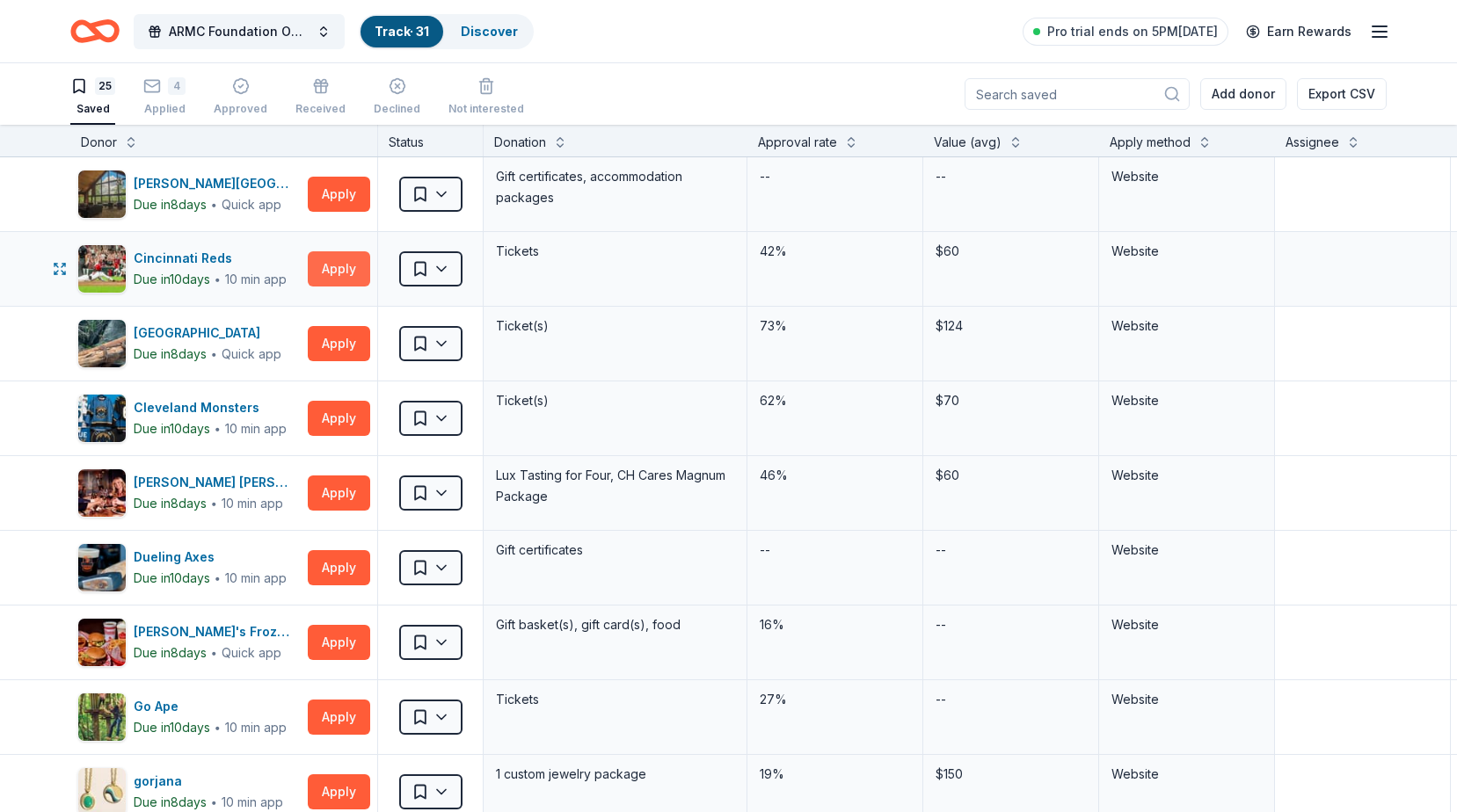
click at [323, 262] on button "Apply" at bounding box center [339, 268] width 63 height 35
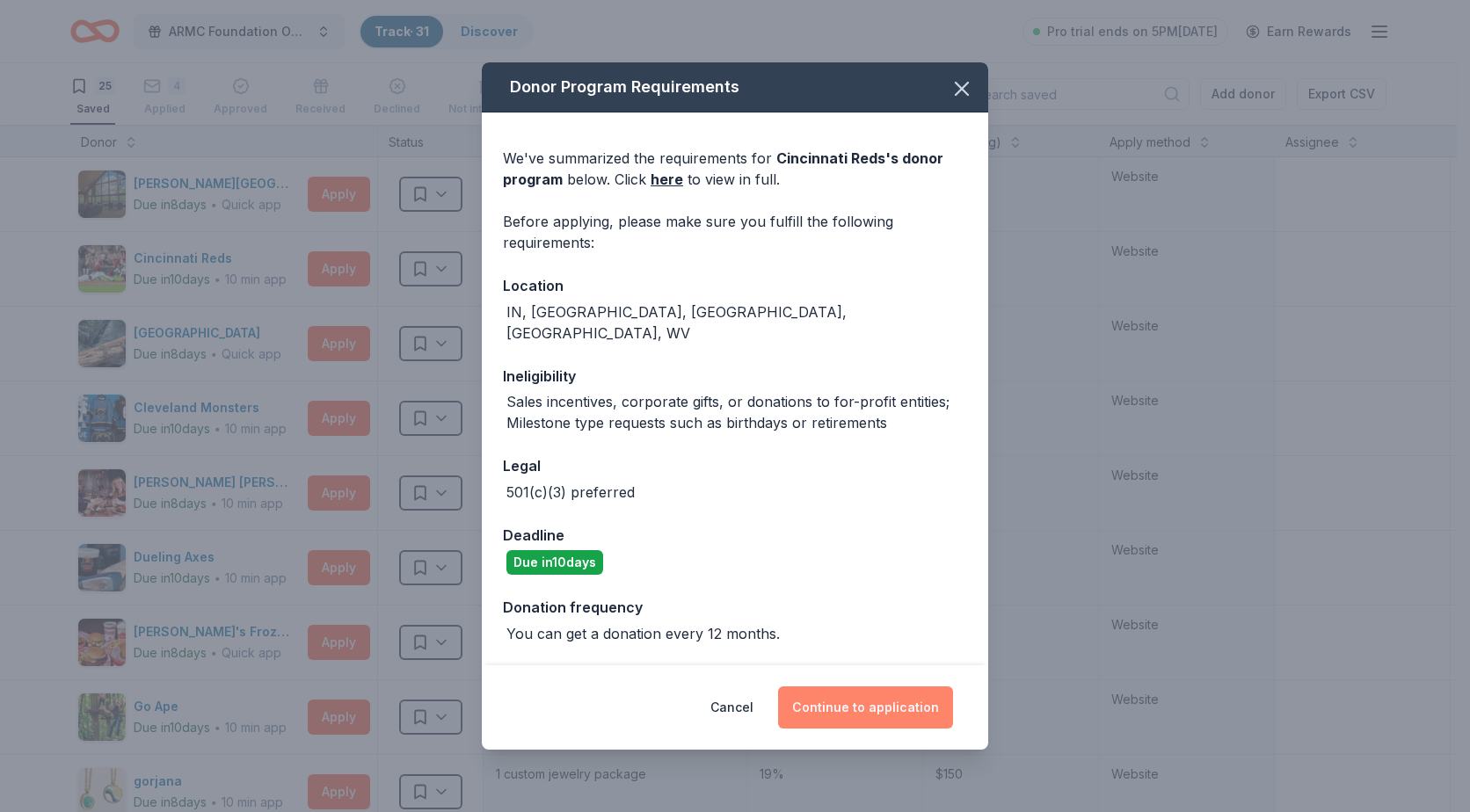
click at [899, 707] on button "Continue to application" at bounding box center [865, 708] width 175 height 43
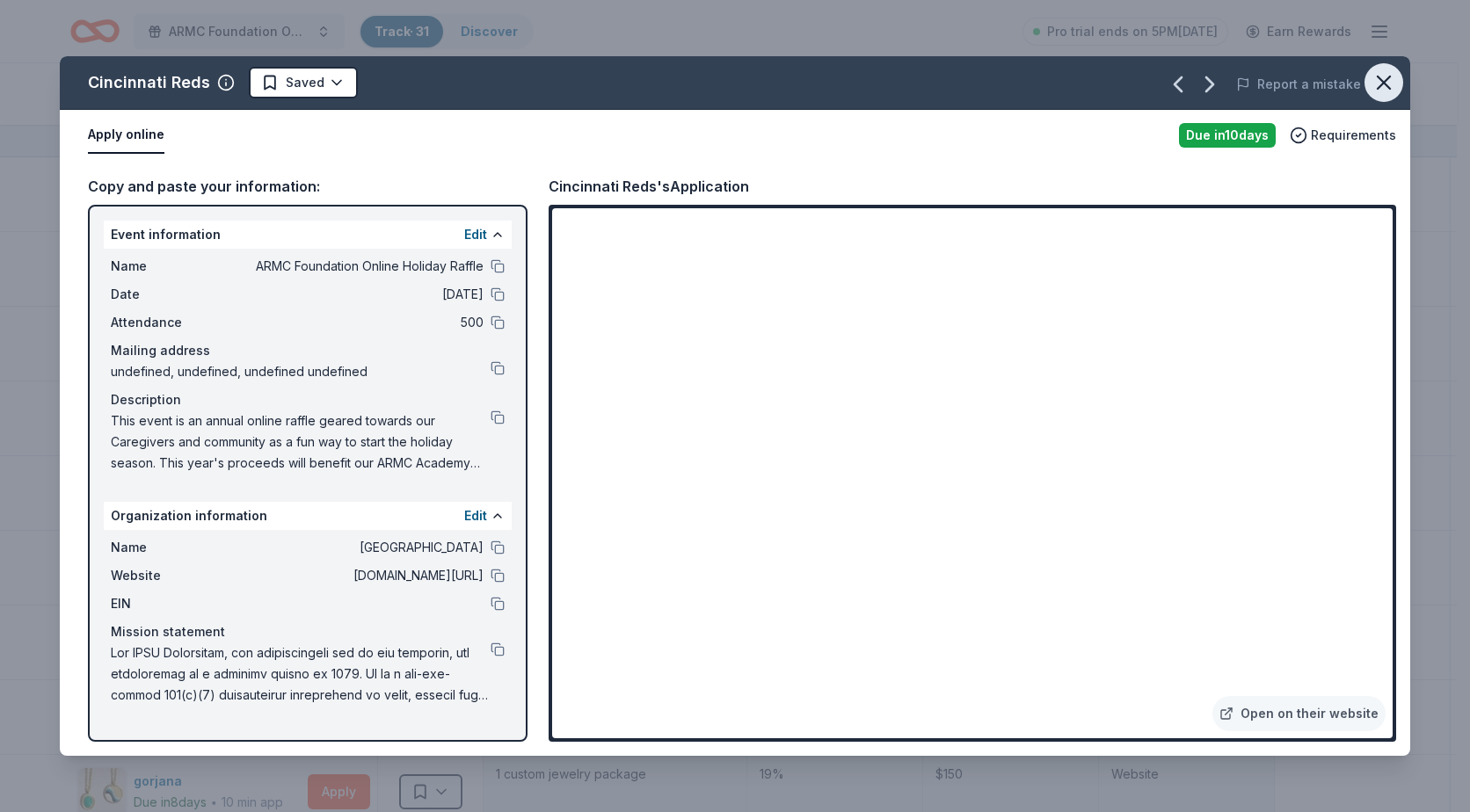
click at [1388, 79] on icon "button" at bounding box center [1384, 82] width 12 height 12
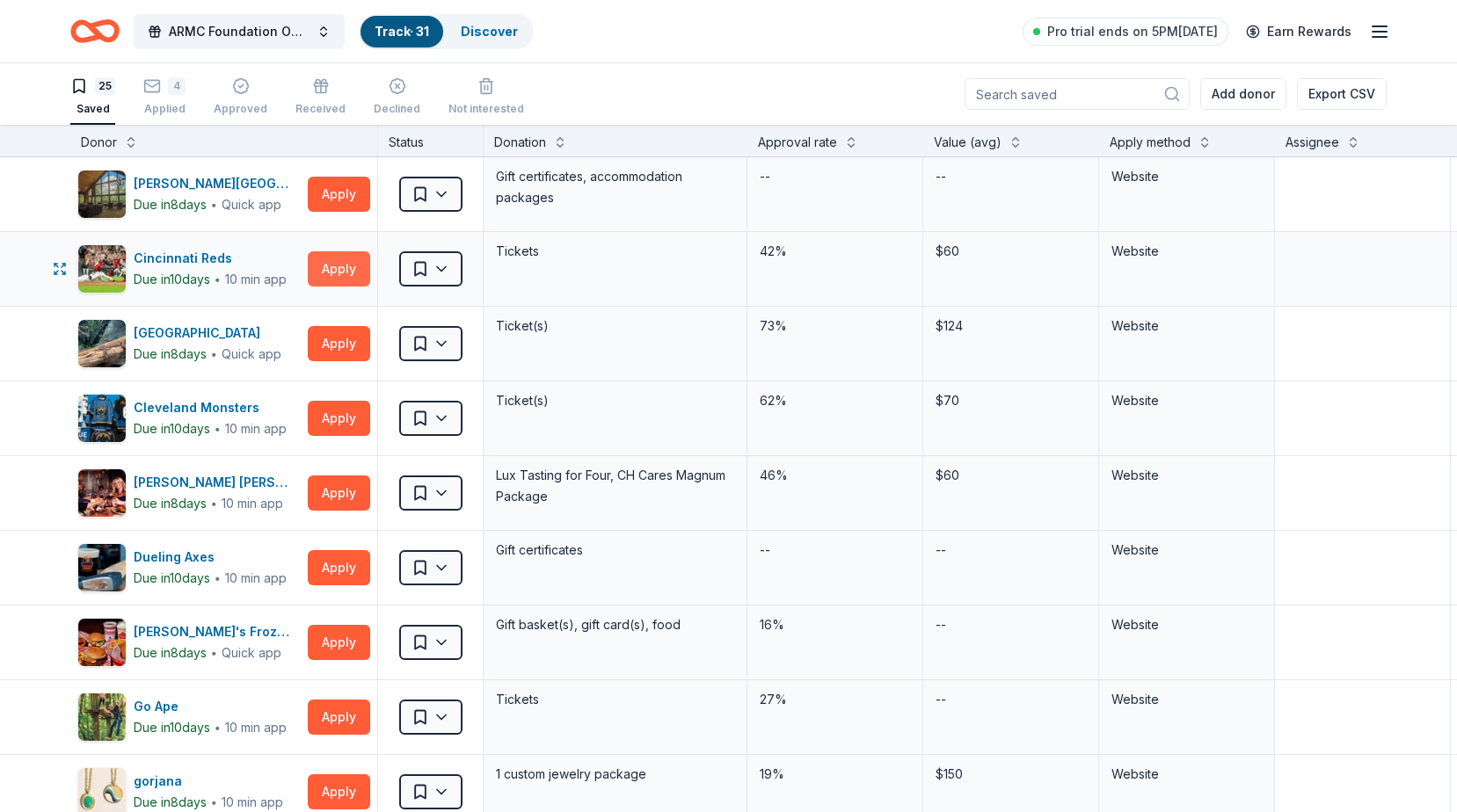
click at [335, 271] on button "Apply" at bounding box center [339, 268] width 63 height 35
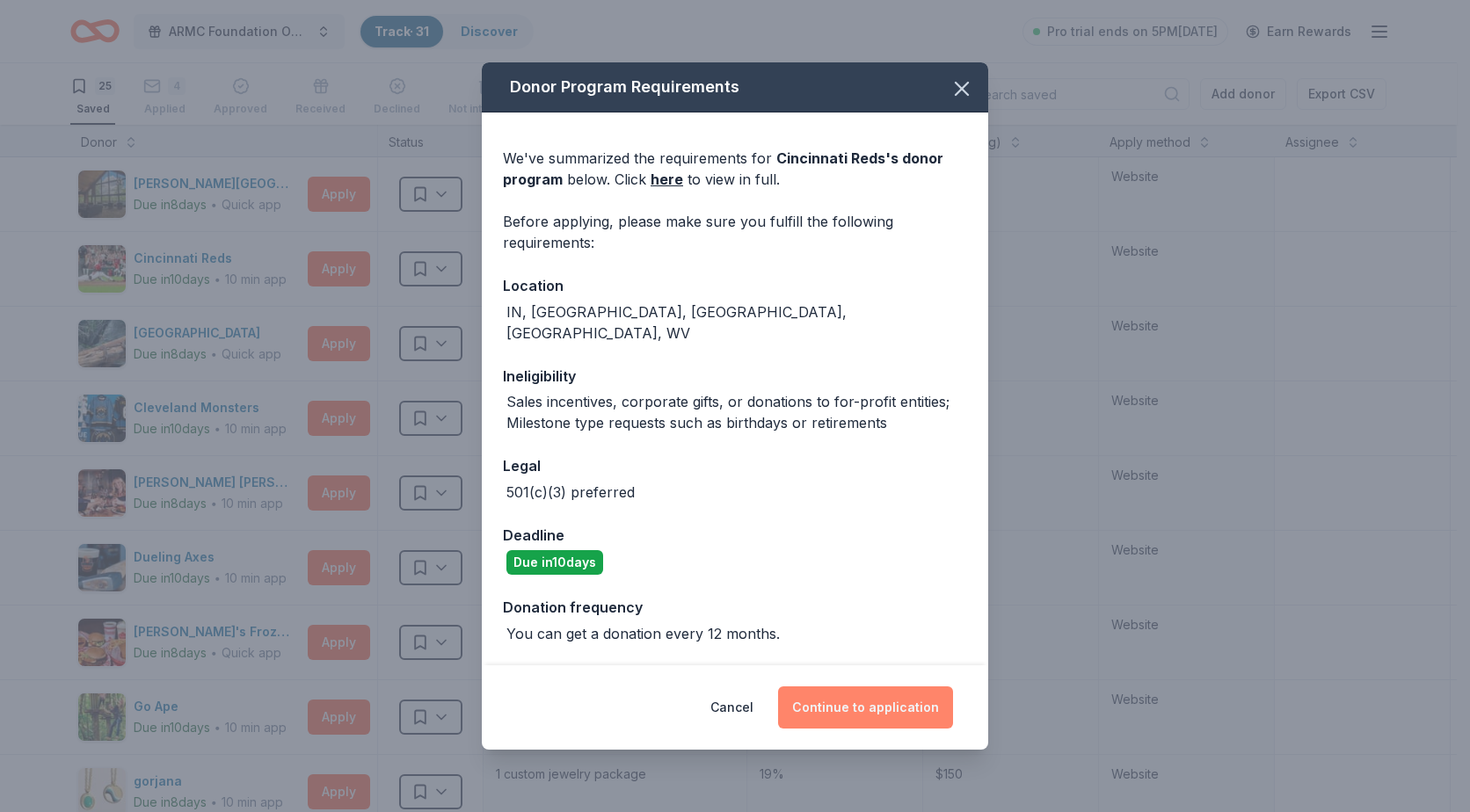
click at [897, 711] on button "Continue to application" at bounding box center [865, 708] width 175 height 43
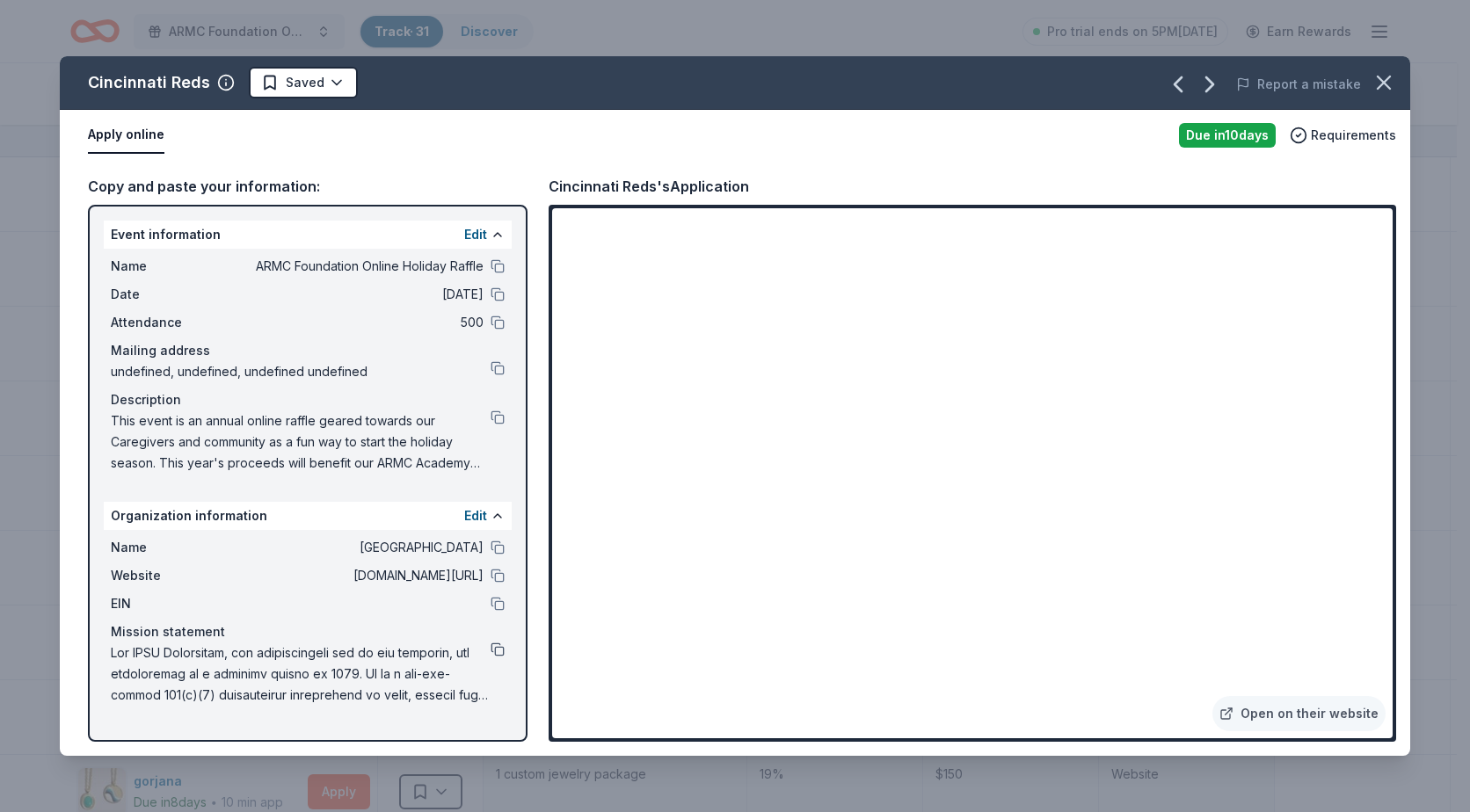
click at [496, 643] on button at bounding box center [498, 649] width 14 height 14
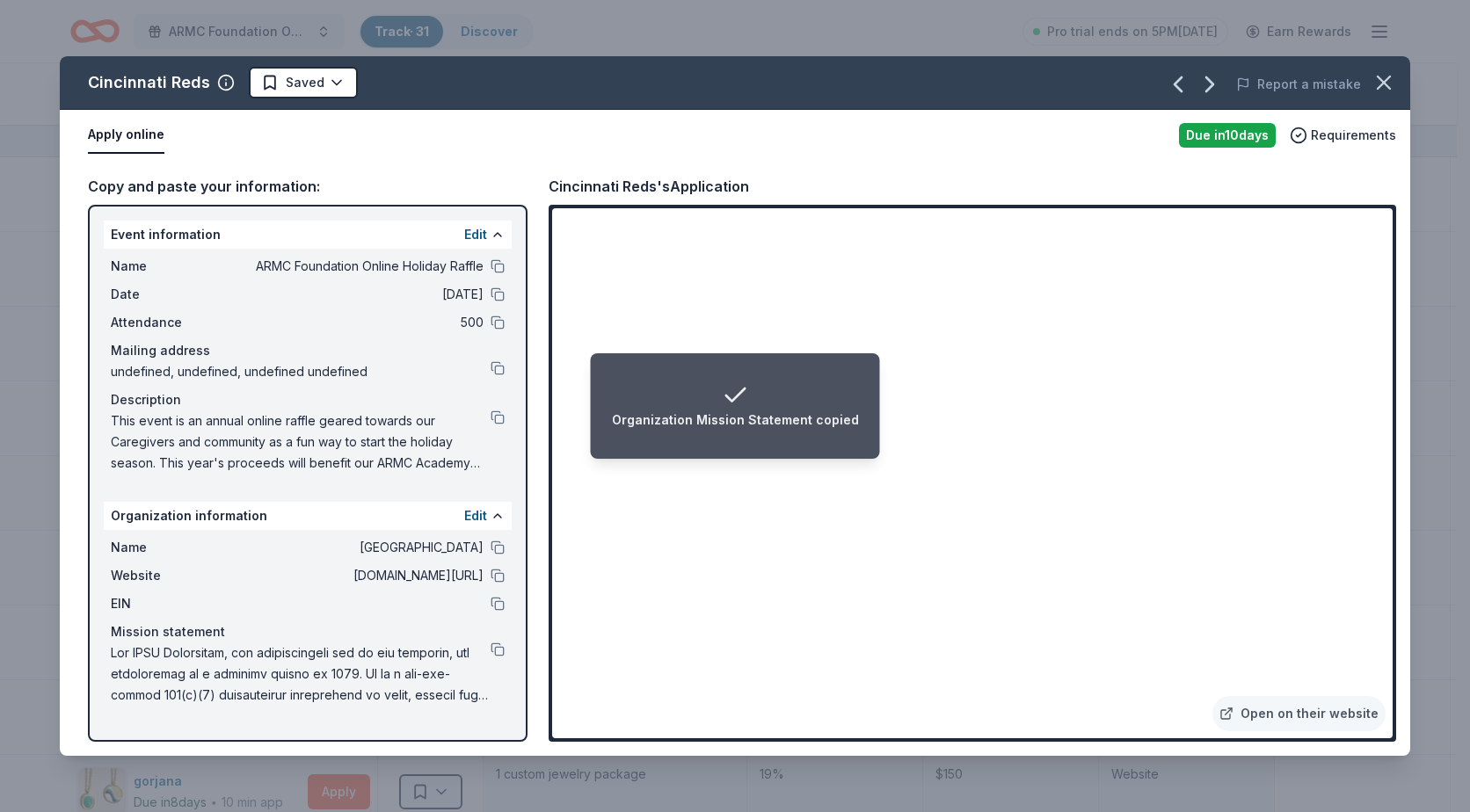
click at [186, 431] on span "This event is an annual online raffle geared towards our Caregivers and communi…" at bounding box center [300, 442] width 380 height 63
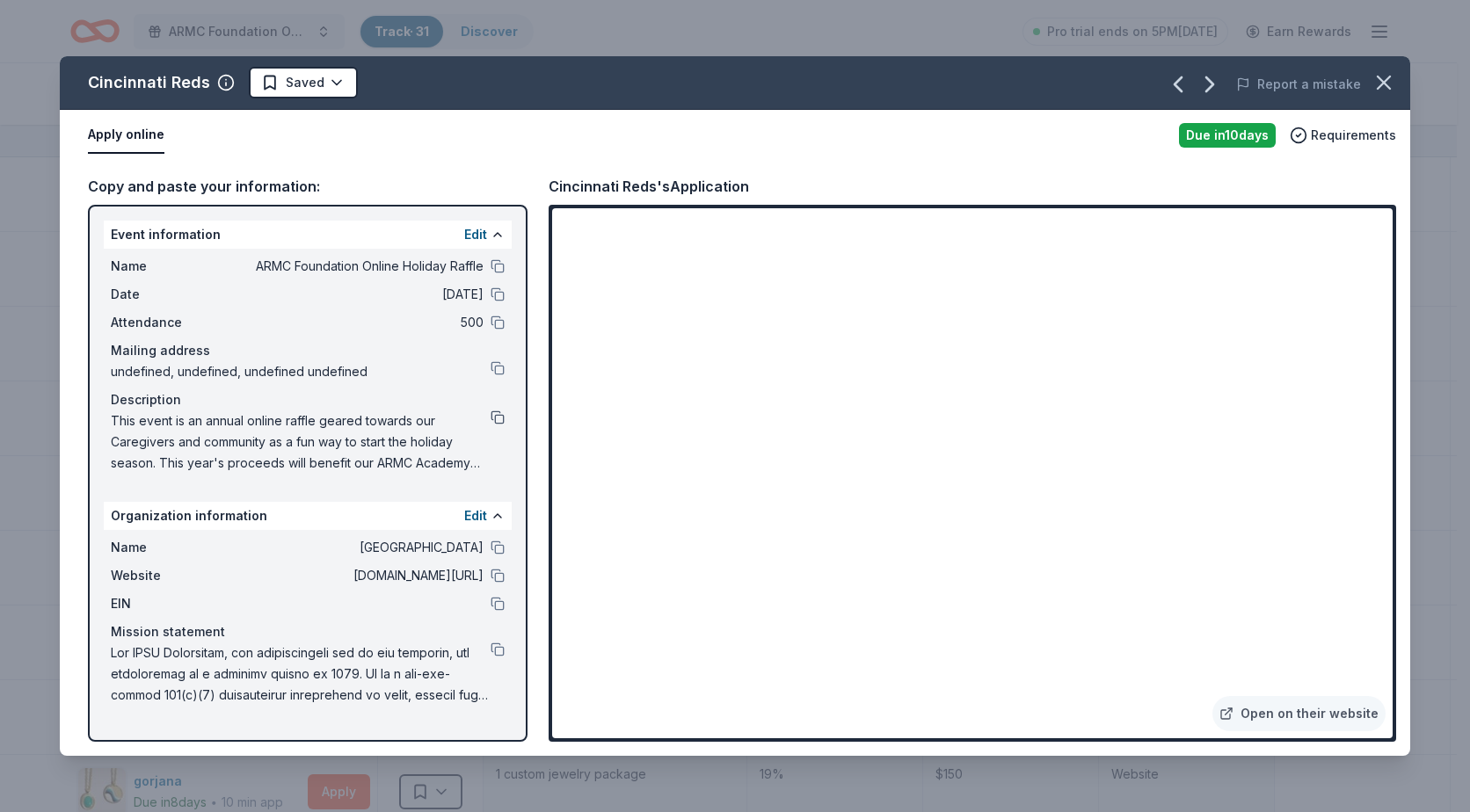
click at [496, 417] on button at bounding box center [498, 417] width 14 height 14
click at [1387, 77] on icon "button" at bounding box center [1384, 82] width 25 height 25
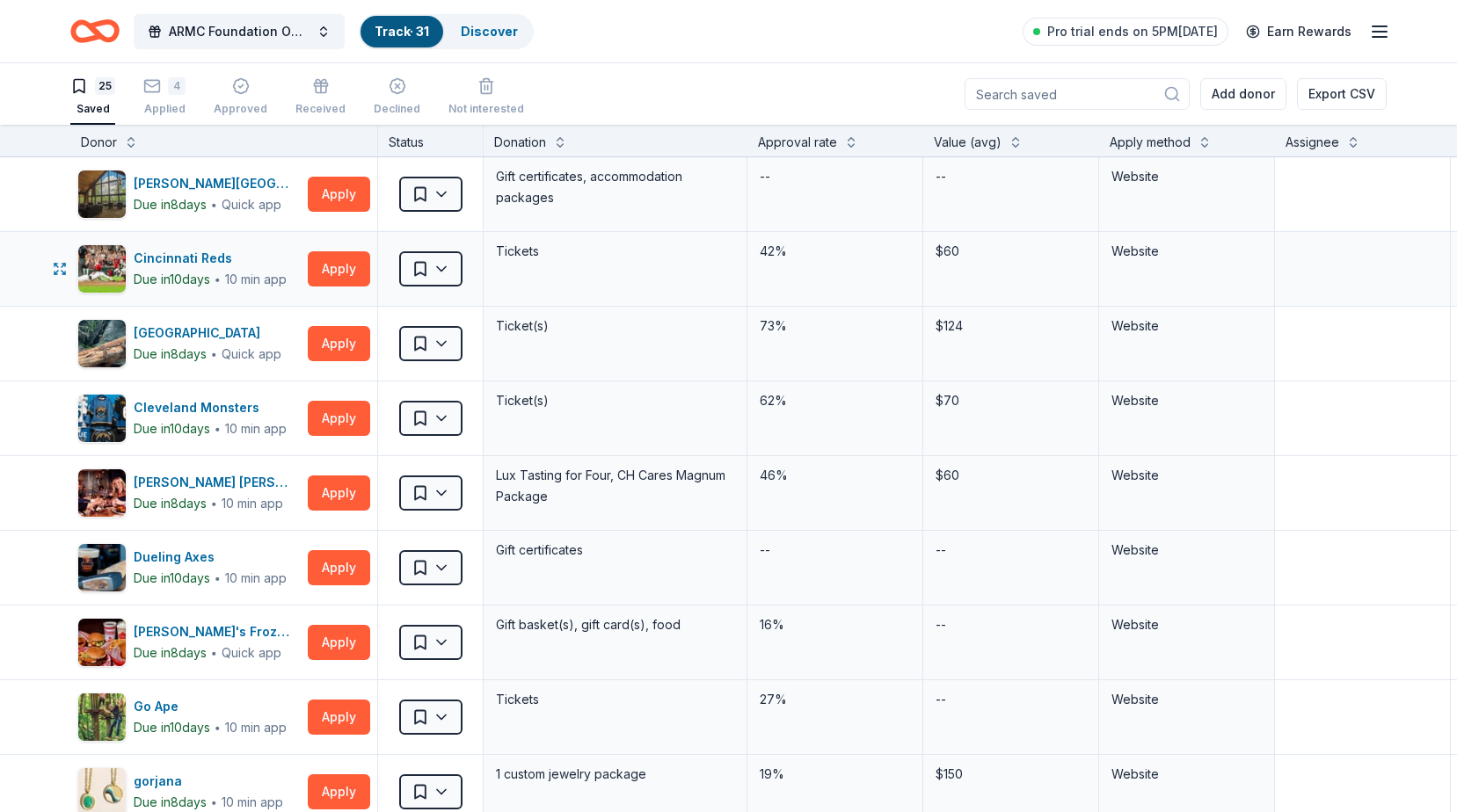
click at [461, 285] on div "Saved" at bounding box center [430, 269] width 104 height 74
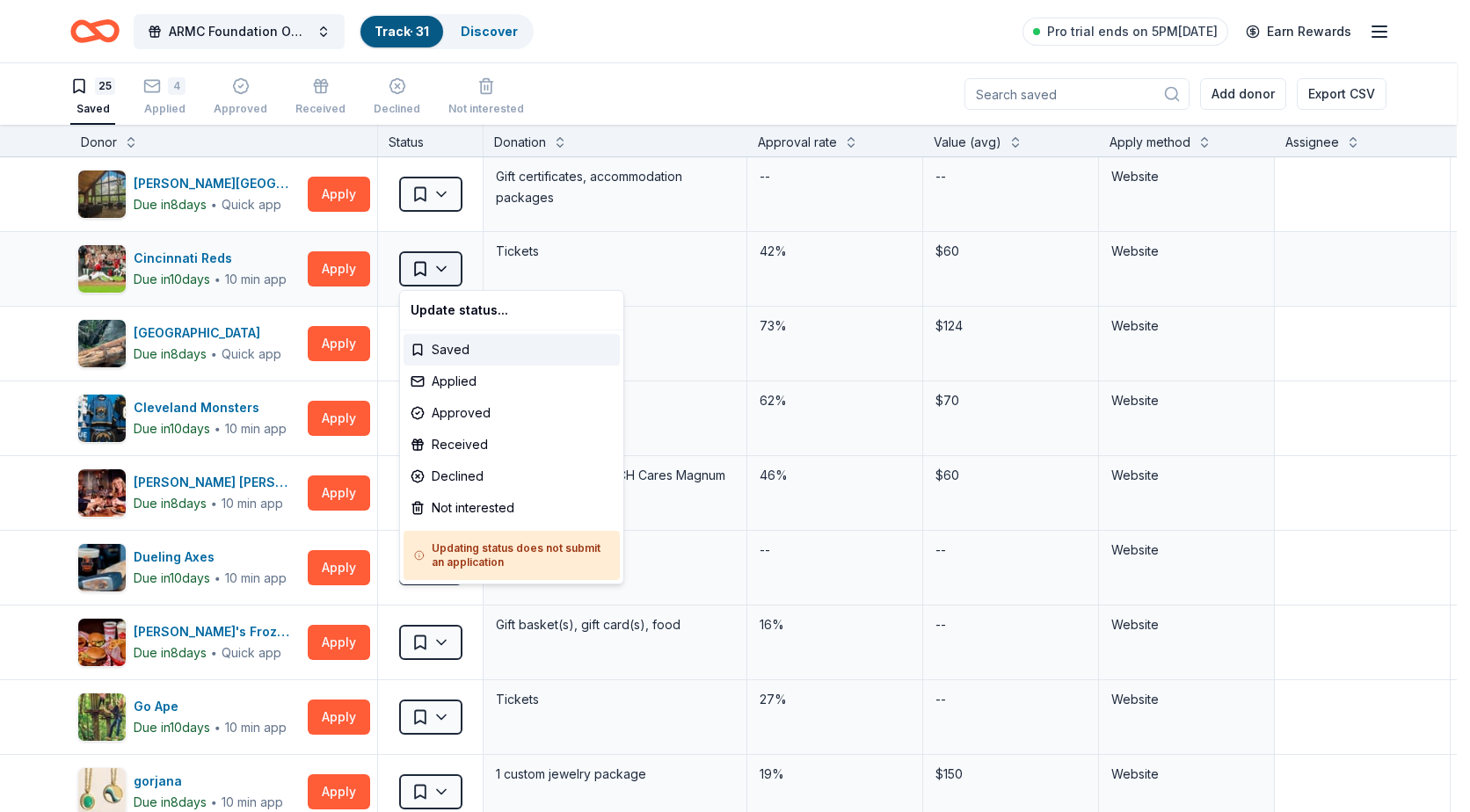
click at [443, 271] on html "ARMC Foundation Online Holiday Raffle Track · 31 Discover Pro trial ends on 5PM…" at bounding box center [735, 406] width 1470 height 812
click at [481, 388] on div "Applied" at bounding box center [512, 381] width 216 height 31
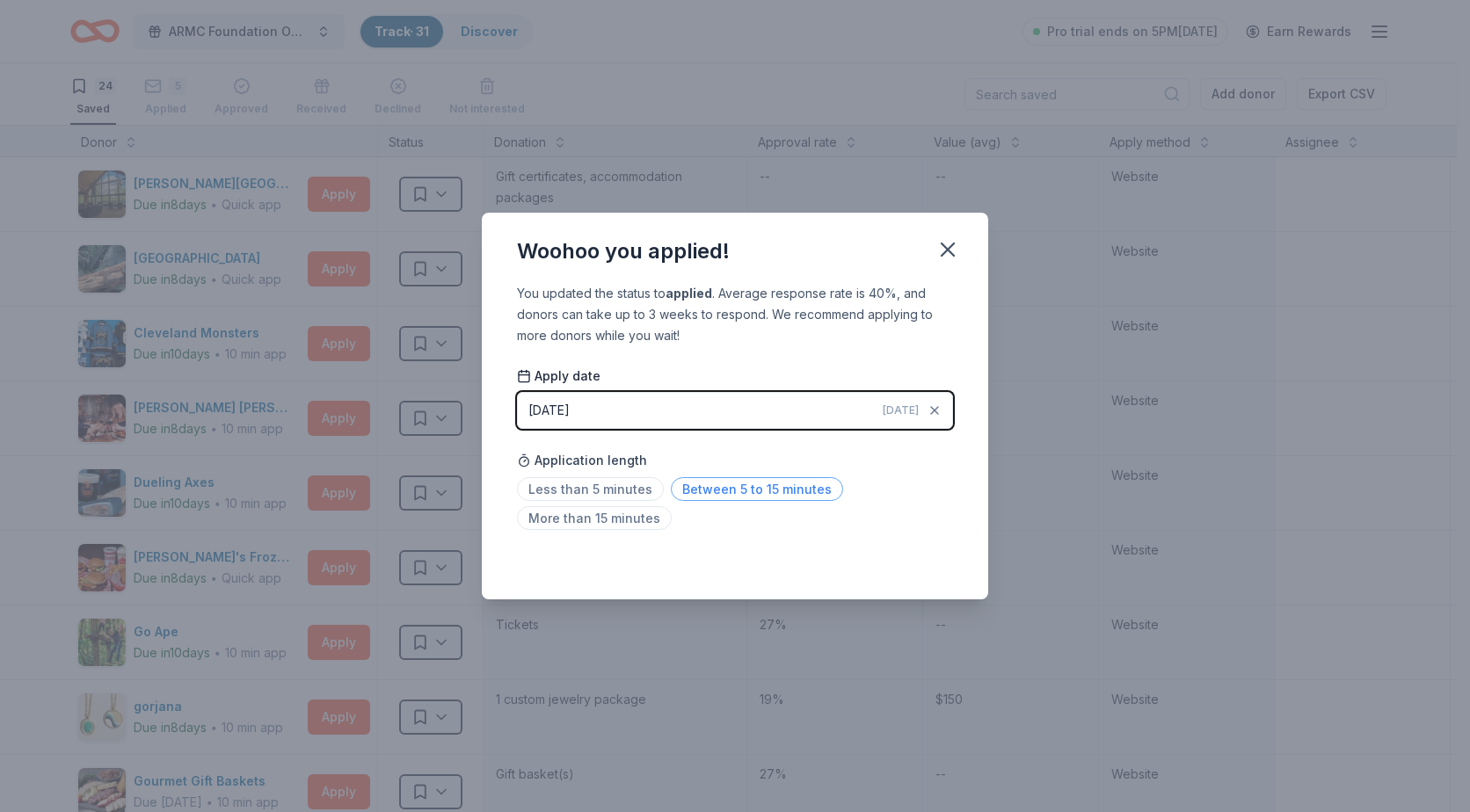
click at [759, 497] on span "Between 5 to 15 minutes" at bounding box center [757, 489] width 172 height 24
click at [947, 257] on icon "button" at bounding box center [948, 249] width 25 height 25
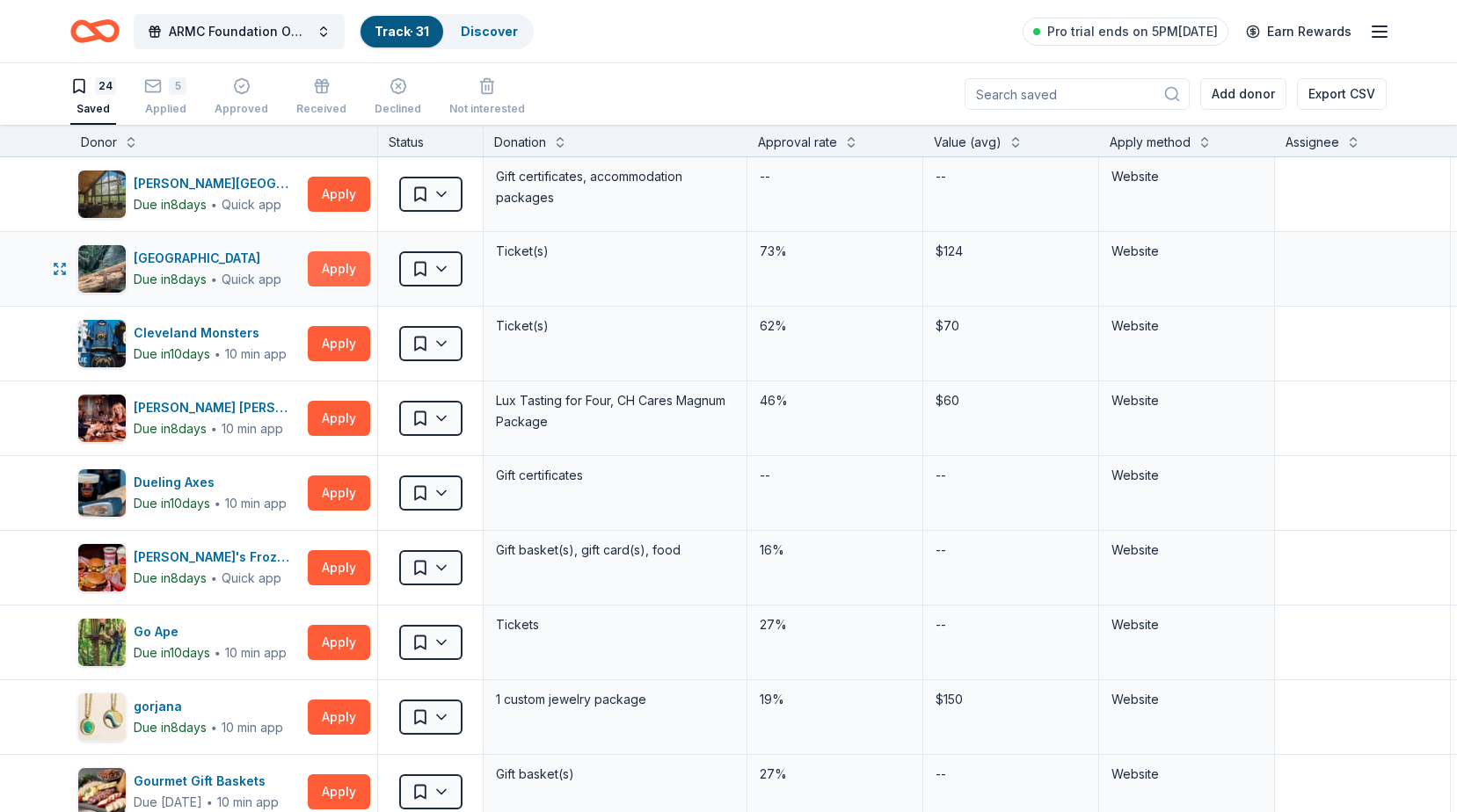
click at [327, 272] on button "Apply" at bounding box center [339, 268] width 63 height 35
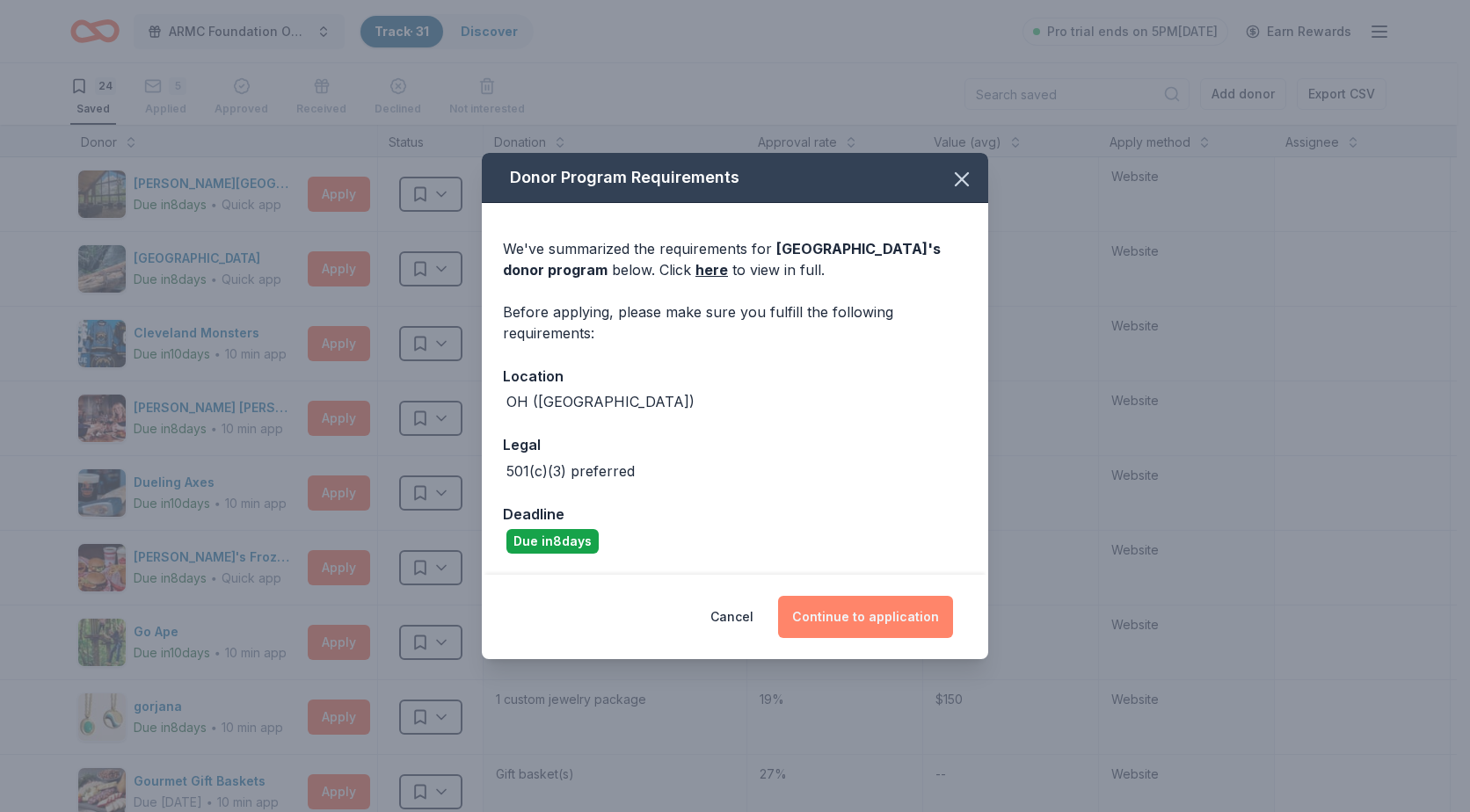
click at [879, 605] on button "Continue to application" at bounding box center [865, 617] width 175 height 43
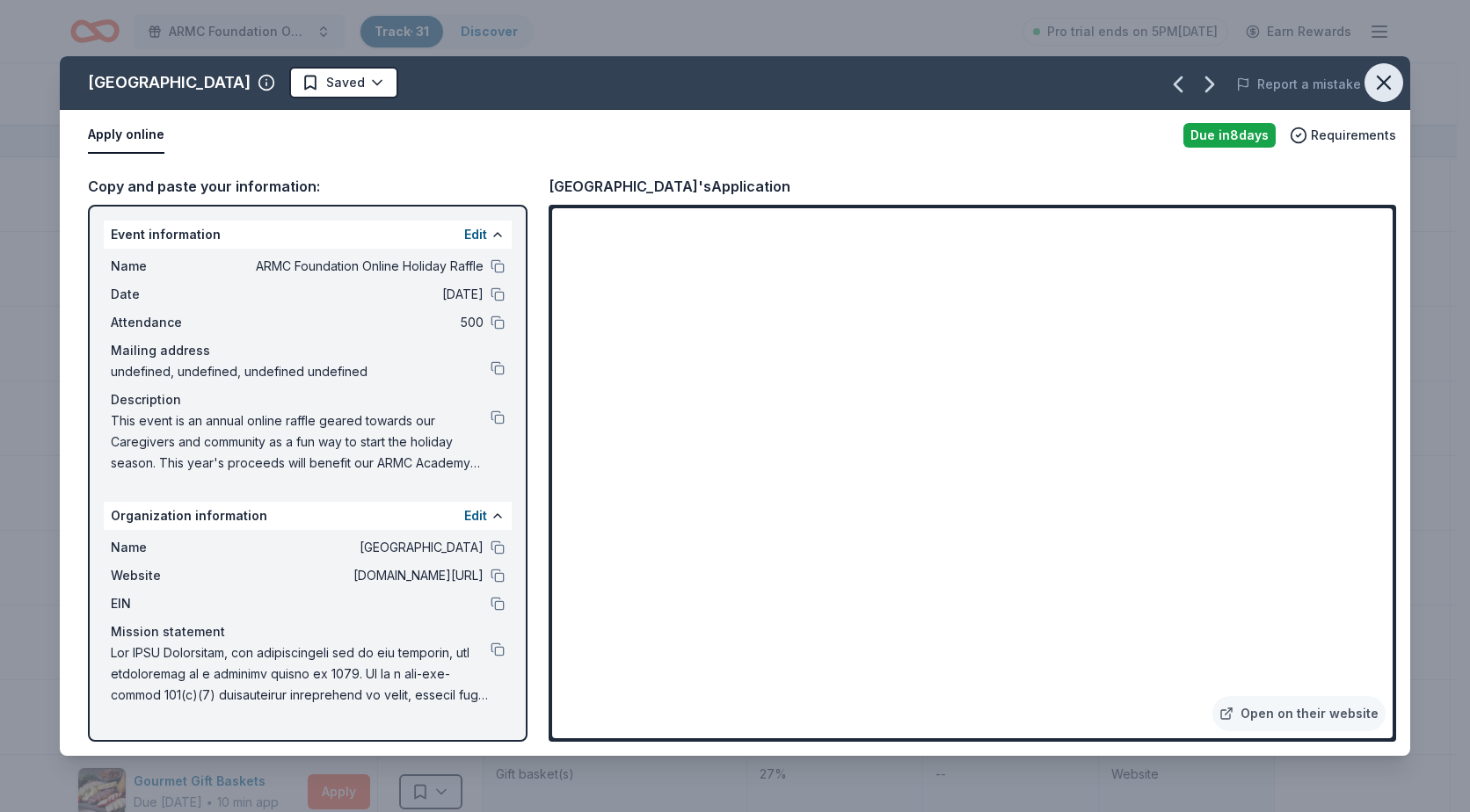
click at [1378, 80] on icon "button" at bounding box center [1384, 82] width 25 height 25
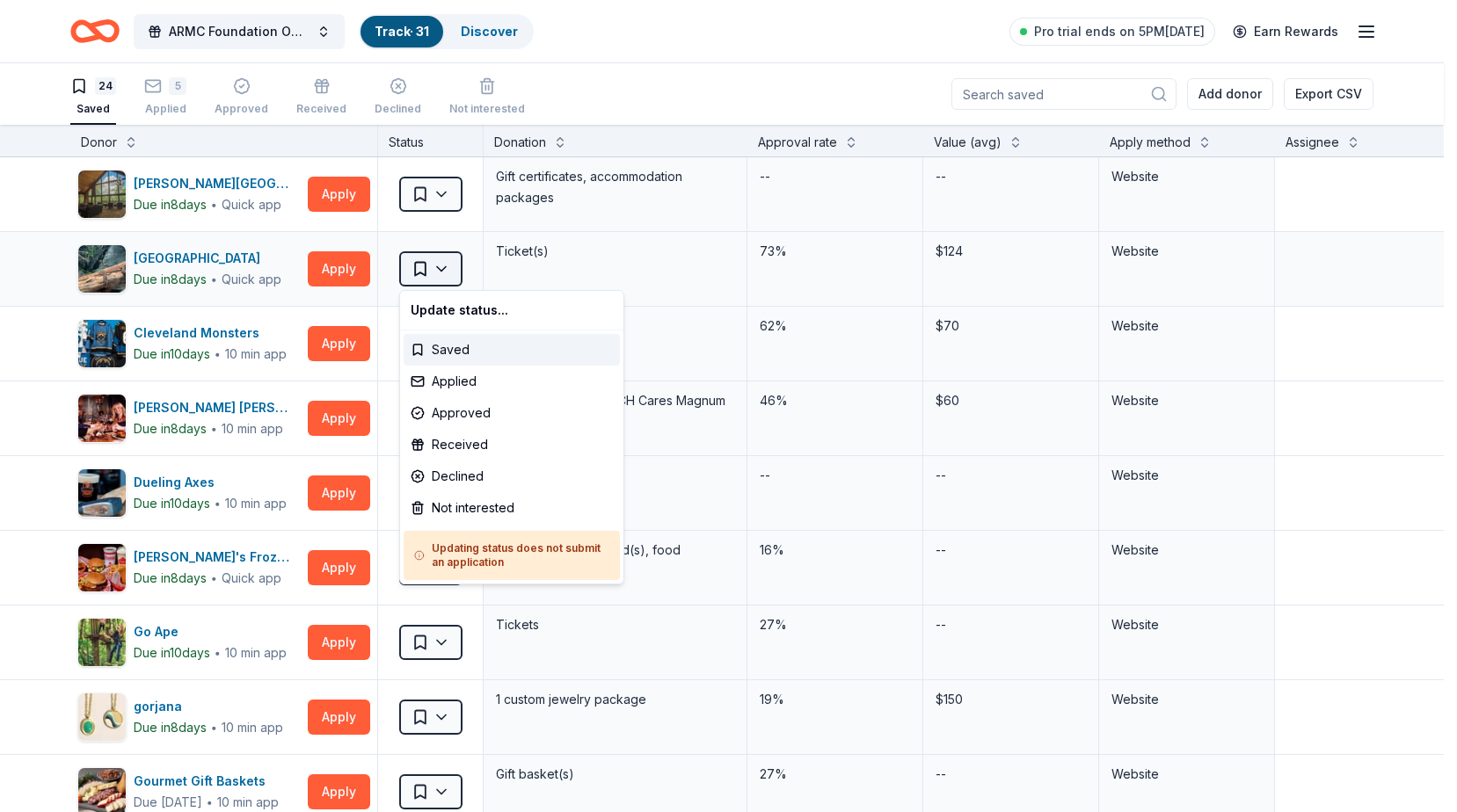
click at [444, 257] on html "ARMC Foundation Online Holiday Raffle Track · 31 Discover Pro trial ends on 5PM…" at bounding box center [728, 406] width 1457 height 812
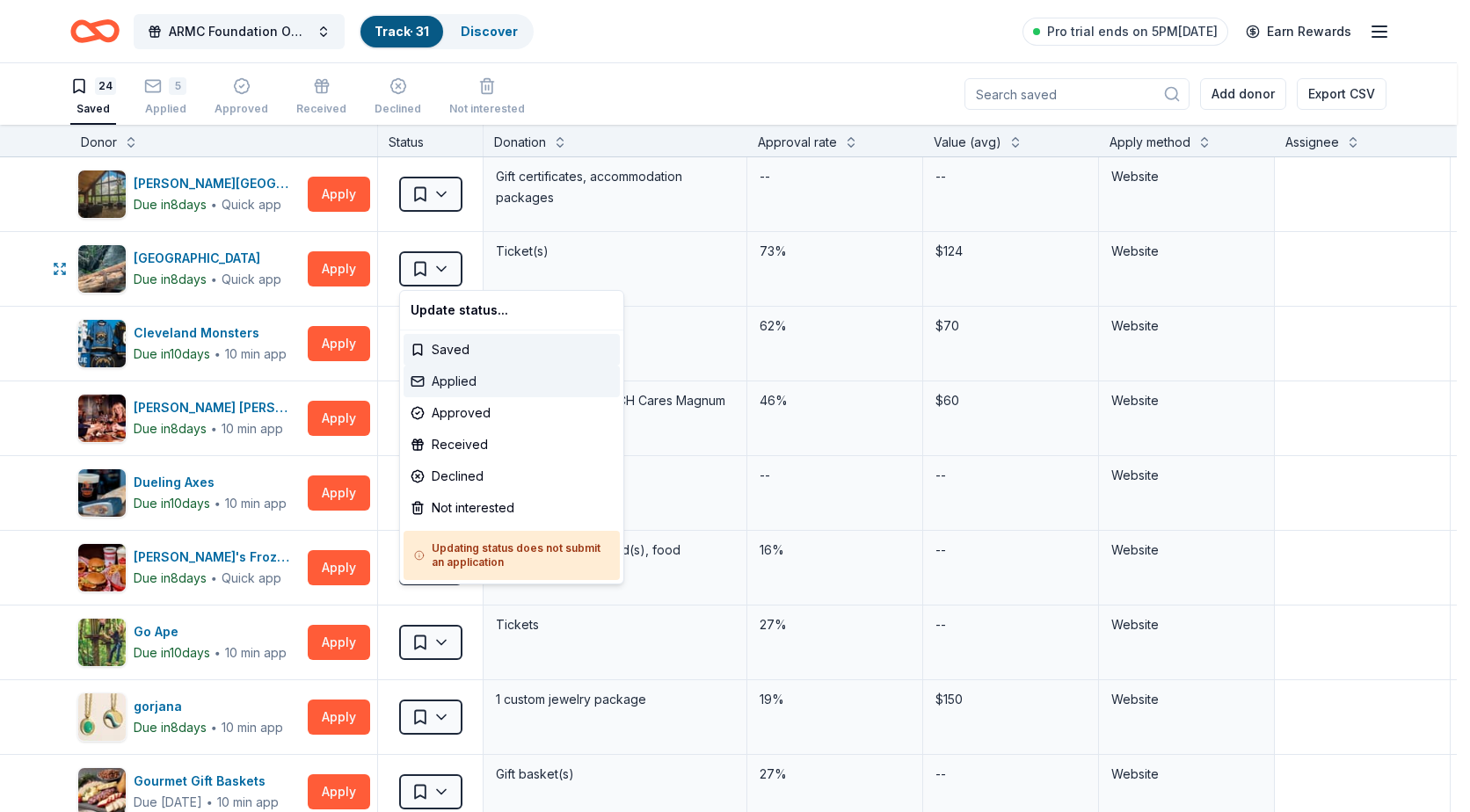
click at [472, 377] on div "Applied" at bounding box center [512, 381] width 216 height 31
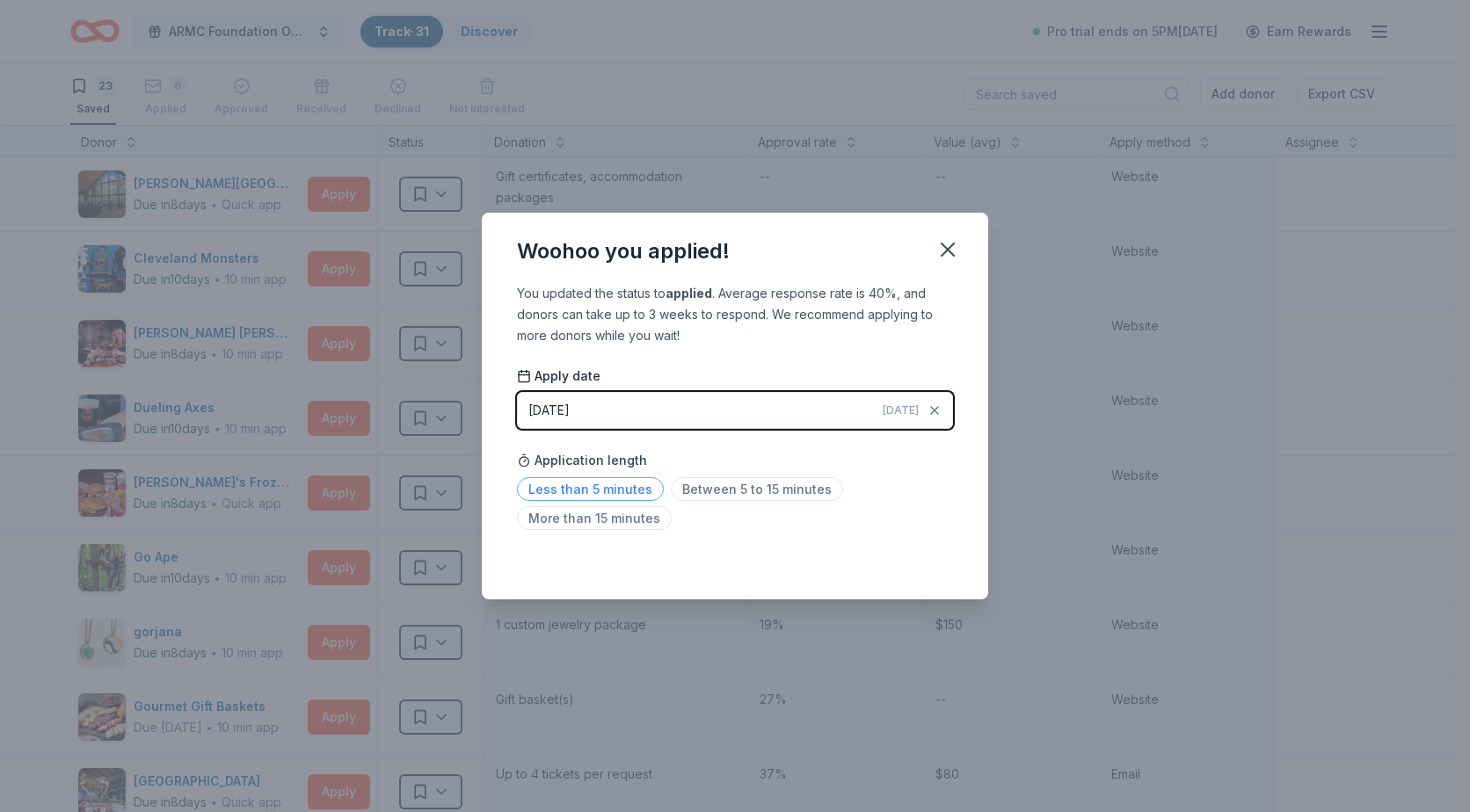
click at [648, 490] on span "Less than 5 minutes" at bounding box center [590, 489] width 147 height 24
click at [952, 260] on icon "button" at bounding box center [948, 249] width 25 height 25
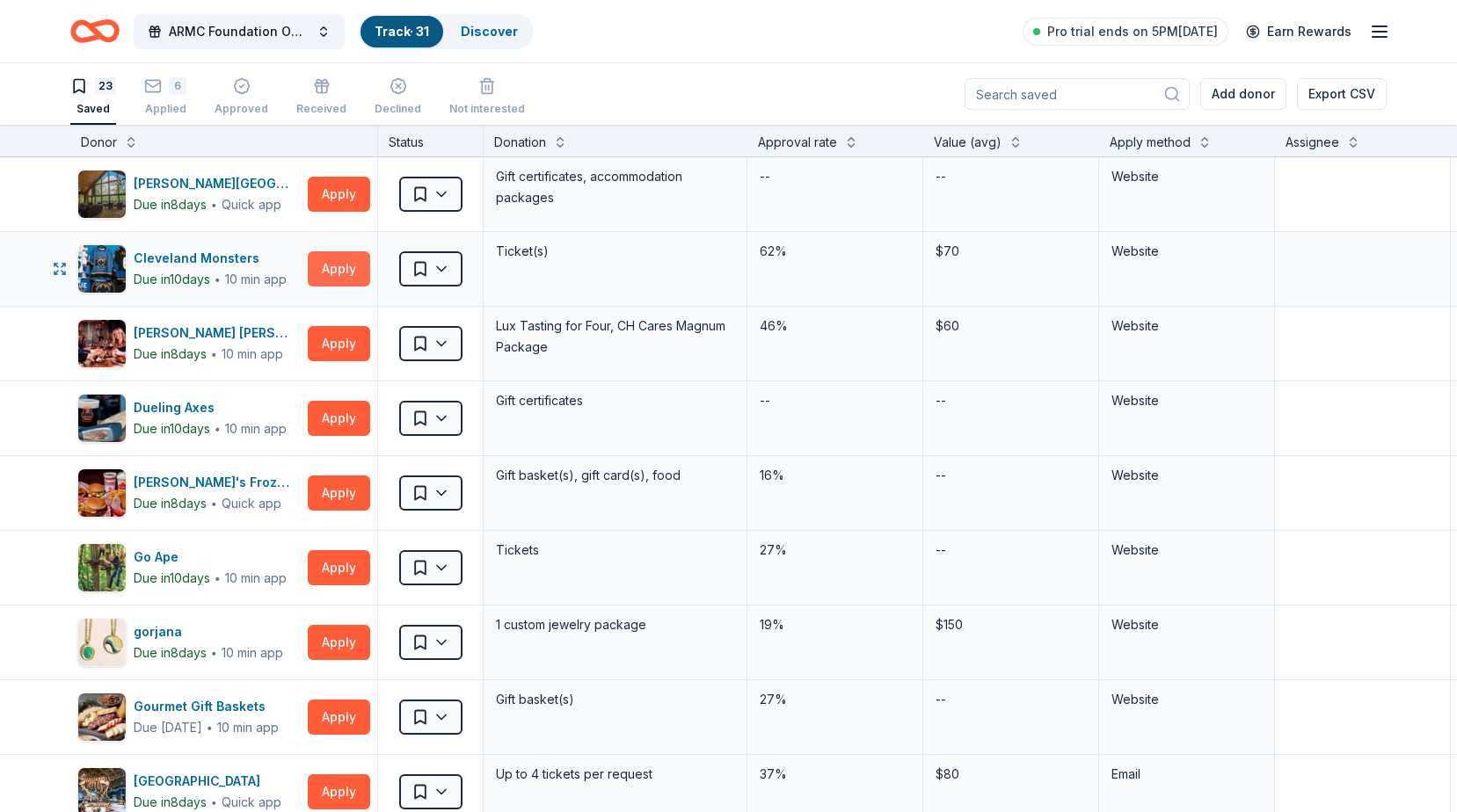
click at [357, 267] on button "Apply" at bounding box center [339, 268] width 63 height 35
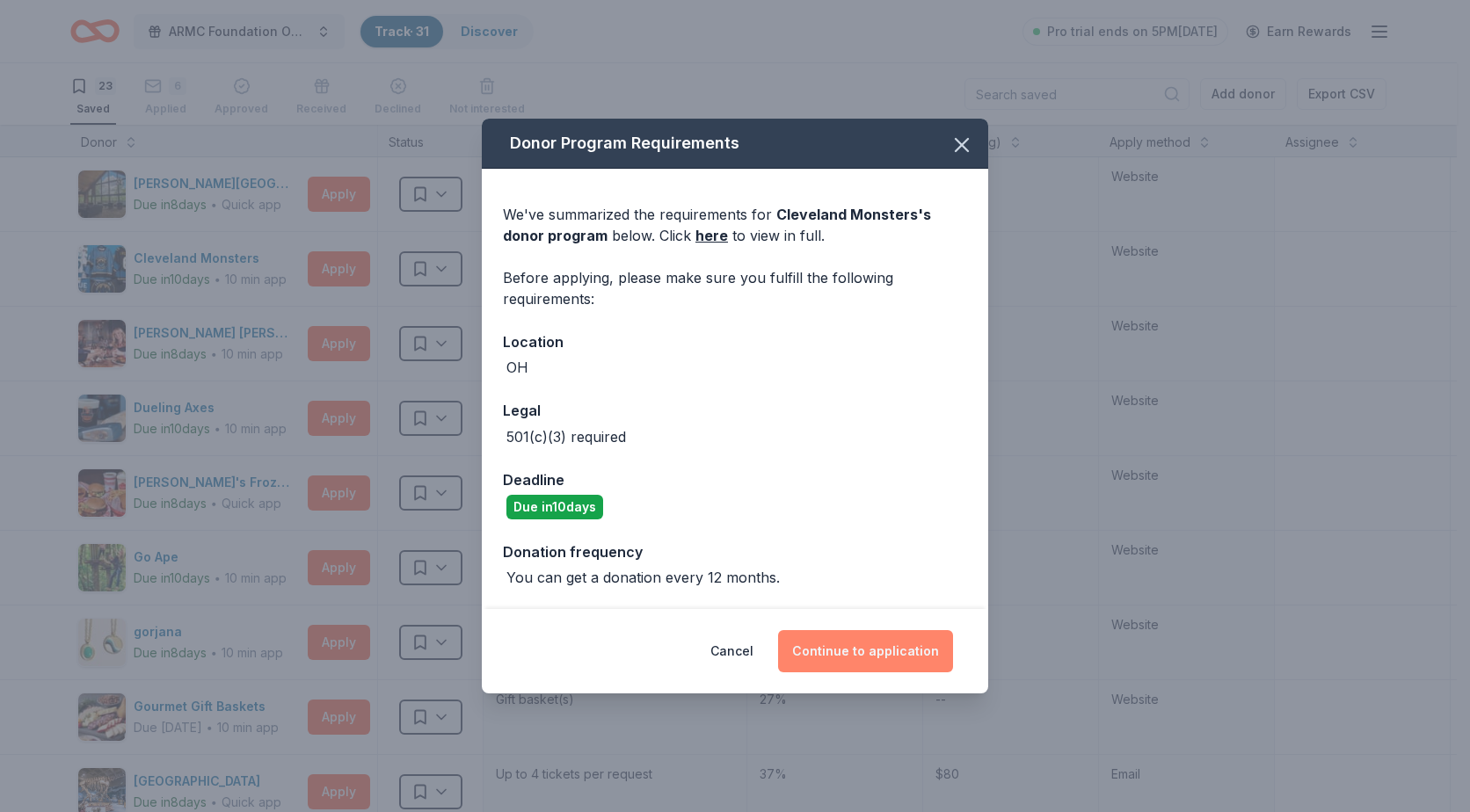
click at [890, 646] on button "Continue to application" at bounding box center [865, 651] width 175 height 43
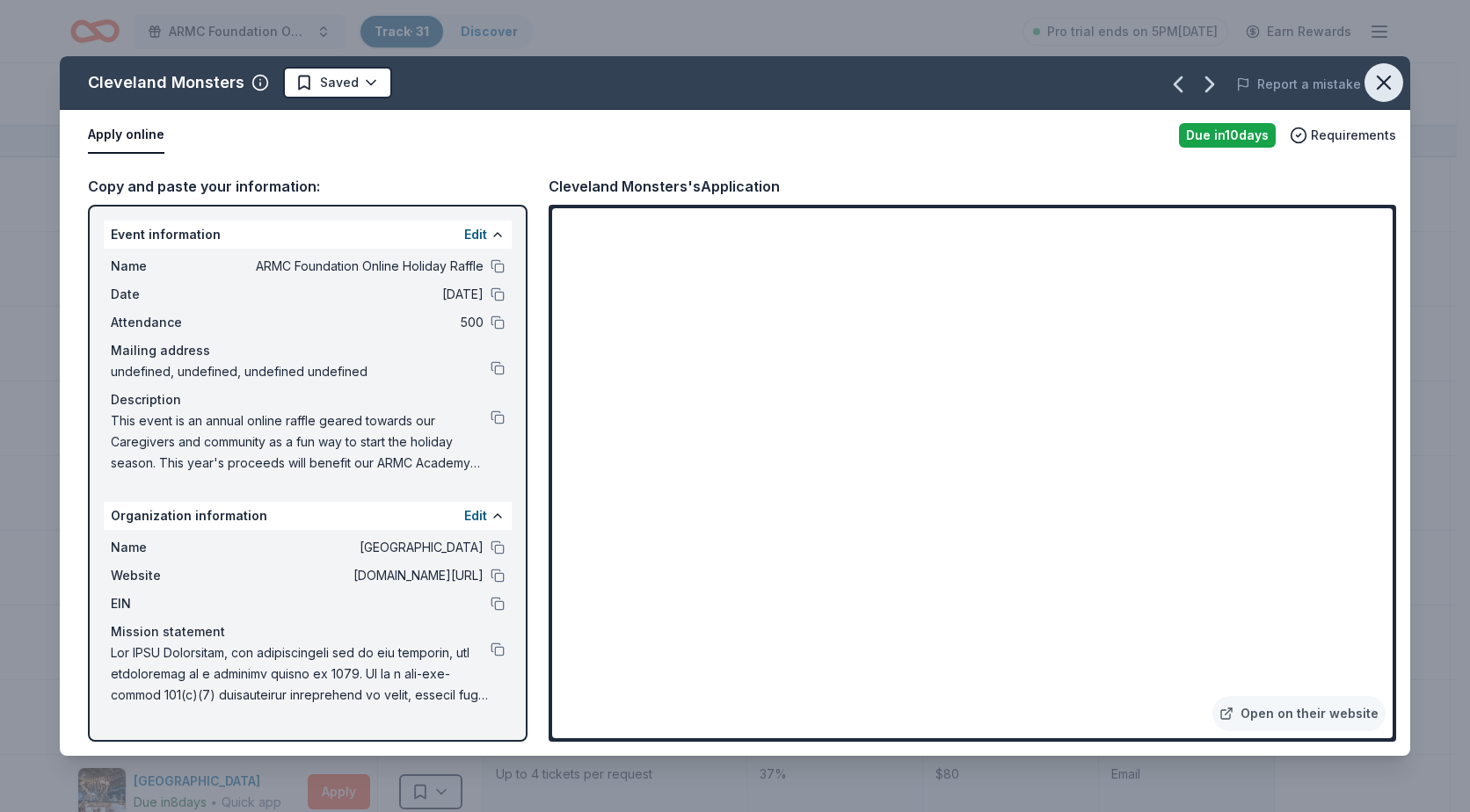
click at [1374, 83] on icon "button" at bounding box center [1384, 82] width 25 height 25
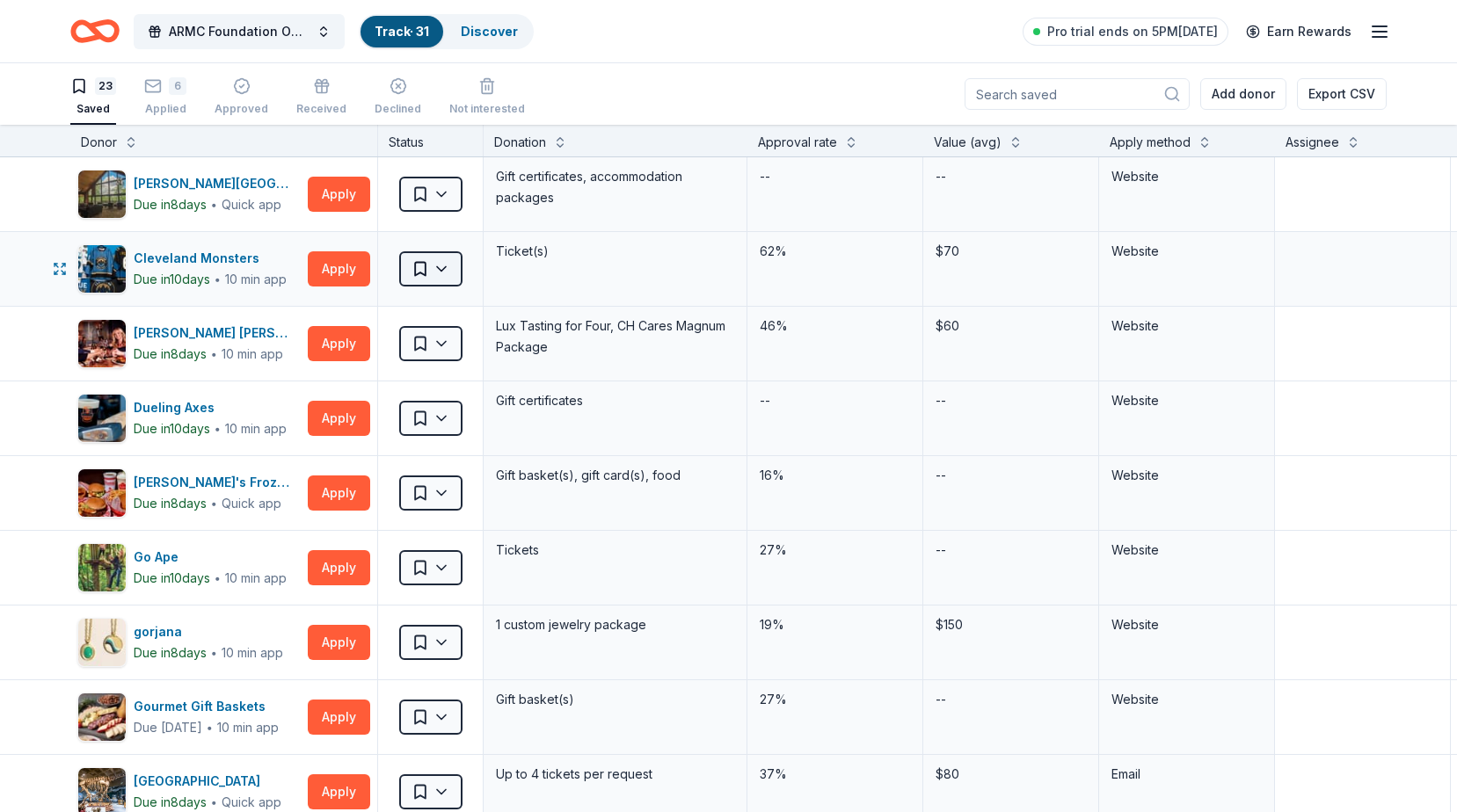
click at [452, 270] on html "ARMC Foundation Online Holiday Raffle Track · 31 Discover Pro trial ends on 5PM…" at bounding box center [728, 406] width 1457 height 812
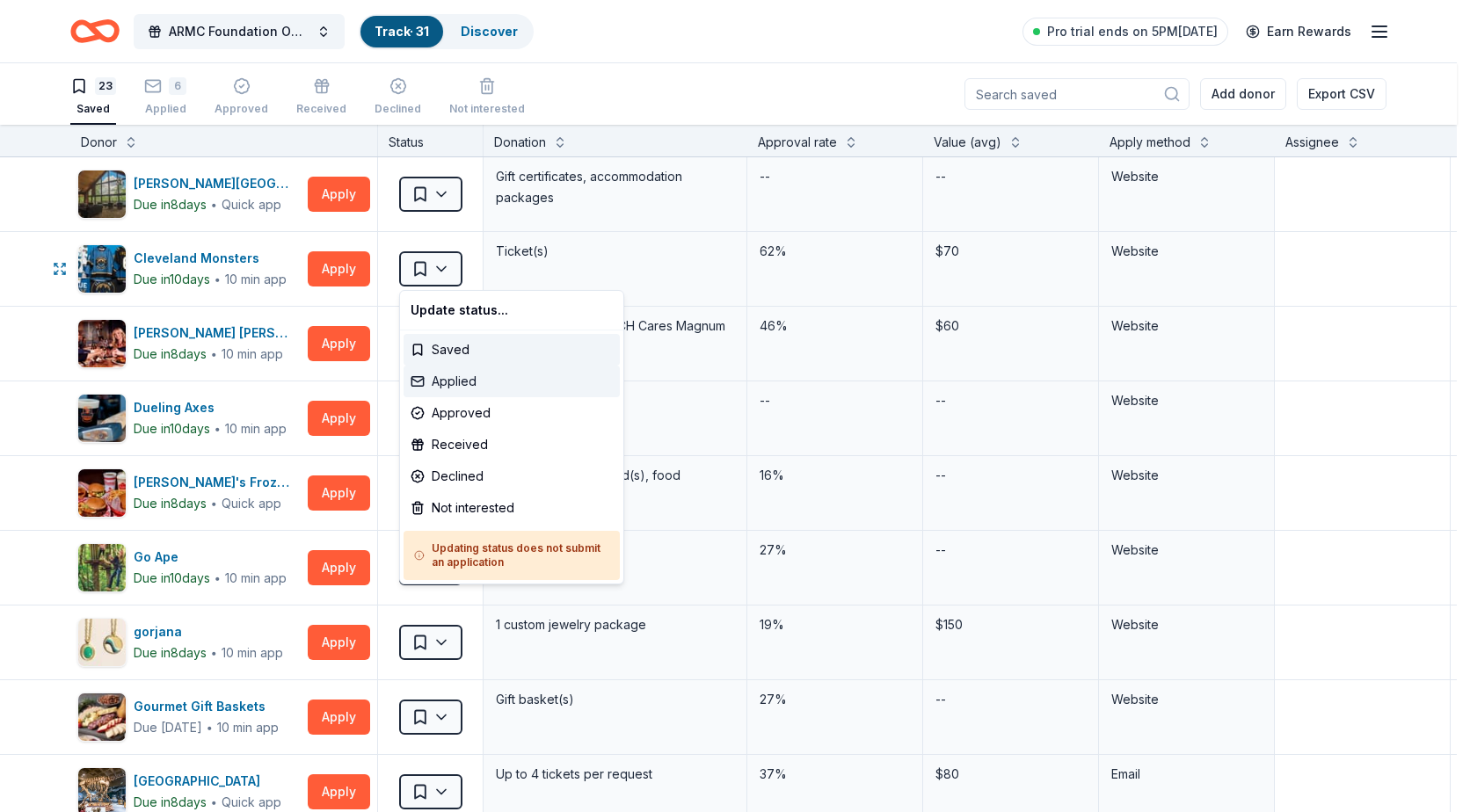
click at [463, 383] on div "Applied" at bounding box center [512, 381] width 216 height 31
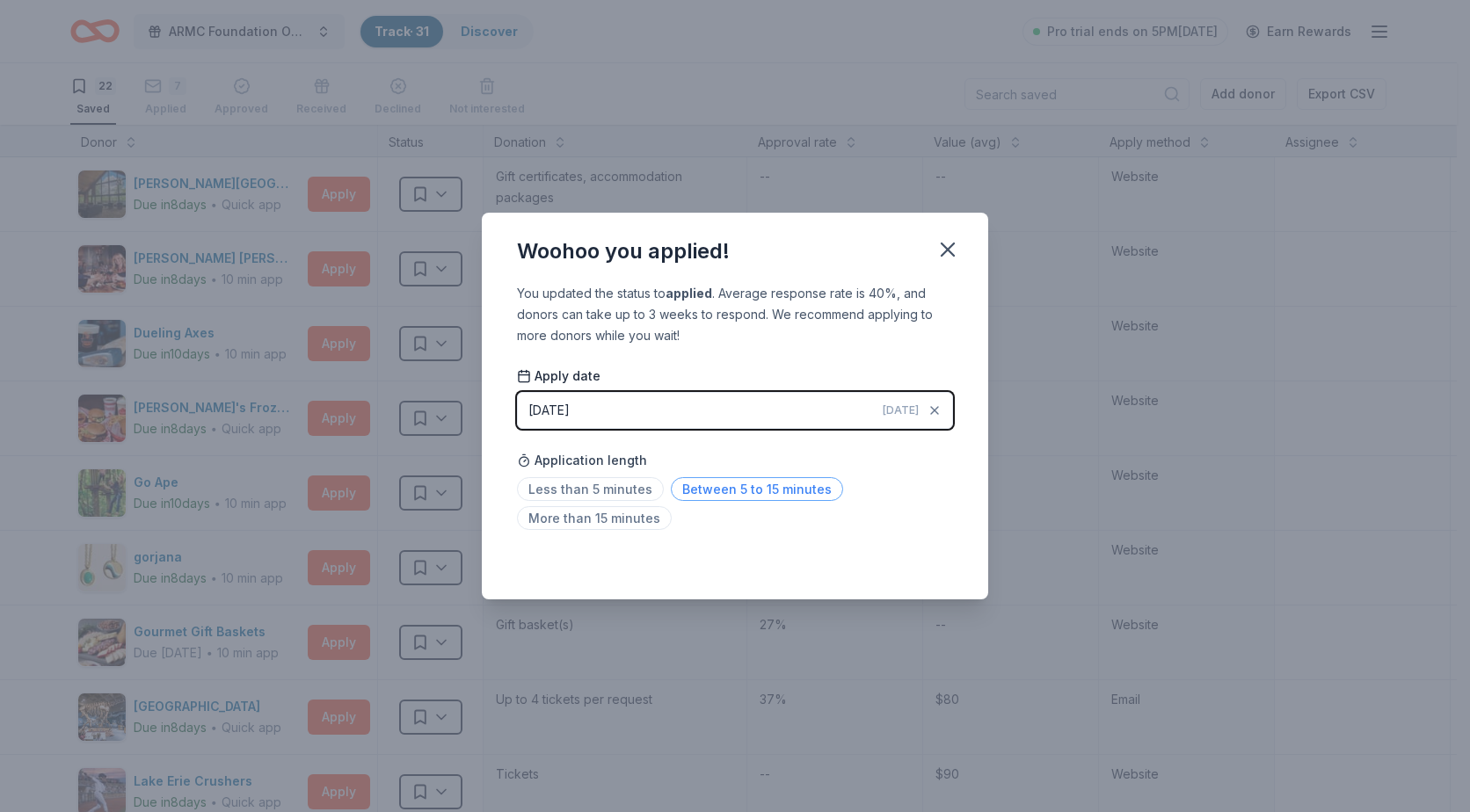
click at [739, 486] on span "Between 5 to 15 minutes" at bounding box center [757, 489] width 172 height 24
click at [951, 253] on icon "button" at bounding box center [948, 249] width 12 height 12
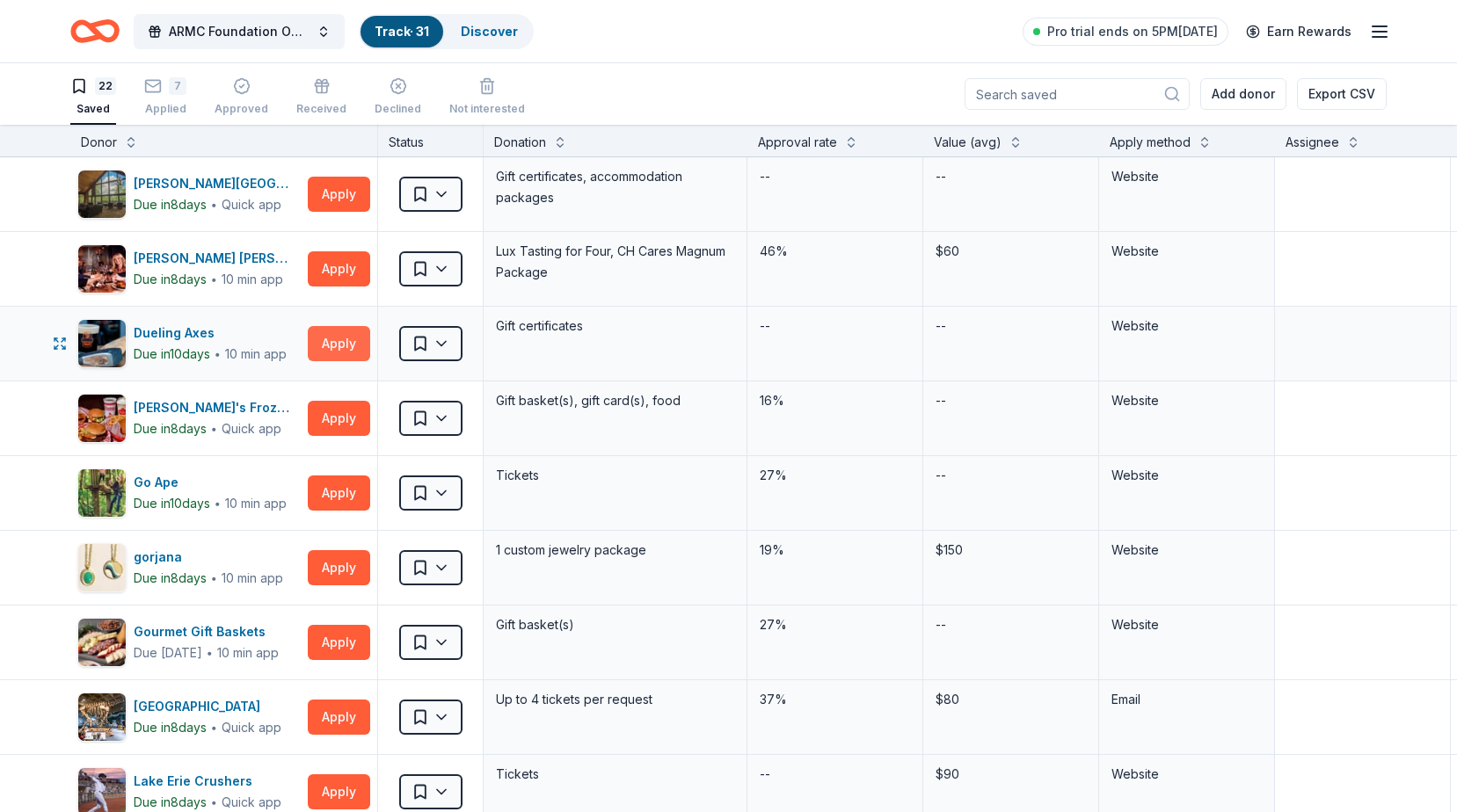
click at [339, 337] on button "Apply" at bounding box center [339, 343] width 63 height 35
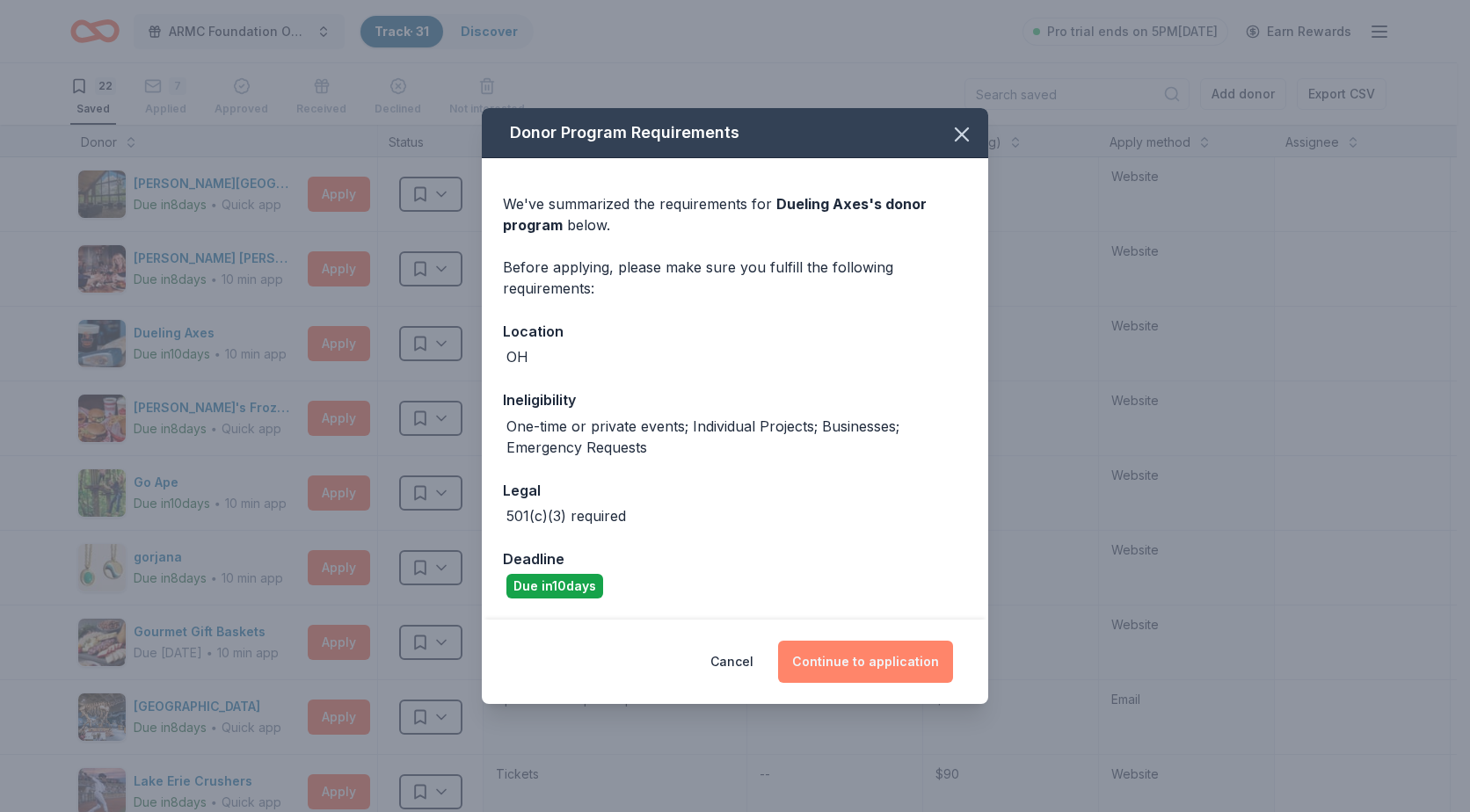
click at [917, 666] on button "Continue to application" at bounding box center [865, 661] width 175 height 43
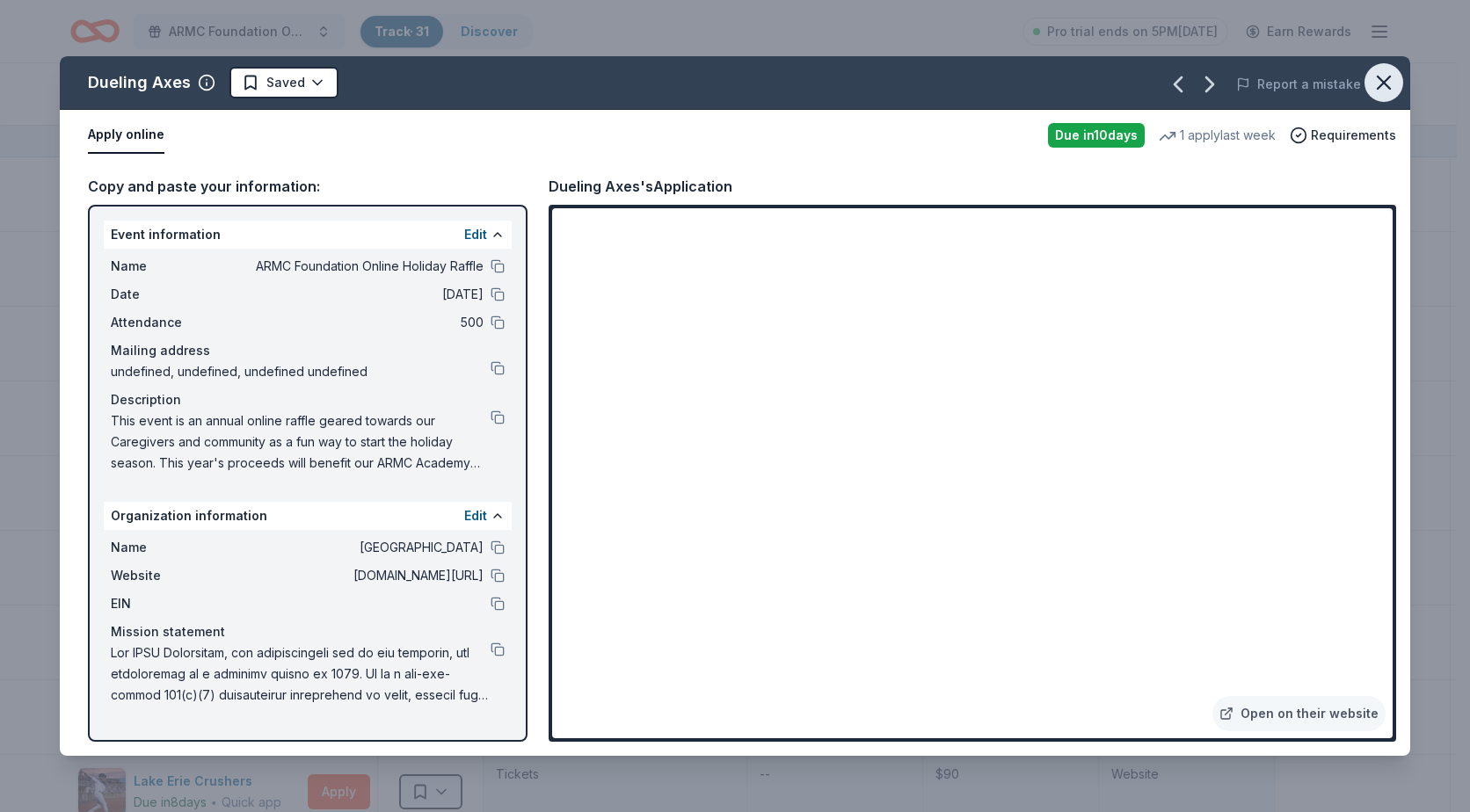
click at [1388, 76] on icon "button" at bounding box center [1384, 82] width 25 height 25
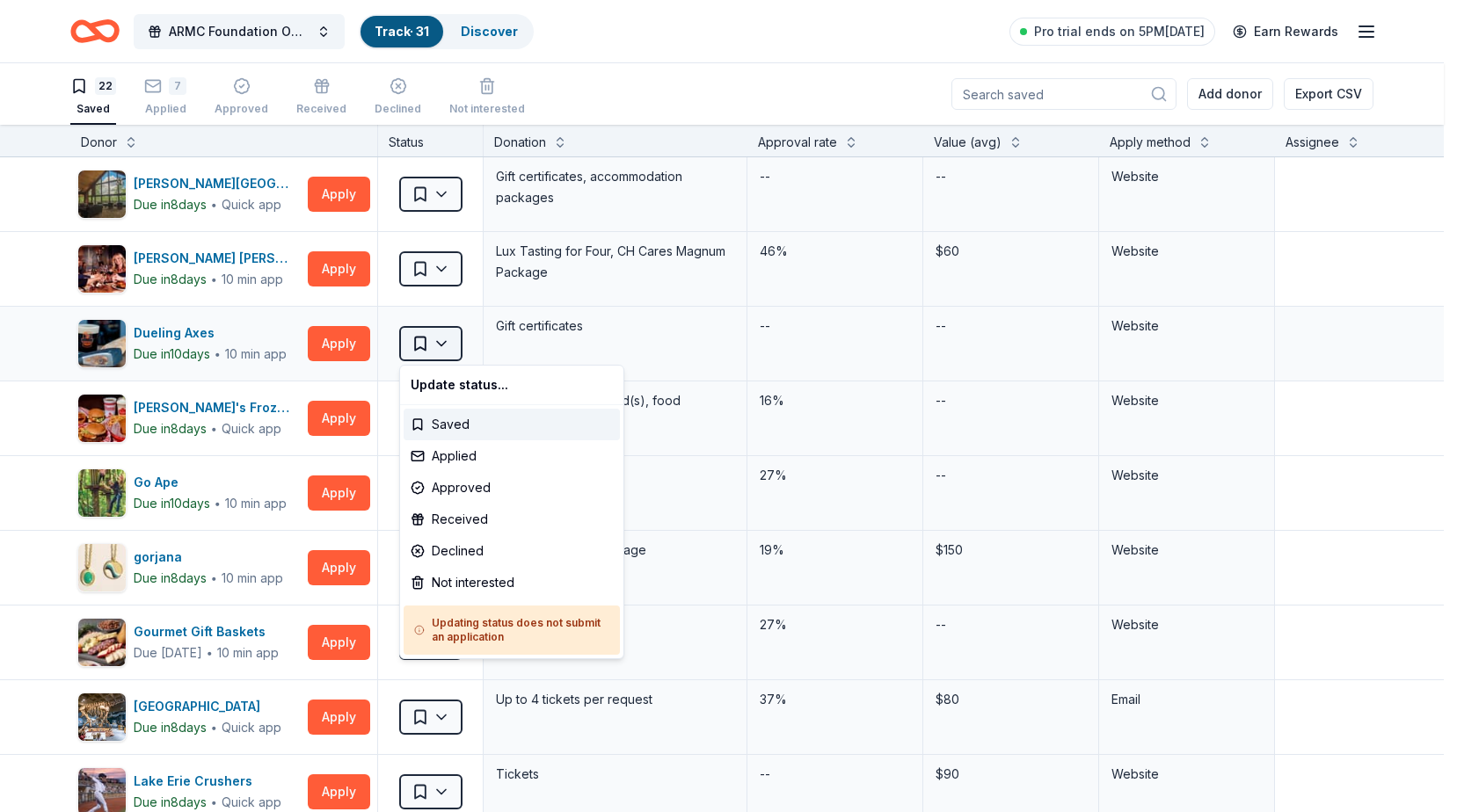
click at [457, 334] on html "ARMC Foundation Online Holiday Raffle Track · 31 Discover Pro trial ends on 5PM…" at bounding box center [728, 406] width 1457 height 812
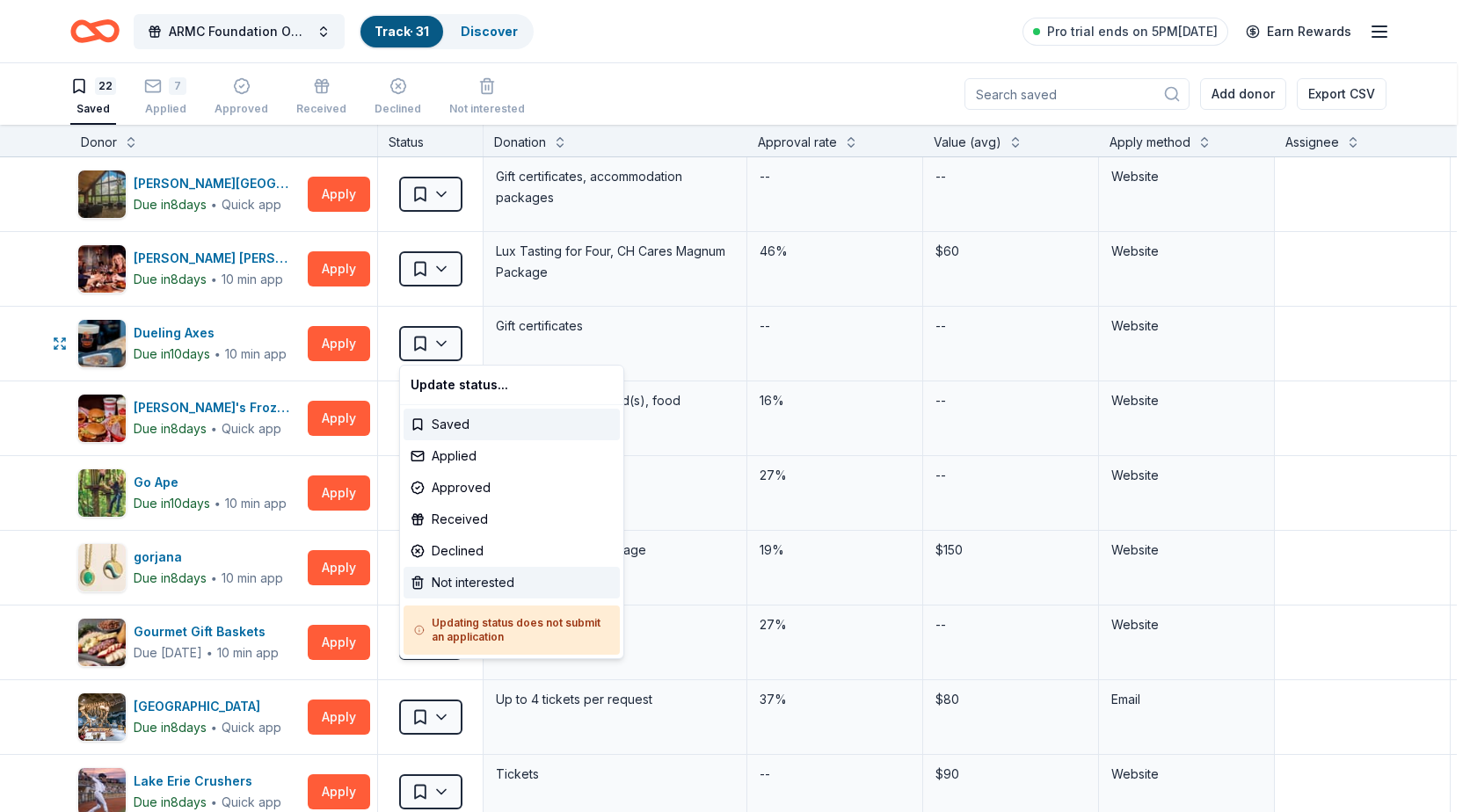
click at [493, 590] on div "Not interested" at bounding box center [512, 582] width 216 height 31
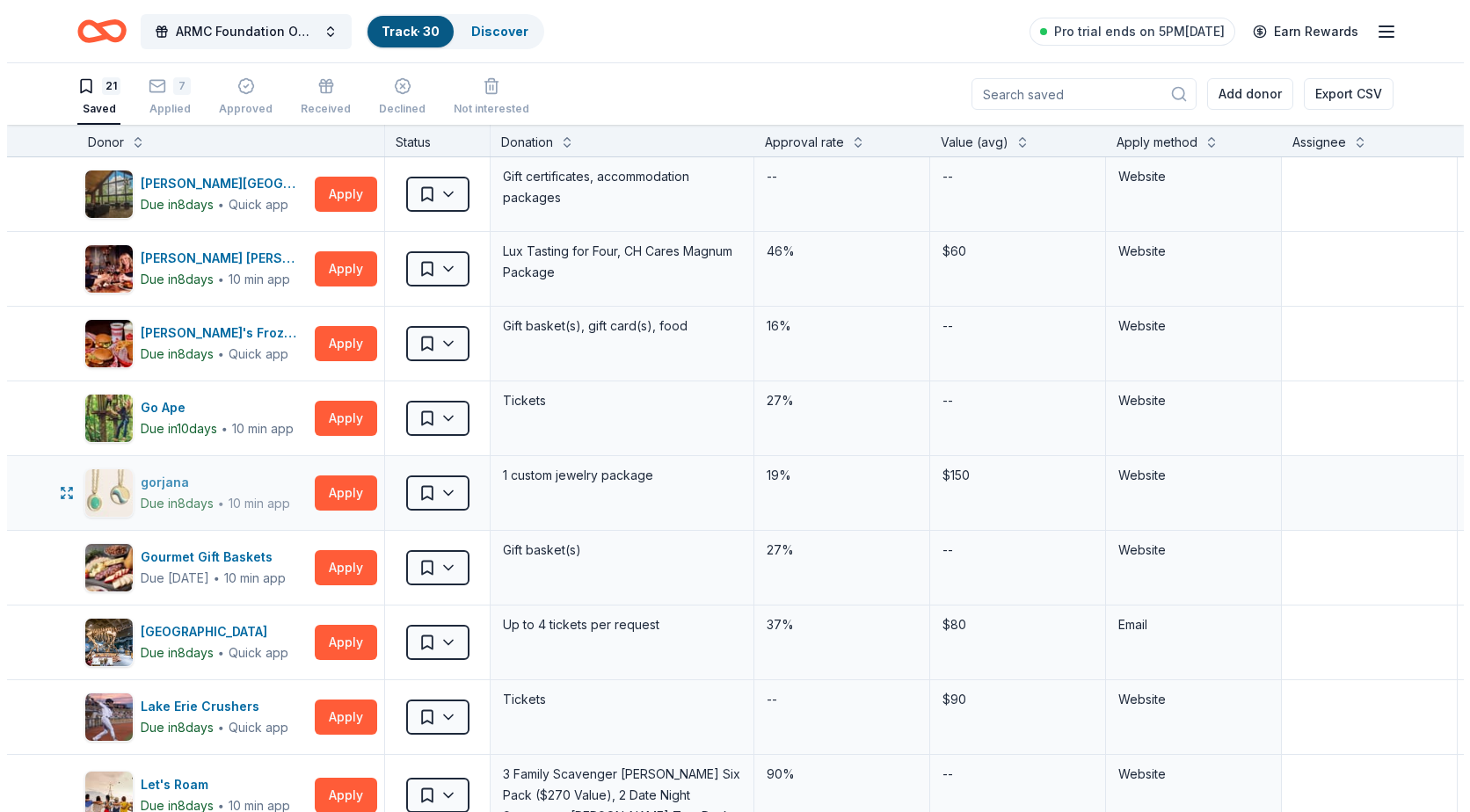
scroll to position [88, 0]
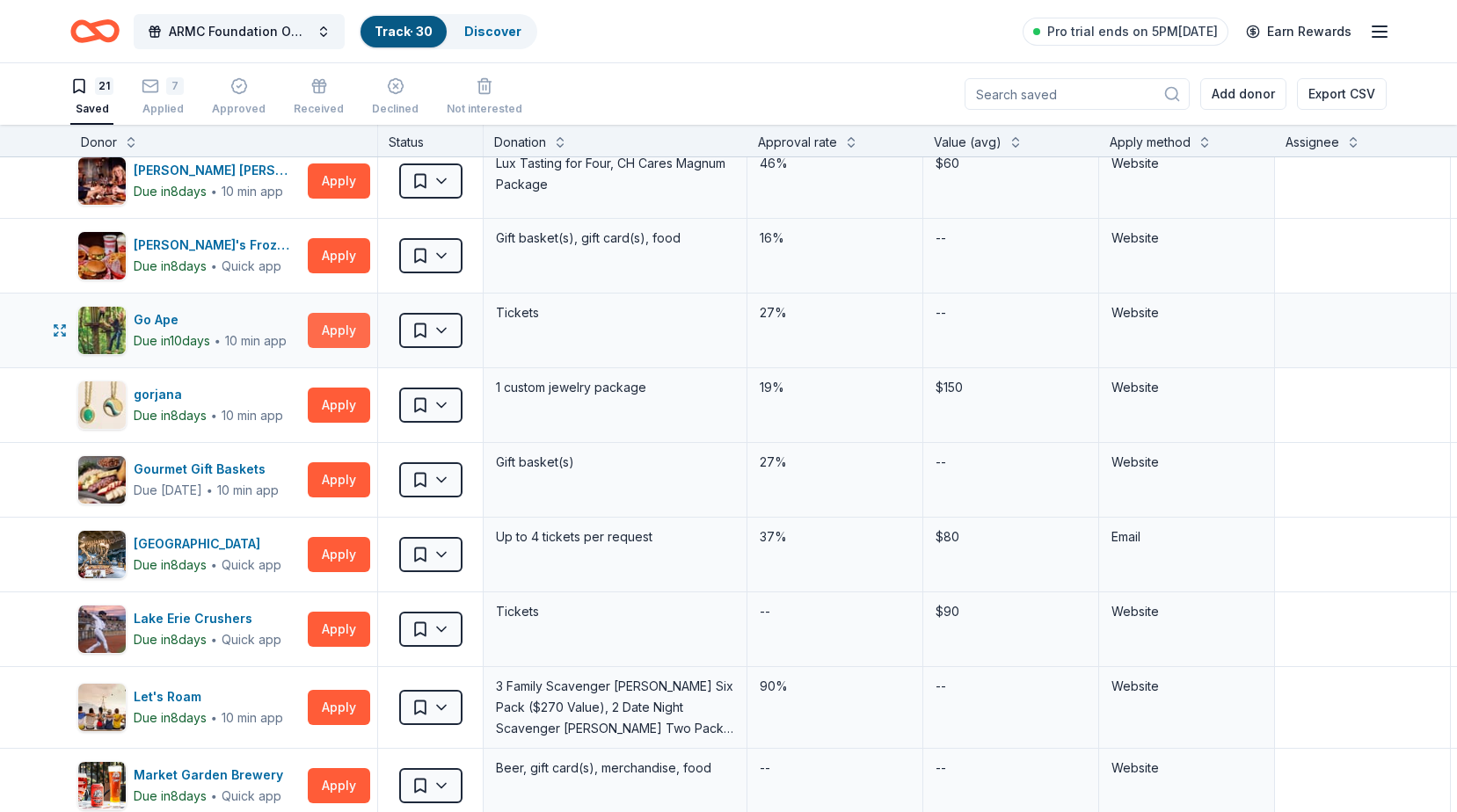
click at [339, 325] on button "Apply" at bounding box center [339, 330] width 63 height 35
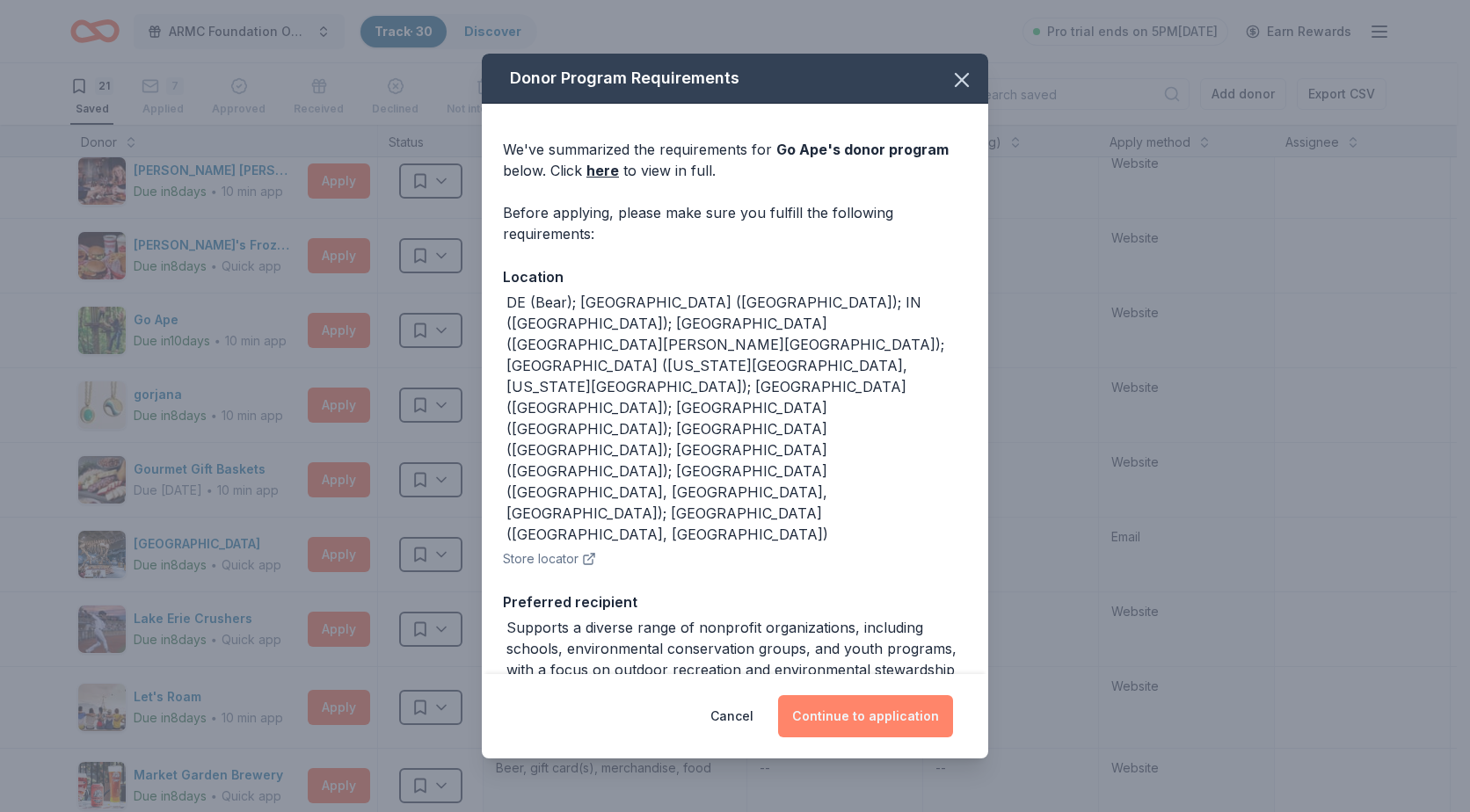
click at [833, 714] on button "Continue to application" at bounding box center [865, 716] width 175 height 43
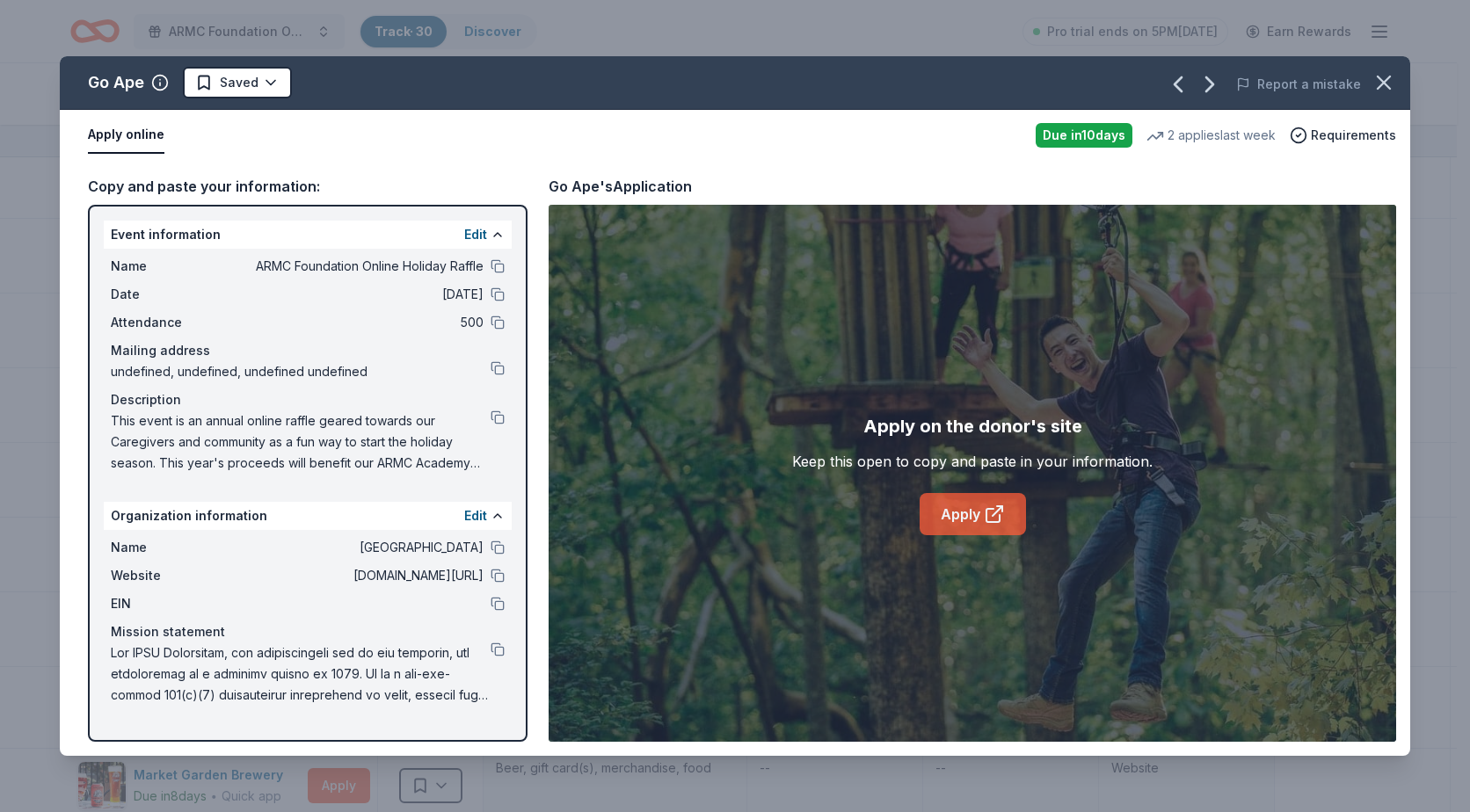
click at [964, 507] on link "Apply" at bounding box center [972, 514] width 106 height 43
click at [1384, 89] on icon "button" at bounding box center [1384, 82] width 25 height 25
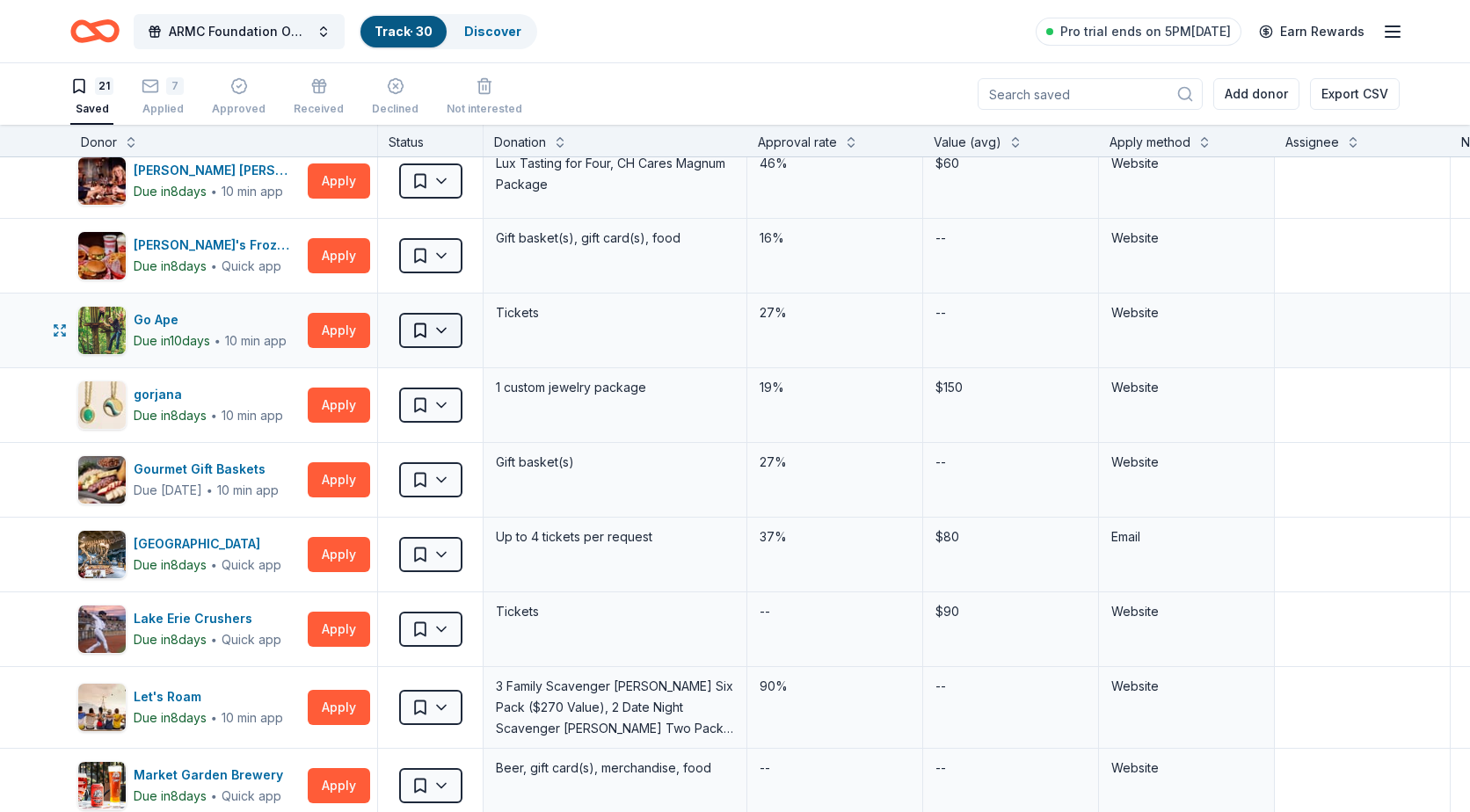
click at [444, 337] on html "ARMC Foundation Online Holiday Raffle Track · 30 Discover Pro trial ends on 5PM…" at bounding box center [735, 406] width 1470 height 812
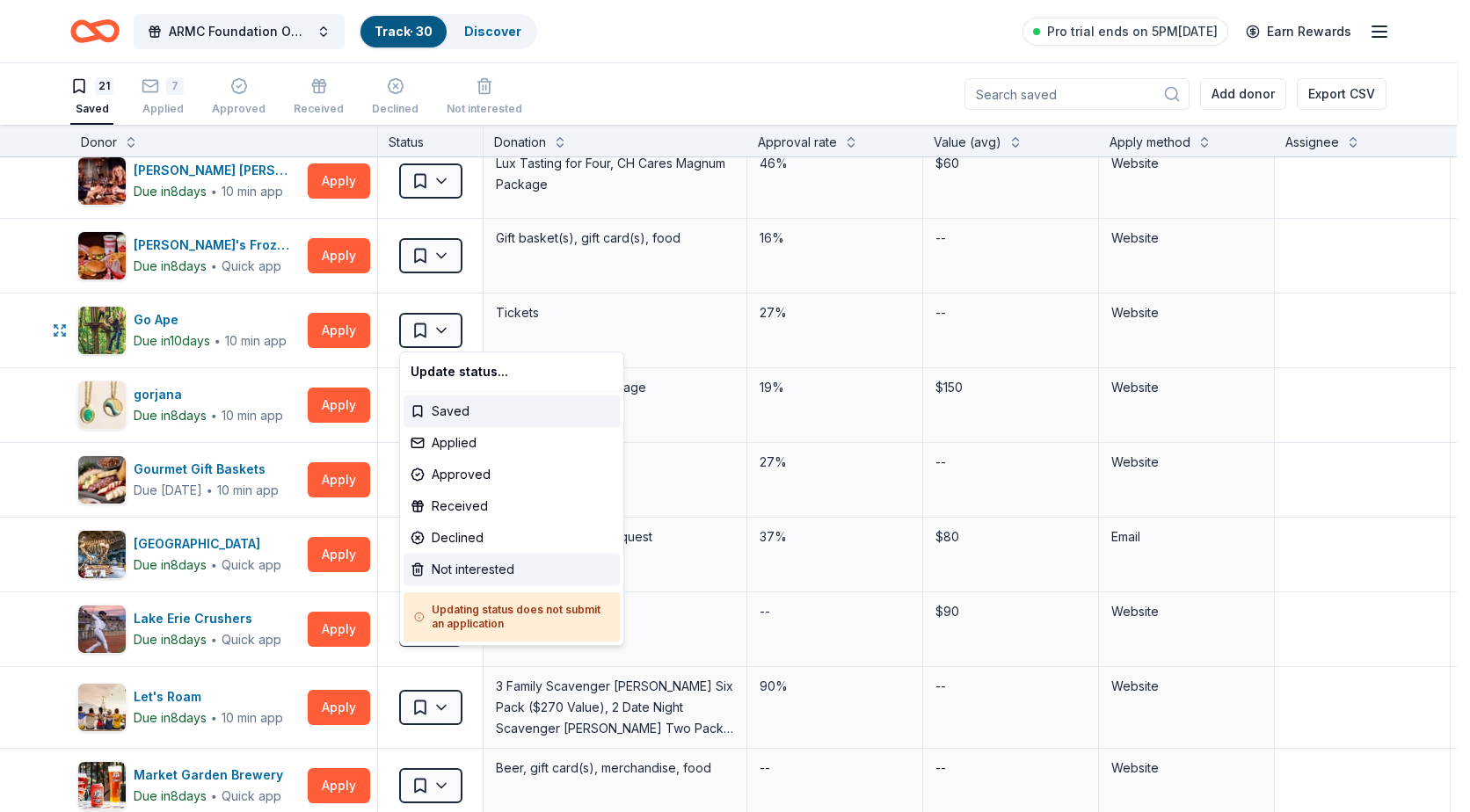
click at [490, 573] on div "Not interested" at bounding box center [512, 568] width 216 height 31
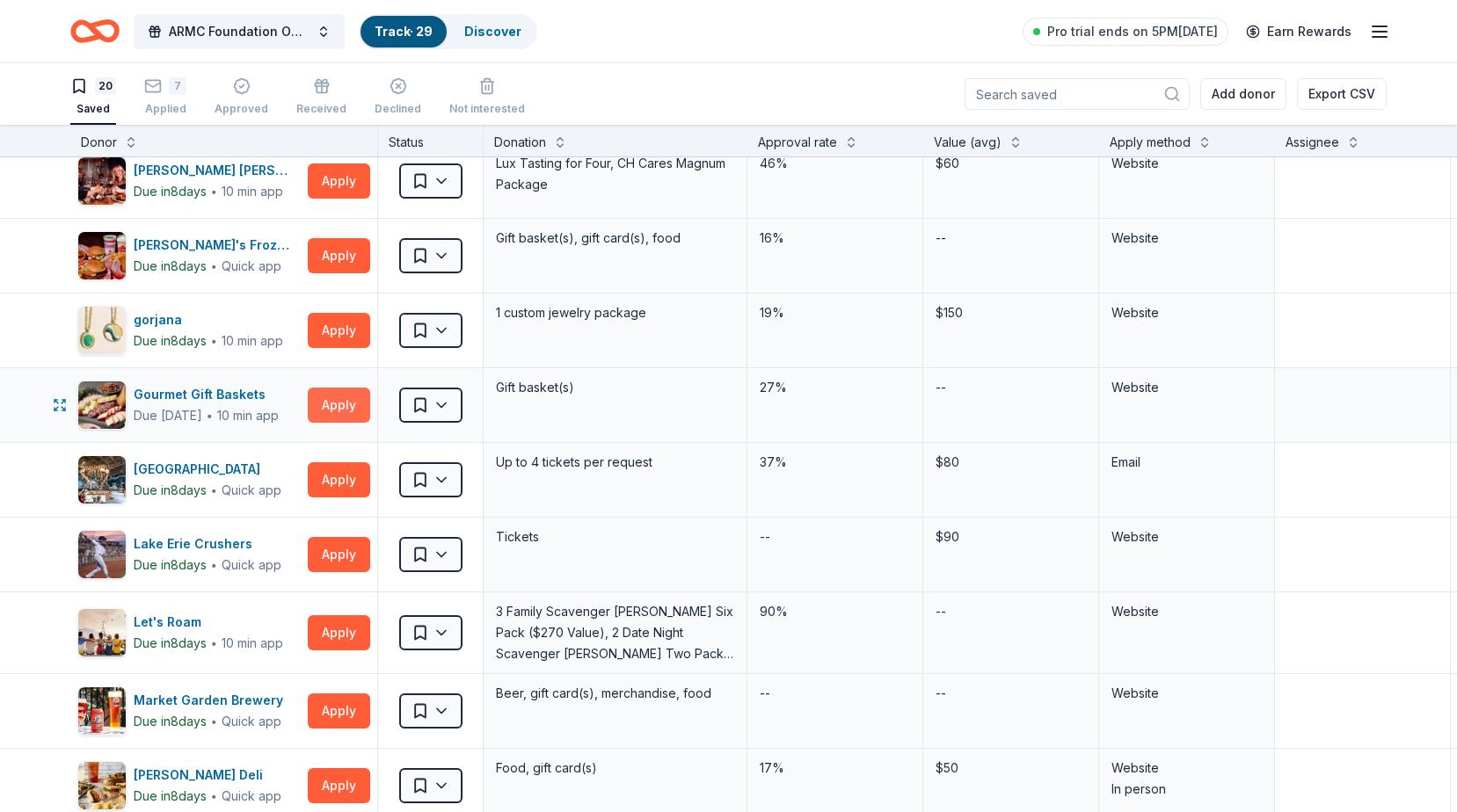
click at [337, 395] on button "Apply" at bounding box center [339, 405] width 63 height 35
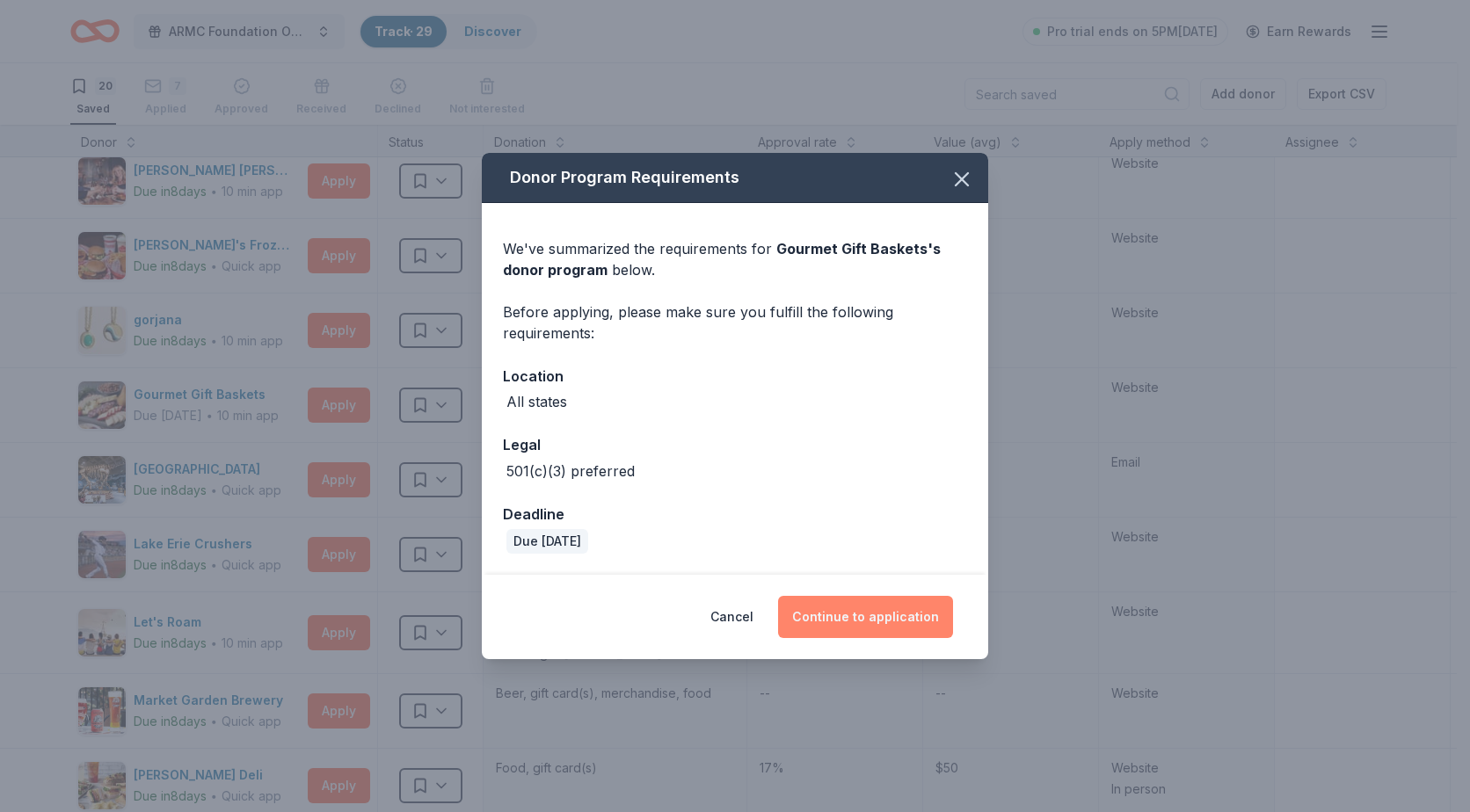
click at [869, 614] on button "Continue to application" at bounding box center [865, 617] width 175 height 43
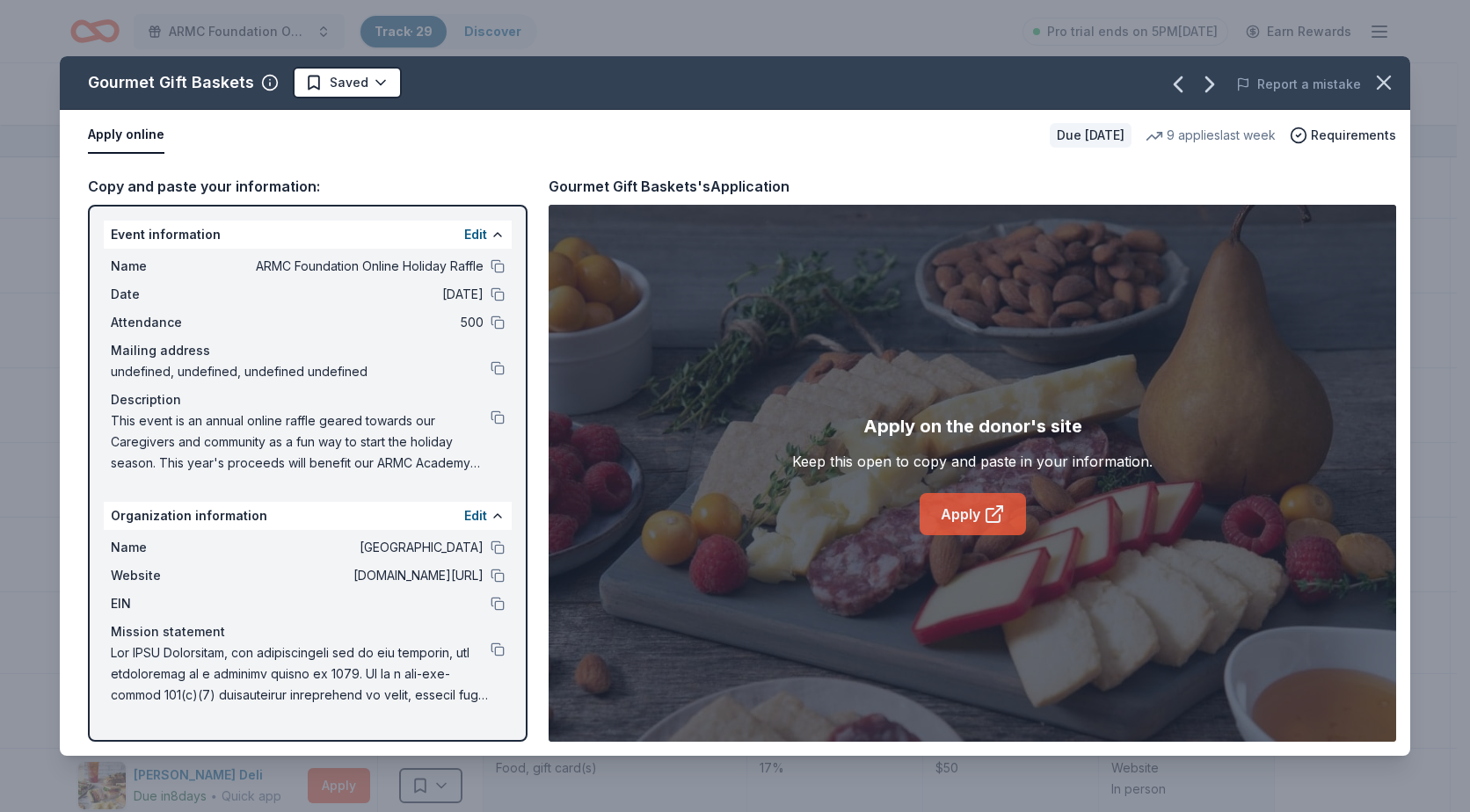
click at [978, 514] on link "Apply" at bounding box center [972, 514] width 106 height 43
click at [1392, 76] on icon "button" at bounding box center [1384, 82] width 25 height 25
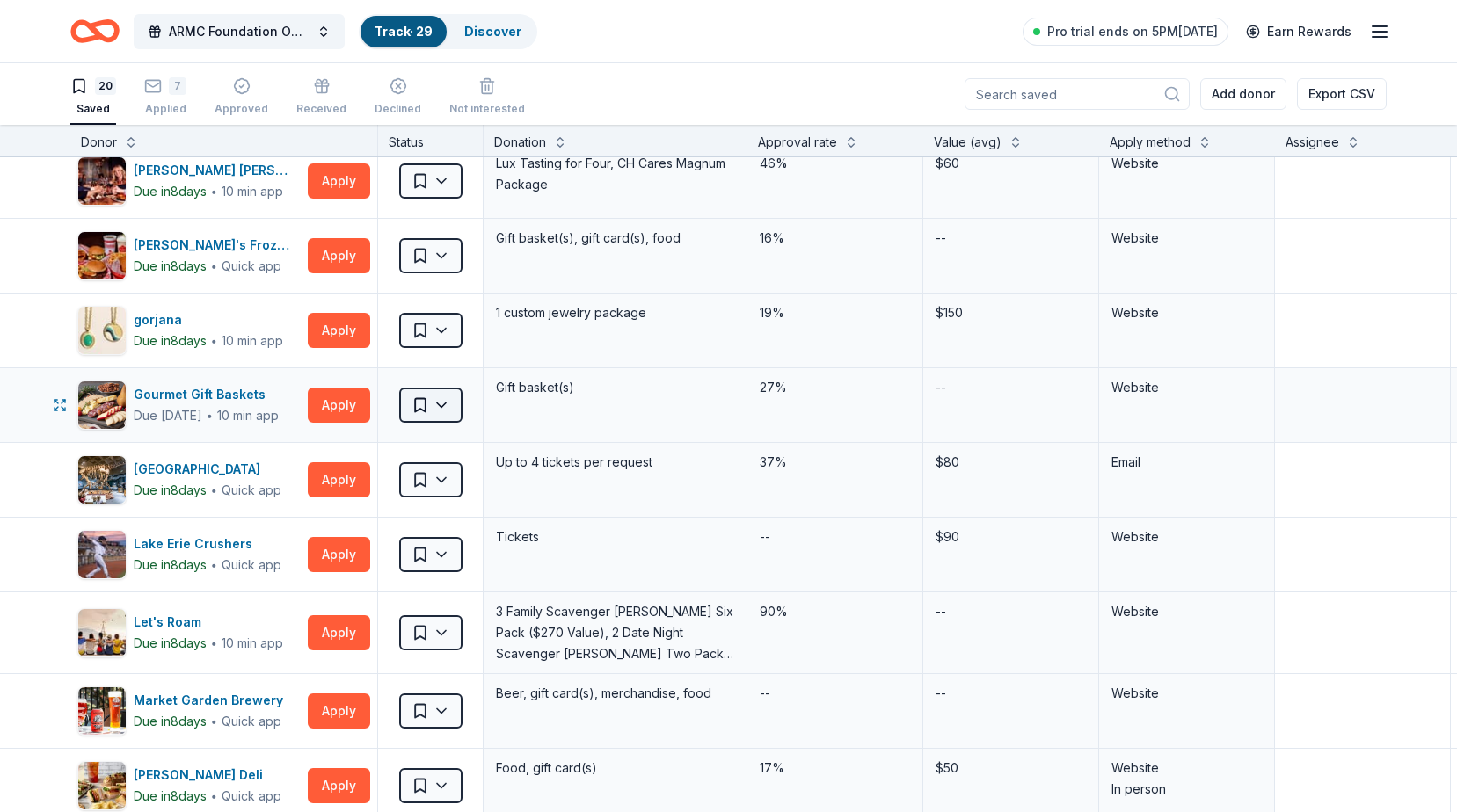
click at [431, 408] on html "ARMC Foundation Online Holiday Raffle Track · 29 Discover Pro trial ends on 5PM…" at bounding box center [728, 406] width 1457 height 812
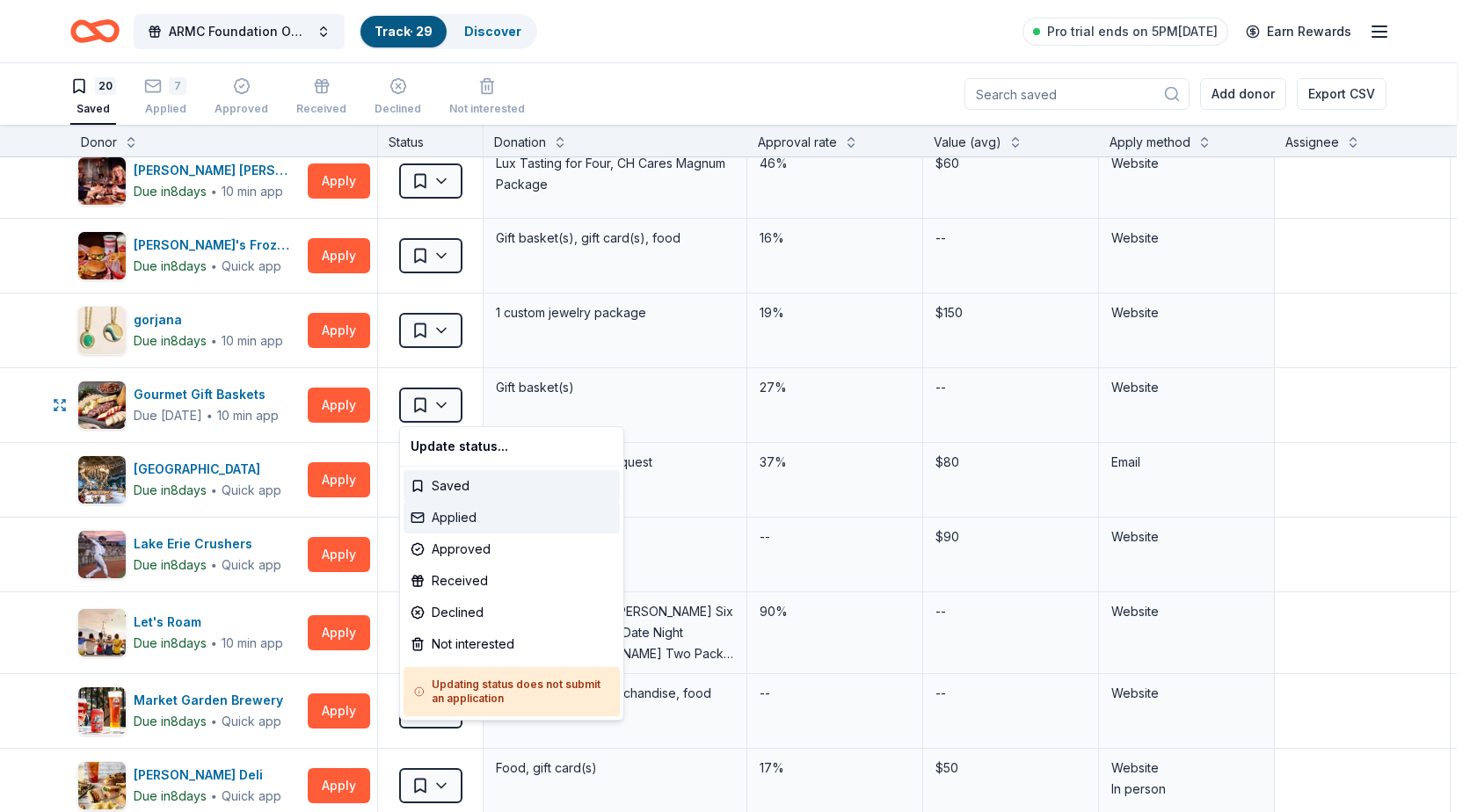
click at [461, 522] on div "Applied" at bounding box center [512, 517] width 216 height 31
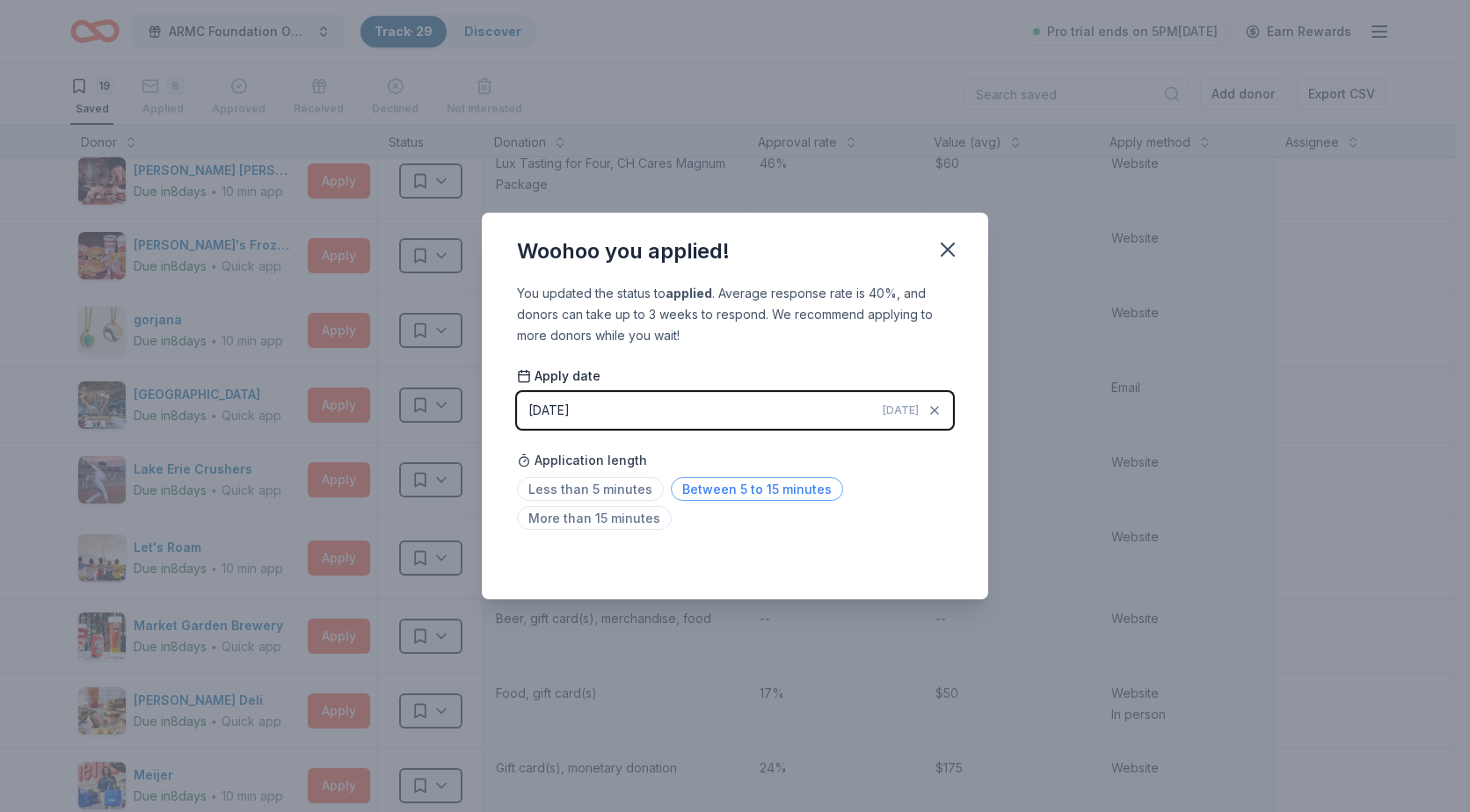
click at [723, 493] on span "Between 5 to 15 minutes" at bounding box center [757, 489] width 172 height 24
click at [953, 246] on icon "button" at bounding box center [948, 249] width 25 height 25
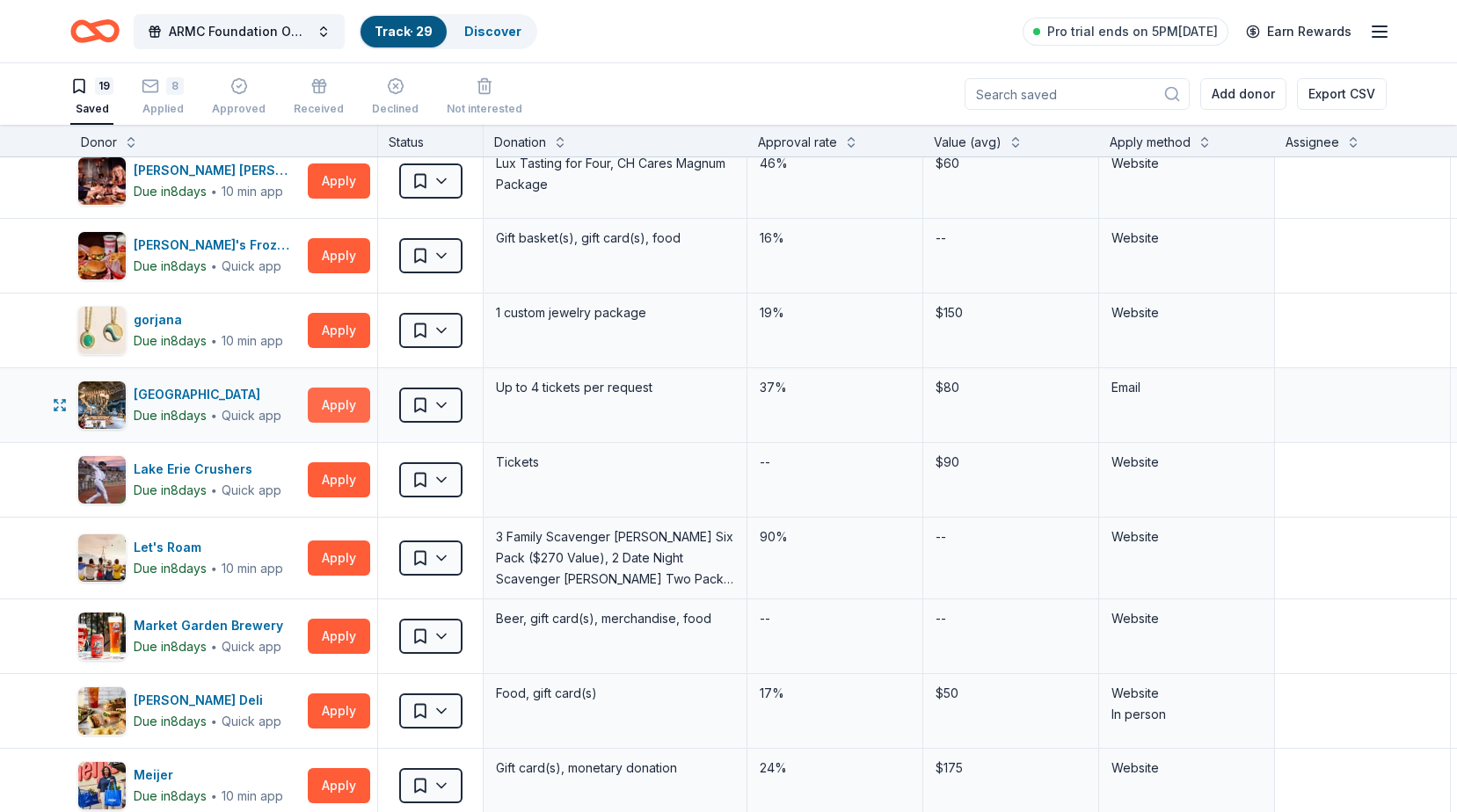
click at [325, 399] on button "Apply" at bounding box center [339, 405] width 63 height 35
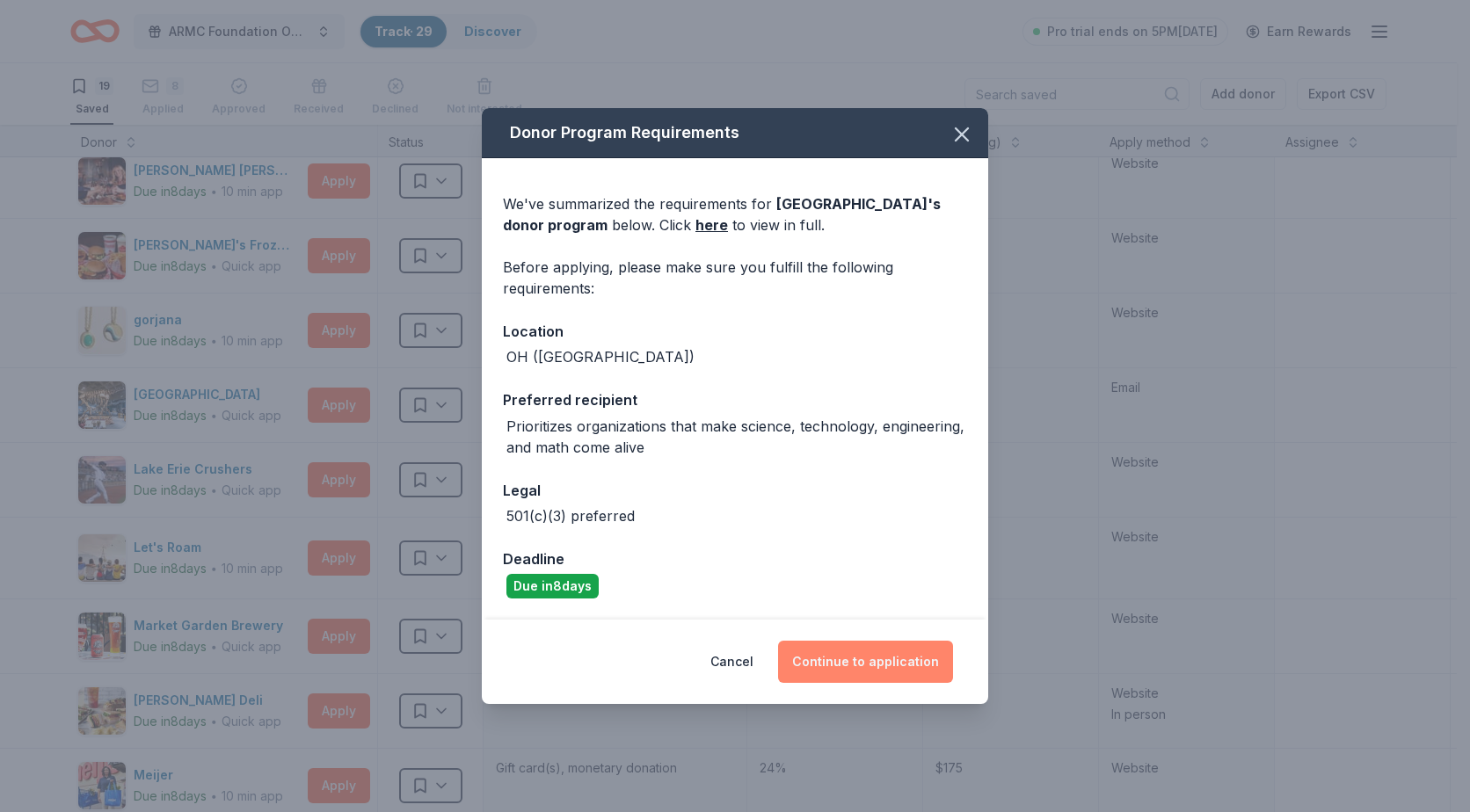
click at [894, 667] on button "Continue to application" at bounding box center [865, 661] width 175 height 43
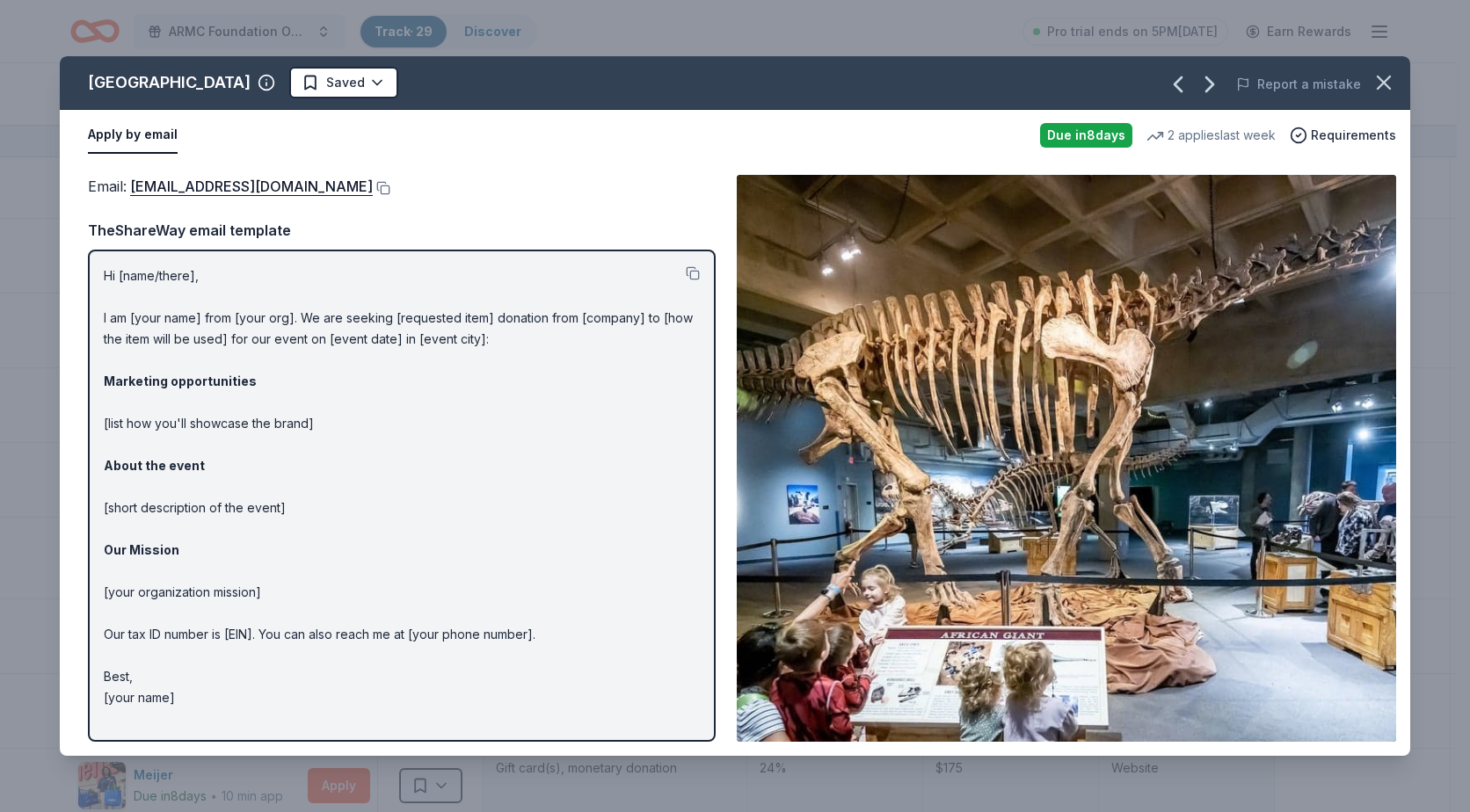
click at [138, 278] on p "Hi [name/there], I am [your name] from [your org]. We are seeking [requested it…" at bounding box center [401, 487] width 596 height 443
click at [372, 188] on button at bounding box center [381, 188] width 18 height 14
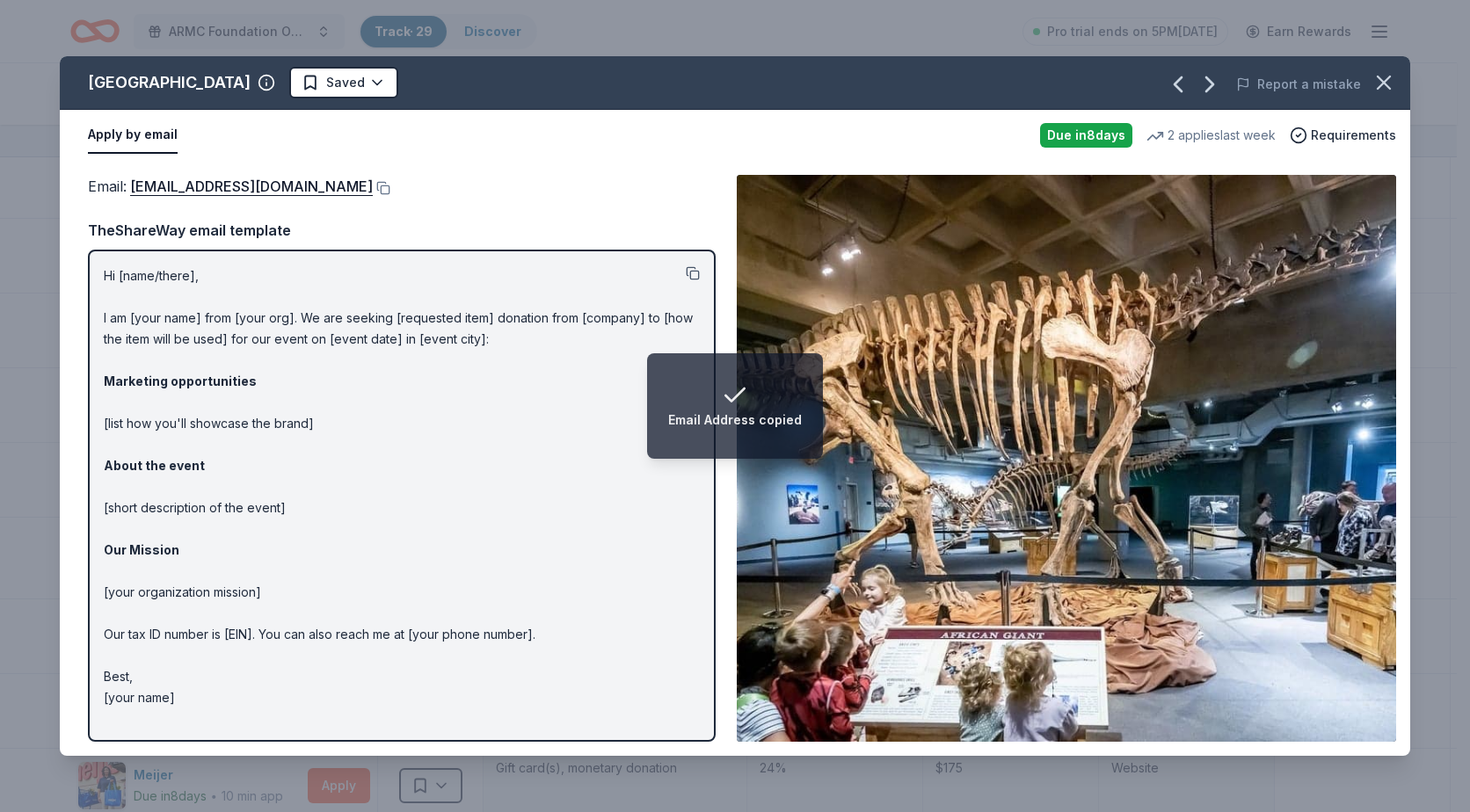
click at [696, 274] on button at bounding box center [693, 273] width 14 height 14
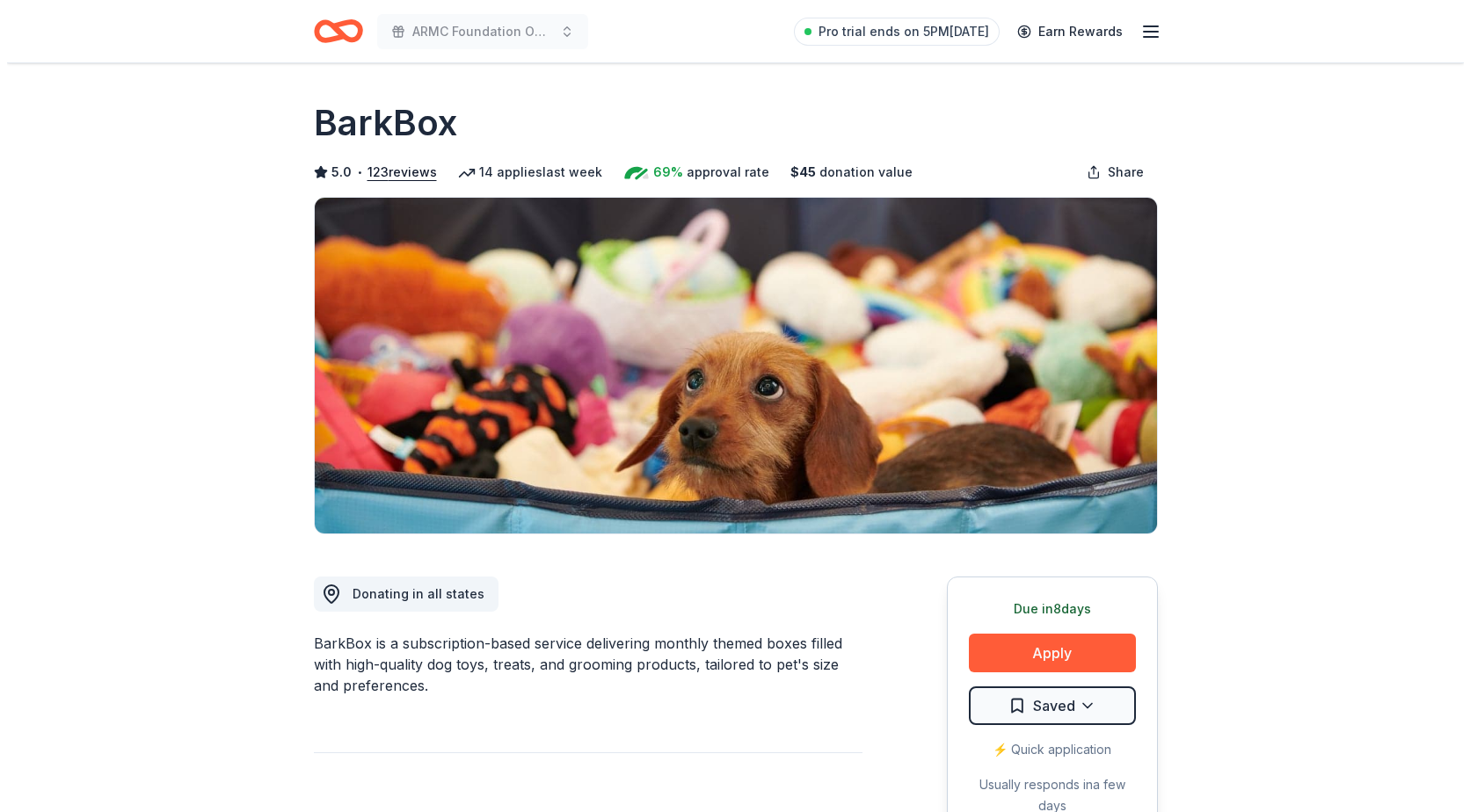
scroll to position [352, 0]
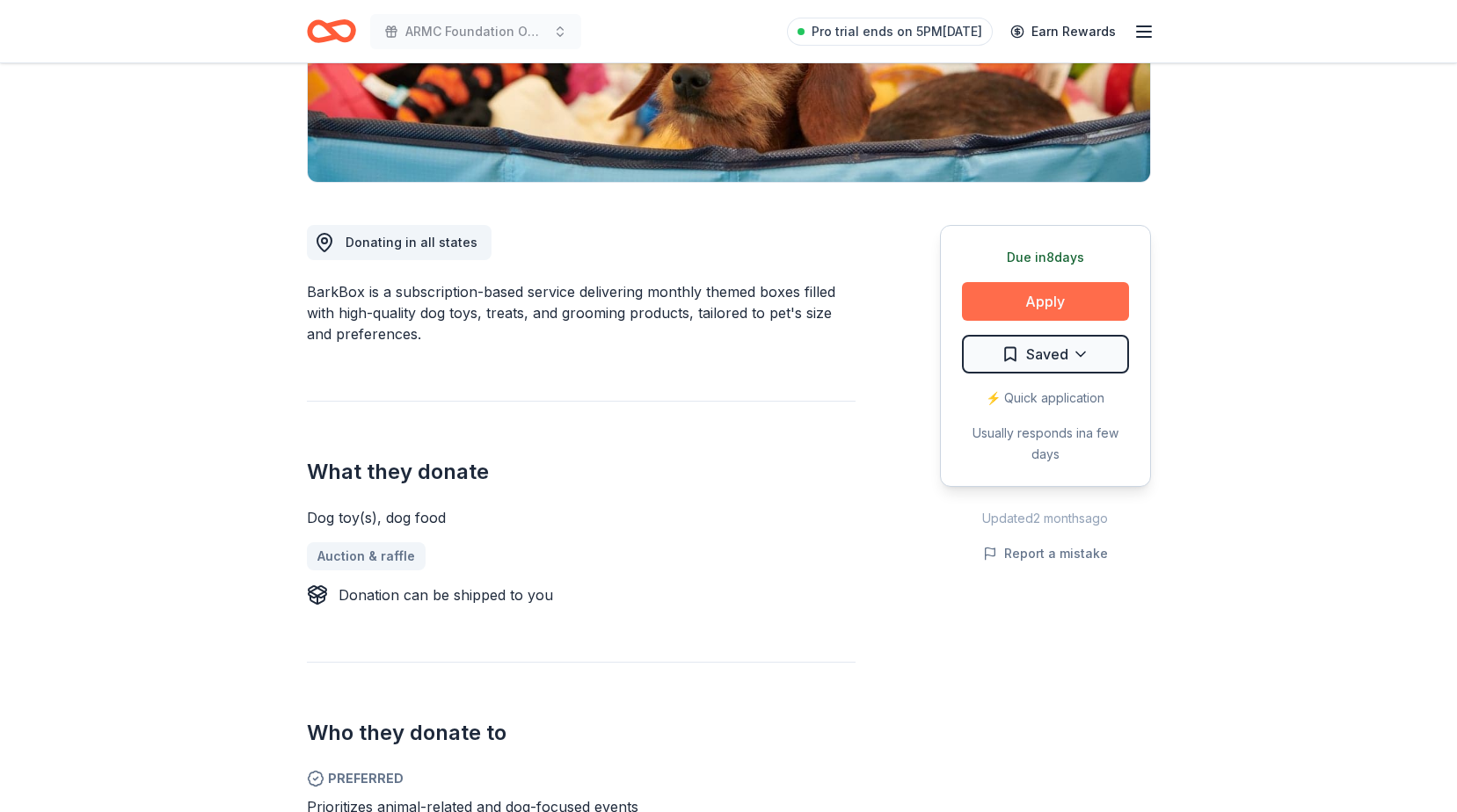
click at [1076, 297] on button "Apply" at bounding box center [1046, 301] width 167 height 39
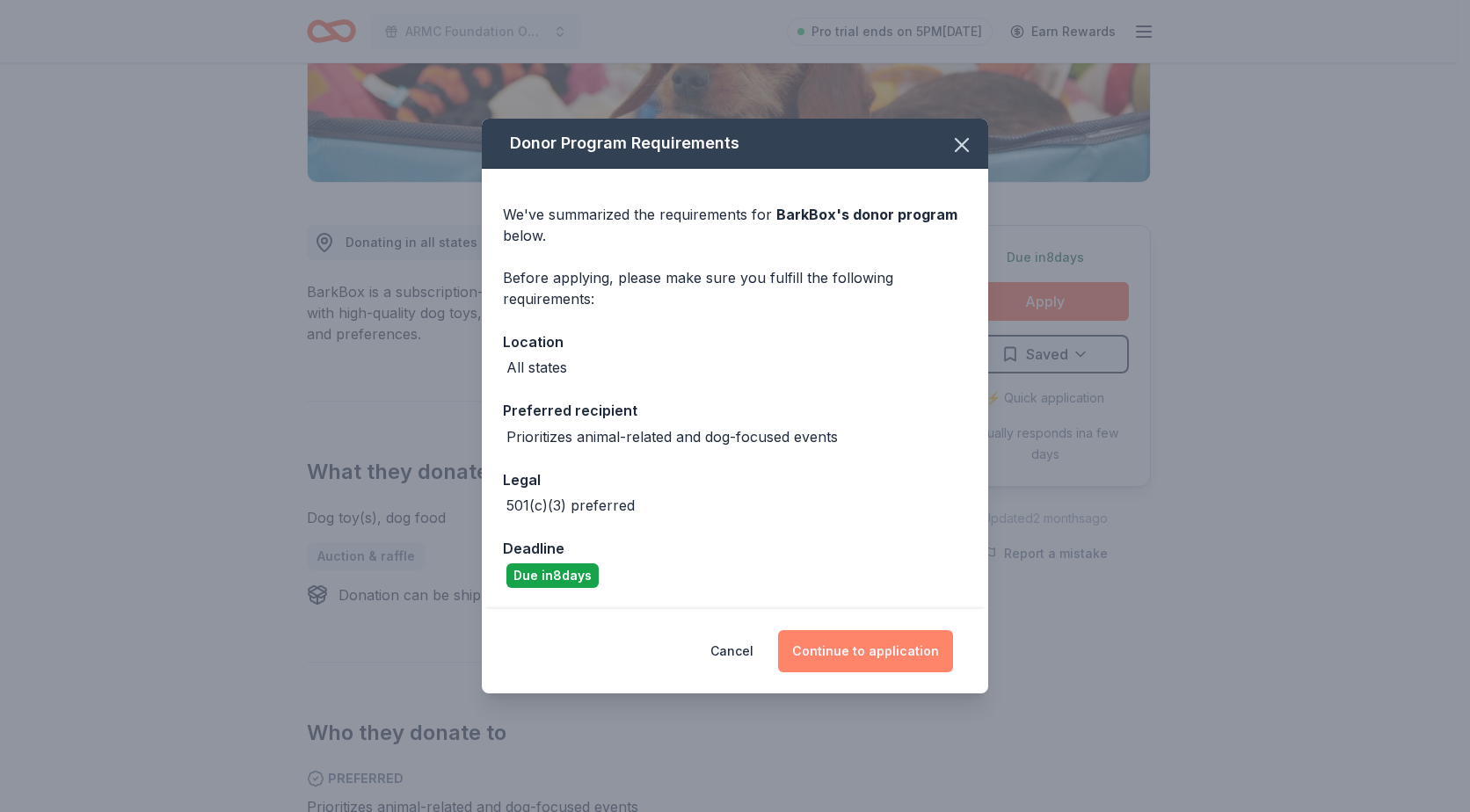
click at [849, 645] on button "Continue to application" at bounding box center [865, 651] width 175 height 43
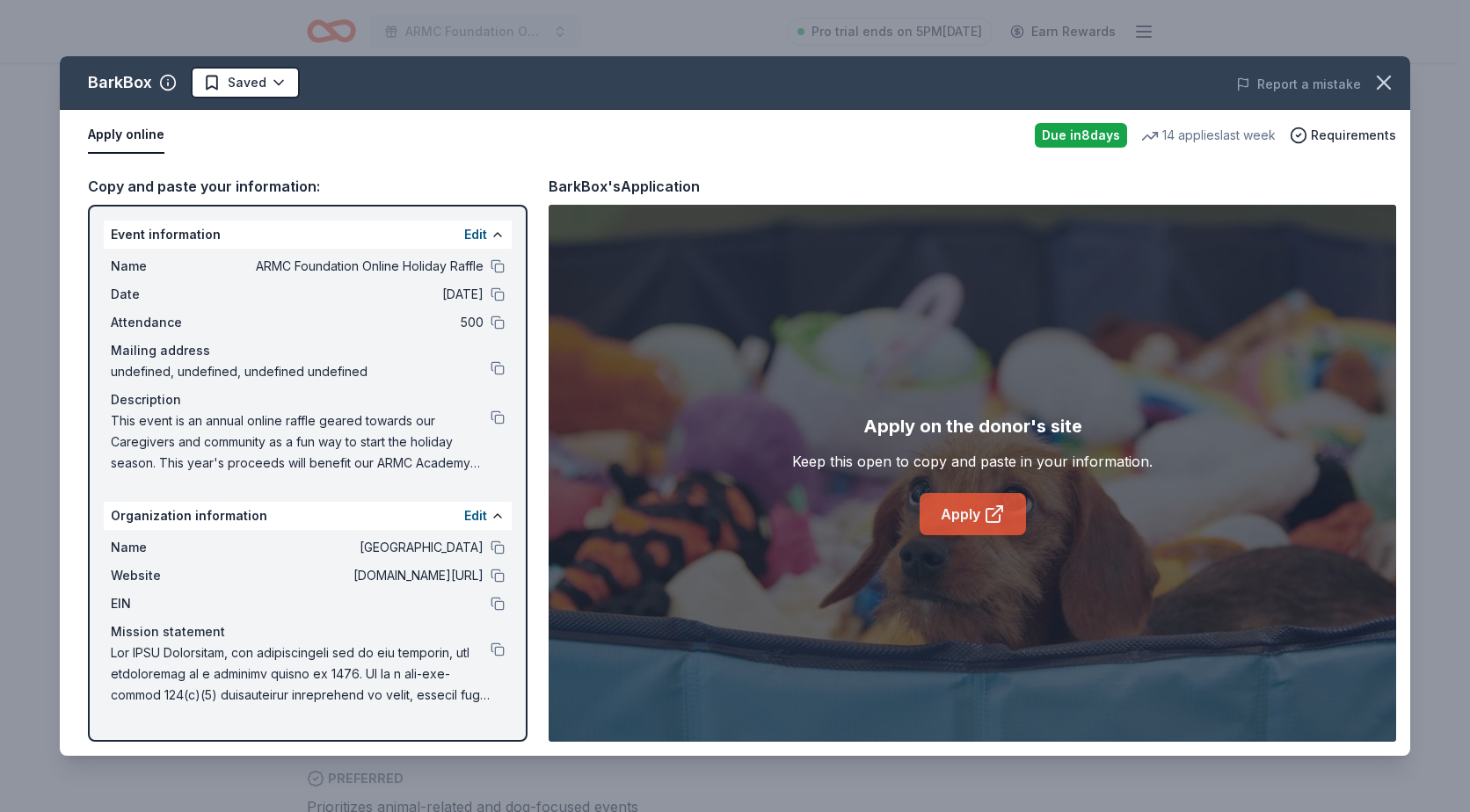
click at [999, 514] on icon at bounding box center [994, 514] width 21 height 21
click at [1386, 84] on icon "button" at bounding box center [1384, 82] width 12 height 12
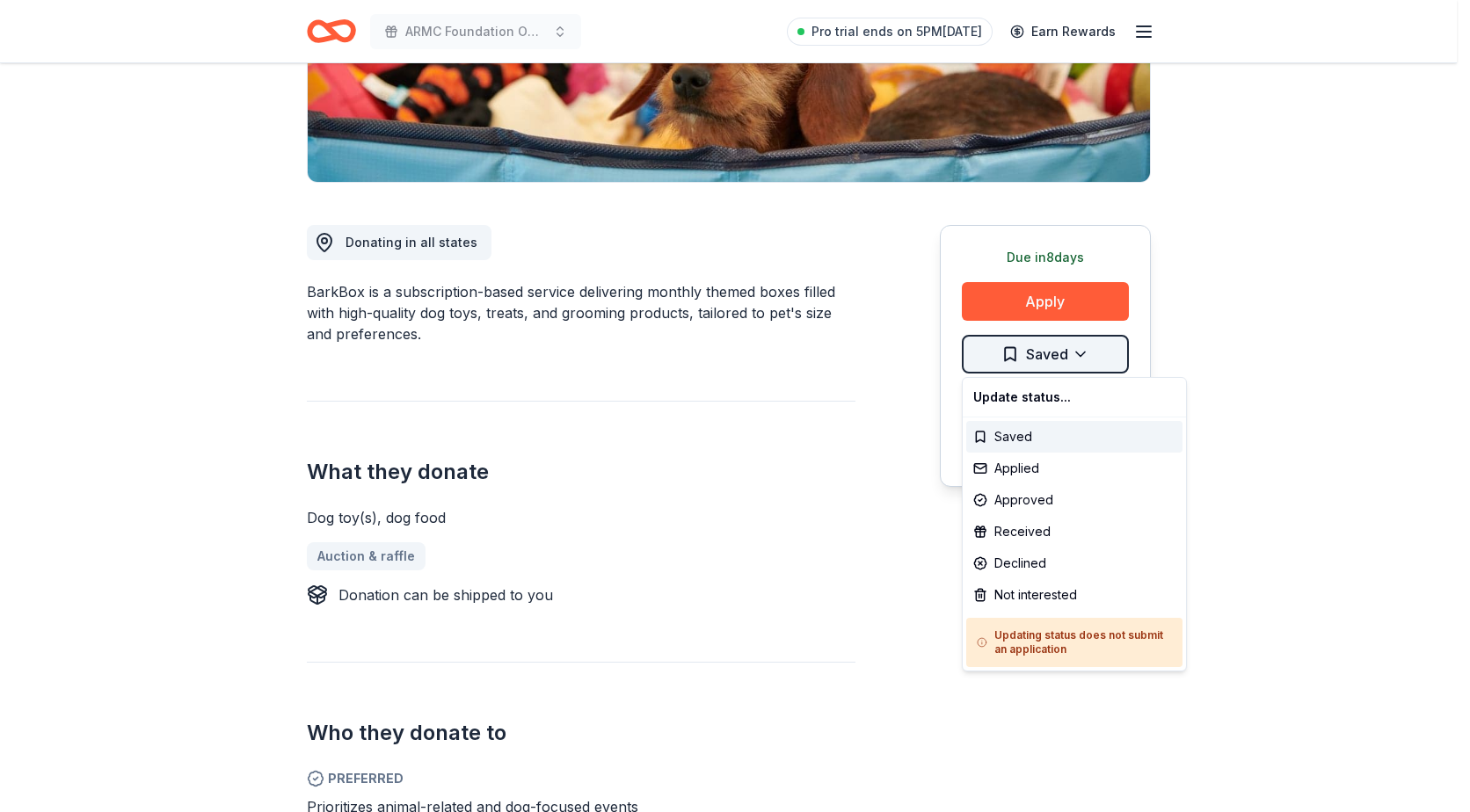
click at [1074, 358] on html "ARMC Foundation Online Holiday Raffle Pro trial ends on 5PM, 9/29 Earn Rewards …" at bounding box center [735, 54] width 1470 height 812
click at [1076, 589] on div "Not interested" at bounding box center [1075, 594] width 216 height 31
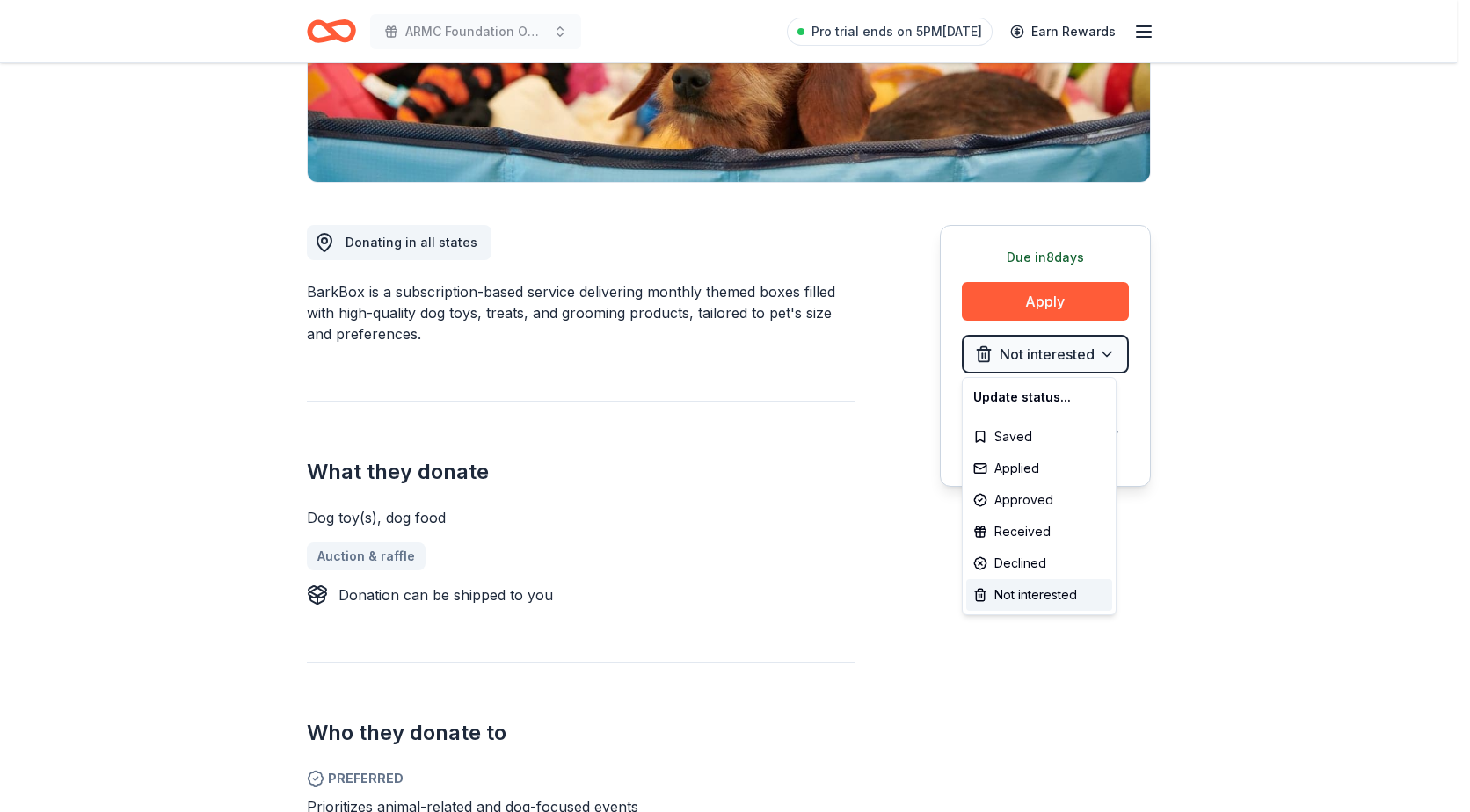
click at [1282, 433] on html "ARMC Foundation Online Holiday Raffle Pro trial ends on 5PM, 9/29 Earn Rewards …" at bounding box center [735, 54] width 1470 height 812
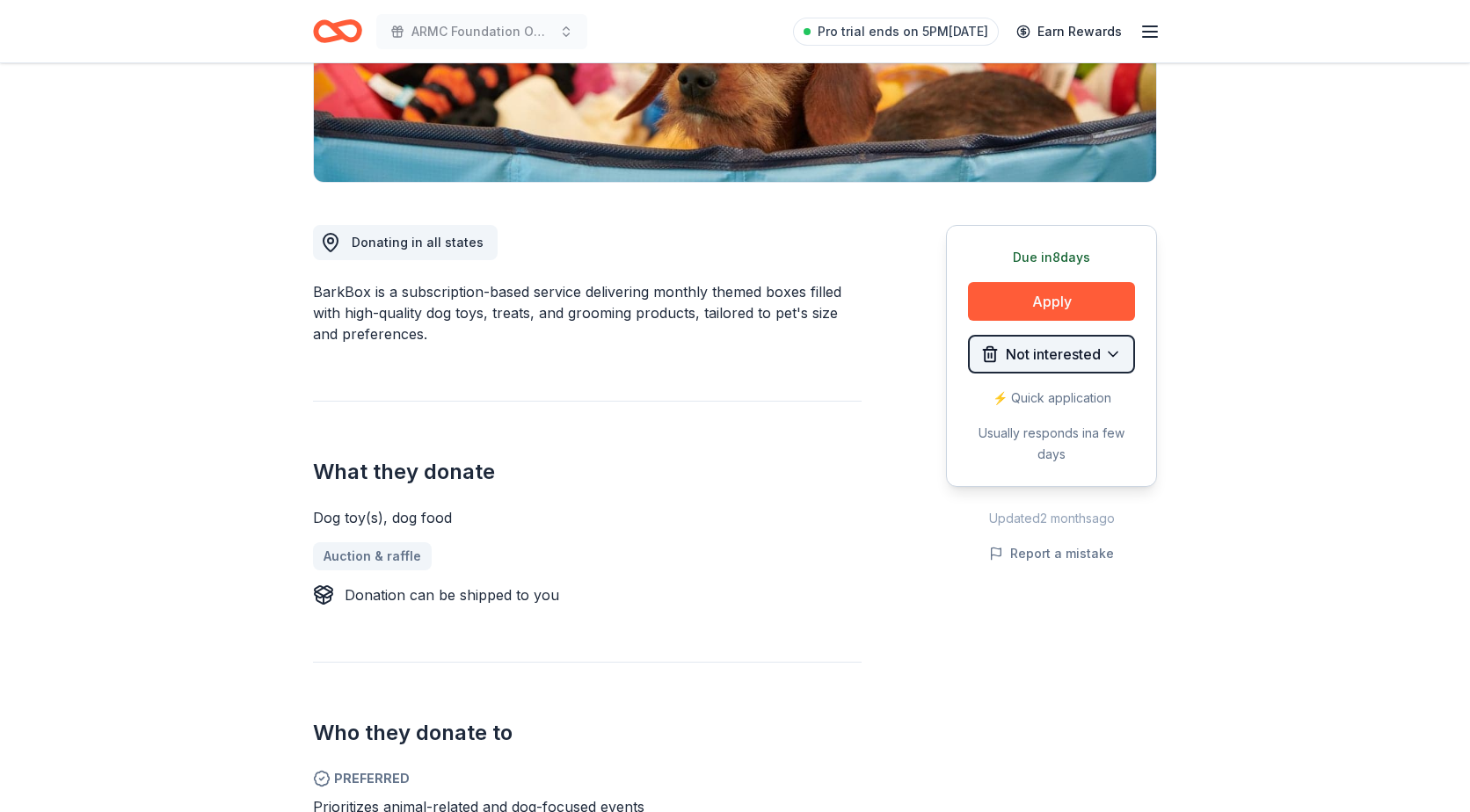
click at [1111, 357] on html "ARMC Foundation Online Holiday Raffle Pro trial ends on 5PM, 9/29 Earn Rewards …" at bounding box center [735, 54] width 1470 height 812
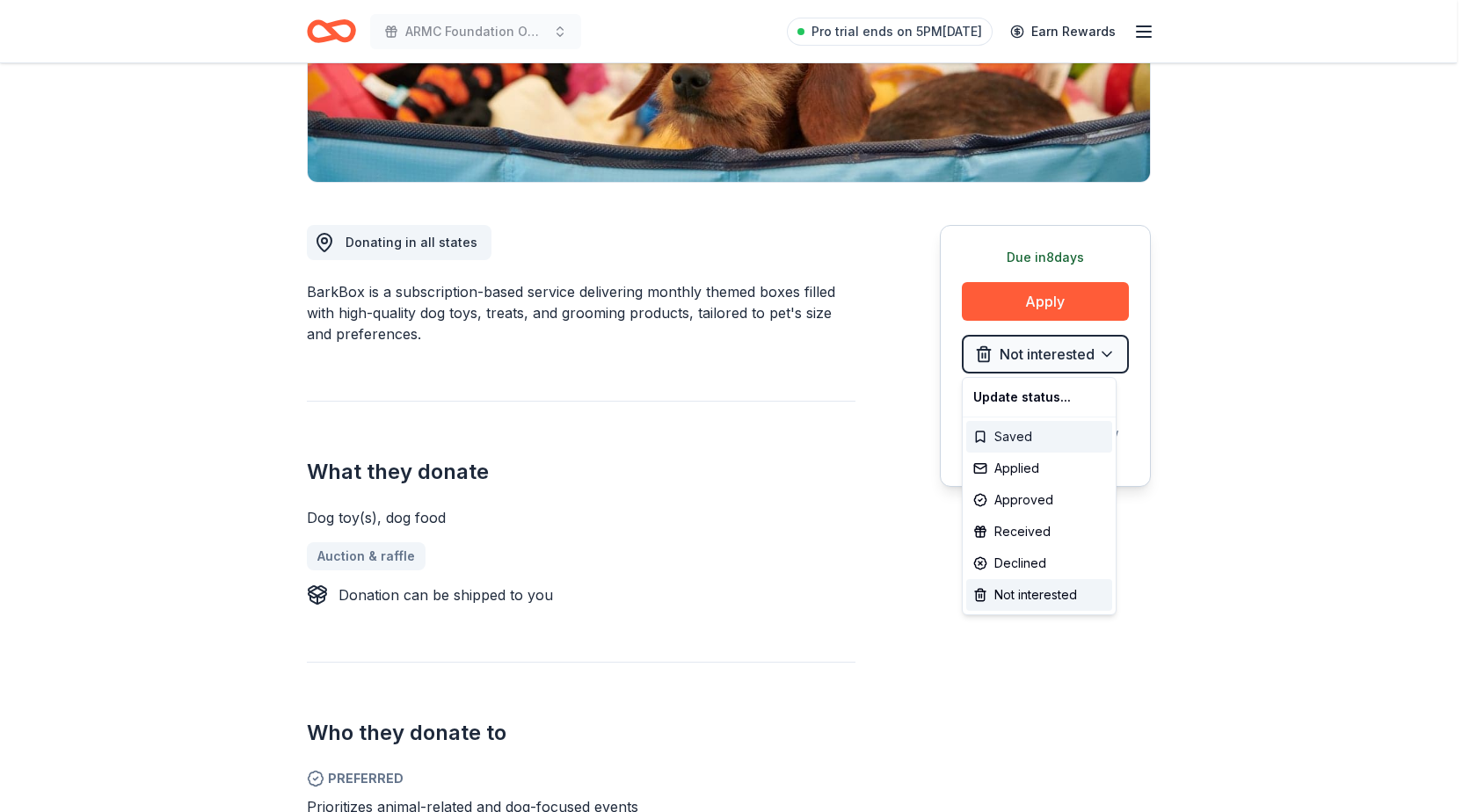
click at [1038, 431] on div "Saved" at bounding box center [1040, 436] width 146 height 31
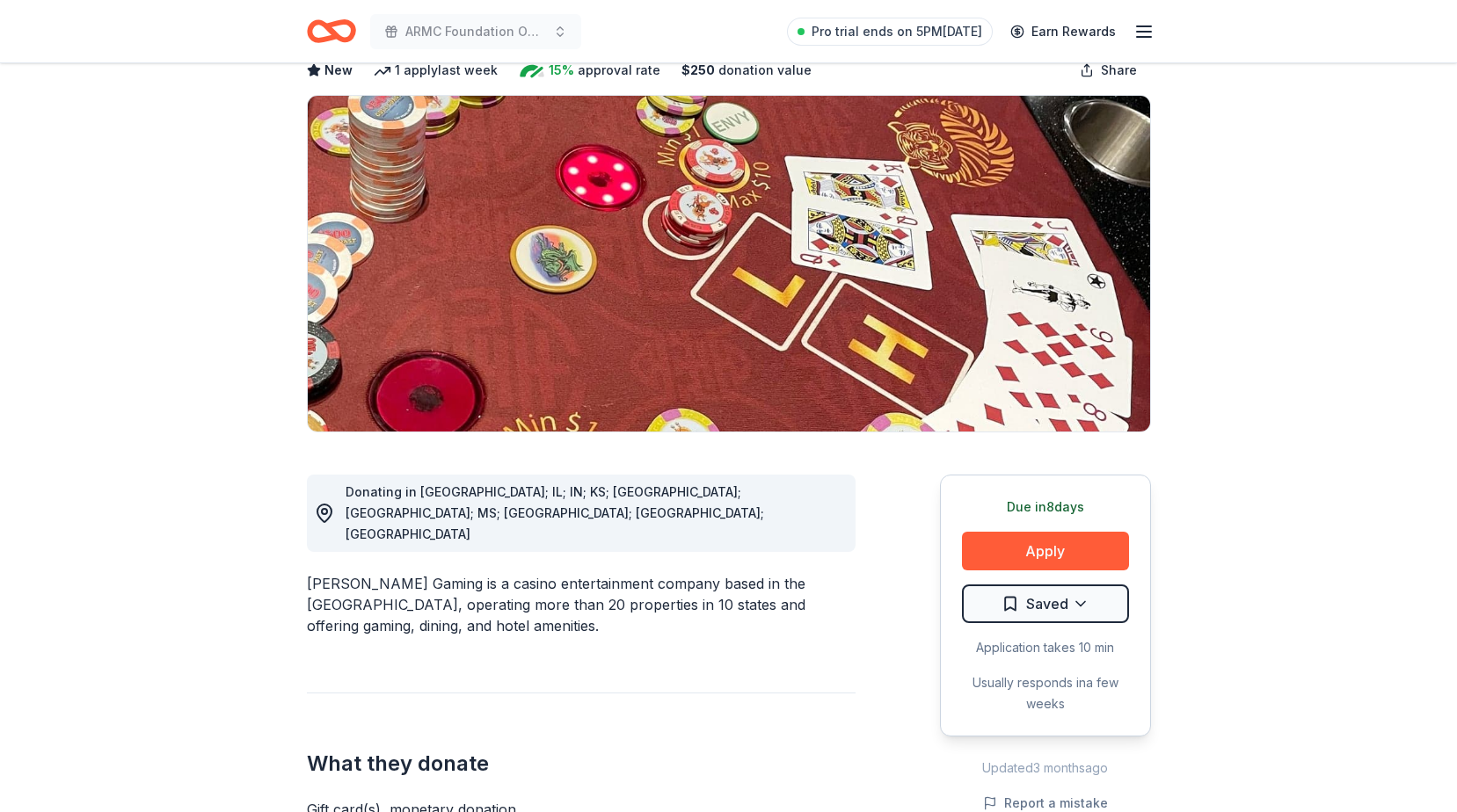
scroll to position [263, 0]
